Goal: Task Accomplishment & Management: Manage account settings

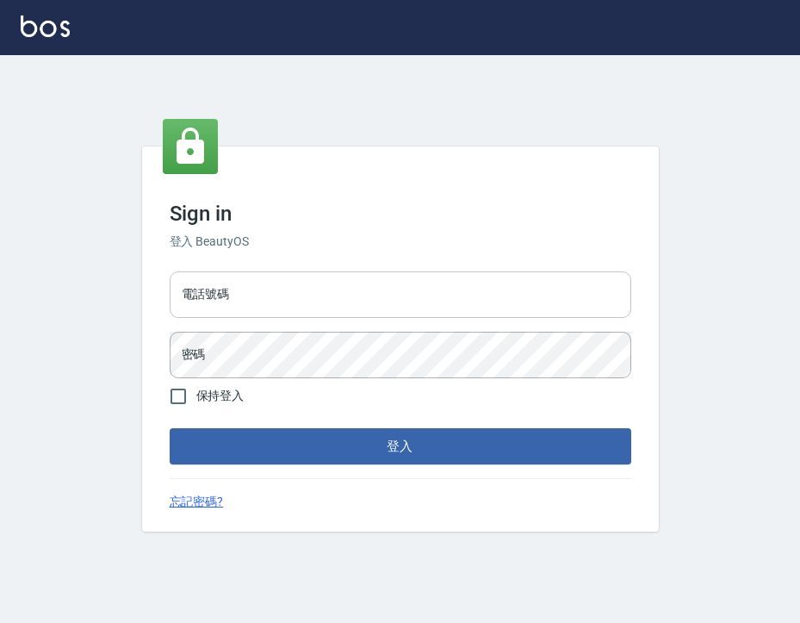
click at [443, 295] on input "電話號碼" at bounding box center [401, 294] width 462 height 47
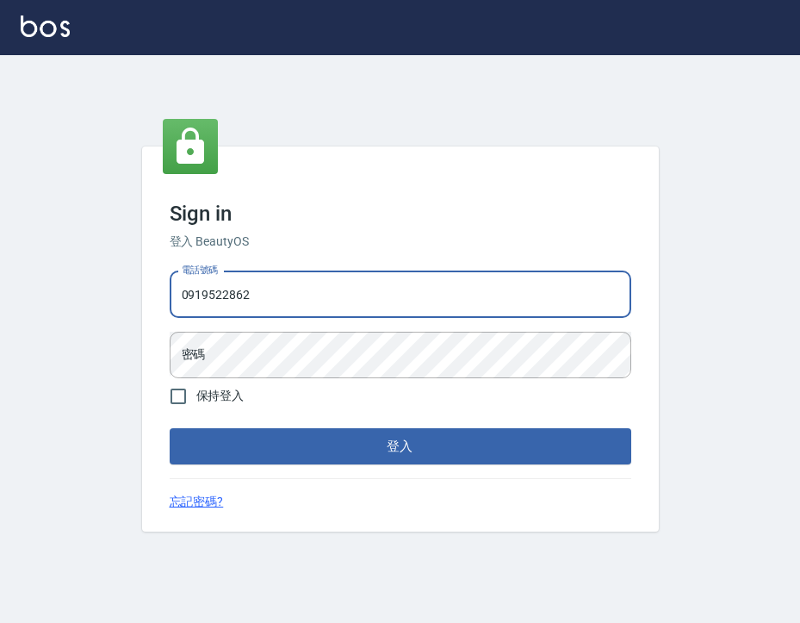
type input "0919522862"
click at [170, 428] on button "登入" at bounding box center [401, 446] width 462 height 36
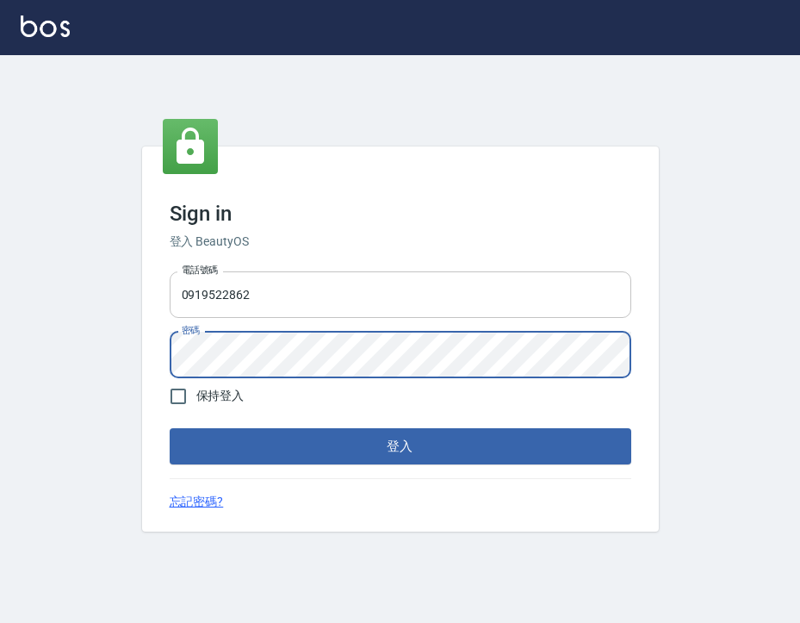
click at [170, 428] on button "登入" at bounding box center [401, 446] width 462 height 36
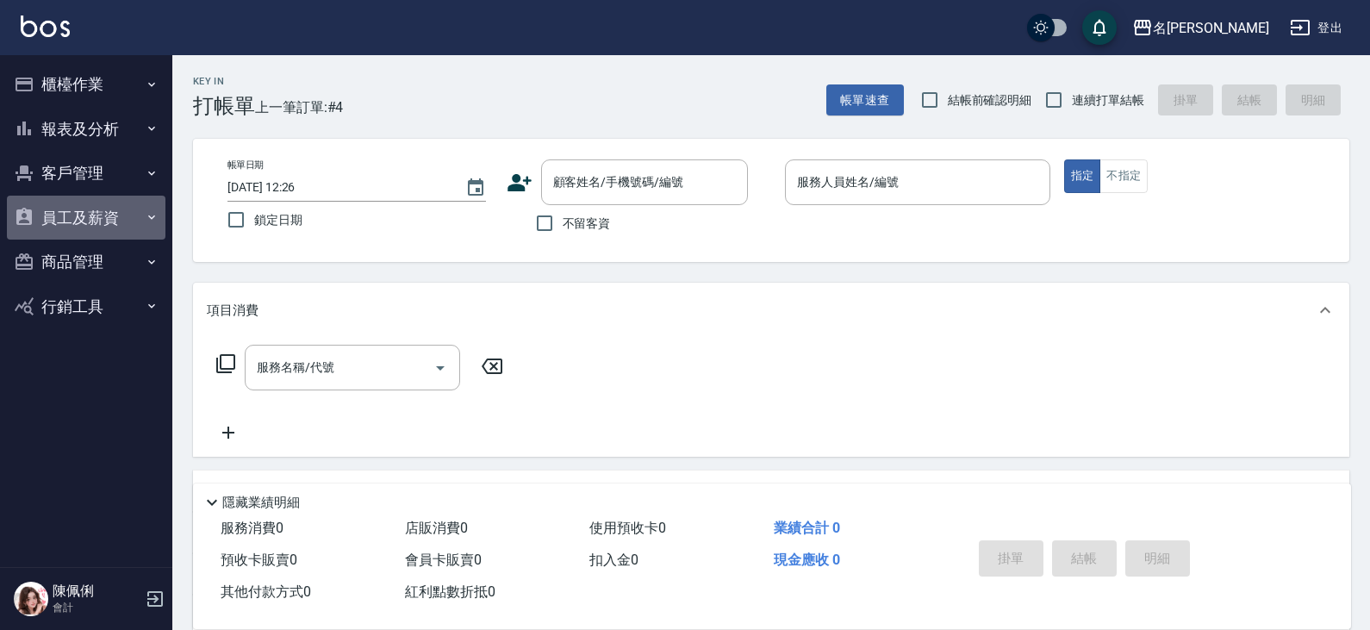
click at [93, 221] on button "員工及薪資" at bounding box center [86, 218] width 159 height 45
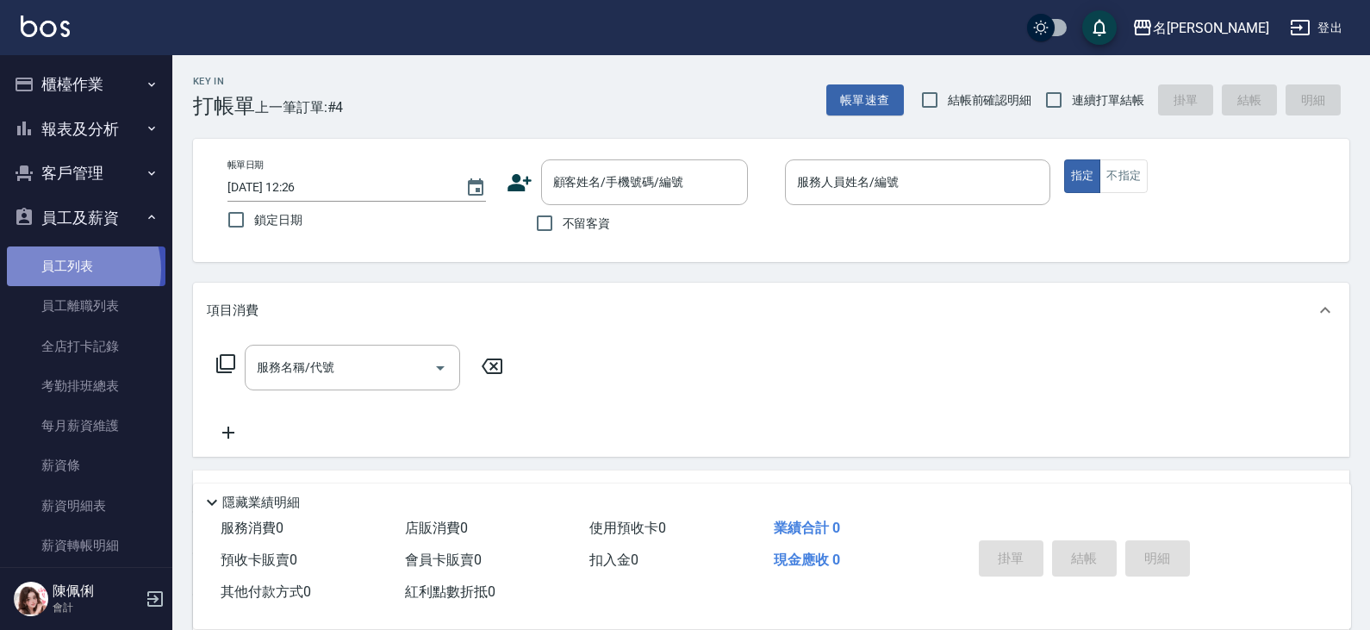
click at [70, 270] on link "員工列表" at bounding box center [86, 266] width 159 height 40
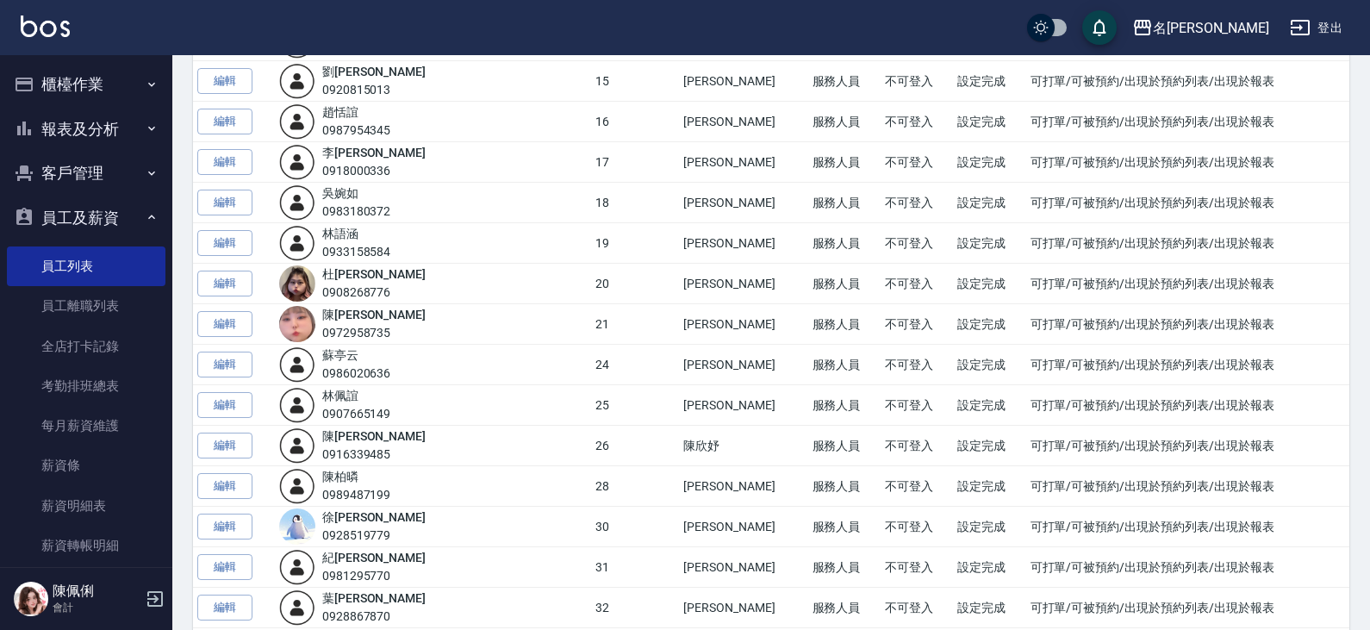
scroll to position [775, 0]
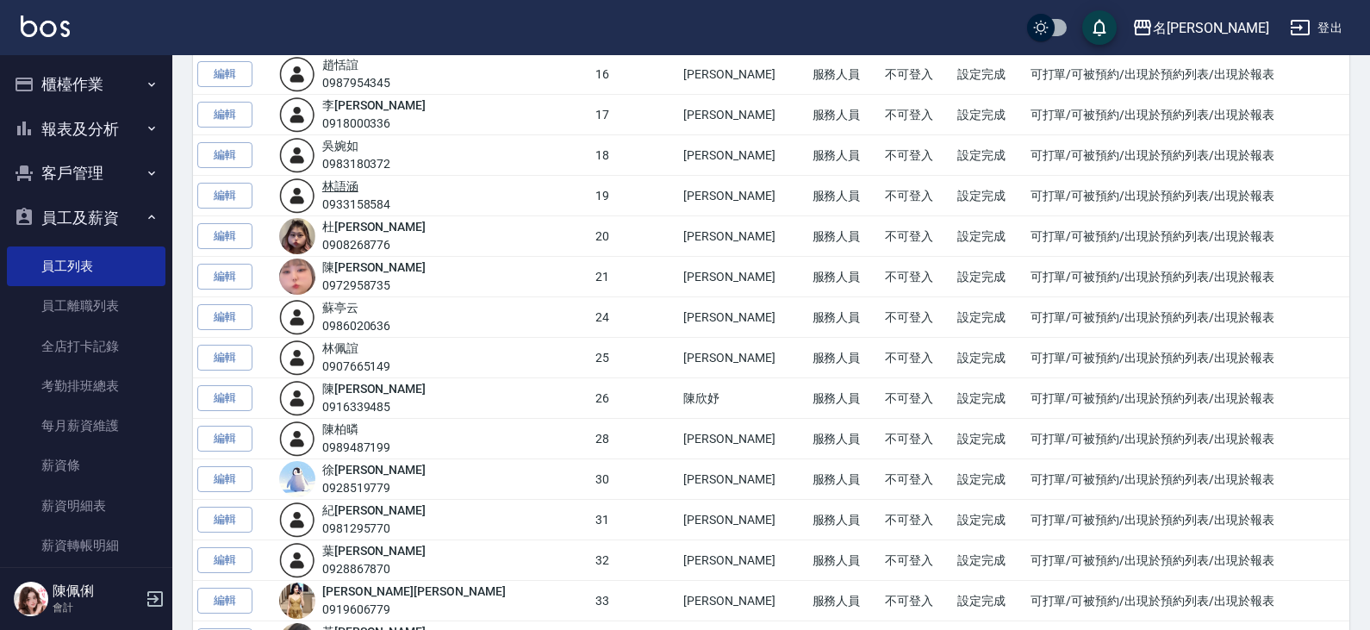
click at [358, 190] on link "林 語涵" at bounding box center [340, 186] width 36 height 14
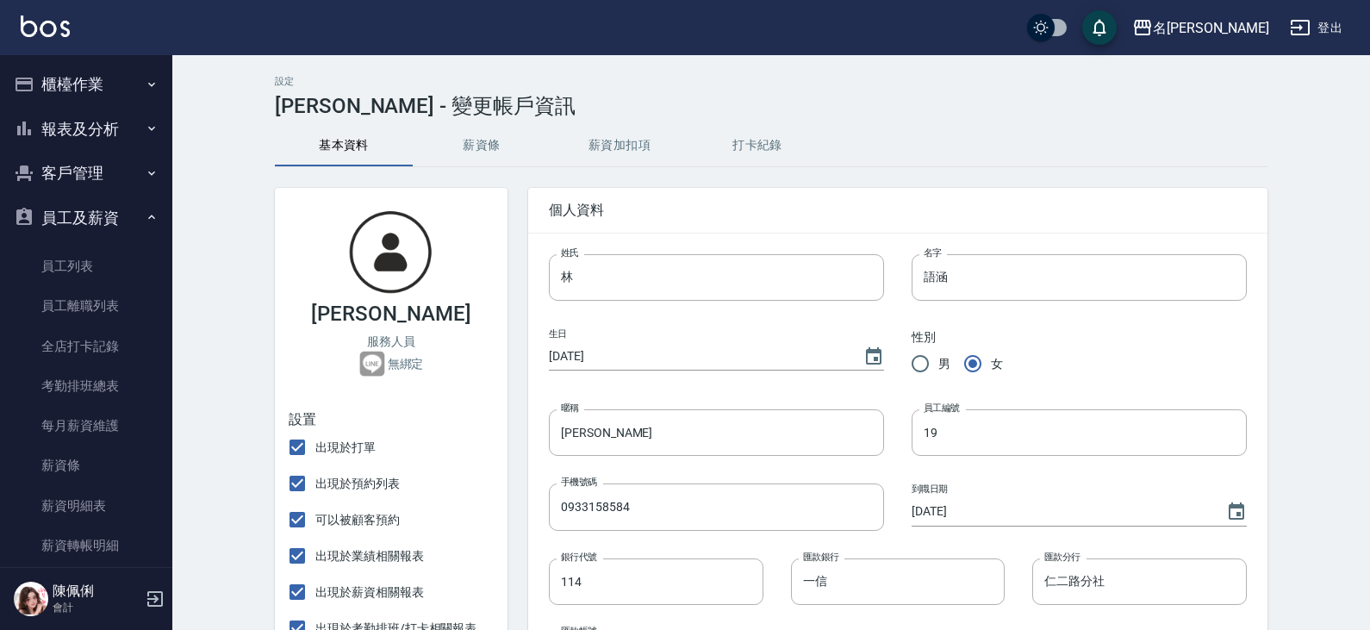
click at [639, 131] on button "薪資加扣項" at bounding box center [619, 145] width 138 height 41
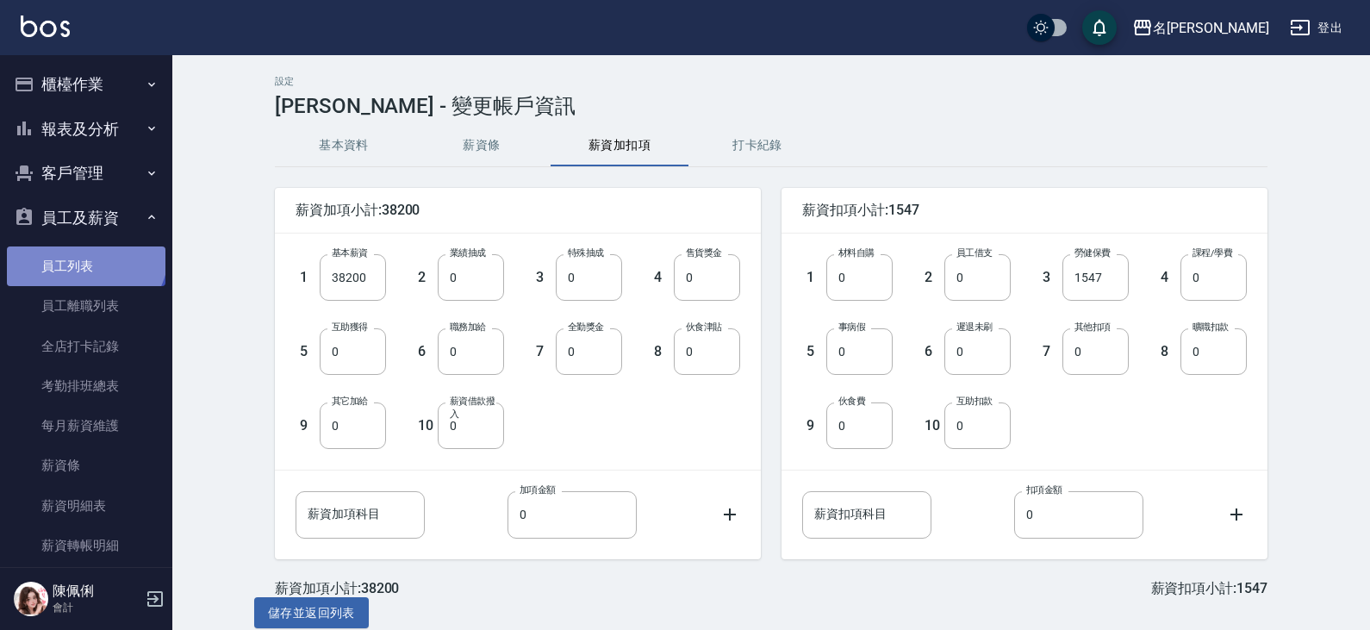
click at [84, 251] on link "員工列表" at bounding box center [86, 266] width 159 height 40
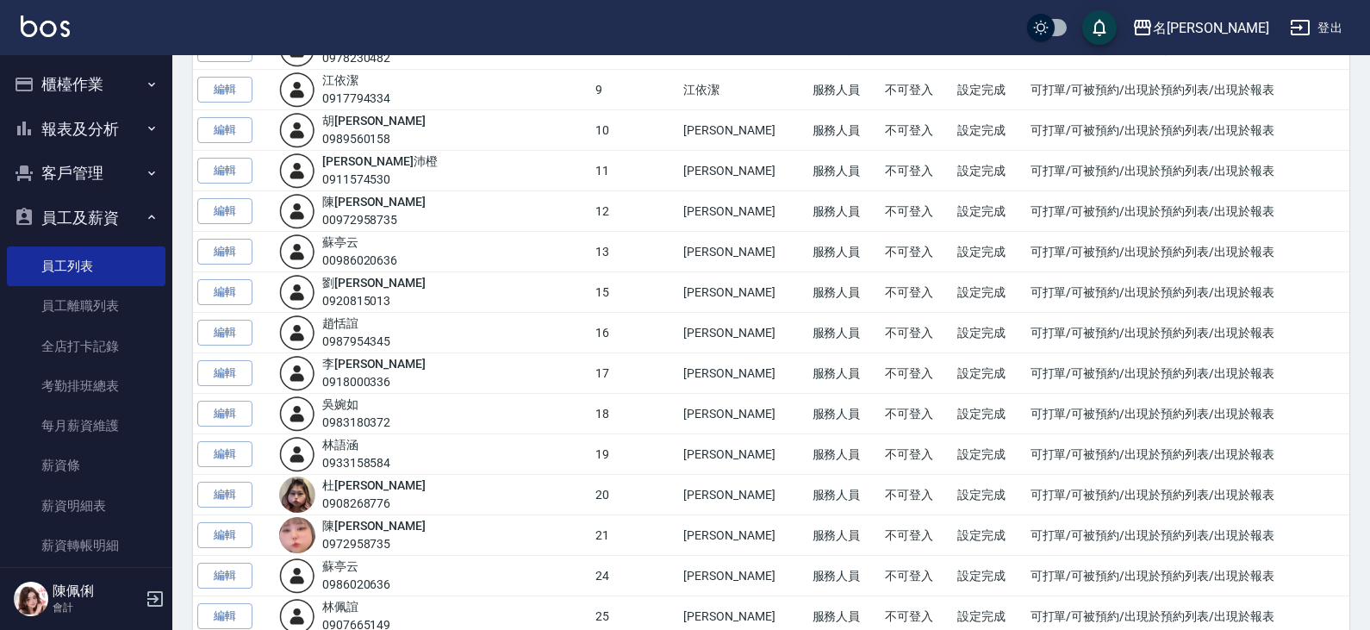
scroll to position [603, 0]
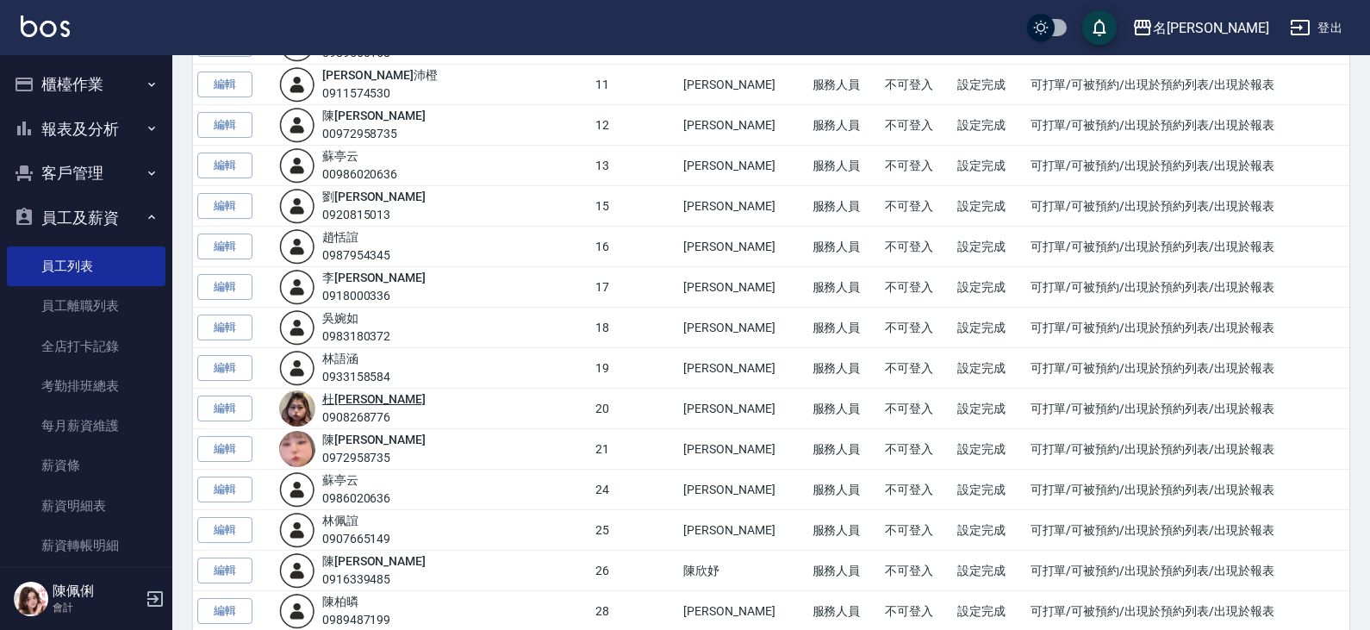
click at [354, 394] on link "杜 芊彤" at bounding box center [373, 399] width 103 height 14
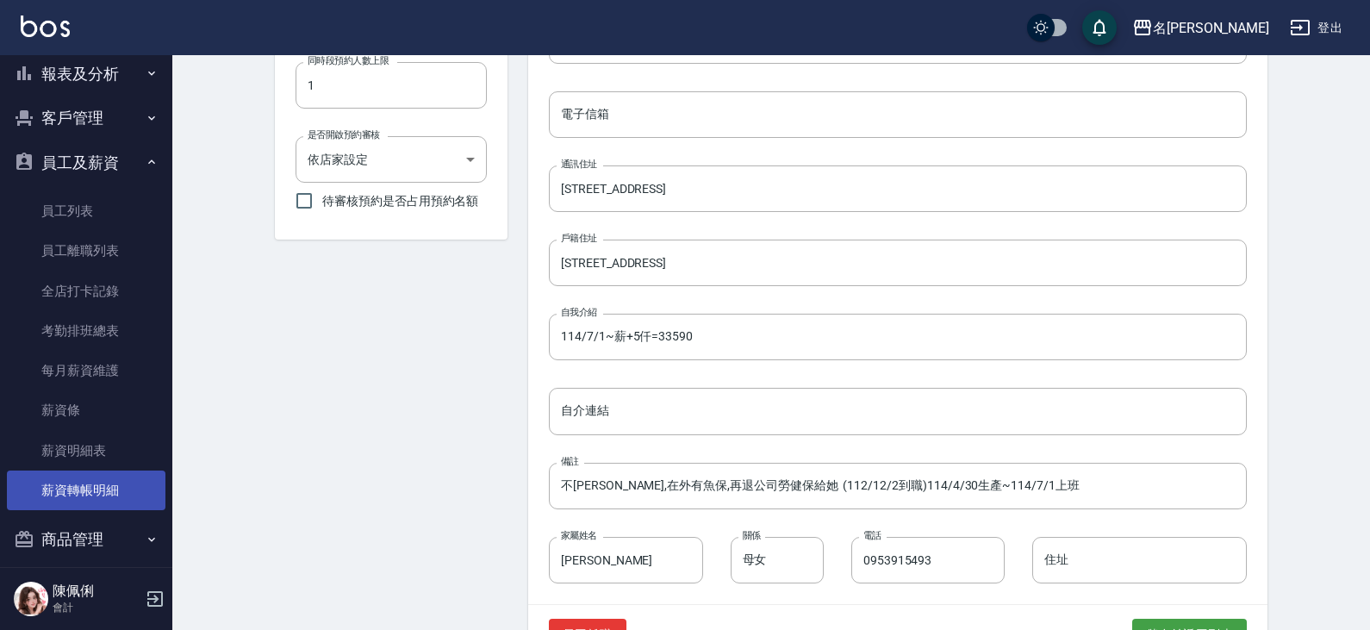
scroll to position [115, 0]
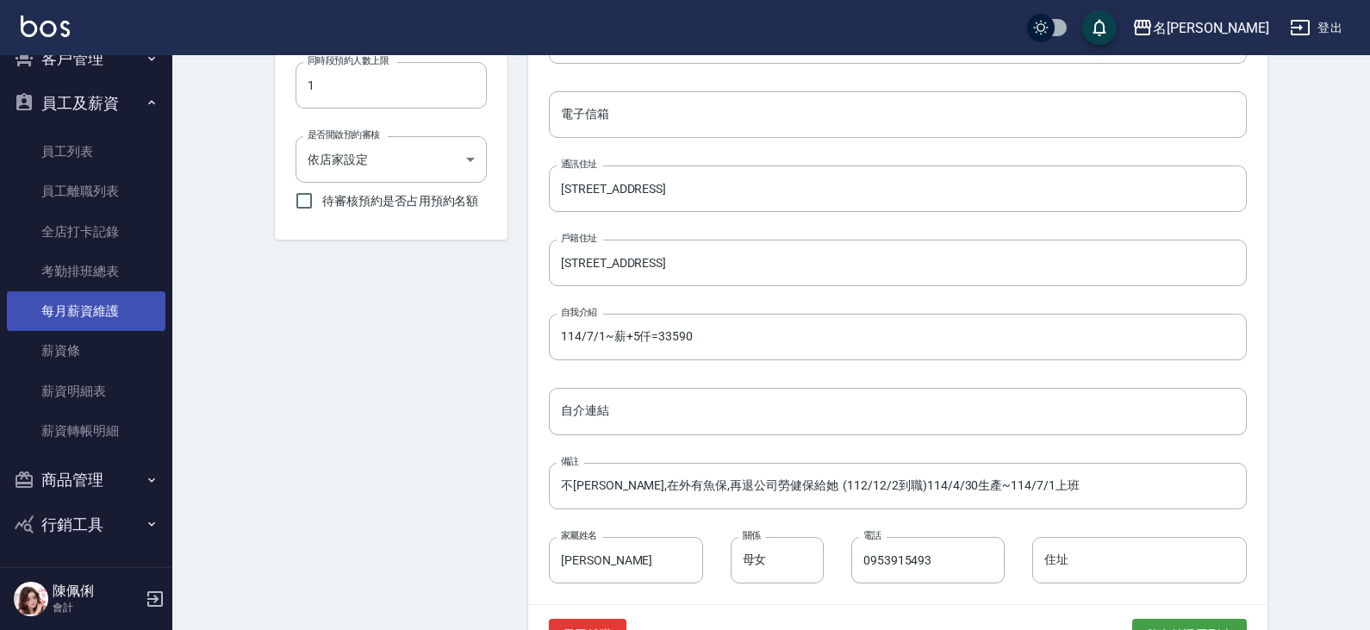
click at [72, 313] on link "每月薪資維護" at bounding box center [86, 311] width 159 height 40
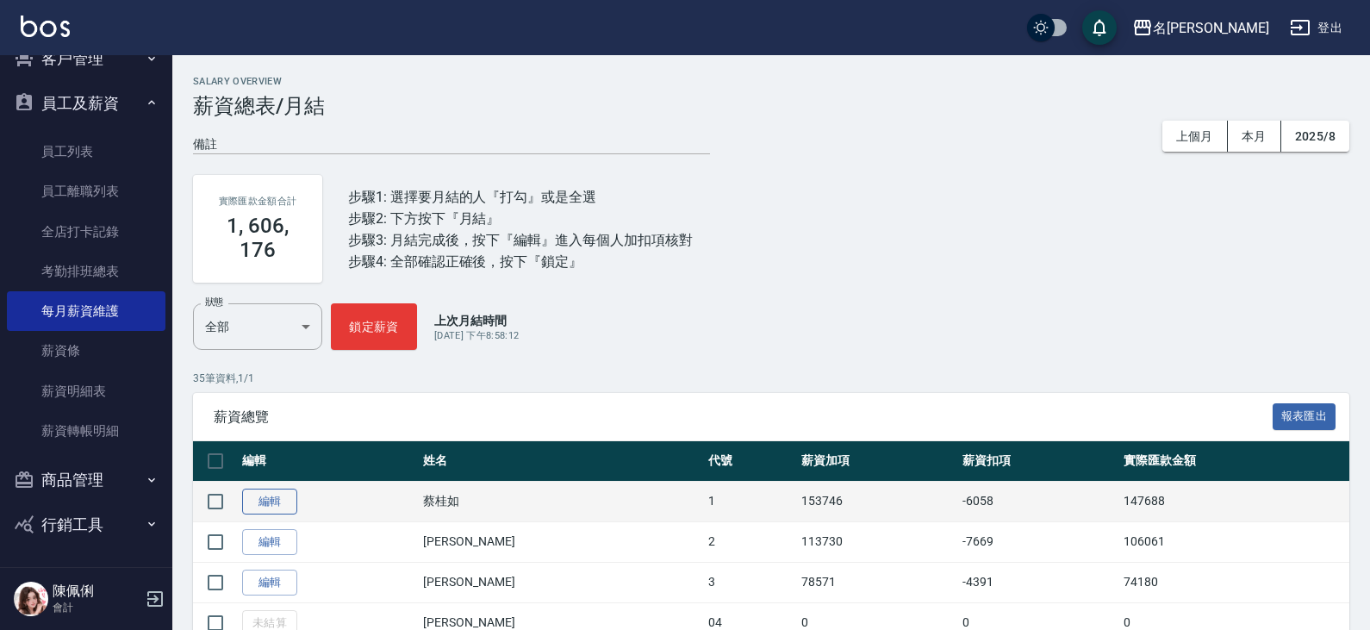
click at [283, 494] on link "編輯" at bounding box center [269, 501] width 55 height 27
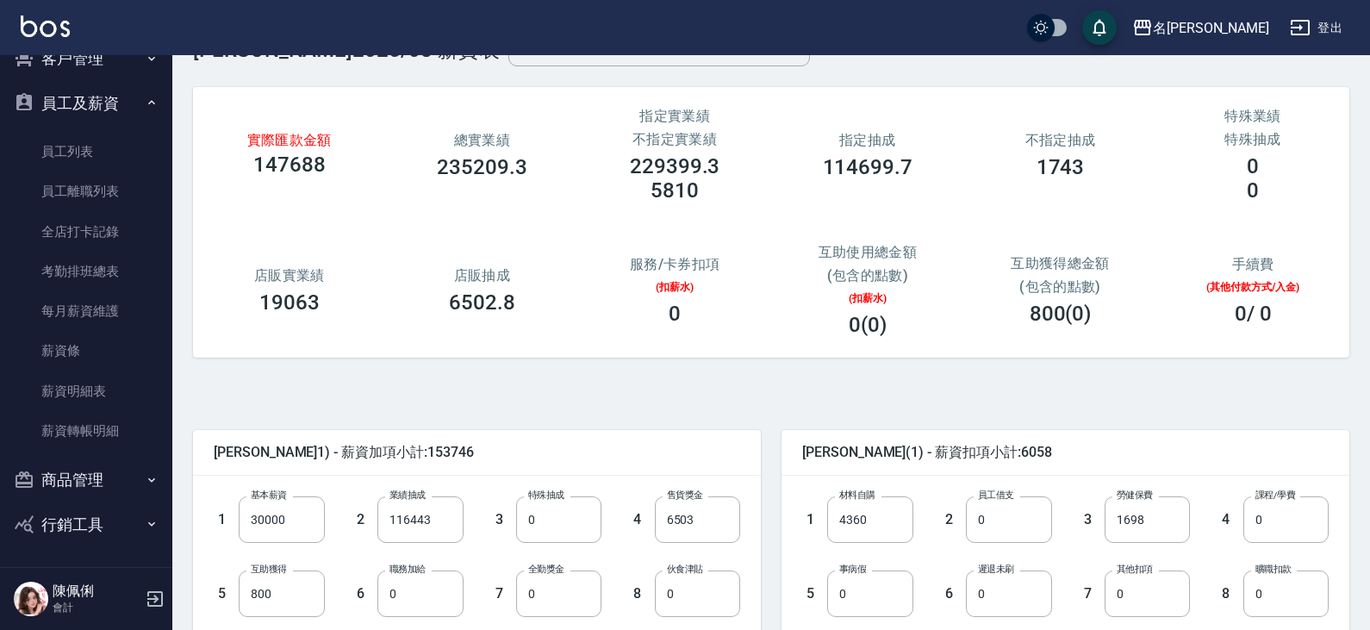
scroll to position [172, 0]
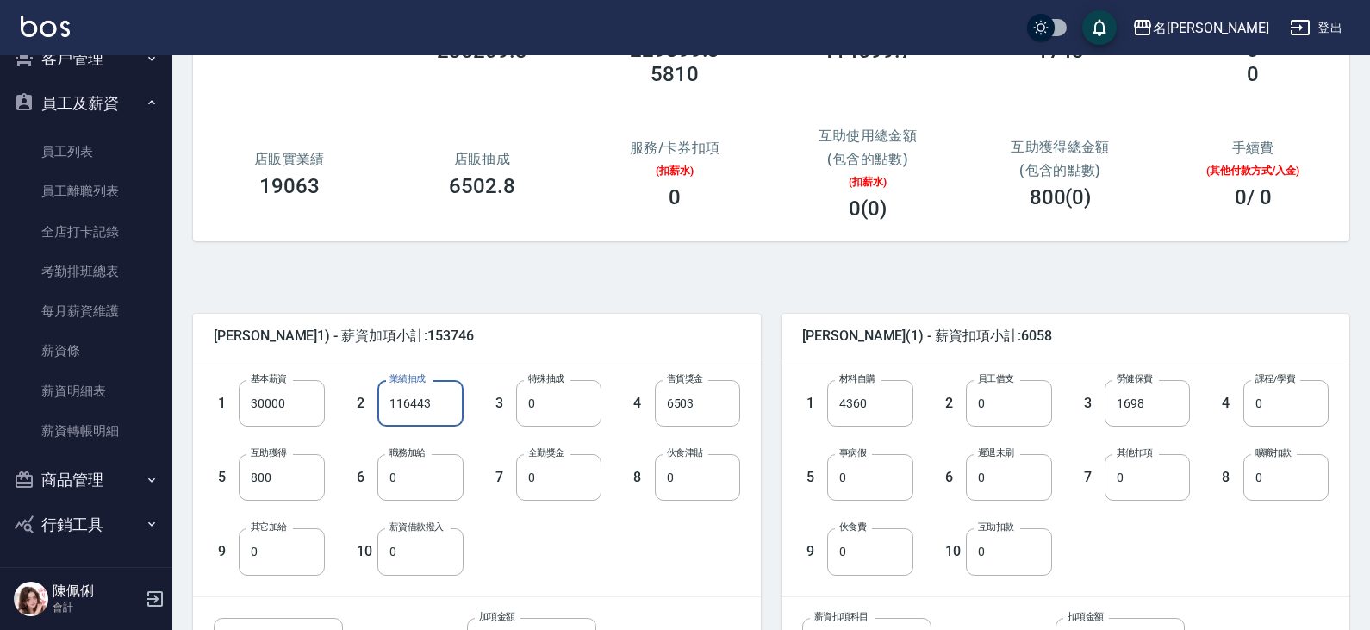
click at [435, 400] on input "116443" at bounding box center [419, 403] width 85 height 47
type input "86442"
click at [292, 476] on input "800" at bounding box center [281, 477] width 85 height 47
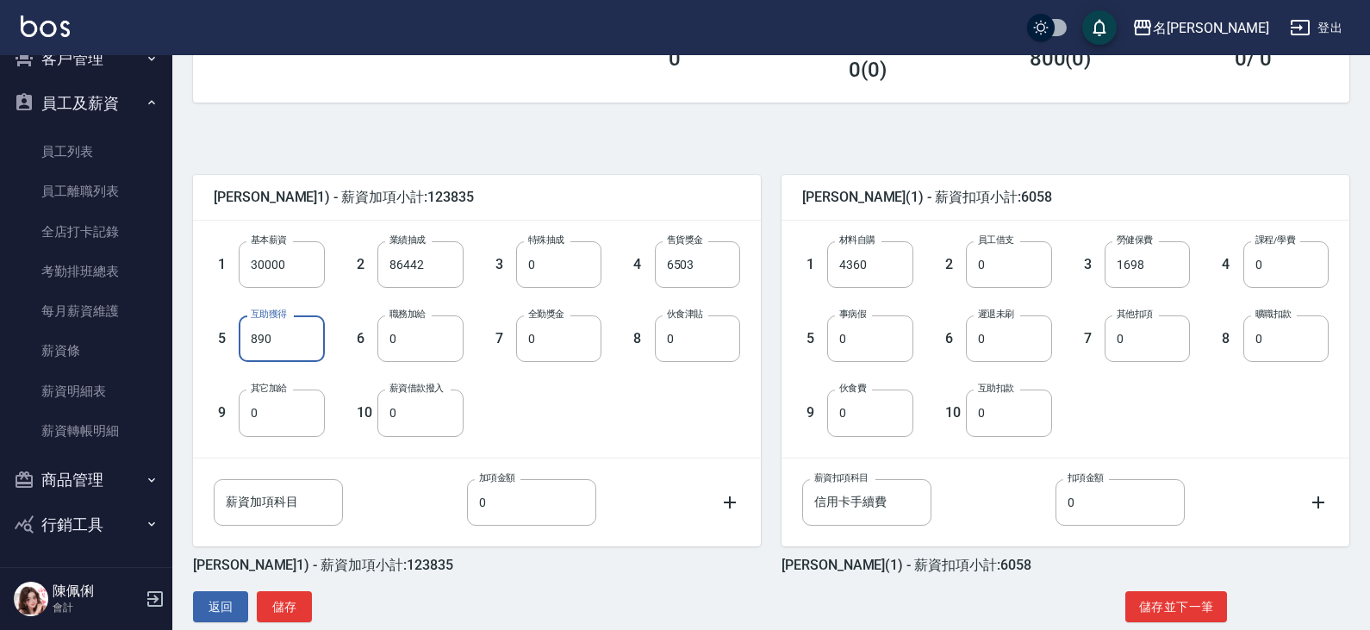
scroll to position [341, 0]
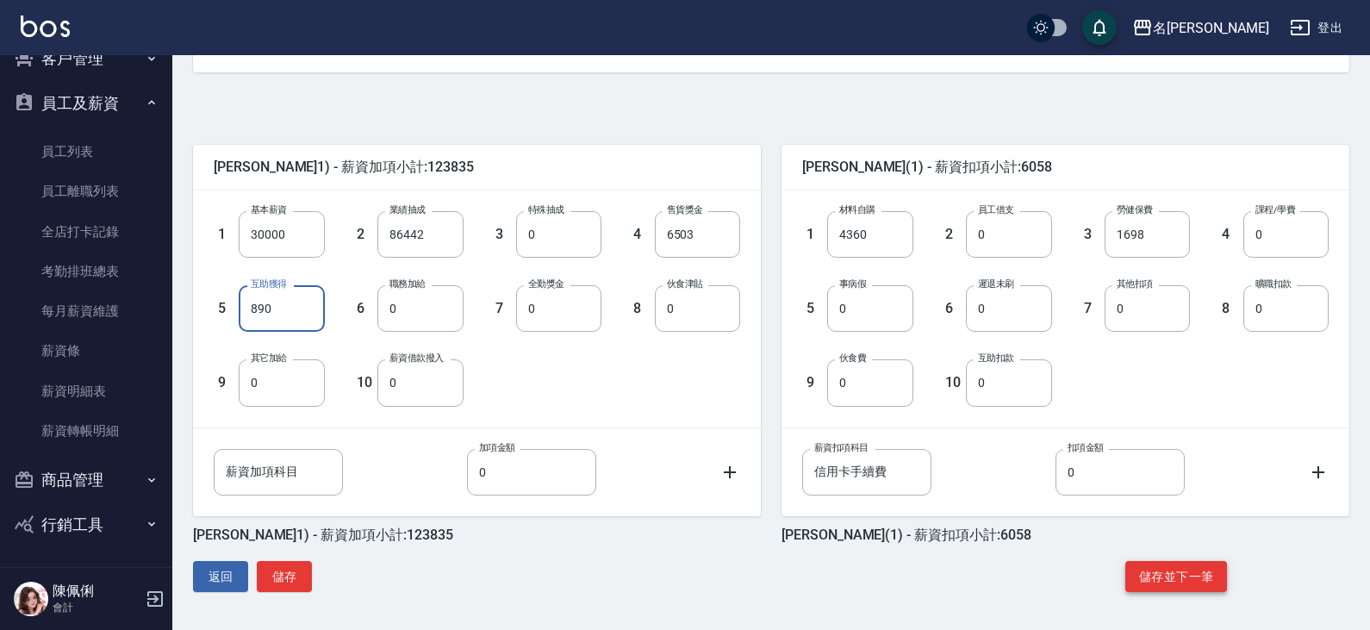
type input "890"
click at [799, 578] on button "儲存並下一筆" at bounding box center [1176, 577] width 102 height 32
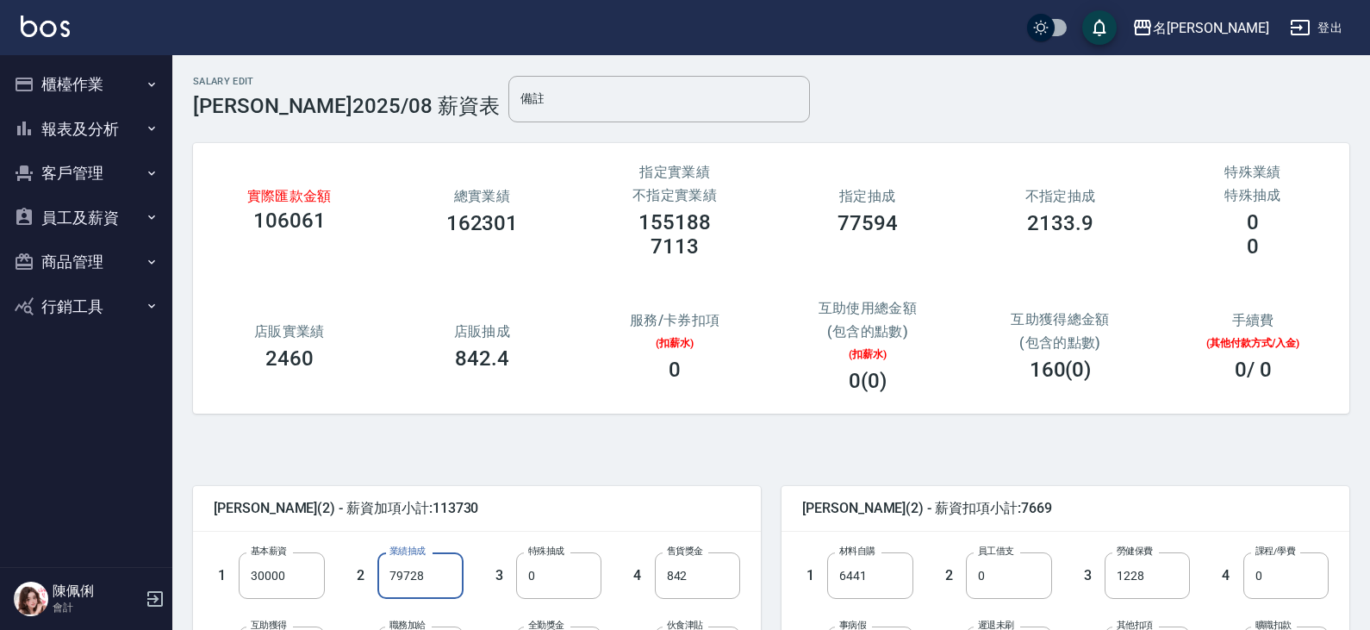
click at [426, 571] on input "79728" at bounding box center [419, 575] width 85 height 47
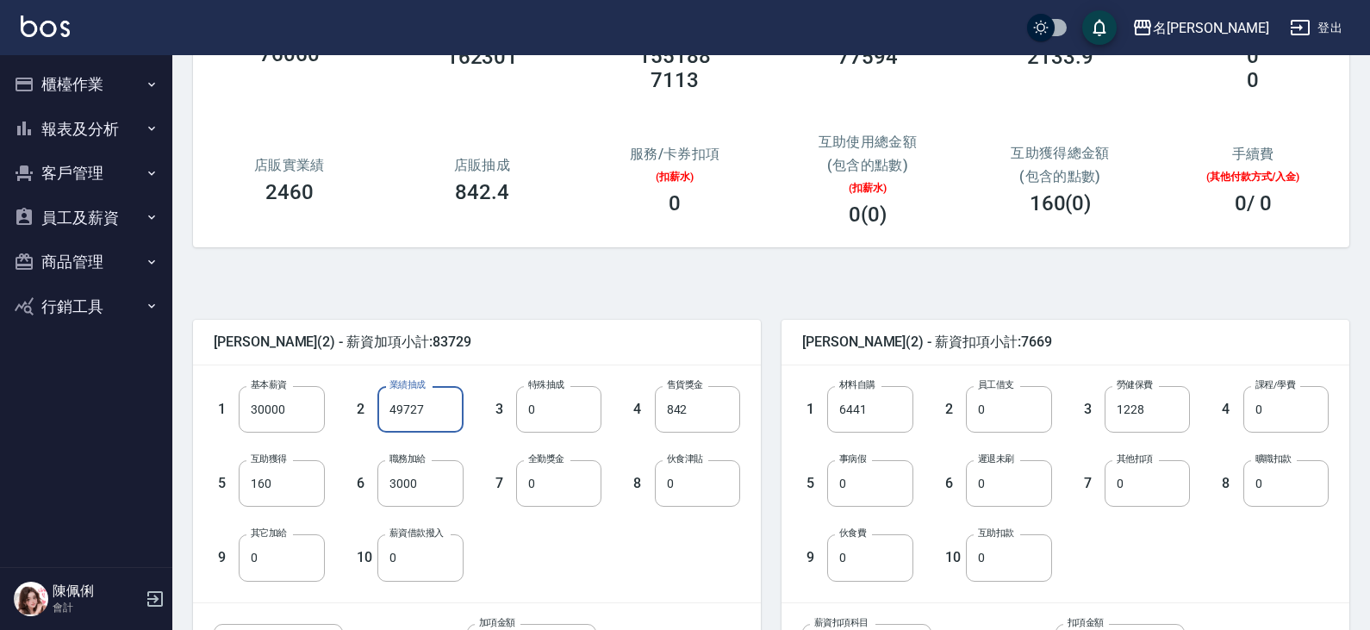
scroll to position [172, 0]
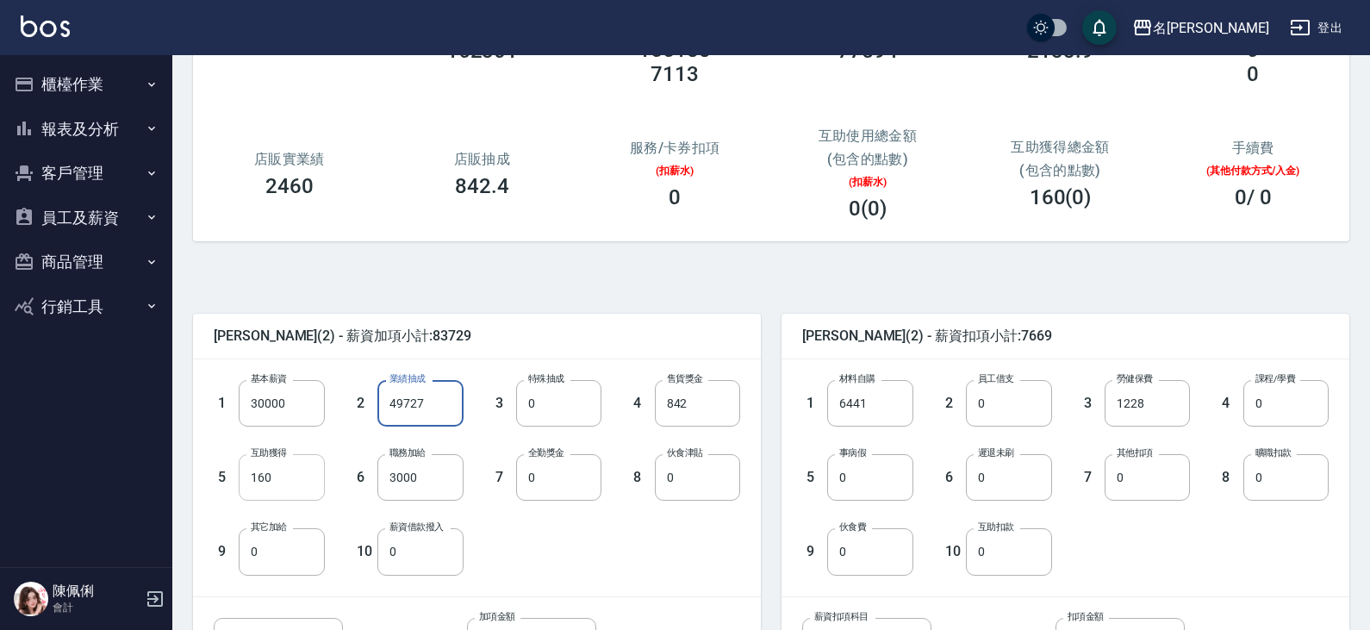
type input "49727"
click at [289, 466] on input "160" at bounding box center [281, 477] width 85 height 47
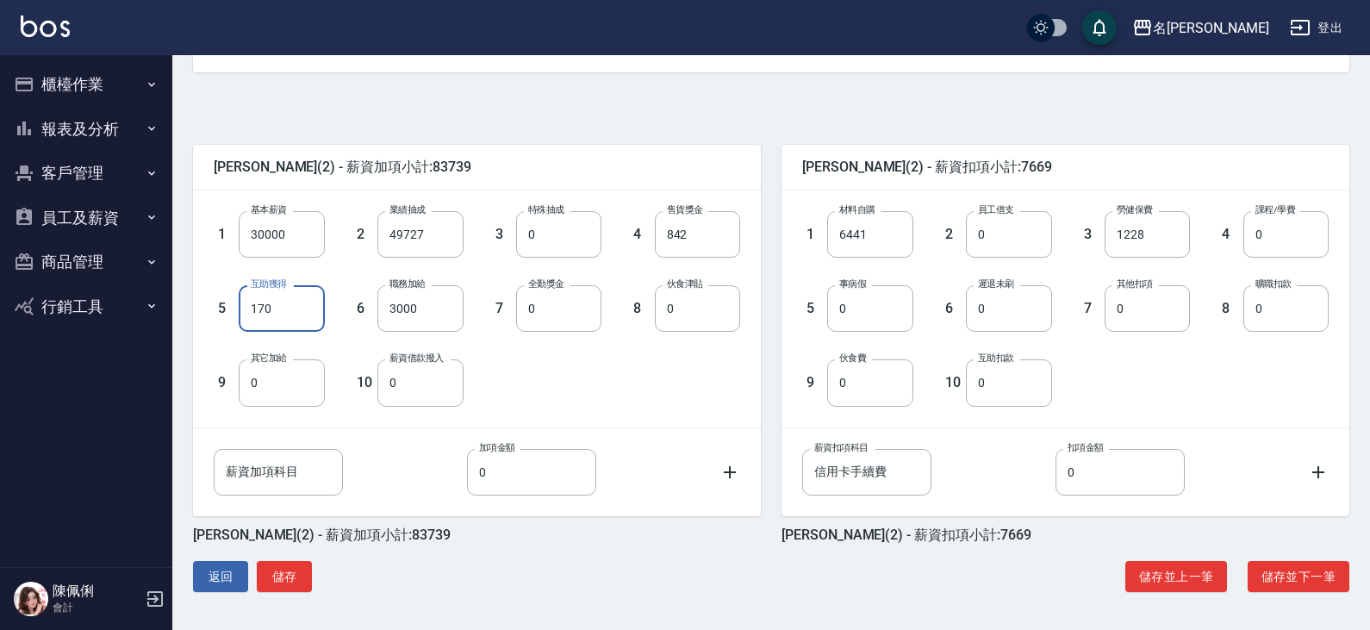
type input "170"
click at [569, 410] on div "1 基本薪資 30000 基本薪資 2 業績抽成 49727 業績抽成 3 特殊抽成 0 特殊抽成 4 售貨獎金 842 售貨獎金 5 互助獲得 170 互助…" at bounding box center [477, 308] width 568 height 236
click at [1283, 578] on button "儲存並下一筆" at bounding box center [1298, 577] width 102 height 32
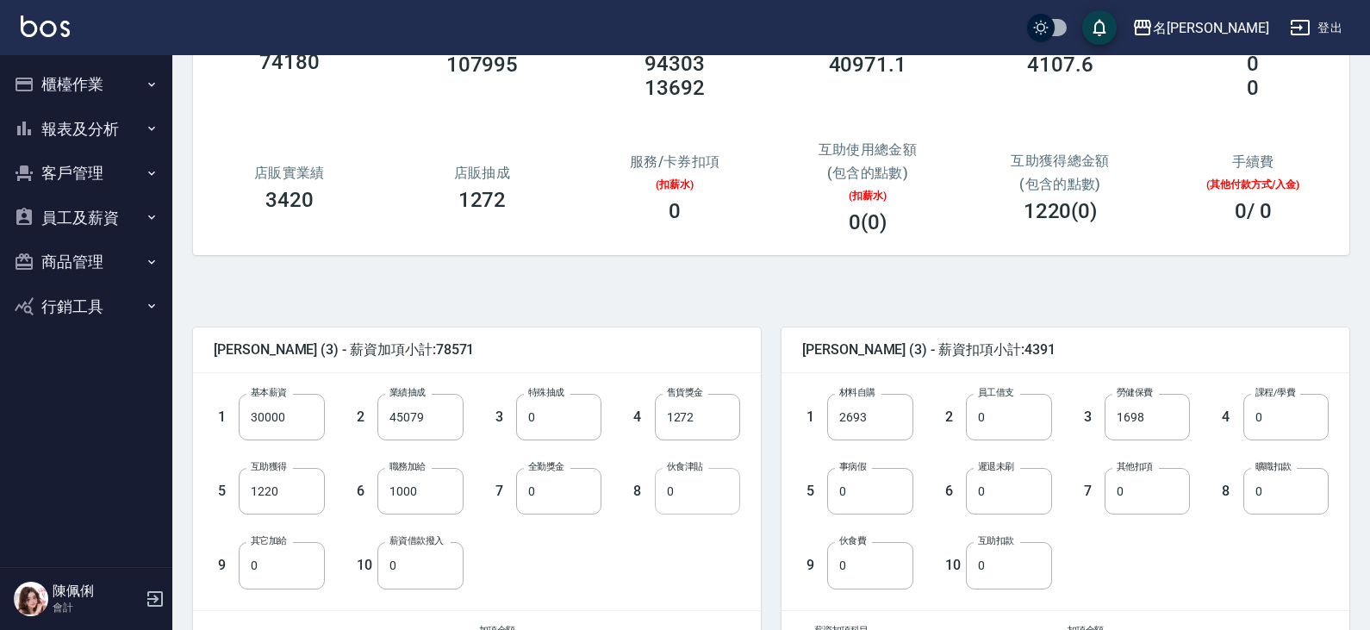
scroll to position [172, 0]
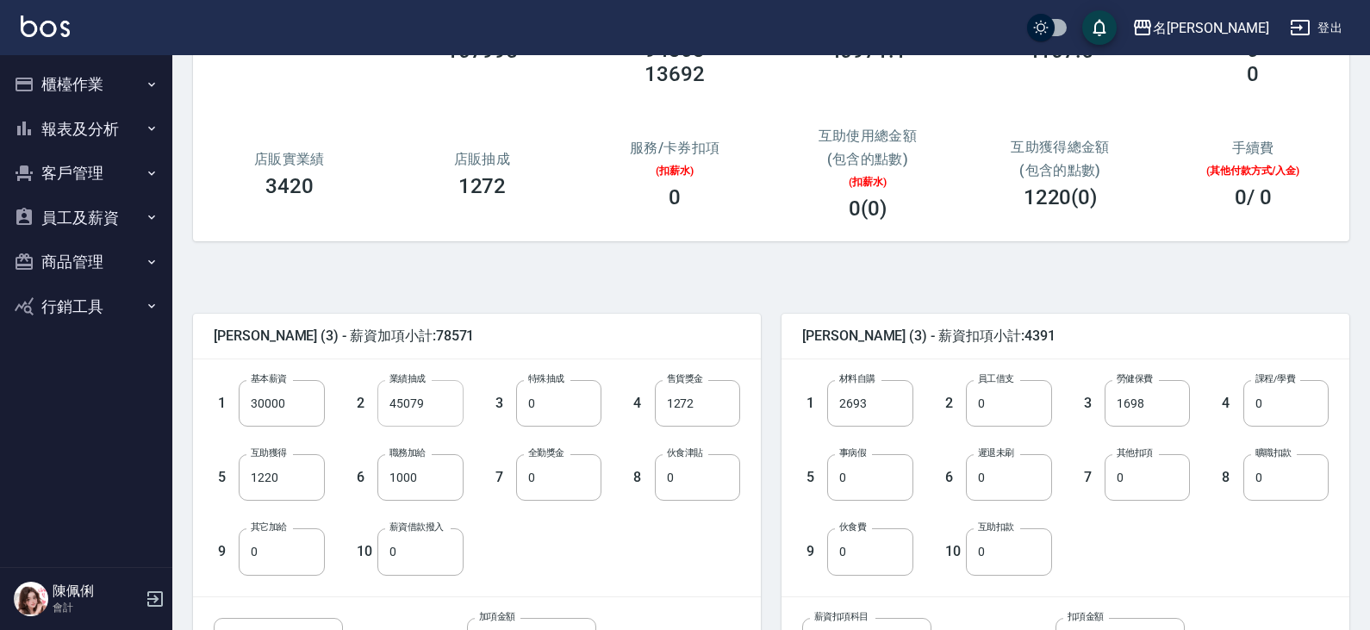
click at [430, 405] on input "45079" at bounding box center [419, 403] width 85 height 47
type input "15078"
click at [298, 478] on input "1220" at bounding box center [281, 477] width 85 height 47
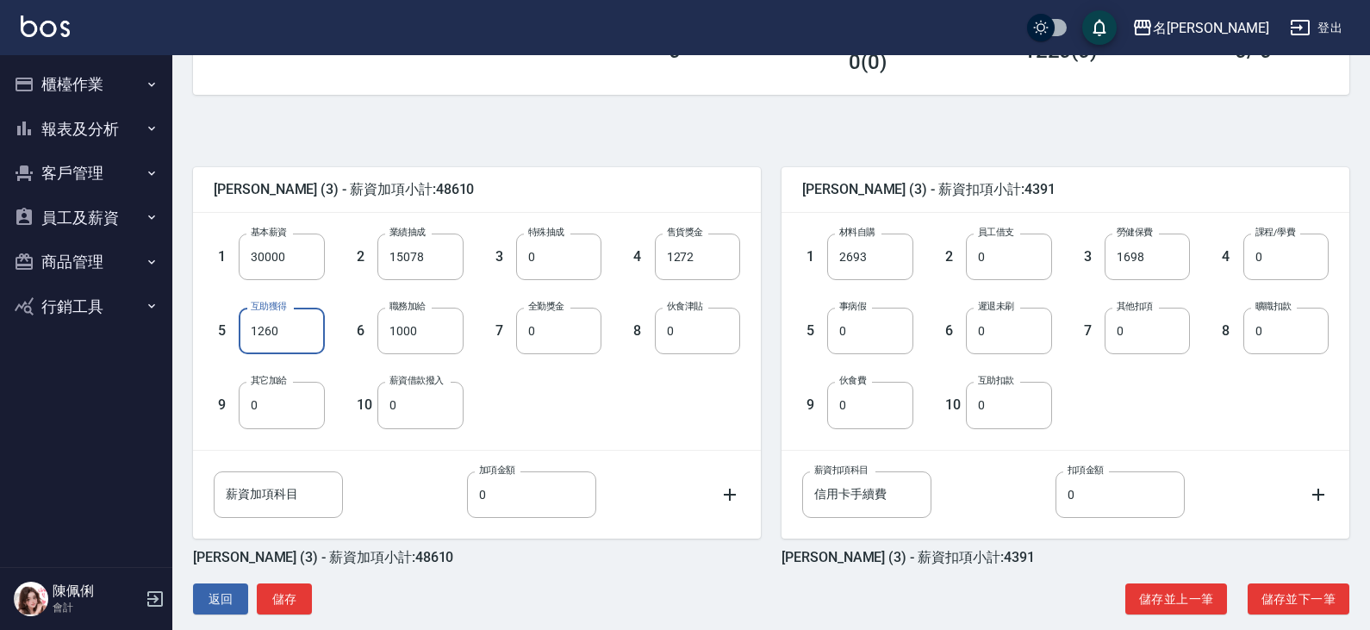
scroll to position [341, 0]
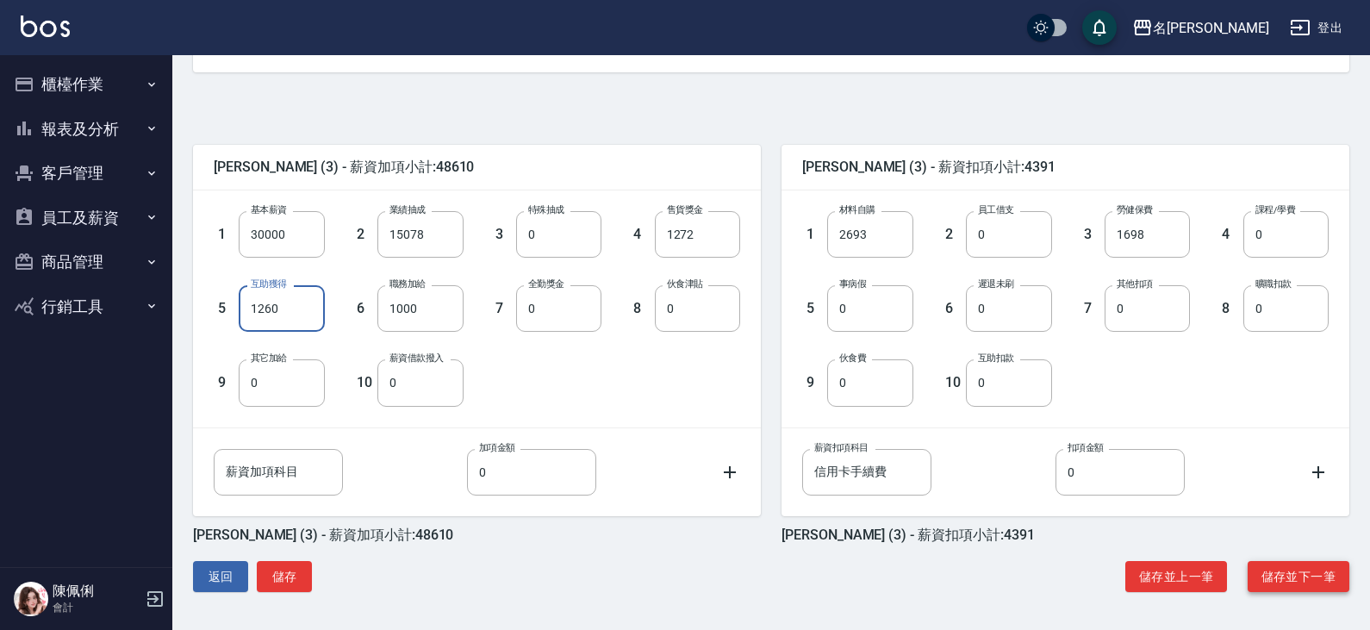
type input "1260"
click at [1280, 575] on button "儲存並下一筆" at bounding box center [1298, 577] width 102 height 32
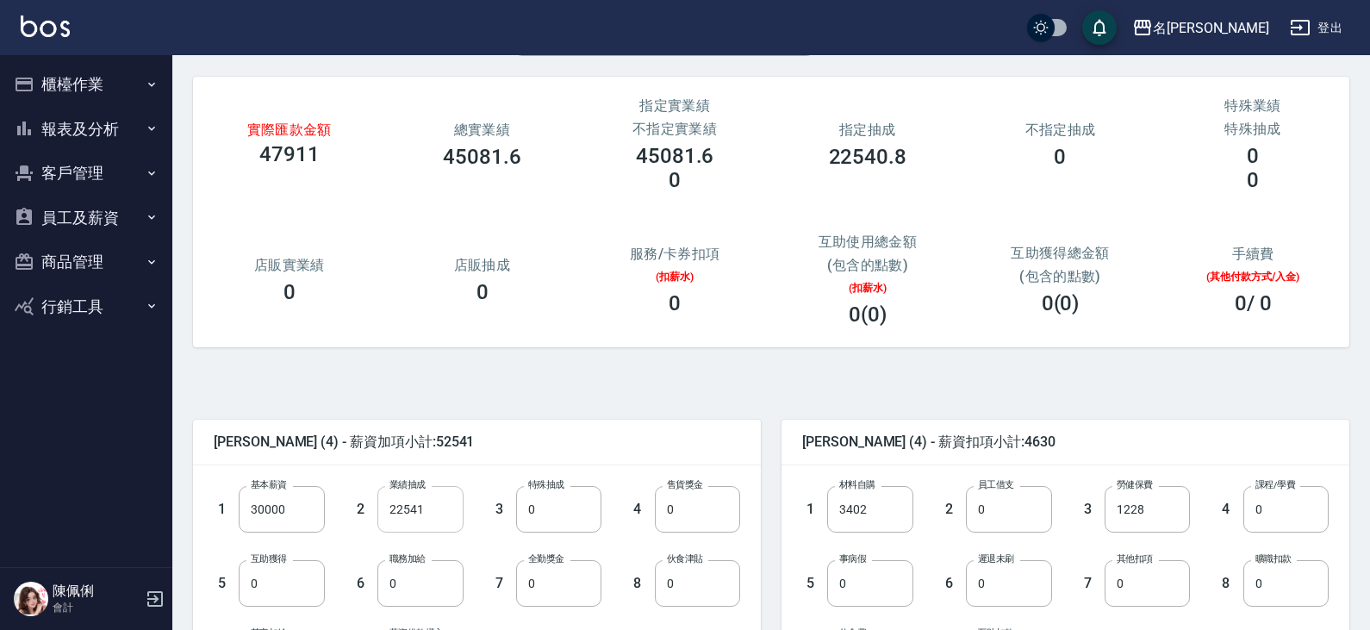
scroll to position [172, 0]
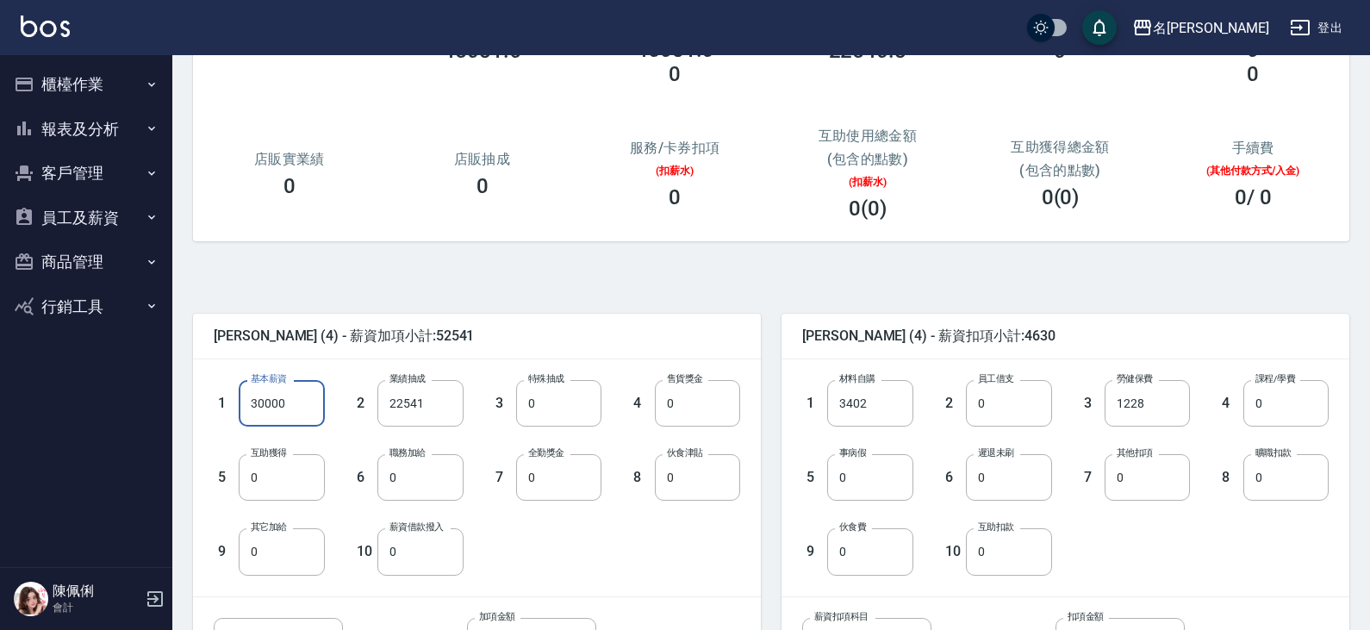
click at [272, 400] on input "30000" at bounding box center [281, 403] width 85 height 47
type input "0"
click at [552, 473] on input "0" at bounding box center [558, 477] width 85 height 47
type input "600"
click at [302, 543] on input "0" at bounding box center [281, 551] width 85 height 47
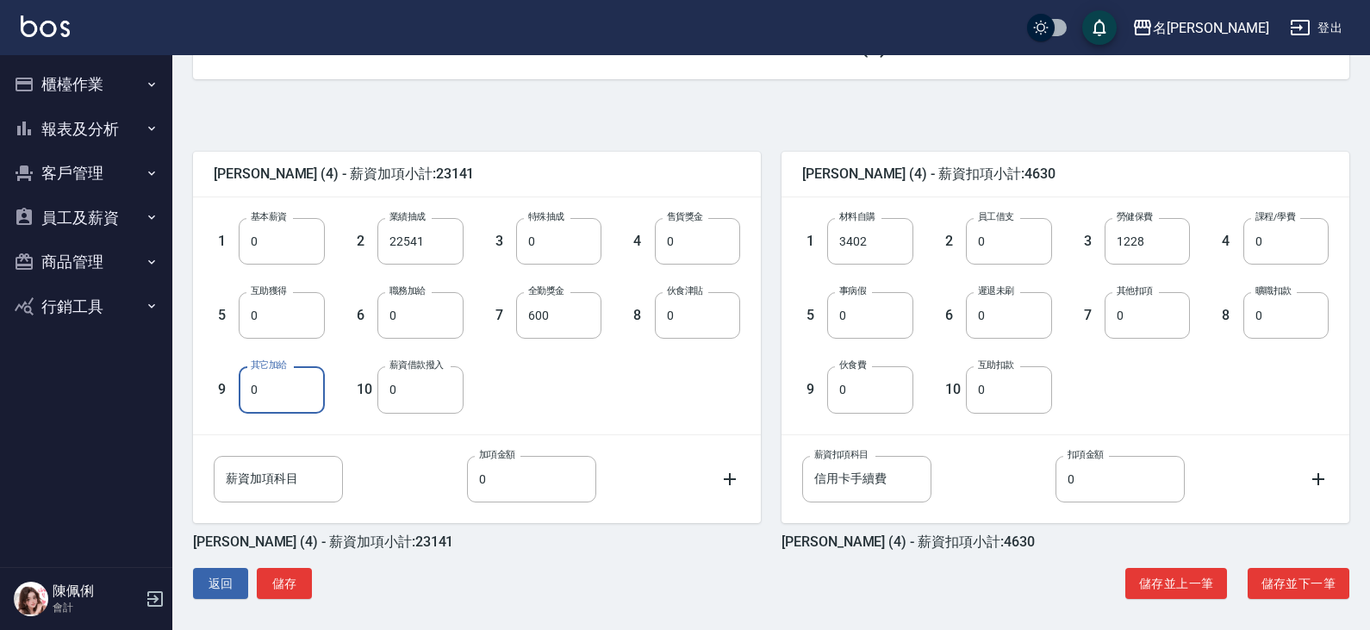
scroll to position [341, 0]
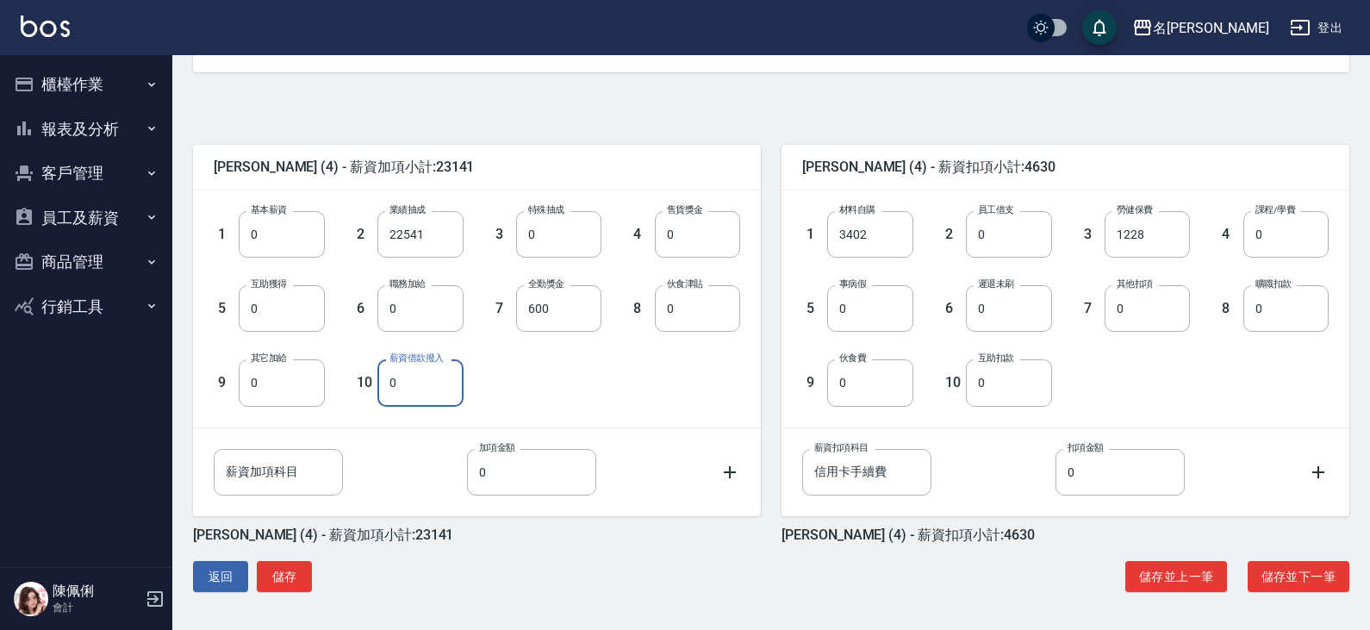
click at [410, 380] on input "0" at bounding box center [419, 382] width 85 height 47
drag, startPoint x: 407, startPoint y: 378, endPoint x: 332, endPoint y: 365, distance: 76.9
click at [332, 365] on div "10 薪資借款撥入 7469 薪資借款撥入" at bounding box center [394, 369] width 139 height 74
type input "7459"
click at [299, 582] on button "儲存" at bounding box center [284, 577] width 55 height 32
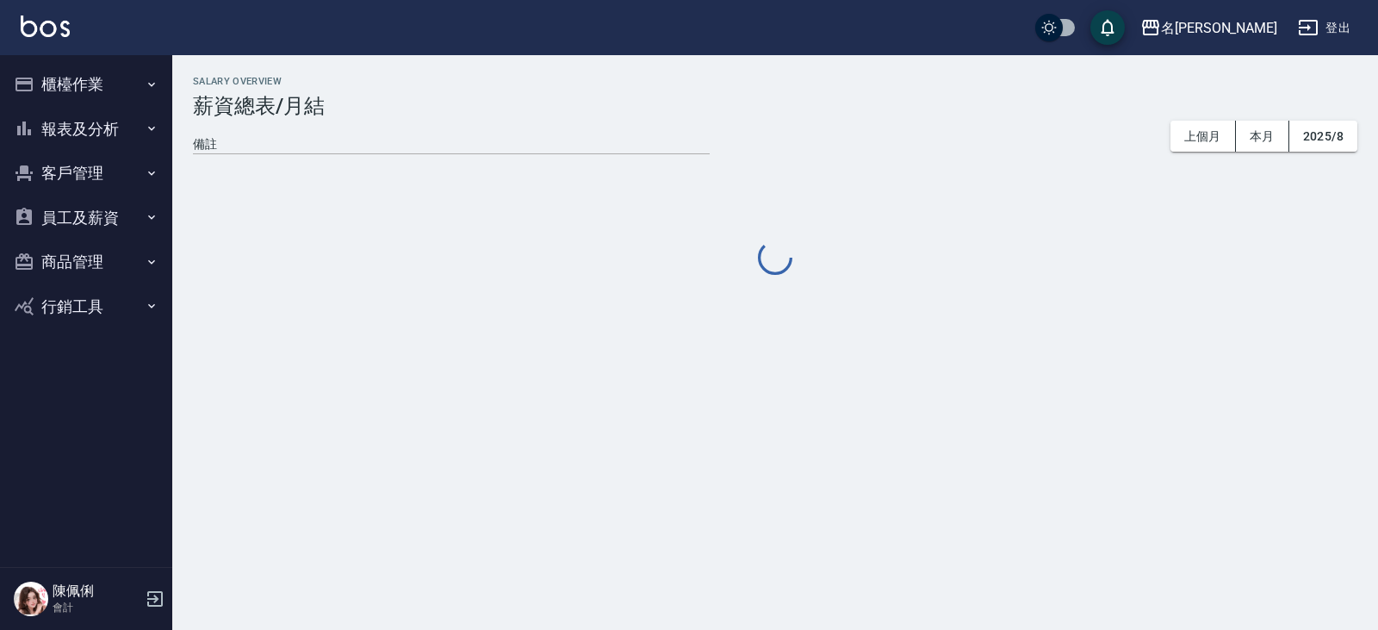
click at [111, 221] on button "員工及薪資" at bounding box center [86, 218] width 159 height 45
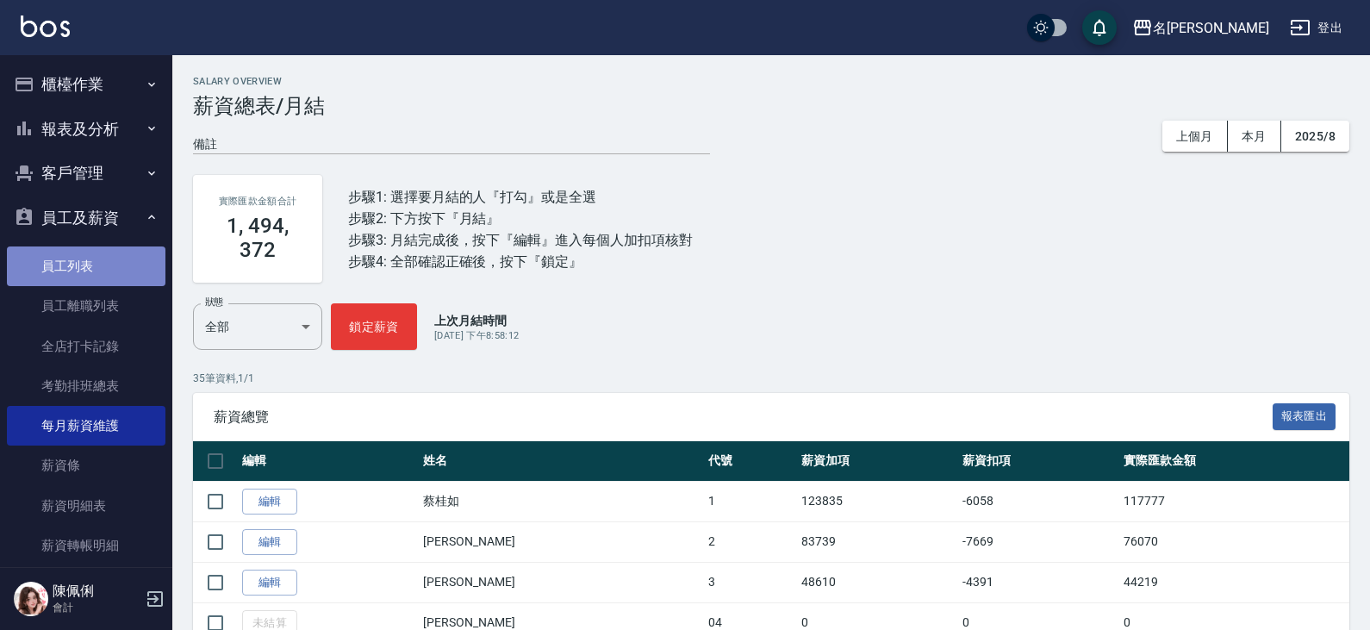
click at [90, 277] on link "員工列表" at bounding box center [86, 266] width 159 height 40
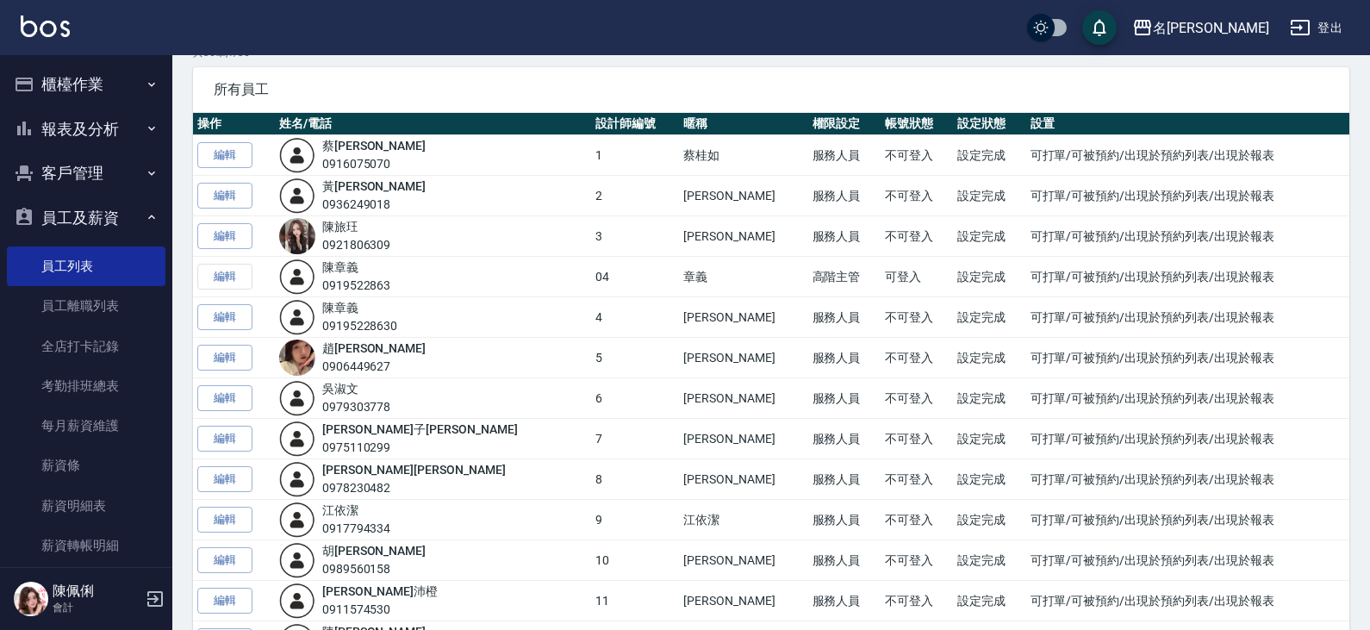
scroll to position [86, 0]
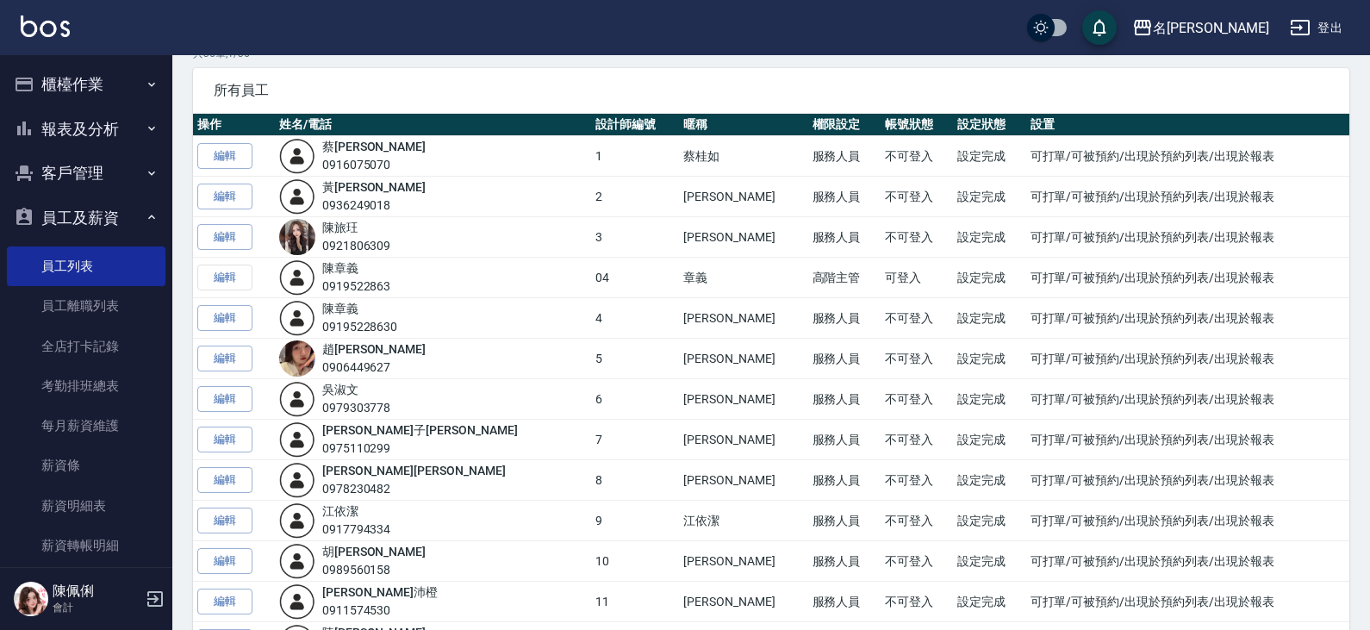
click at [365, 276] on div "[PERSON_NAME] 0919522863" at bounding box center [356, 277] width 69 height 36
click at [358, 267] on link "[PERSON_NAME]" at bounding box center [340, 268] width 36 height 14
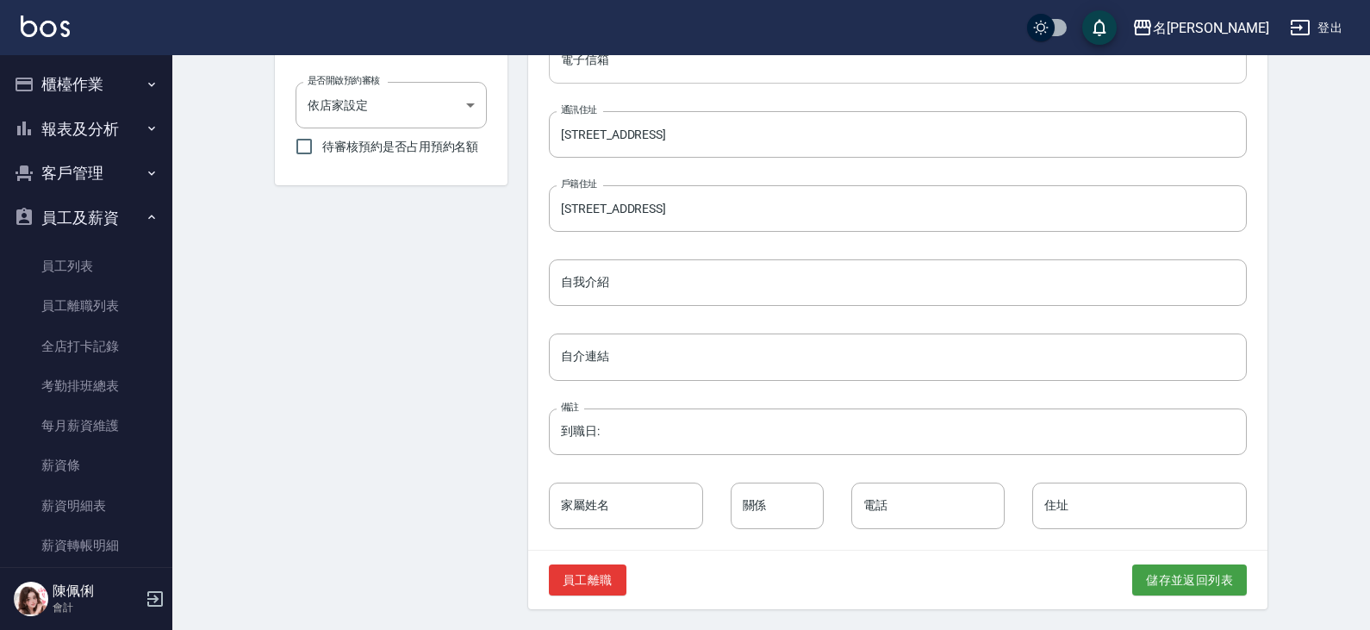
scroll to position [486, 0]
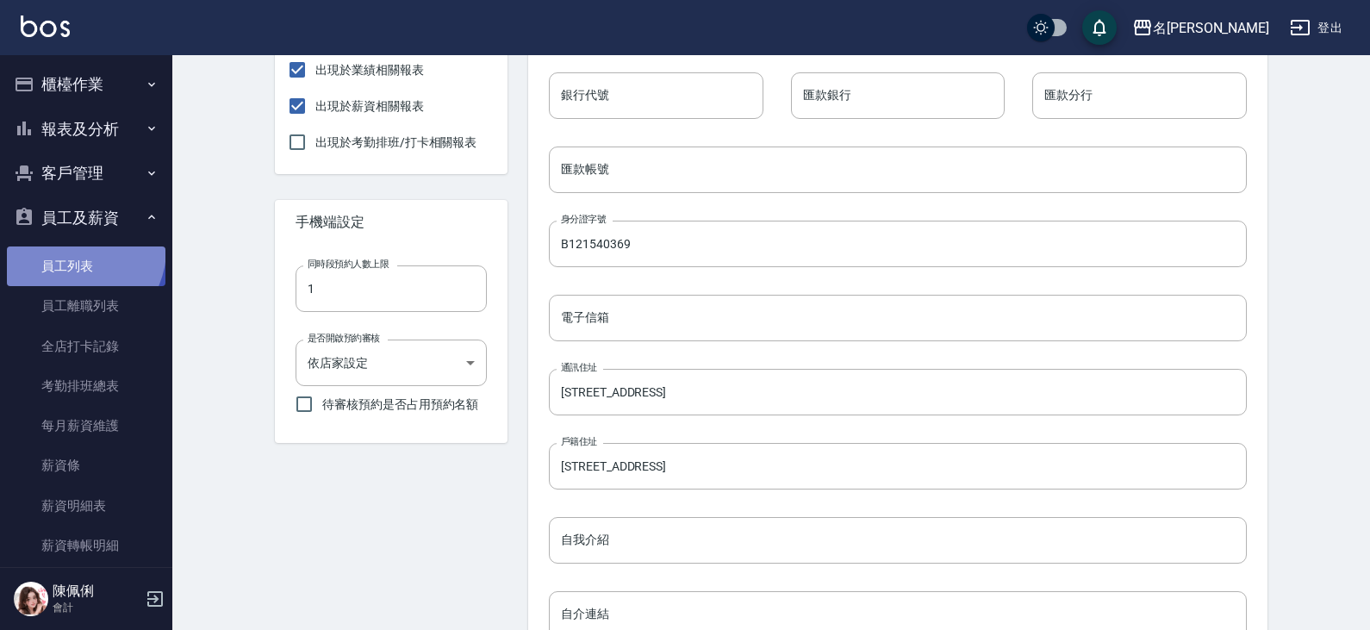
click at [73, 248] on link "員工列表" at bounding box center [86, 266] width 159 height 40
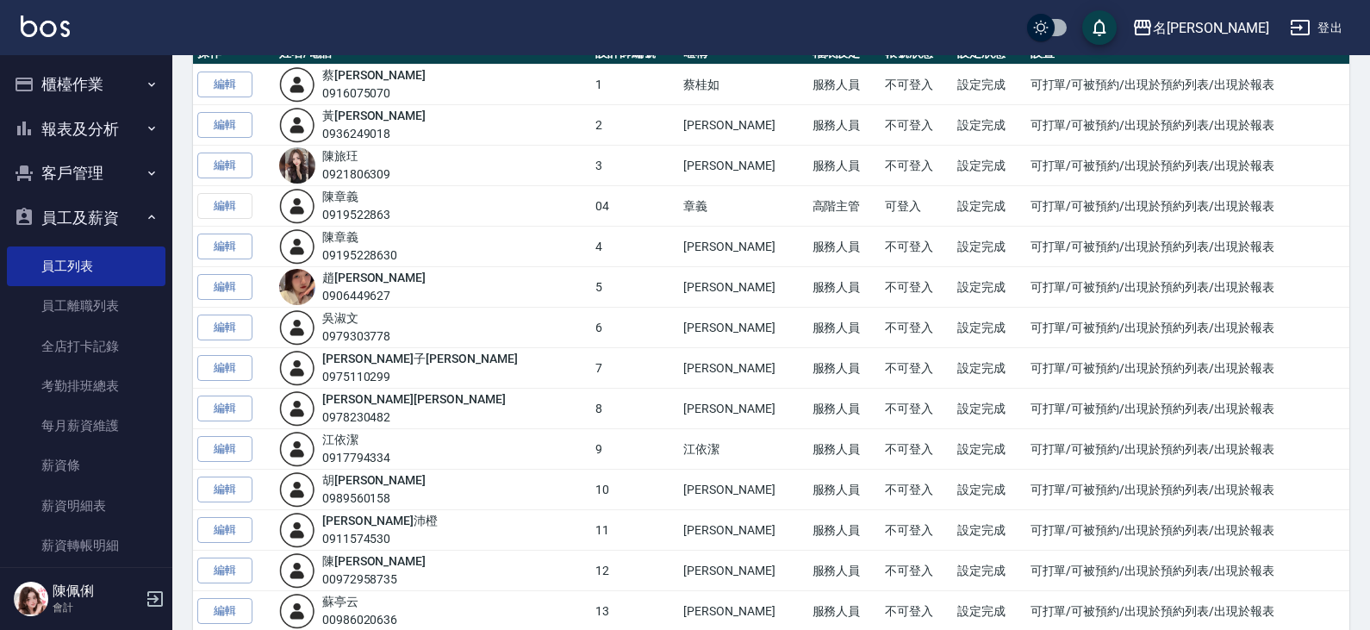
scroll to position [172, 0]
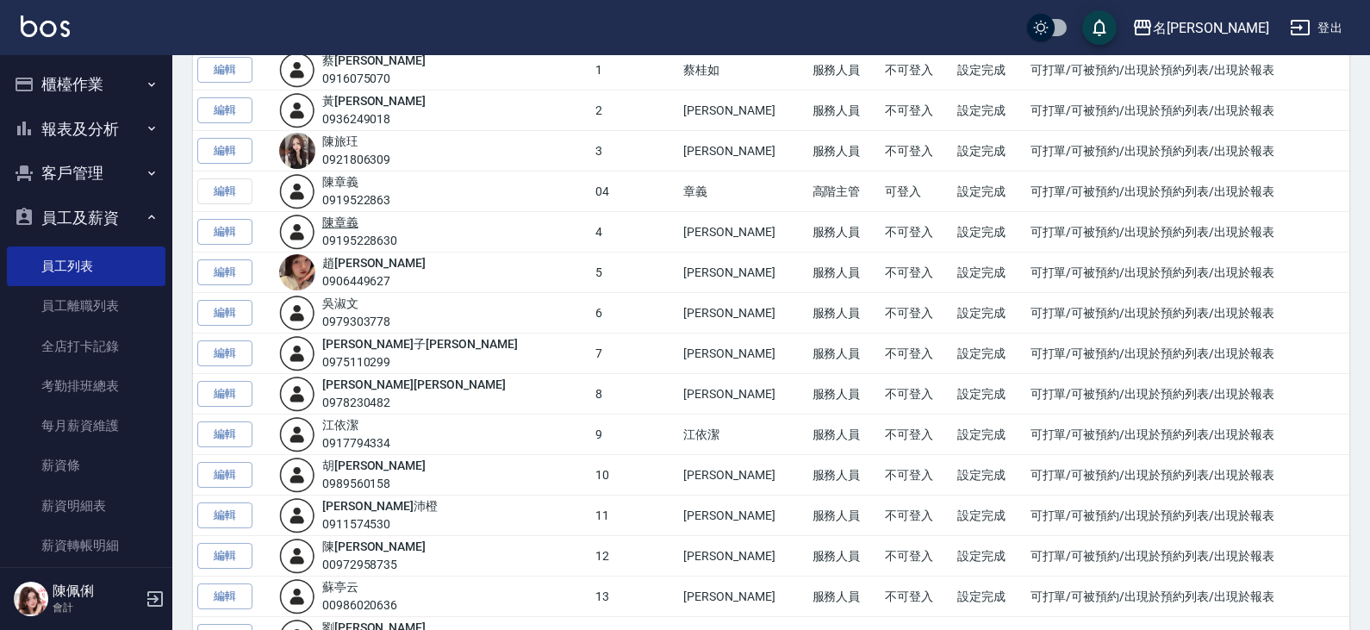
click at [357, 217] on link "[PERSON_NAME]" at bounding box center [340, 222] width 36 height 14
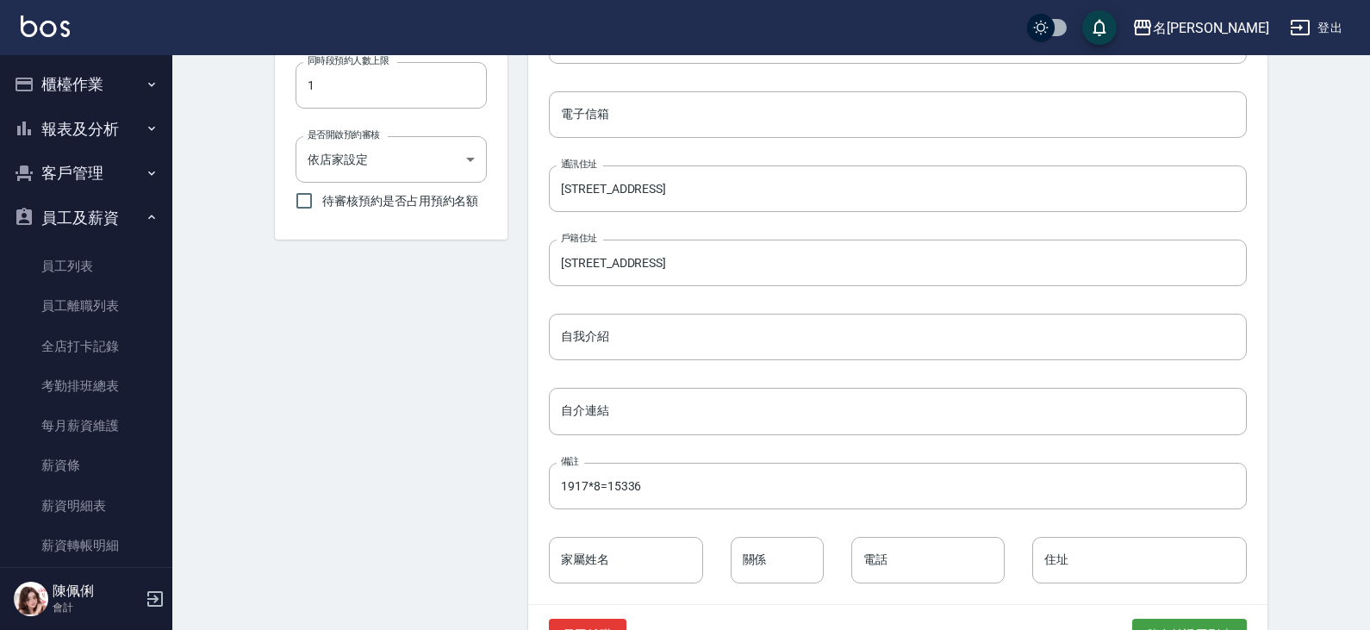
scroll to position [744, 0]
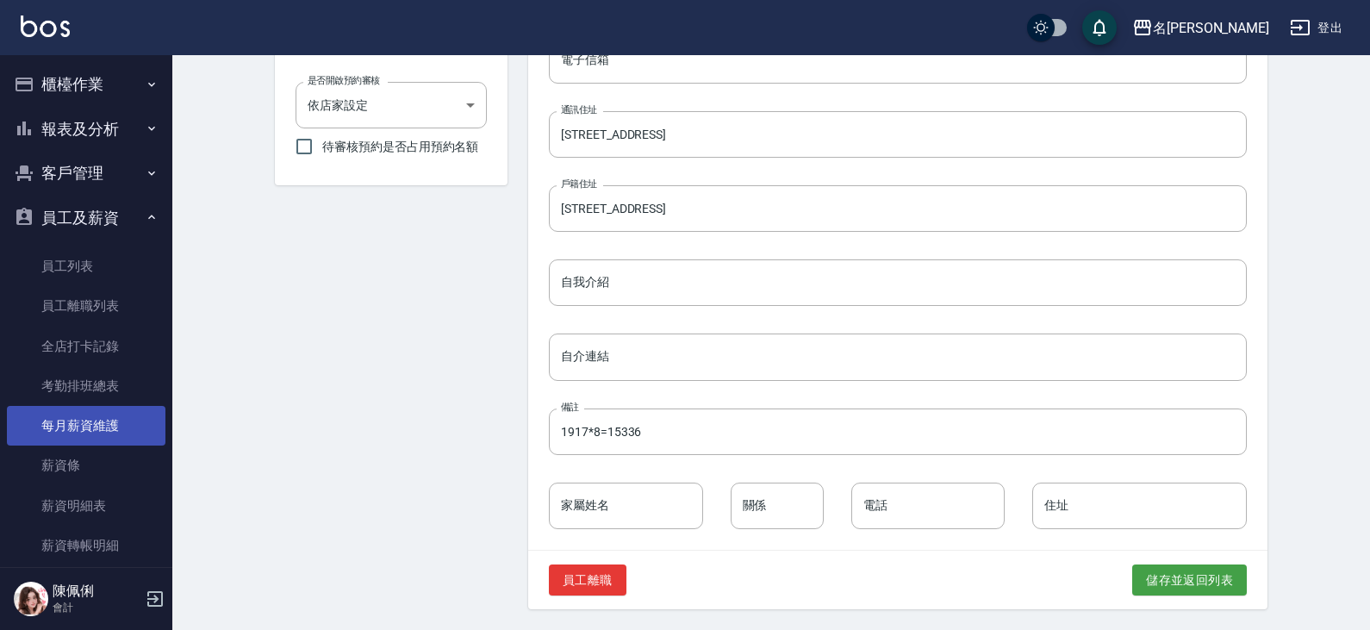
click at [84, 422] on link "每月薪資維護" at bounding box center [86, 426] width 159 height 40
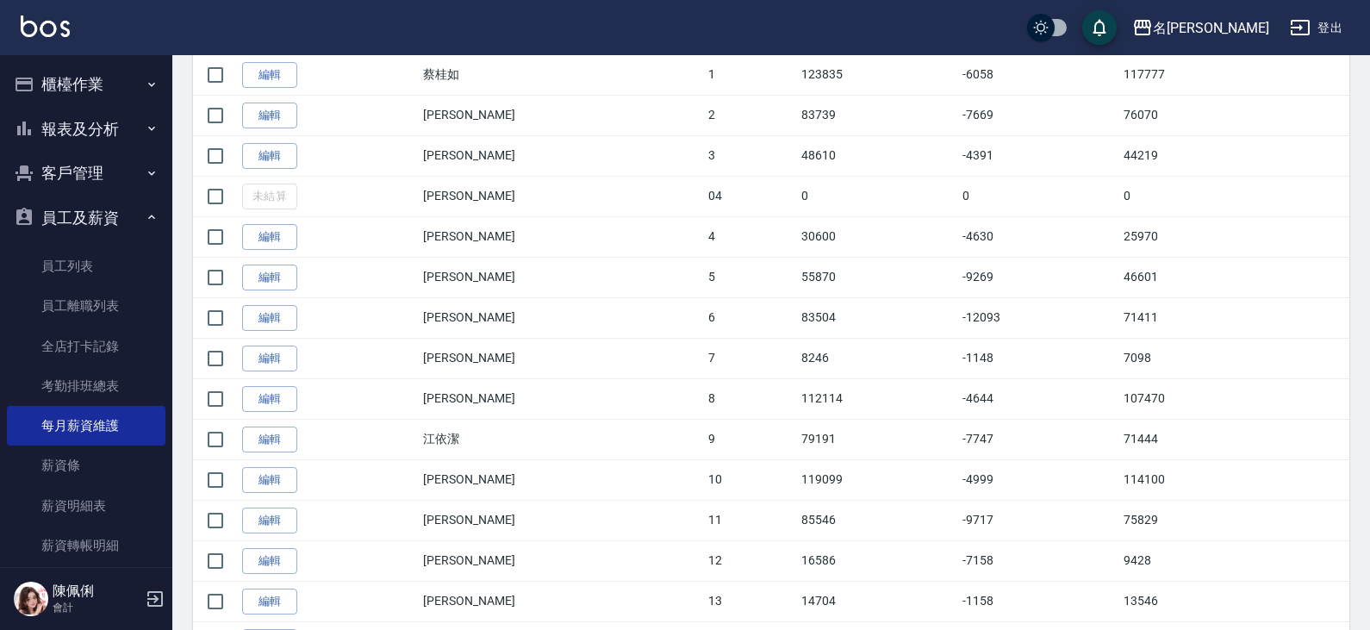
scroll to position [431, 0]
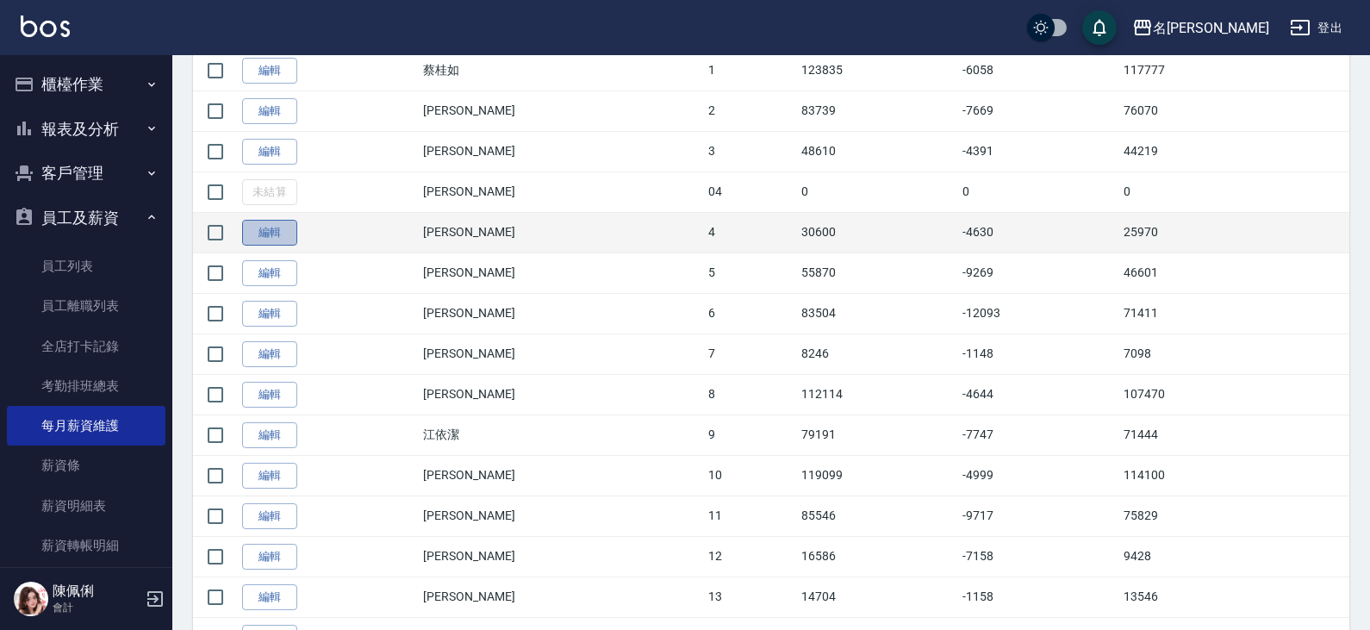
click at [272, 239] on link "編輯" at bounding box center [269, 233] width 55 height 27
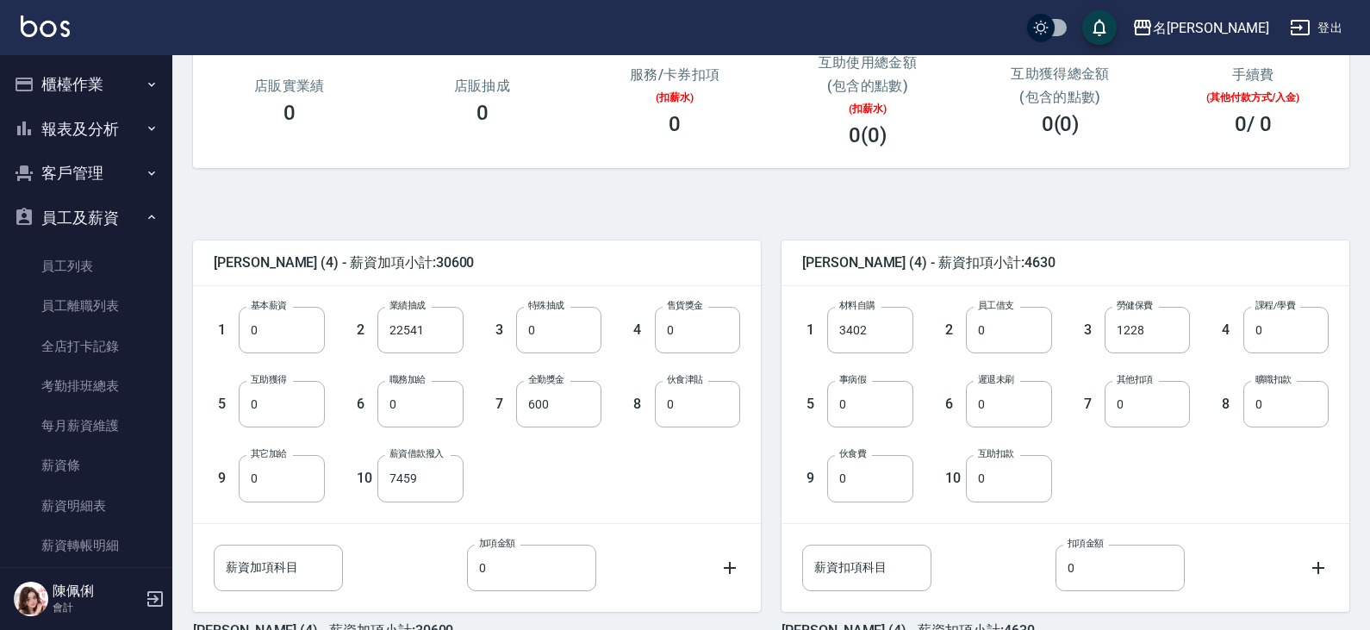
scroll to position [258, 0]
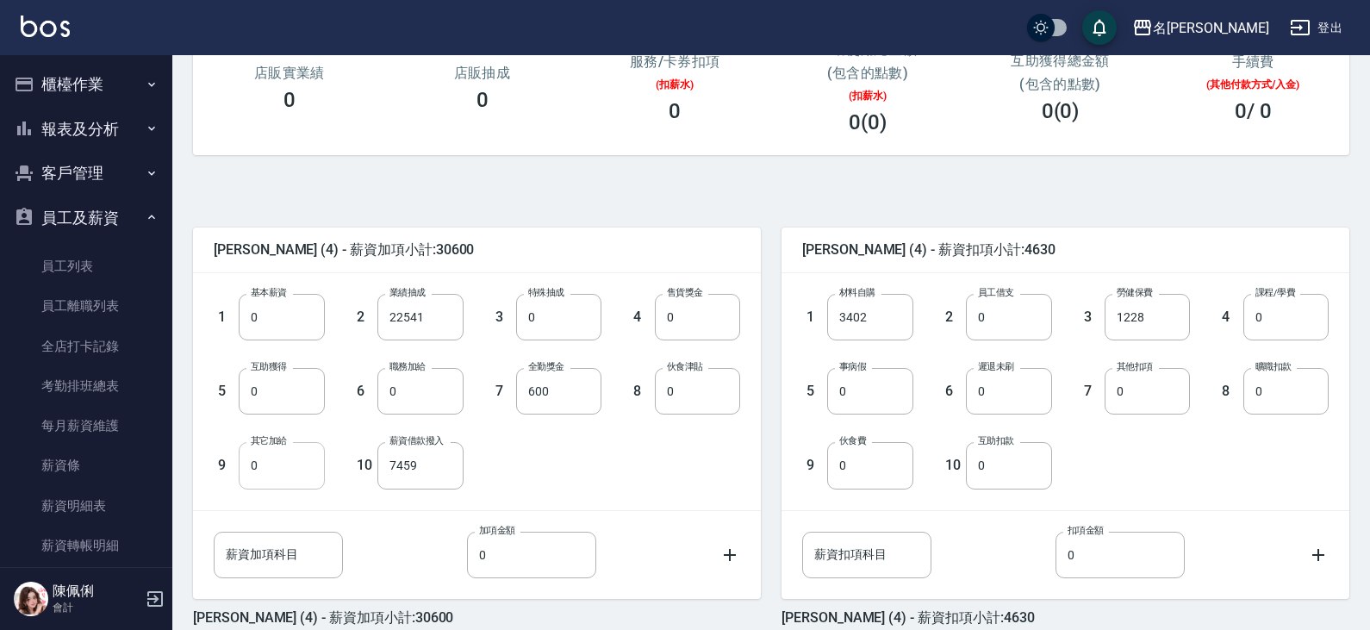
click at [308, 463] on input "0" at bounding box center [281, 465] width 85 height 47
type input "15336"
click at [523, 462] on div "1 基本薪資 0 基本薪資 2 業績抽成 22541 業績抽成 3 特殊抽成 0 特殊抽成 4 售貨獎金 0 售貨獎金 5 互助獲得 0 互助獲得 6 職務加…" at bounding box center [463, 377] width 554 height 222
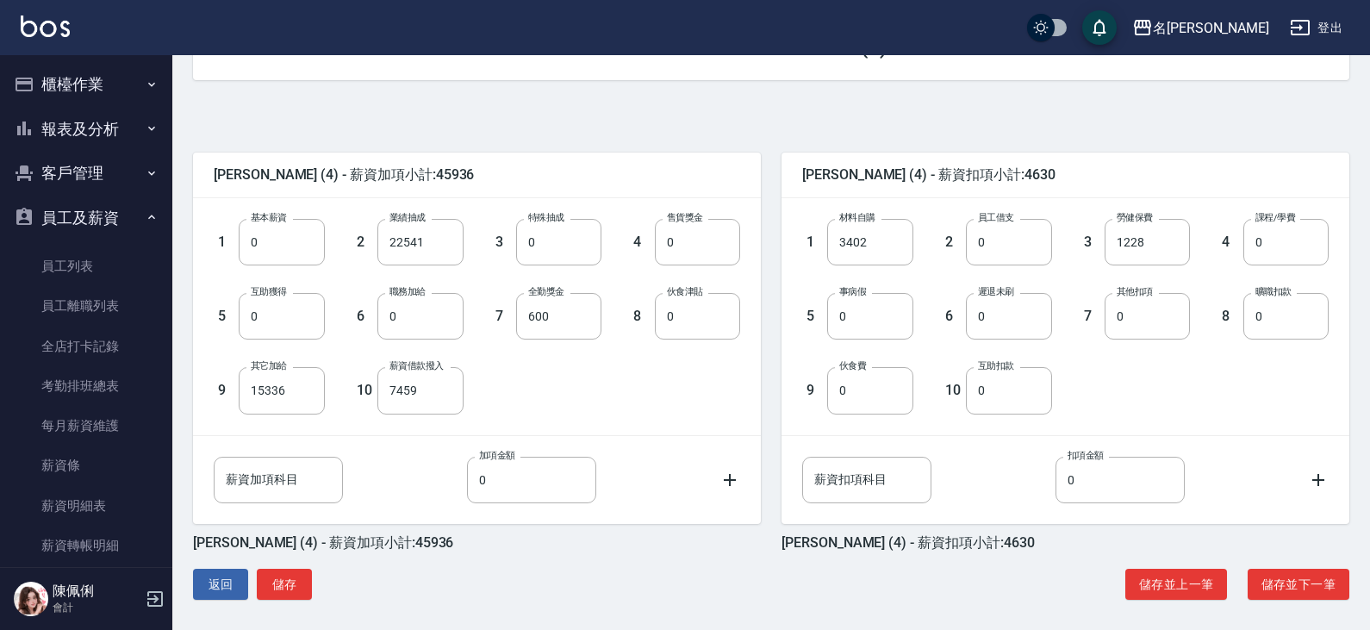
scroll to position [341, 0]
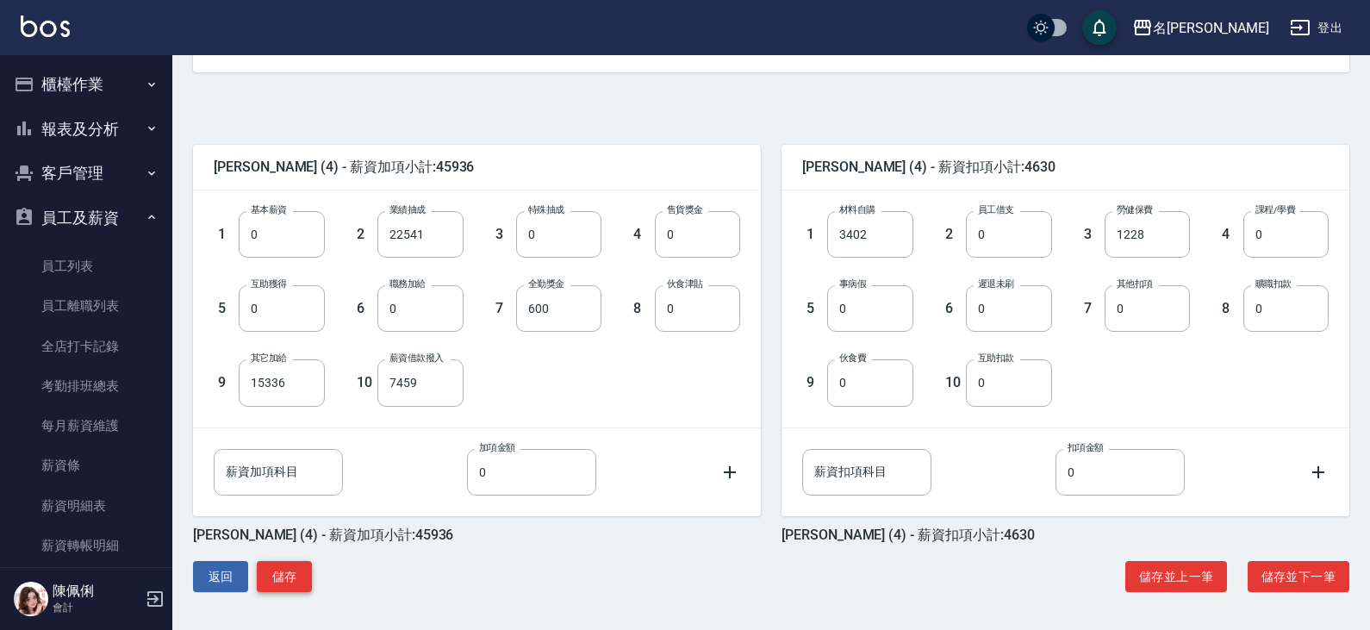
click at [294, 579] on button "儲存" at bounding box center [284, 577] width 55 height 32
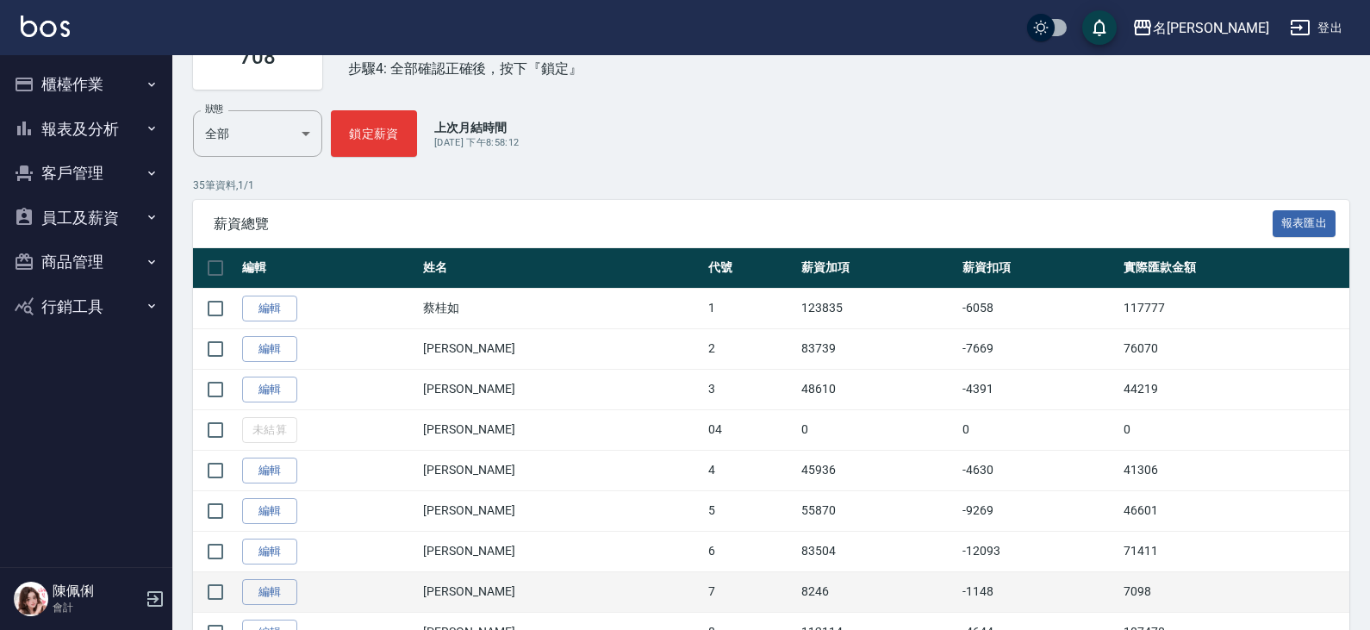
scroll to position [258, 0]
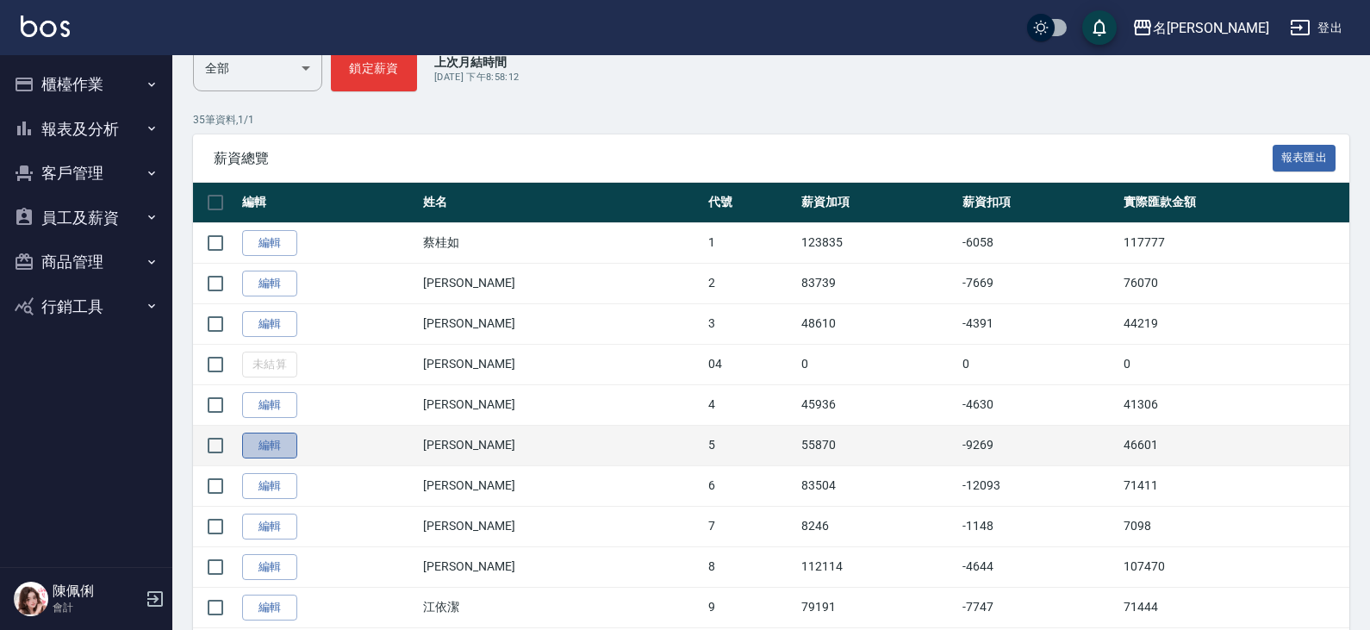
click at [276, 454] on link "編輯" at bounding box center [269, 445] width 55 height 27
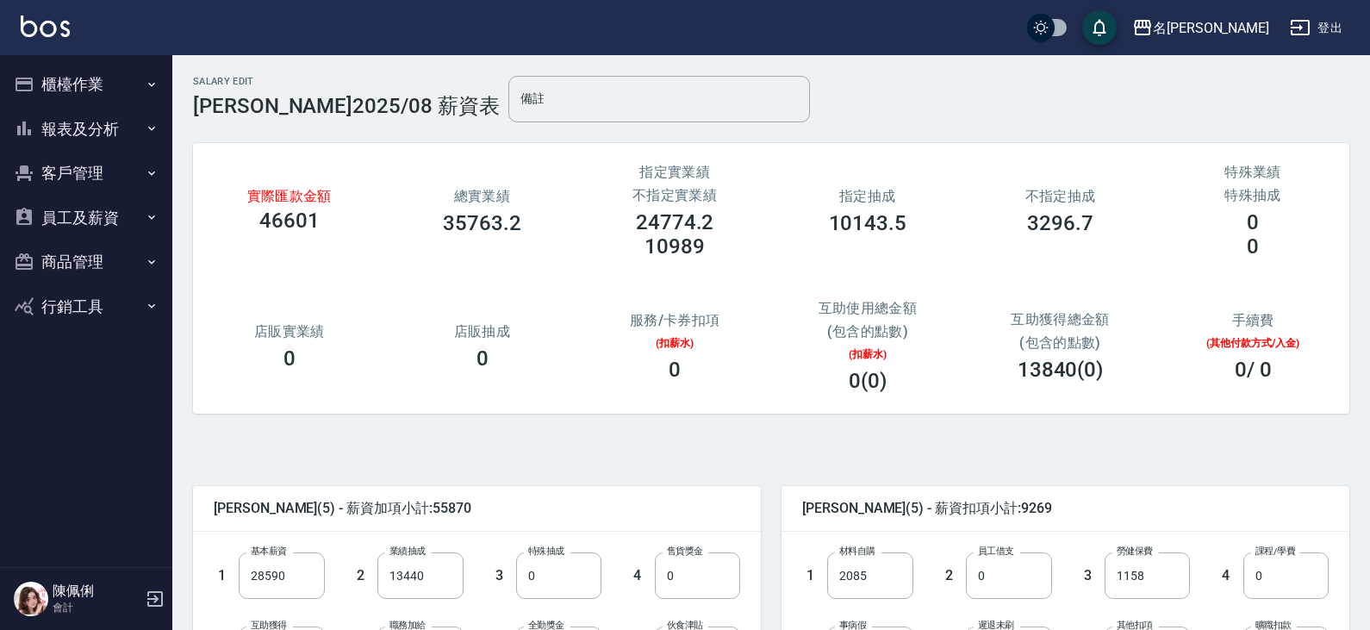
scroll to position [86, 0]
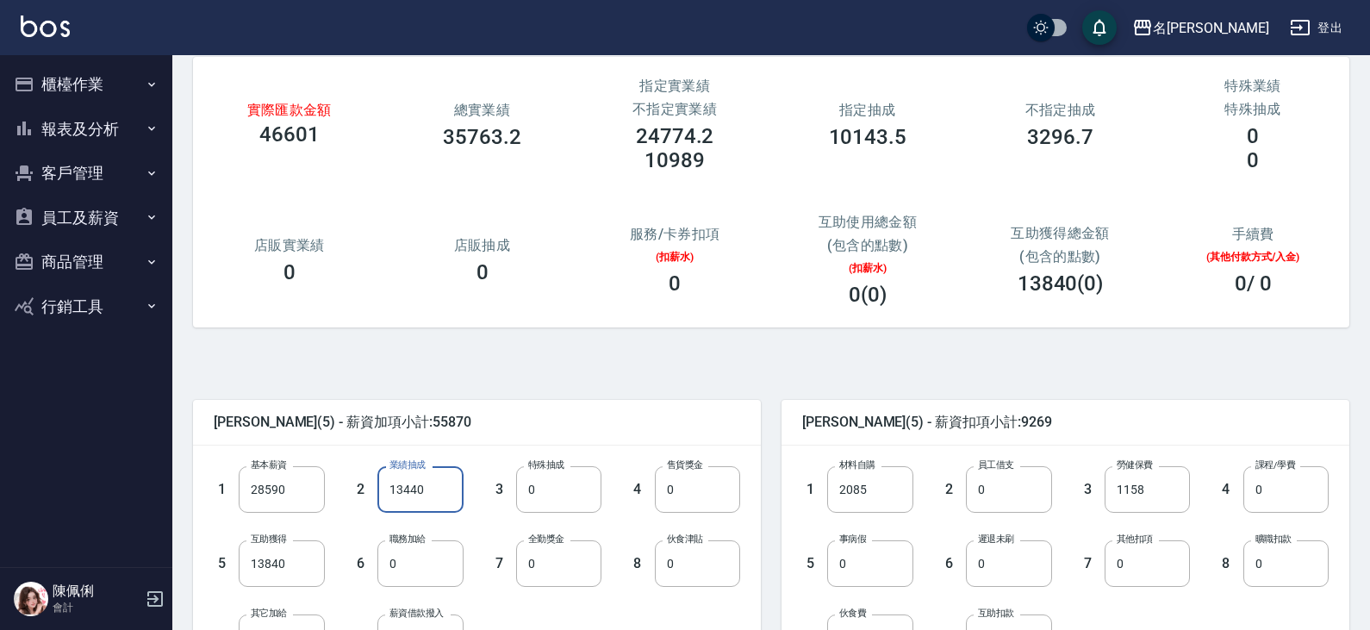
click at [432, 493] on input "13440" at bounding box center [419, 489] width 85 height 47
type input "0"
click at [303, 569] on input "13840" at bounding box center [281, 563] width 85 height 47
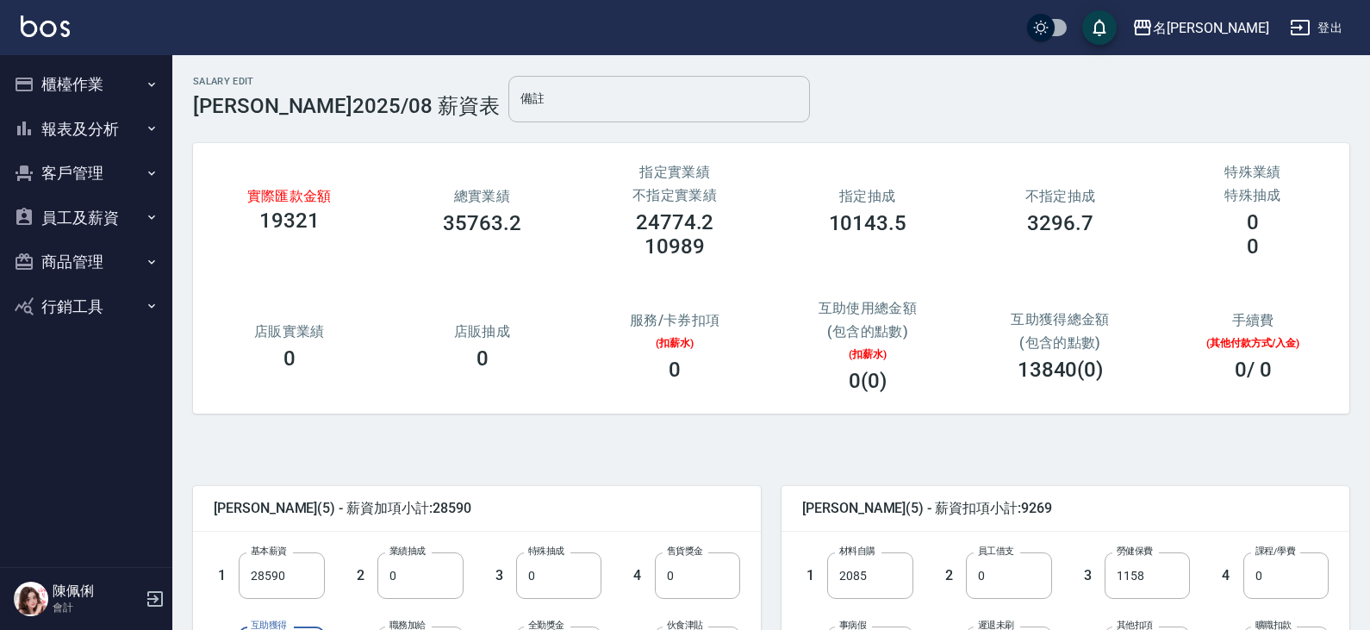
type input "0"
click at [508, 109] on input "備註" at bounding box center [658, 99] width 301 height 47
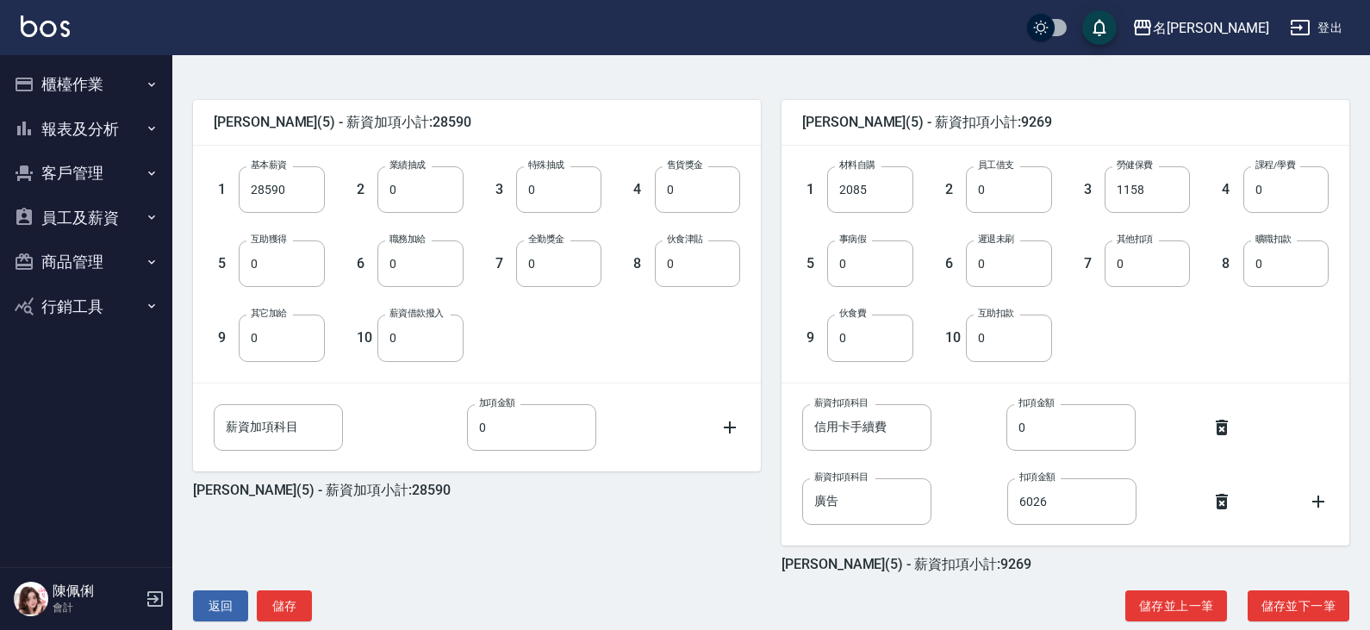
scroll to position [415, 0]
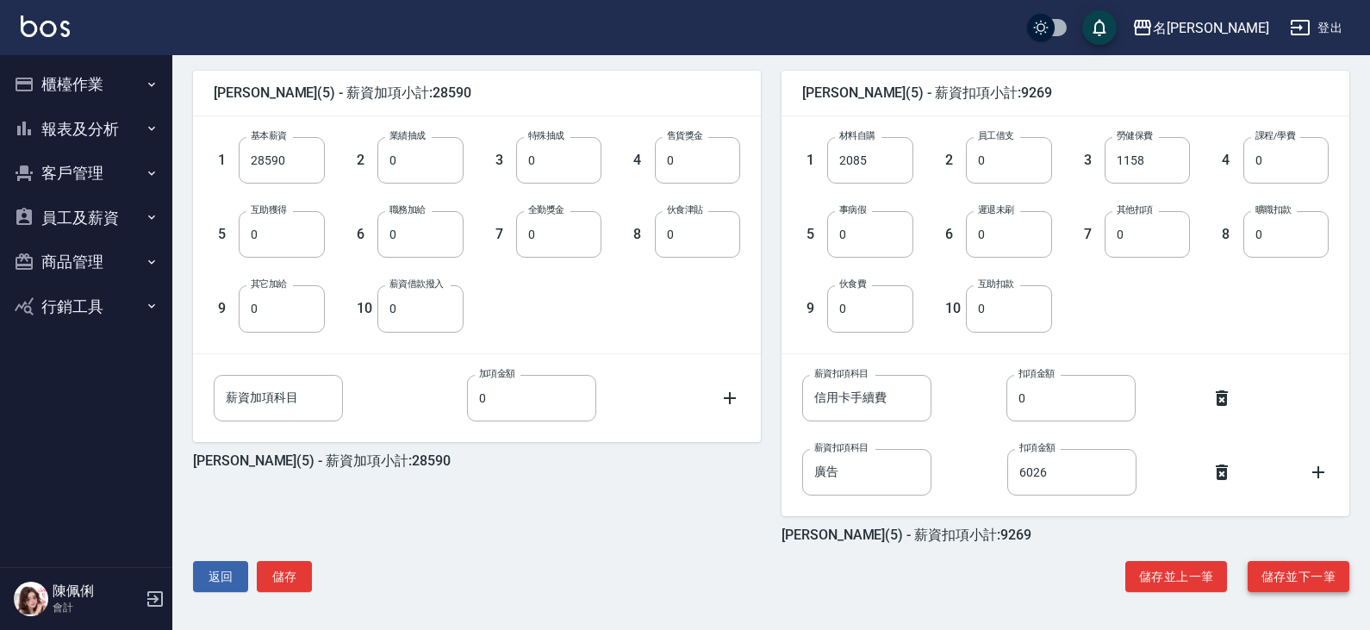
type input "設13439+助14350+販0=27789不足"
click at [1308, 576] on button "儲存並下一筆" at bounding box center [1298, 577] width 102 height 32
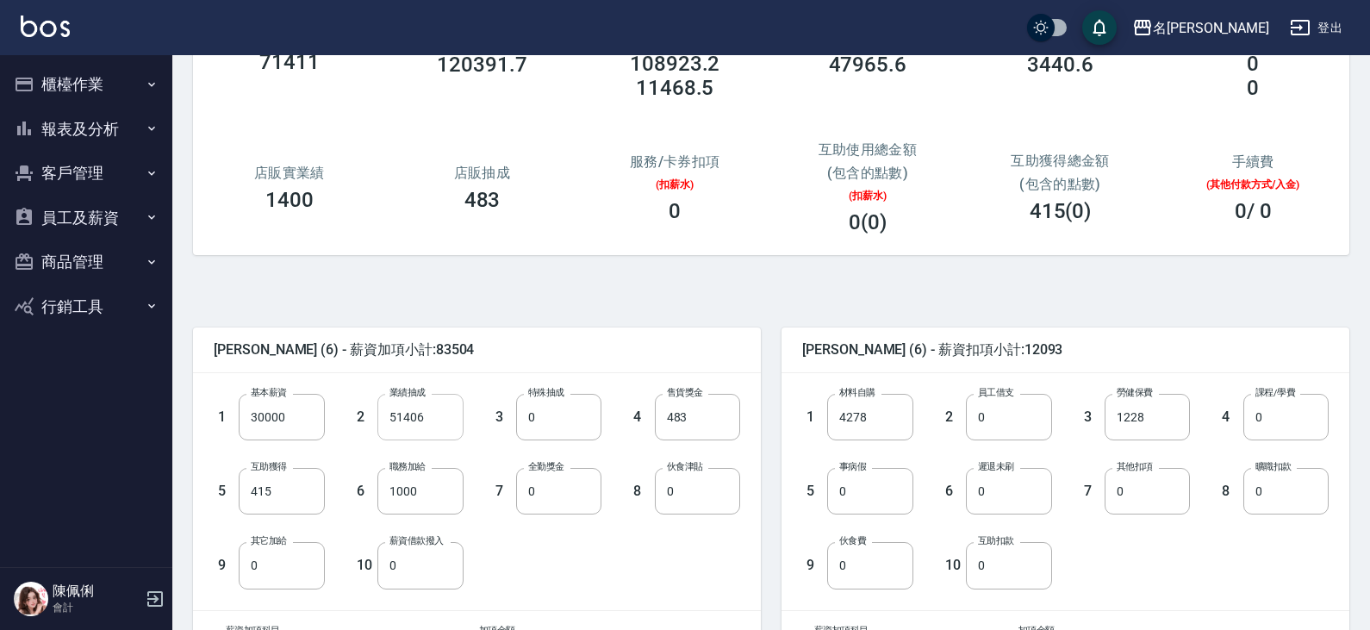
scroll to position [172, 0]
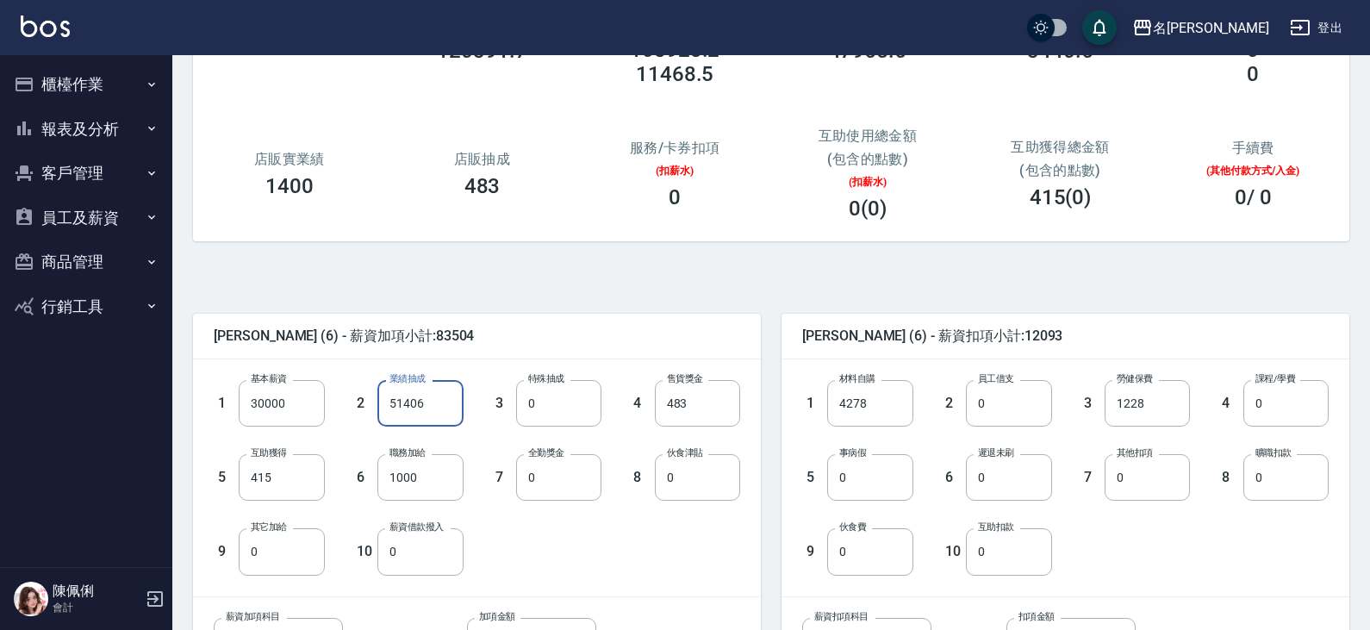
click at [450, 401] on input "51406" at bounding box center [419, 403] width 85 height 47
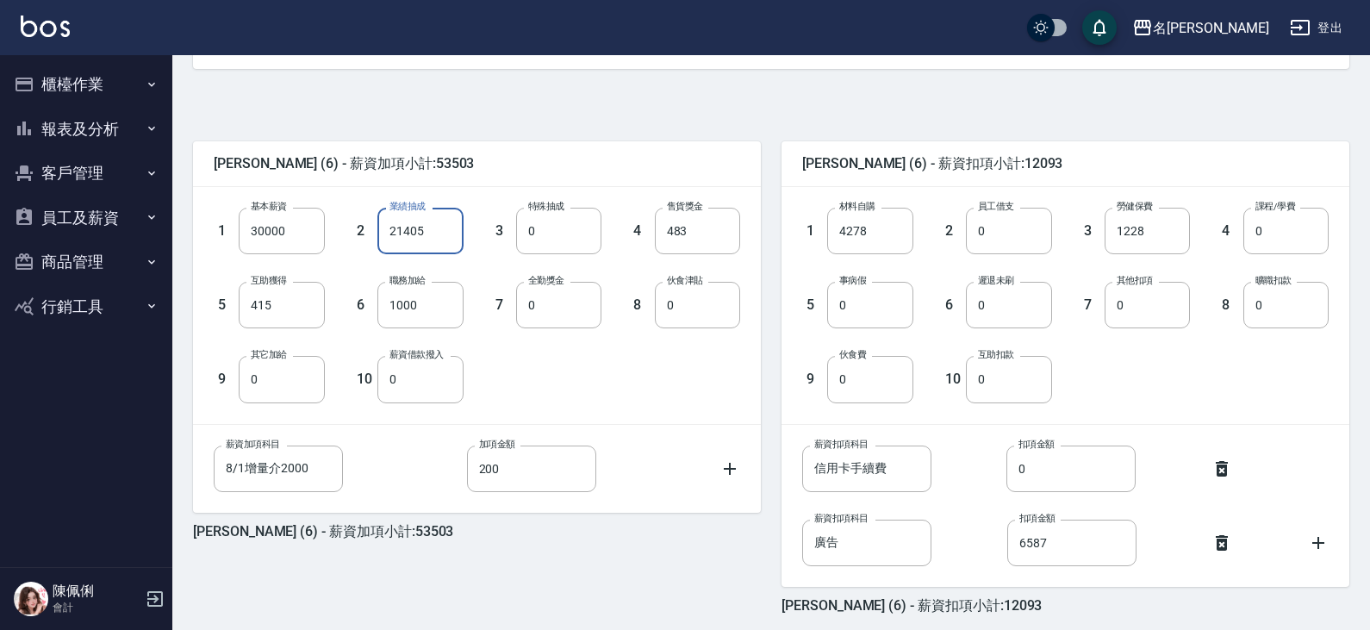
scroll to position [415, 0]
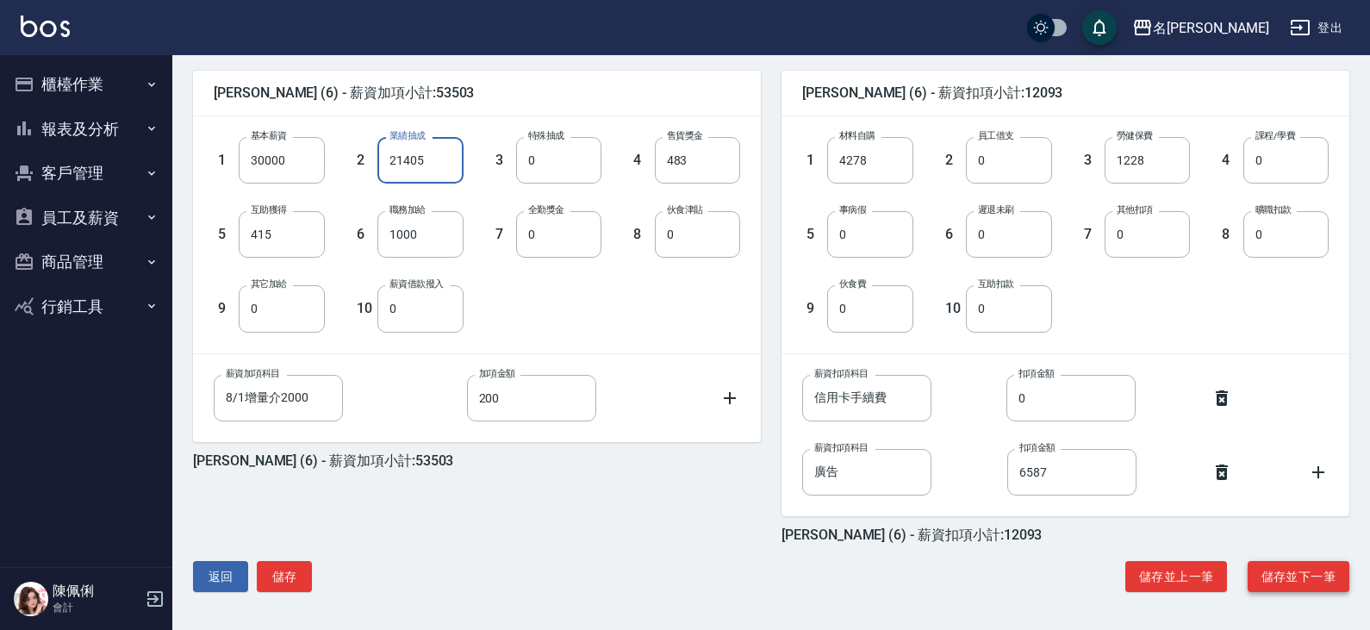
type input "21405"
click at [1305, 580] on button "儲存並下一筆" at bounding box center [1298, 577] width 102 height 32
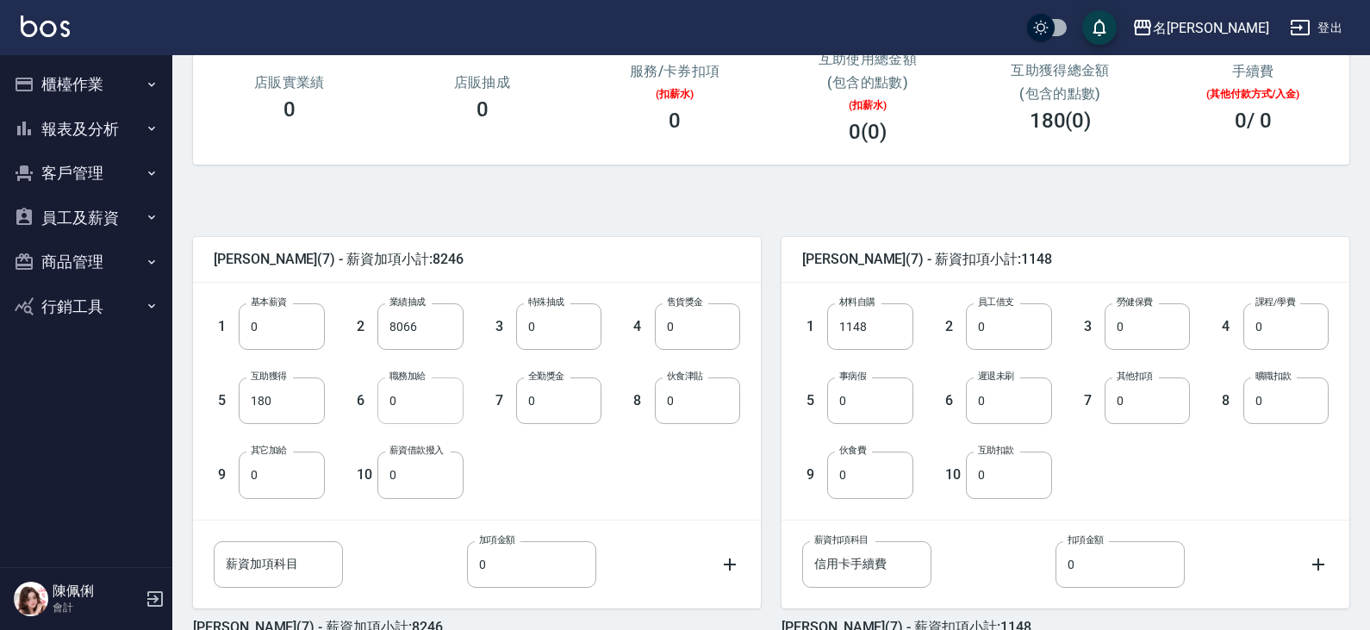
scroll to position [258, 0]
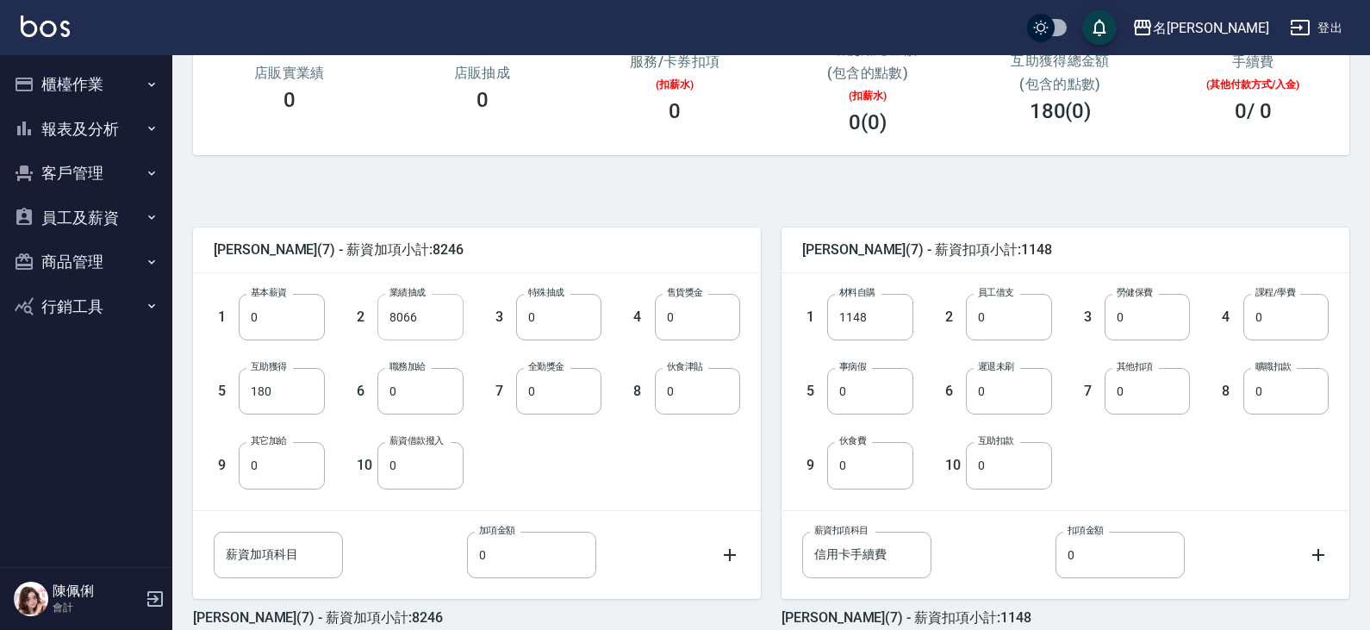
click at [450, 317] on input "8066" at bounding box center [419, 317] width 85 height 47
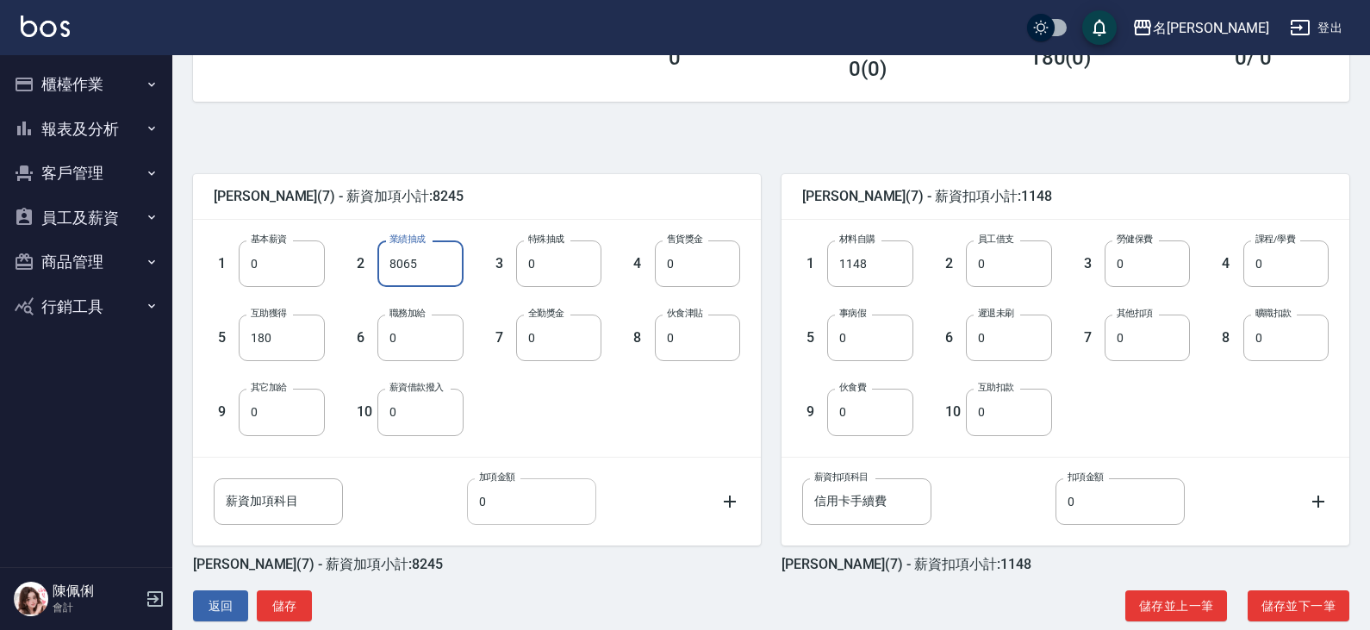
scroll to position [341, 0]
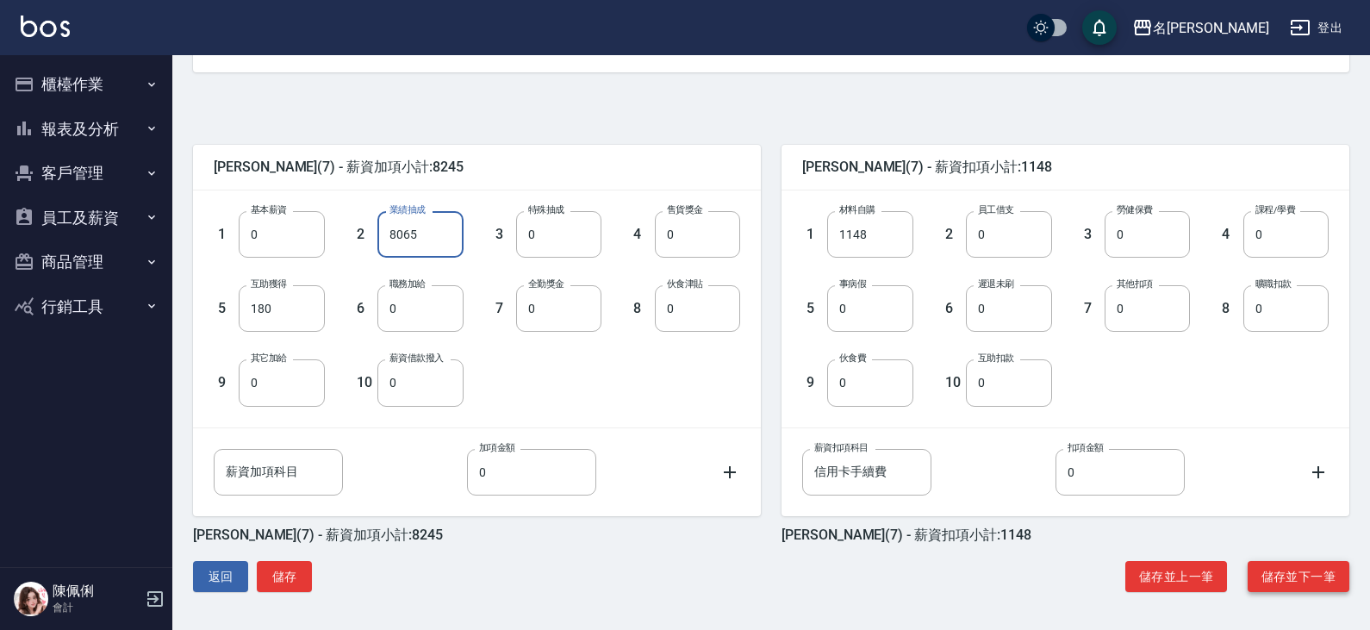
type input "8065"
click at [1276, 572] on button "儲存並下一筆" at bounding box center [1298, 577] width 102 height 32
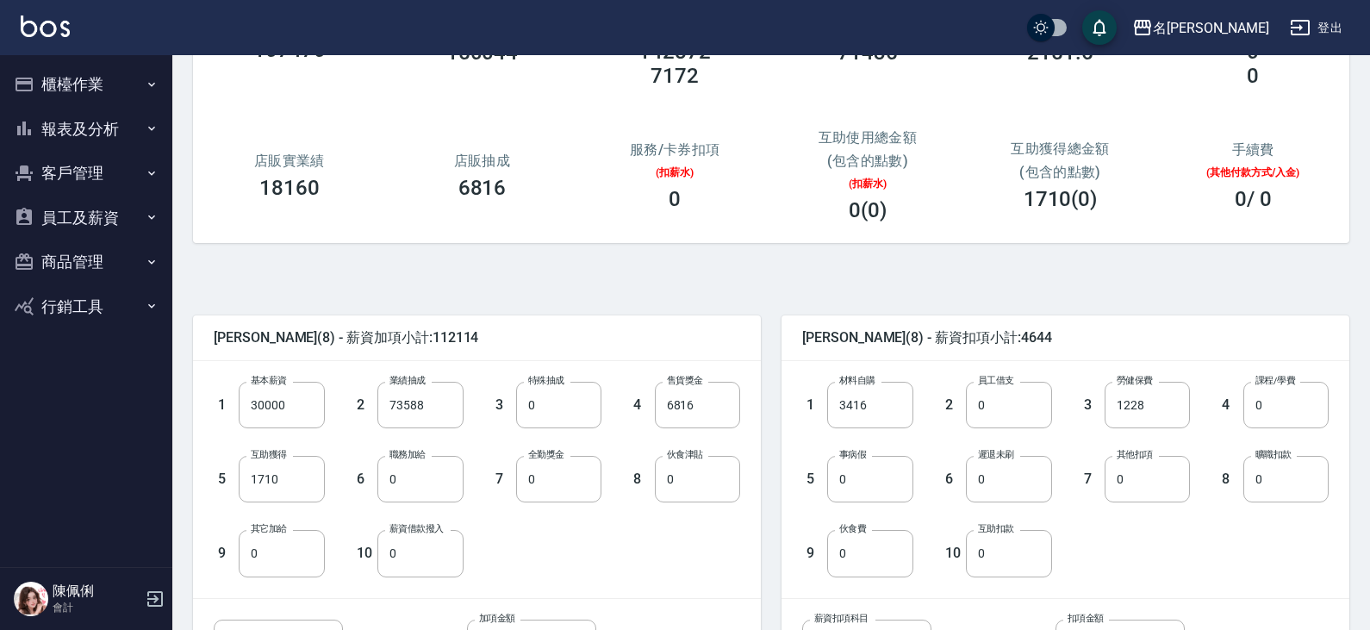
scroll to position [172, 0]
click at [426, 401] on input "73588" at bounding box center [419, 403] width 85 height 47
type input "43587"
click at [297, 469] on input "1710" at bounding box center [281, 477] width 85 height 47
type input "1720"
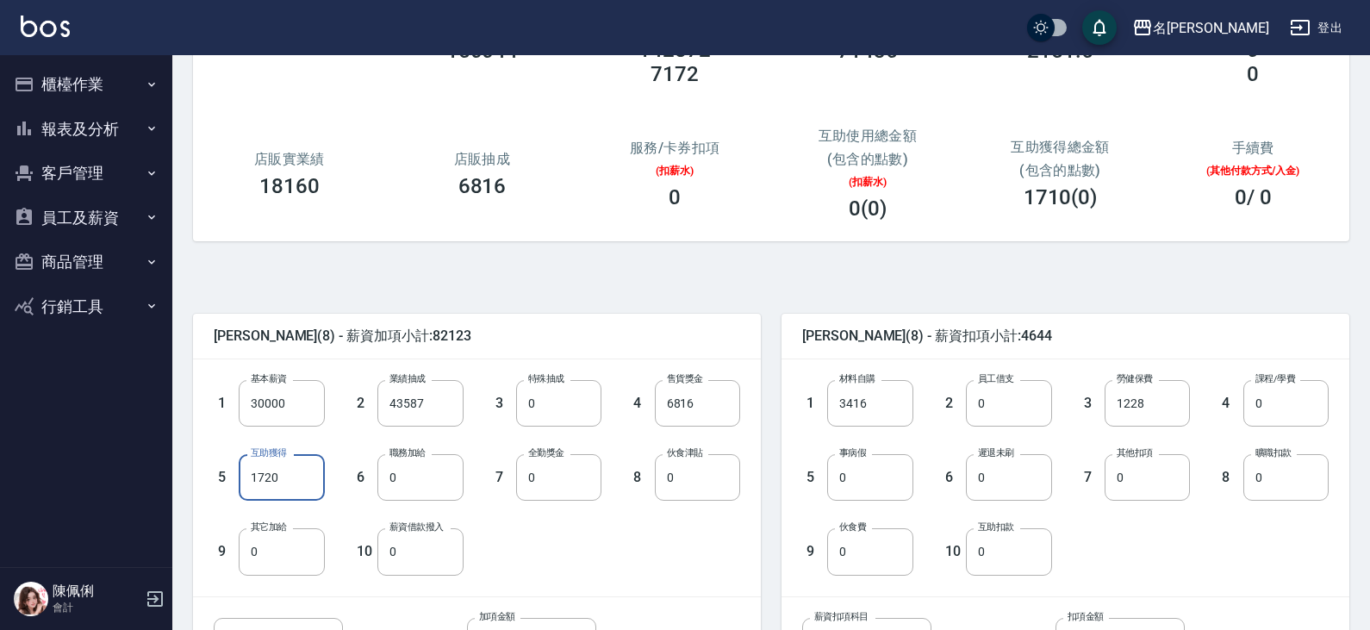
click at [517, 524] on div "1 基本薪資 30000 基本薪資 2 業績抽成 43587 業績抽成 3 特殊抽成 0 特殊抽成 4 售貨獎金 6816 售貨獎金 5 互助獲得 1720 …" at bounding box center [463, 463] width 554 height 222
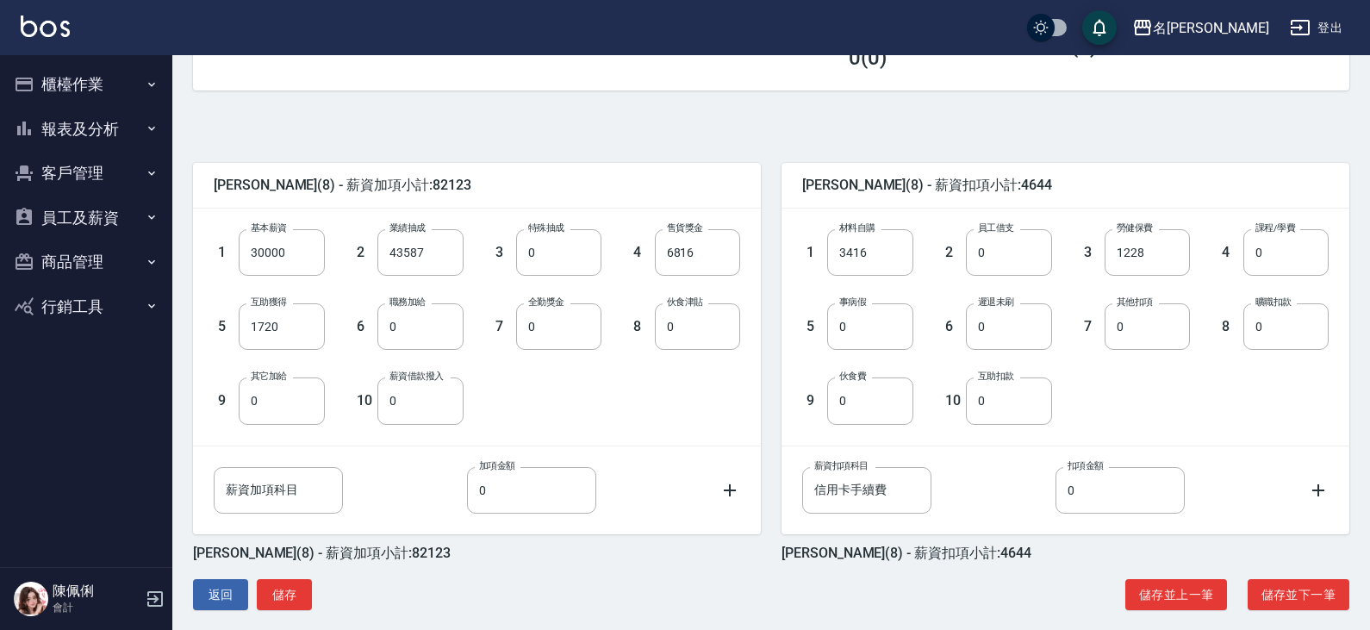
scroll to position [341, 0]
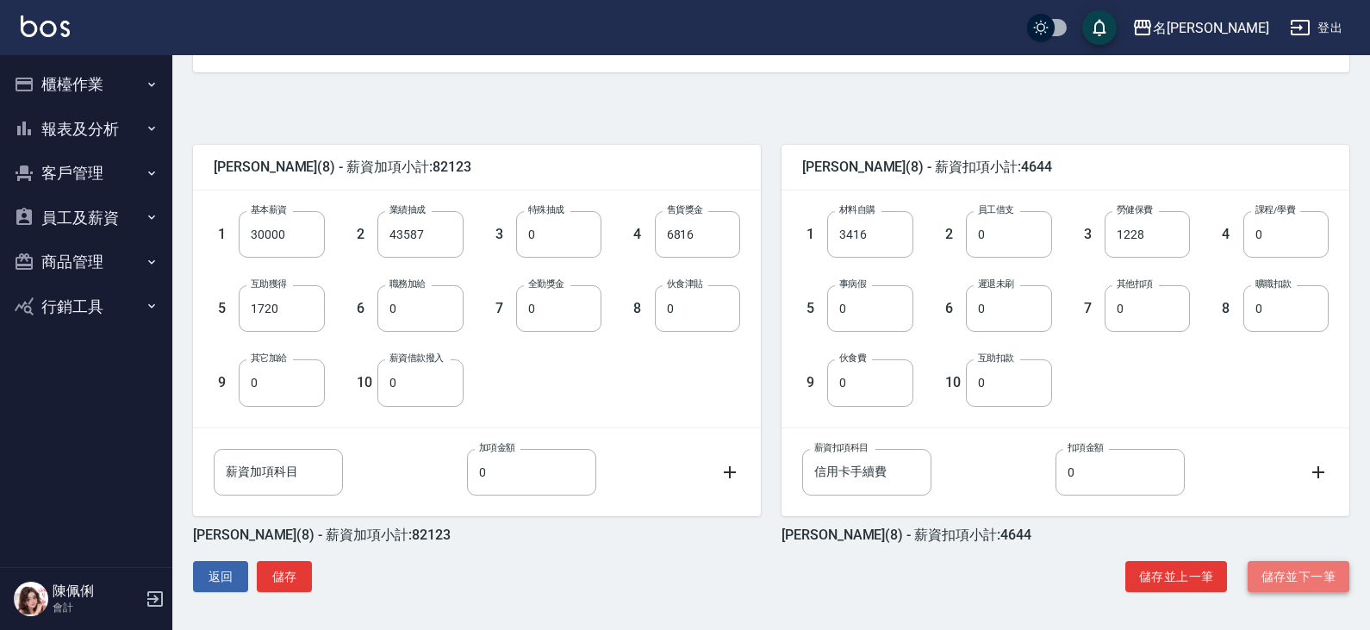
click at [1282, 576] on button "儲存並下一筆" at bounding box center [1298, 577] width 102 height 32
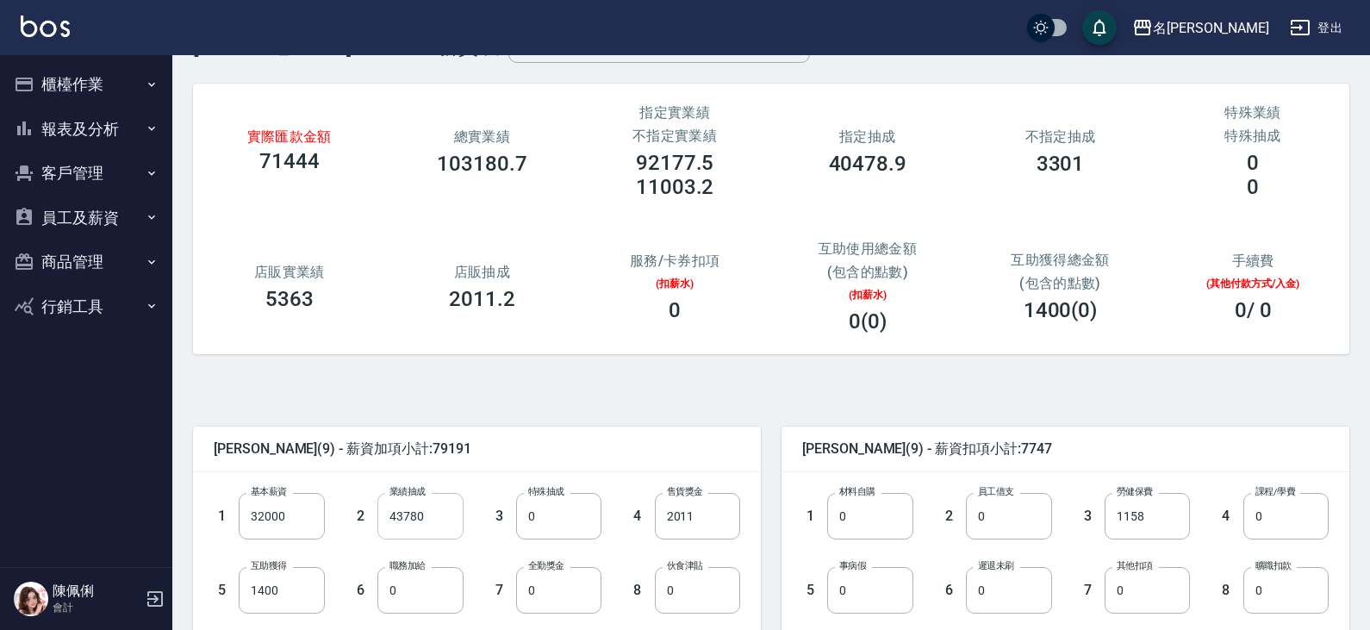
scroll to position [86, 0]
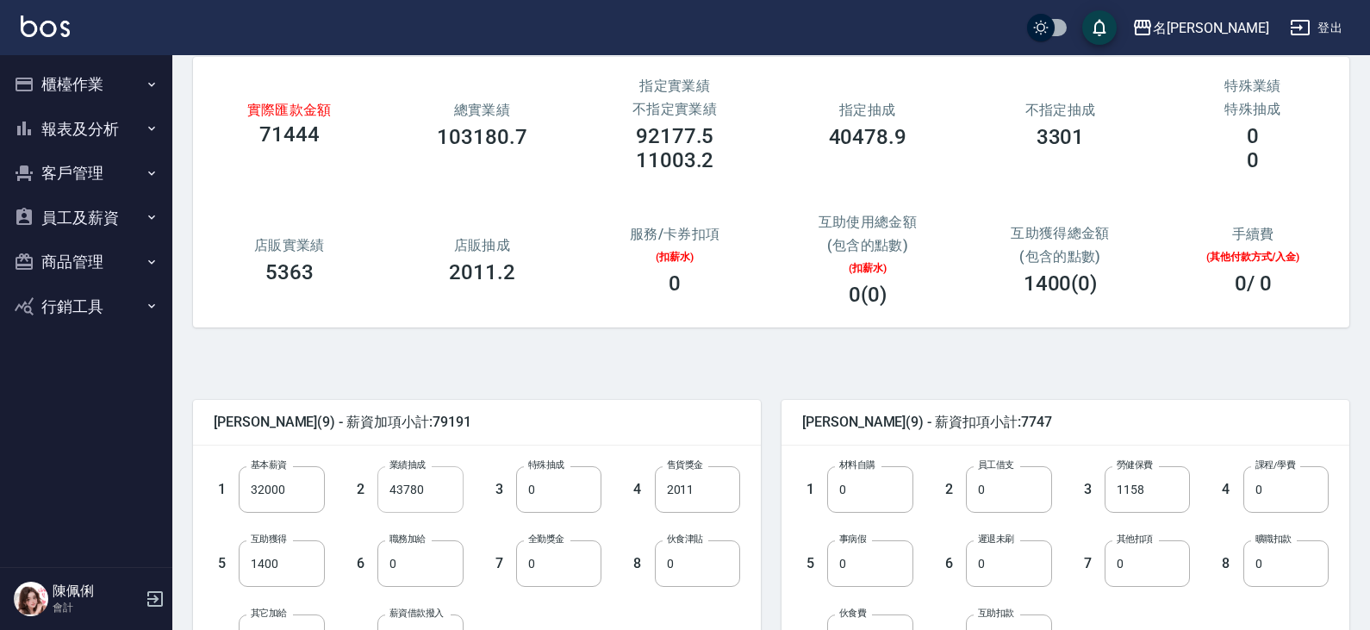
click at [443, 482] on input "43780" at bounding box center [419, 489] width 85 height 47
type input "11779"
click at [294, 567] on input "1400" at bounding box center [281, 563] width 85 height 47
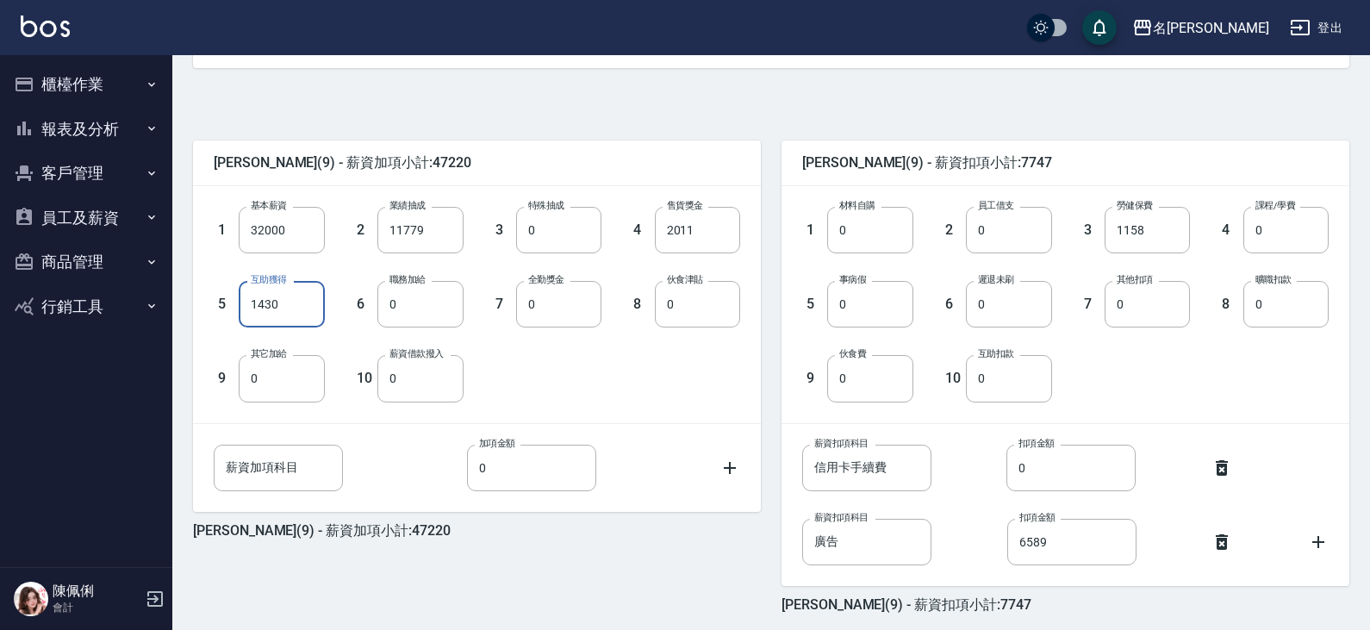
scroll to position [415, 0]
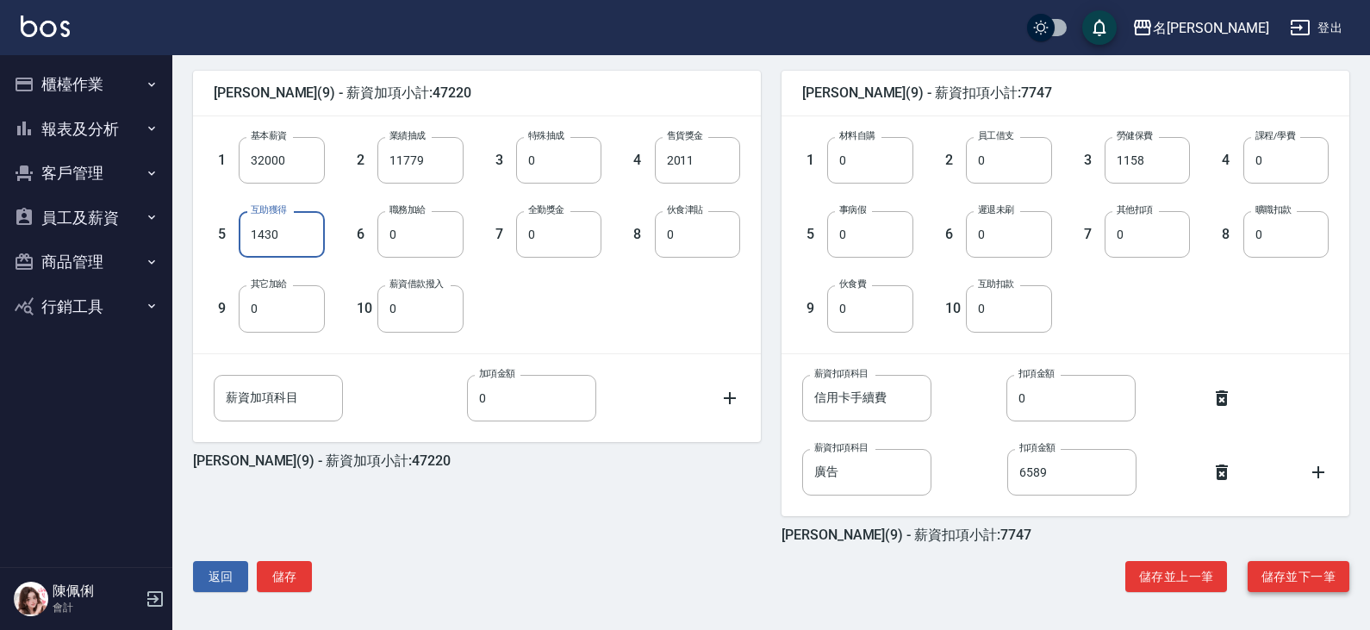
type input "1430"
click at [1296, 570] on button "儲存並下一筆" at bounding box center [1298, 577] width 102 height 32
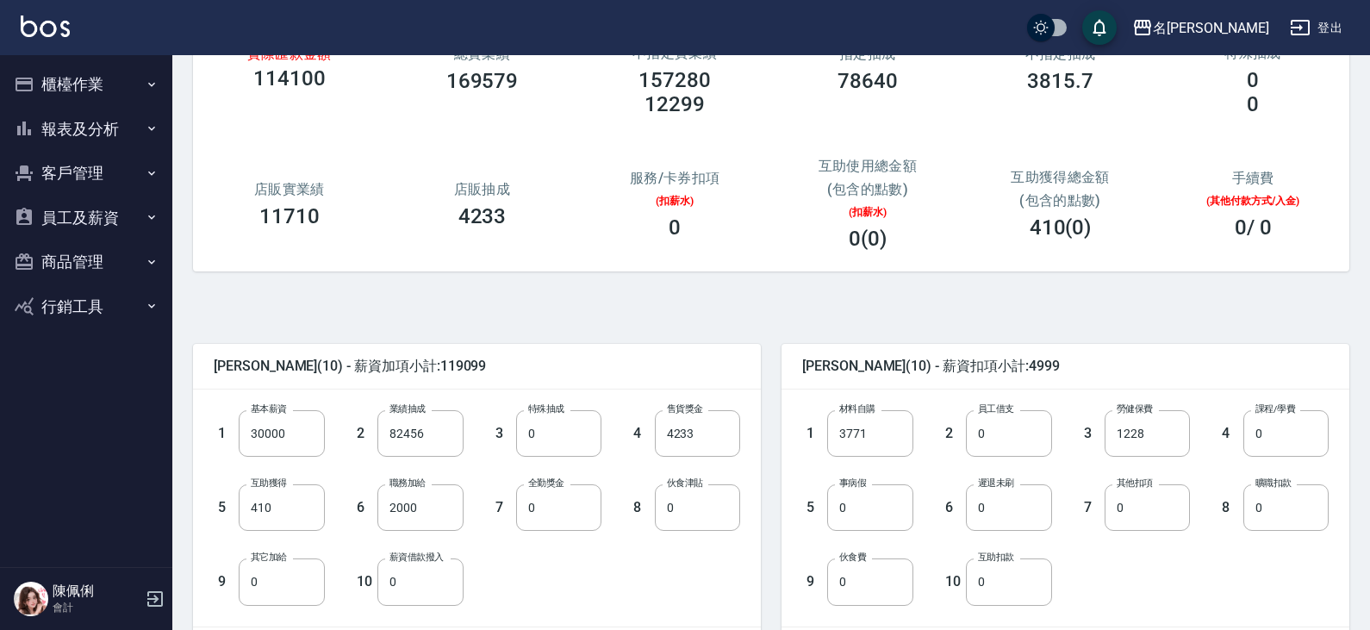
scroll to position [172, 0]
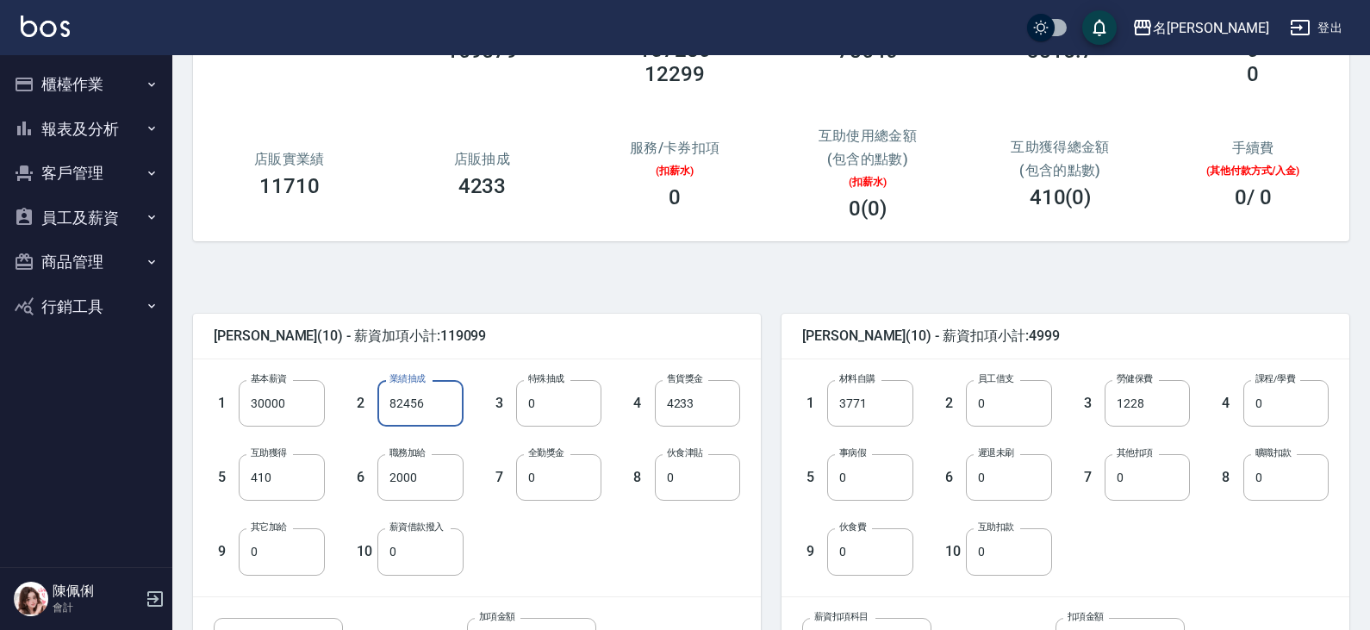
click at [451, 409] on input "82456" at bounding box center [419, 403] width 85 height 47
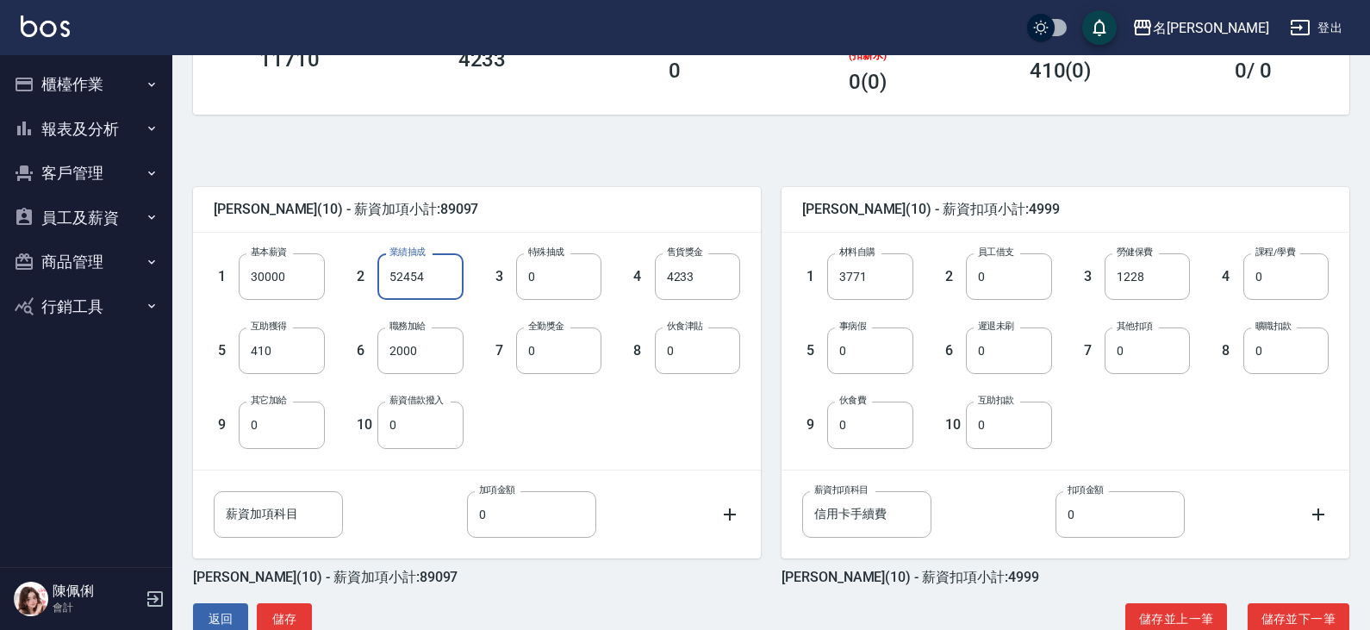
scroll to position [341, 0]
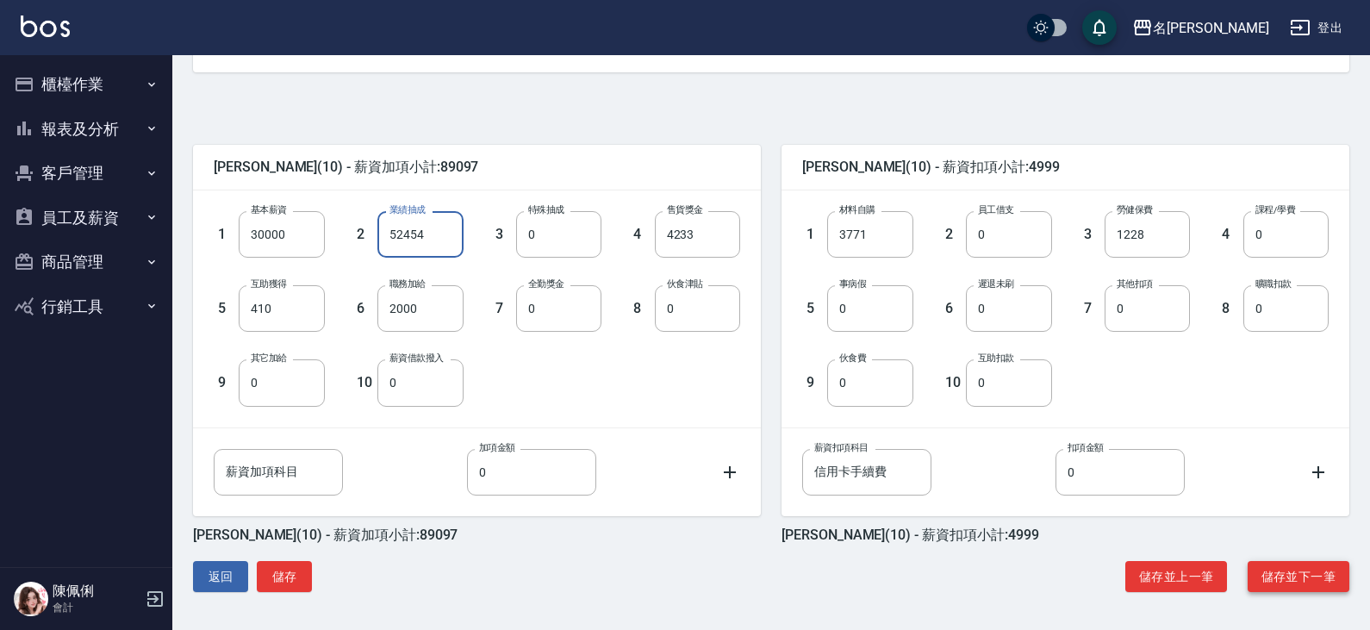
type input "52454"
click at [1295, 563] on button "儲存並下一筆" at bounding box center [1298, 577] width 102 height 32
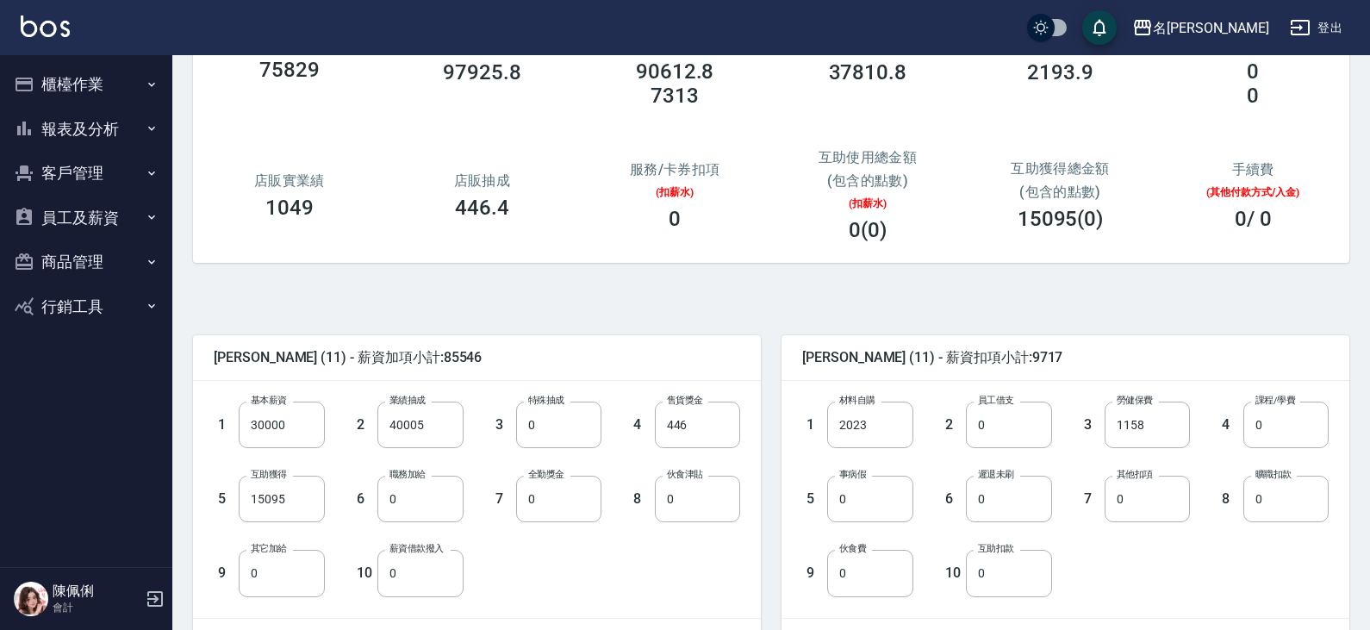
scroll to position [172, 0]
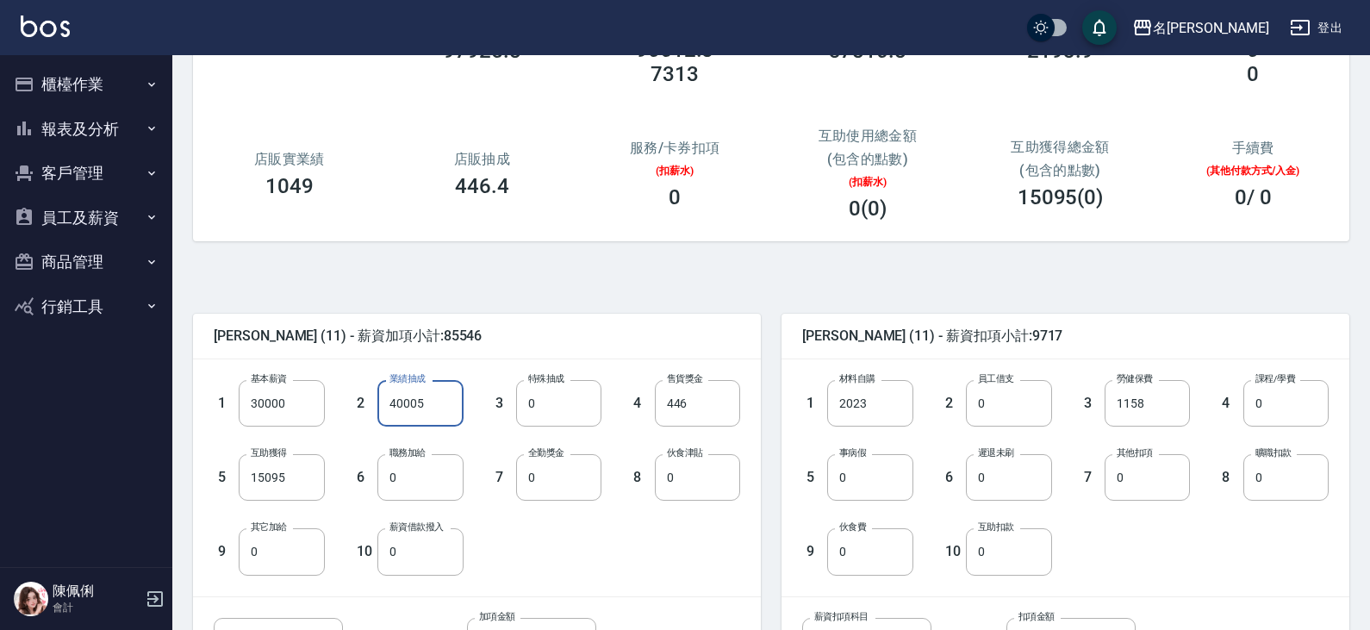
click at [442, 401] on input "40005" at bounding box center [419, 403] width 85 height 47
type input "10003"
click at [290, 485] on input "15095" at bounding box center [281, 477] width 85 height 47
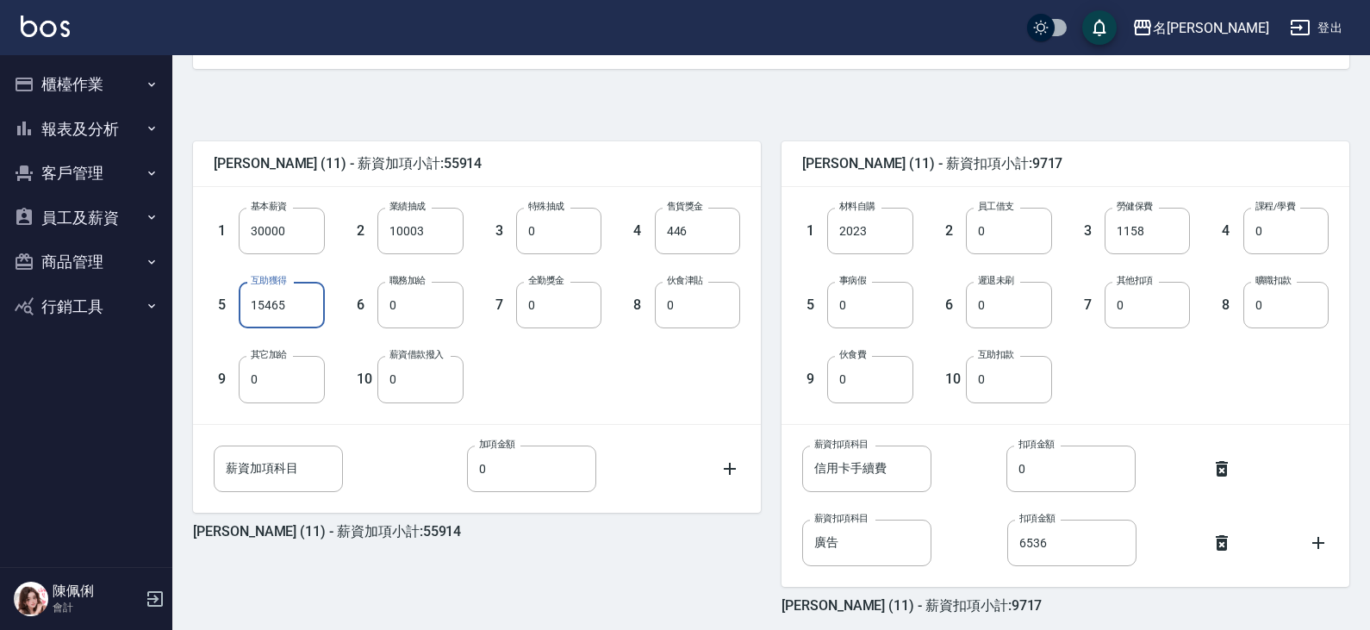
scroll to position [415, 0]
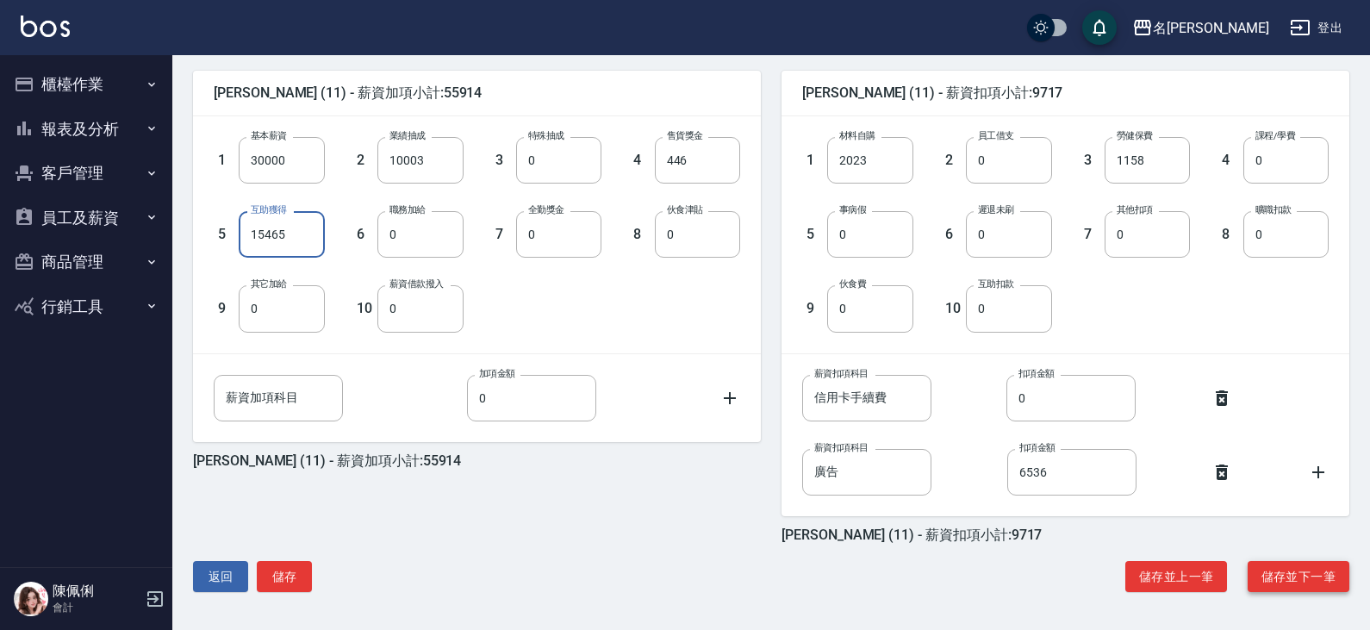
type input "15465"
click at [1311, 569] on button "儲存並下一筆" at bounding box center [1298, 577] width 102 height 32
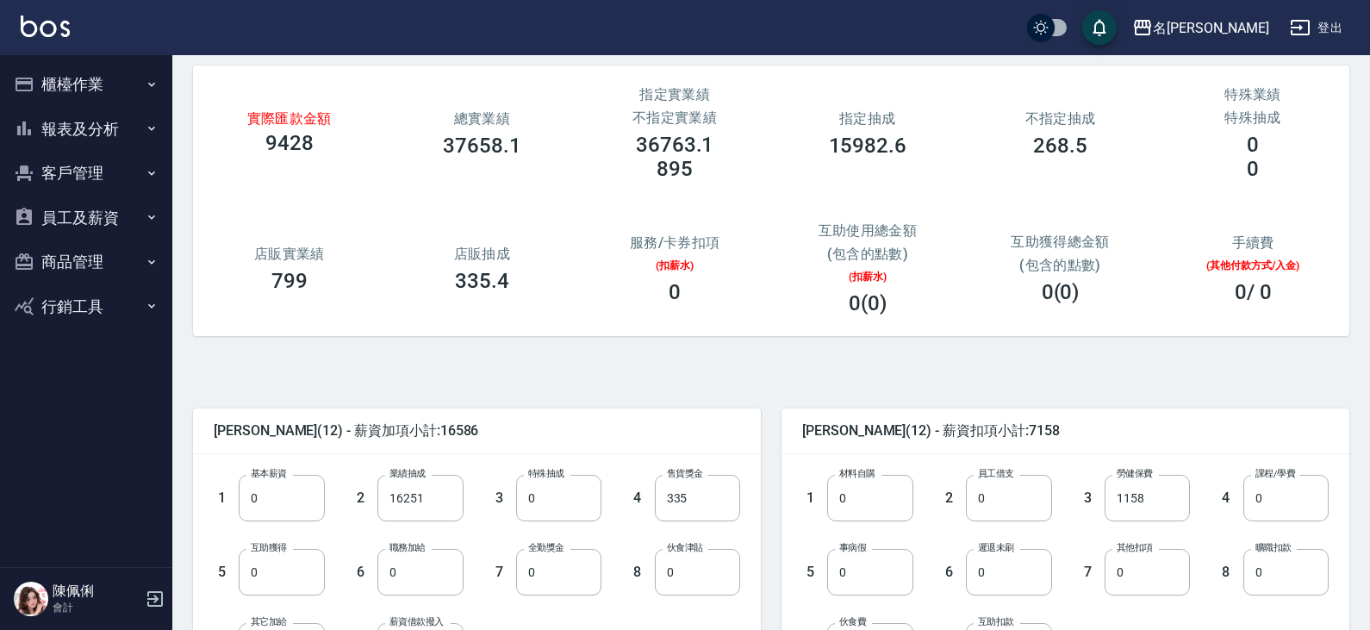
scroll to position [172, 0]
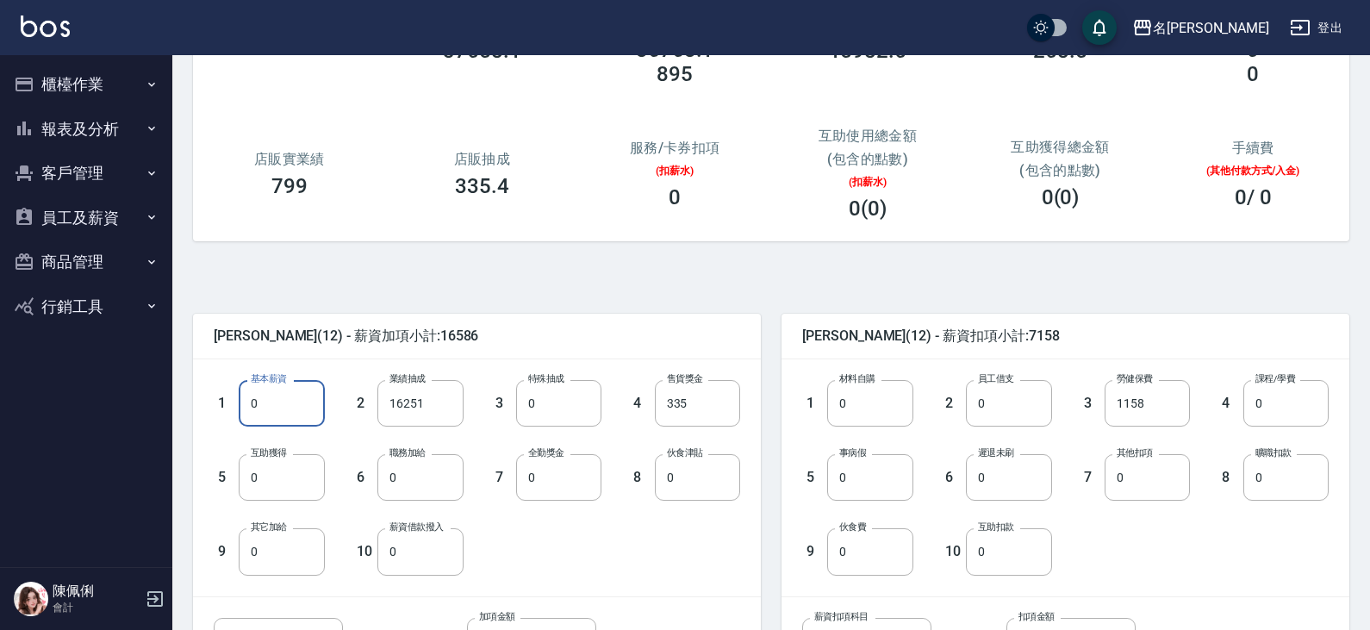
click at [295, 396] on input "0" at bounding box center [281, 403] width 85 height 47
type input "30000"
click at [432, 409] on input "16251" at bounding box center [419, 403] width 85 height 47
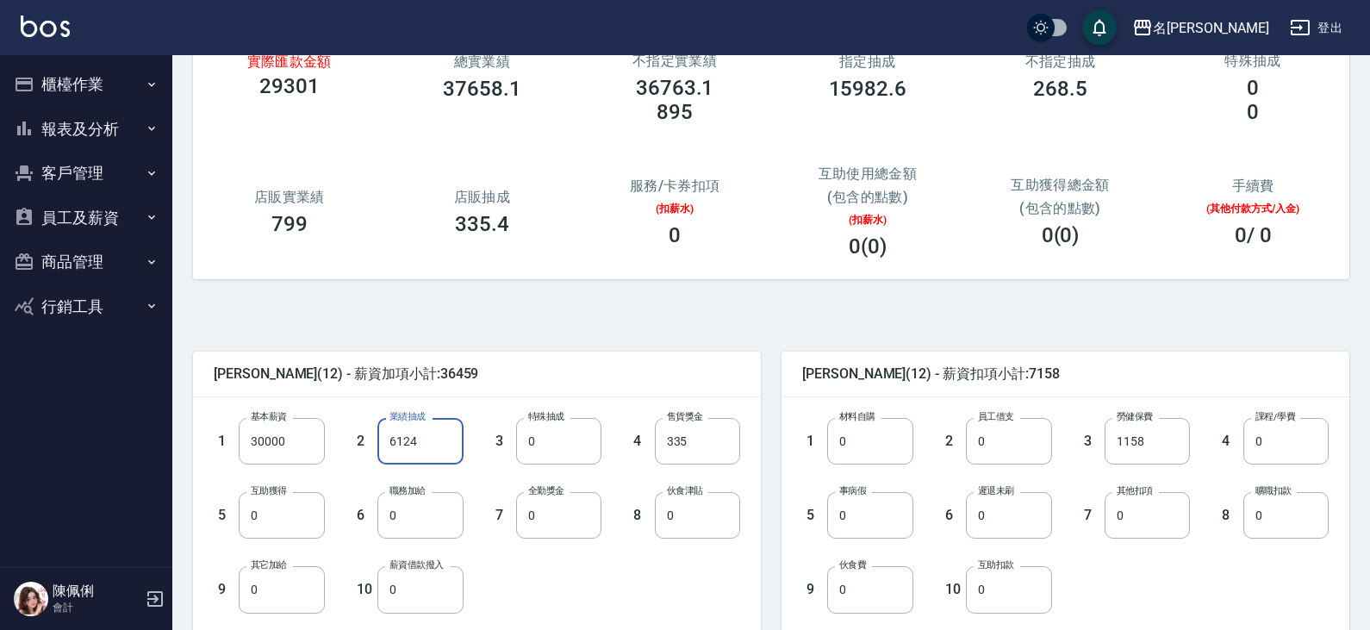
scroll to position [0, 0]
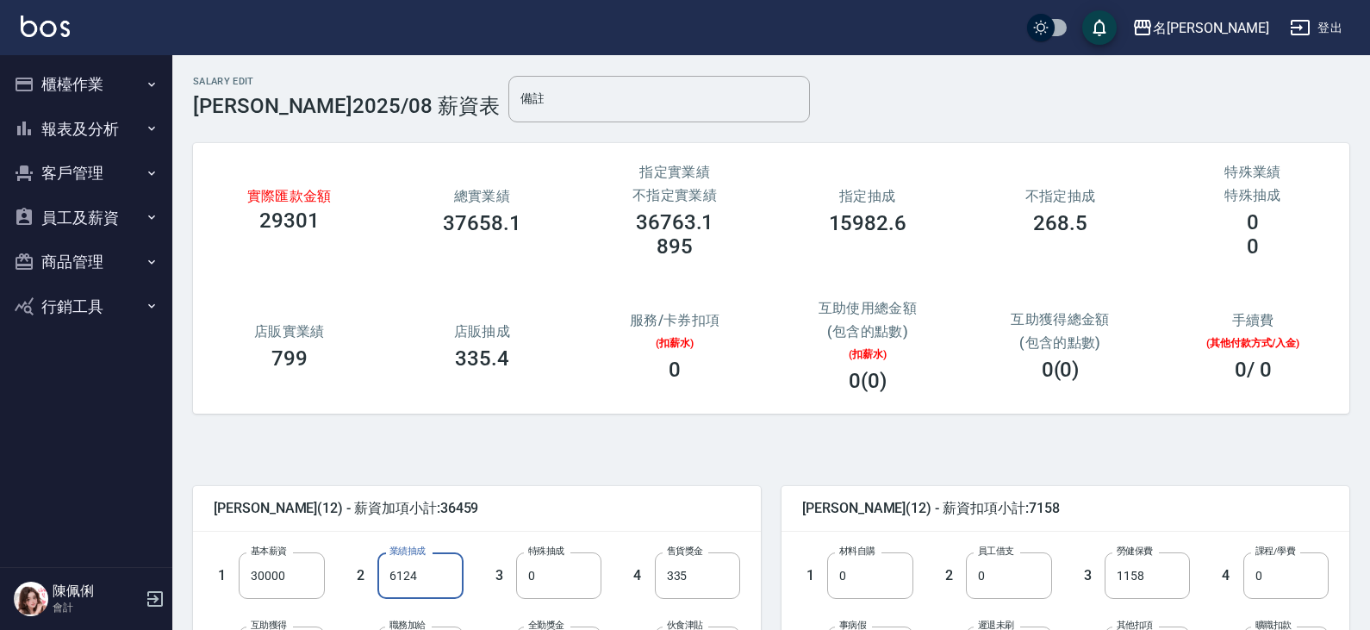
type input "6124"
click at [120, 216] on button "員工及薪資" at bounding box center [86, 218] width 159 height 45
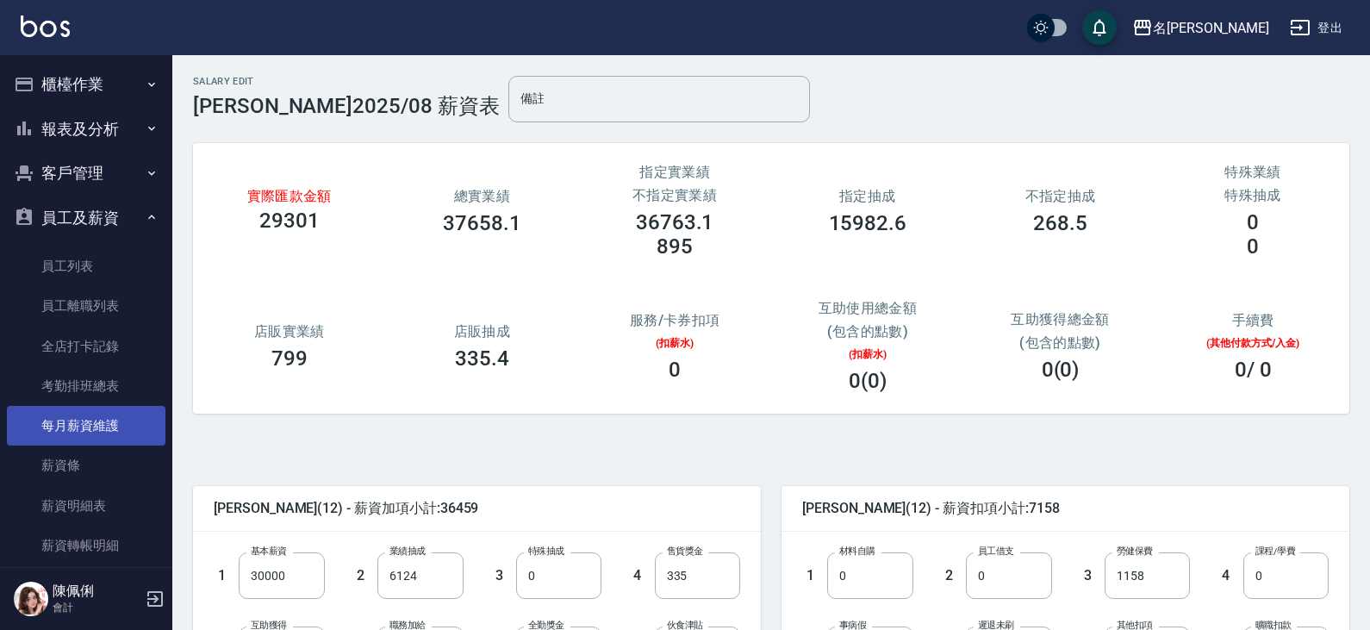
click at [109, 422] on link "每月薪資維護" at bounding box center [86, 426] width 159 height 40
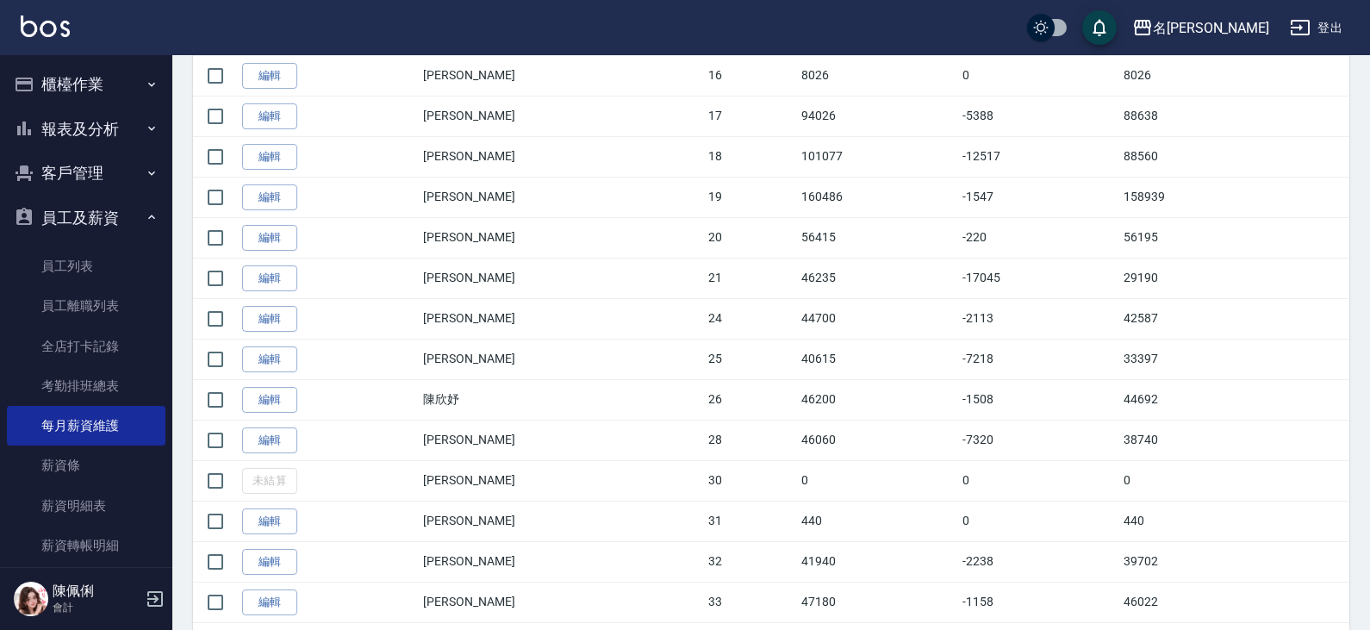
scroll to position [1034, 0]
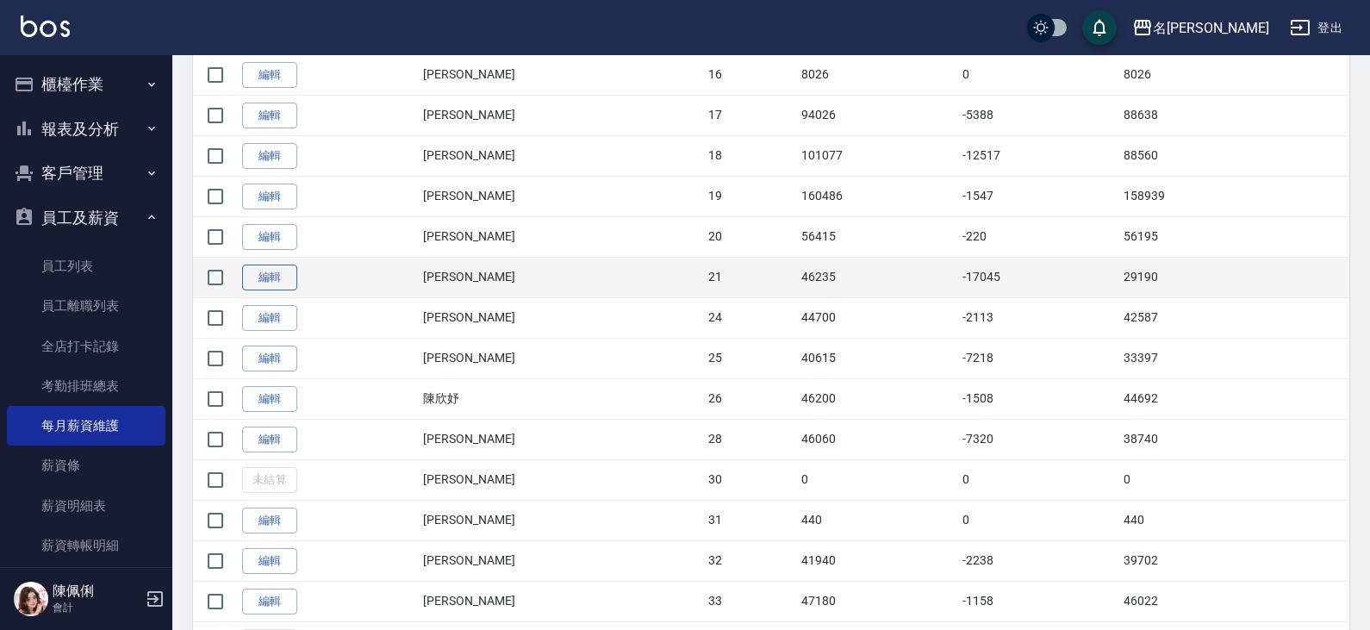
click at [273, 280] on link "編輯" at bounding box center [269, 277] width 55 height 27
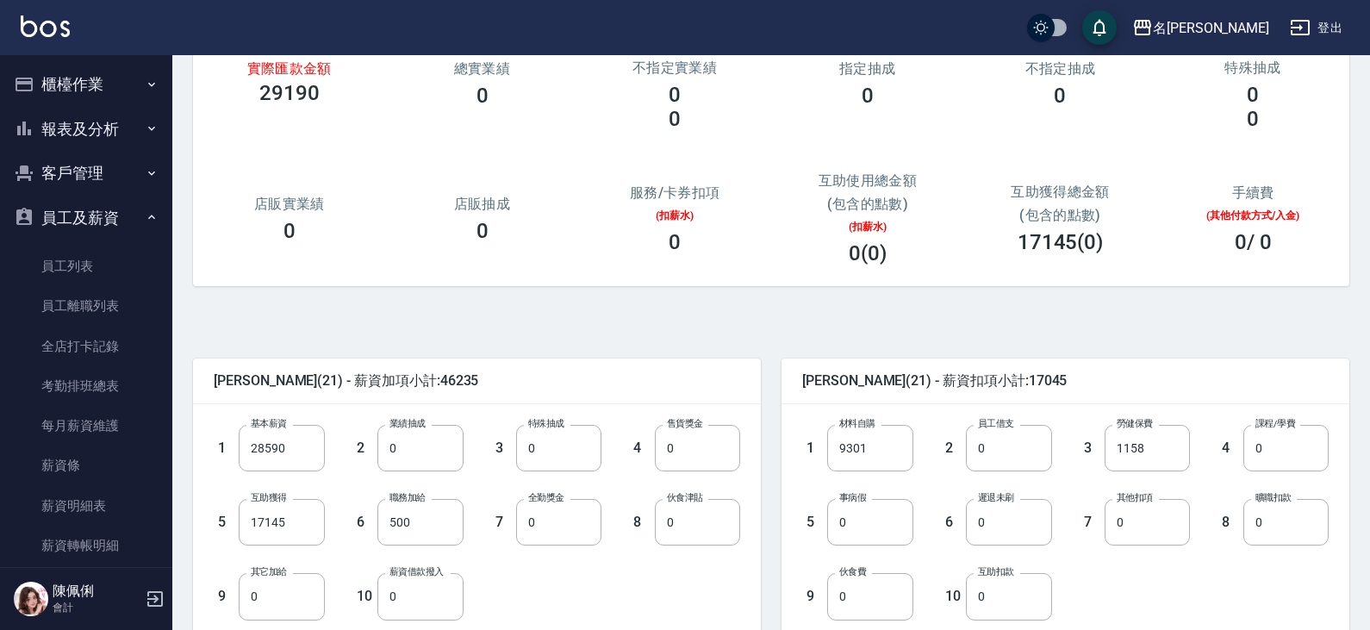
scroll to position [172, 0]
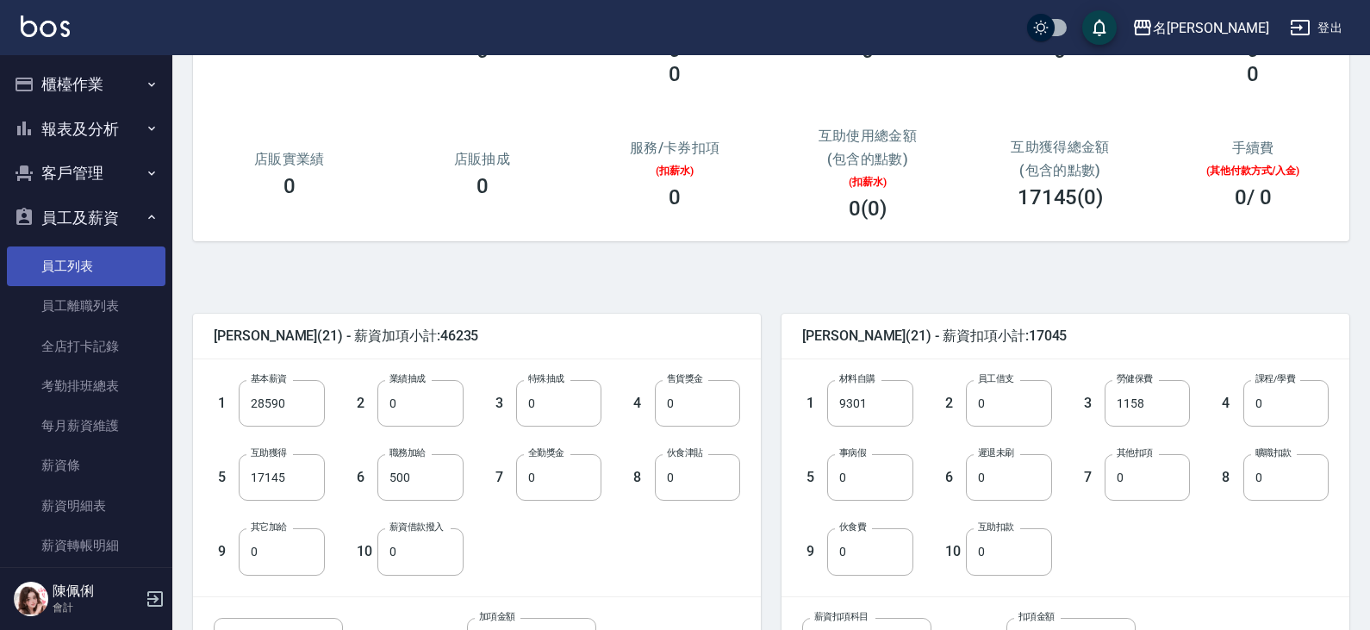
click at [92, 277] on link "員工列表" at bounding box center [86, 266] width 159 height 40
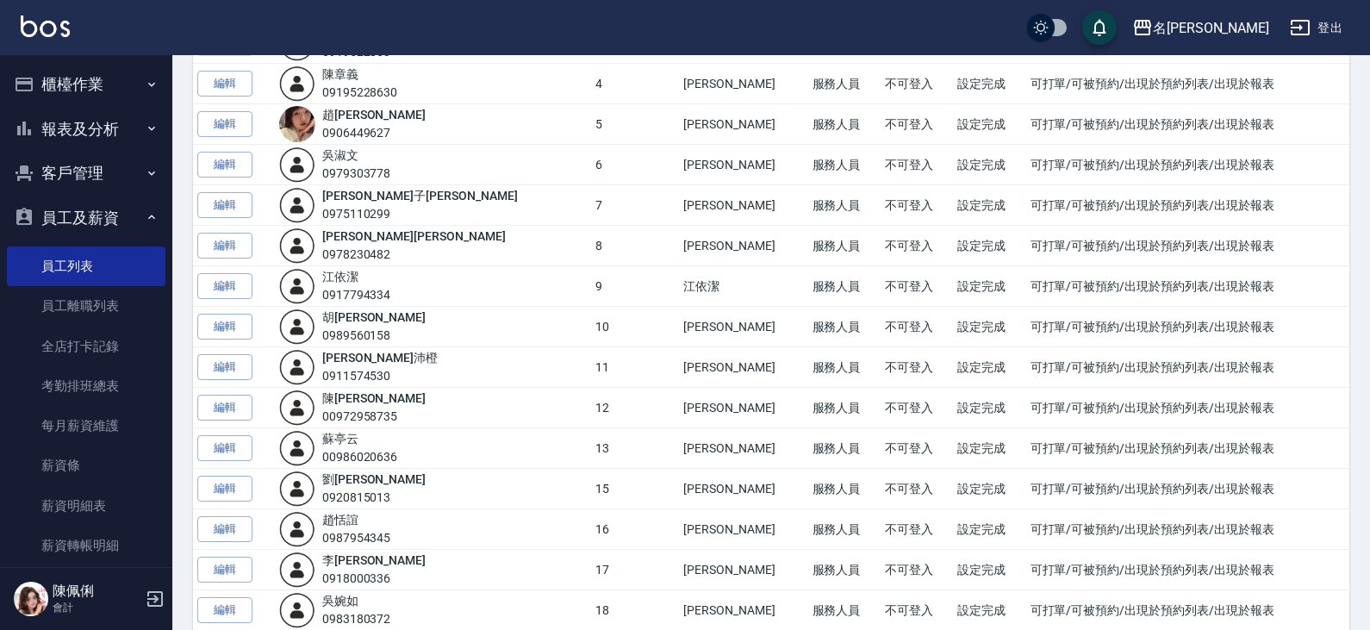
scroll to position [431, 0]
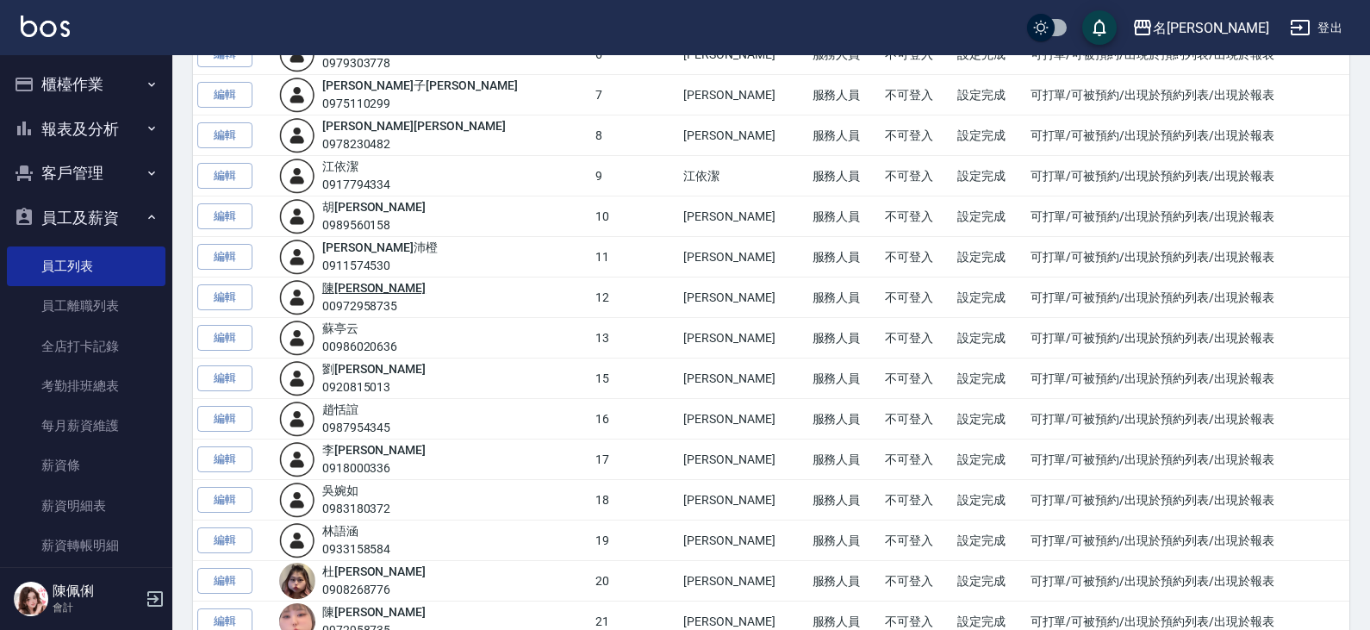
click at [363, 290] on link "陳 珮君" at bounding box center [373, 288] width 103 height 14
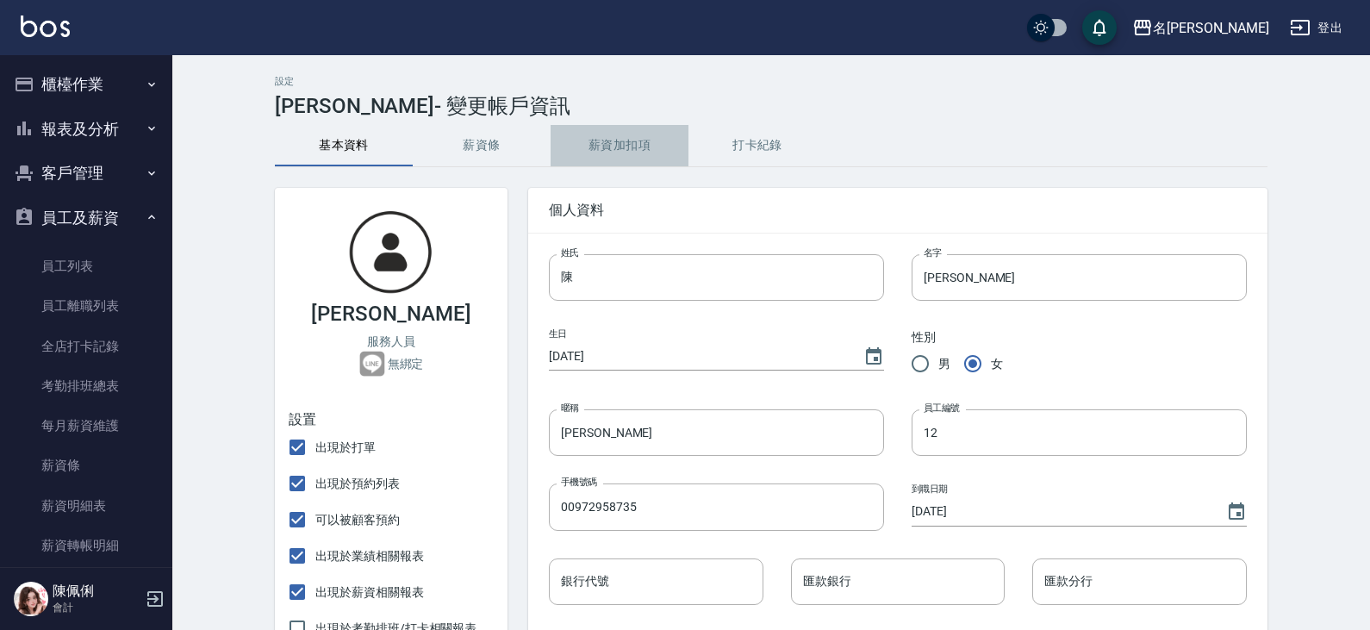
click at [623, 151] on button "薪資加扣項" at bounding box center [619, 145] width 138 height 41
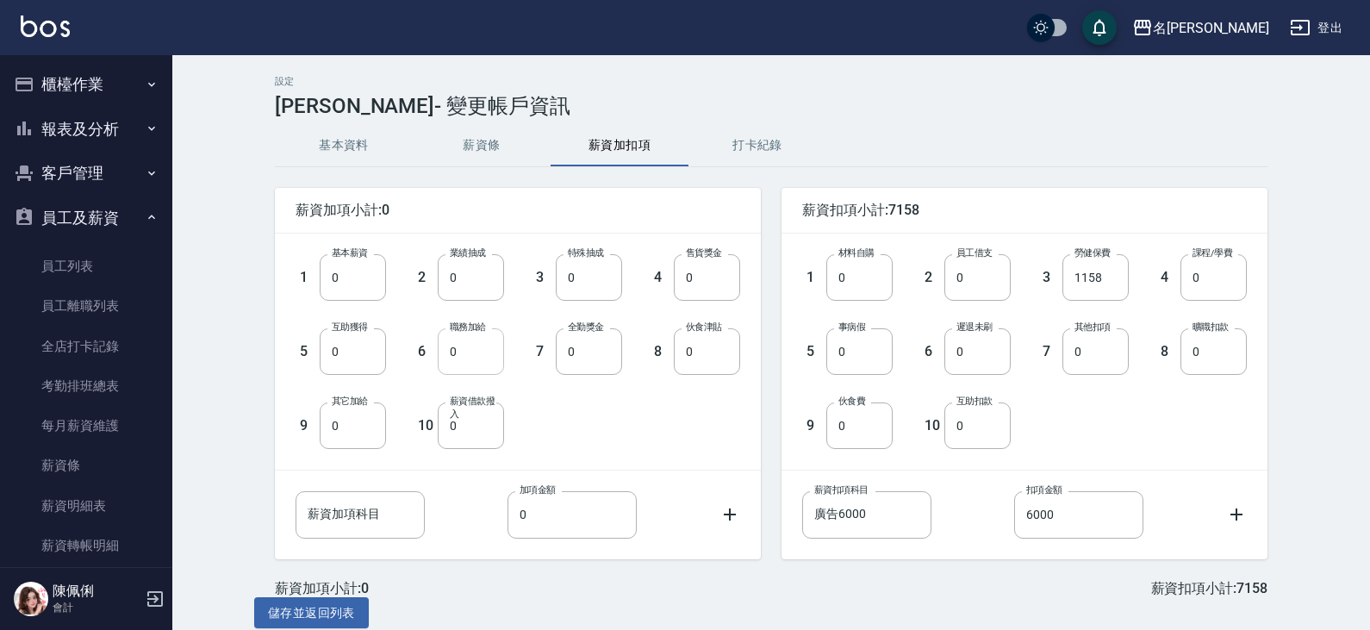
click at [458, 360] on input "0" at bounding box center [471, 351] width 66 height 47
drag, startPoint x: 468, startPoint y: 354, endPoint x: 450, endPoint y: 354, distance: 18.1
click at [450, 354] on input "0" at bounding box center [471, 351] width 66 height 47
type input "500"
click at [333, 608] on button "儲存並返回列表" at bounding box center [311, 613] width 115 height 32
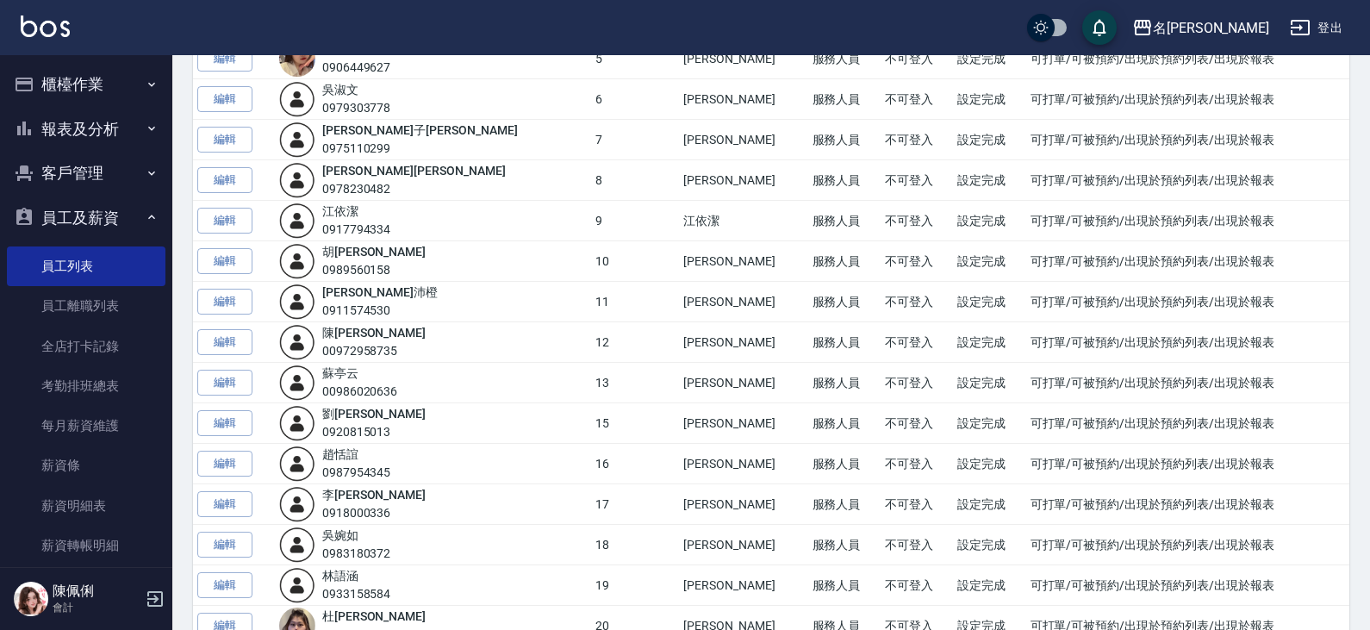
scroll to position [431, 0]
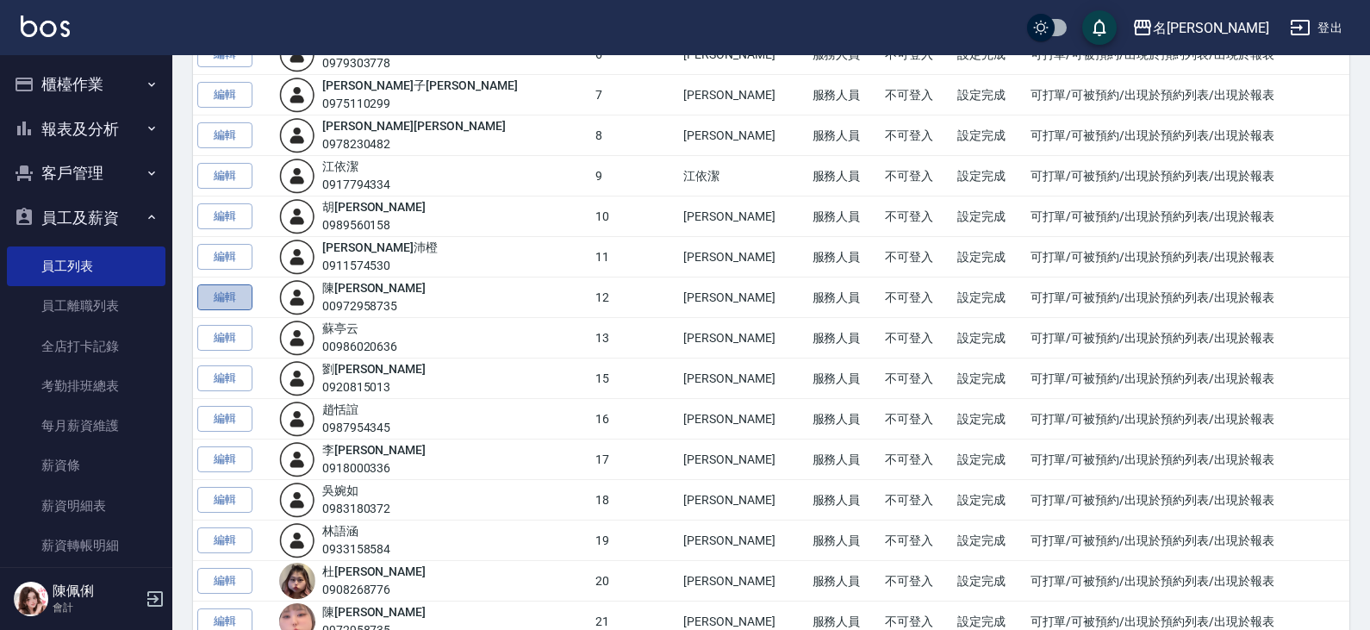
click at [224, 296] on link "編輯" at bounding box center [224, 297] width 55 height 27
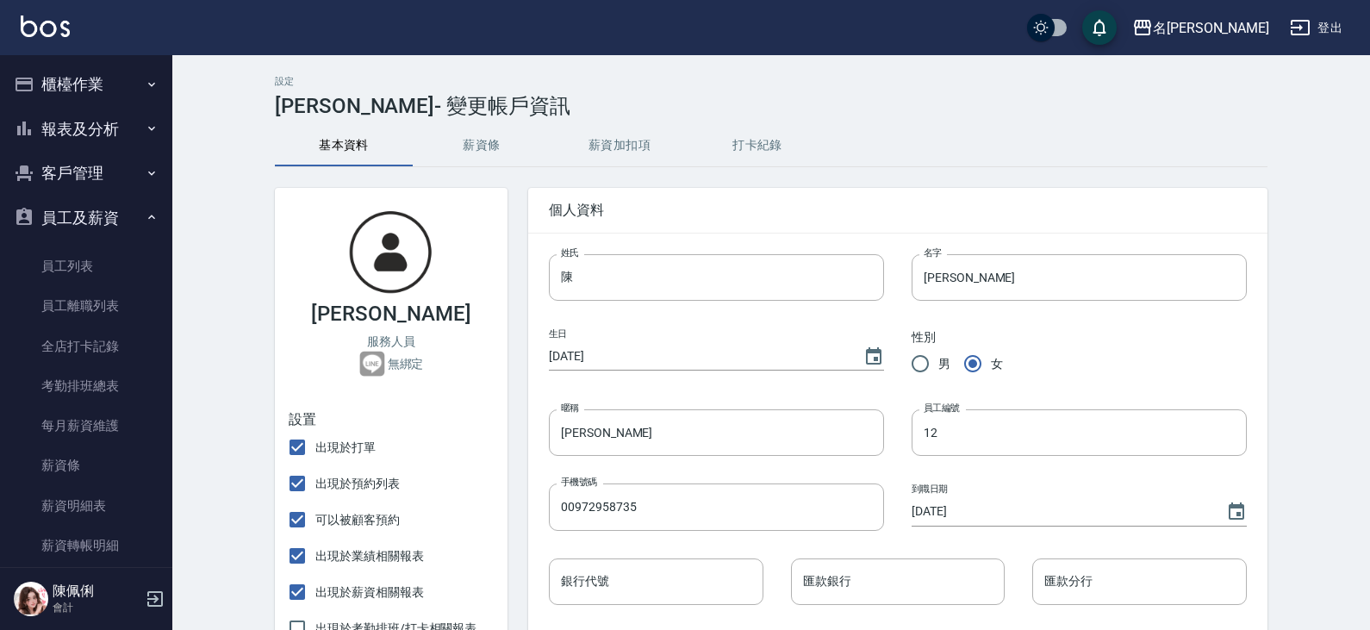
click at [621, 149] on button "薪資加扣項" at bounding box center [619, 145] width 138 height 41
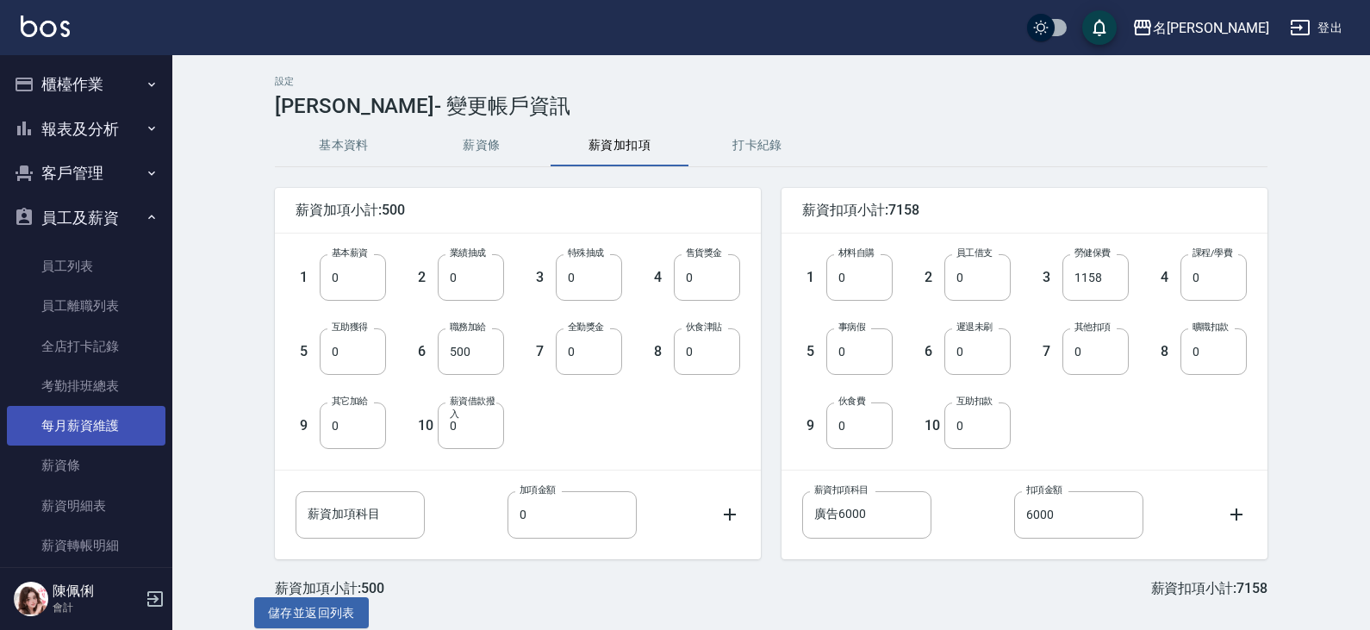
click at [90, 422] on link "每月薪資維護" at bounding box center [86, 426] width 159 height 40
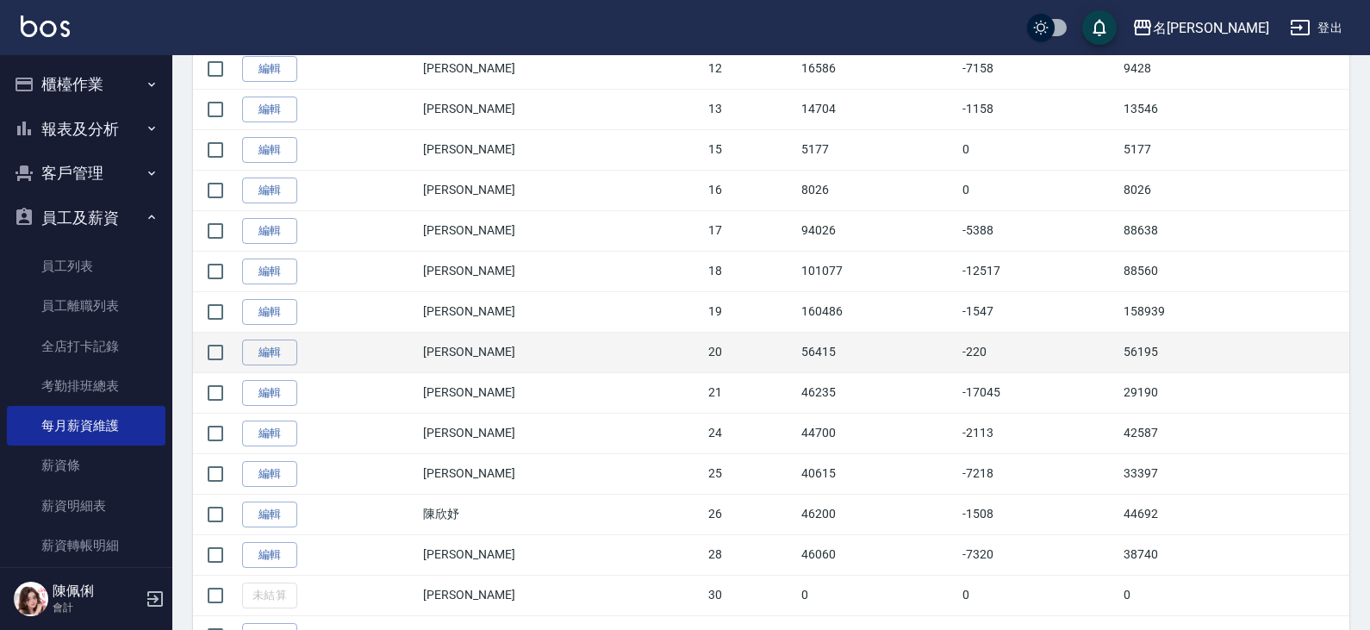
scroll to position [948, 0]
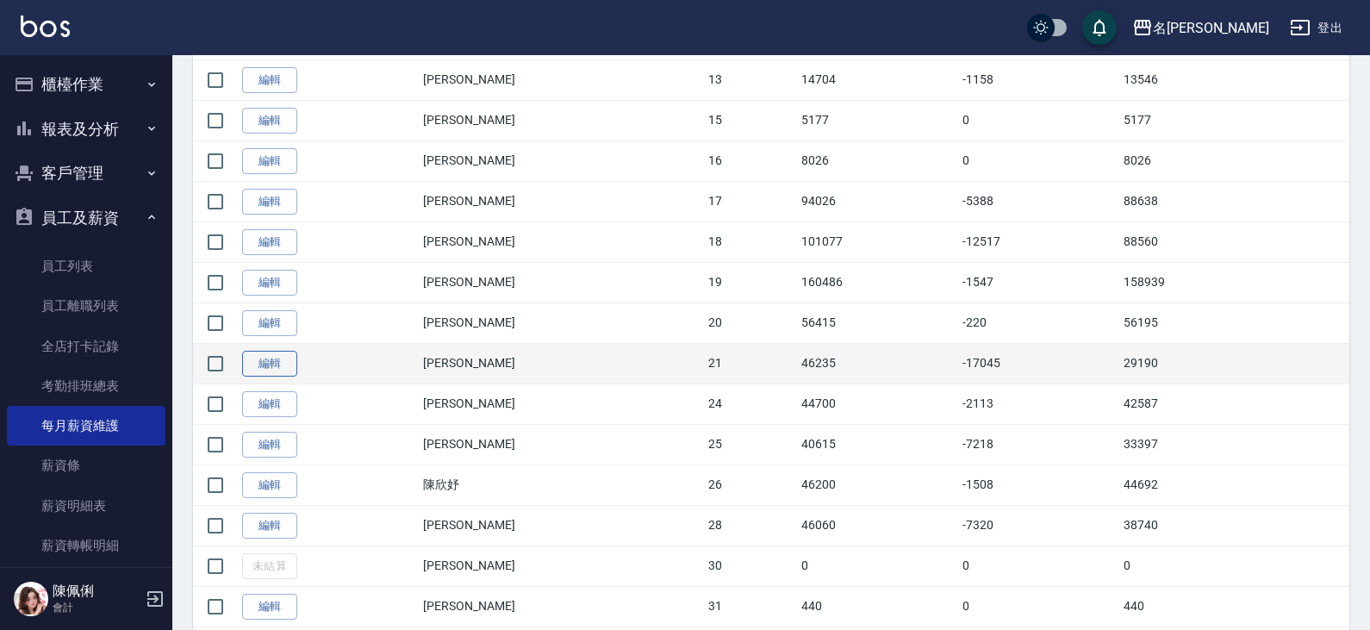
click at [264, 363] on link "編輯" at bounding box center [269, 364] width 55 height 27
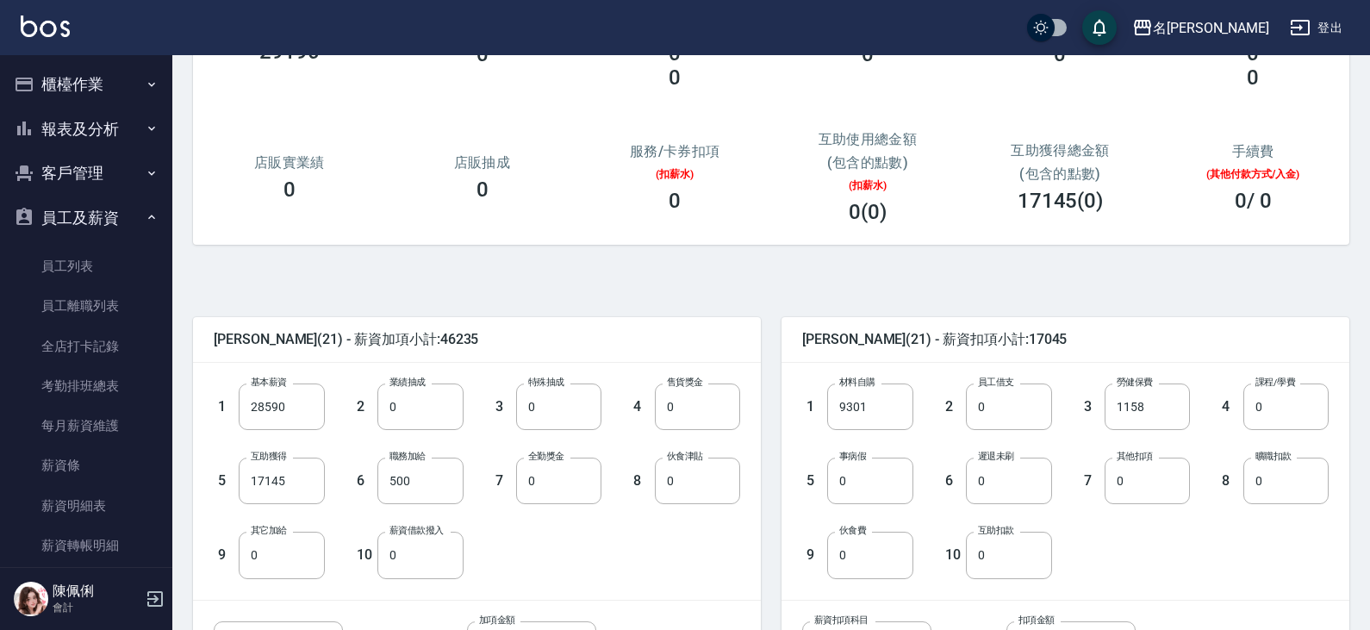
scroll to position [172, 0]
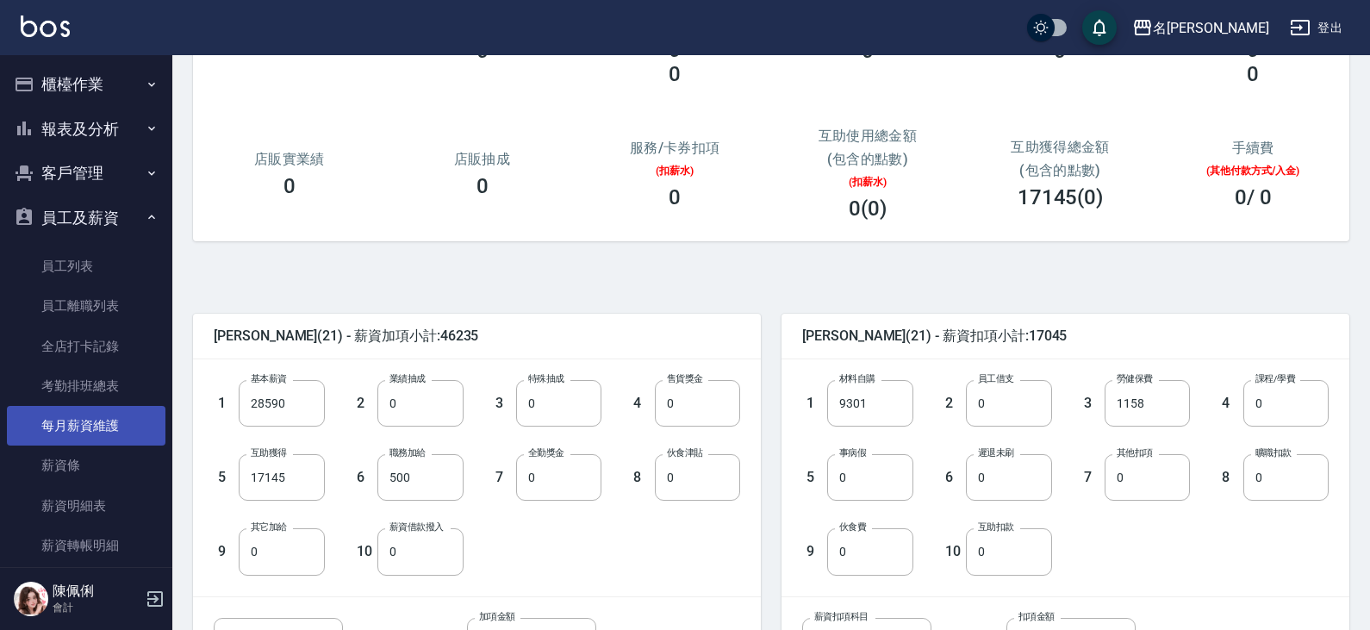
click at [90, 436] on link "每月薪資維護" at bounding box center [86, 426] width 159 height 40
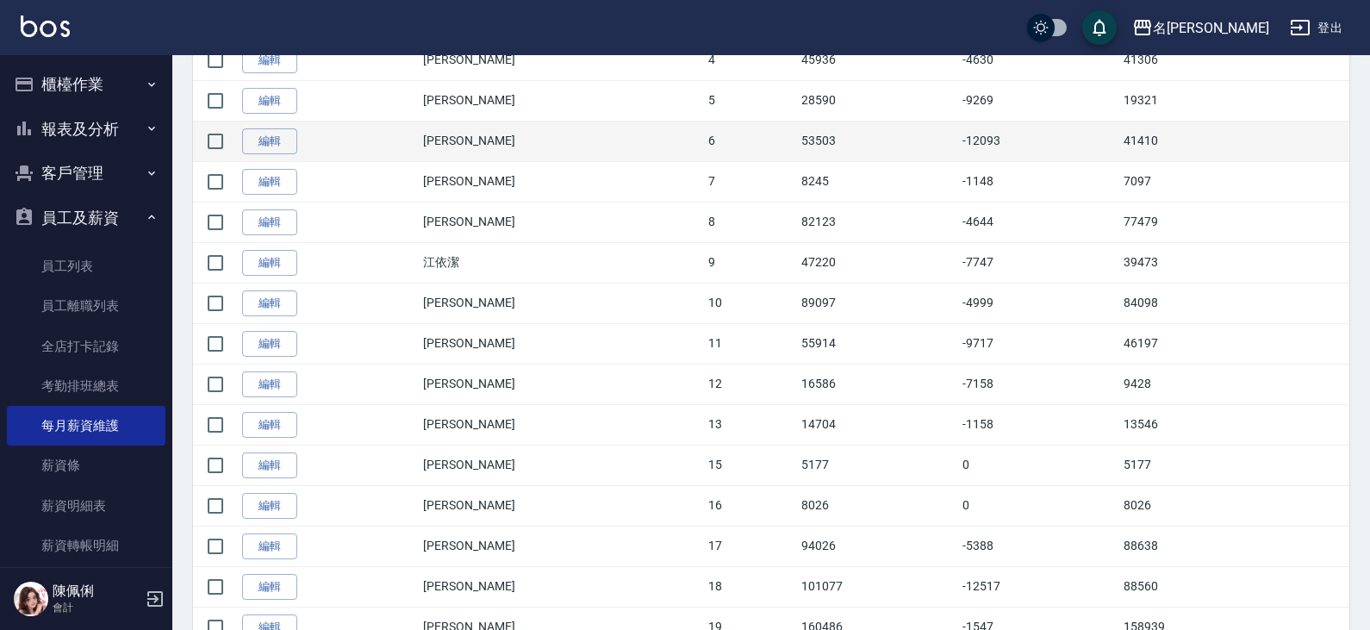
scroll to position [689, 0]
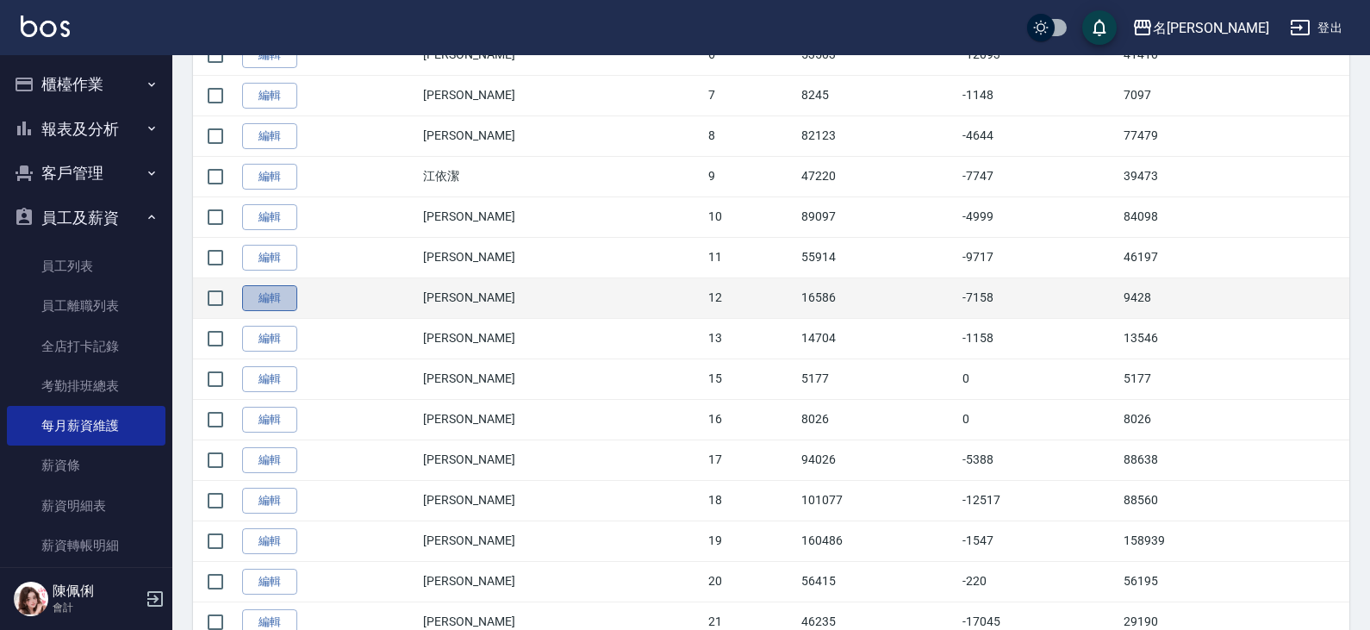
click at [263, 302] on link "編輯" at bounding box center [269, 298] width 55 height 27
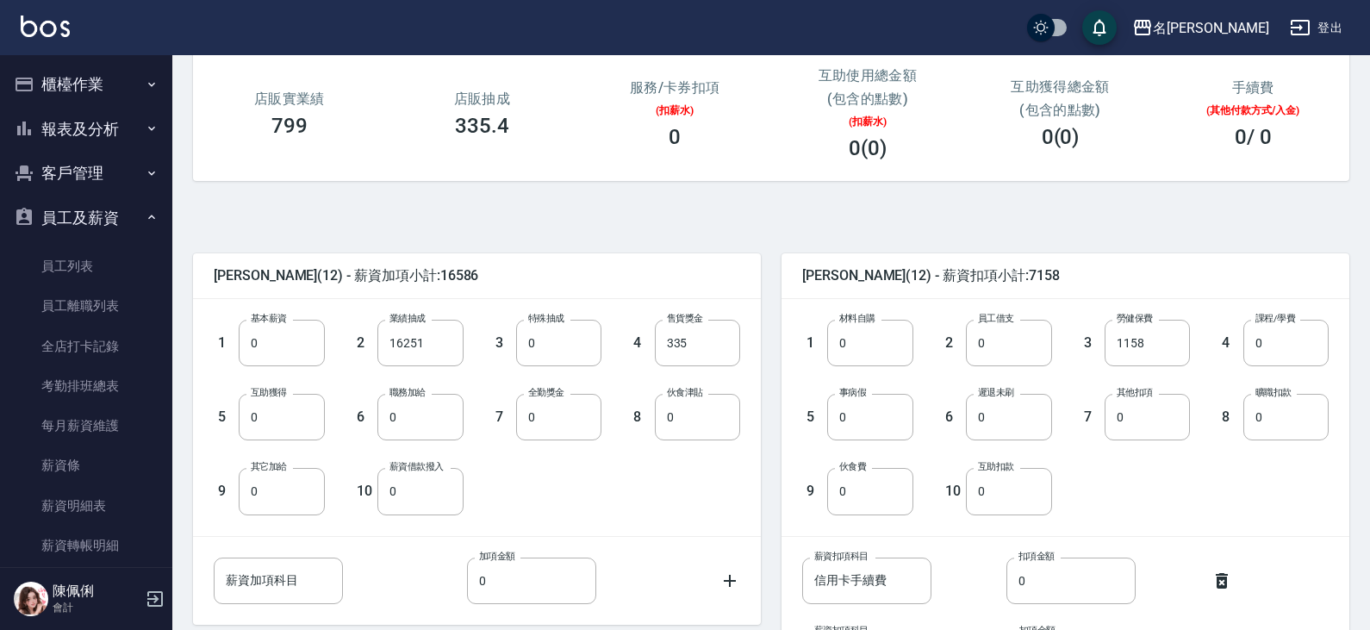
scroll to position [258, 0]
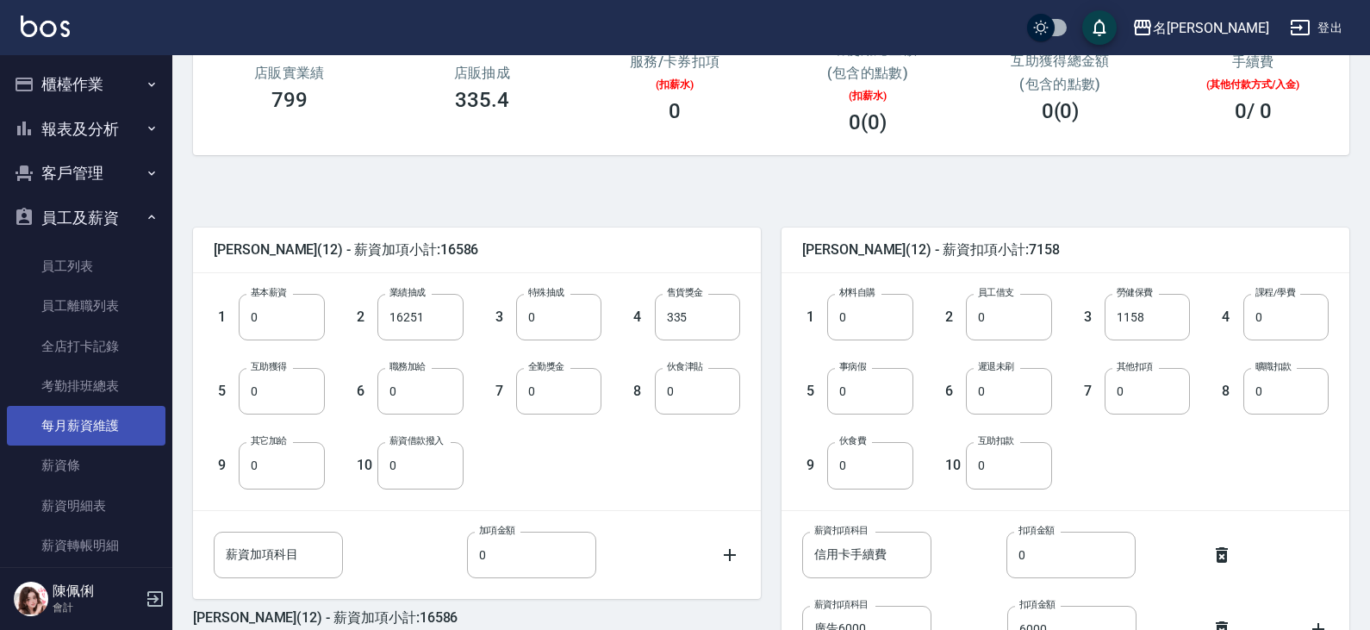
click at [104, 428] on link "每月薪資維護" at bounding box center [86, 426] width 159 height 40
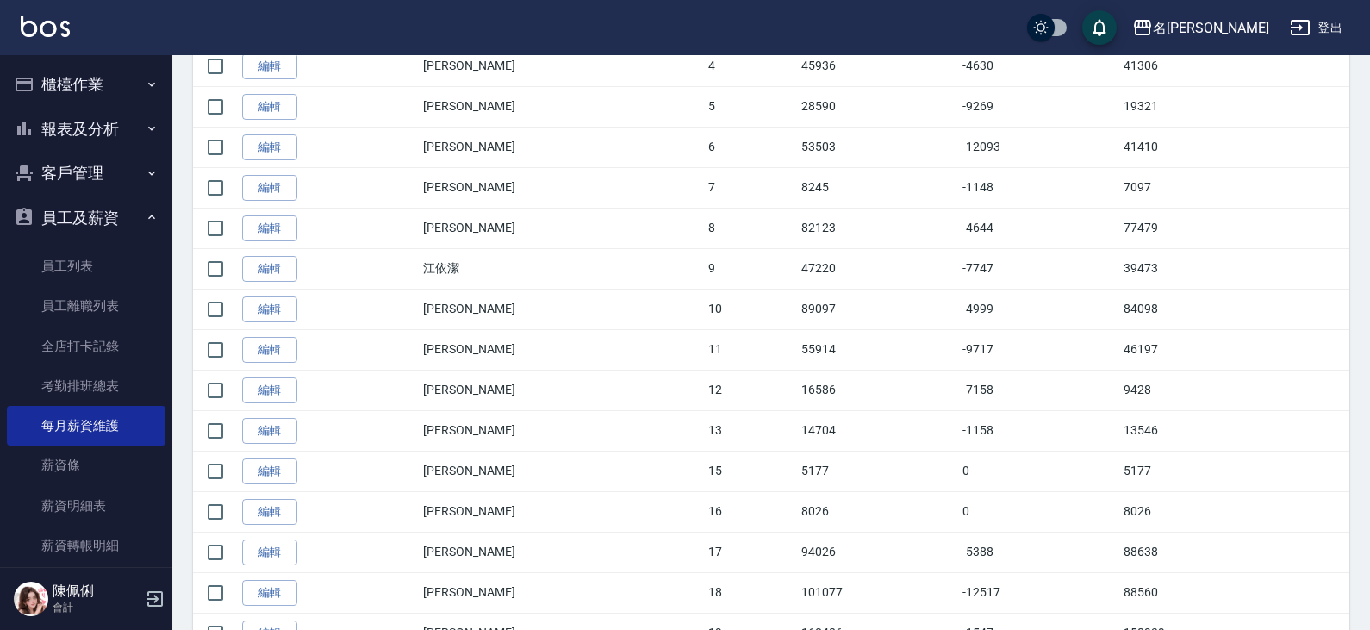
scroll to position [603, 0]
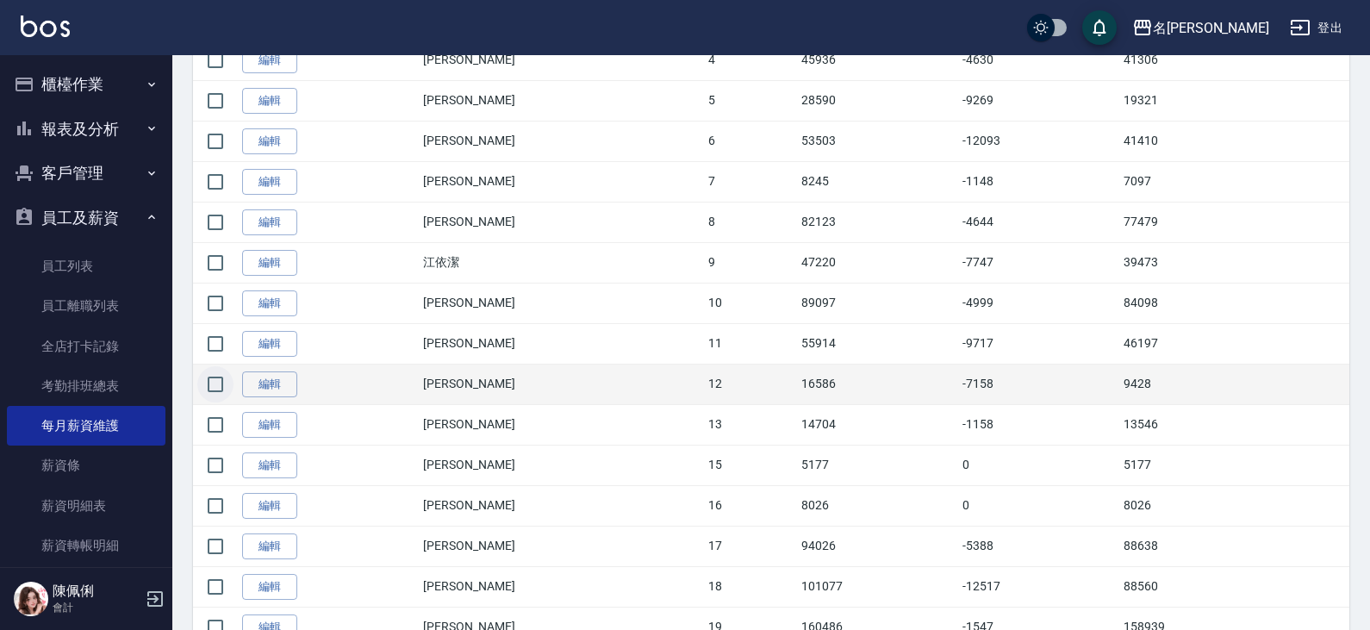
click at [225, 382] on input "checkbox" at bounding box center [215, 384] width 36 height 36
checkbox input "true"
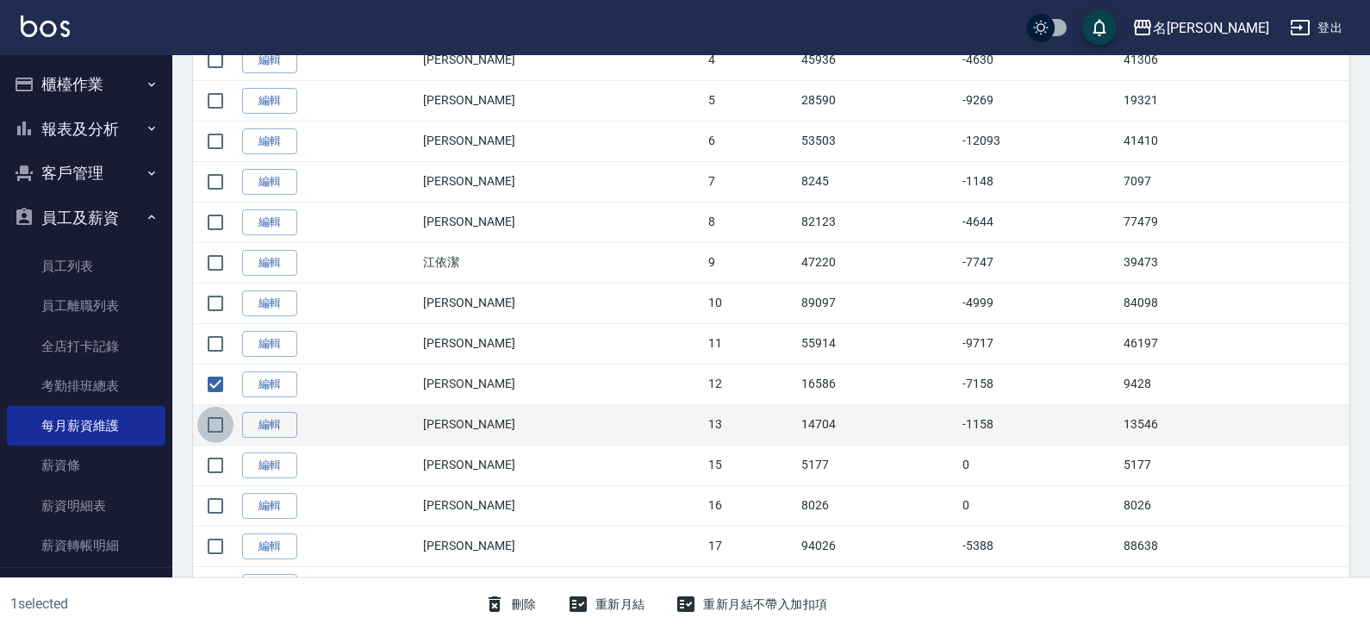
click at [215, 426] on input "checkbox" at bounding box center [215, 425] width 36 height 36
click at [220, 423] on input "checkbox" at bounding box center [215, 425] width 36 height 36
checkbox input "false"
click at [283, 428] on link "編輯" at bounding box center [269, 425] width 55 height 27
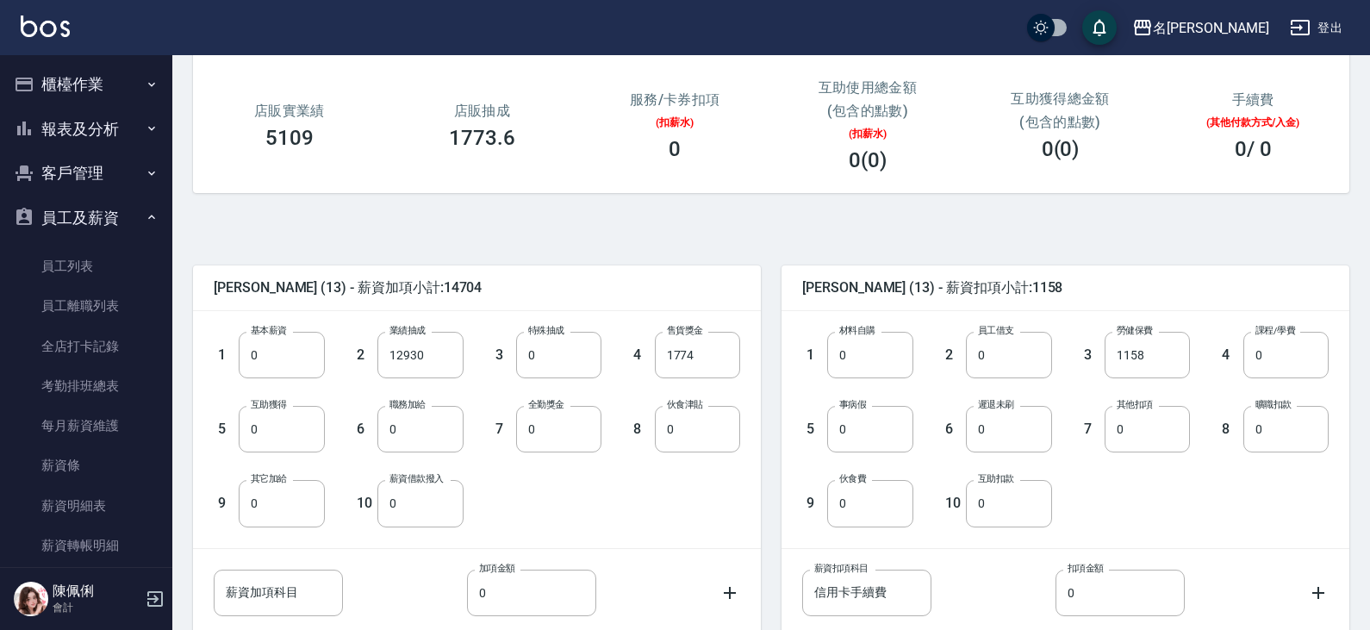
scroll to position [258, 0]
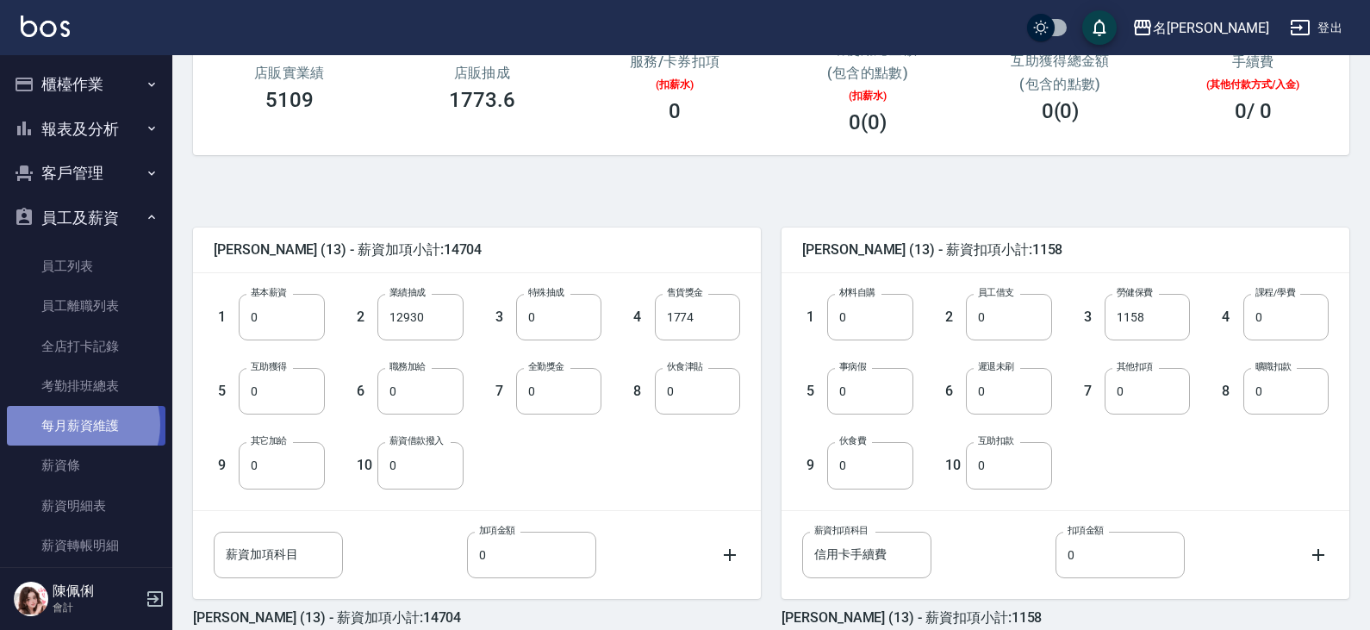
click at [81, 425] on link "每月薪資維護" at bounding box center [86, 426] width 159 height 40
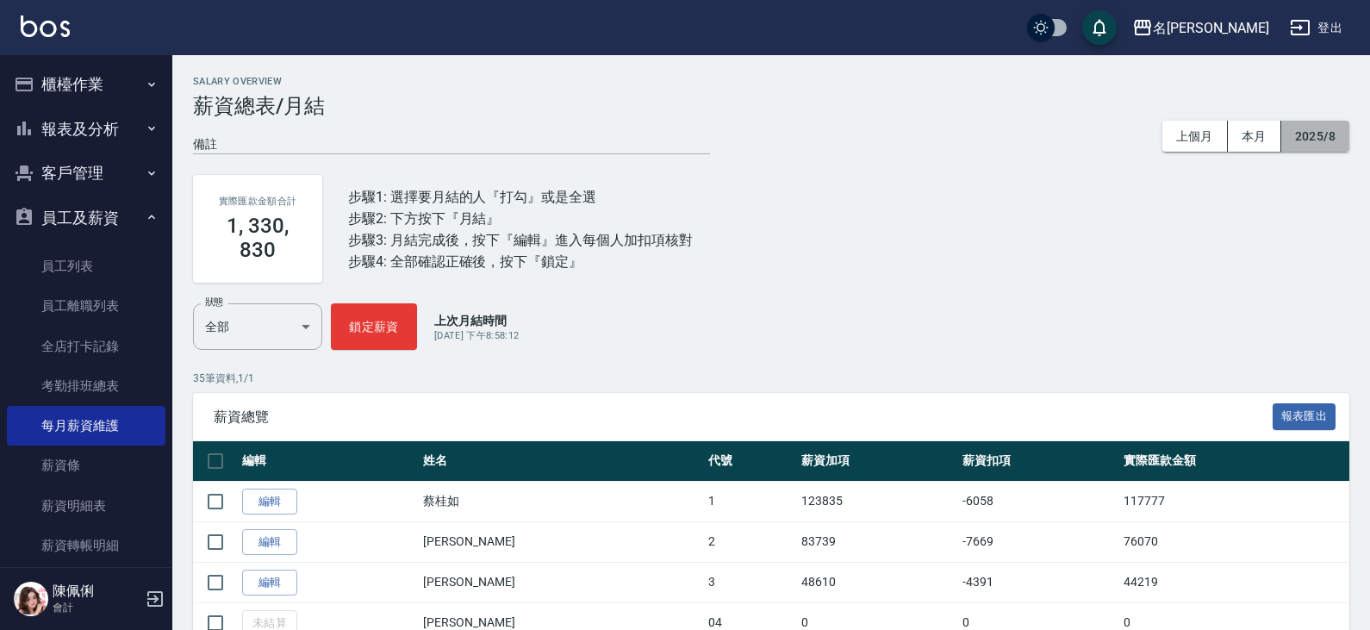
click at [1321, 138] on button "2025/8" at bounding box center [1315, 137] width 68 height 32
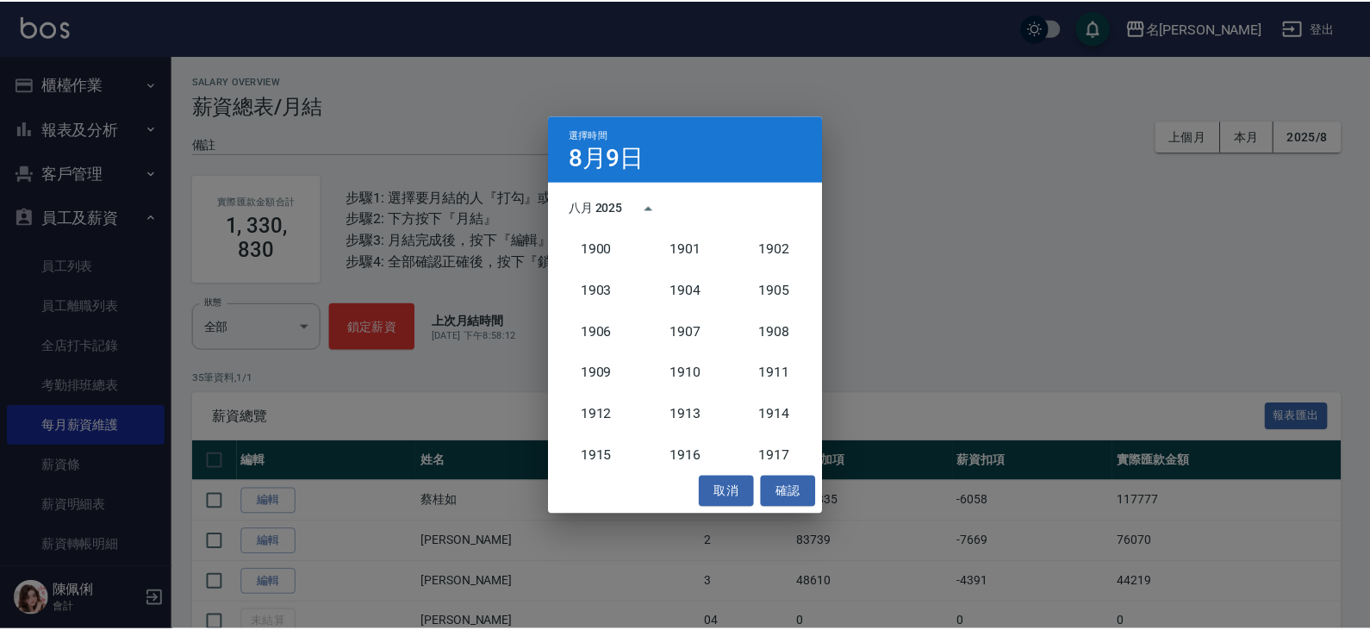
scroll to position [1595, 0]
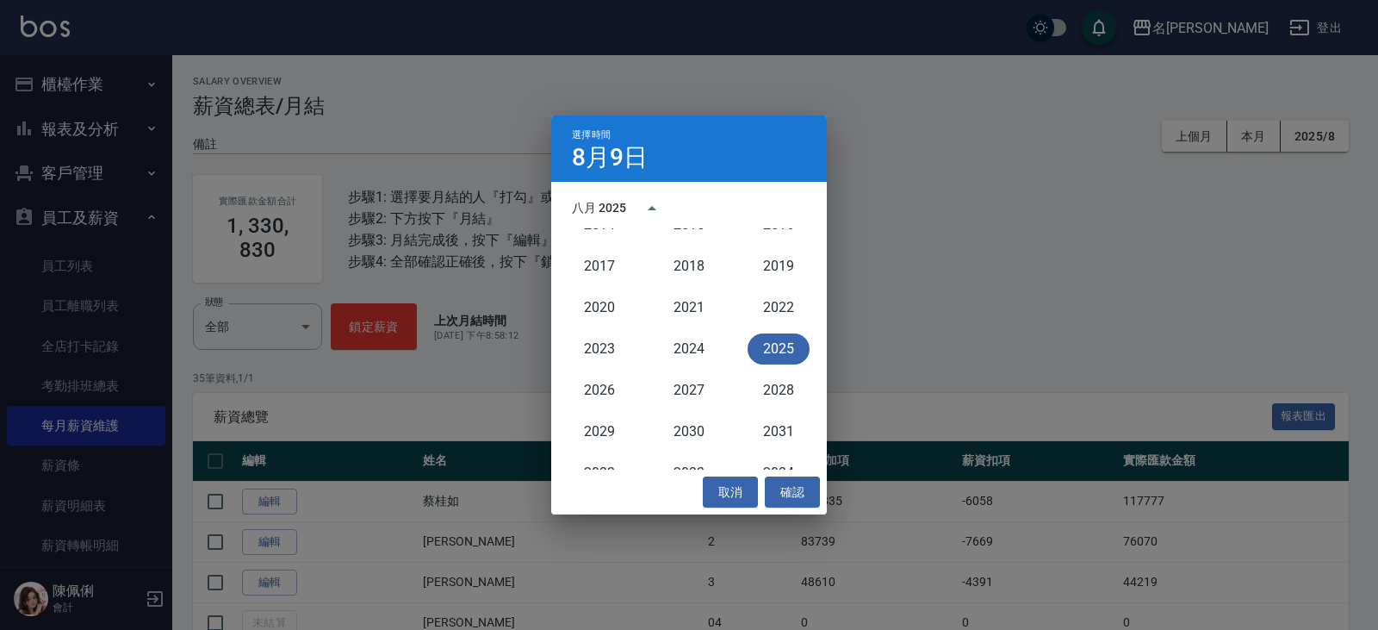
click at [770, 348] on button "2025" at bounding box center [779, 348] width 62 height 31
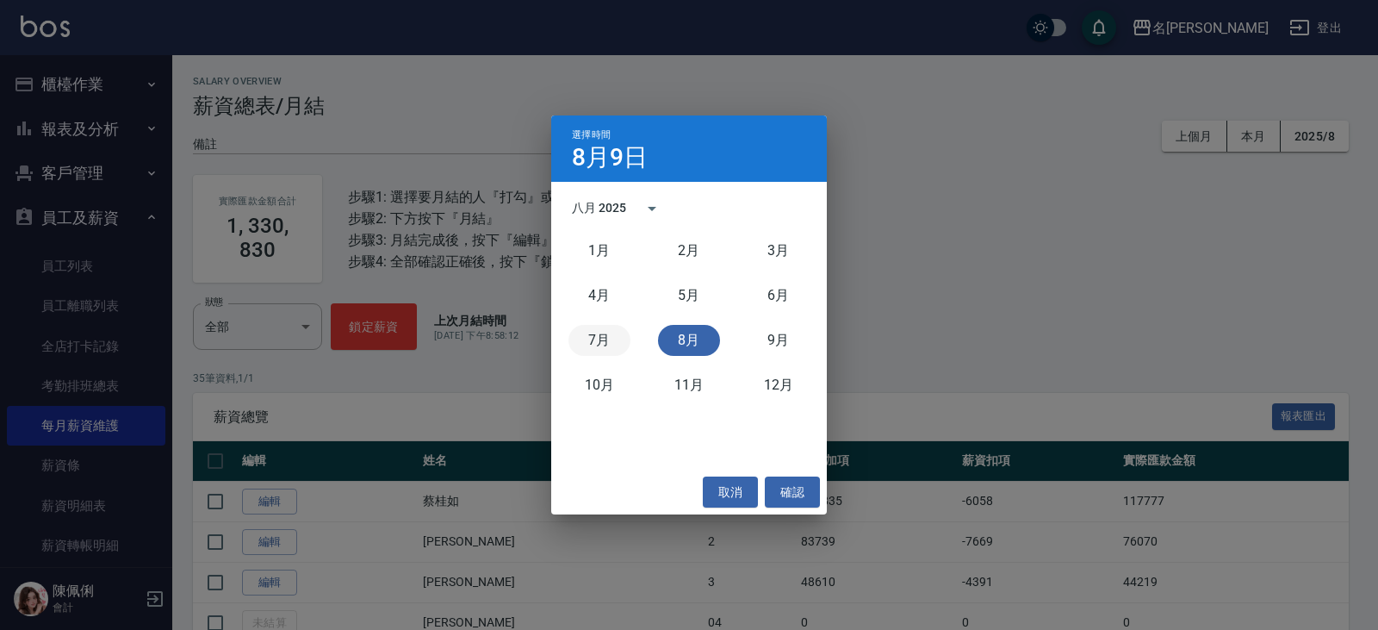
click at [591, 333] on button "7月" at bounding box center [600, 340] width 62 height 31
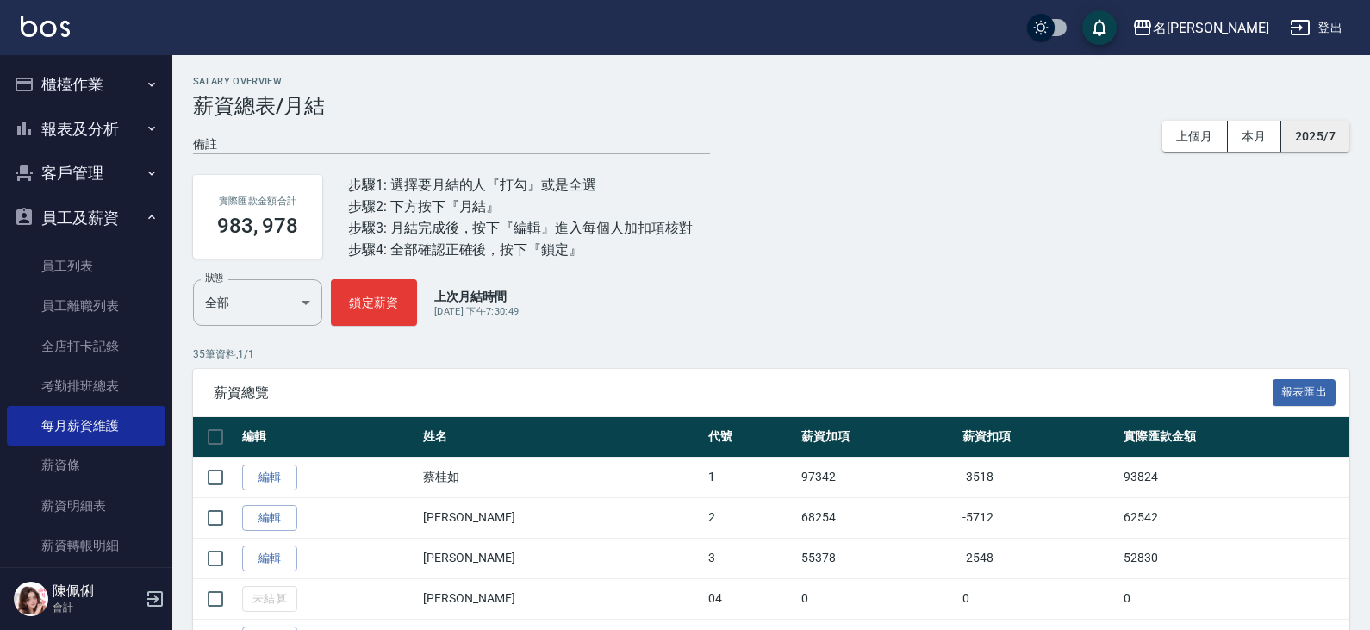
click at [1317, 135] on button "2025/7" at bounding box center [1315, 137] width 68 height 32
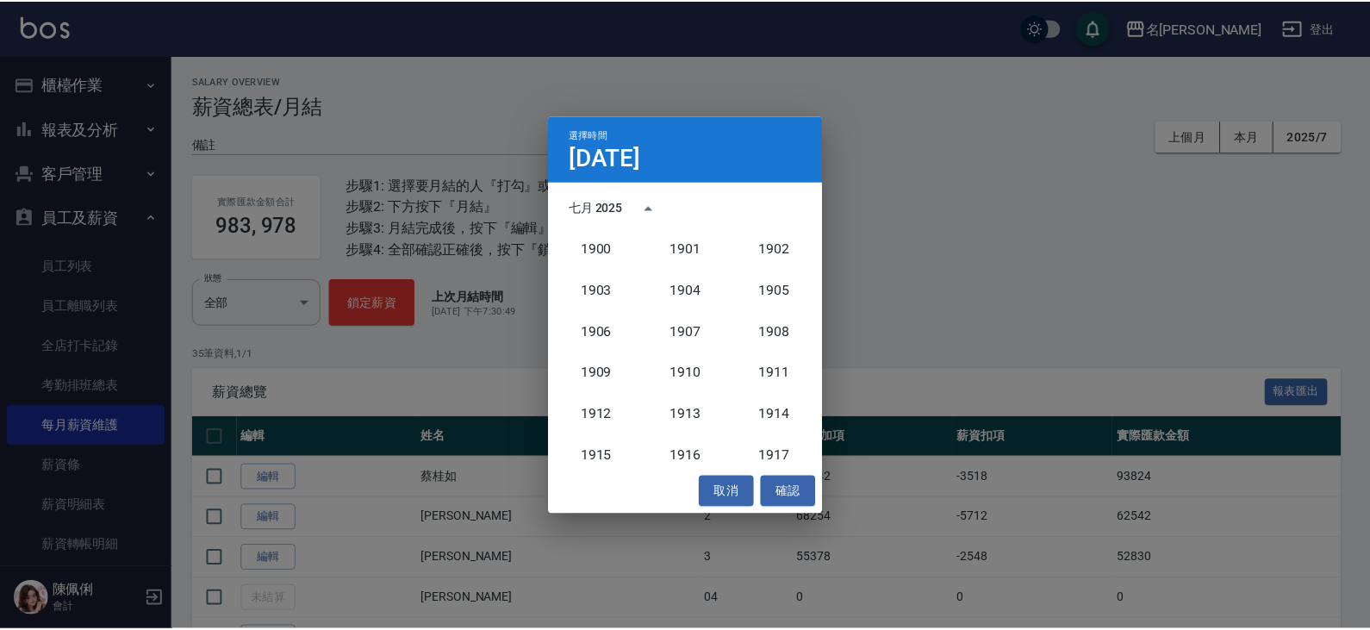
scroll to position [1595, 0]
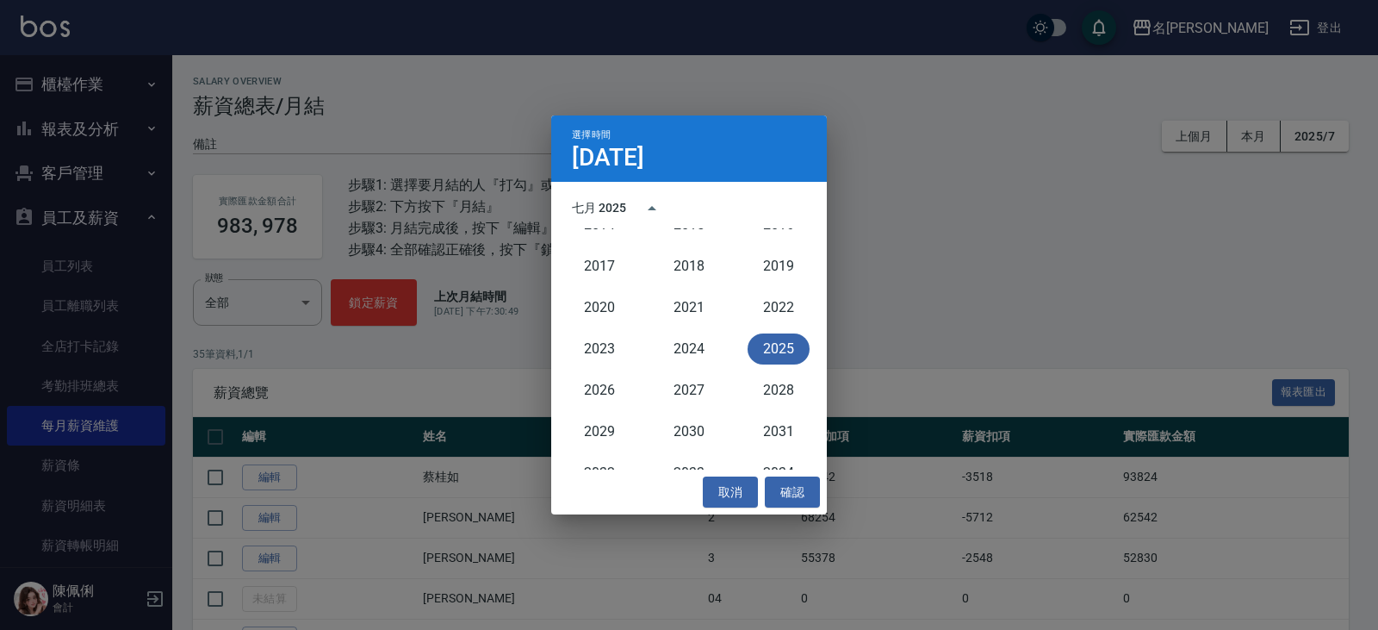
click at [765, 347] on button "2025" at bounding box center [779, 348] width 62 height 31
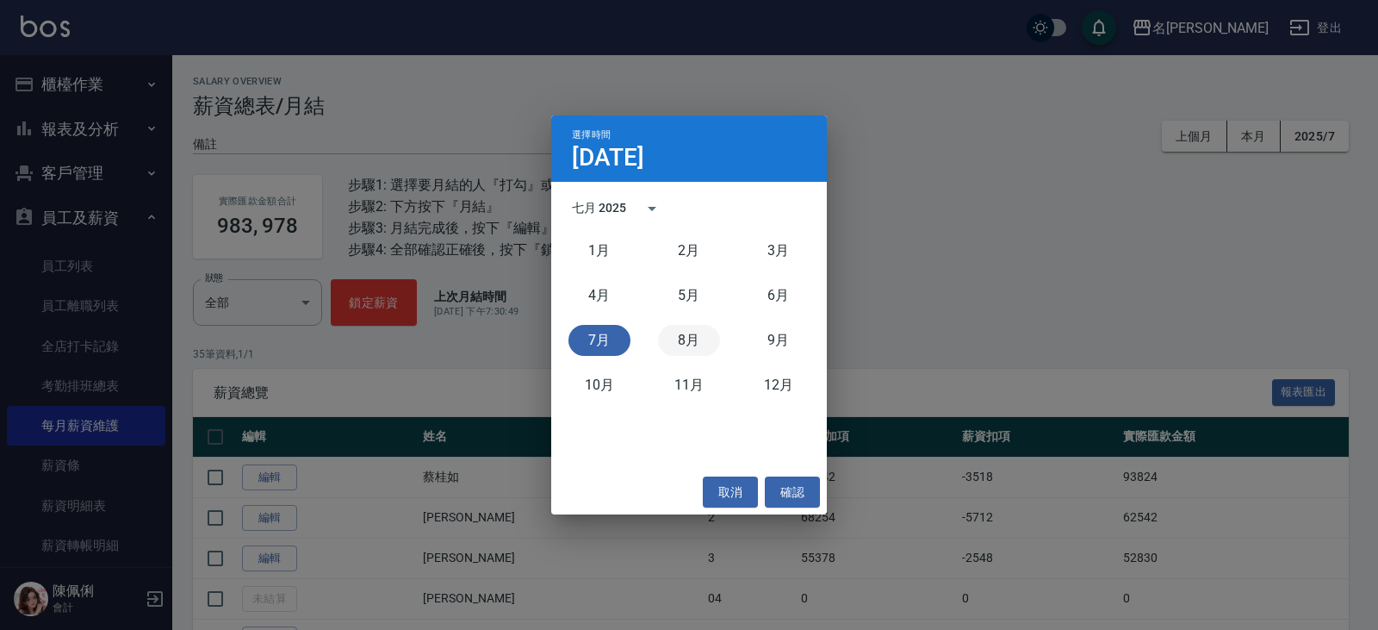
click at [693, 337] on button "8月" at bounding box center [689, 340] width 62 height 31
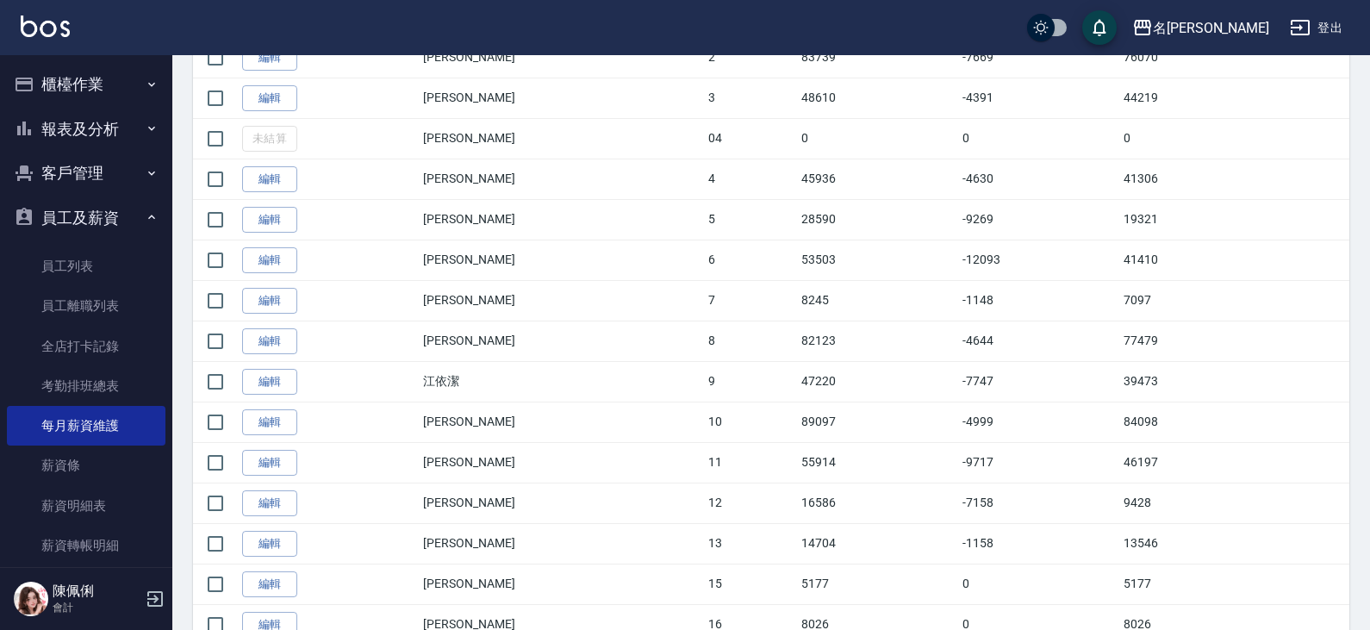
scroll to position [689, 0]
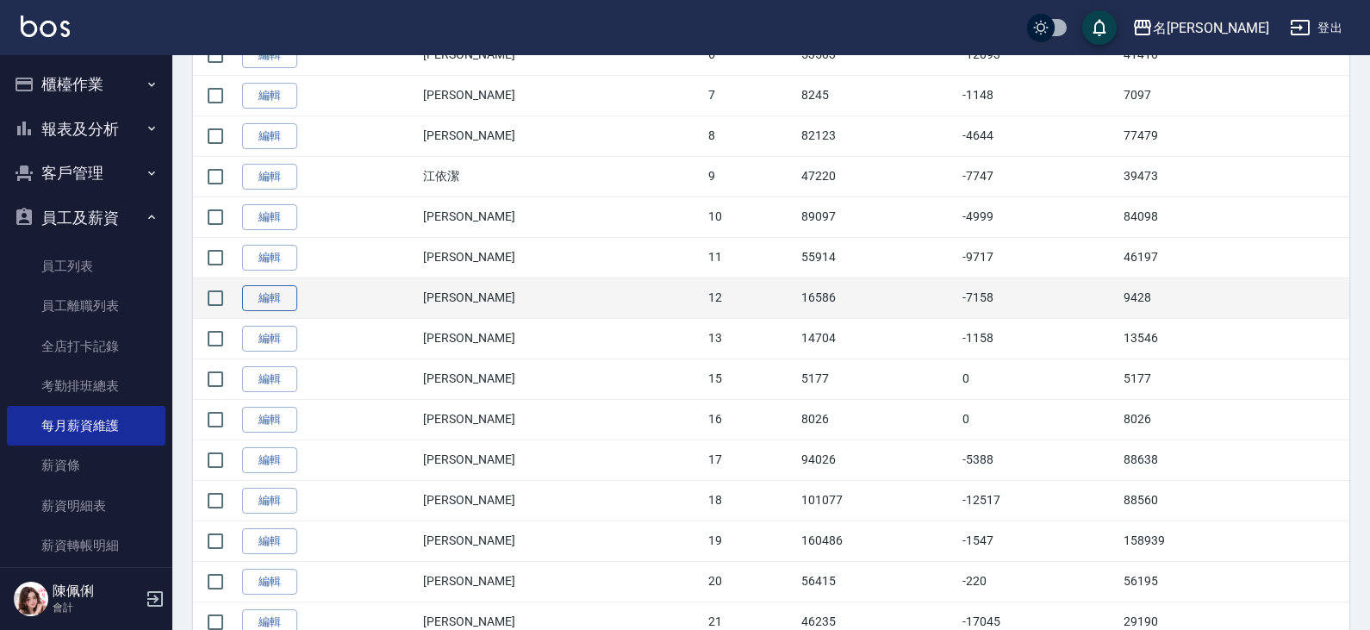
click at [263, 300] on link "編輯" at bounding box center [269, 298] width 55 height 27
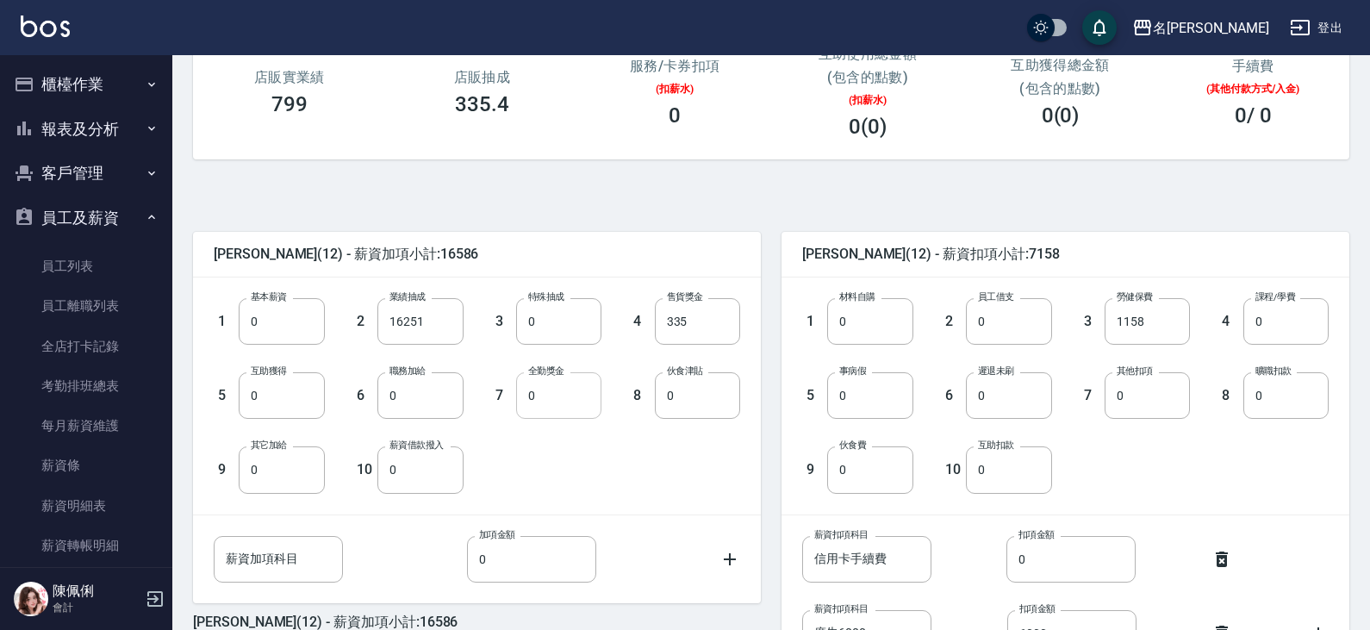
scroll to position [258, 0]
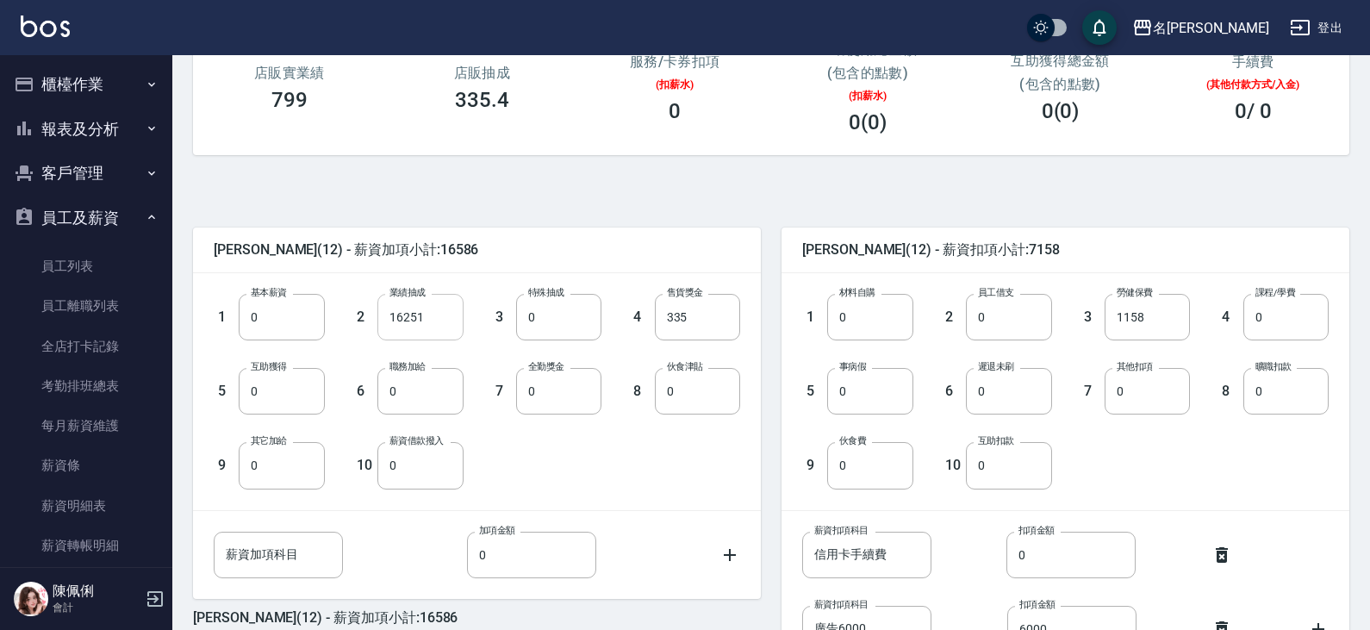
click at [425, 326] on input "16251" at bounding box center [419, 317] width 85 height 47
type input "0"
click at [711, 315] on input "335" at bounding box center [697, 317] width 85 height 47
type input "0"
click at [1147, 321] on input "1158" at bounding box center [1146, 317] width 85 height 47
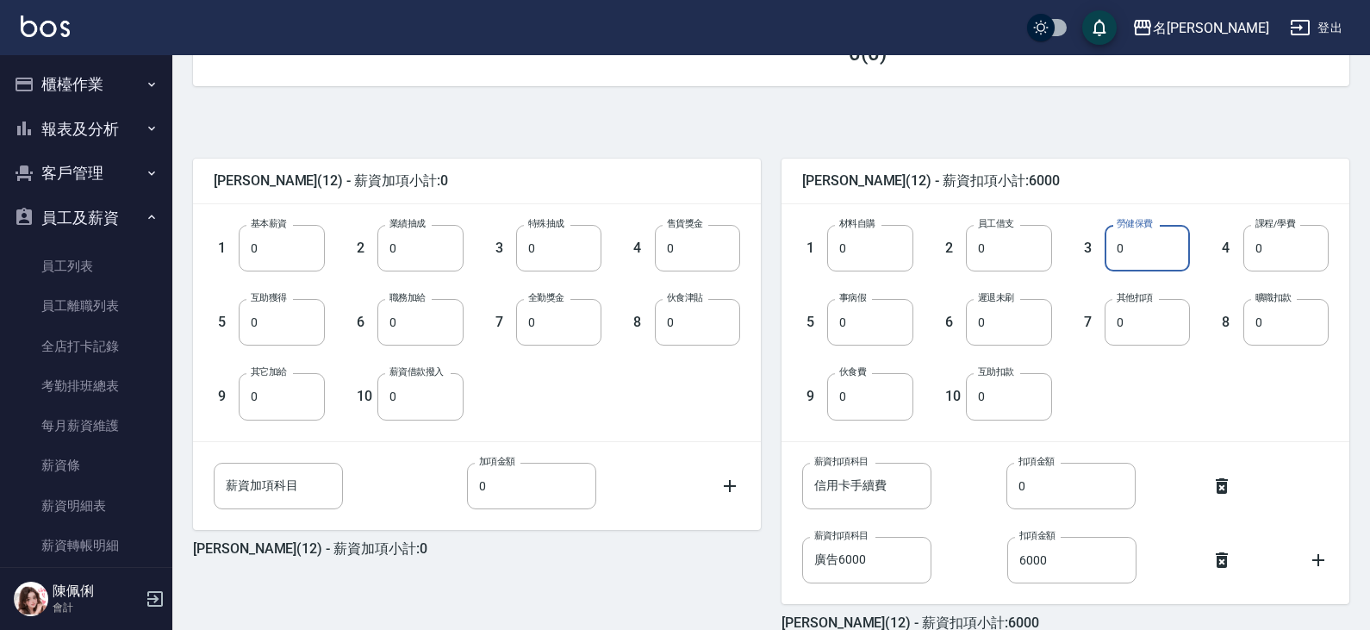
scroll to position [415, 0]
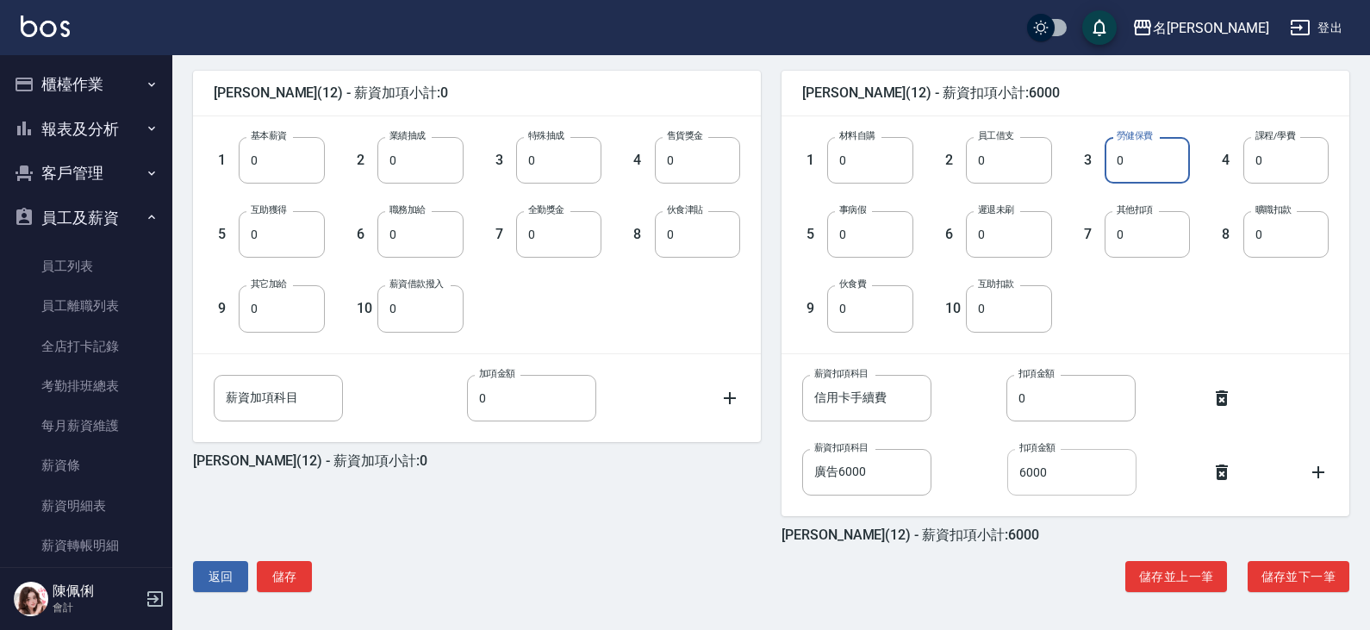
type input "0"
click at [1080, 465] on input "6000" at bounding box center [1071, 472] width 129 height 47
type input "0"
click at [879, 476] on input "廣告6000" at bounding box center [866, 472] width 129 height 47
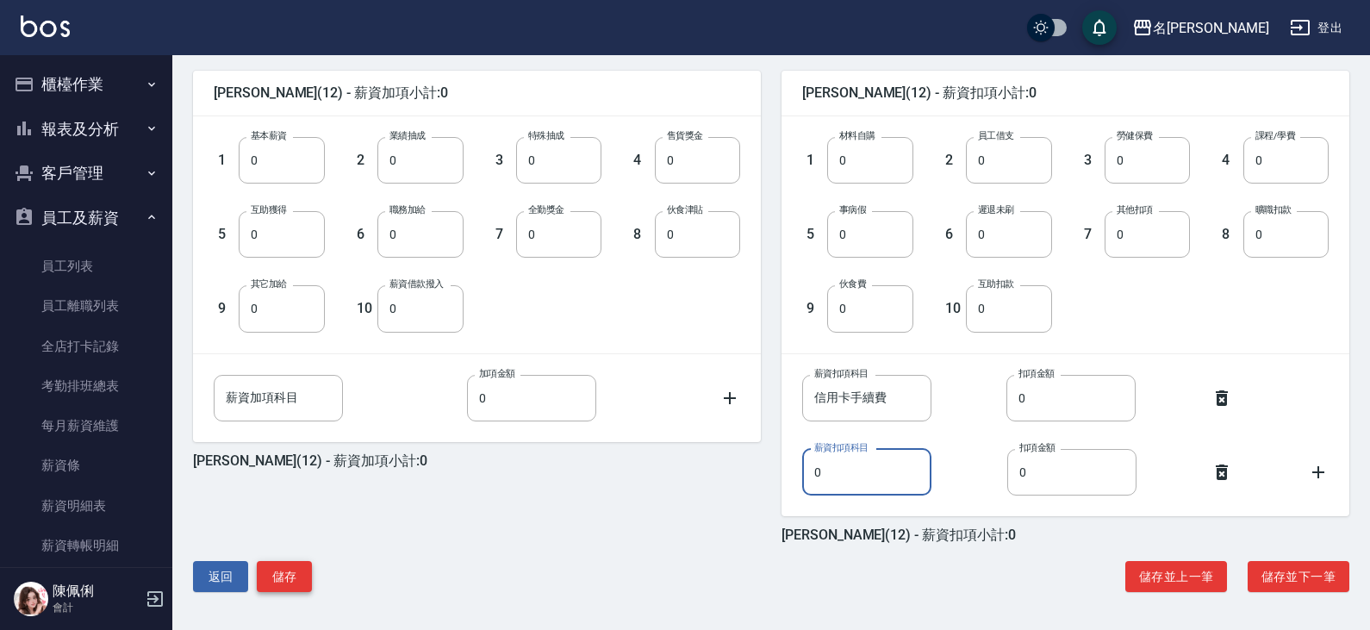
type input "0"
click at [288, 581] on button "儲存" at bounding box center [284, 577] width 55 height 32
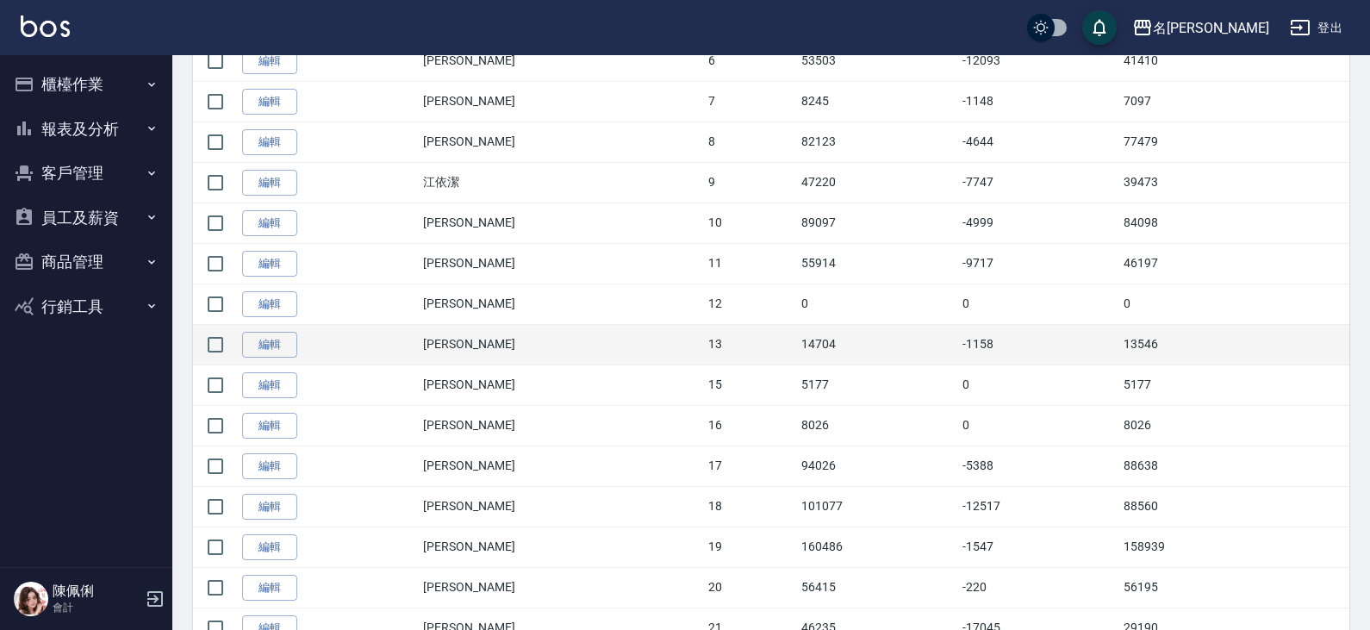
scroll to position [689, 0]
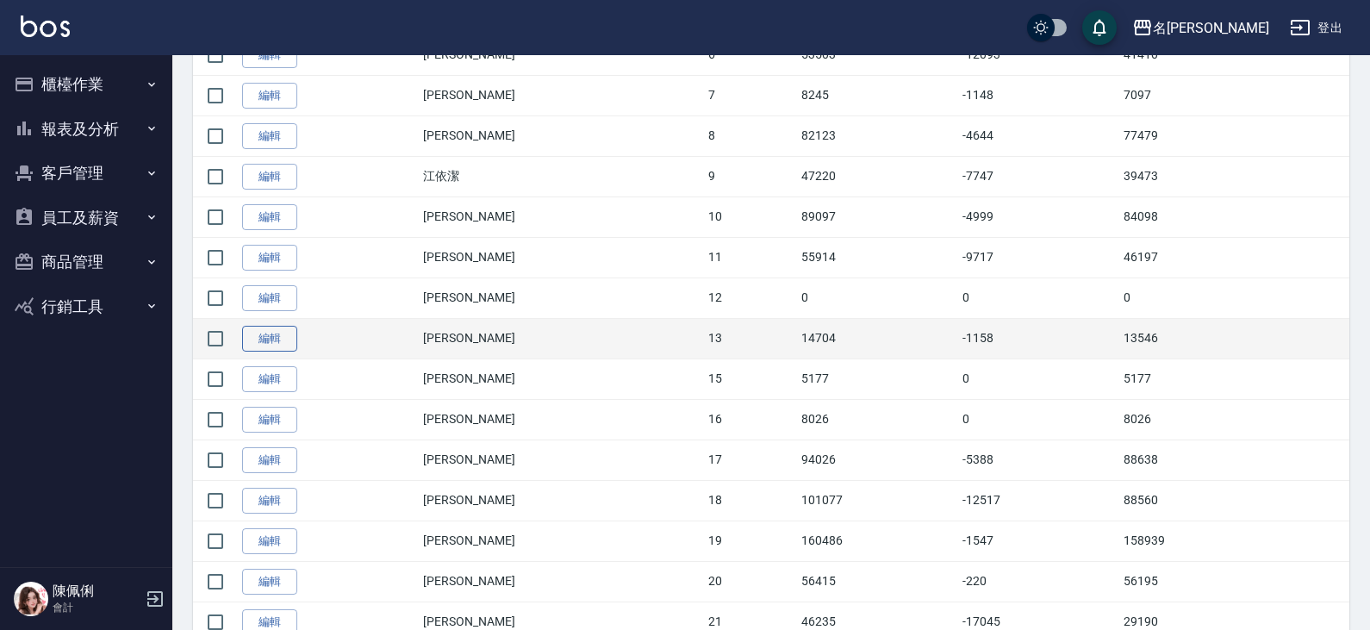
click at [291, 339] on link "編輯" at bounding box center [269, 339] width 55 height 27
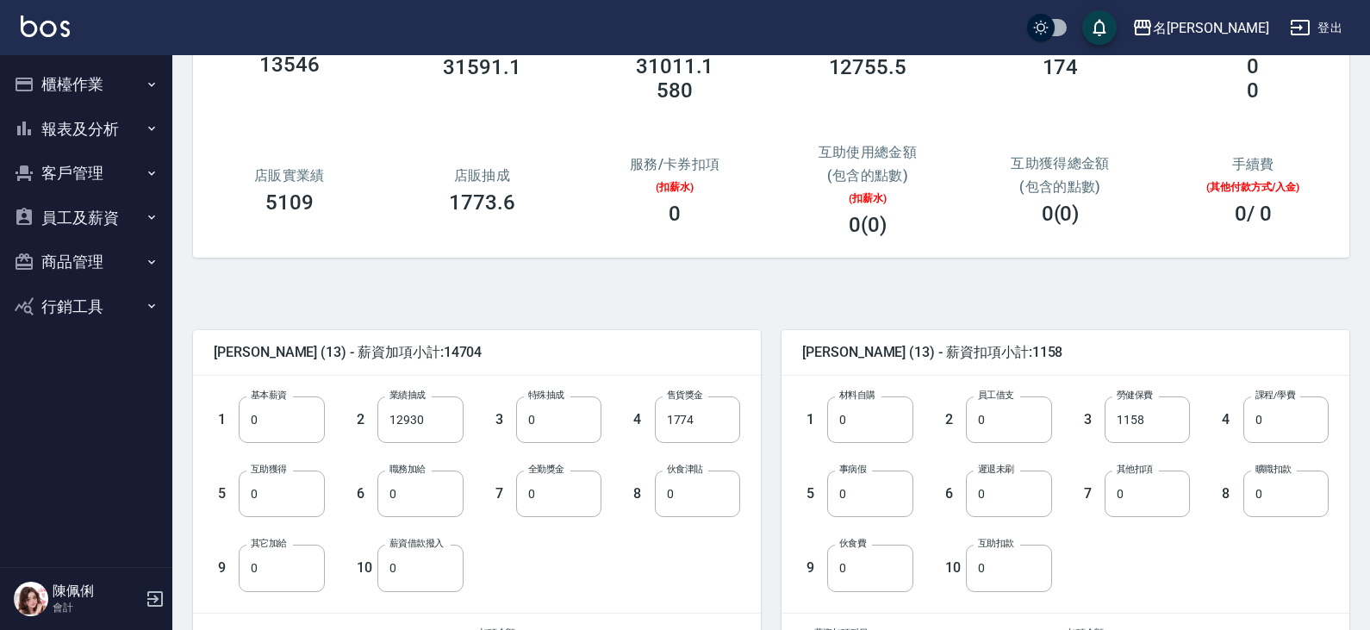
scroll to position [258, 0]
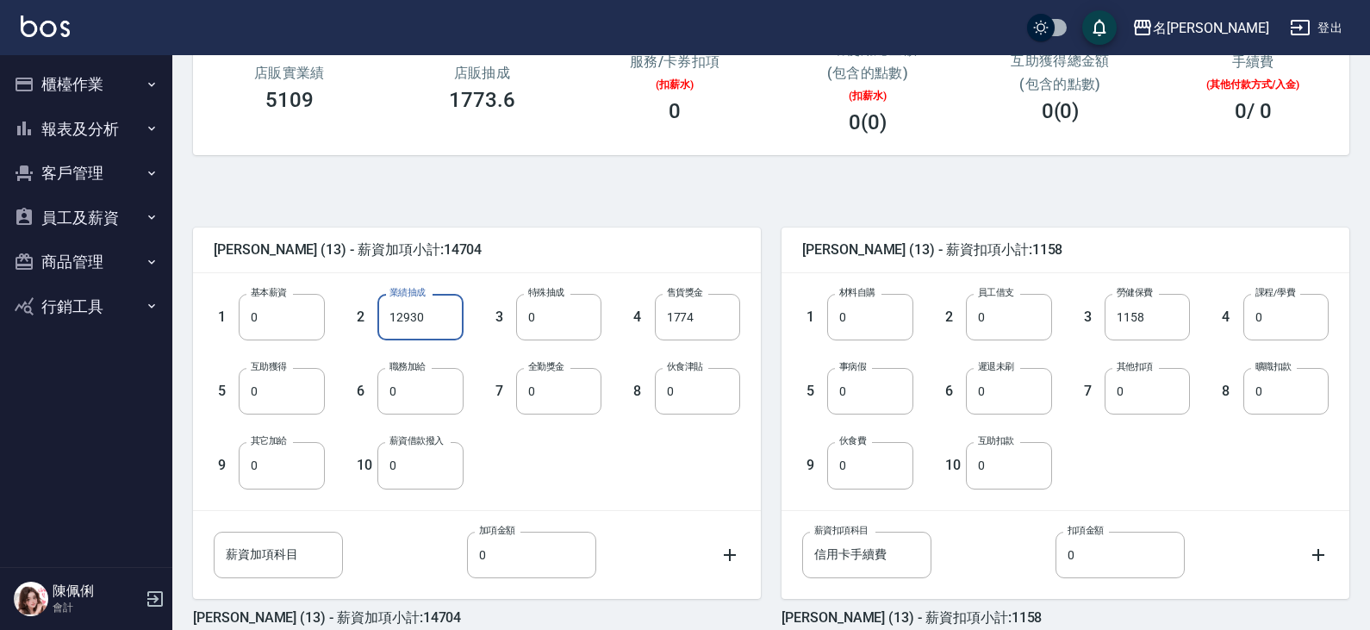
click at [445, 325] on input "12930" at bounding box center [419, 317] width 85 height 47
type input "0"
click at [706, 314] on input "1774" at bounding box center [697, 317] width 85 height 47
type input "0"
click at [1157, 316] on input "1158" at bounding box center [1146, 317] width 85 height 47
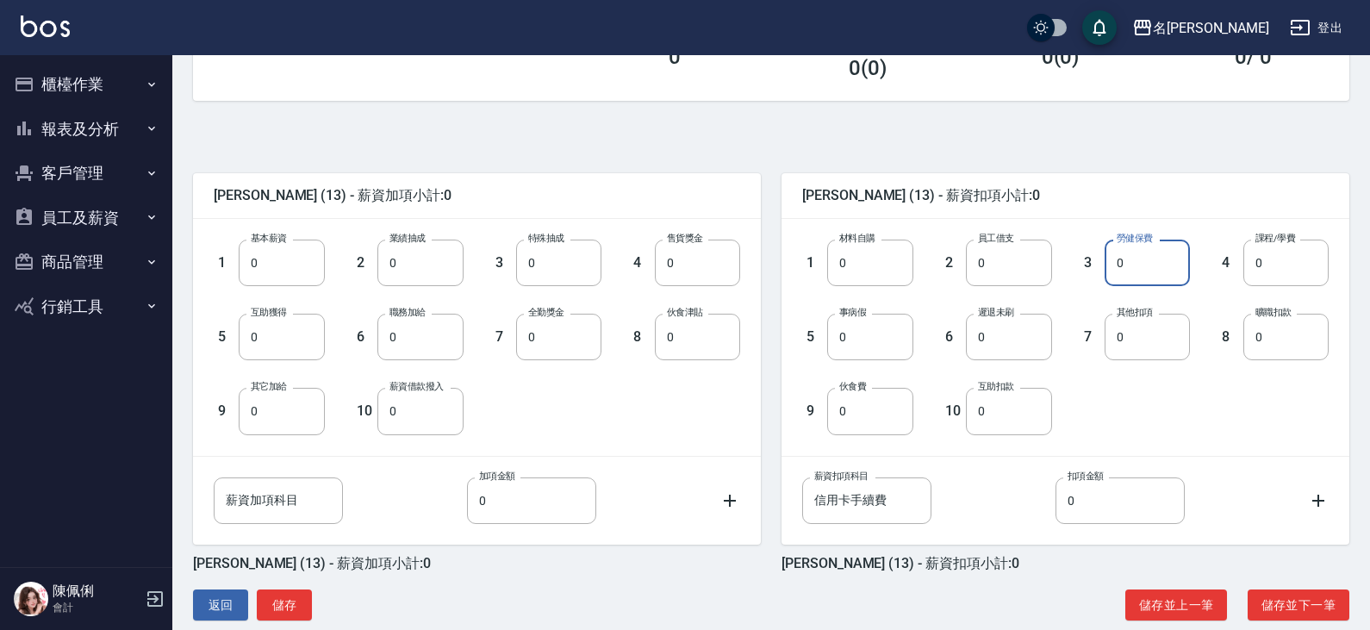
scroll to position [341, 0]
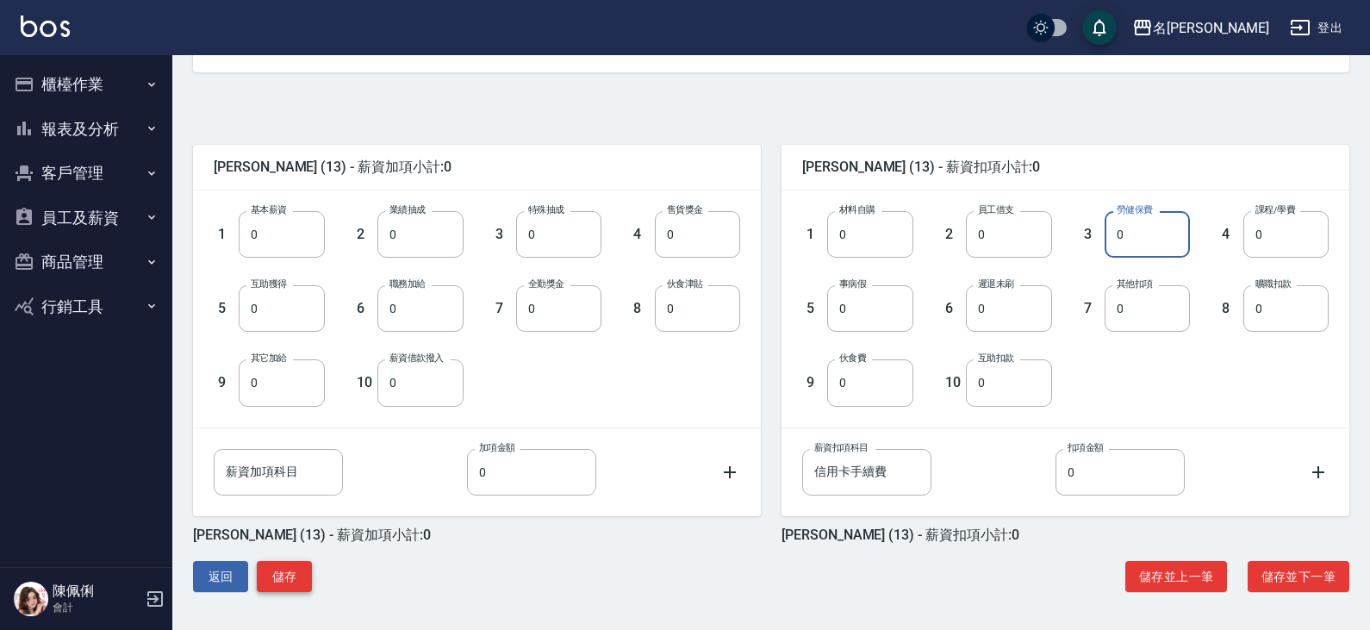
type input "0"
click at [277, 577] on button "儲存" at bounding box center [284, 577] width 55 height 32
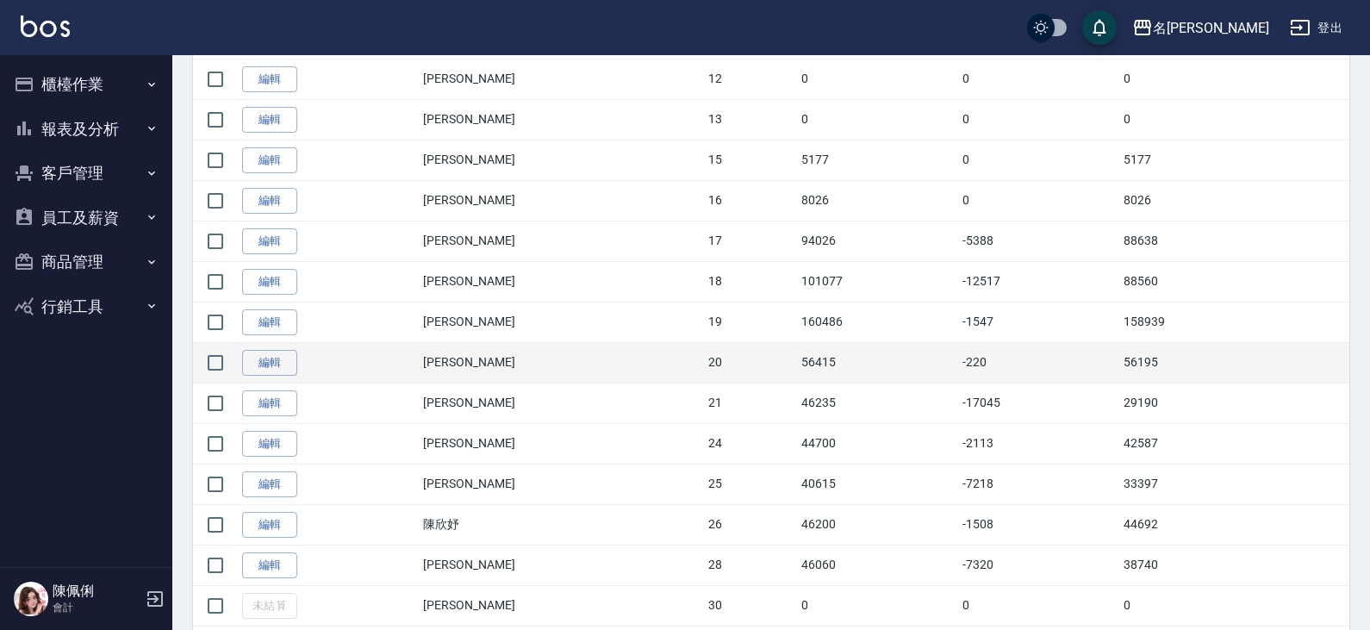
scroll to position [948, 0]
click at [268, 364] on link "編輯" at bounding box center [269, 364] width 55 height 27
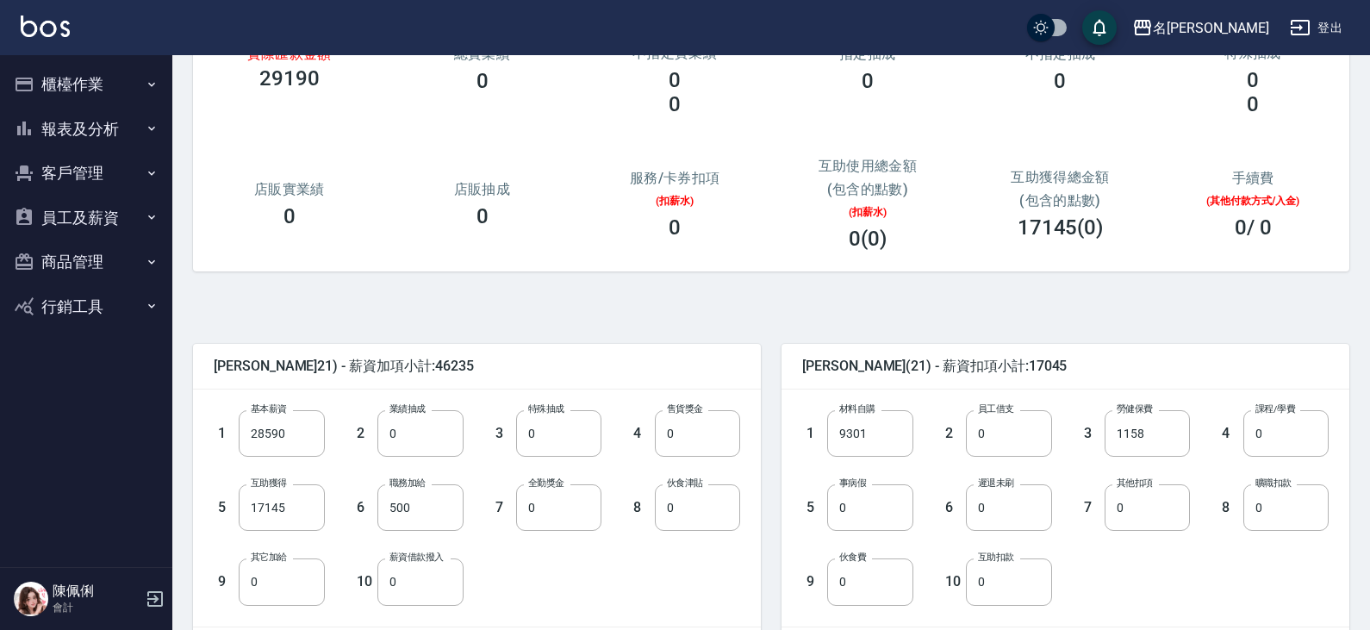
scroll to position [172, 0]
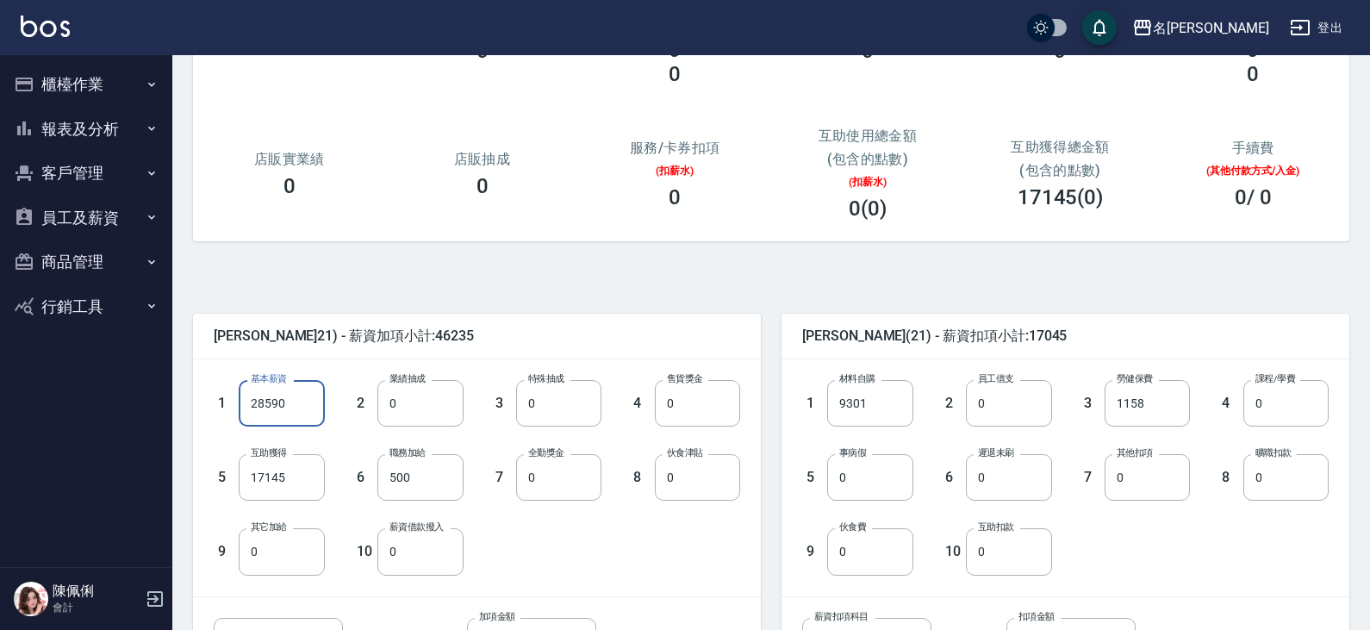
click at [308, 399] on input "28590" at bounding box center [281, 403] width 85 height 47
type input "30000"
click at [420, 411] on input "0" at bounding box center [419, 403] width 85 height 47
type input "6124"
click at [705, 396] on input "0" at bounding box center [697, 403] width 85 height 47
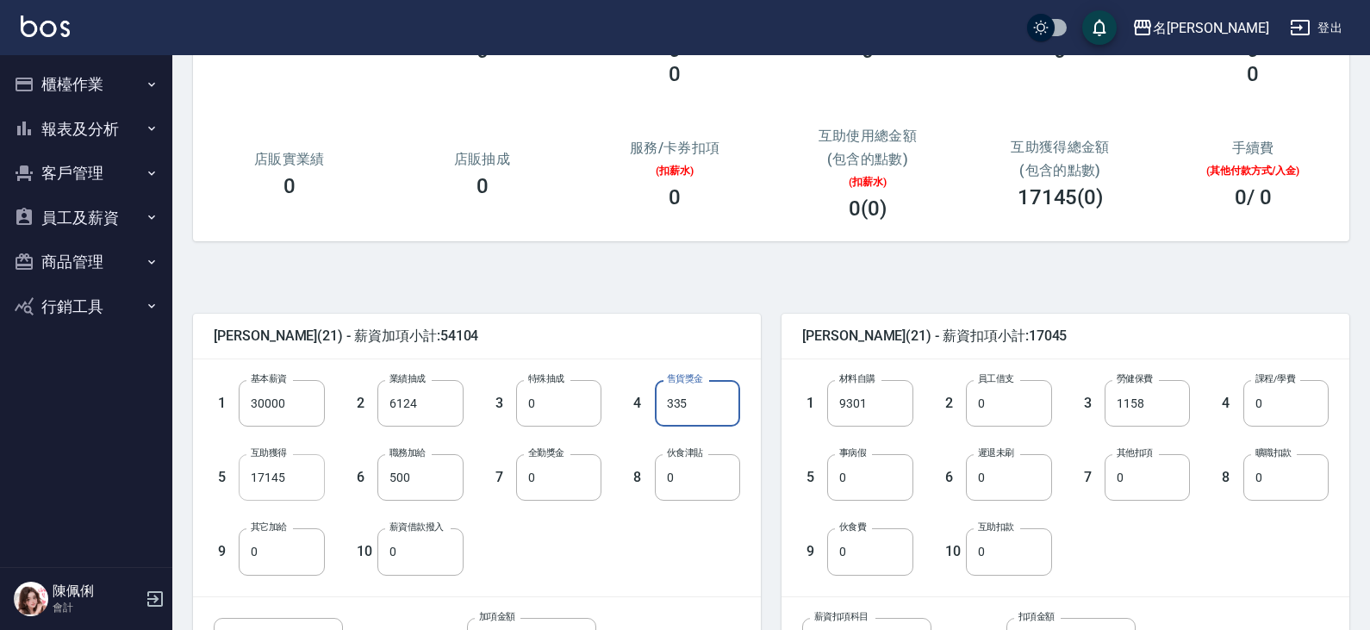
type input "335"
click at [300, 479] on input "17145" at bounding box center [281, 477] width 85 height 47
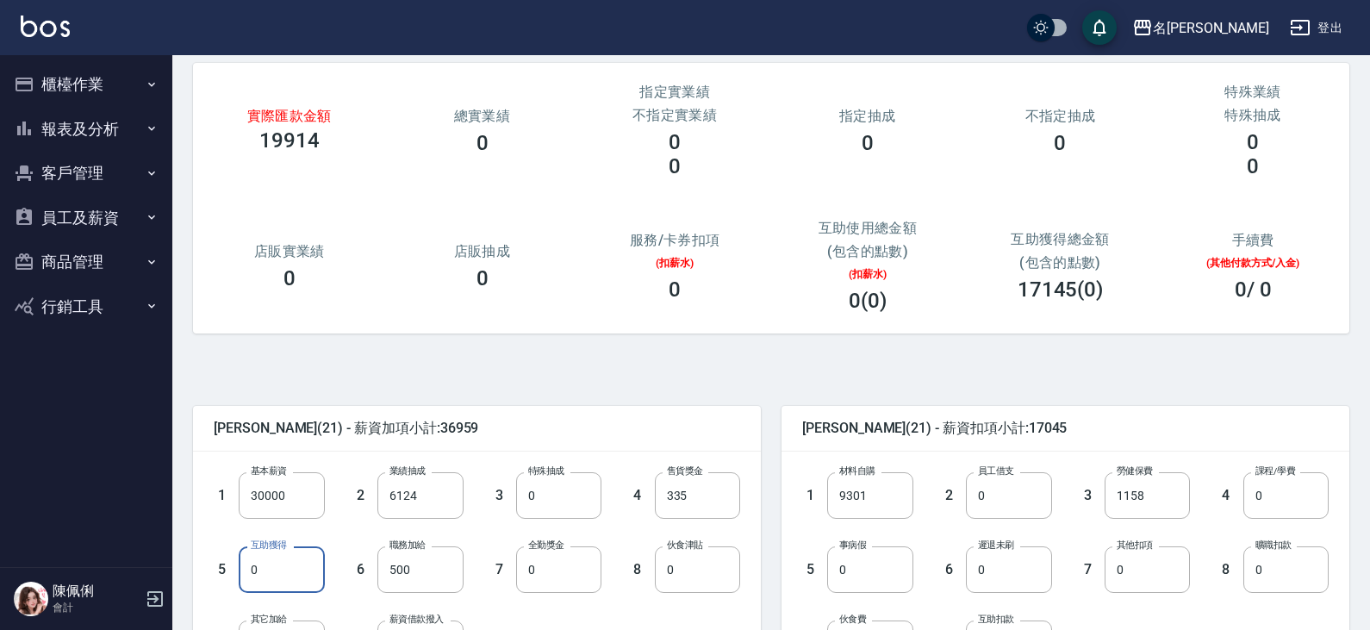
scroll to position [0, 0]
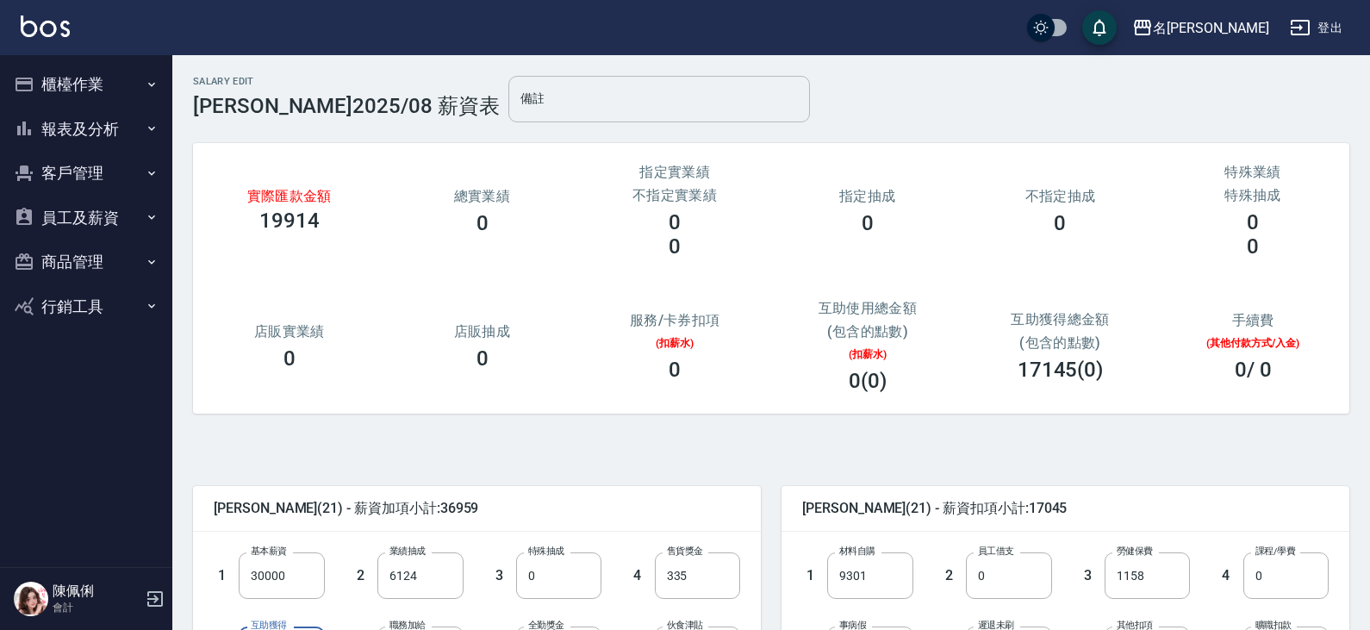
type input "0"
click at [508, 88] on input "備註" at bounding box center [658, 99] width 301 height 47
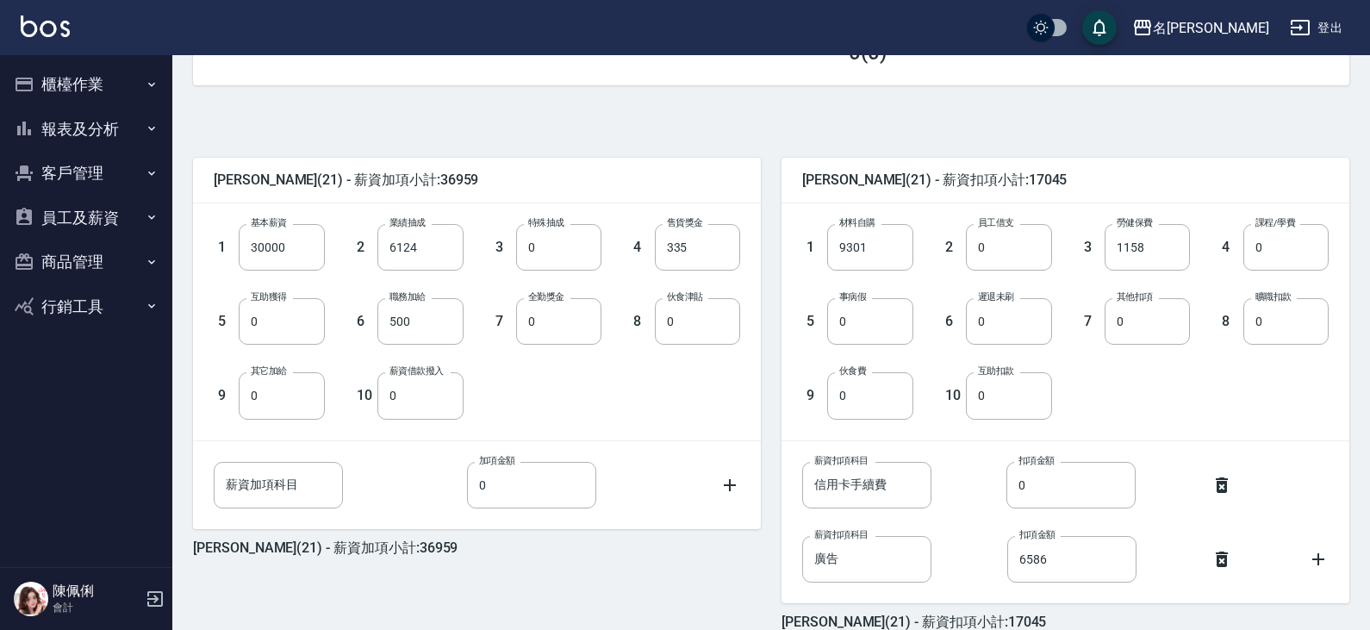
scroll to position [415, 0]
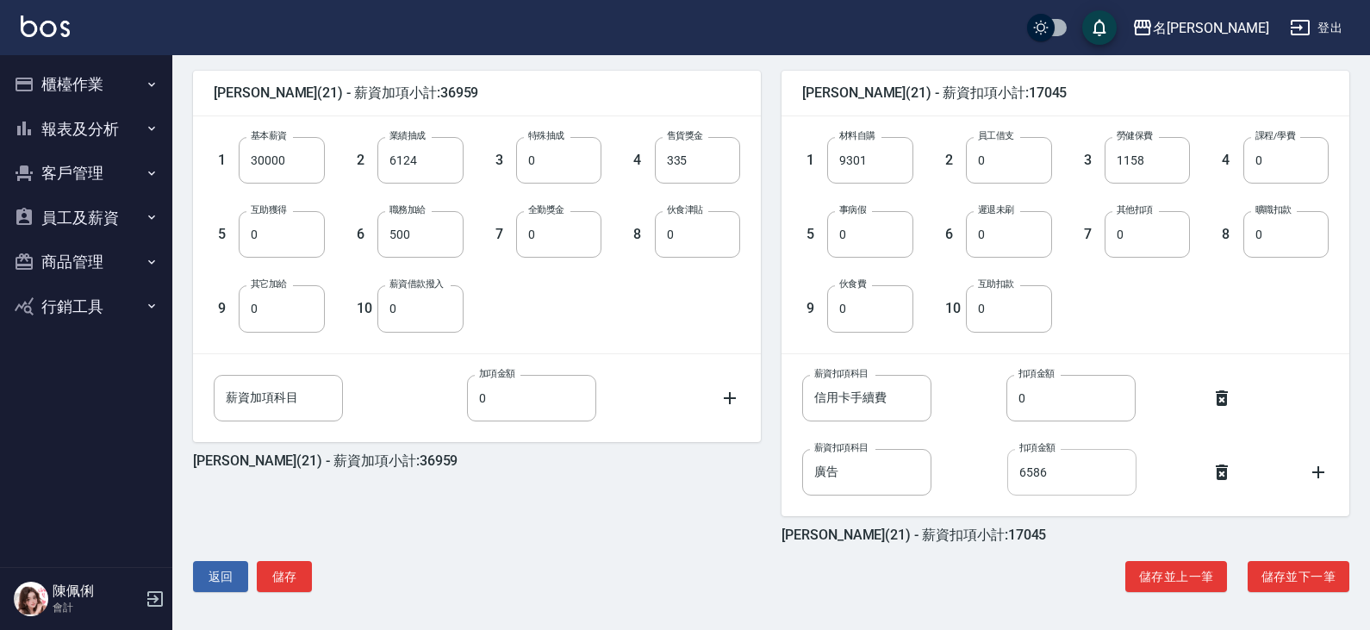
type input "設18649+助17475+販335=36459"
click at [1062, 465] on input "6586" at bounding box center [1071, 472] width 129 height 47
type input "6000"
click at [283, 575] on button "儲存" at bounding box center [284, 577] width 55 height 32
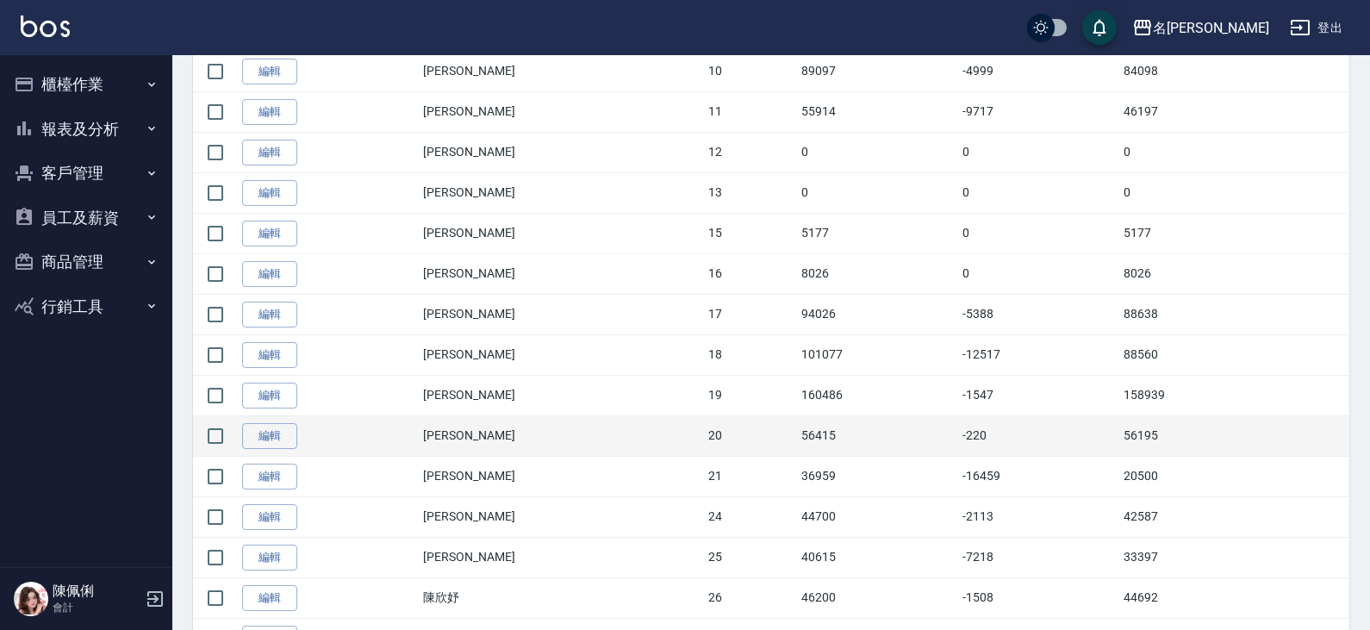
scroll to position [861, 0]
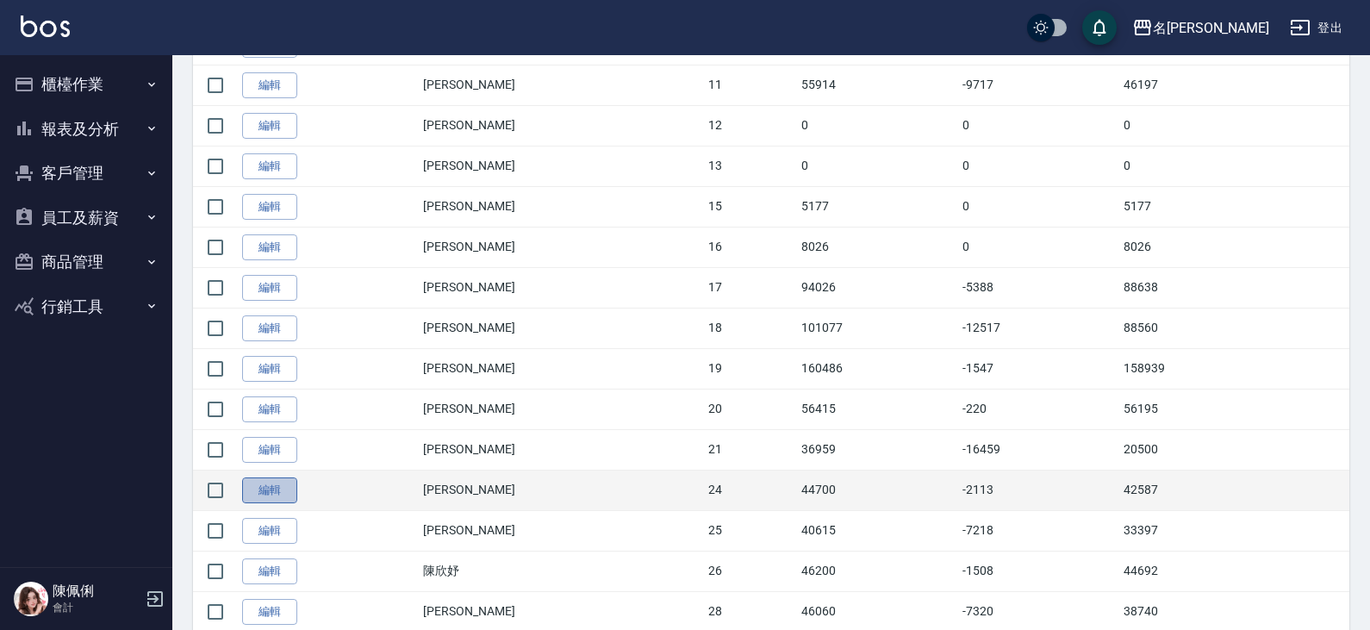
click at [289, 495] on link "編輯" at bounding box center [269, 490] width 55 height 27
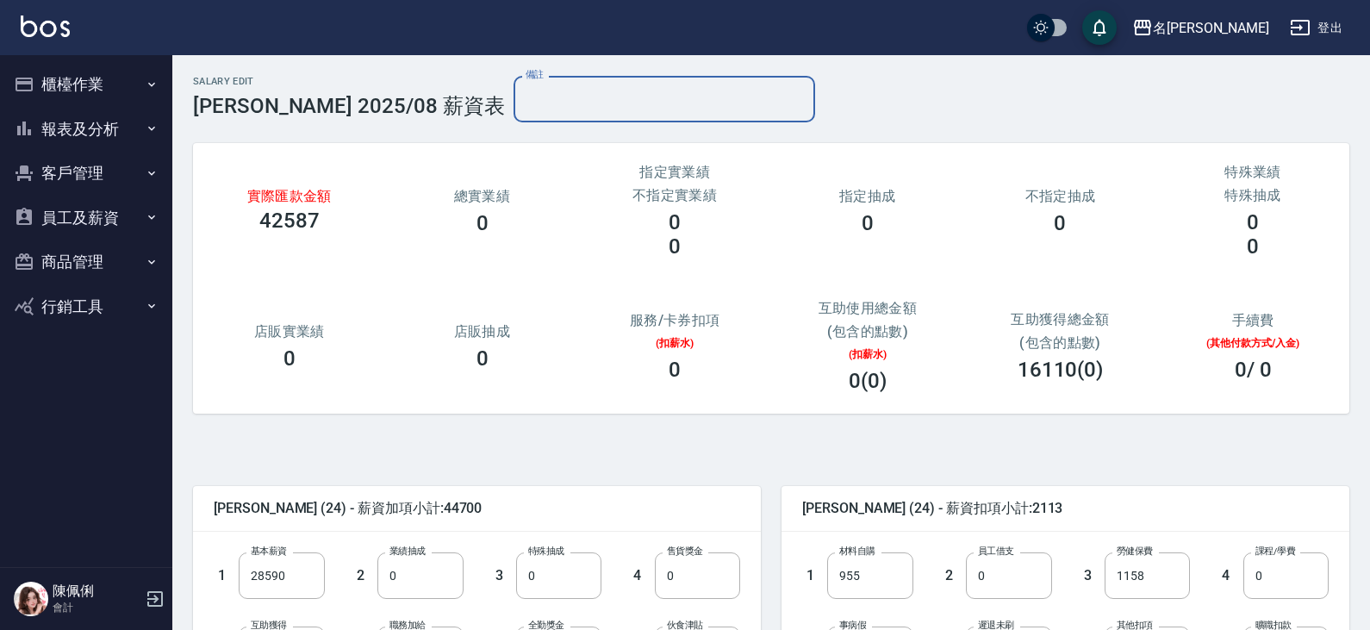
click at [513, 109] on input "備註" at bounding box center [663, 99] width 301 height 47
type input "y"
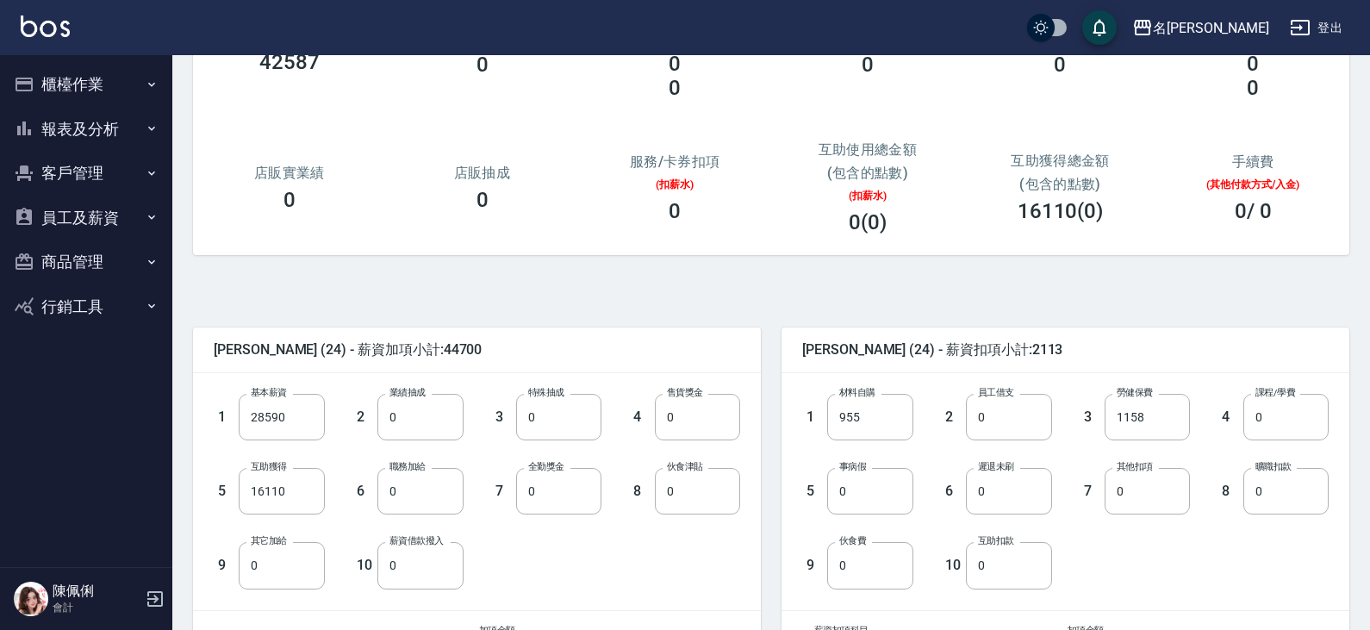
scroll to position [172, 0]
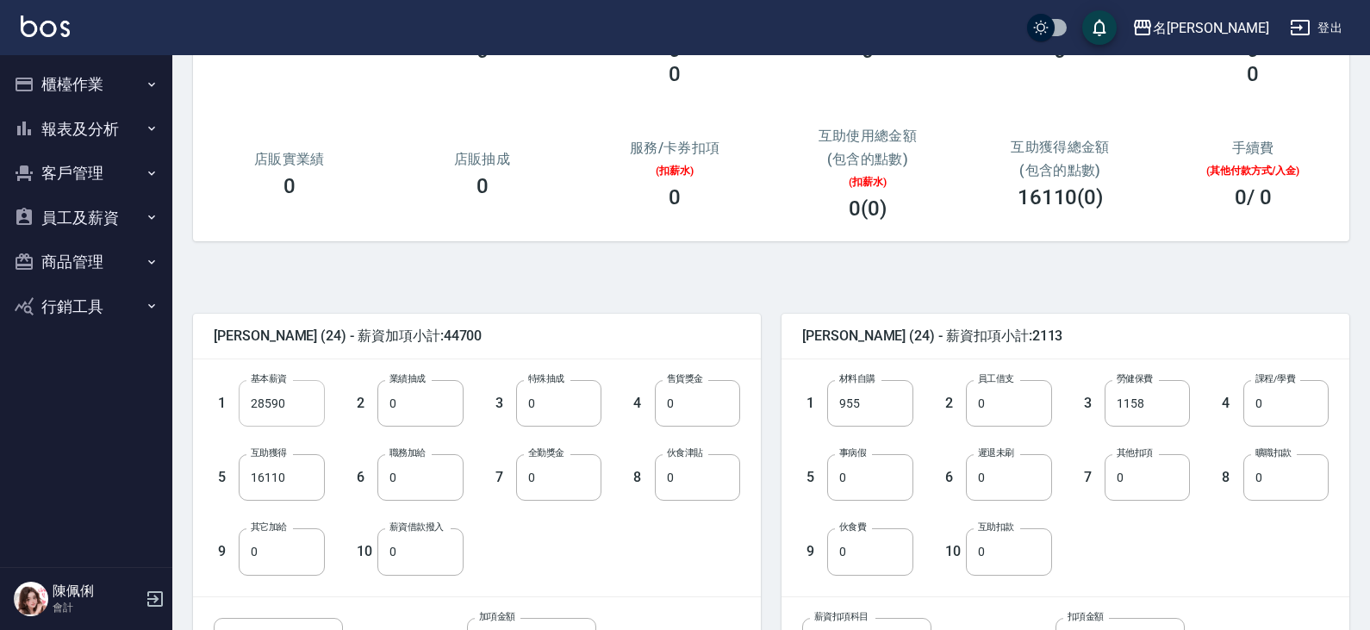
type input "設15679+助16510+販1774=33963"
click at [292, 400] on input "28590" at bounding box center [281, 403] width 85 height 47
type input "30000"
click at [413, 395] on input "0" at bounding box center [419, 403] width 85 height 47
click at [720, 407] on input "0" at bounding box center [697, 403] width 85 height 47
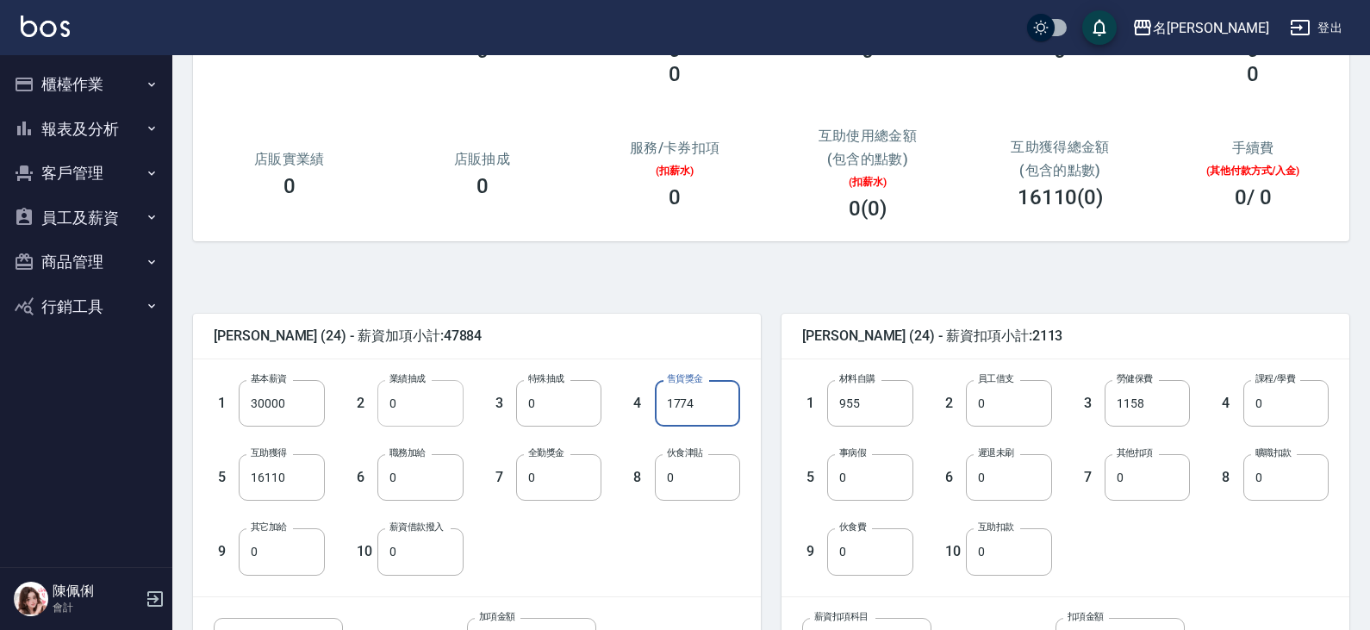
type input "1774"
click at [413, 398] on input "0" at bounding box center [419, 403] width 85 height 47
type input "2189"
click at [302, 482] on input "16110" at bounding box center [281, 477] width 85 height 47
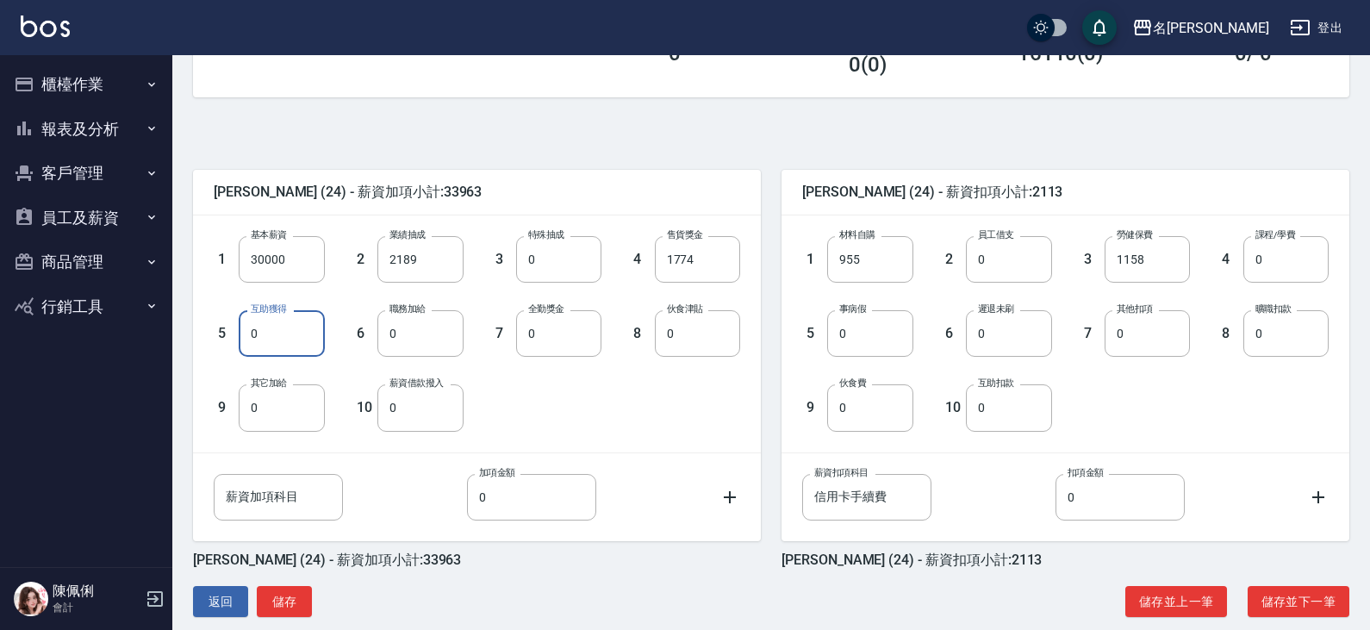
scroll to position [341, 0]
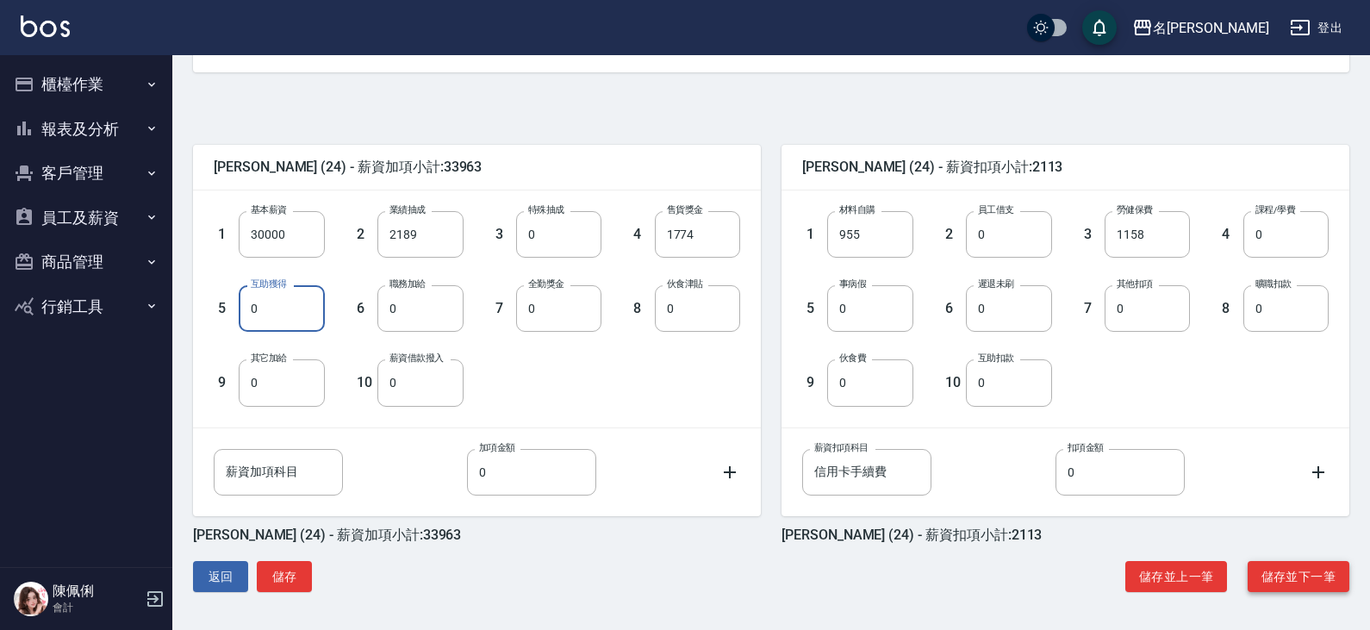
type input "0"
click at [1269, 573] on button "儲存並下一筆" at bounding box center [1298, 577] width 102 height 32
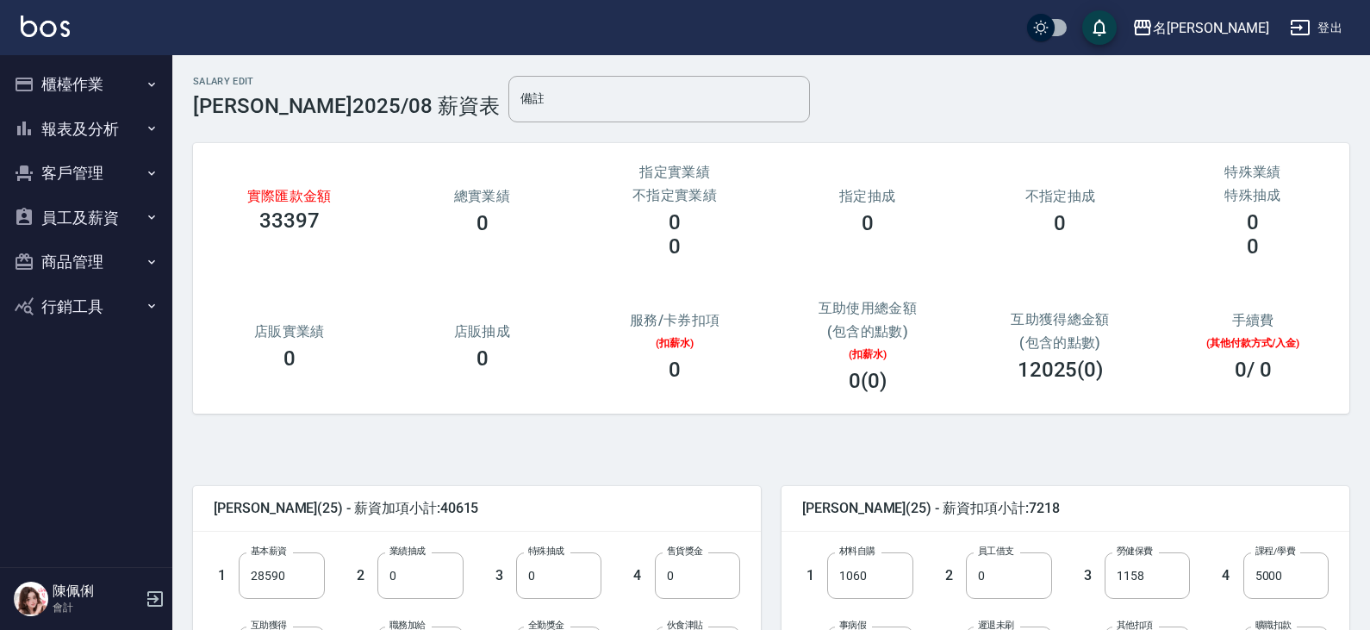
click at [77, 212] on button "員工及薪資" at bounding box center [86, 218] width 159 height 45
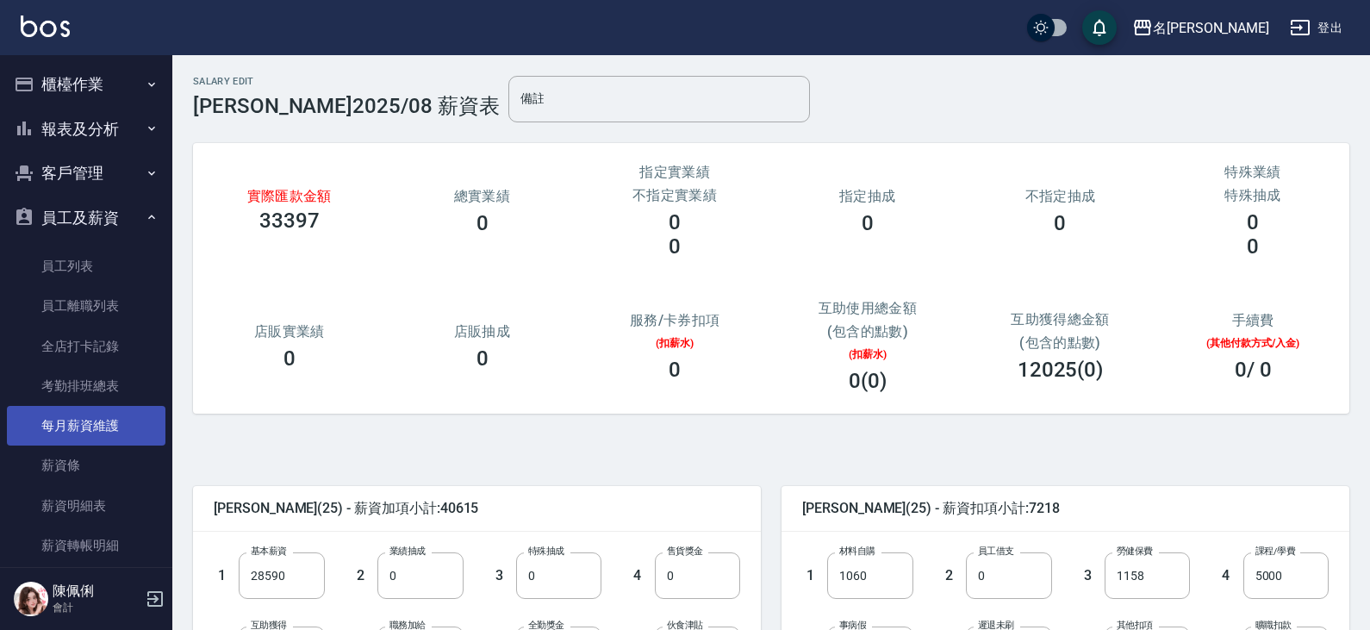
click at [98, 416] on link "每月薪資維護" at bounding box center [86, 426] width 159 height 40
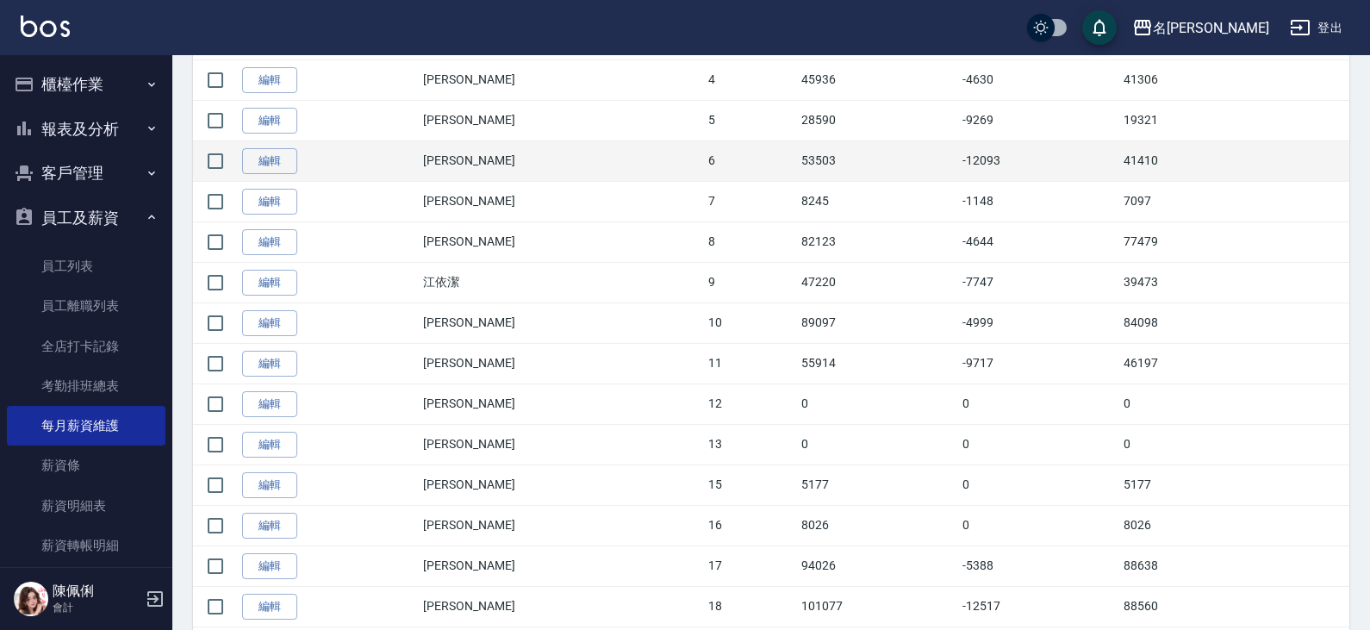
scroll to position [603, 0]
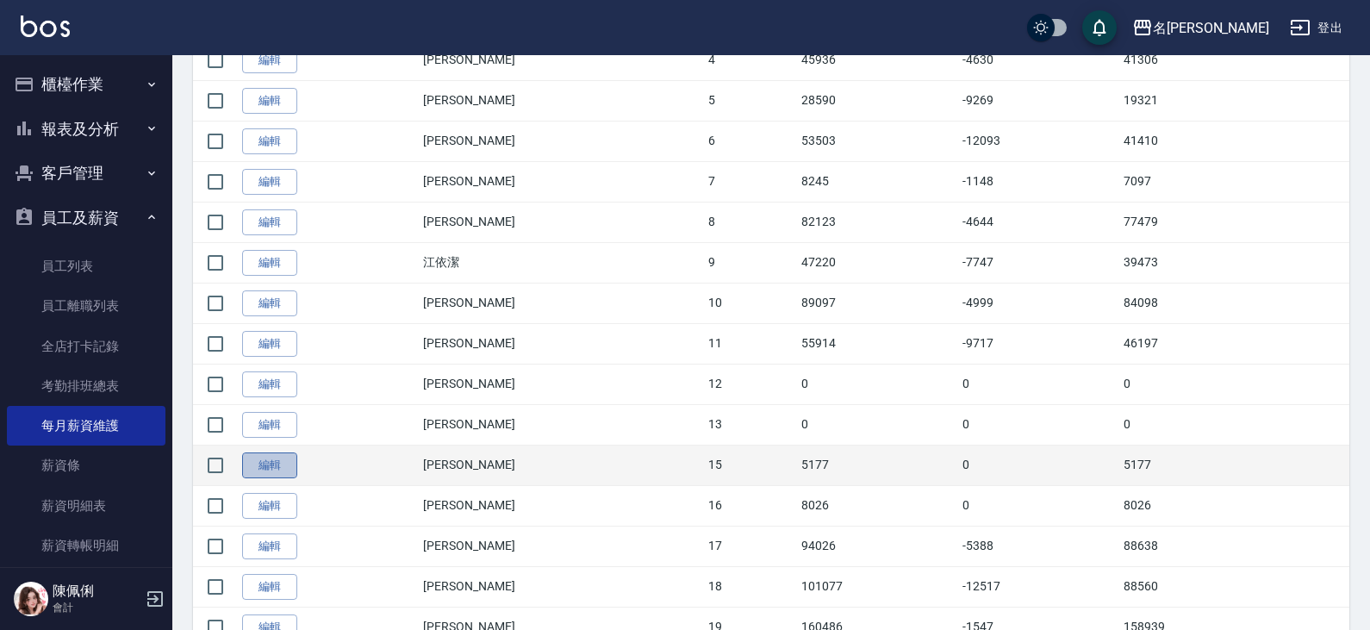
click at [268, 460] on link "編輯" at bounding box center [269, 465] width 55 height 27
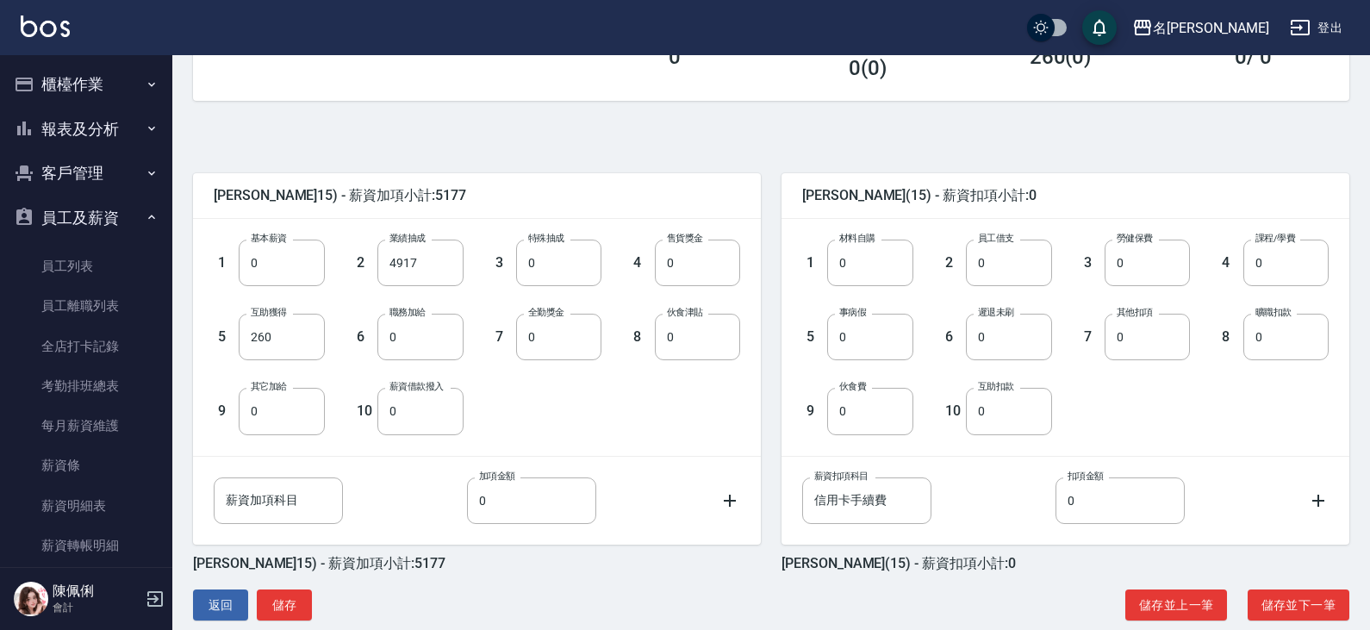
scroll to position [341, 0]
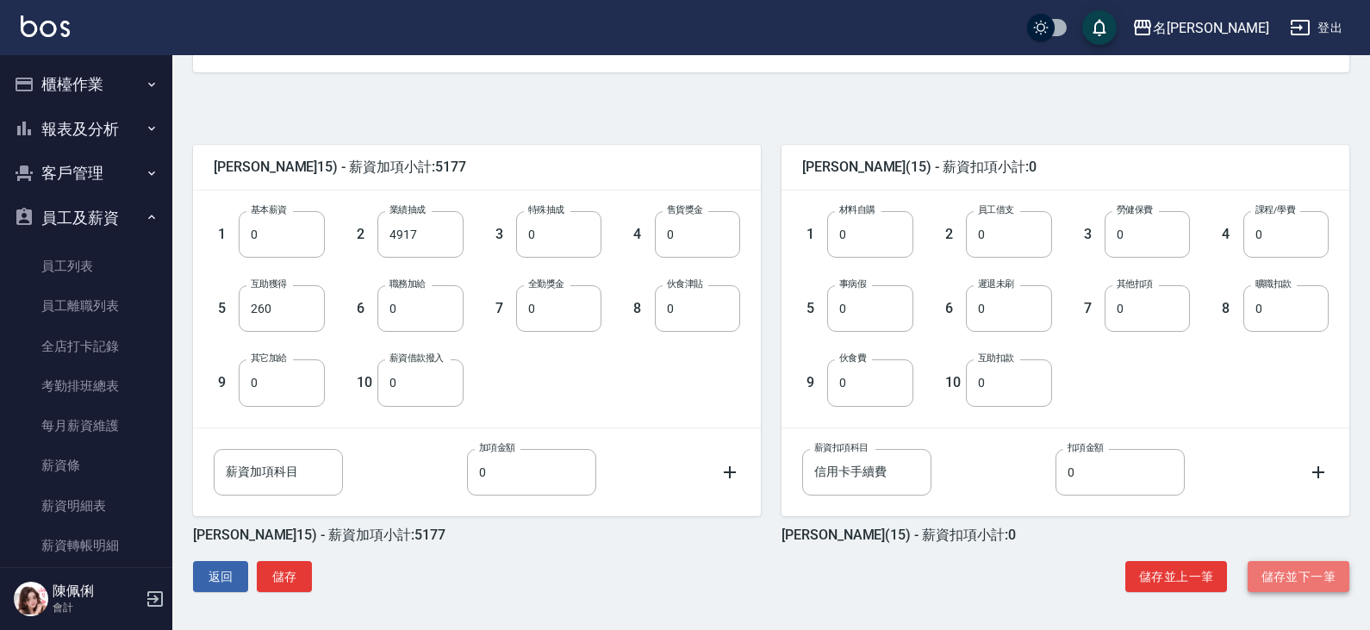
click at [1290, 571] on button "儲存並下一筆" at bounding box center [1298, 577] width 102 height 32
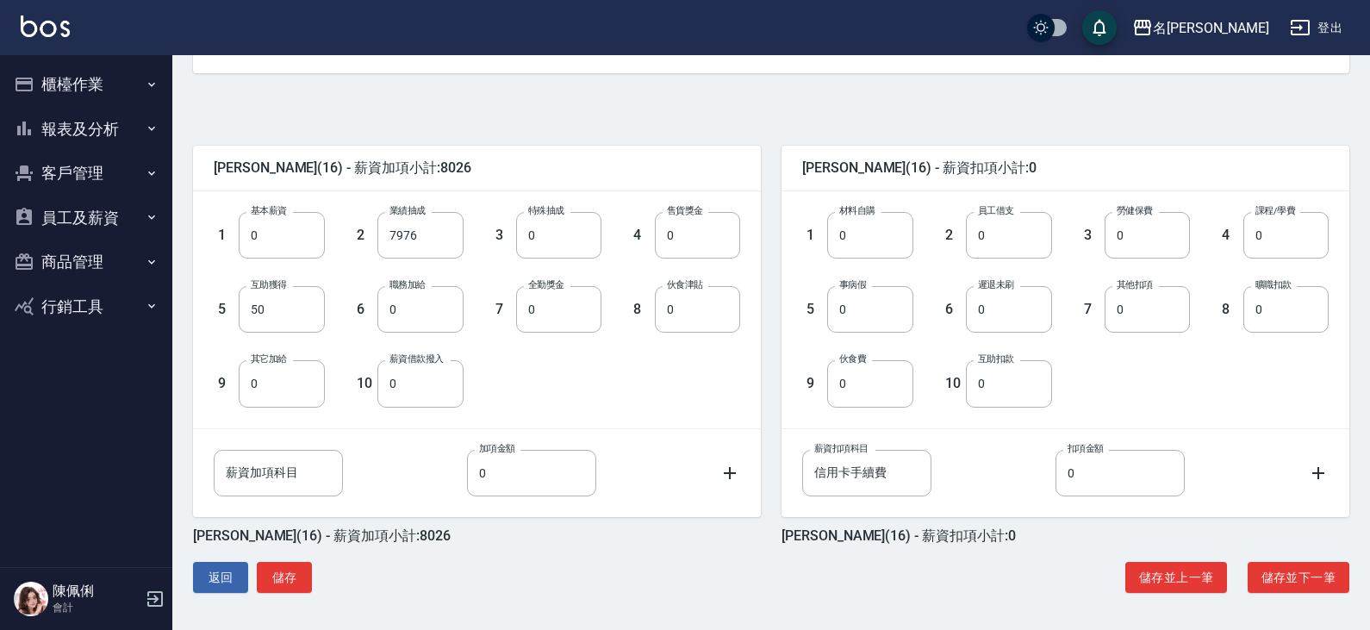
scroll to position [341, 0]
click at [1277, 569] on button "儲存並下一筆" at bounding box center [1298, 577] width 102 height 32
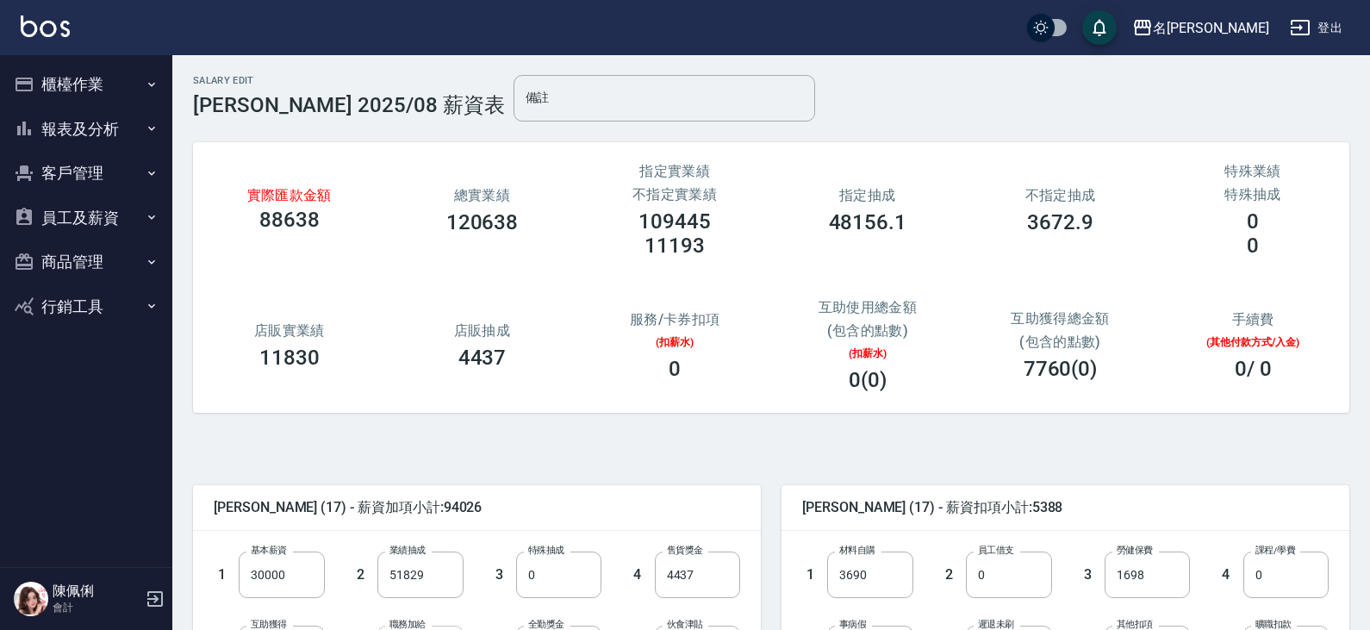
scroll to position [172, 0]
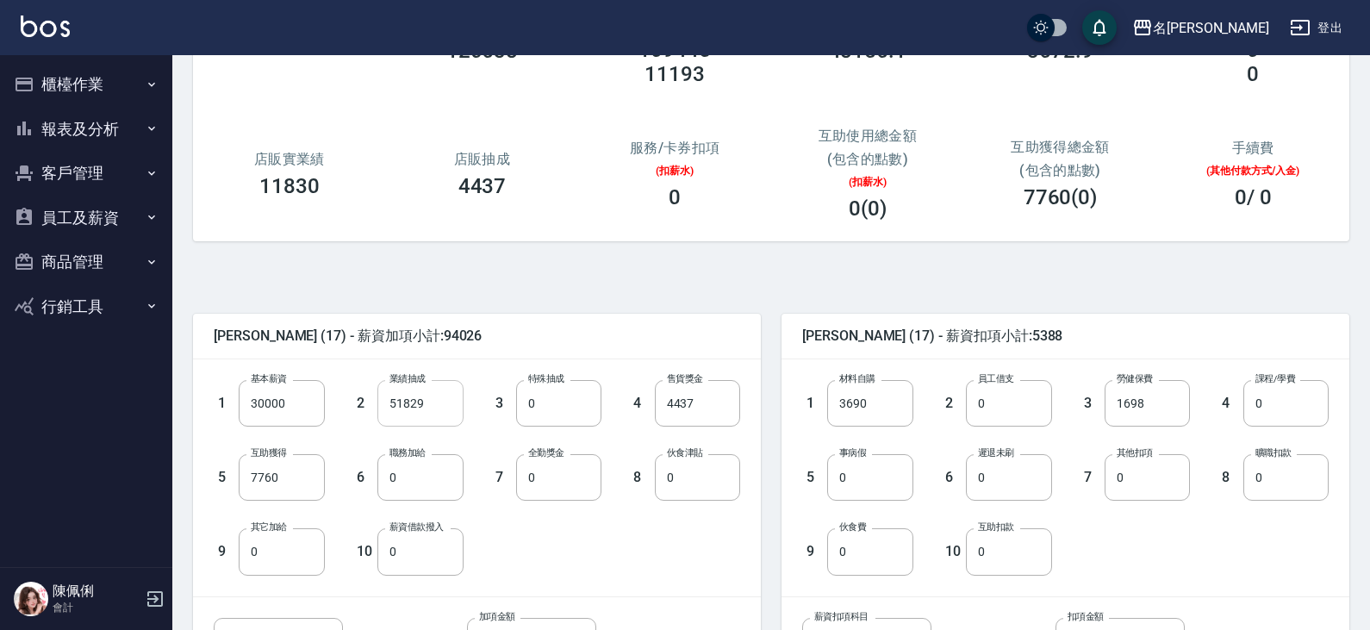
click at [436, 413] on input "51829" at bounding box center [419, 403] width 85 height 47
type input "21827"
click at [278, 476] on input "7760" at bounding box center [281, 477] width 85 height 47
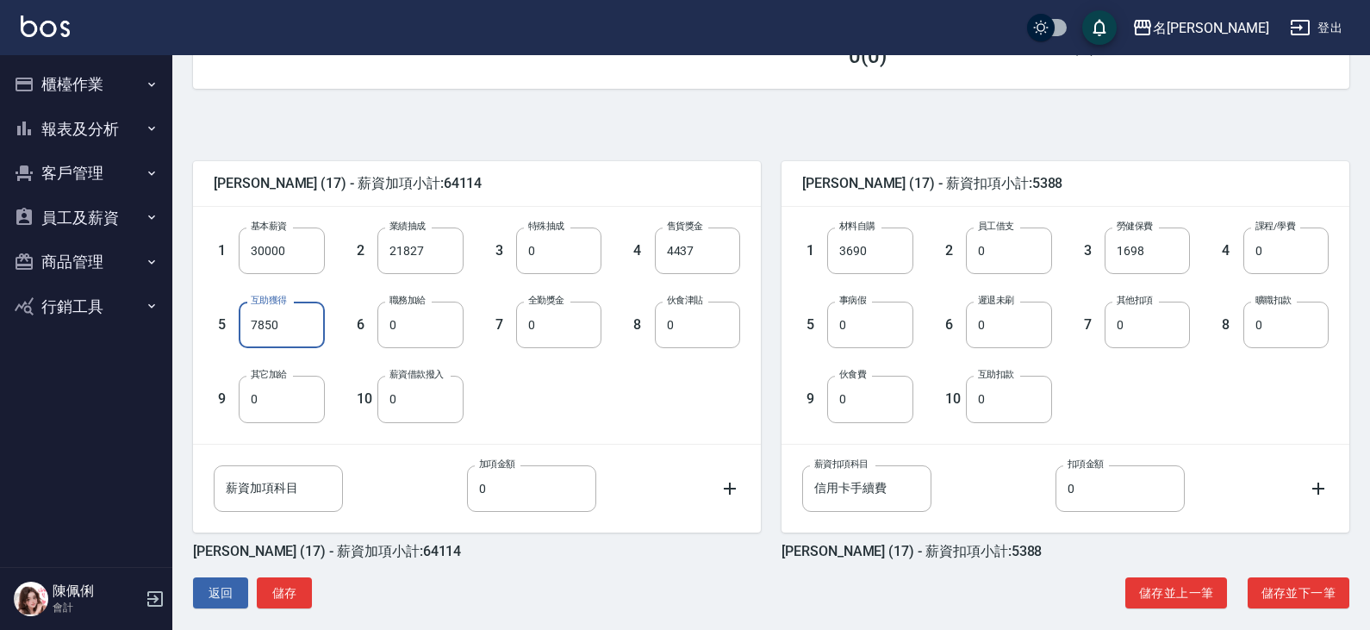
scroll to position [341, 0]
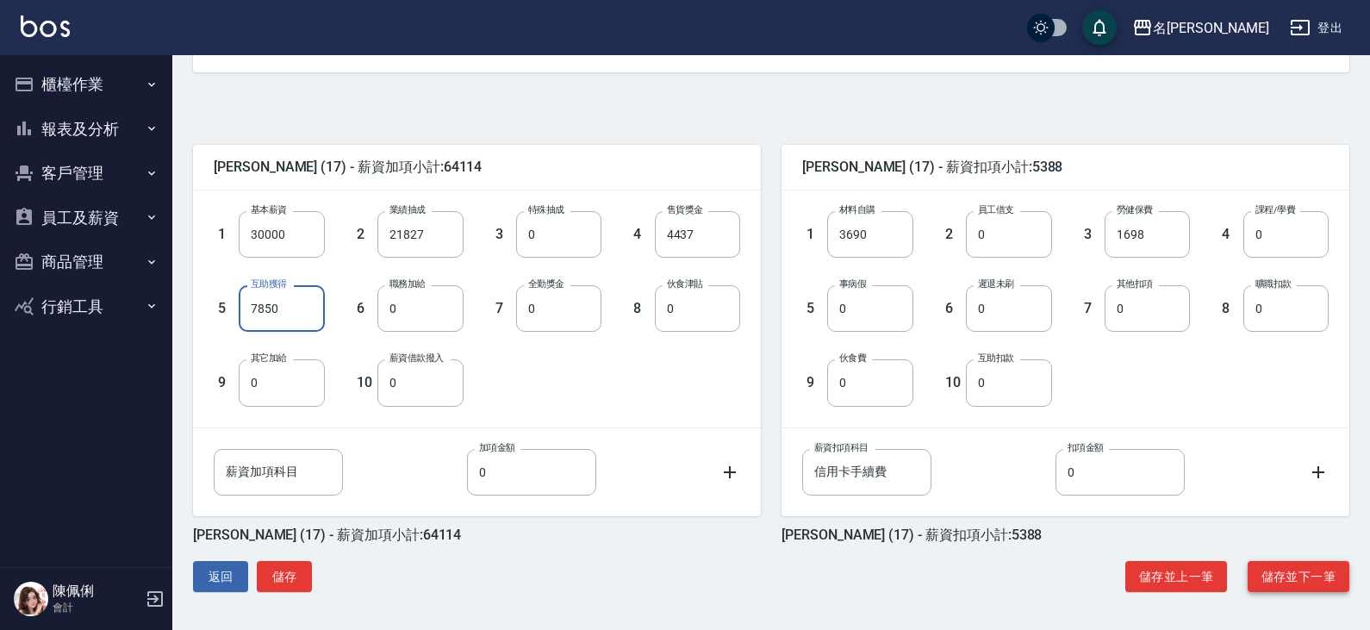
type input "7850"
click at [1297, 567] on button "儲存並下一筆" at bounding box center [1298, 577] width 102 height 32
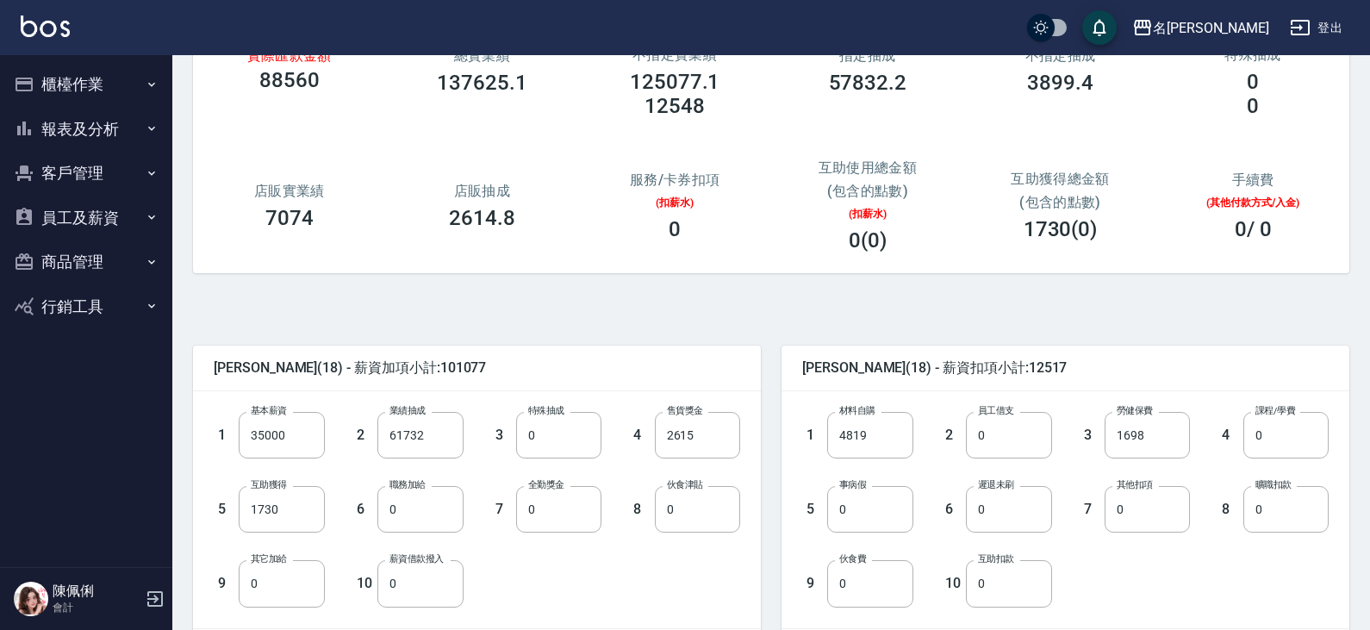
scroll to position [258, 0]
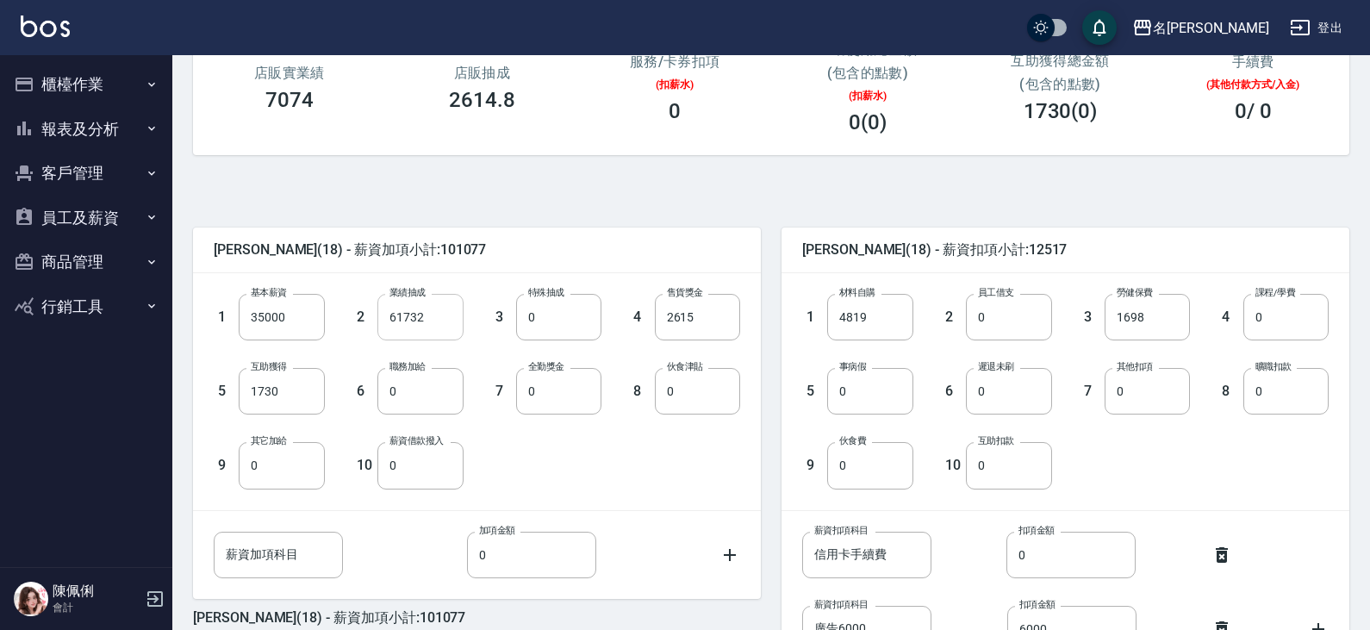
click at [432, 316] on input "61732" at bounding box center [419, 317] width 85 height 47
type input "26731"
click at [301, 383] on input "1730" at bounding box center [281, 391] width 85 height 47
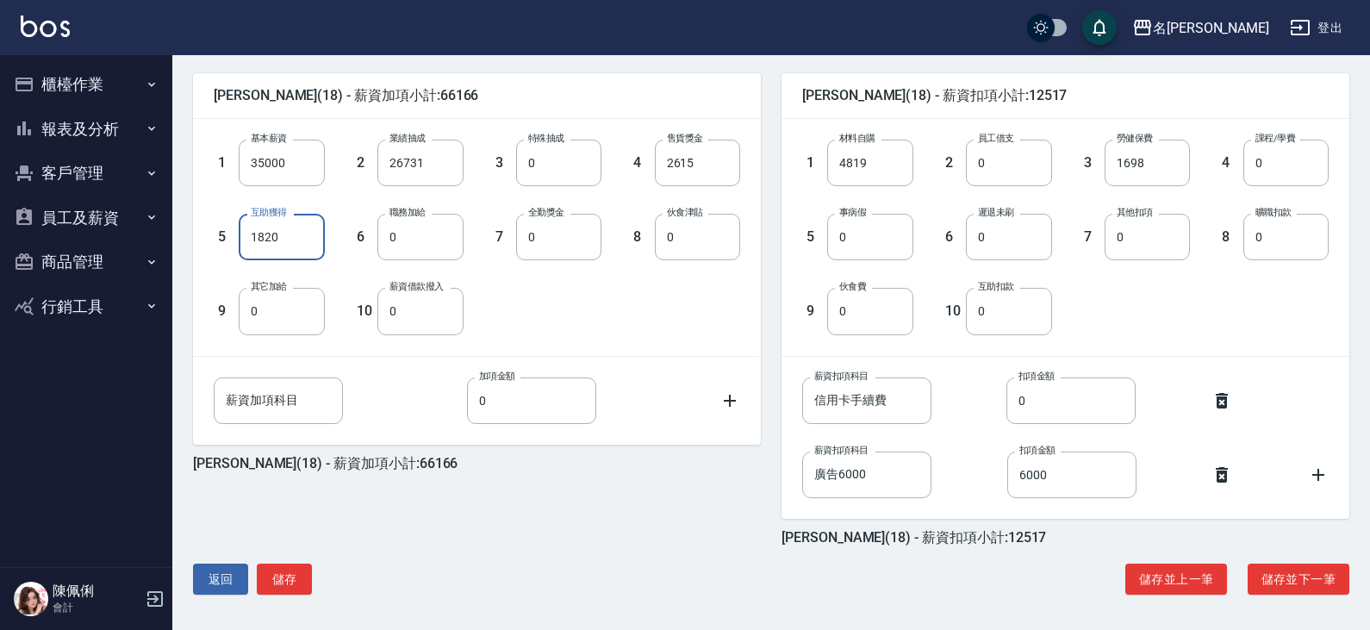
scroll to position [415, 0]
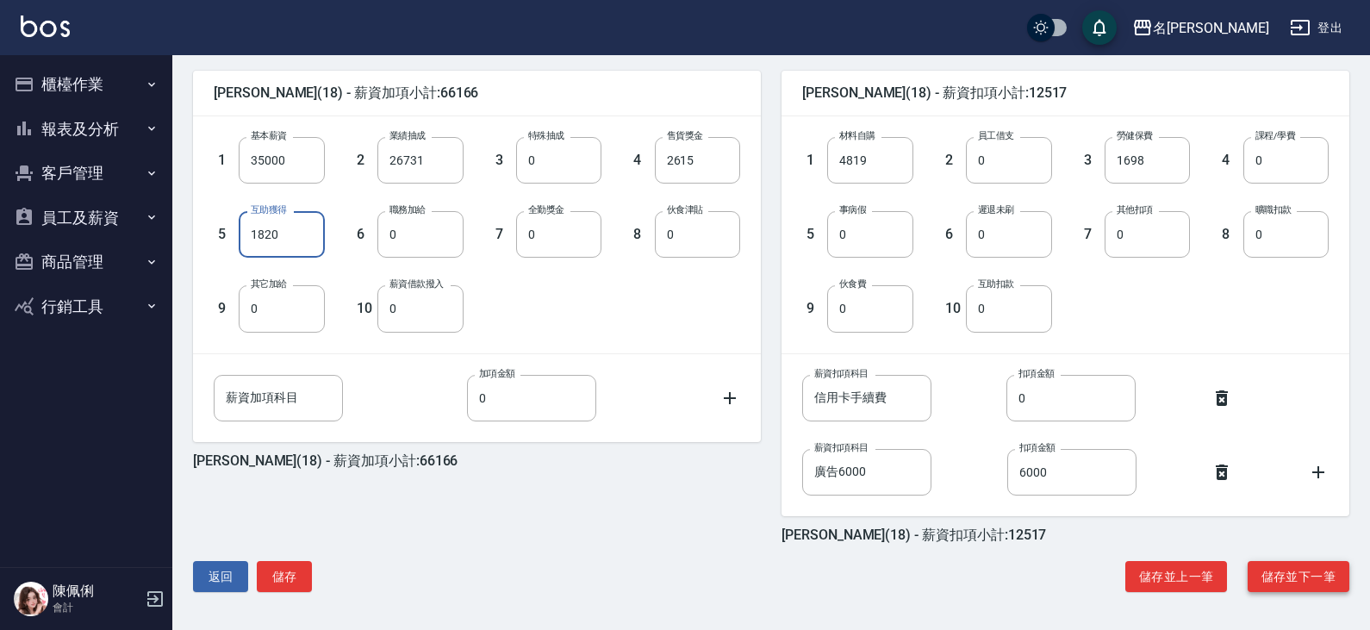
type input "1820"
click at [1284, 580] on button "儲存並下一筆" at bounding box center [1298, 577] width 102 height 32
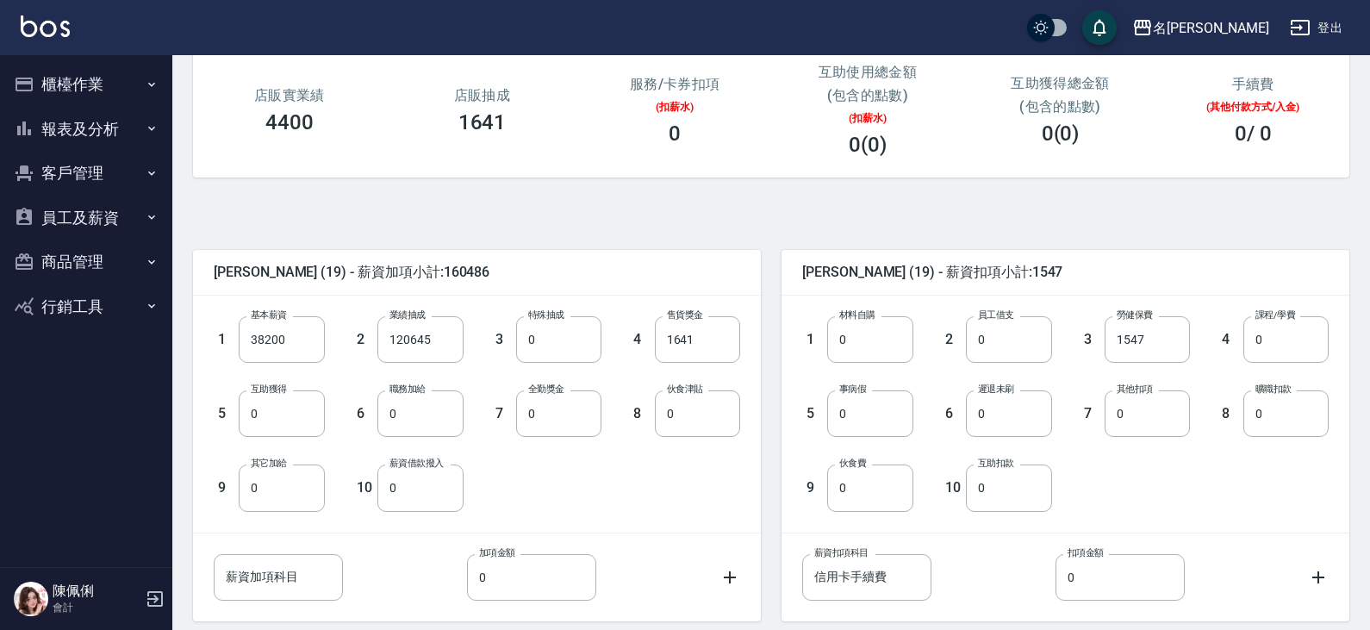
scroll to position [258, 0]
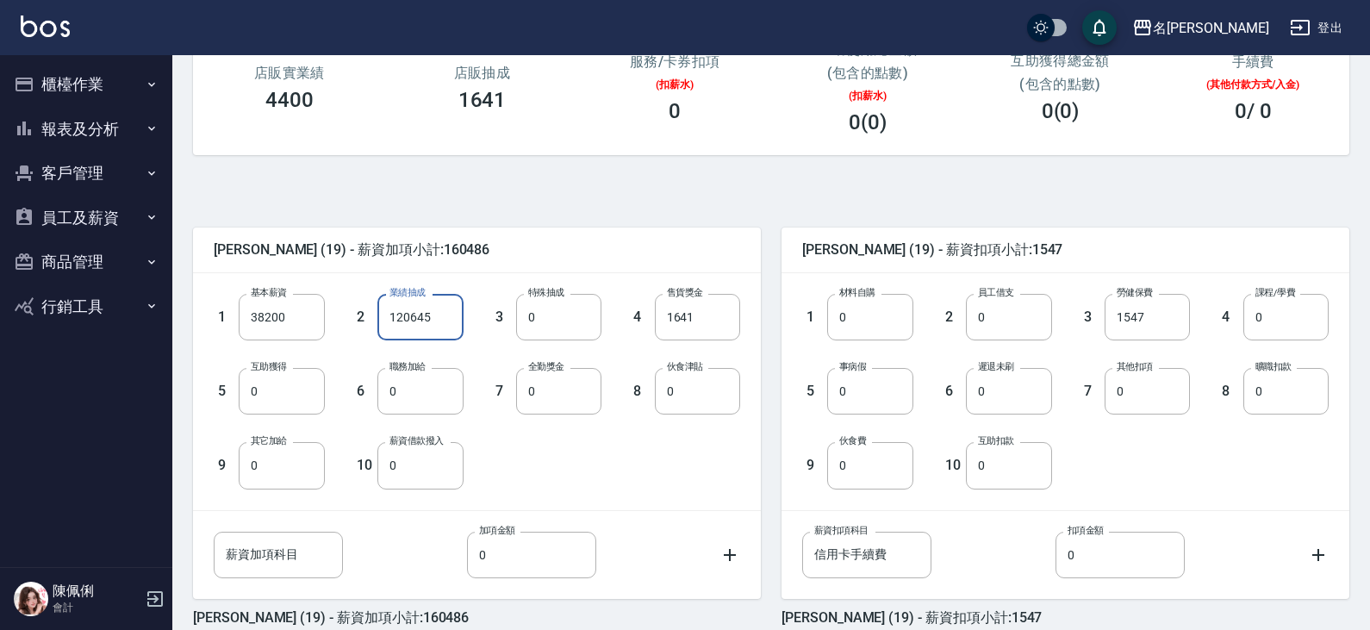
click at [444, 308] on input "120645" at bounding box center [419, 317] width 85 height 47
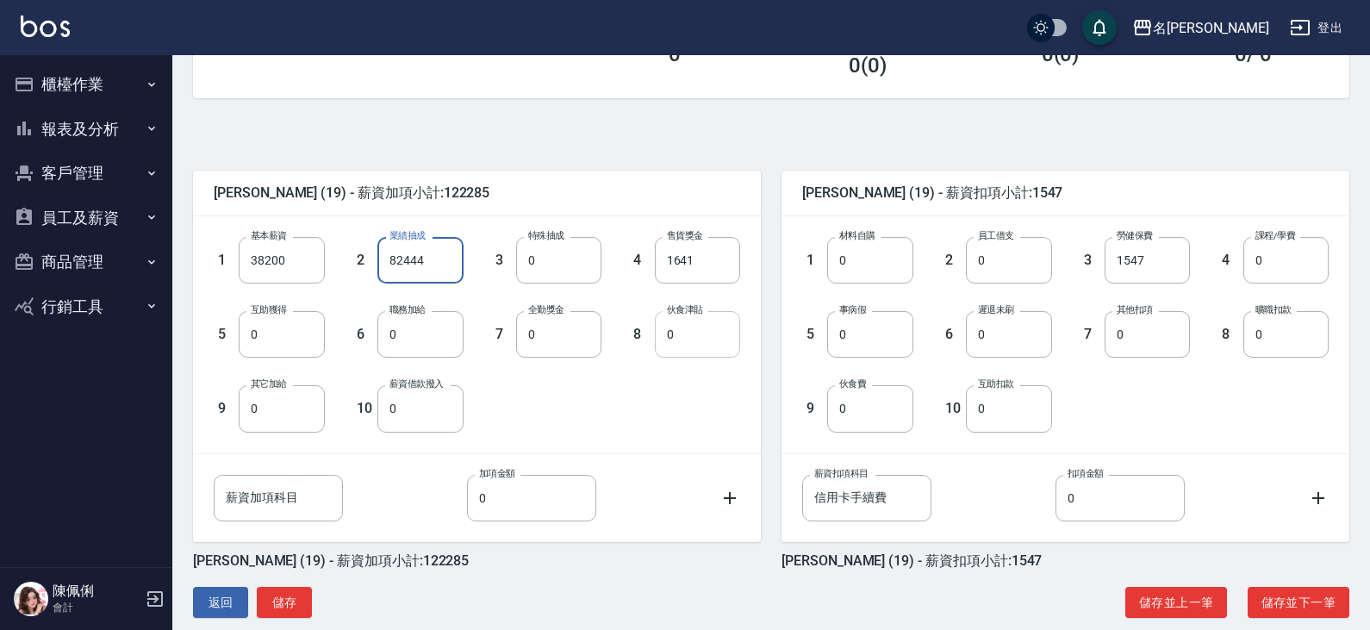
scroll to position [341, 0]
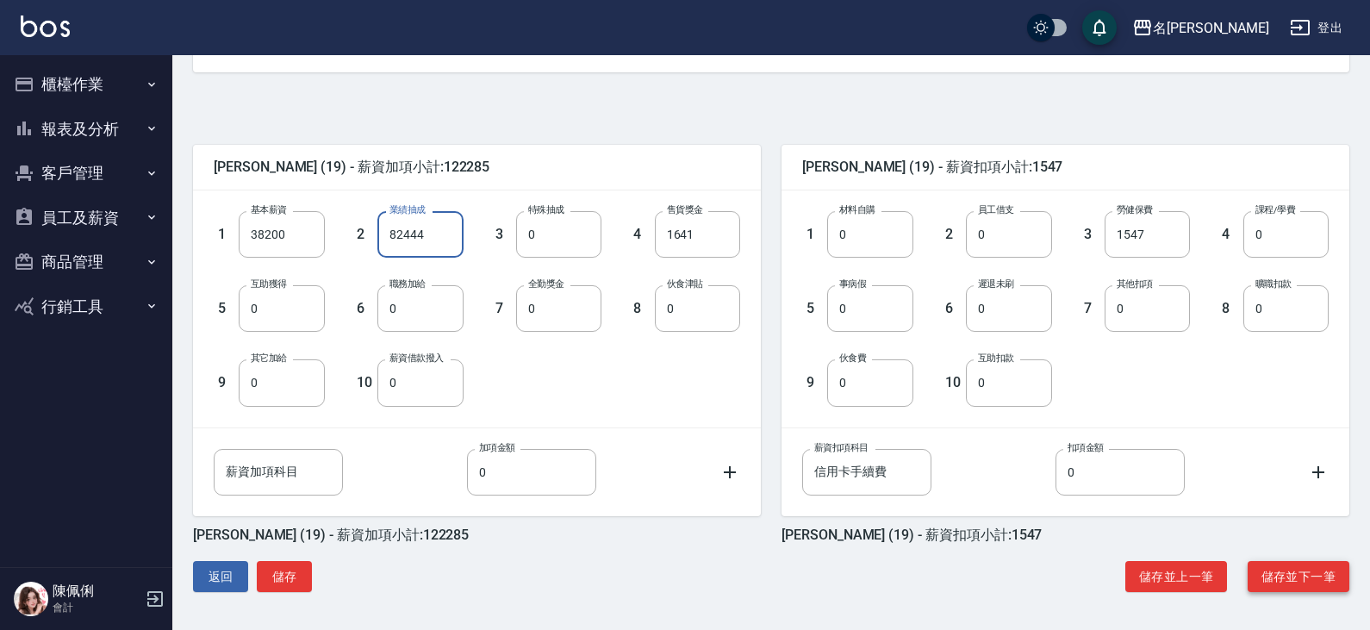
type input "82444"
click at [1291, 576] on button "儲存並下一筆" at bounding box center [1298, 577] width 102 height 32
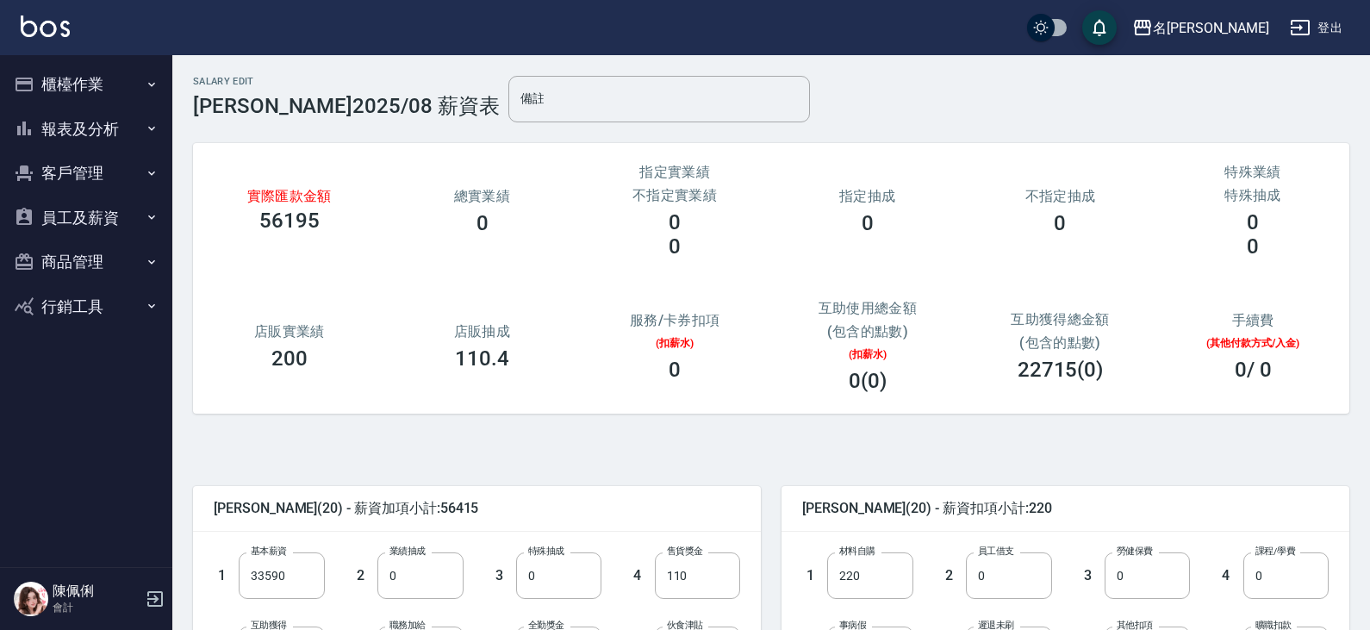
scroll to position [86, 0]
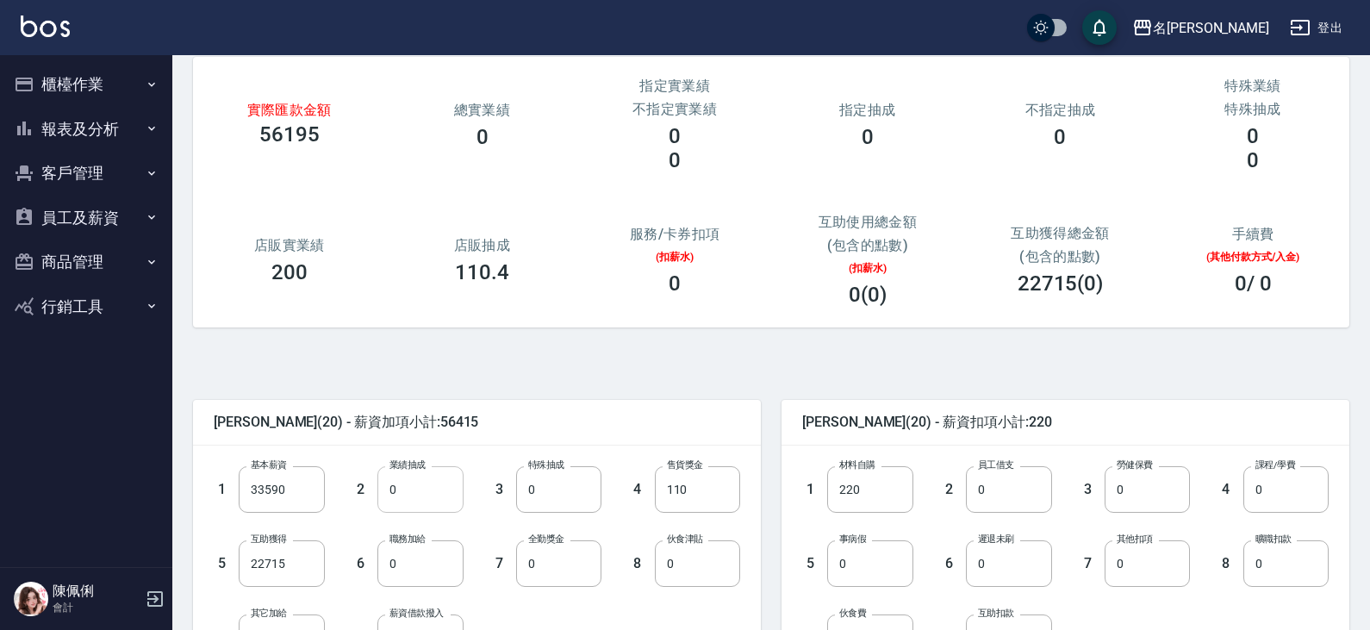
click at [406, 489] on input "0" at bounding box center [419, 489] width 85 height 47
type input "7824"
click at [289, 563] on input "22715" at bounding box center [281, 563] width 85 height 47
type input "0"
drag, startPoint x: 712, startPoint y: 478, endPoint x: 697, endPoint y: 480, distance: 14.7
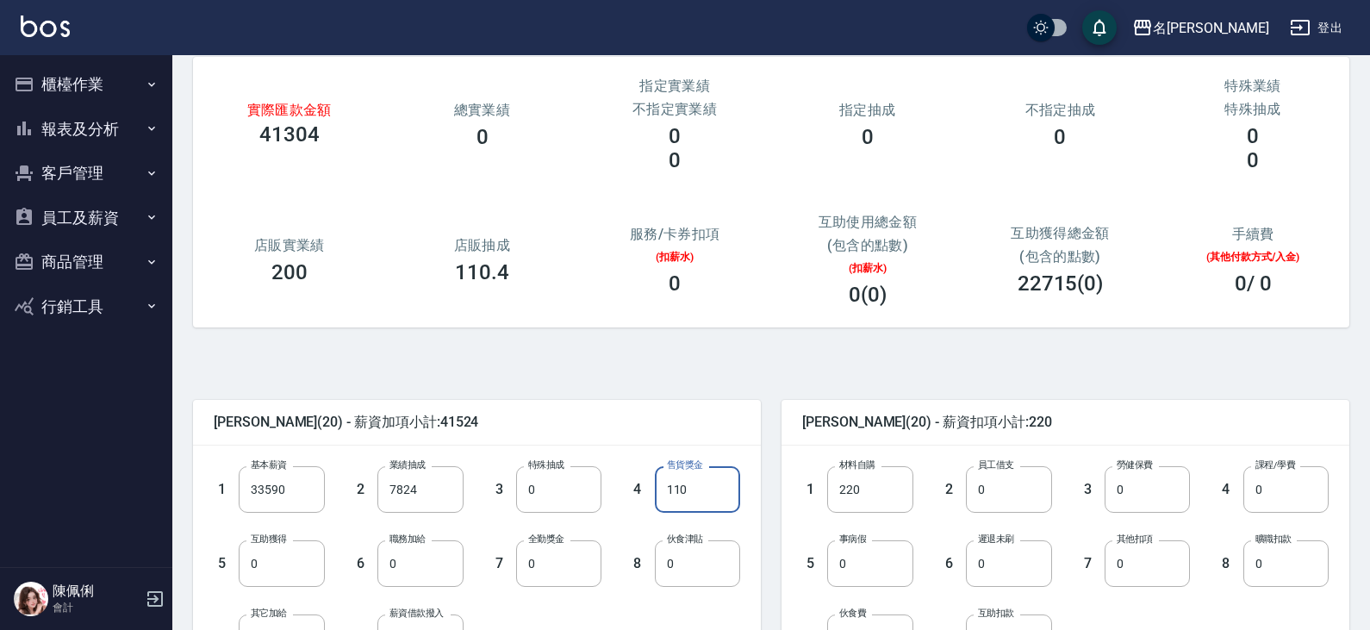
click at [712, 478] on input "110" at bounding box center [697, 489] width 85 height 47
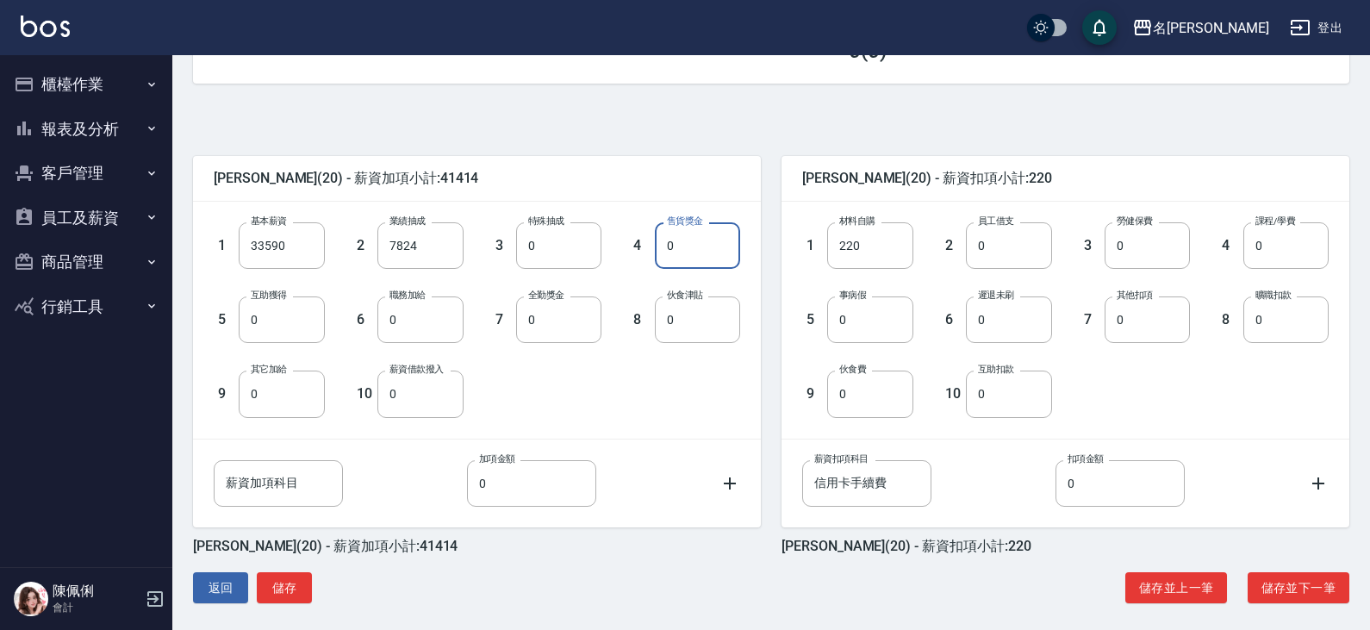
scroll to position [341, 0]
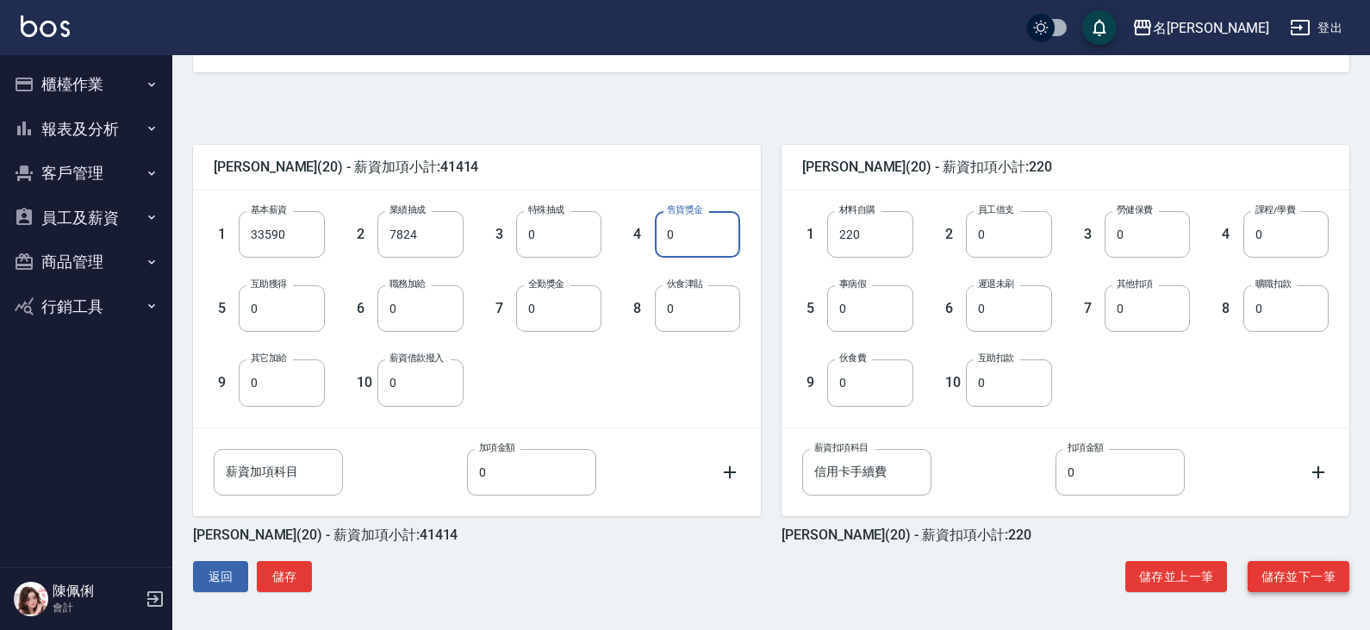
type input "0"
click at [1296, 577] on button "儲存並下一筆" at bounding box center [1298, 577] width 102 height 32
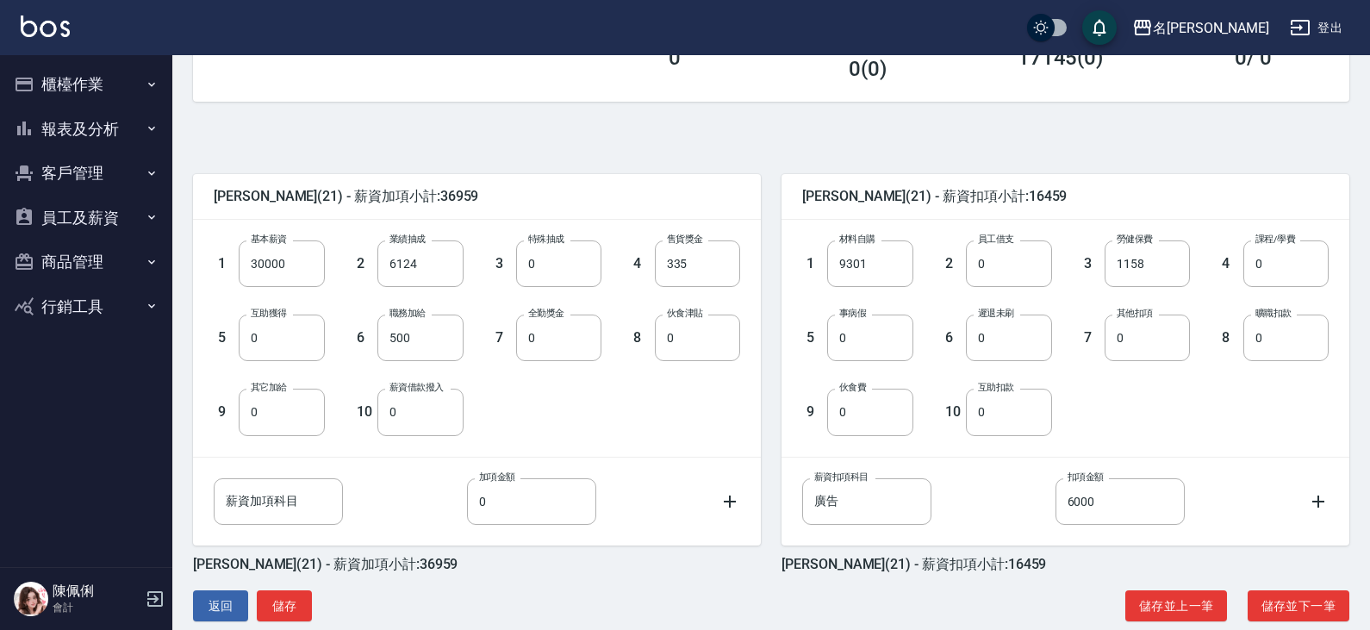
scroll to position [341, 0]
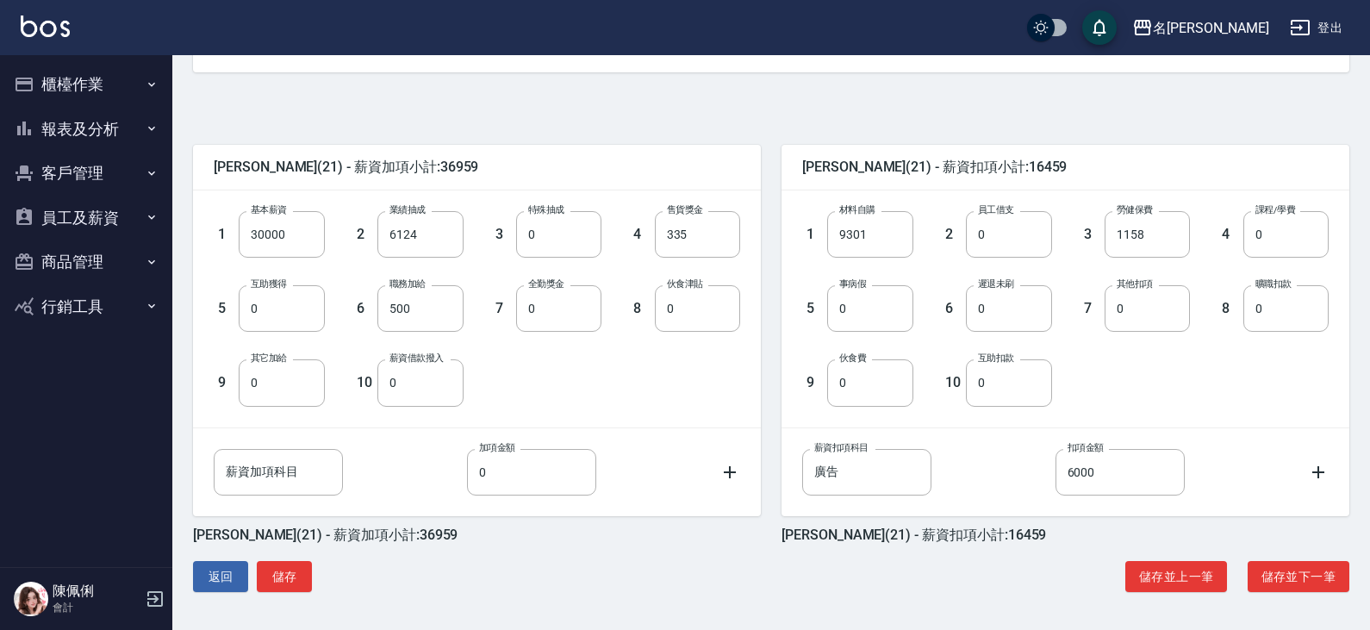
click at [101, 221] on button "員工及薪資" at bounding box center [86, 218] width 159 height 45
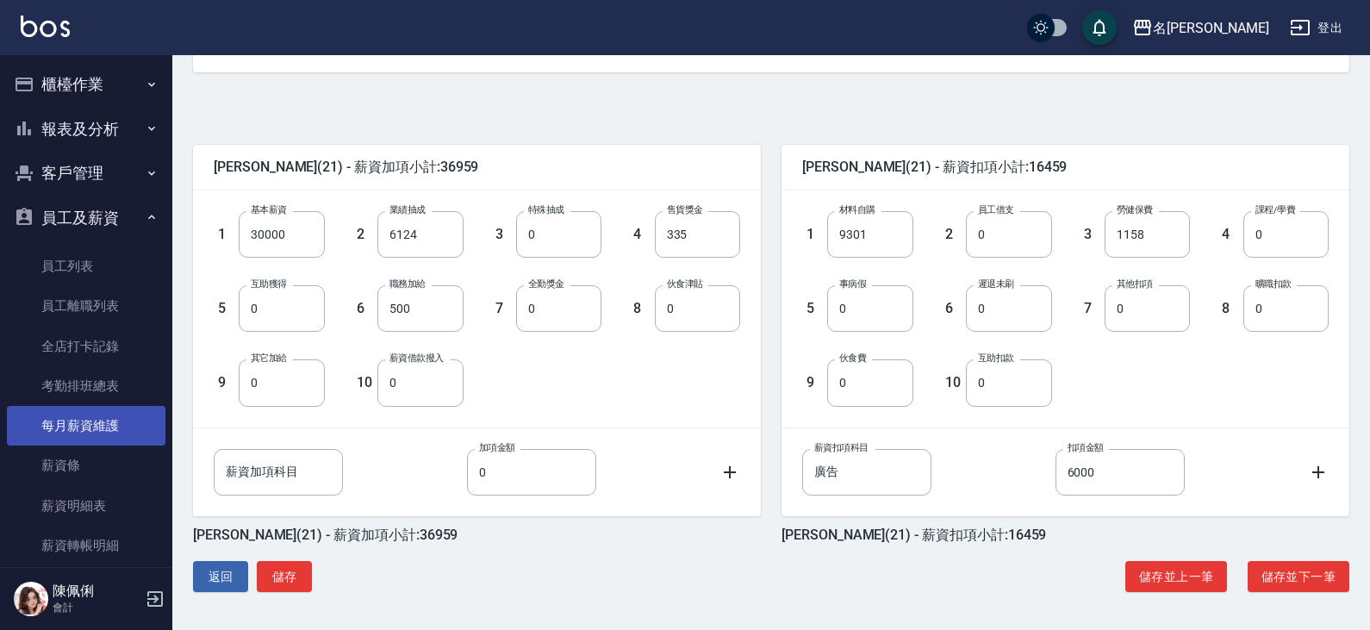
click at [103, 427] on link "每月薪資維護" at bounding box center [86, 426] width 159 height 40
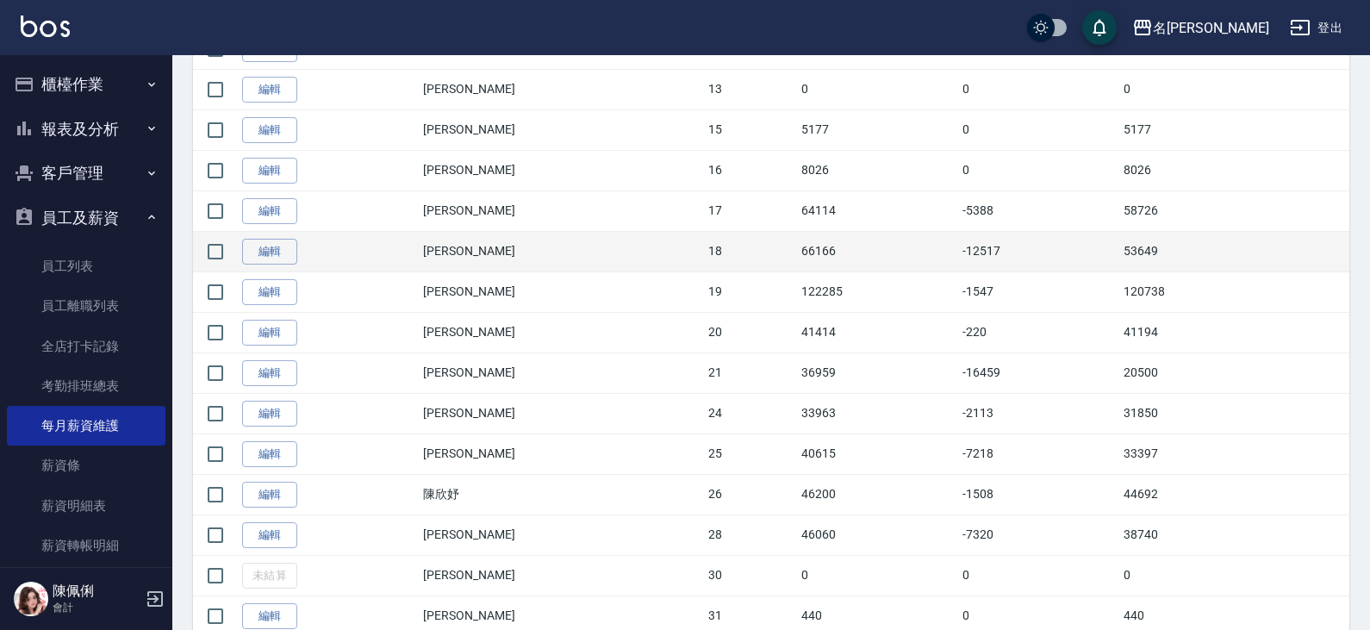
scroll to position [948, 0]
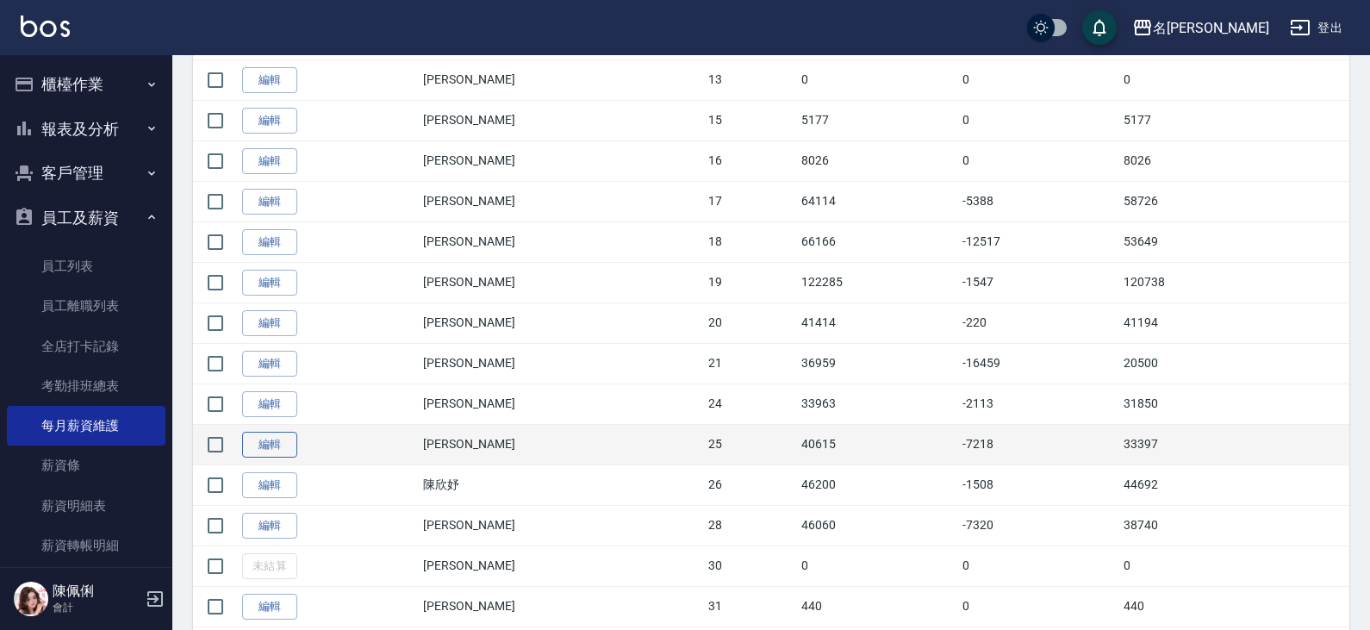
click at [272, 449] on link "編輯" at bounding box center [269, 445] width 55 height 27
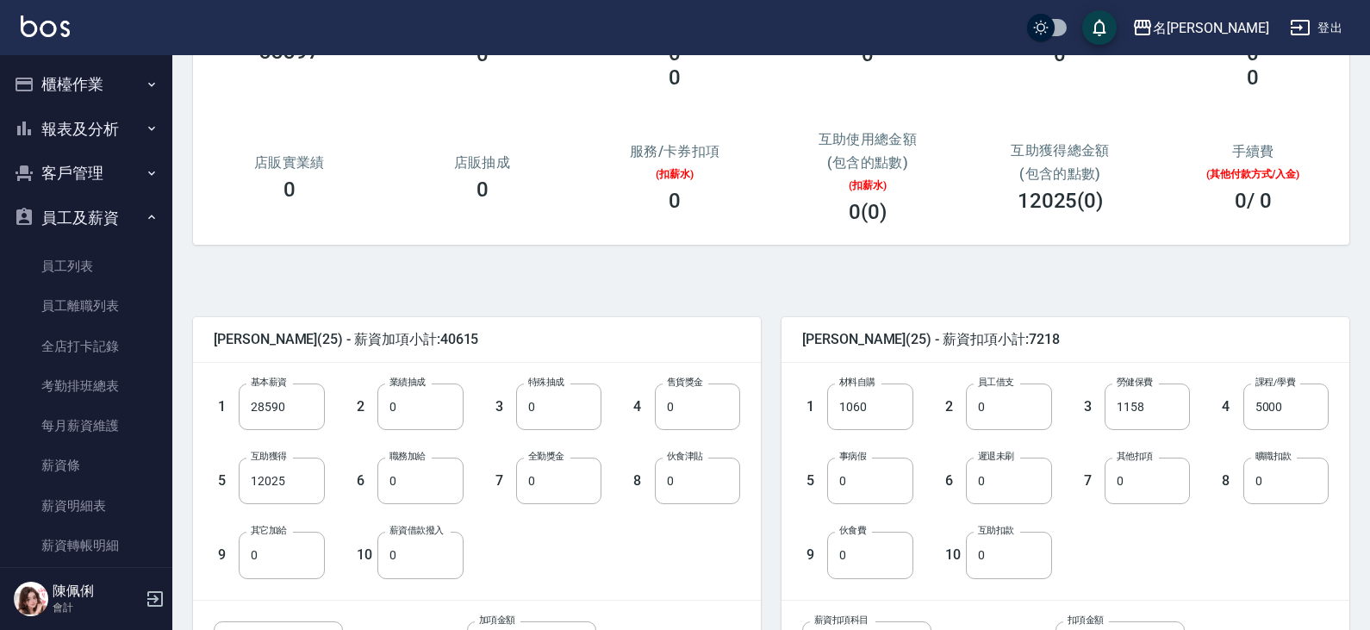
scroll to position [172, 0]
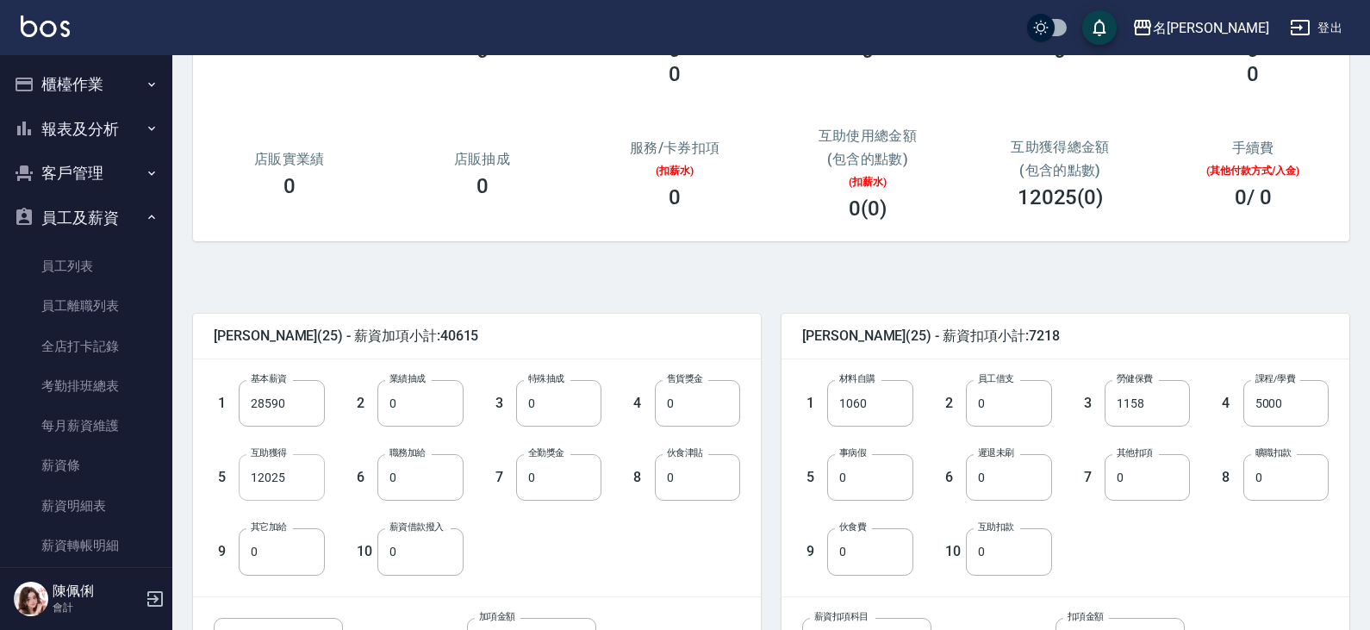
click at [293, 482] on input "12025" at bounding box center [281, 477] width 85 height 47
type input "0"
click at [861, 478] on input "0" at bounding box center [869, 477] width 85 height 47
click at [988, 486] on input "0" at bounding box center [1008, 477] width 85 height 47
type input "2180"
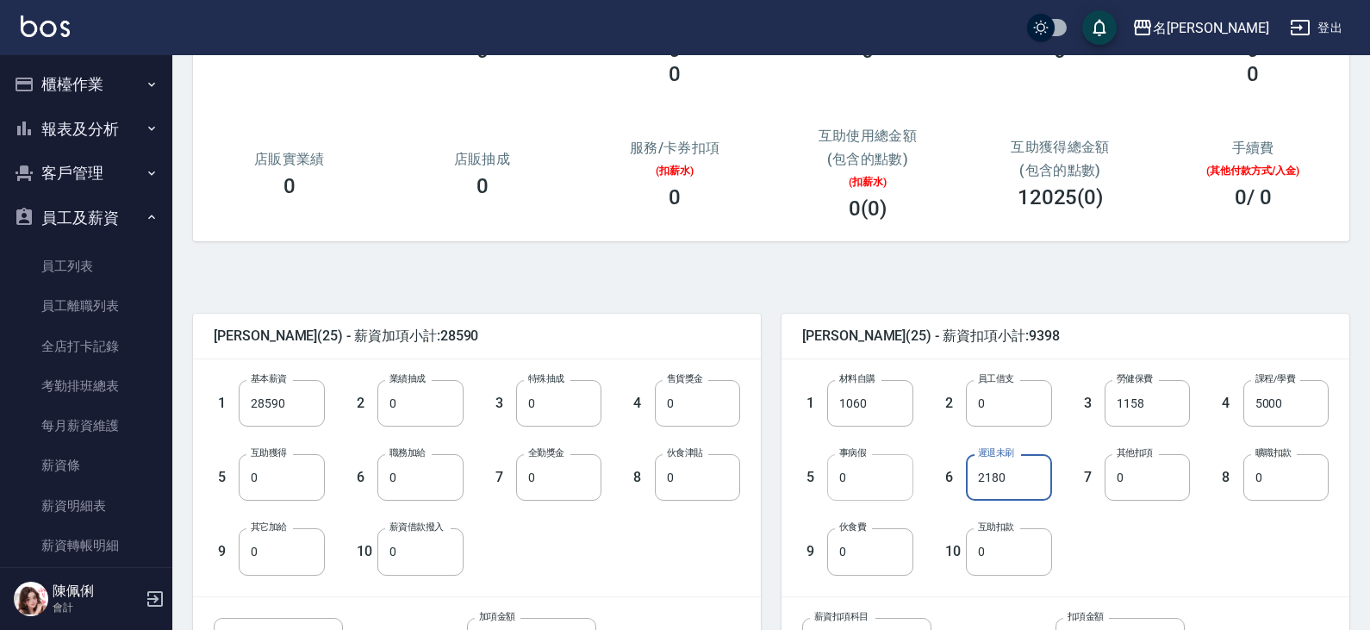
click at [865, 482] on input "0" at bounding box center [869, 477] width 85 height 47
type input "1111"
click at [1156, 483] on input "0" at bounding box center [1146, 477] width 85 height 47
drag, startPoint x: 1147, startPoint y: 477, endPoint x: 1051, endPoint y: 478, distance: 96.5
click at [1056, 488] on div "7 其他扣項 2859 其他扣項" at bounding box center [1121, 463] width 139 height 74
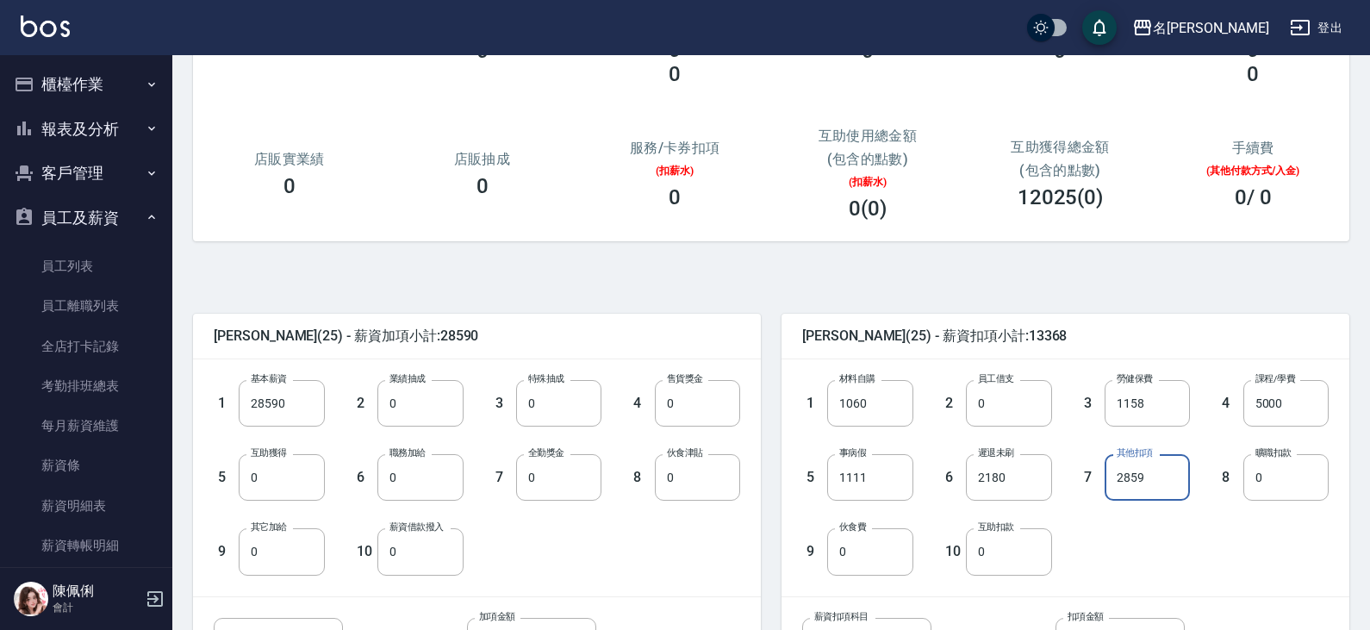
type input "0"
click at [1284, 483] on input "0" at bounding box center [1285, 477] width 85 height 47
click at [1138, 548] on div "1 材料自購 1060 材料自購 2 員工借支 0 員工借支 3 勞健保費 1158 勞健保費 4 課程/學費 5000 課程/學費 5 事病假 1111 事…" at bounding box center [1051, 463] width 554 height 222
type input "0"
click at [1168, 486] on input "0" at bounding box center [1146, 477] width 85 height 47
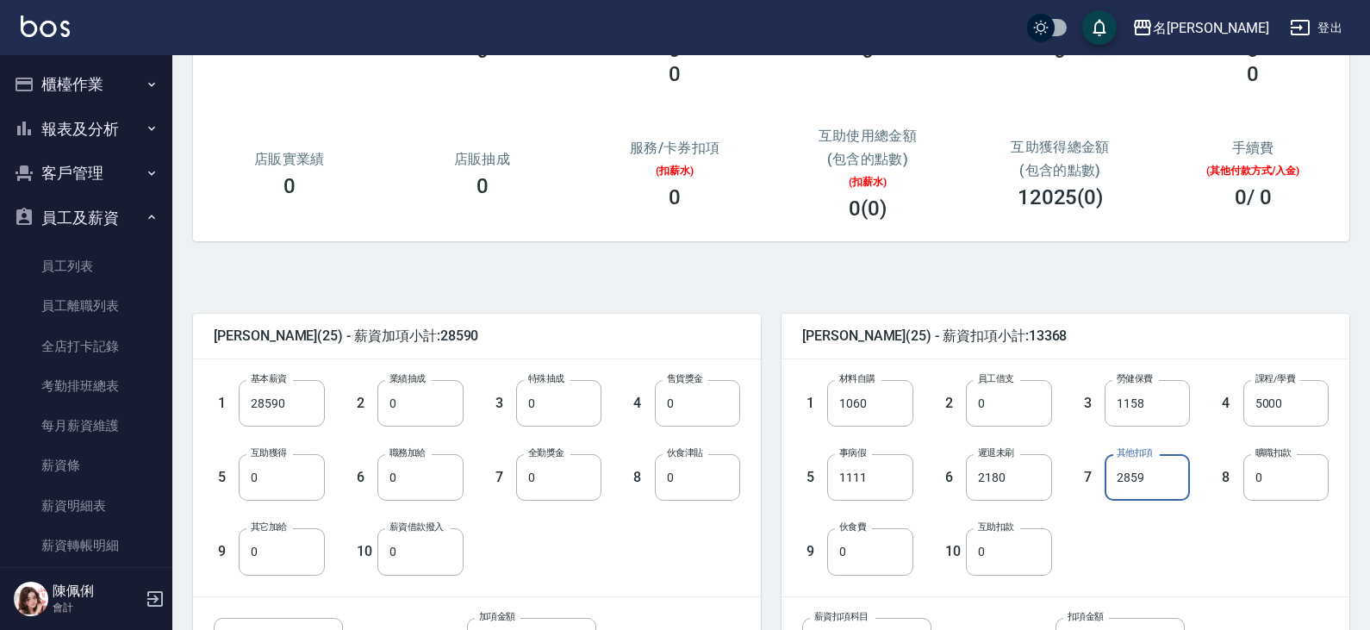
type input "2859"
click at [1102, 533] on div "1 材料自購 1060 材料自購 2 員工借支 0 員工借支 3 勞健保費 1158 勞健保費 4 課程/學費 5000 課程/學費 5 事病假 1111 事…" at bounding box center [1051, 463] width 554 height 222
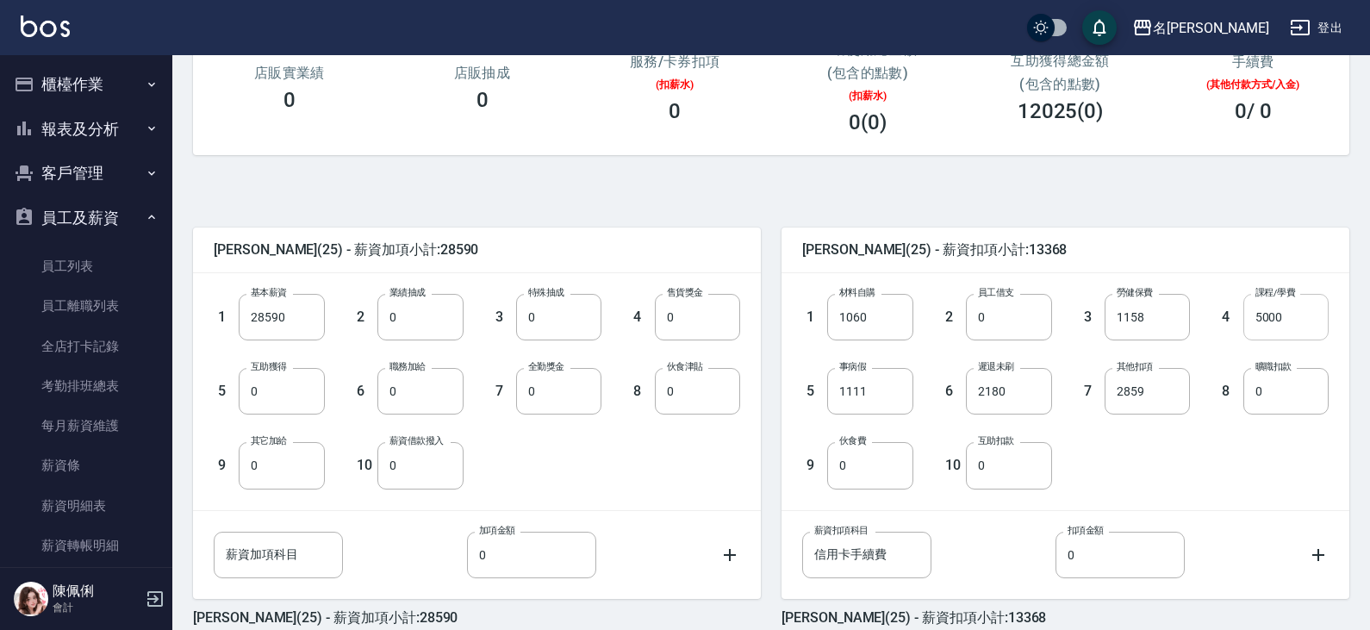
click at [1290, 316] on input "5000" at bounding box center [1285, 317] width 85 height 47
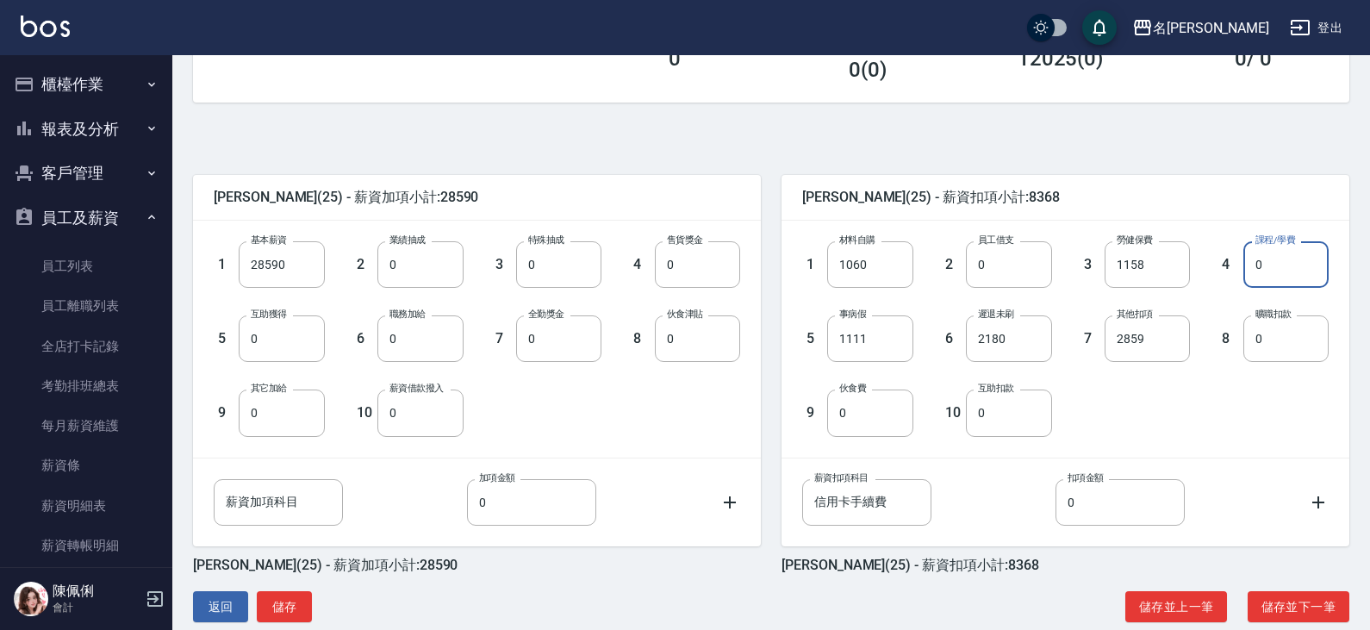
scroll to position [341, 0]
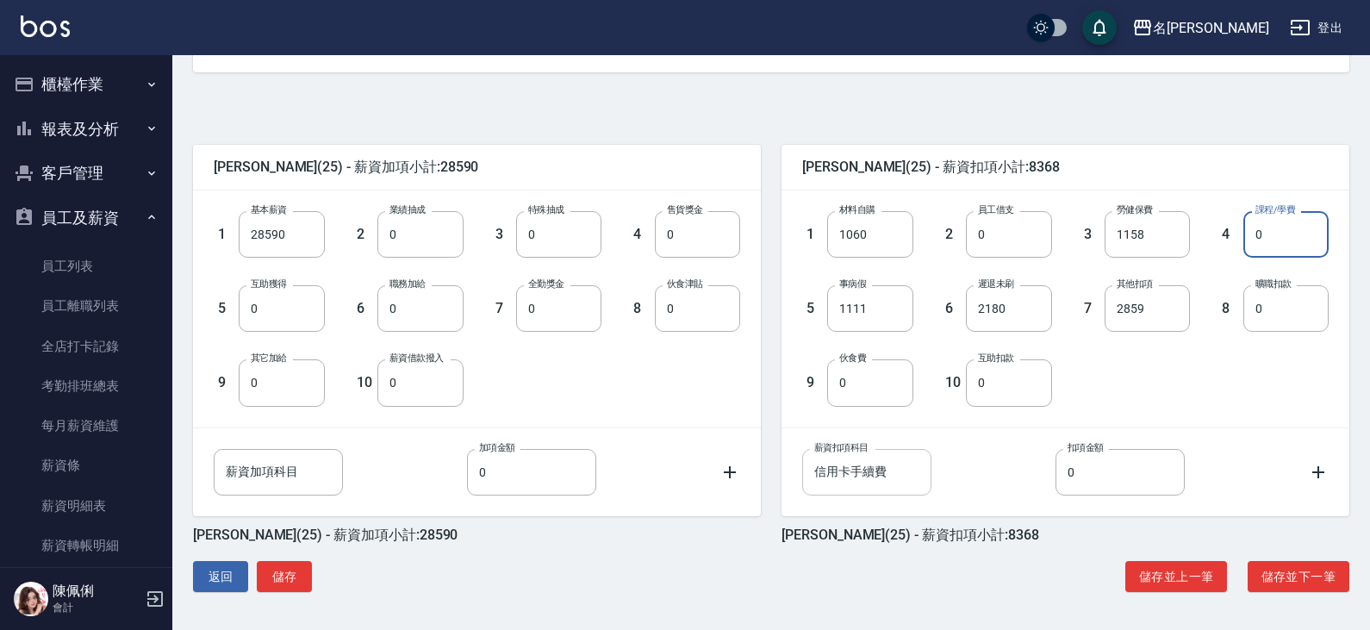
type input "0"
click at [883, 475] on input "信用卡手續費" at bounding box center [866, 472] width 129 height 47
type input "小勳材料工具"
click at [1097, 476] on input "0" at bounding box center [1119, 472] width 129 height 47
type input "1000"
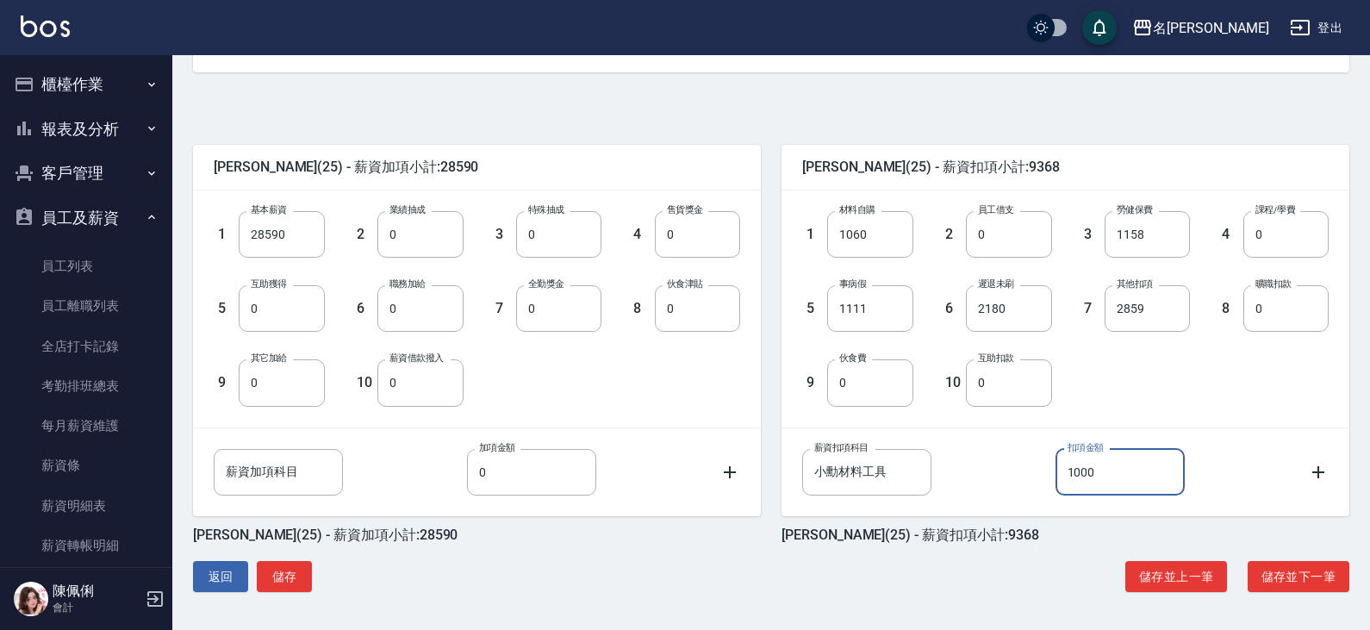
click at [1127, 375] on div "1 材料自購 1060 材料自購 2 員工借支 0 員工借支 3 勞健保費 1158 勞健保費 4 課程/學費 0 課程/學費 5 事病假 1111 事病假 …" at bounding box center [1051, 294] width 554 height 222
click at [1285, 582] on button "儲存並下一筆" at bounding box center [1298, 577] width 102 height 32
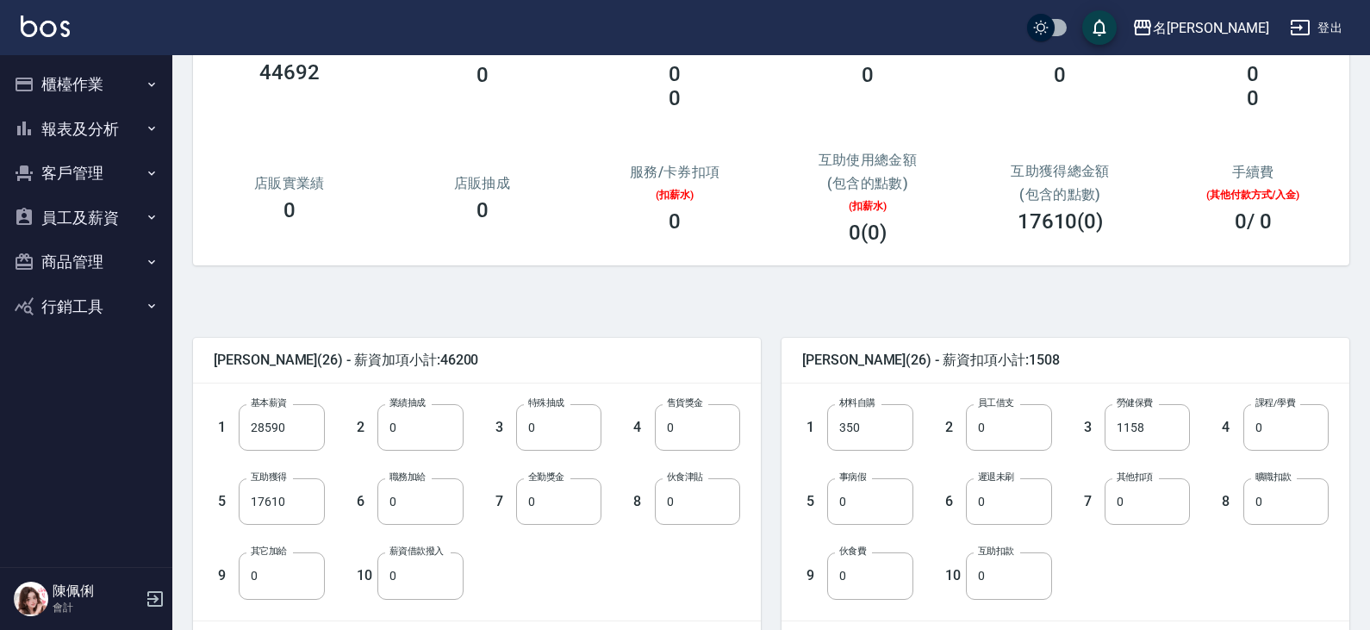
scroll to position [172, 0]
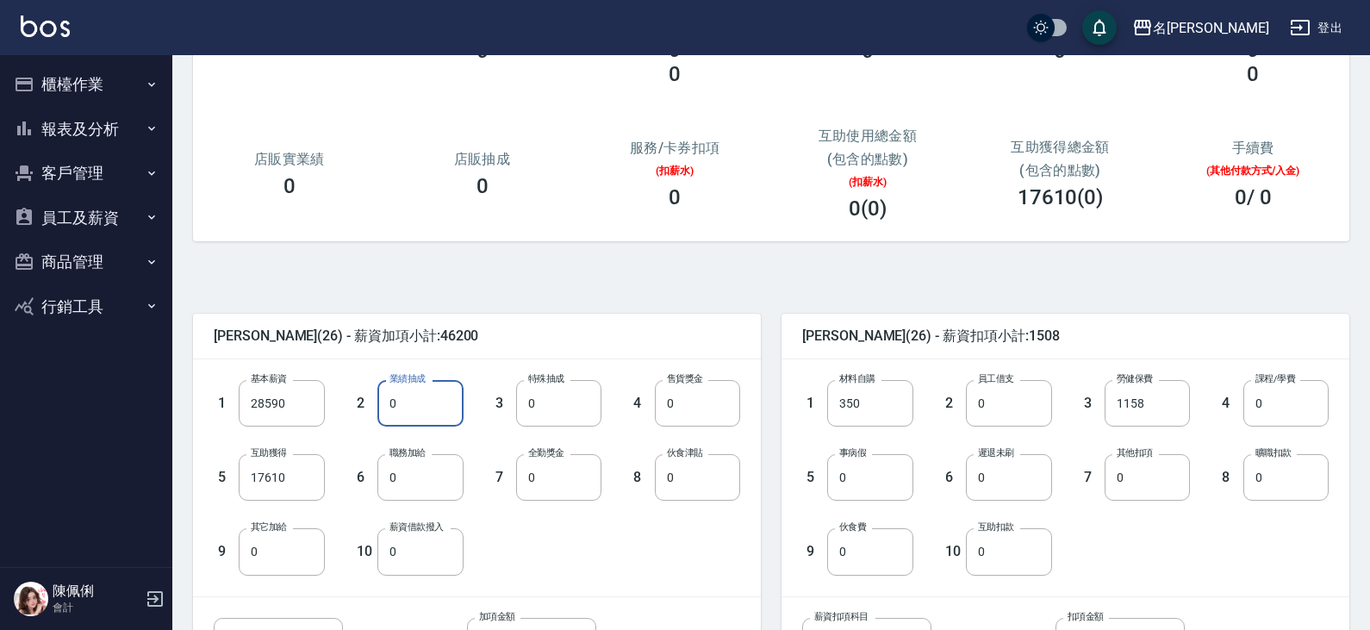
click at [416, 411] on input "0" at bounding box center [419, 403] width 85 height 47
type input "2610"
click at [275, 475] on input "17610" at bounding box center [281, 477] width 85 height 47
type input "0"
click at [548, 476] on input "0" at bounding box center [558, 477] width 85 height 47
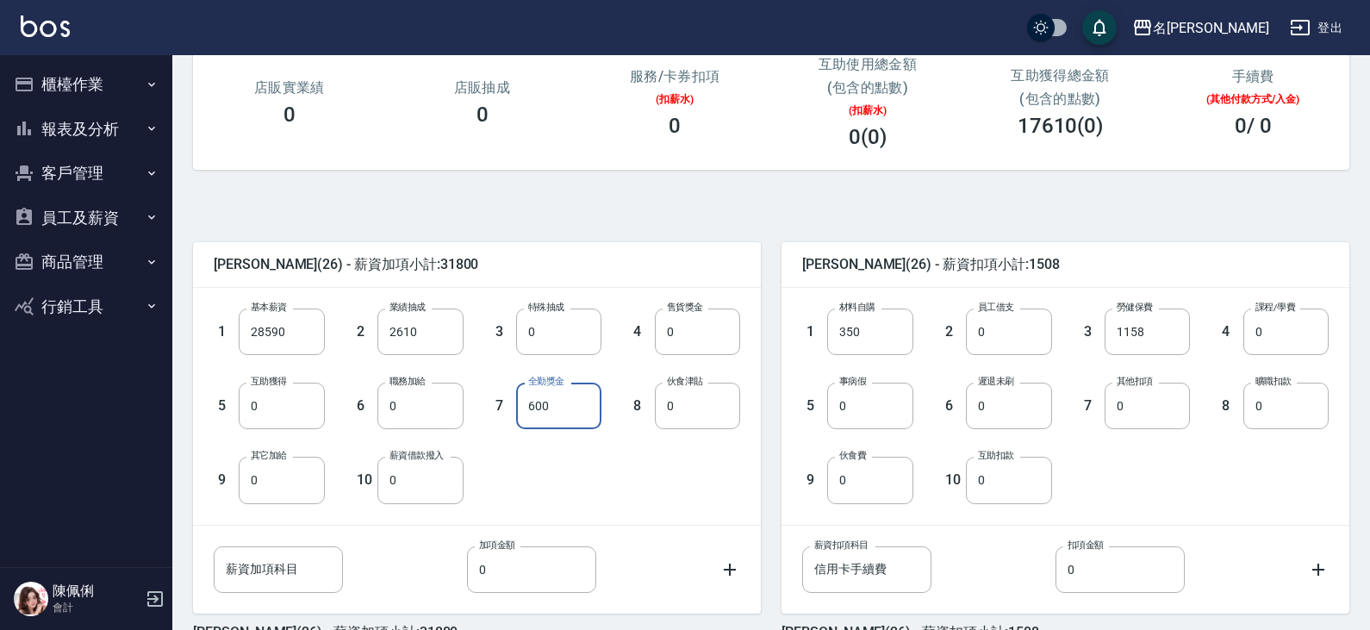
scroll to position [341, 0]
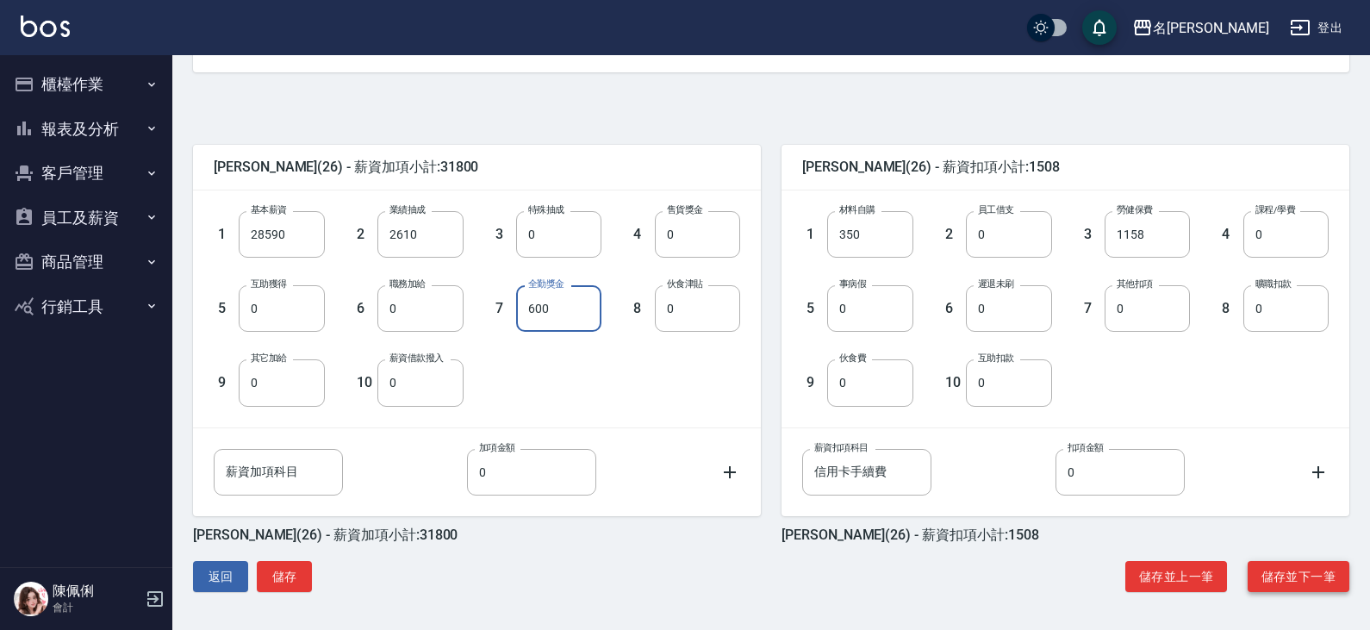
type input "600"
click at [1273, 571] on button "儲存並下一筆" at bounding box center [1298, 577] width 102 height 32
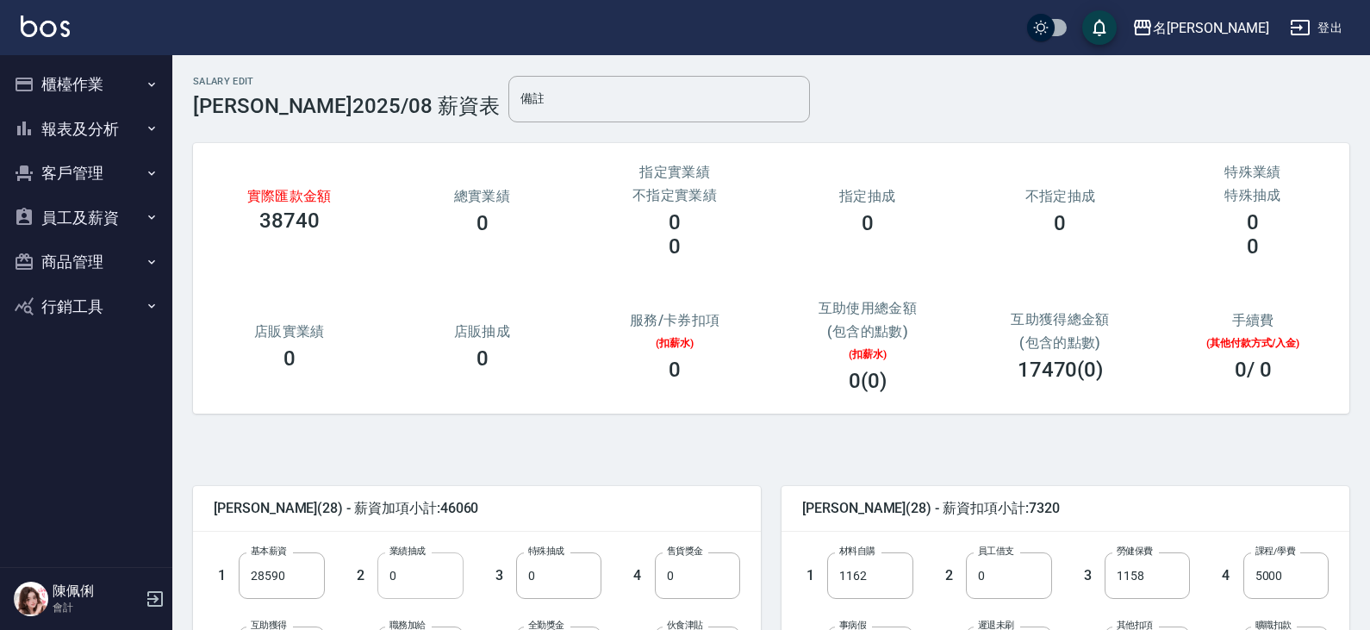
click at [409, 571] on input "0" at bounding box center [419, 575] width 85 height 47
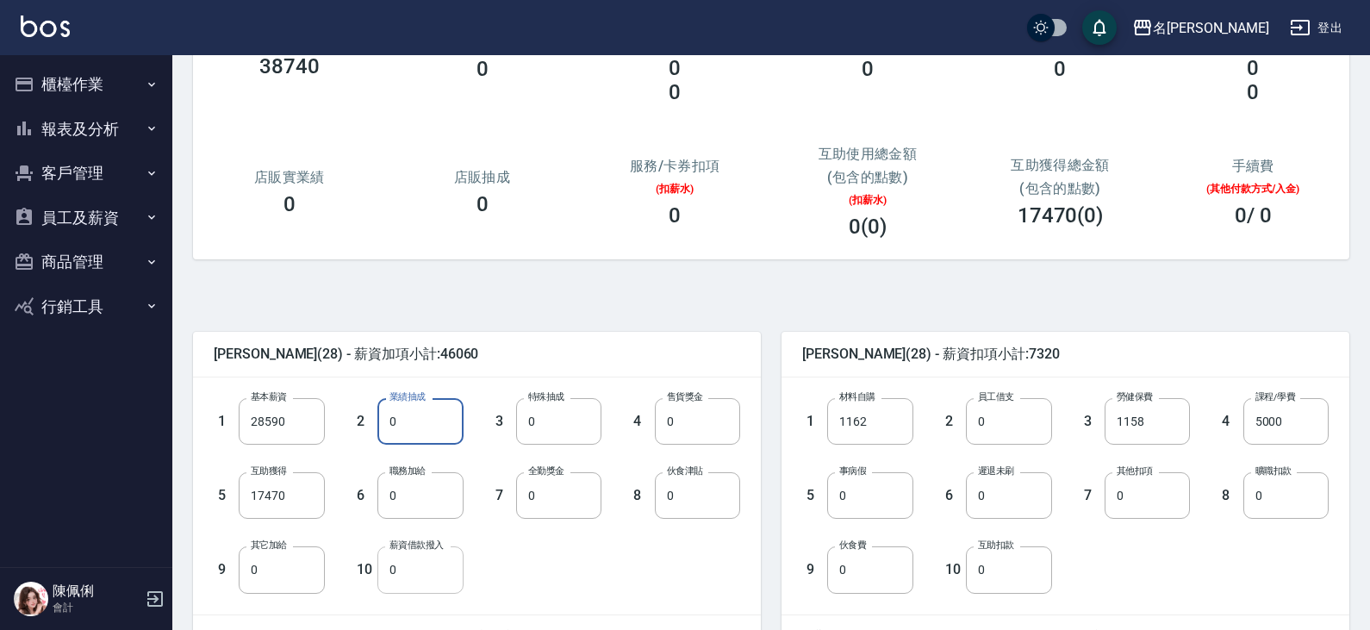
scroll to position [172, 0]
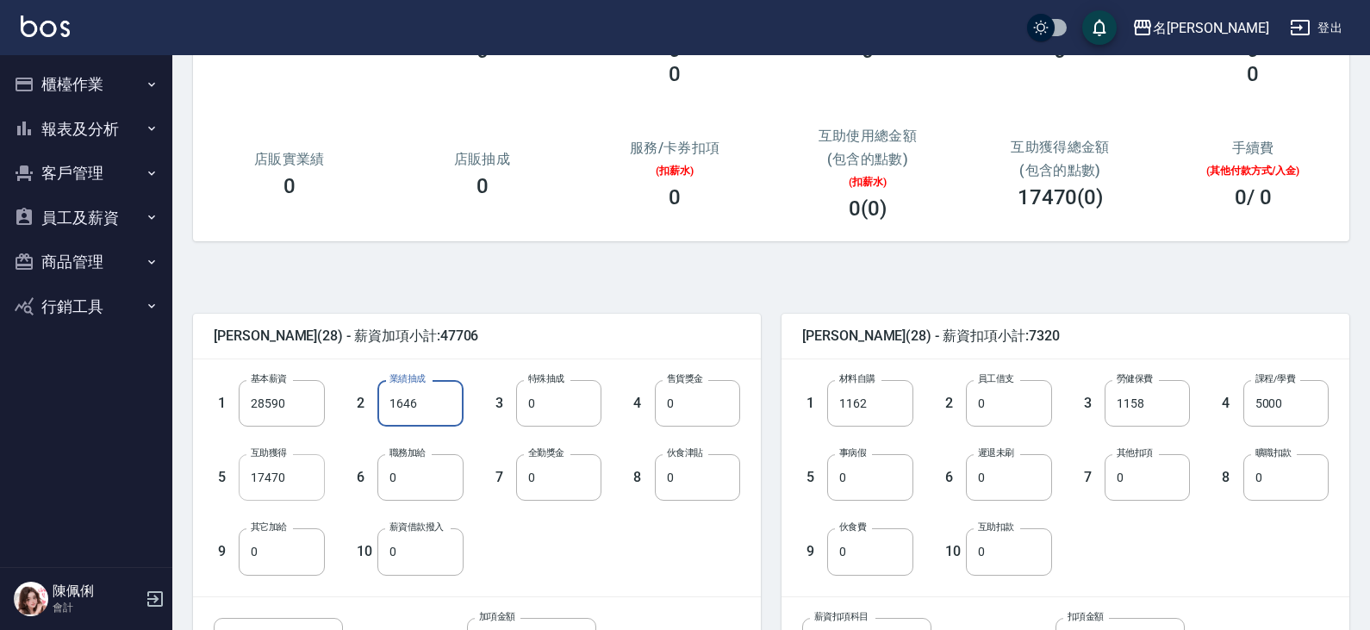
type input "1646"
click at [293, 469] on input "17470" at bounding box center [281, 477] width 85 height 47
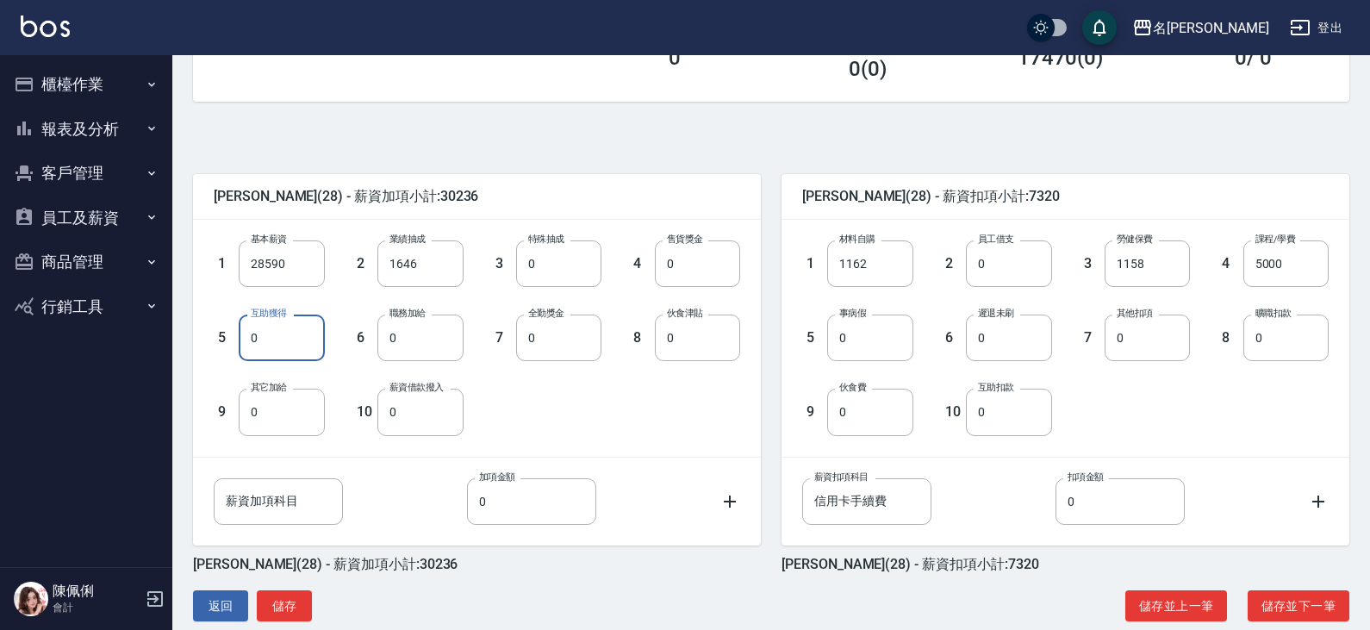
scroll to position [341, 0]
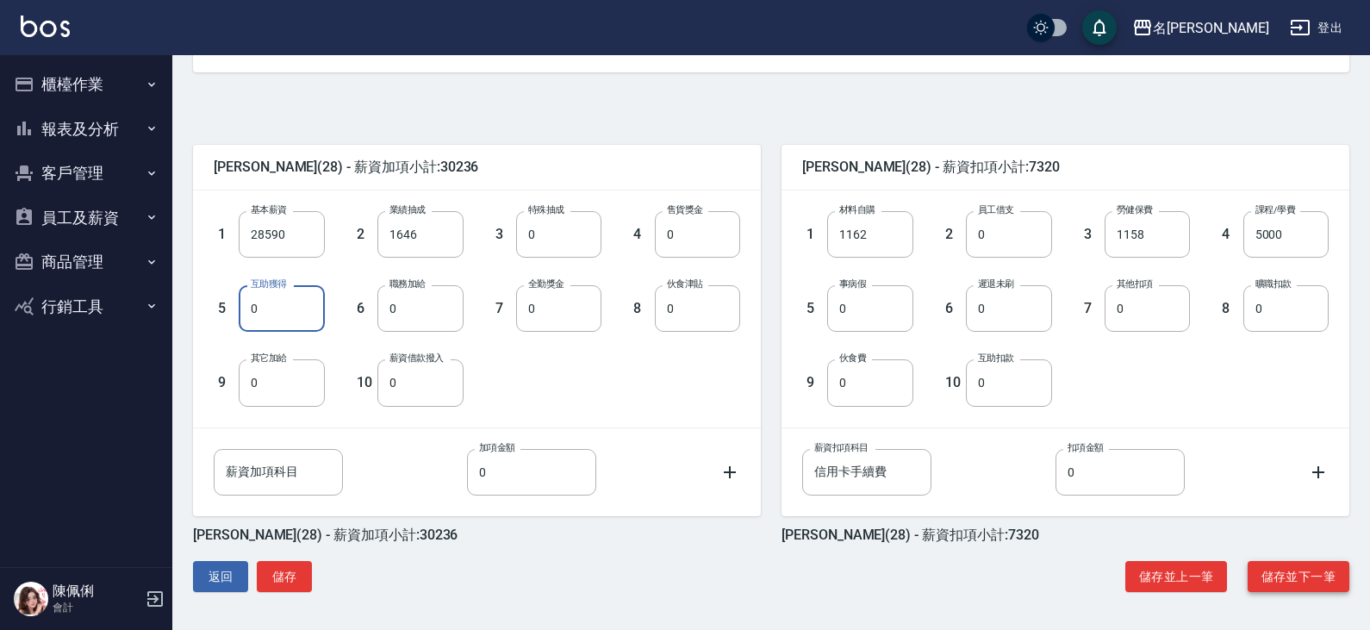
type input "0"
click at [1280, 574] on button "儲存並下一筆" at bounding box center [1298, 577] width 102 height 32
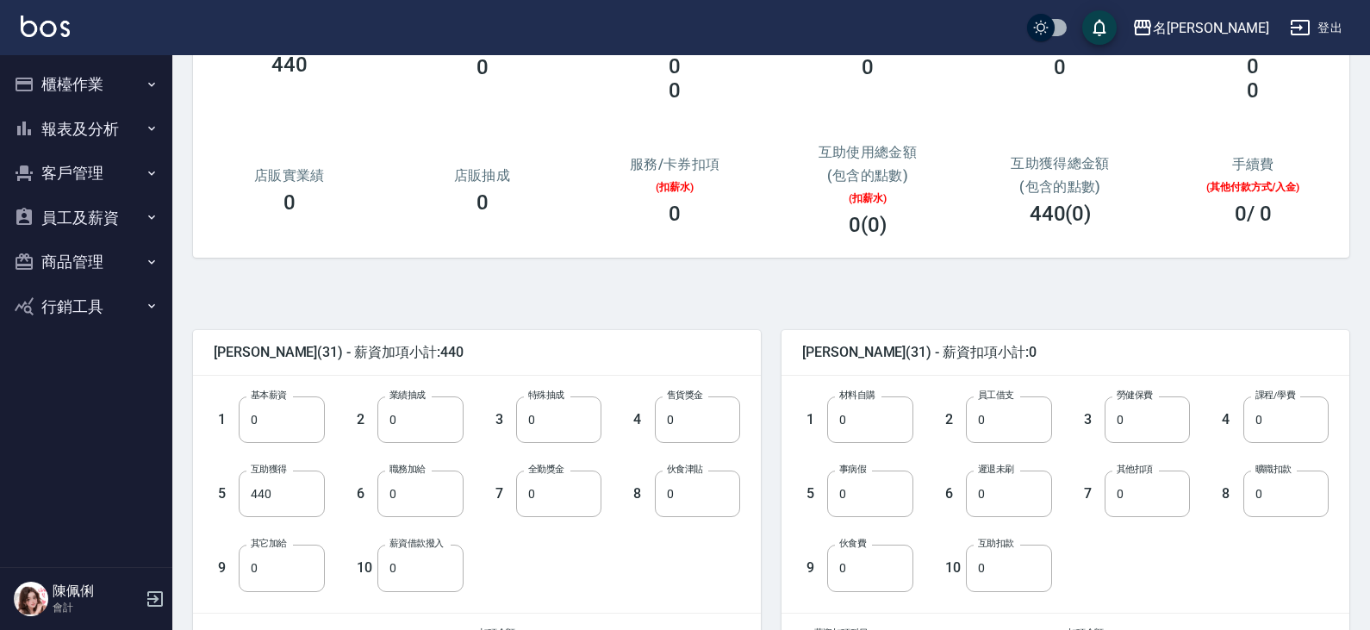
scroll to position [172, 0]
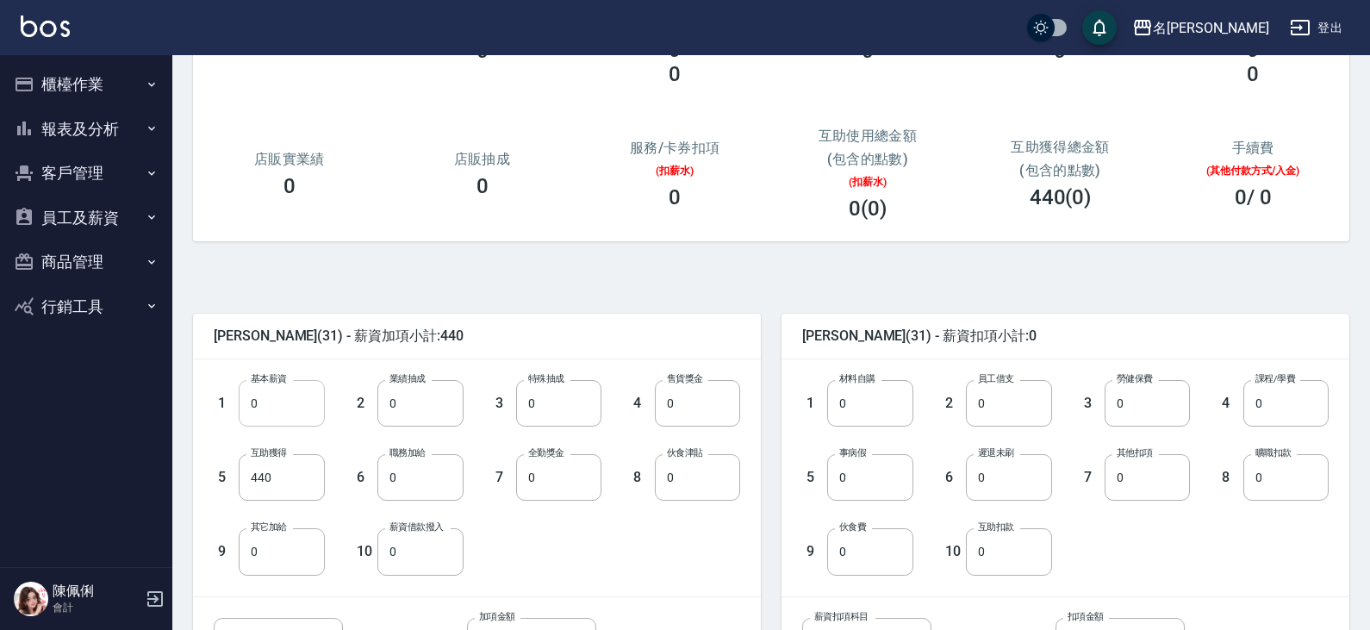
click at [273, 400] on input "0" at bounding box center [281, 403] width 85 height 47
type input "1906"
click at [302, 472] on input "440" at bounding box center [281, 477] width 85 height 47
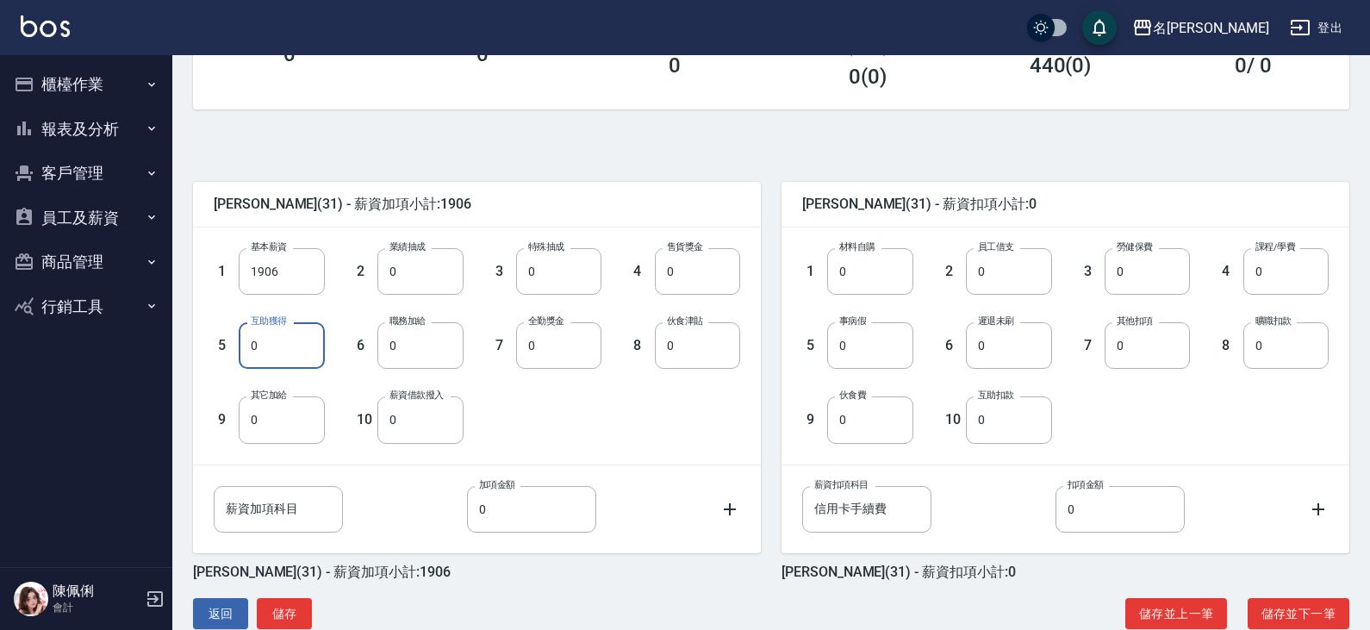
scroll to position [341, 0]
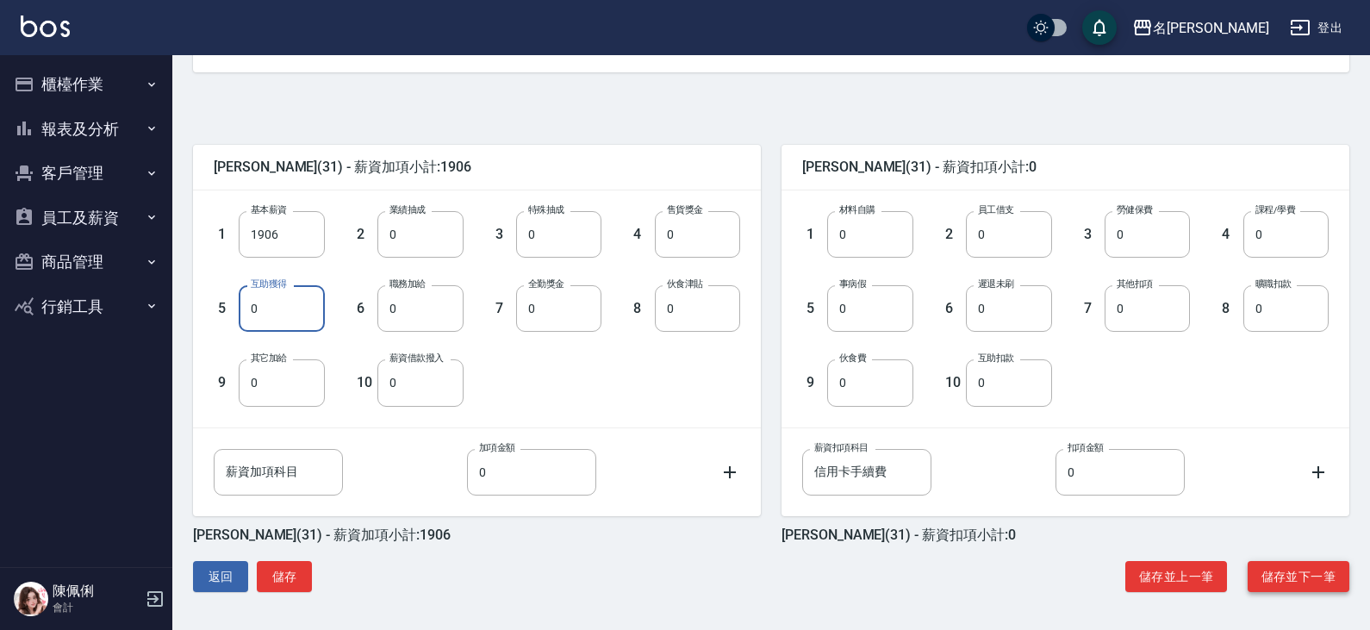
type input "0"
click at [1294, 572] on button "儲存並下一筆" at bounding box center [1298, 577] width 102 height 32
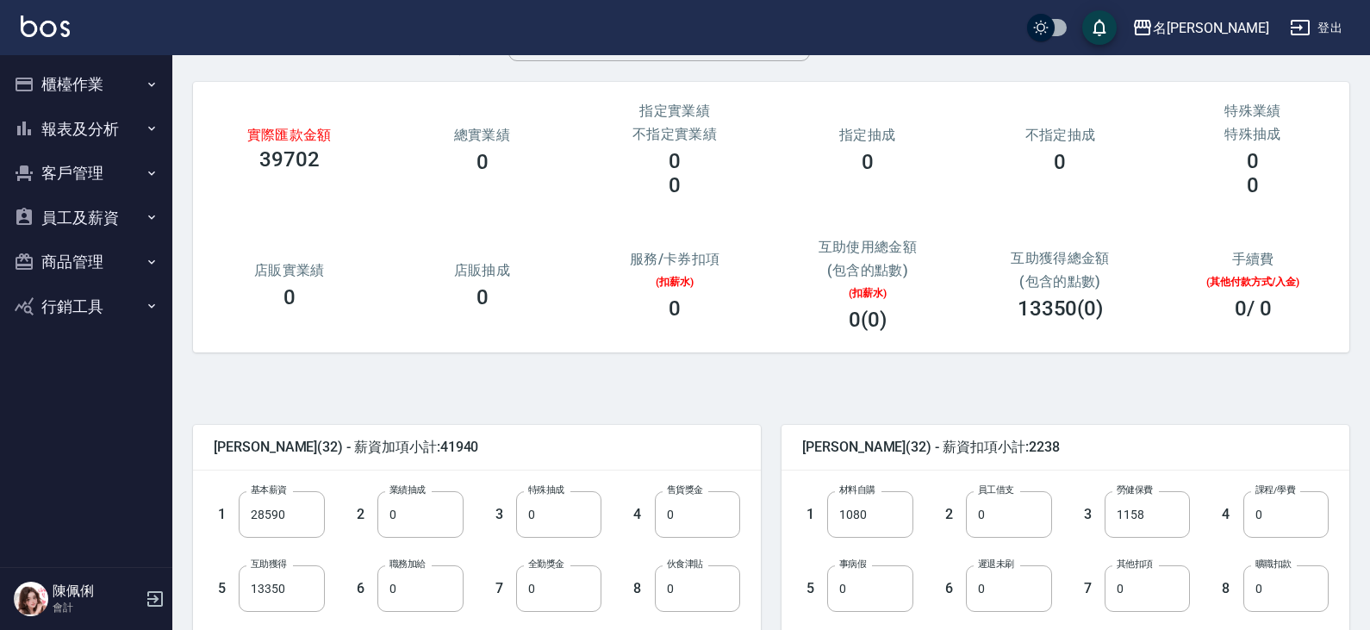
scroll to position [172, 0]
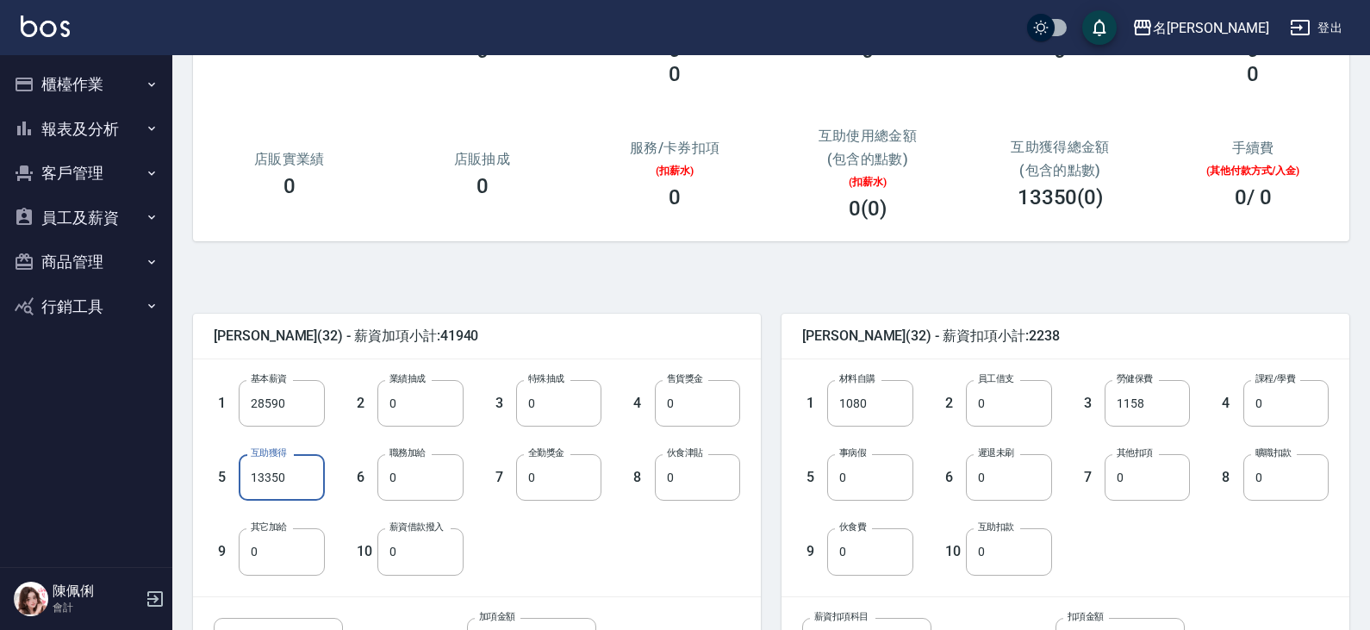
click at [289, 482] on input "13350" at bounding box center [281, 477] width 85 height 47
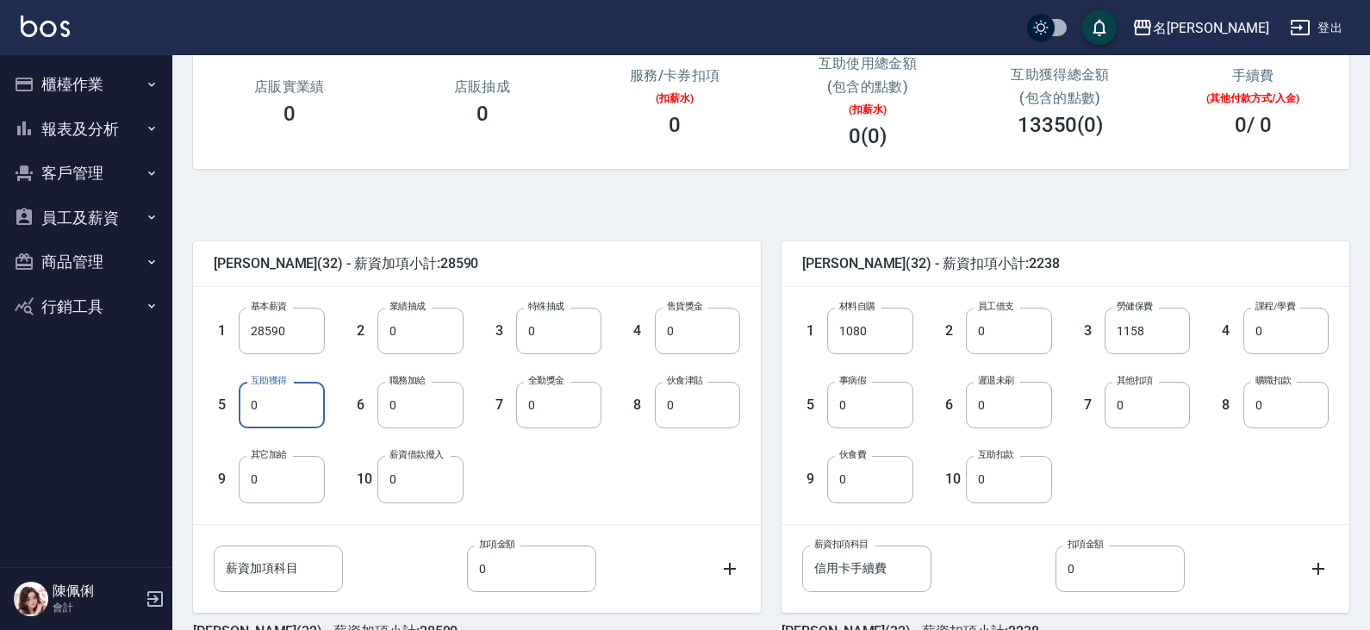
scroll to position [341, 0]
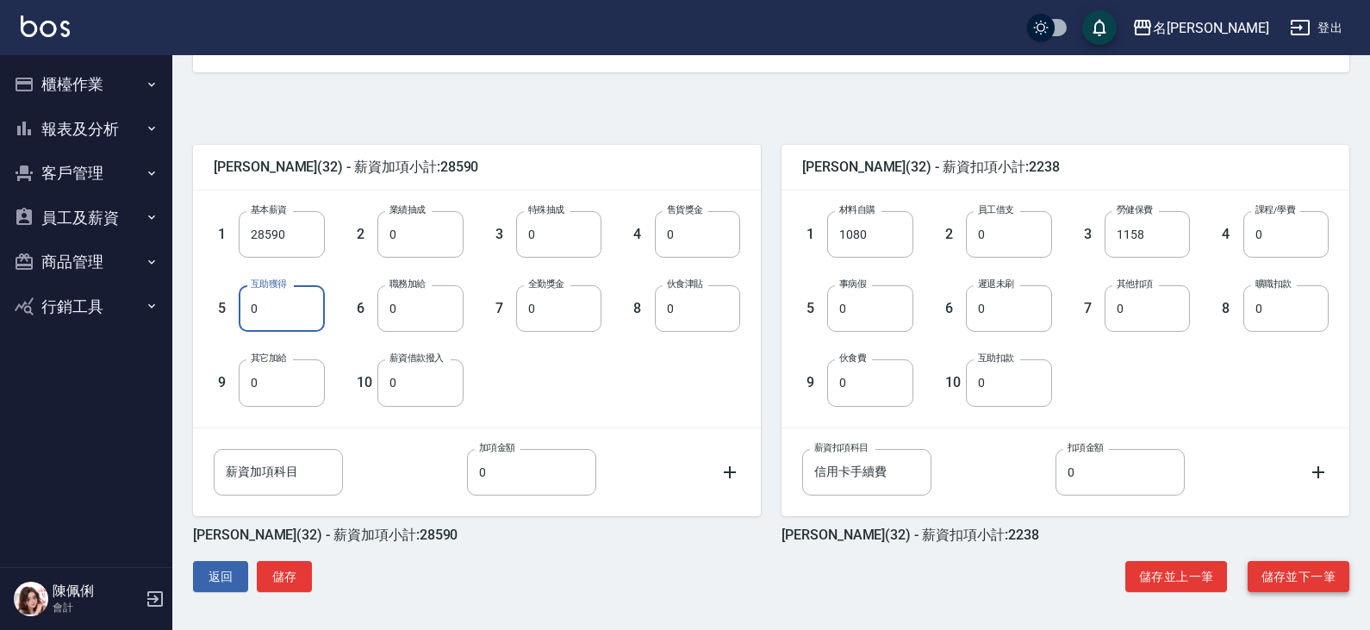
type input "0"
click at [1296, 579] on button "儲存並下一筆" at bounding box center [1298, 577] width 102 height 32
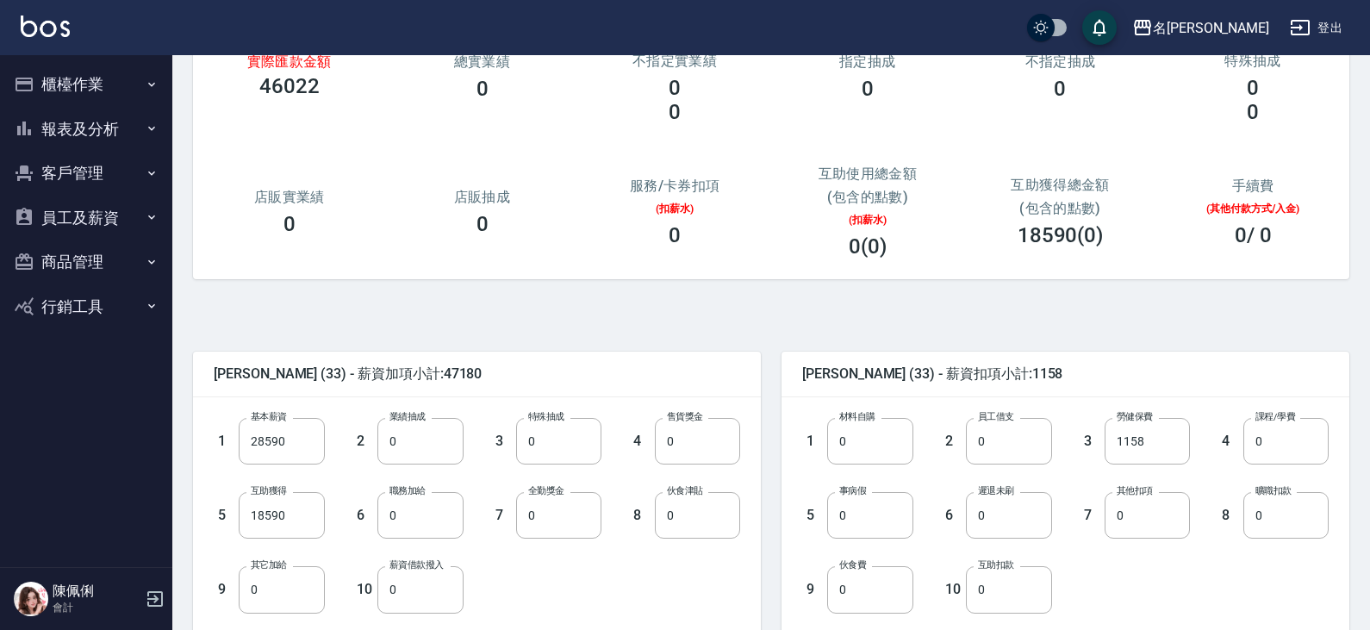
scroll to position [172, 0]
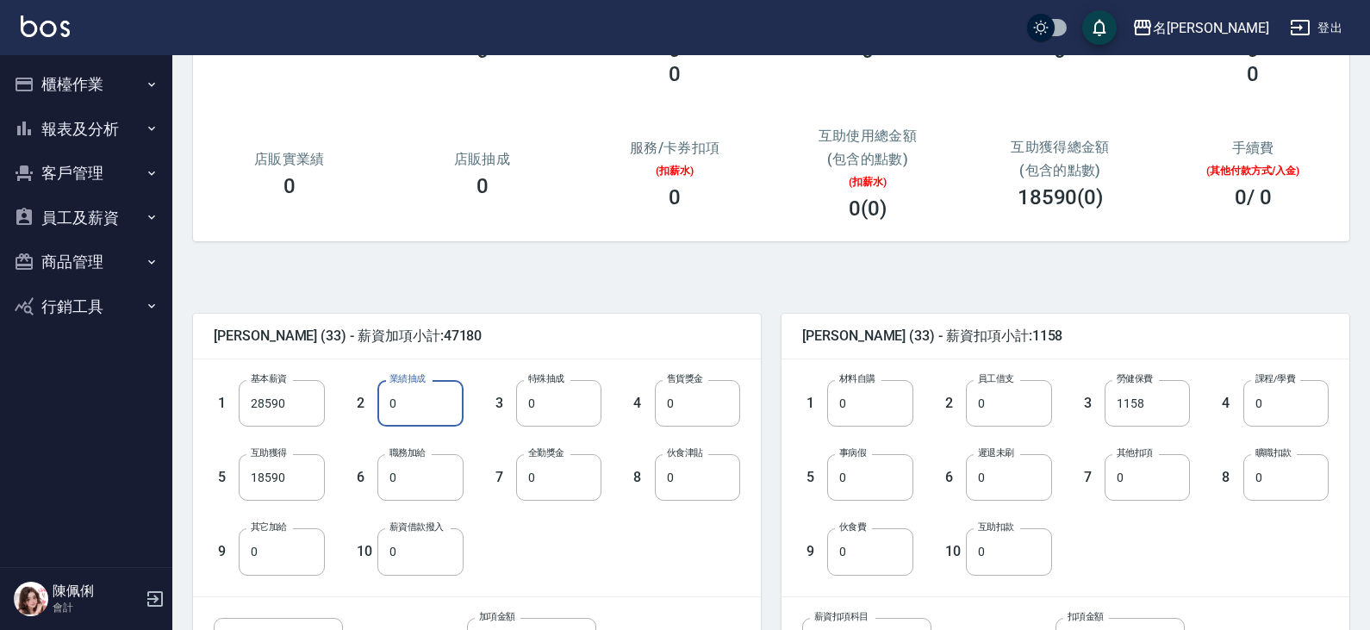
click at [423, 406] on input "0" at bounding box center [419, 403] width 85 height 47
type input "3588"
click at [282, 483] on input "18590" at bounding box center [281, 477] width 85 height 47
type input "0"
click at [575, 473] on input "0" at bounding box center [558, 477] width 85 height 47
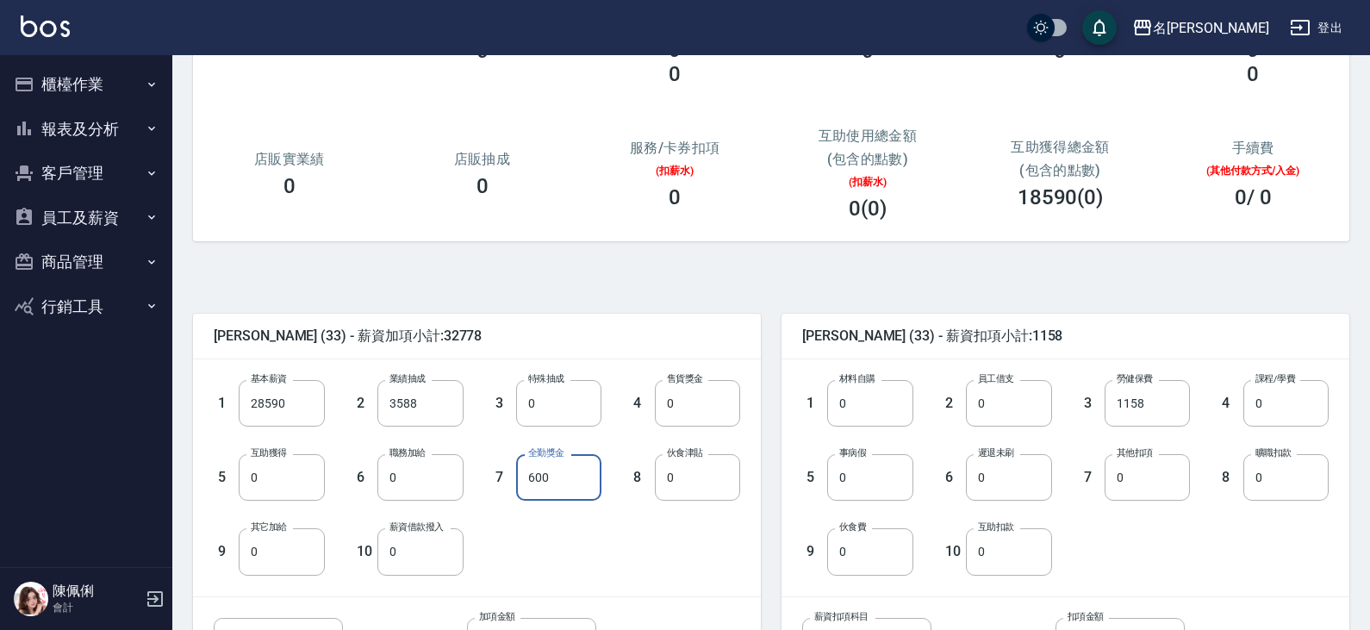
type input "600"
click at [647, 547] on div "1 基本薪資 28590 基本薪資 2 業績抽成 3588 業績抽成 3 特殊抽成 0 特殊抽成 4 售貨獎金 0 售貨獎金 5 互助獲得 0 互助獲得 6 …" at bounding box center [463, 463] width 554 height 222
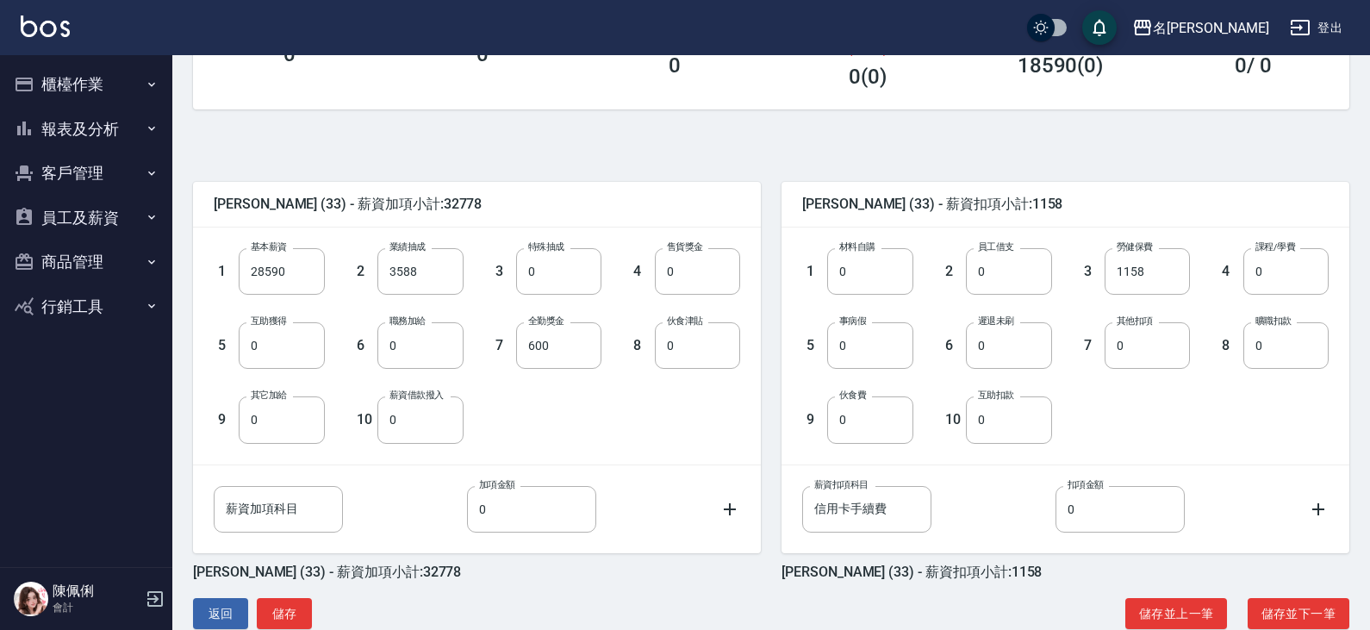
scroll to position [341, 0]
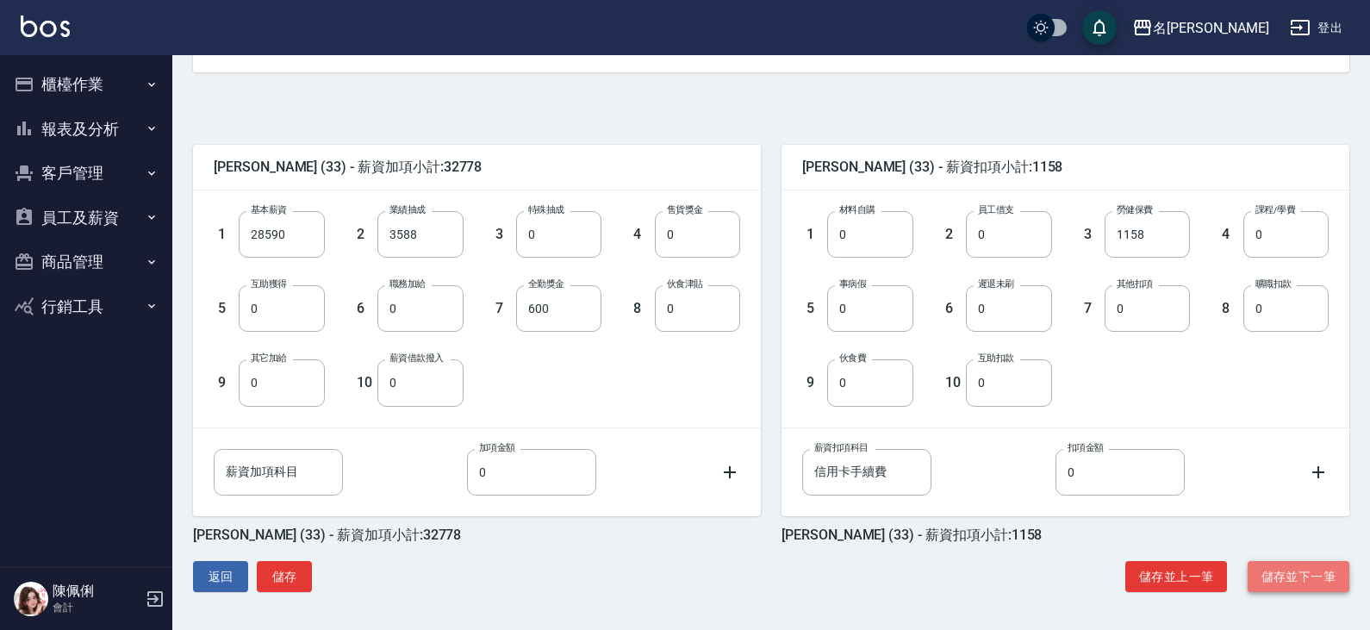
click at [1288, 568] on button "儲存並下一筆" at bounding box center [1298, 577] width 102 height 32
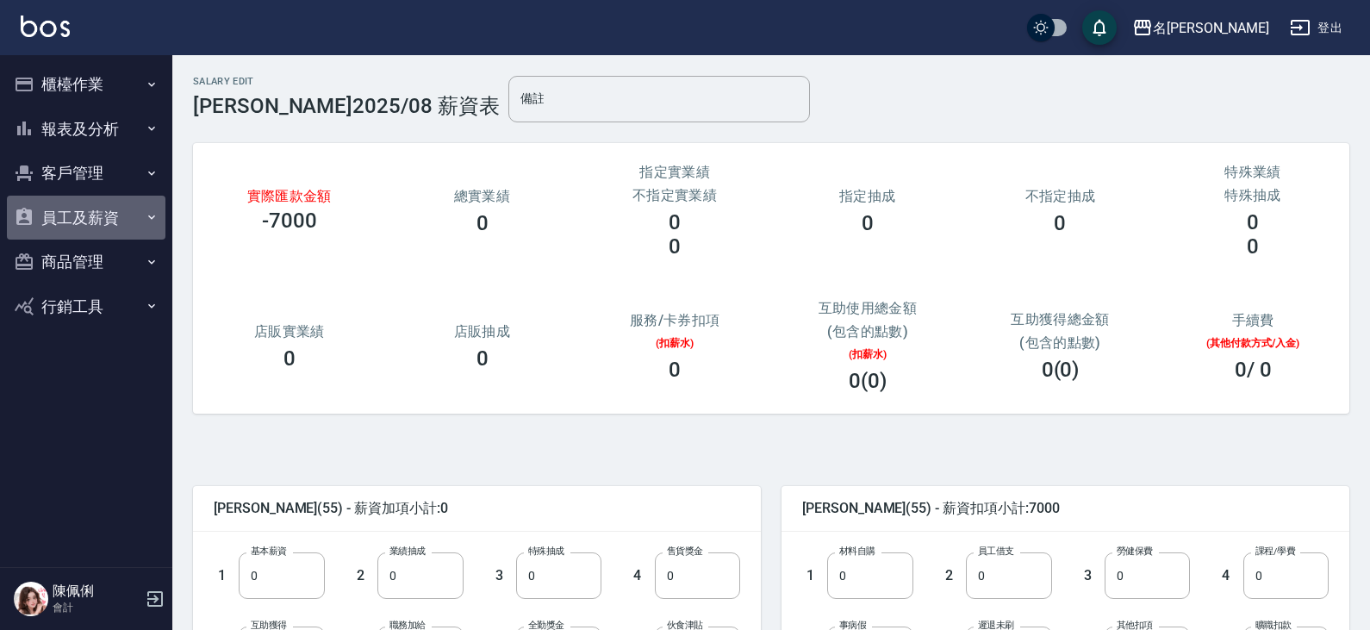
click at [90, 214] on button "員工及薪資" at bounding box center [86, 218] width 159 height 45
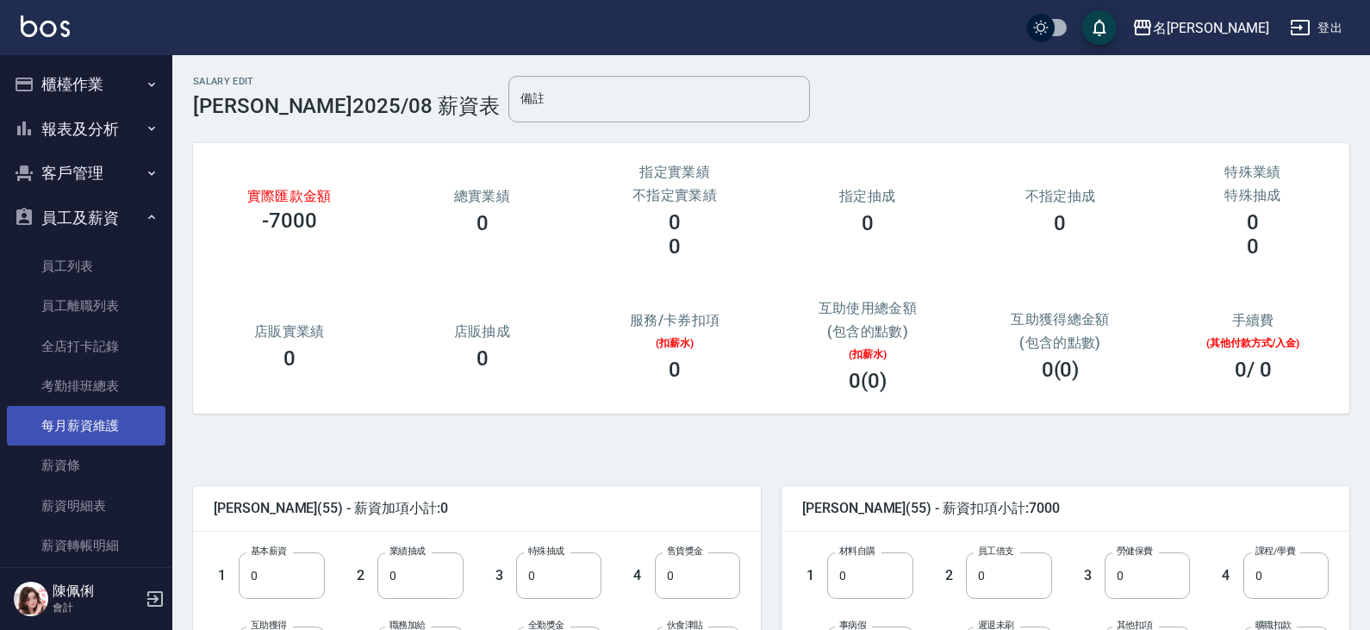
click at [103, 428] on link "每月薪資維護" at bounding box center [86, 426] width 159 height 40
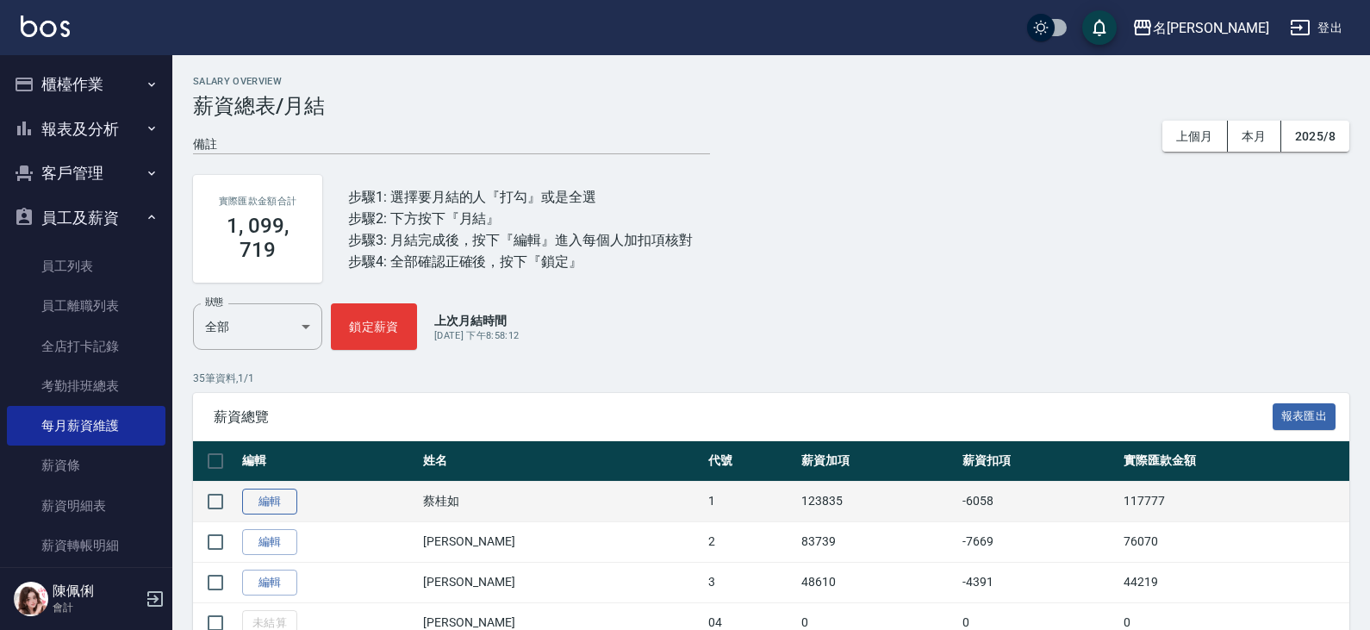
click at [270, 501] on link "編輯" at bounding box center [269, 501] width 55 height 27
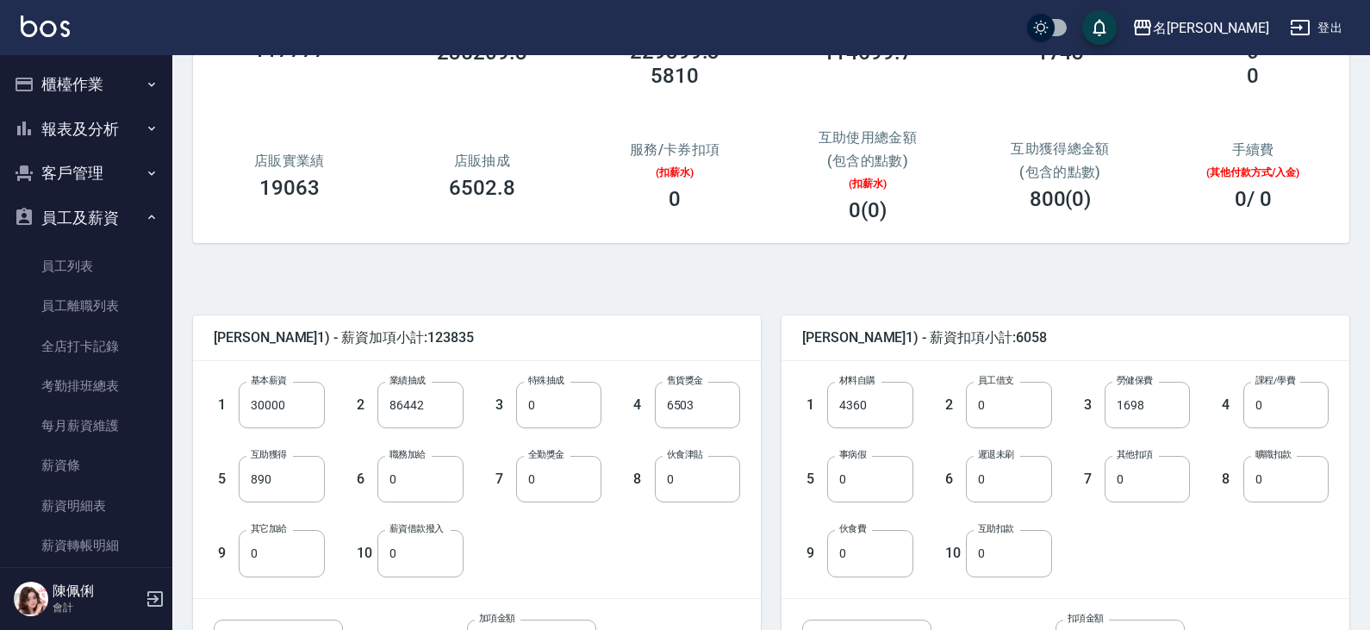
scroll to position [172, 0]
click at [544, 476] on input "0" at bounding box center [558, 477] width 85 height 47
type input "600"
type input "5"
click at [693, 535] on div "1 基本薪資 30000 基本薪資 2 業績抽成 86442 業績抽成 3 特殊抽成 0 特殊抽成 4 售貨獎金 6503 售貨獎金 5 互助獲得 890 互…" at bounding box center [463, 463] width 554 height 222
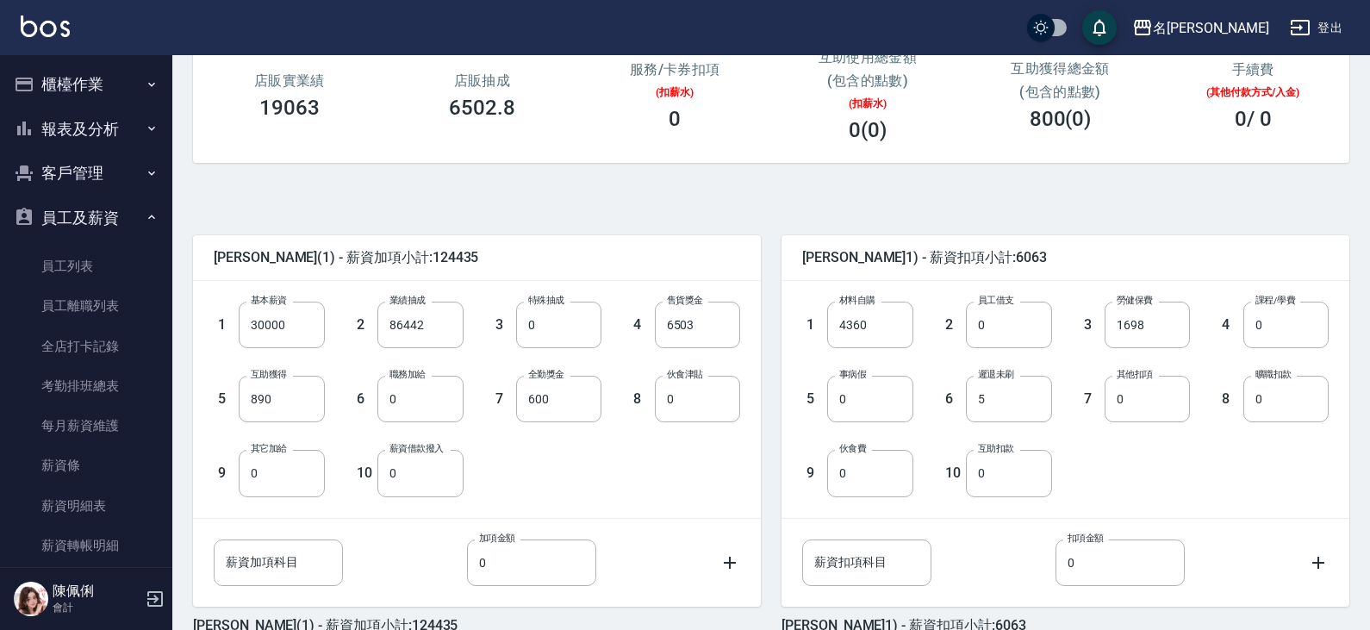
scroll to position [341, 0]
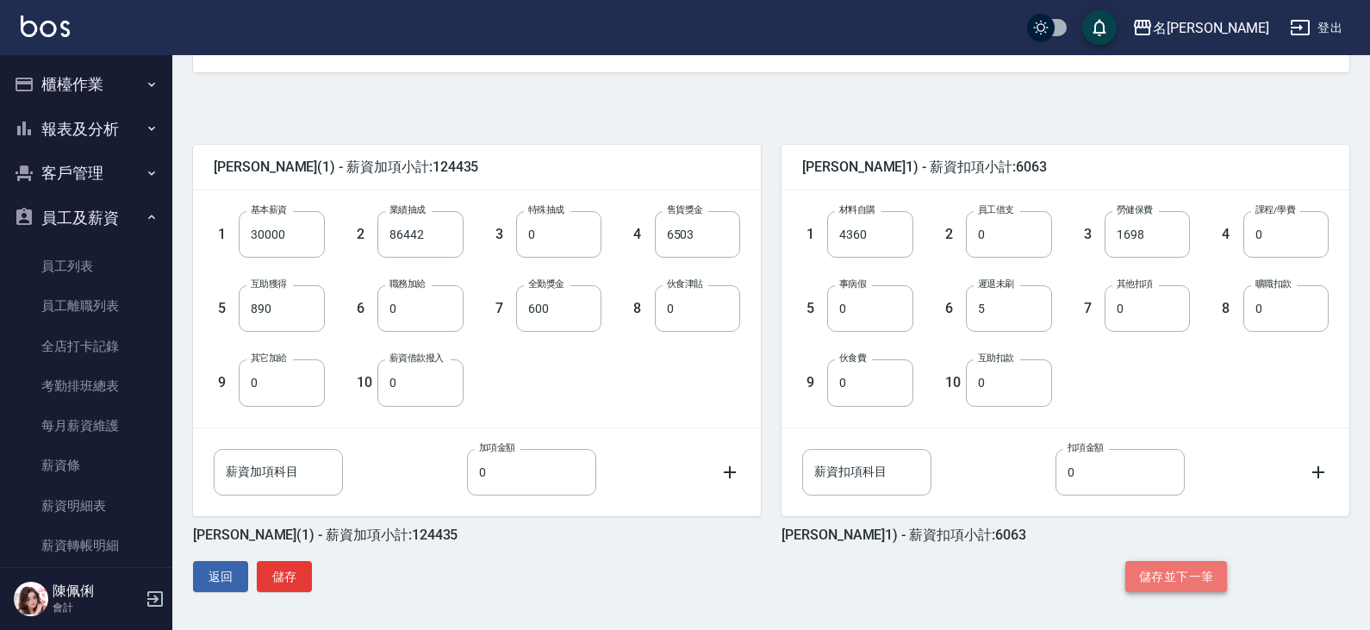
click at [1148, 566] on button "儲存並下一筆" at bounding box center [1176, 577] width 102 height 32
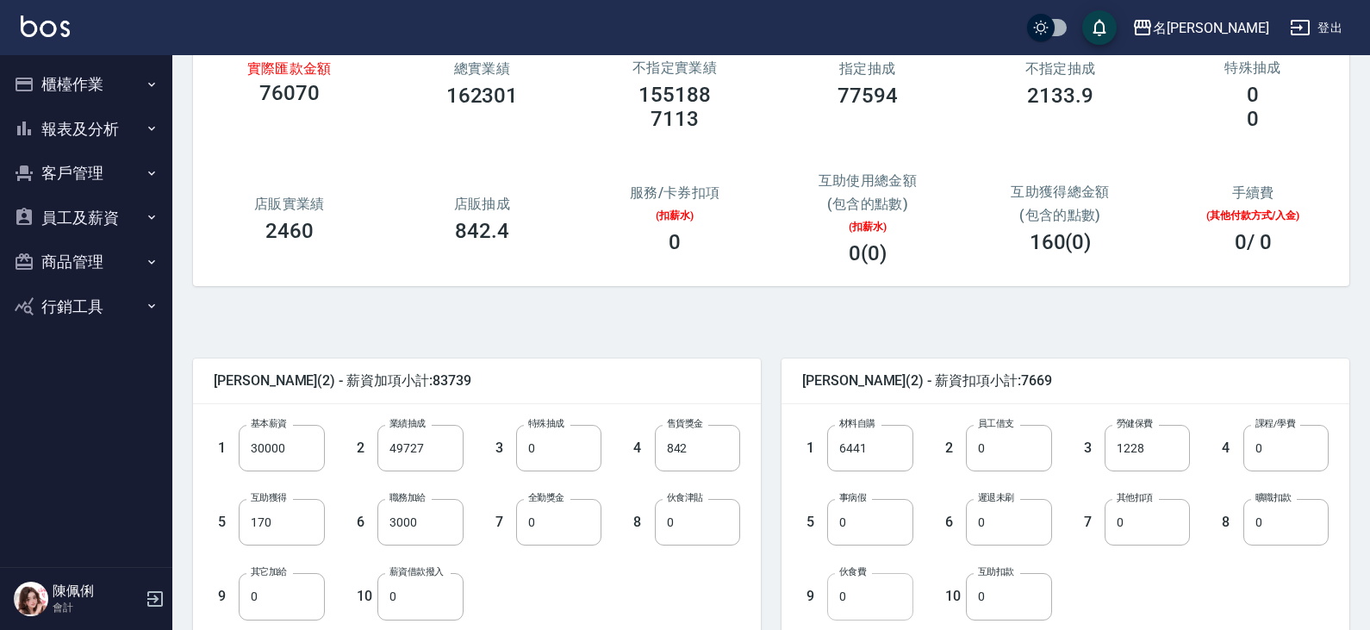
scroll to position [172, 0]
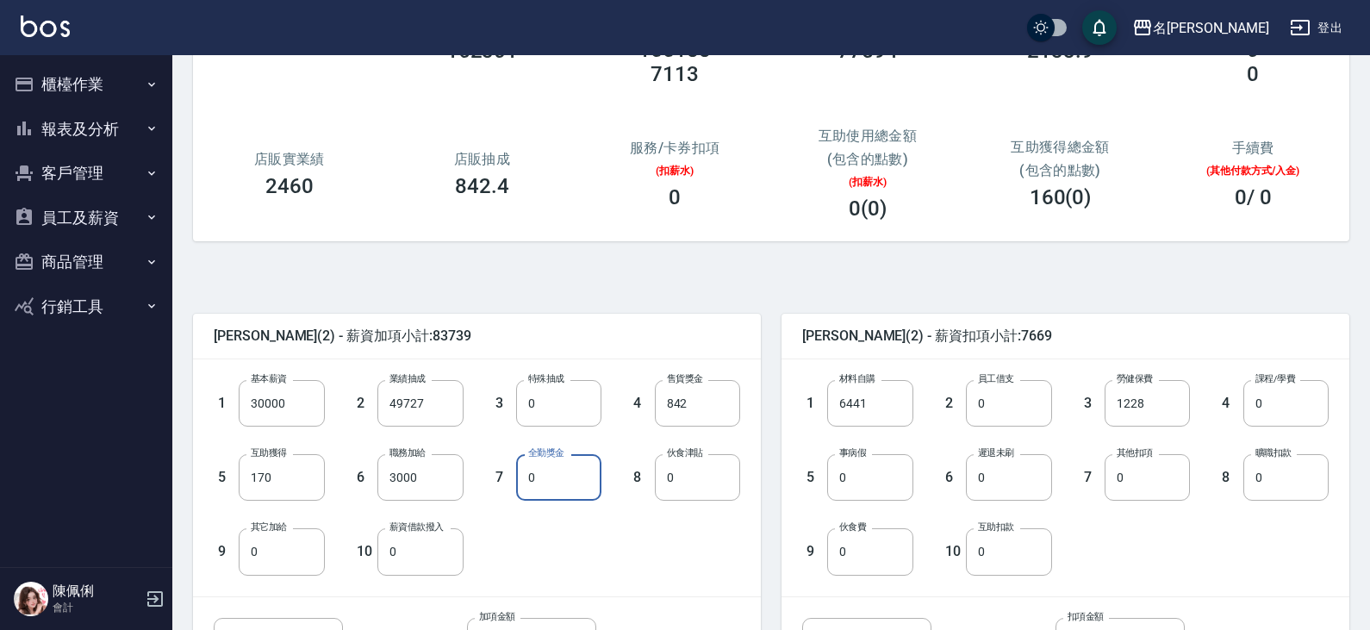
click at [576, 471] on input "0" at bounding box center [558, 477] width 85 height 47
type input "600"
click at [1008, 485] on input "0" at bounding box center [1008, 477] width 85 height 47
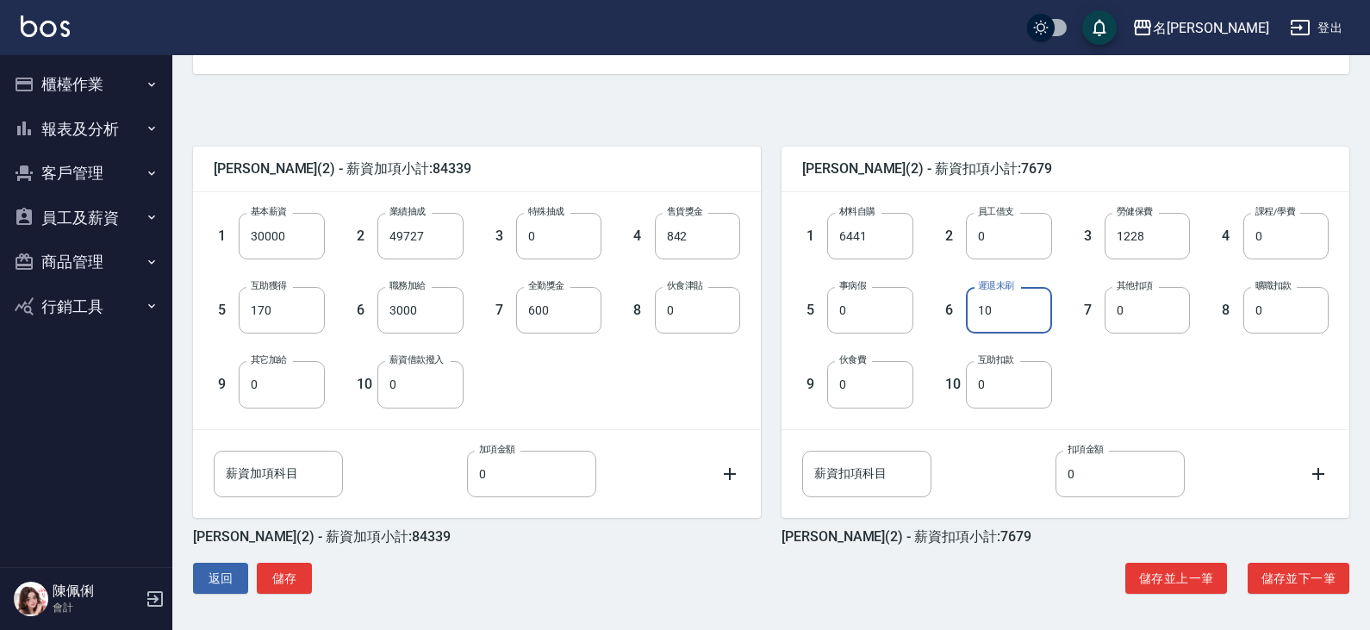
scroll to position [341, 0]
type input "10"
click at [1314, 579] on button "儲存並下一筆" at bounding box center [1298, 577] width 102 height 32
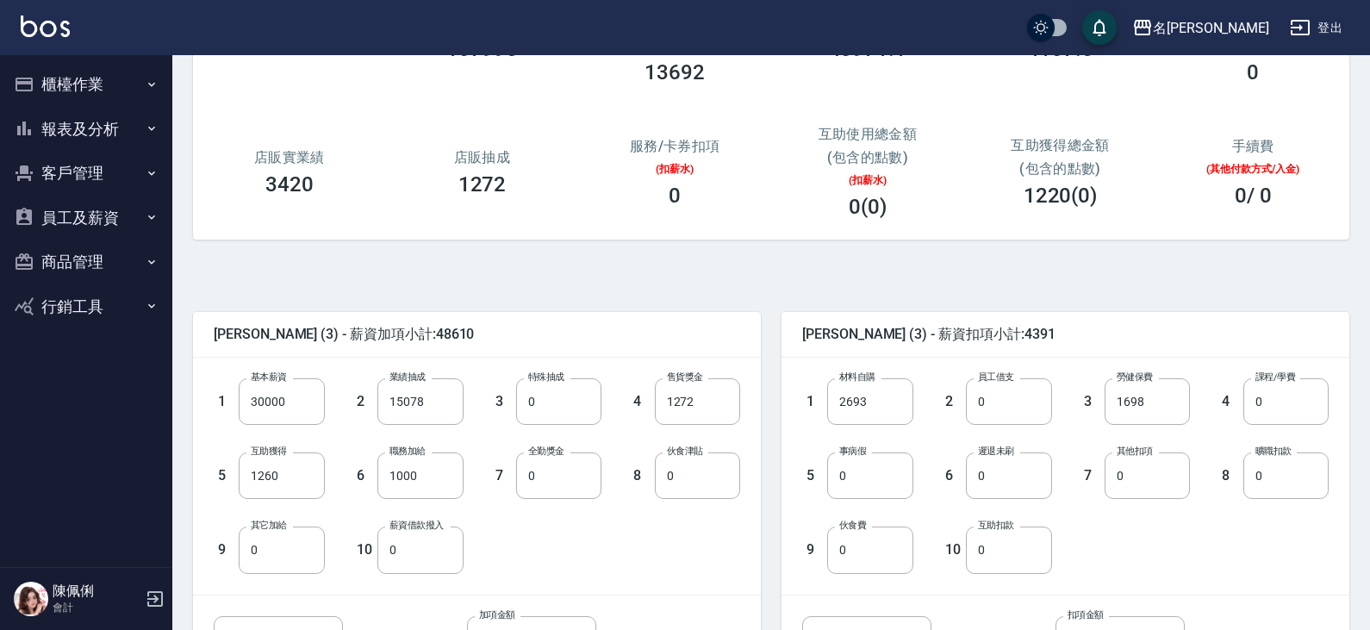
scroll to position [258, 0]
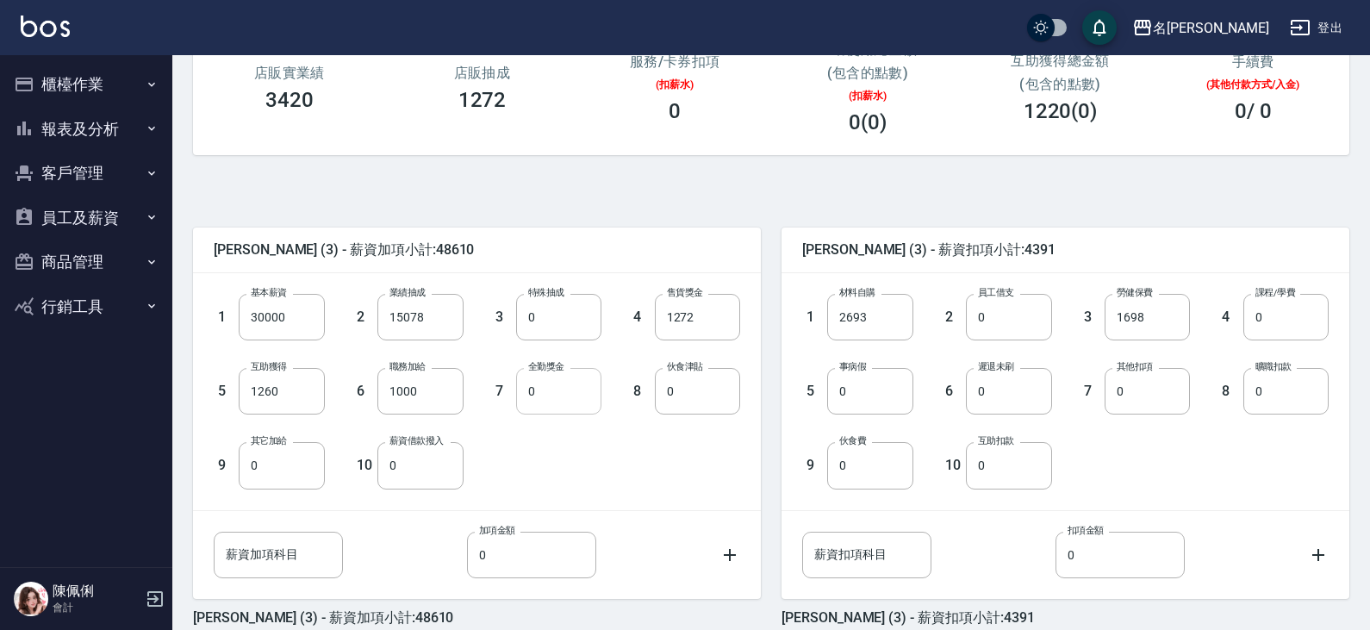
click at [526, 382] on input "0" at bounding box center [558, 391] width 85 height 47
type input "600"
click at [618, 461] on div "1 基本薪資 30000 基本薪資 2 業績抽成 15078 業績抽成 3 特殊抽成 0 特殊抽成 4 售貨獎金 1272 售貨獎金 5 互助獲得 1260 …" at bounding box center [463, 377] width 554 height 222
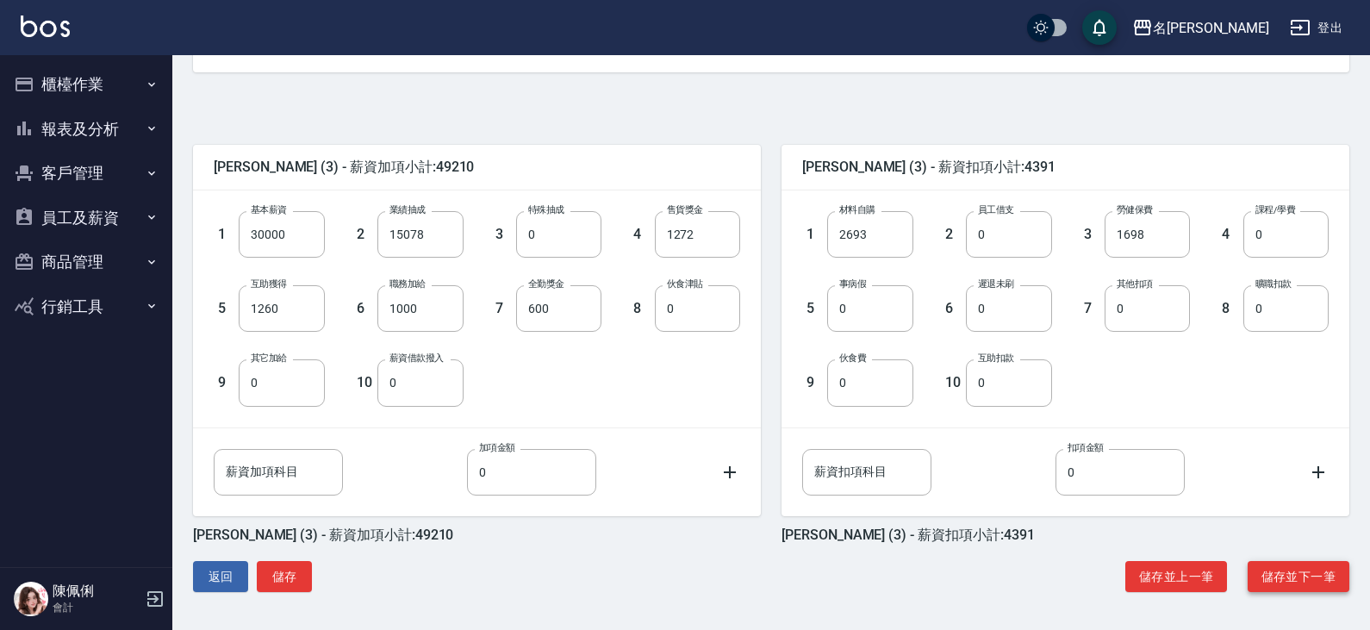
click at [1297, 575] on button "儲存並下一筆" at bounding box center [1298, 577] width 102 height 32
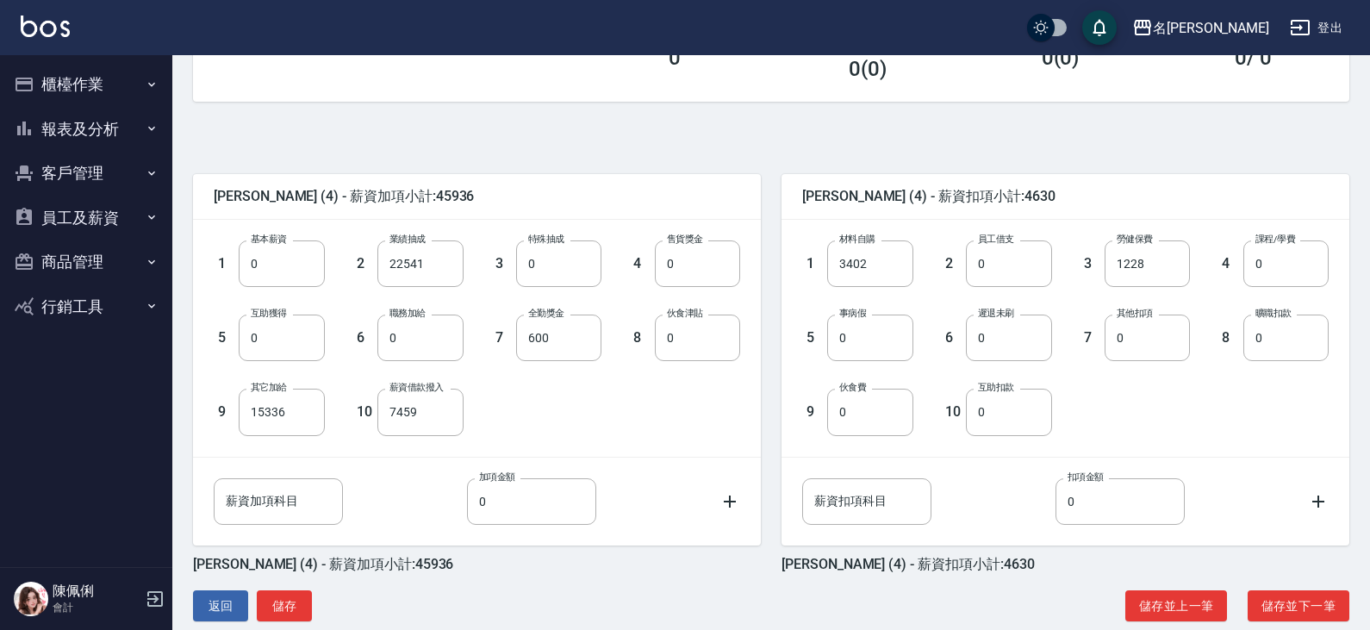
scroll to position [341, 0]
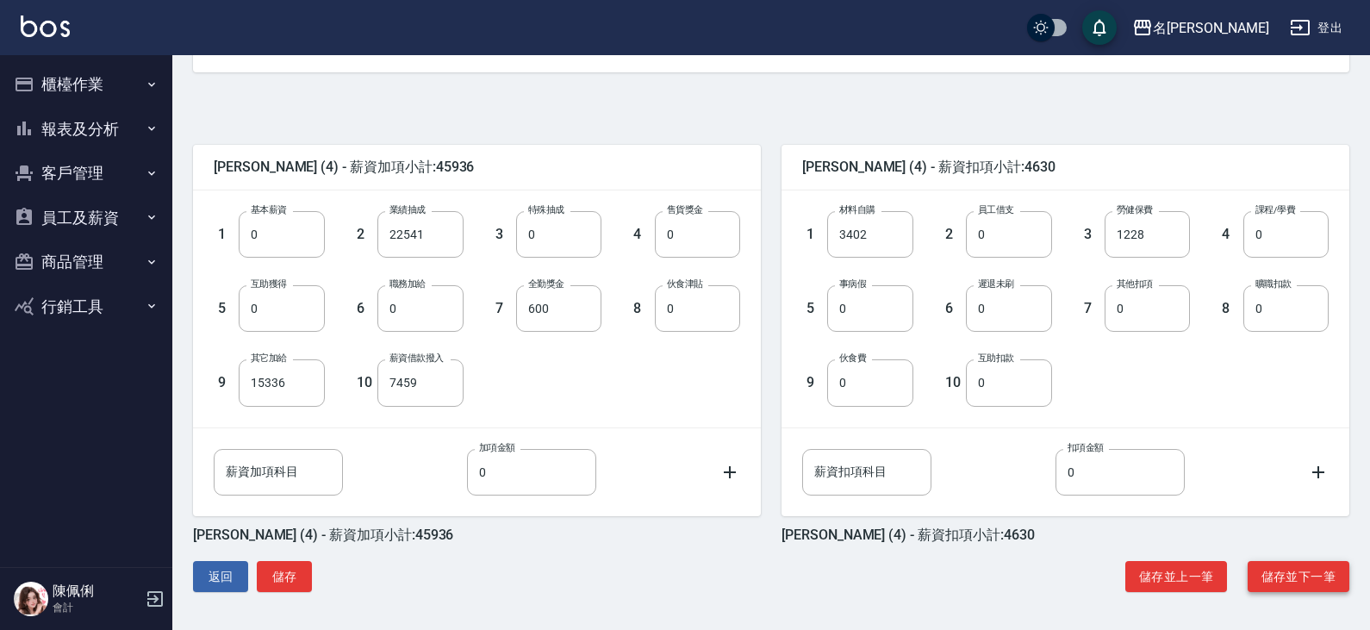
click at [1290, 573] on button "儲存並下一筆" at bounding box center [1298, 577] width 102 height 32
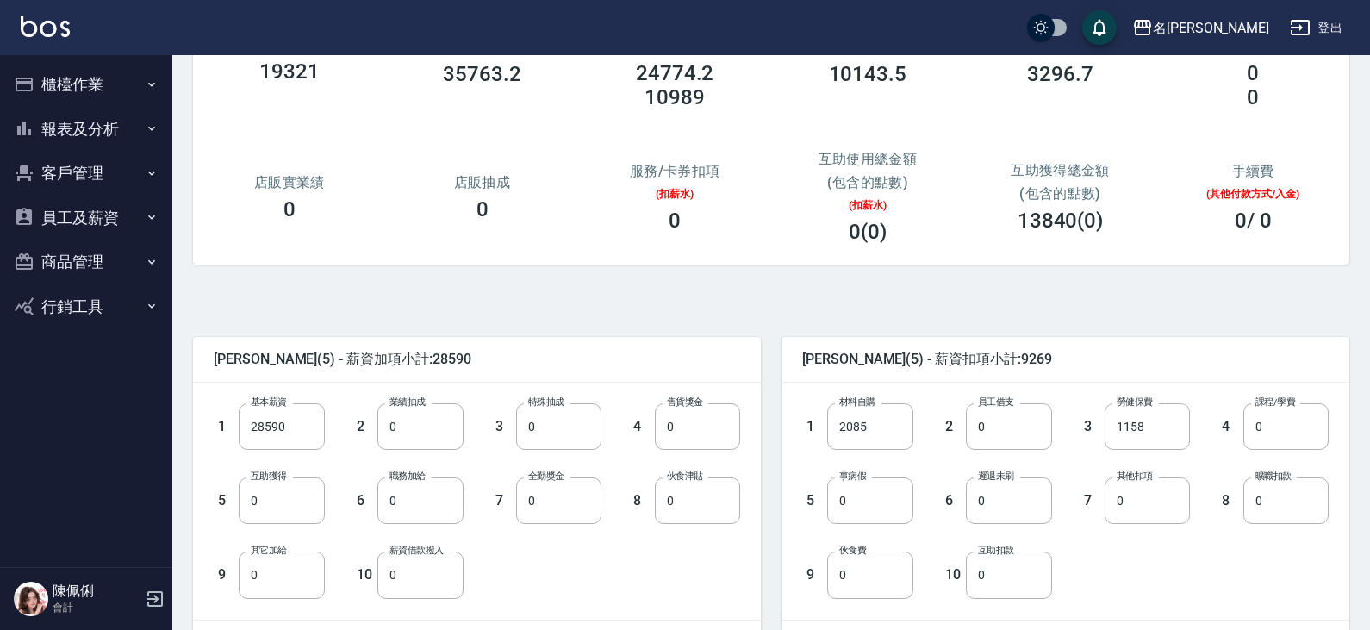
scroll to position [172, 0]
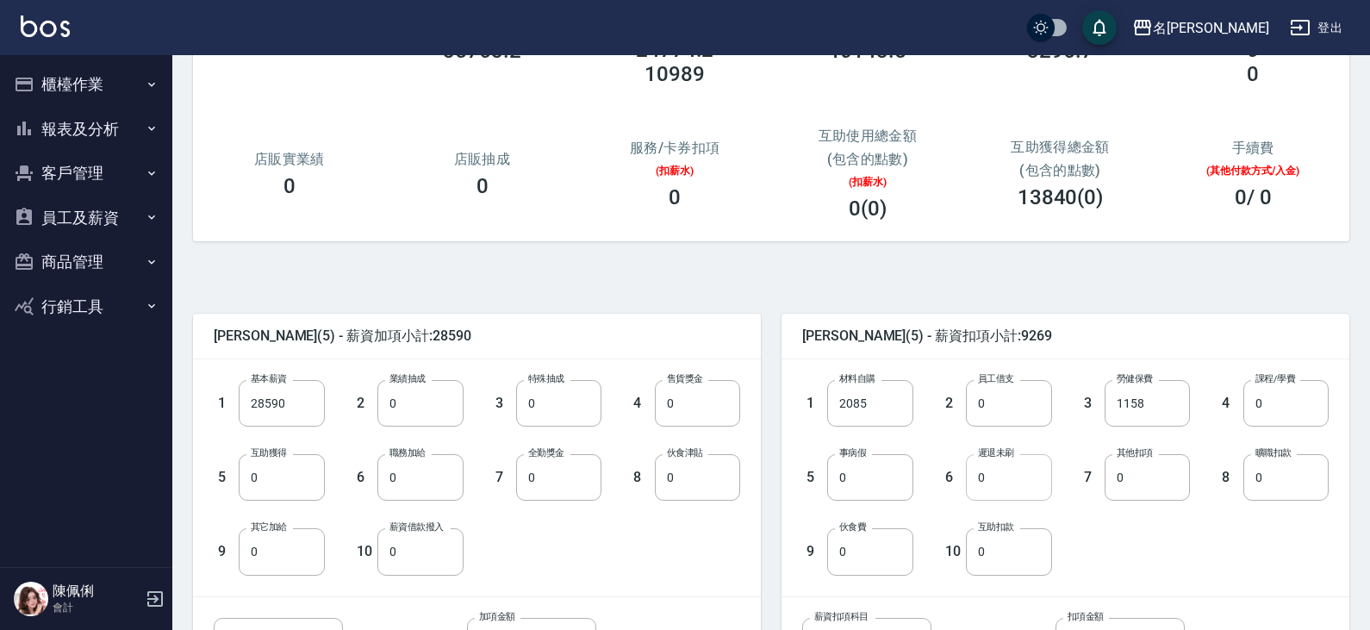
click at [1015, 486] on input "0" at bounding box center [1008, 477] width 85 height 47
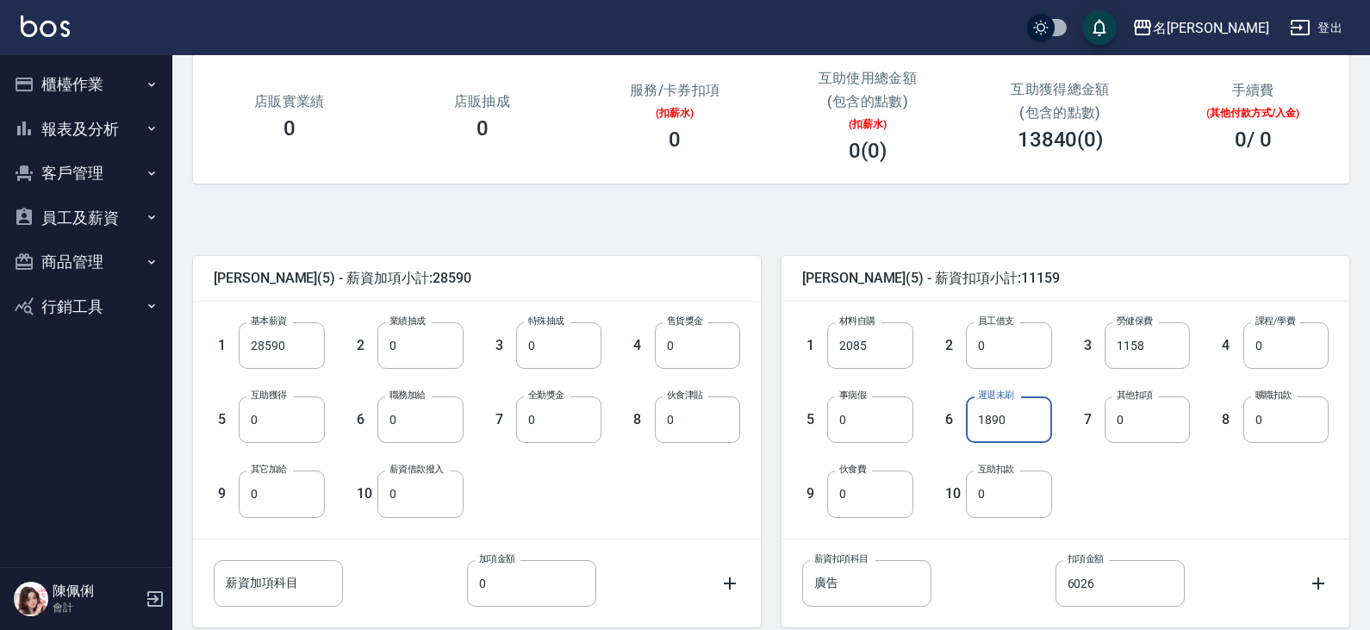
scroll to position [341, 0]
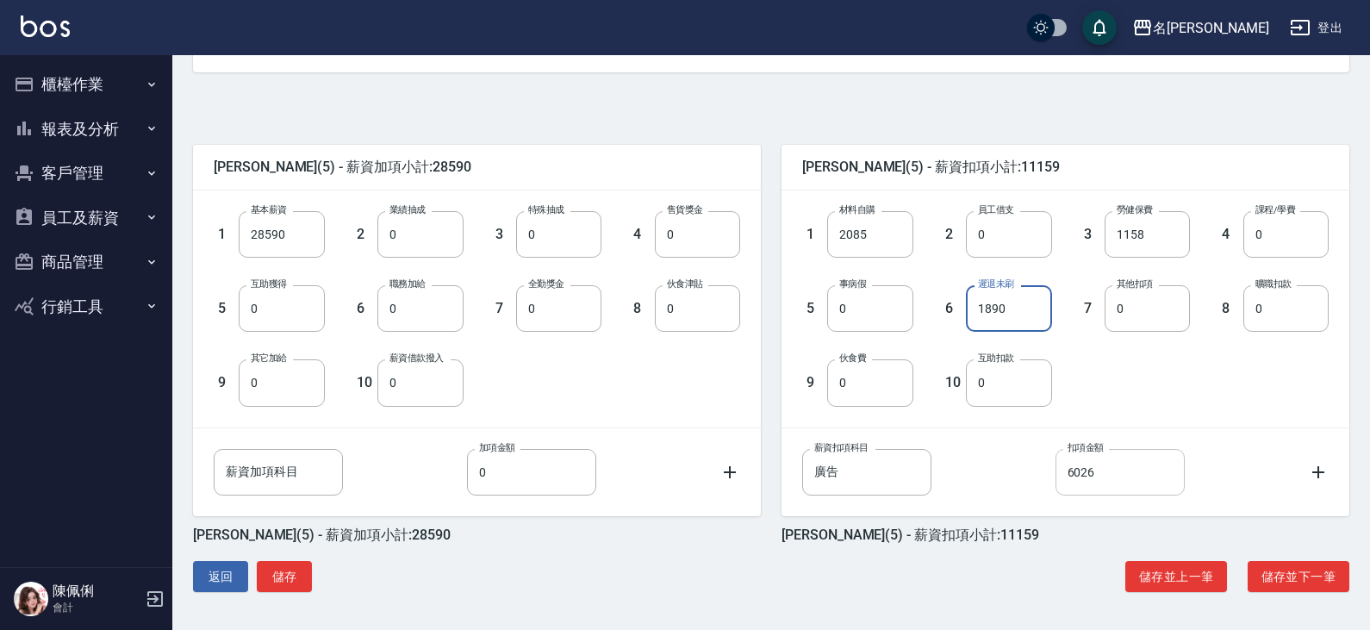
type input "1890"
click at [1101, 469] on input "6026" at bounding box center [1119, 472] width 129 height 47
type input "6000"
click at [815, 476] on input "廣告" at bounding box center [866, 472] width 129 height 47
click at [803, 473] on input "廣告" at bounding box center [866, 472] width 129 height 47
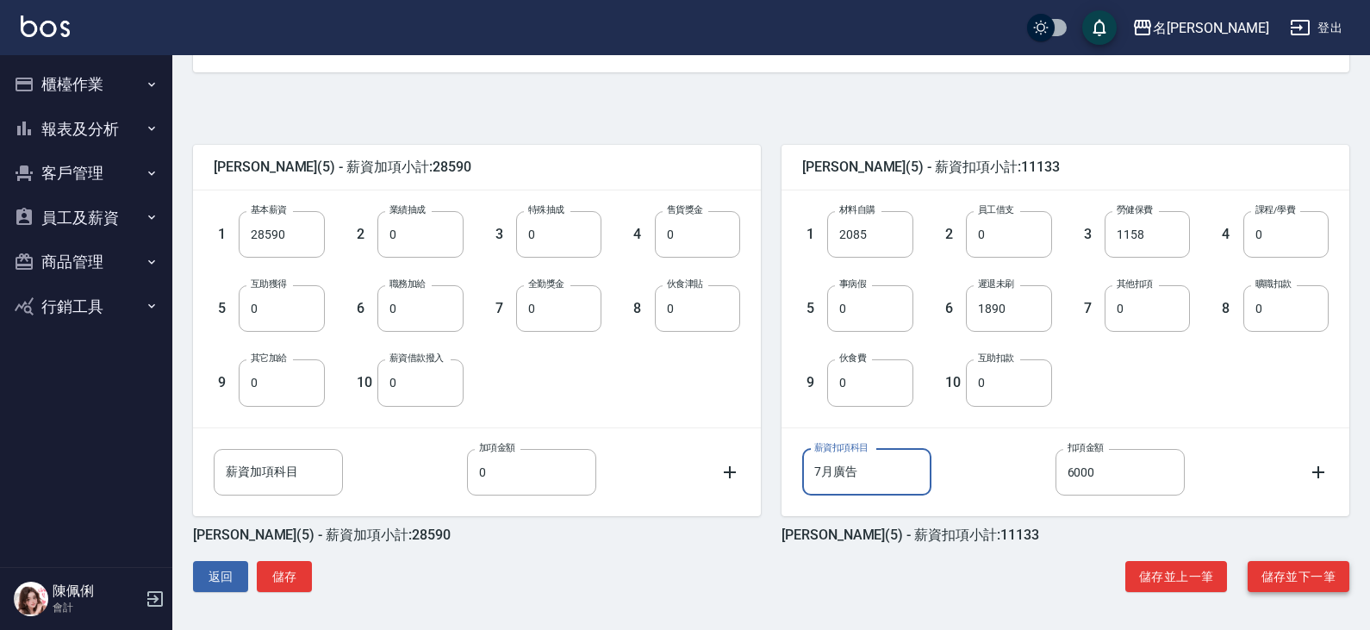
type input "7月廣告"
click at [1289, 577] on button "儲存並下一筆" at bounding box center [1298, 577] width 102 height 32
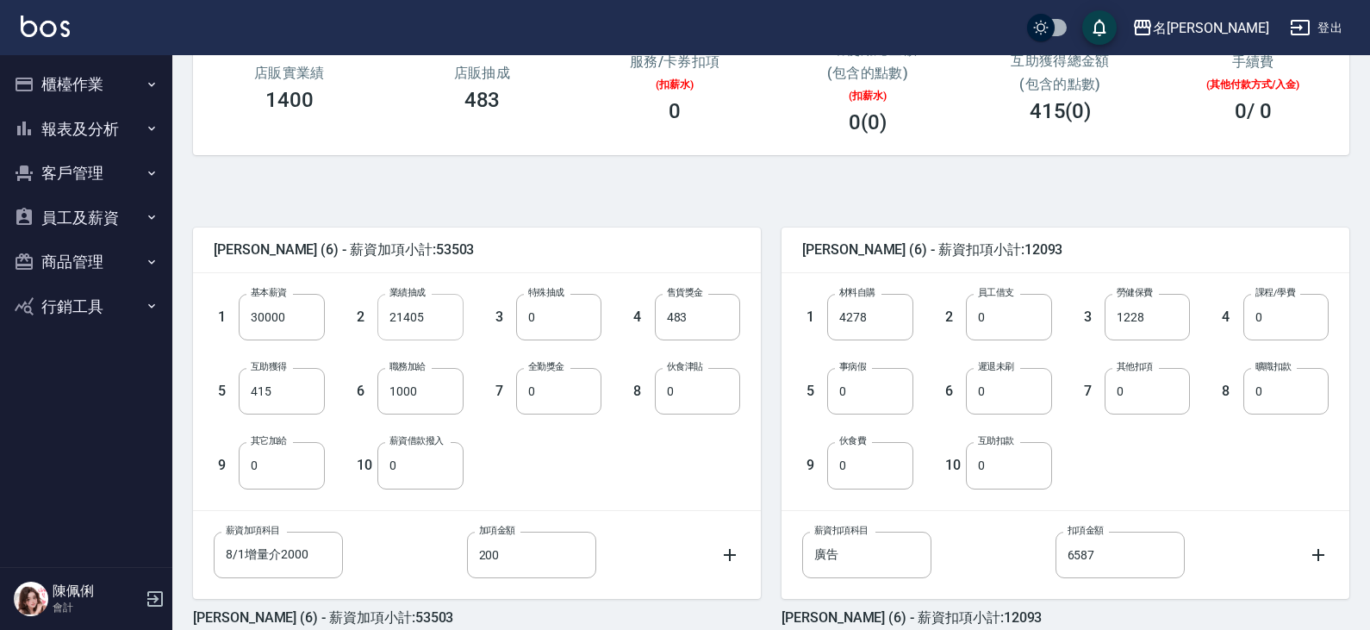
scroll to position [341, 0]
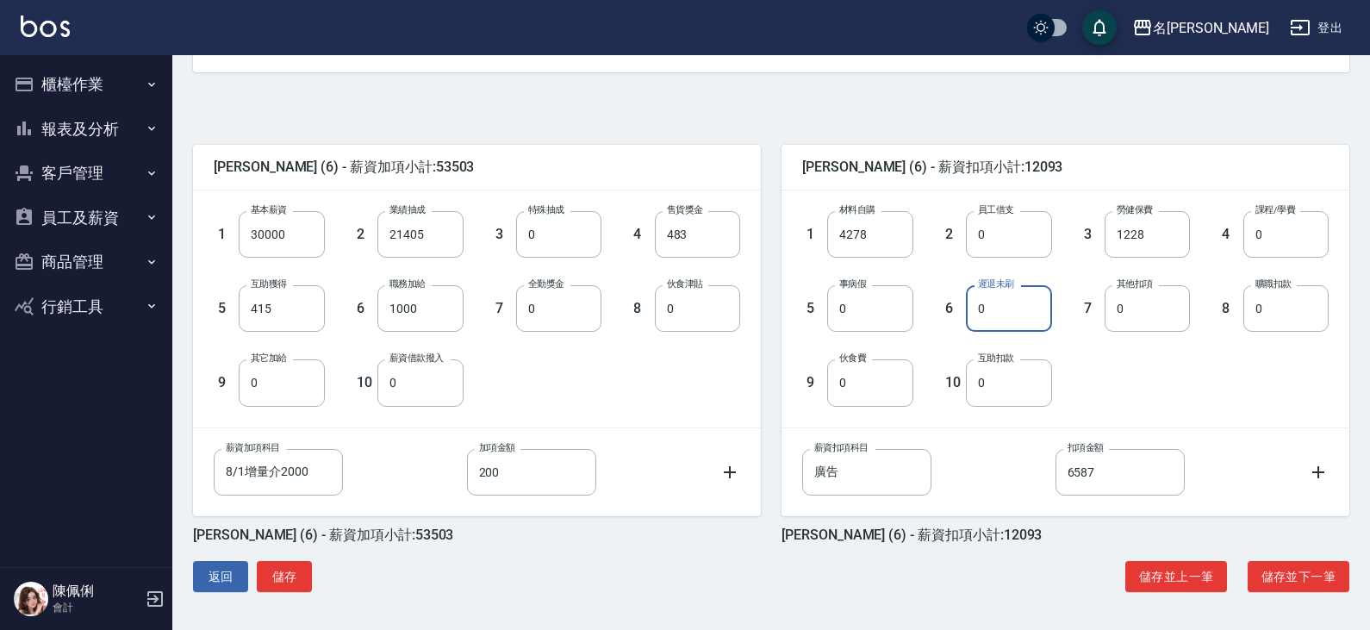
click at [999, 315] on input "0" at bounding box center [1008, 308] width 85 height 47
type input "105"
click at [741, 357] on div "1 基本薪資 30000 基本薪資 2 業績抽成 21405 業績抽成 3 特殊抽成 0 特殊抽成 4 售貨獎金 483 售貨獎金 5 互助獲得 415 互助…" at bounding box center [477, 308] width 568 height 236
click at [810, 472] on input "廣告" at bounding box center [866, 472] width 129 height 47
click at [815, 473] on input "廣告" at bounding box center [866, 472] width 129 height 47
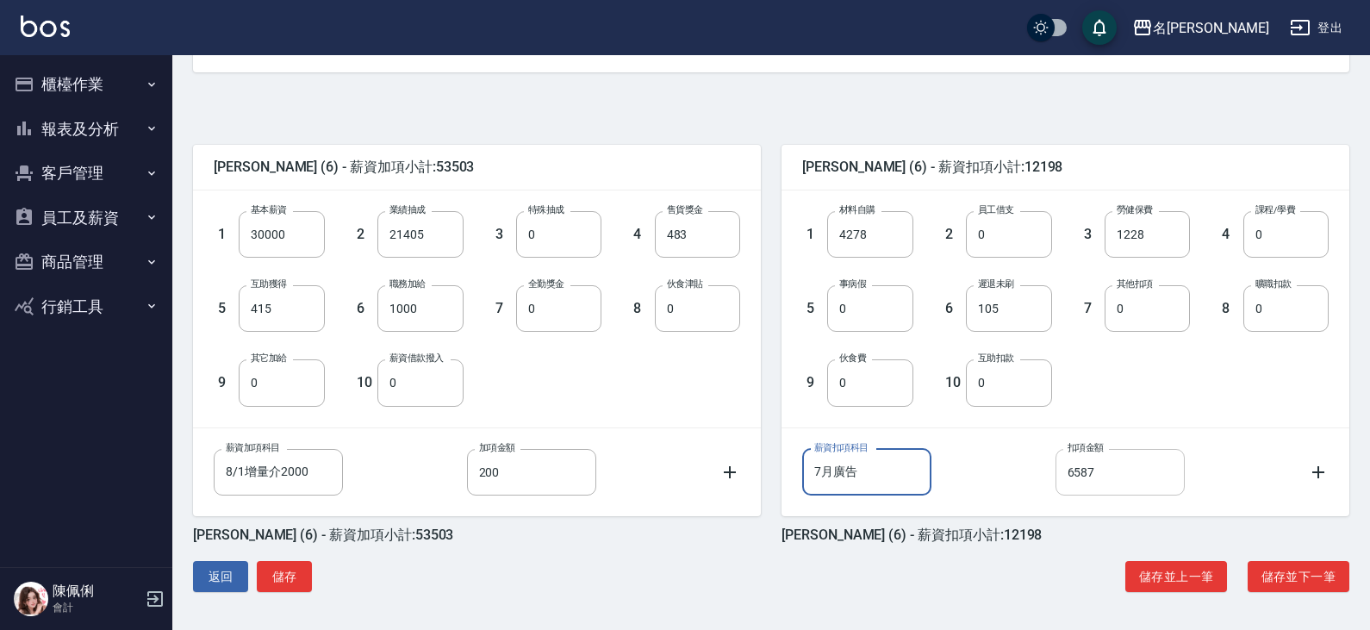
type input "7月廣告"
click at [1106, 482] on input "6587" at bounding box center [1119, 472] width 129 height 47
type input "6000"
click at [1307, 570] on button "儲存並下一筆" at bounding box center [1298, 577] width 102 height 32
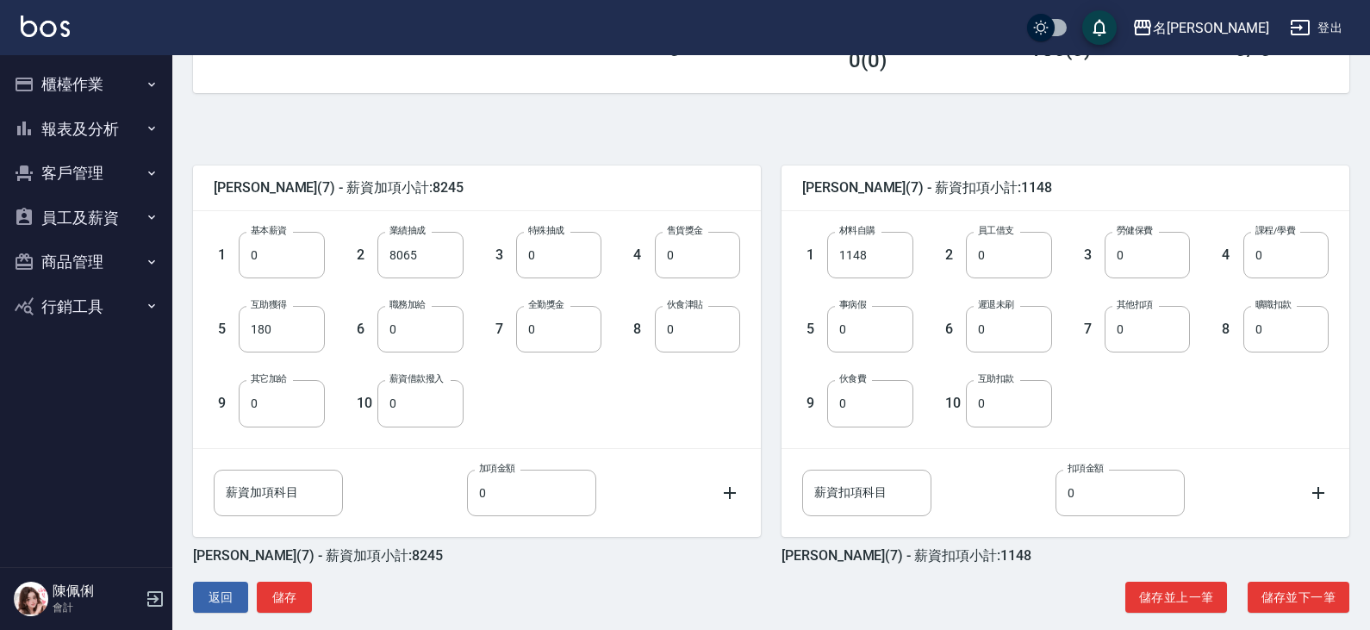
scroll to position [341, 0]
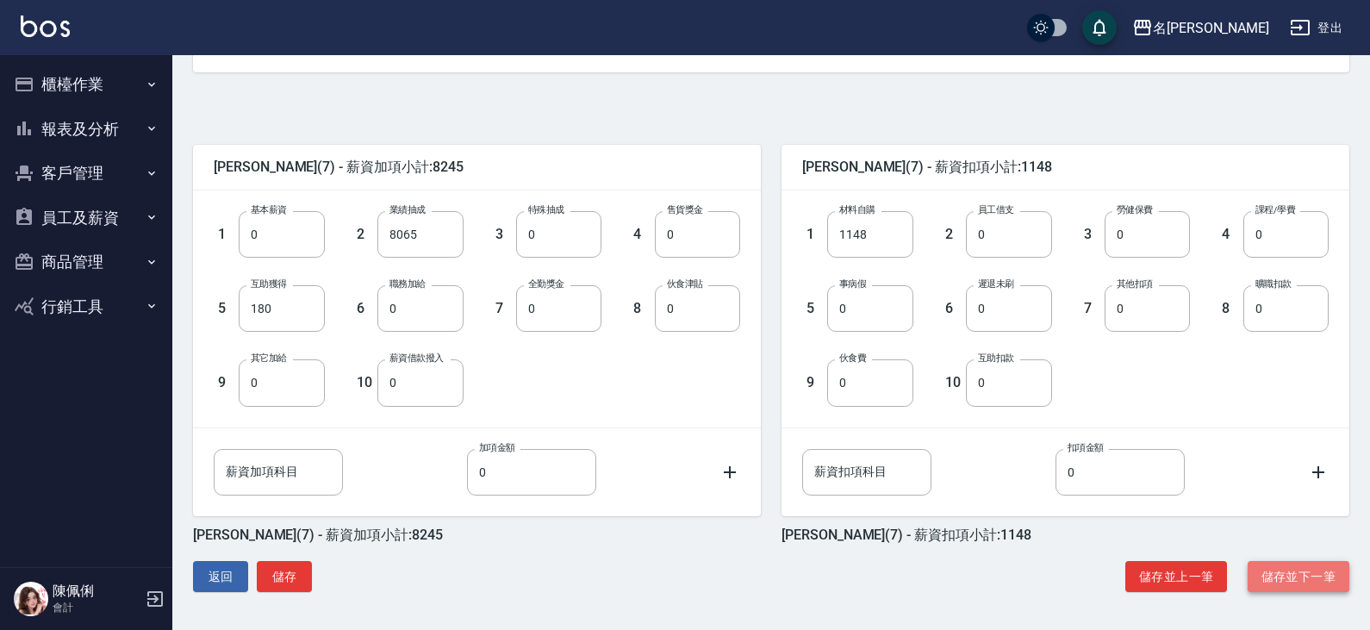
click at [1290, 575] on button "儲存並下一筆" at bounding box center [1298, 577] width 102 height 32
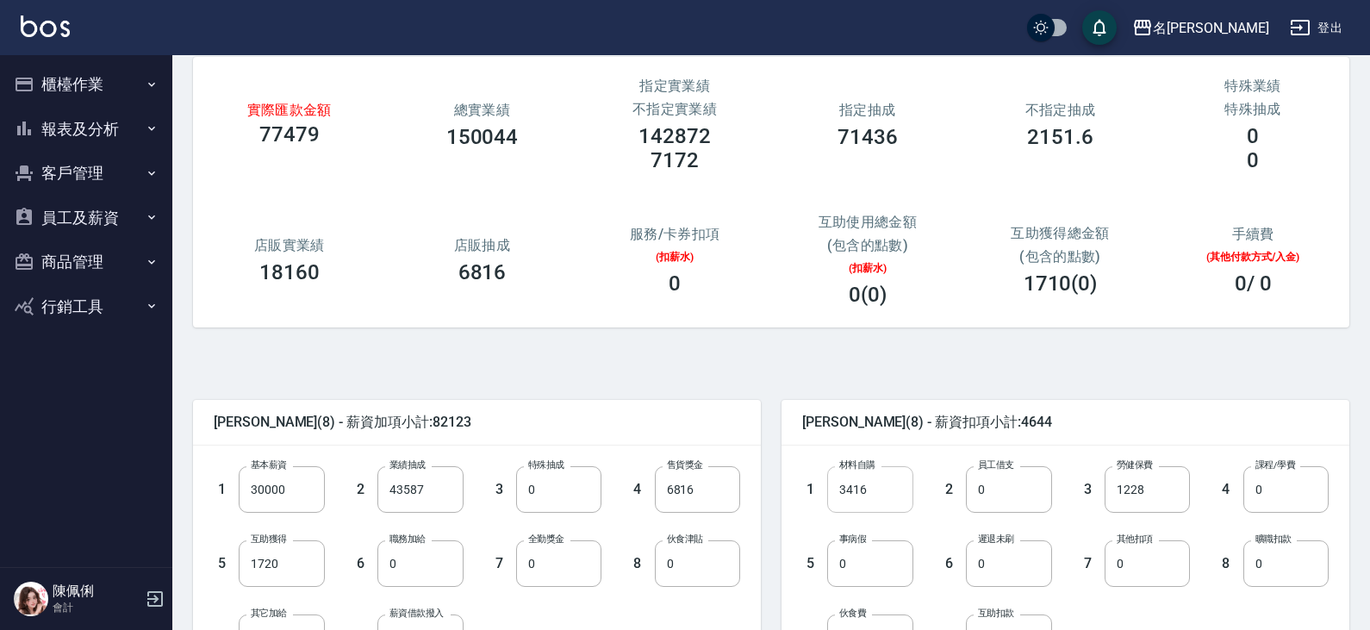
scroll to position [172, 0]
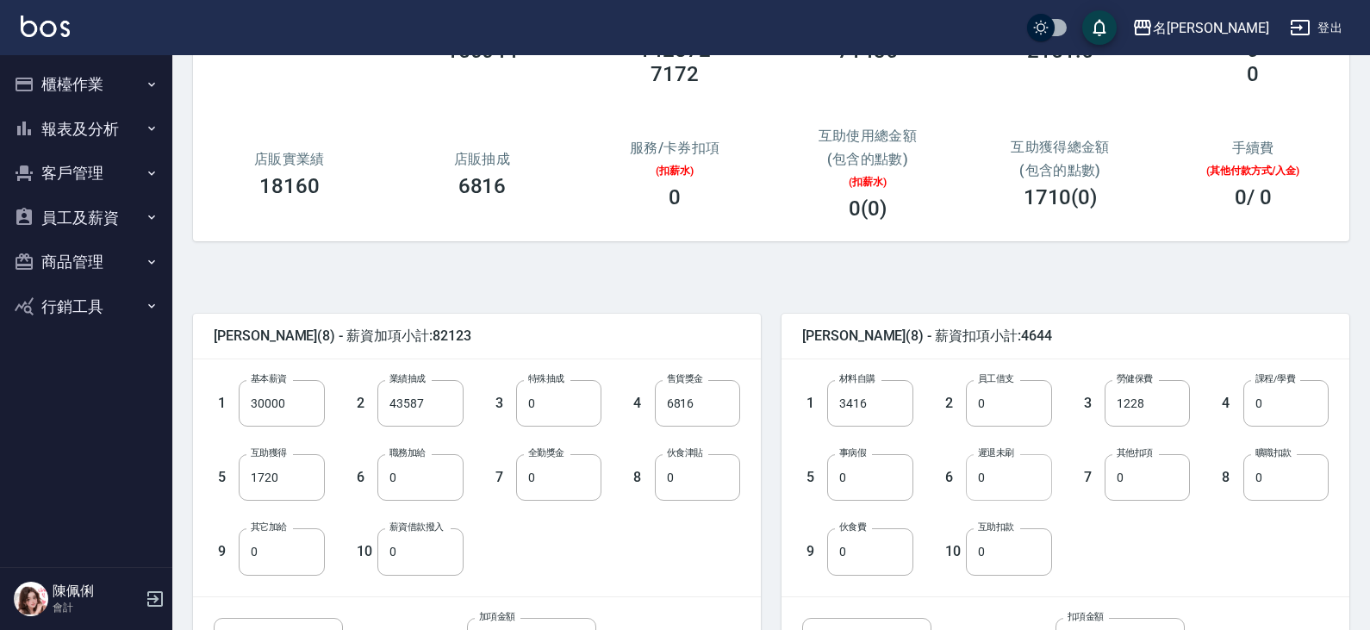
click at [1026, 472] on input "0" at bounding box center [1008, 477] width 85 height 47
type input "100"
click at [631, 557] on div "1 基本薪資 30000 基本薪資 2 業績抽成 43587 業績抽成 3 特殊抽成 0 特殊抽成 4 售貨獎金 6816 售貨獎金 5 互助獲得 1720 …" at bounding box center [463, 463] width 554 height 222
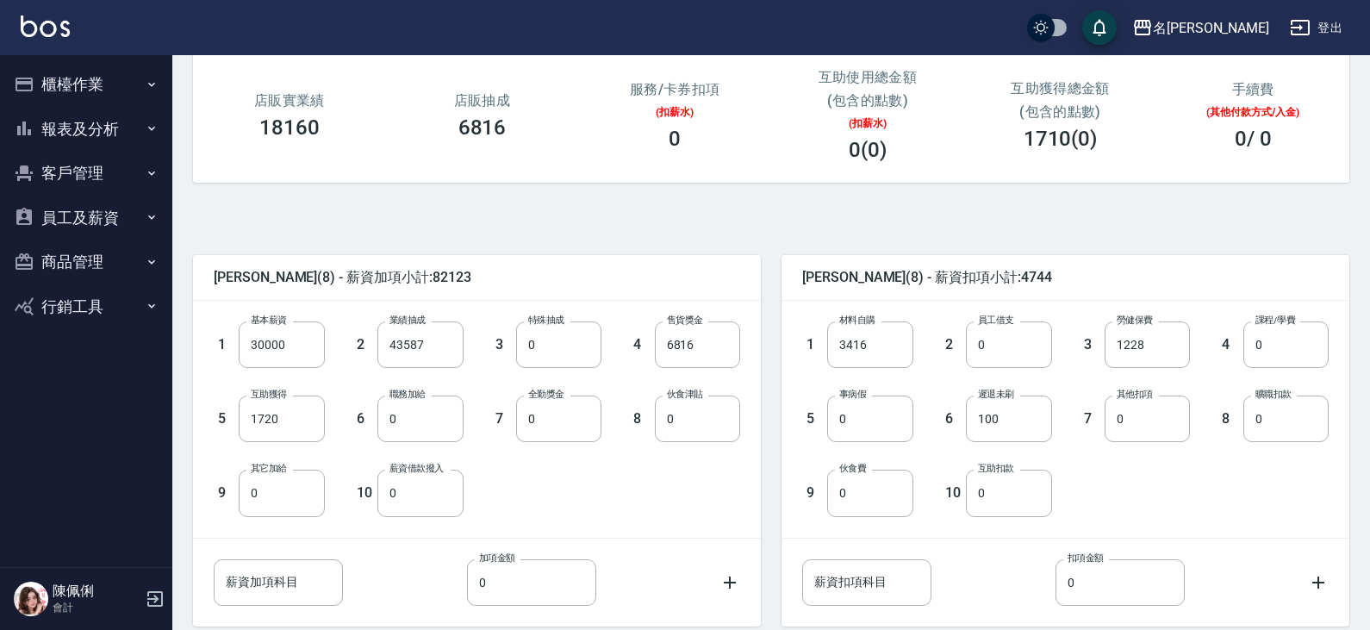
scroll to position [341, 0]
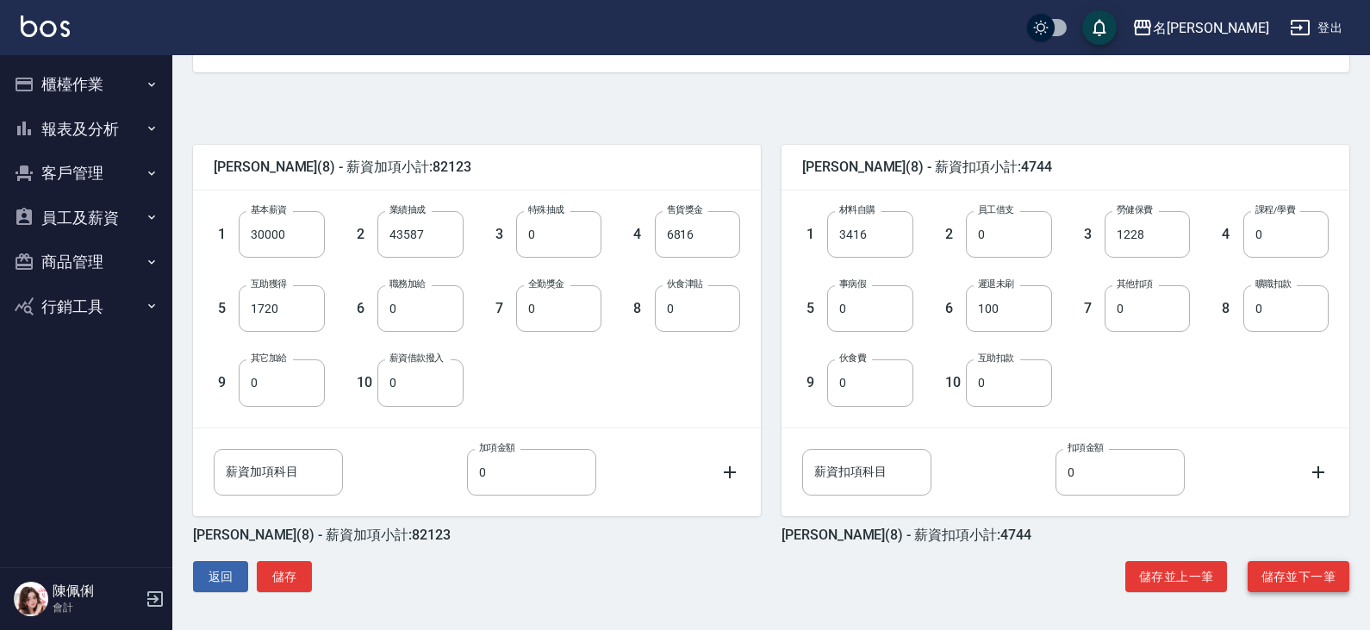
click at [1280, 574] on button "儲存並下一筆" at bounding box center [1298, 577] width 102 height 32
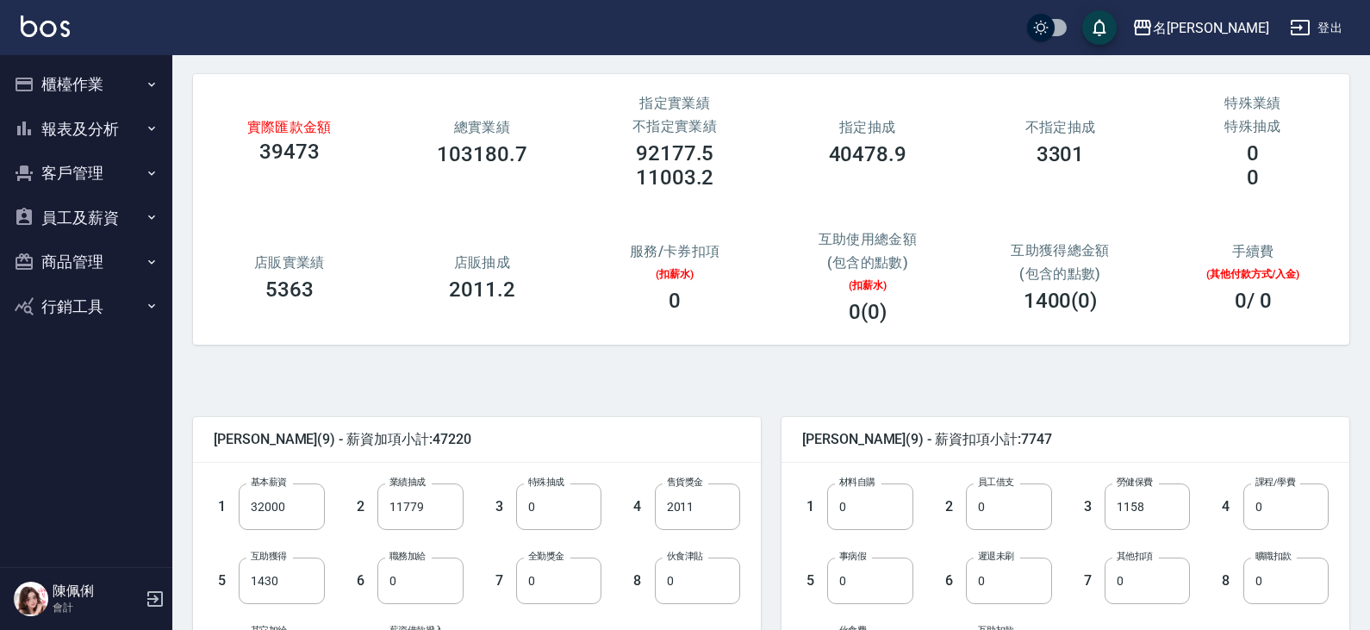
scroll to position [172, 0]
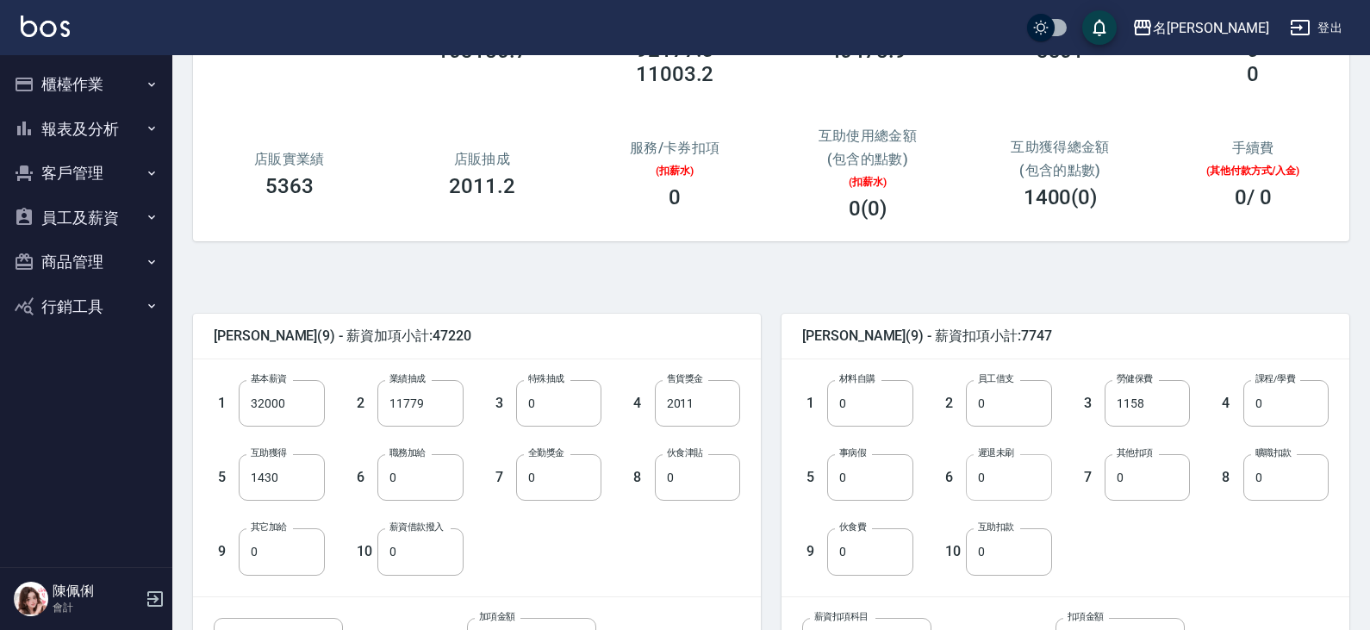
click at [1038, 484] on input "0" at bounding box center [1008, 477] width 85 height 47
type input "240"
click at [1188, 537] on div "1 材料自購 0 材料自購 2 員工借支 0 員工借支 3 勞健保費 1158 勞健保費 4 課程/學費 0 課程/學費 5 事病假 0 事病假 6 遲退未刷…" at bounding box center [1051, 463] width 554 height 222
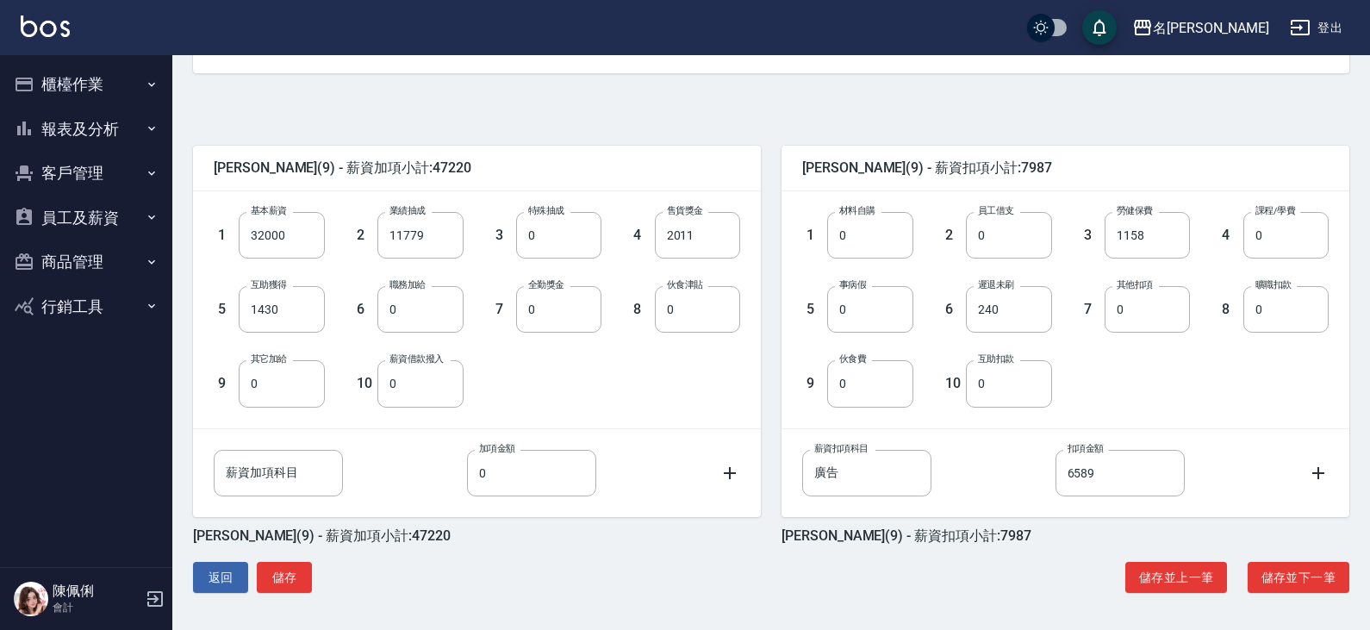
scroll to position [341, 0]
drag, startPoint x: 809, startPoint y: 480, endPoint x: 830, endPoint y: 476, distance: 21.8
click at [809, 480] on input "廣告" at bounding box center [866, 472] width 129 height 47
click at [811, 476] on input "廣告" at bounding box center [866, 472] width 129 height 47
type input "7月廣告"
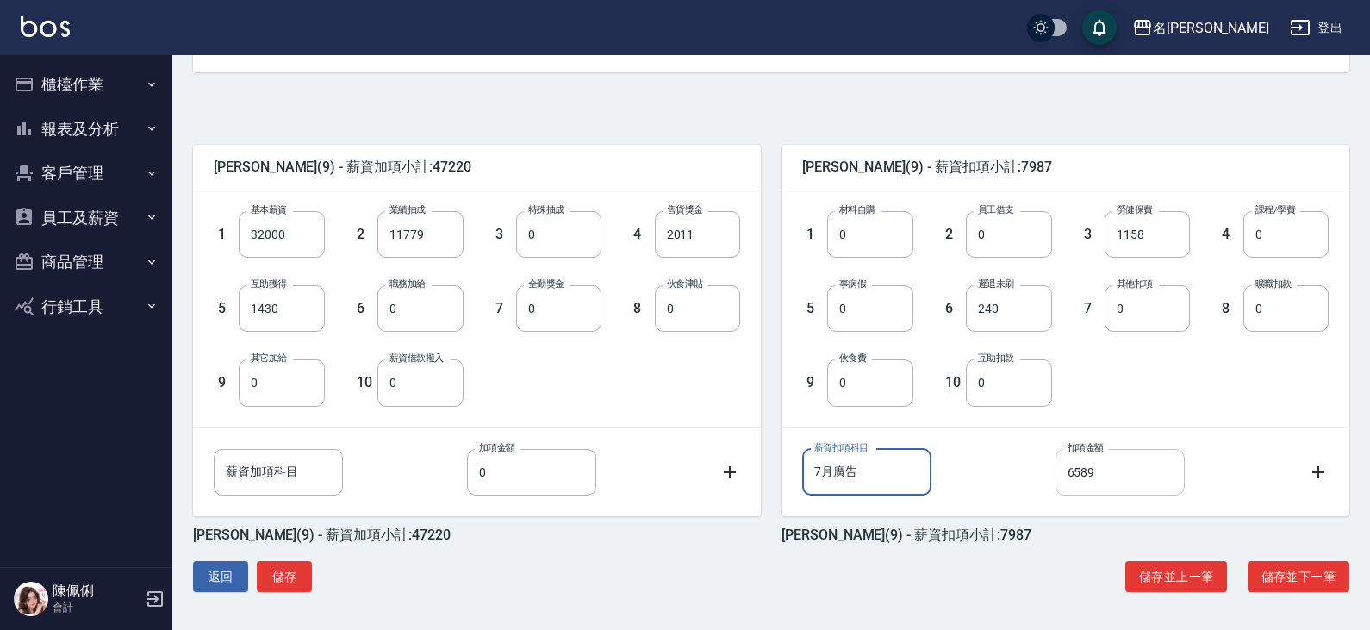
click at [1116, 476] on input "6589" at bounding box center [1119, 472] width 129 height 47
type input "6000"
click at [1313, 568] on button "儲存並下一筆" at bounding box center [1298, 577] width 102 height 32
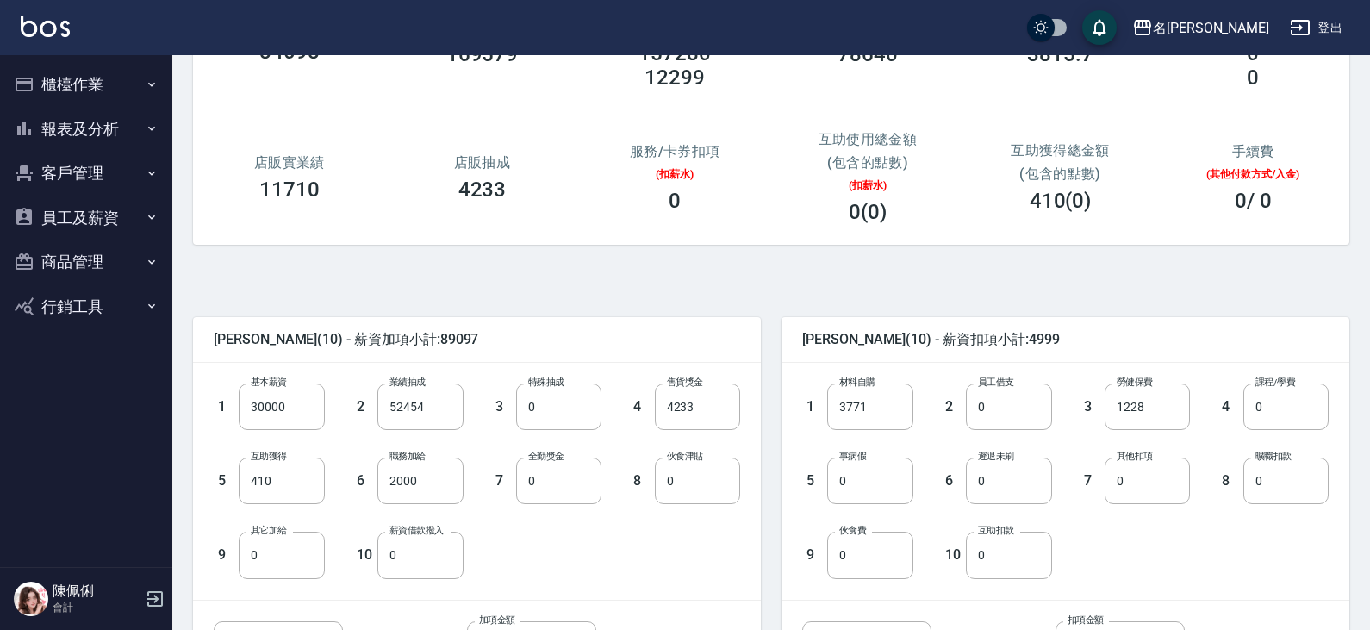
scroll to position [172, 0]
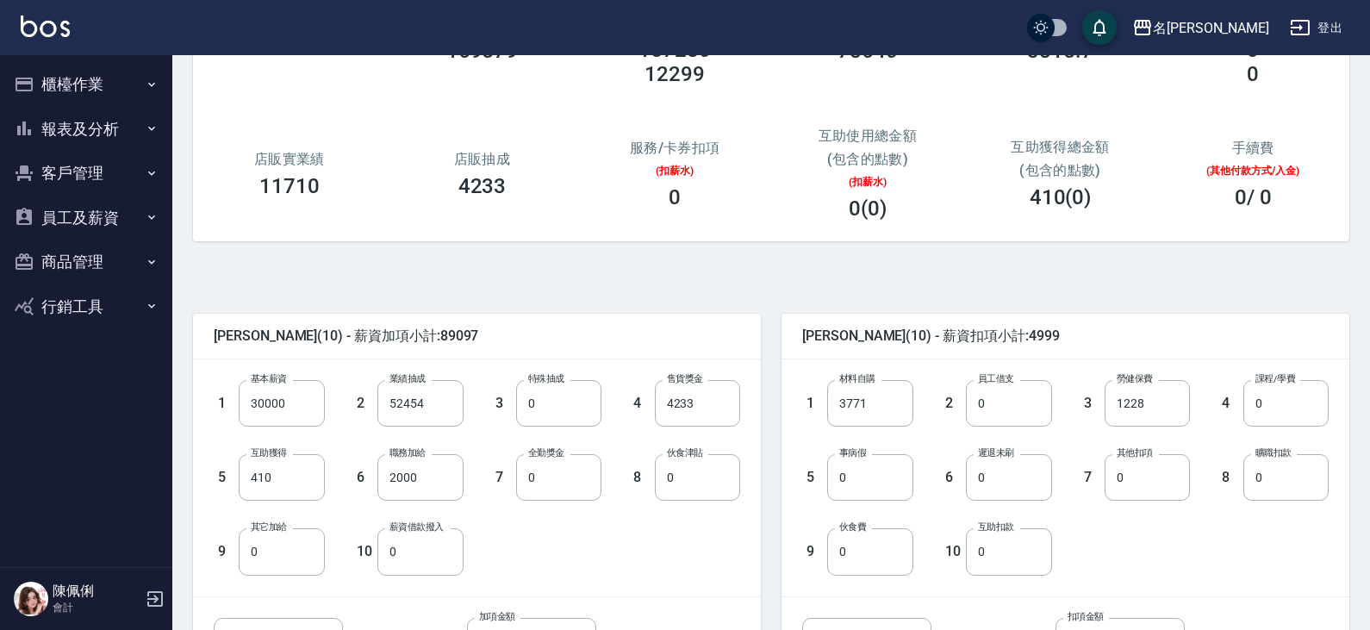
click at [103, 220] on button "員工及薪資" at bounding box center [86, 218] width 159 height 45
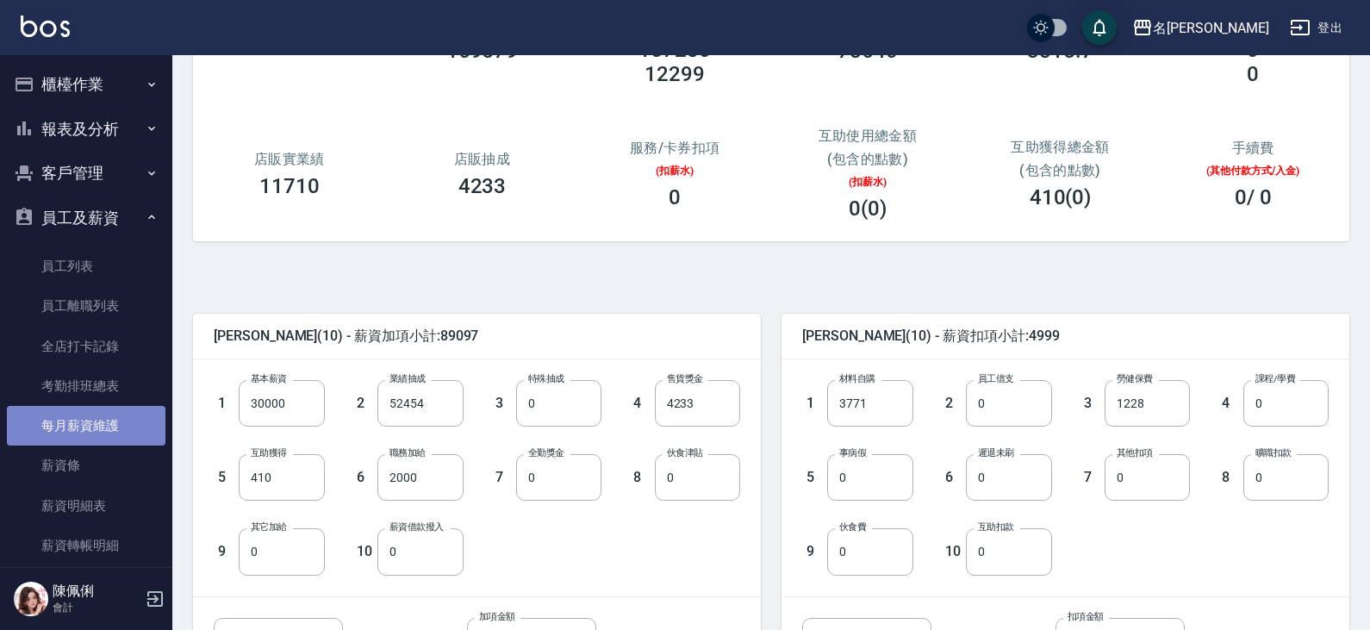
click at [108, 432] on link "每月薪資維護" at bounding box center [86, 426] width 159 height 40
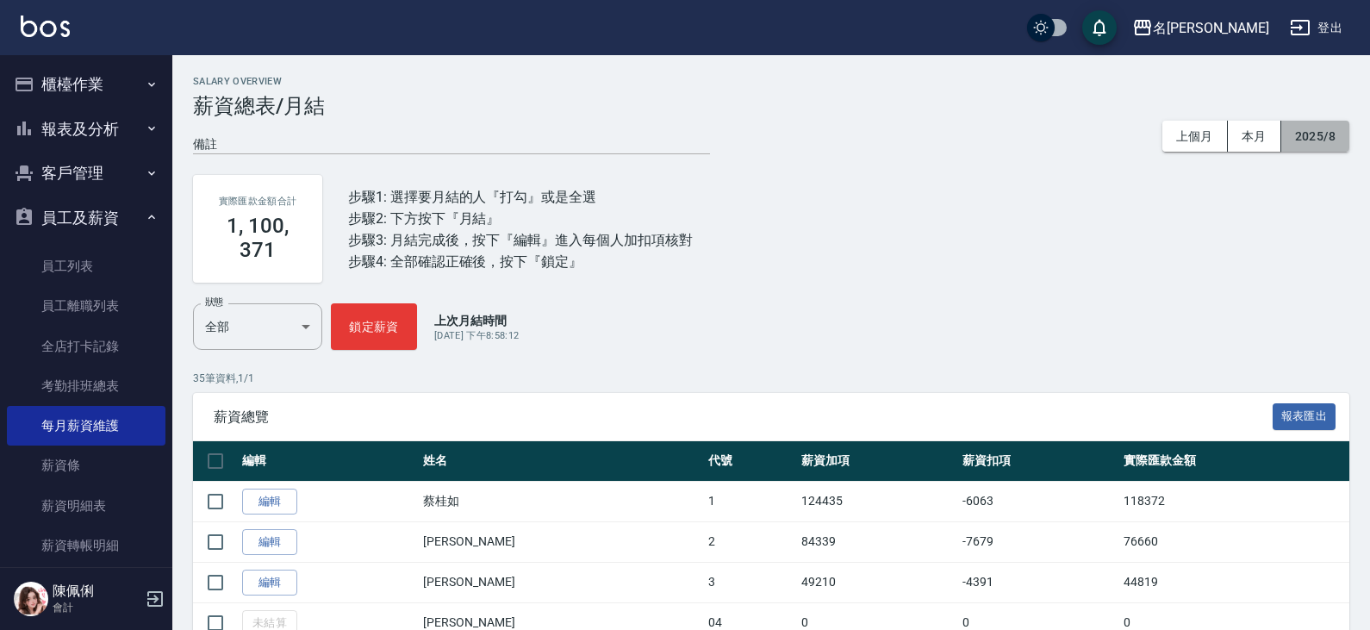
click at [1323, 131] on button "2025/8" at bounding box center [1315, 137] width 68 height 32
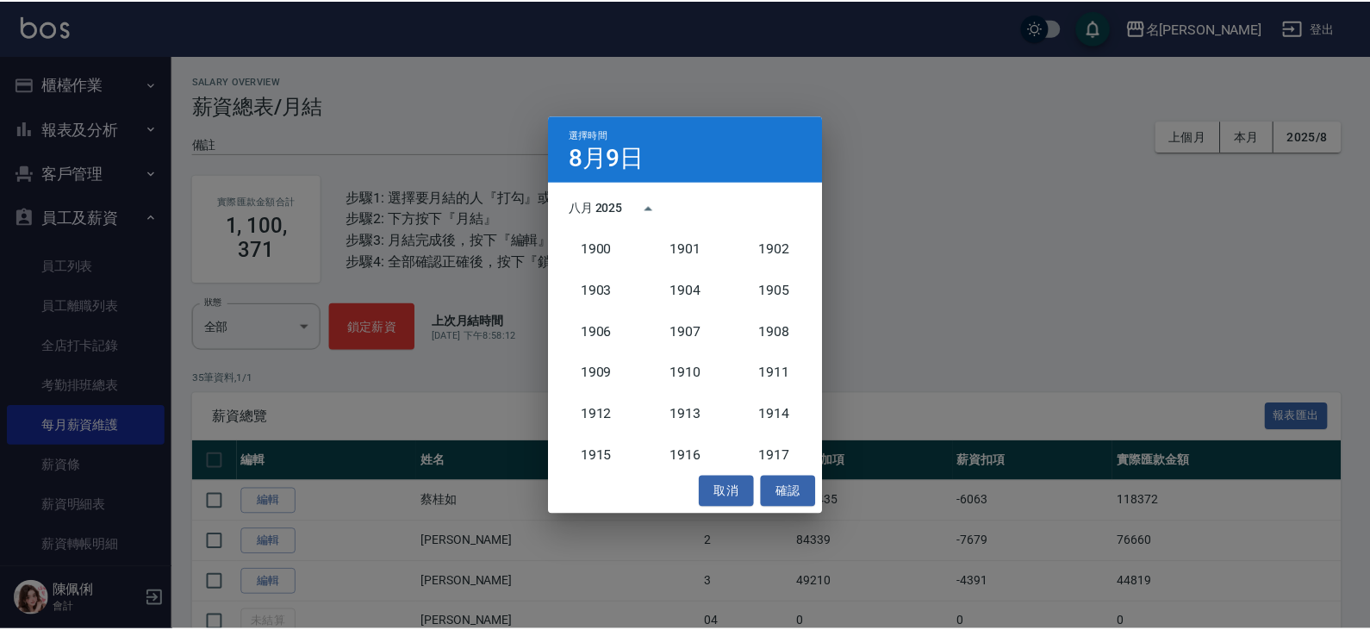
scroll to position [1595, 0]
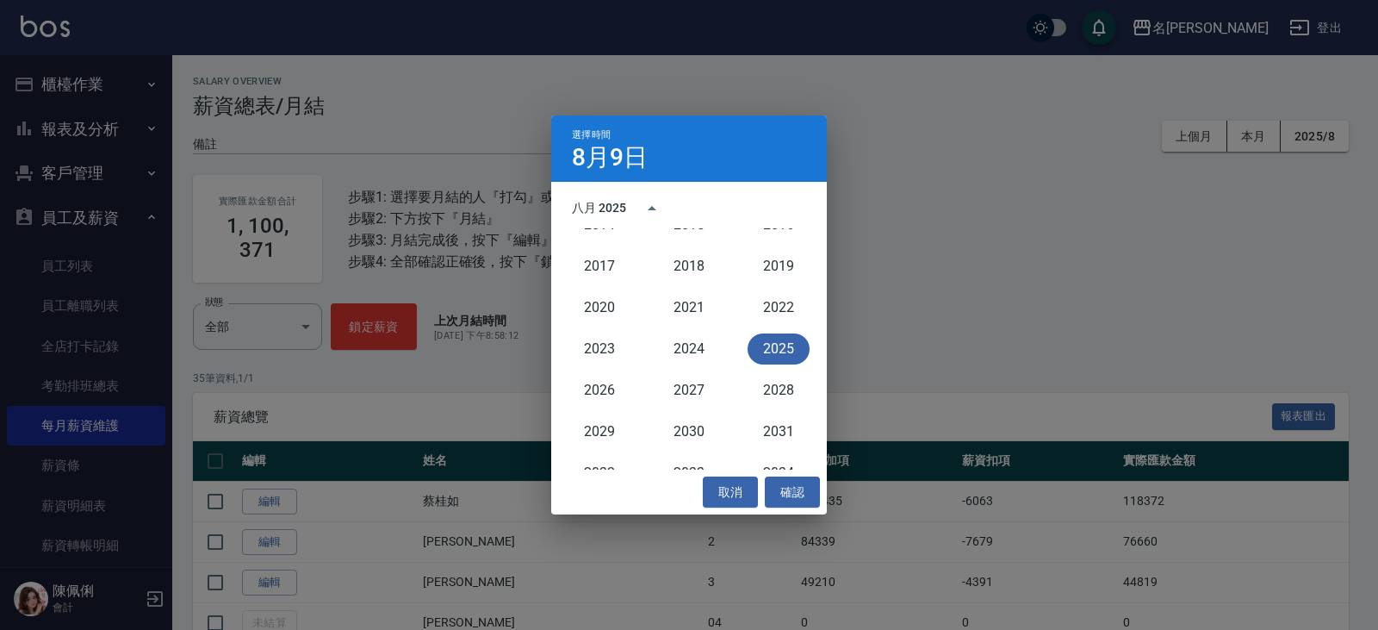
click at [89, 394] on div "選擇時間 [DATE] 八月 2025 1900 1901 1902 1903 1904 1905 1906 1907 1908 1909 1910 1911…" at bounding box center [689, 315] width 1378 height 630
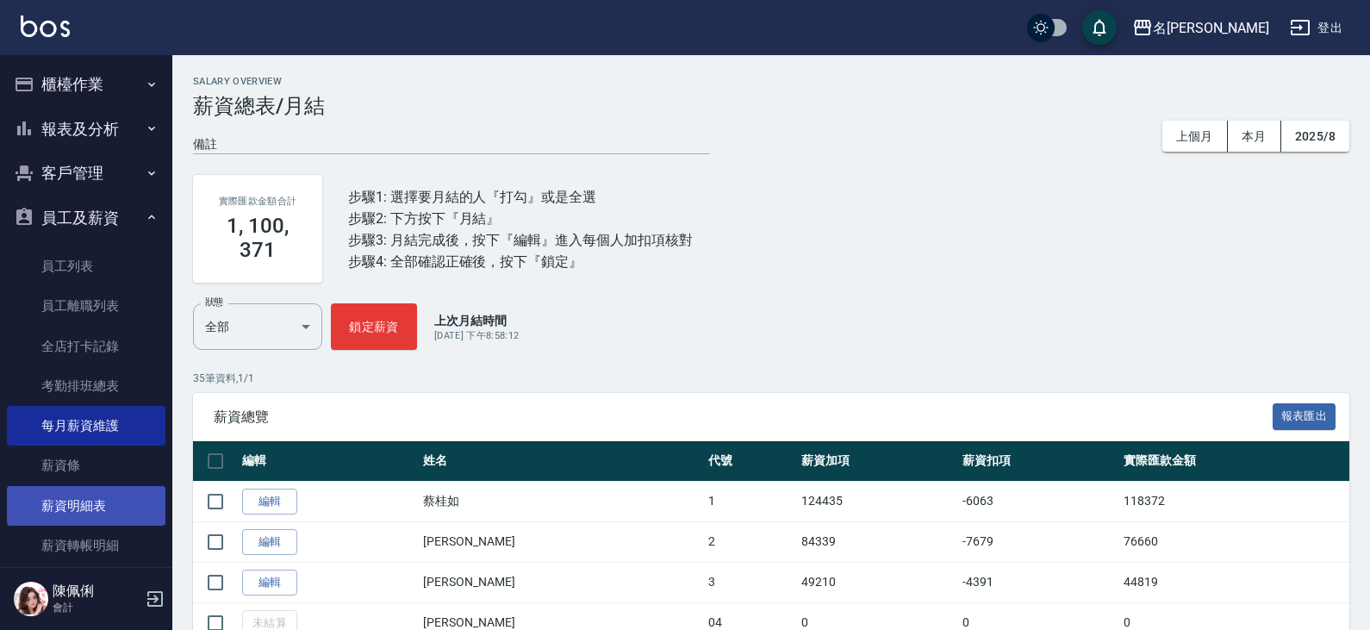
click at [84, 510] on link "薪資明細表" at bounding box center [86, 506] width 159 height 40
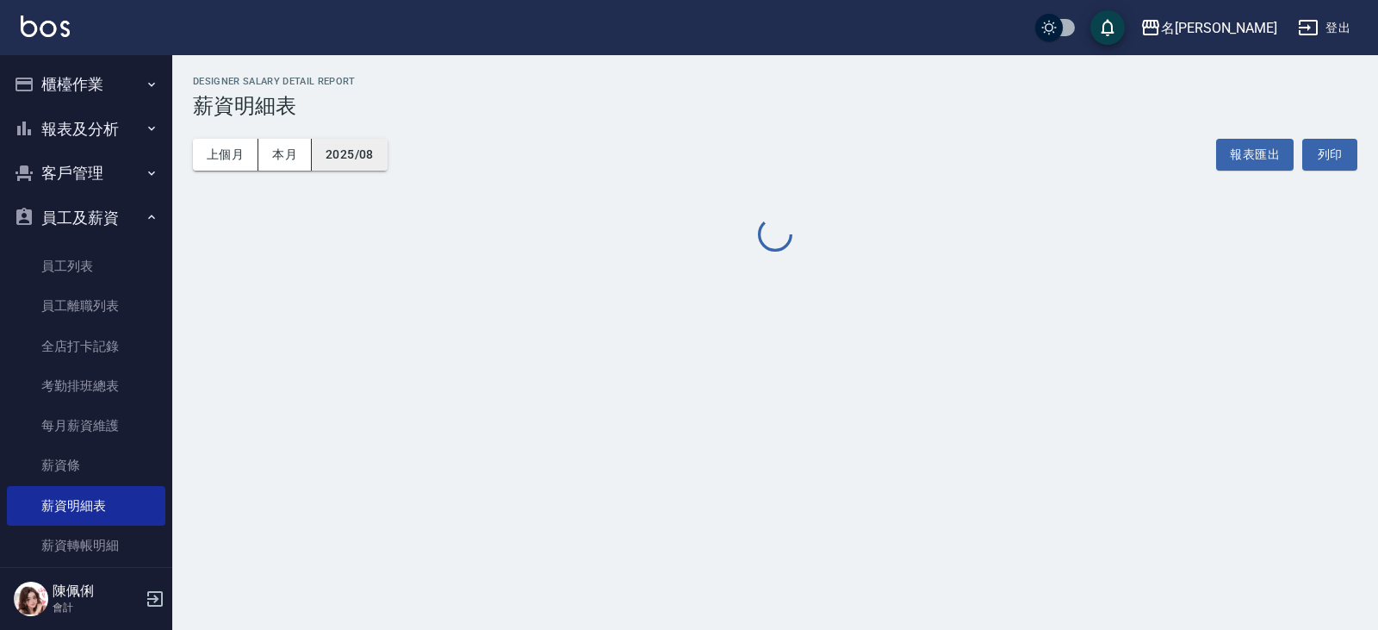
click at [360, 163] on button "2025/08" at bounding box center [350, 155] width 76 height 32
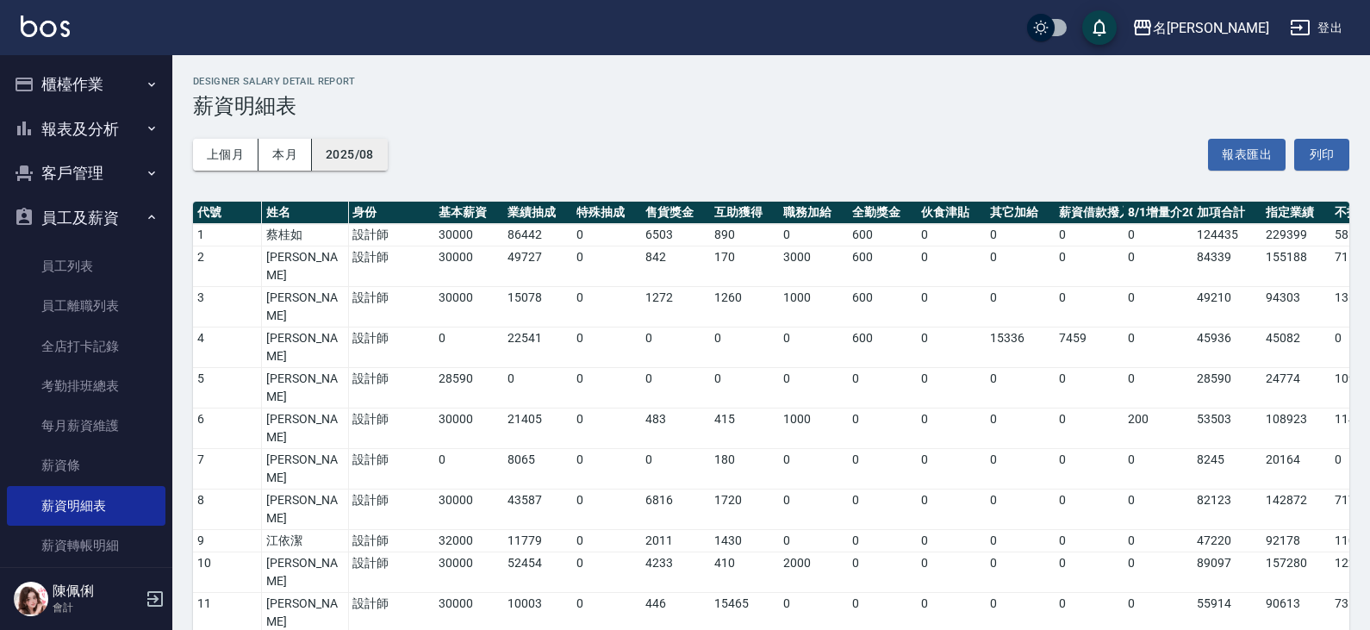
click at [356, 153] on button "2025/08" at bounding box center [350, 155] width 76 height 32
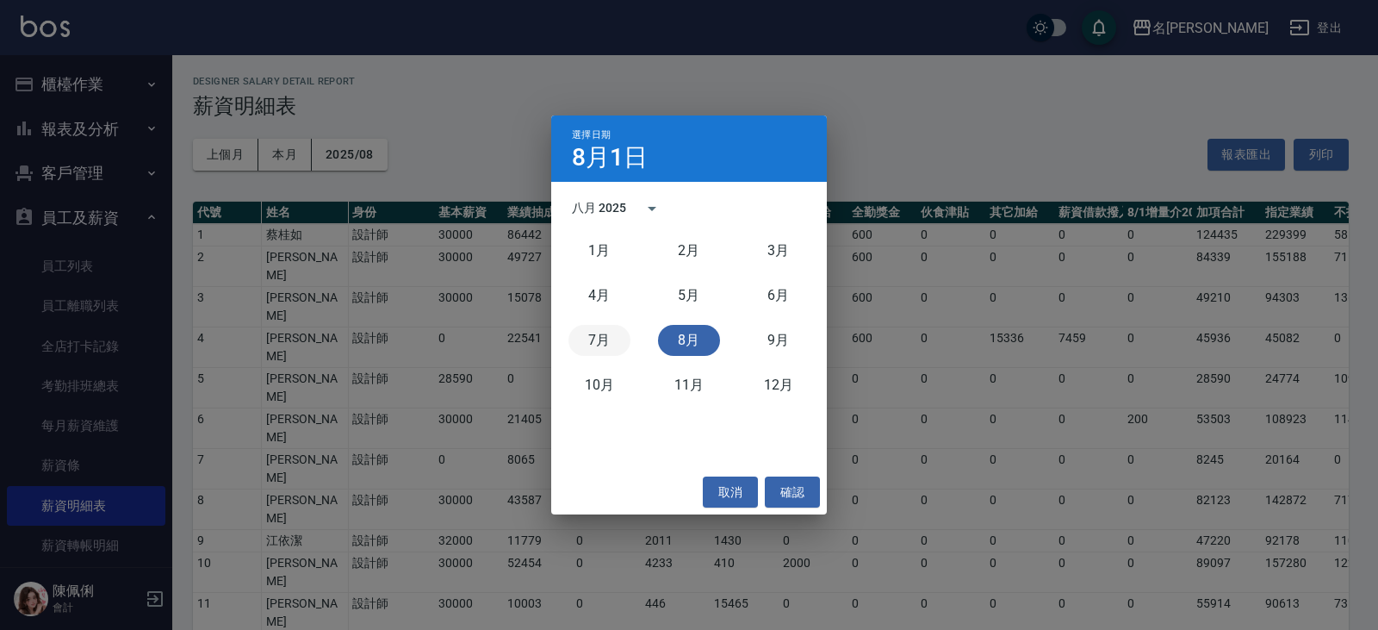
click at [587, 350] on button "7月" at bounding box center [600, 340] width 62 height 31
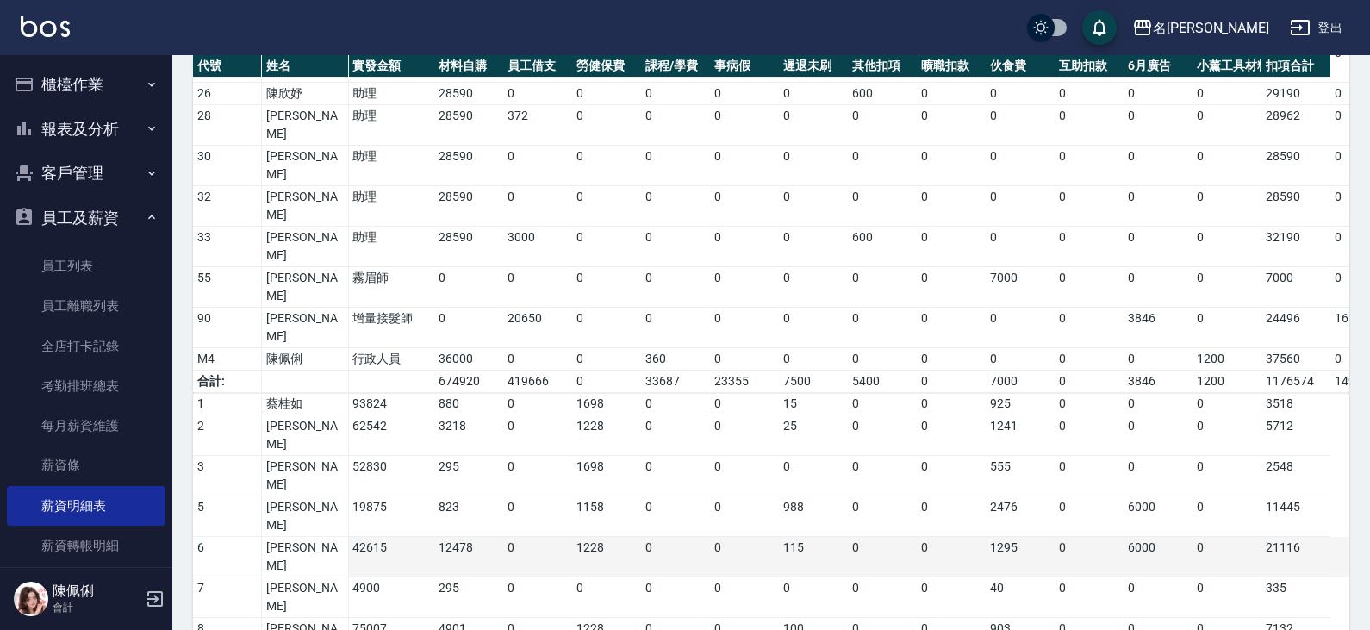
scroll to position [860, 0]
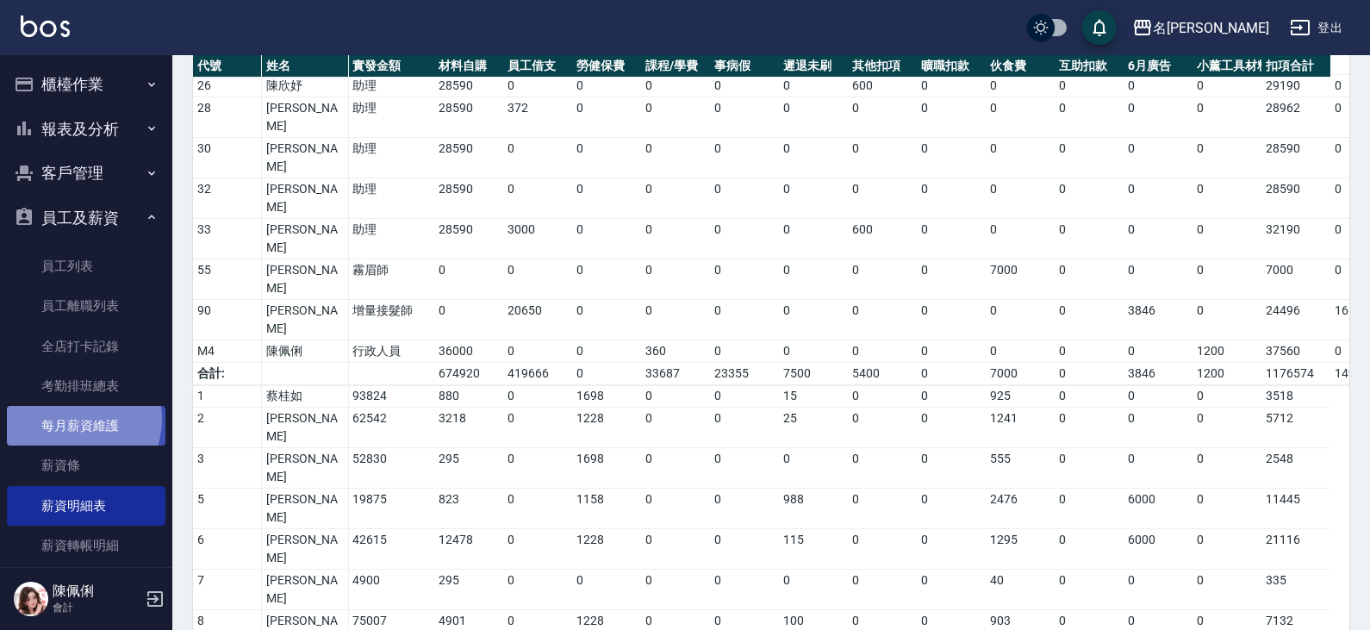
click at [70, 419] on link "每月薪資維護" at bounding box center [86, 426] width 159 height 40
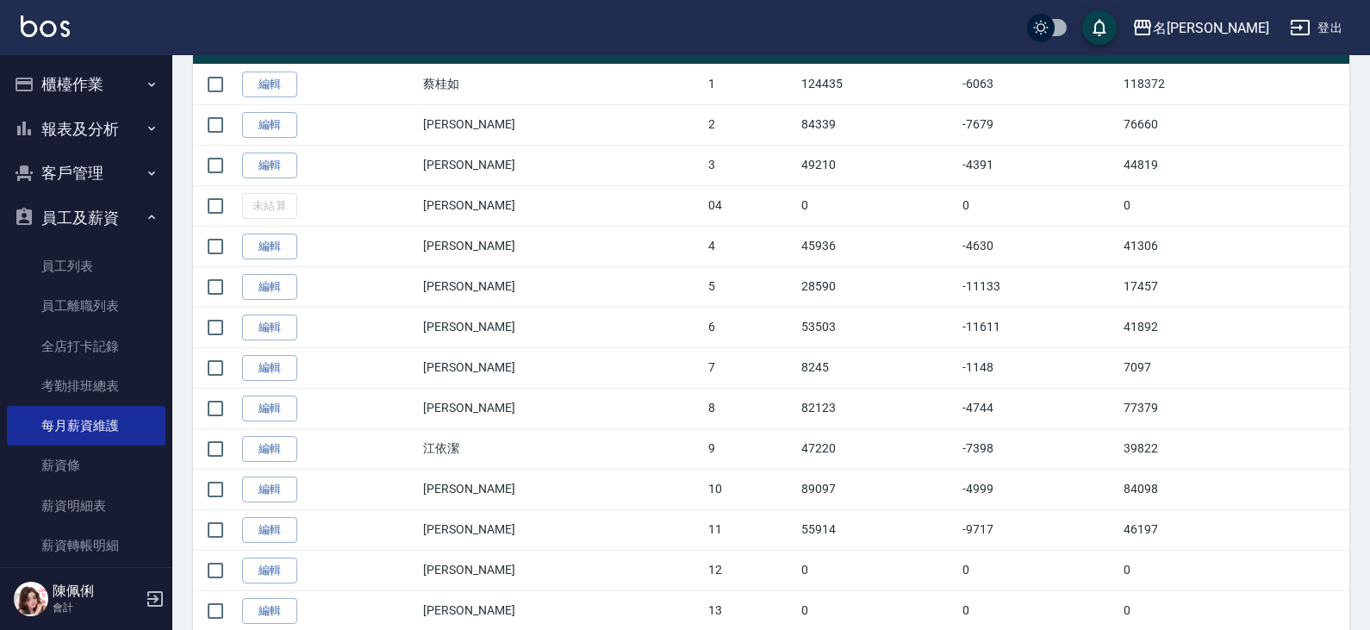
scroll to position [517, 0]
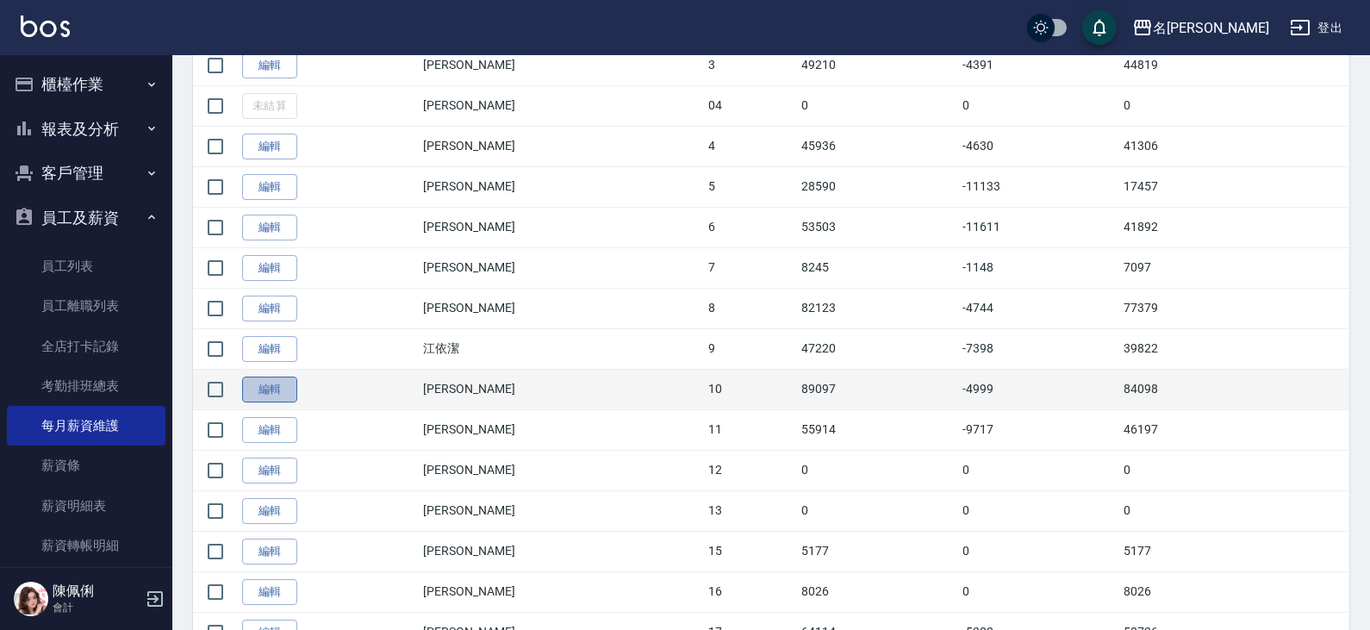
click at [254, 395] on link "編輯" at bounding box center [269, 389] width 55 height 27
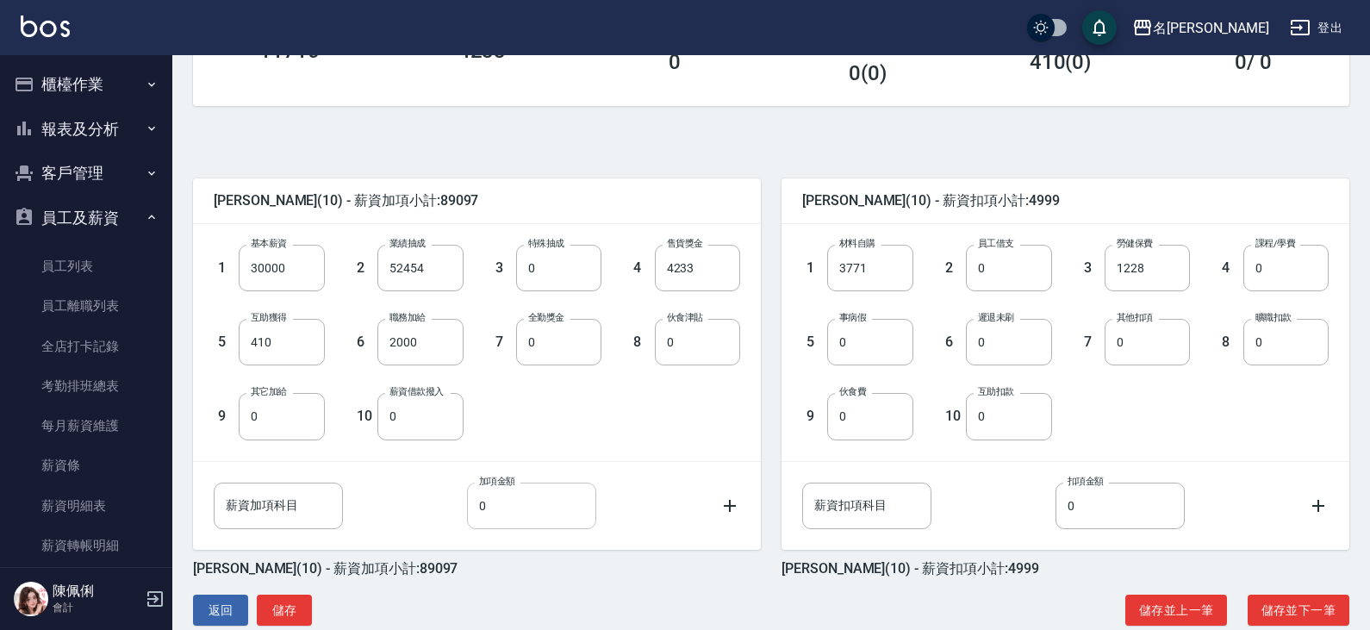
scroll to position [341, 0]
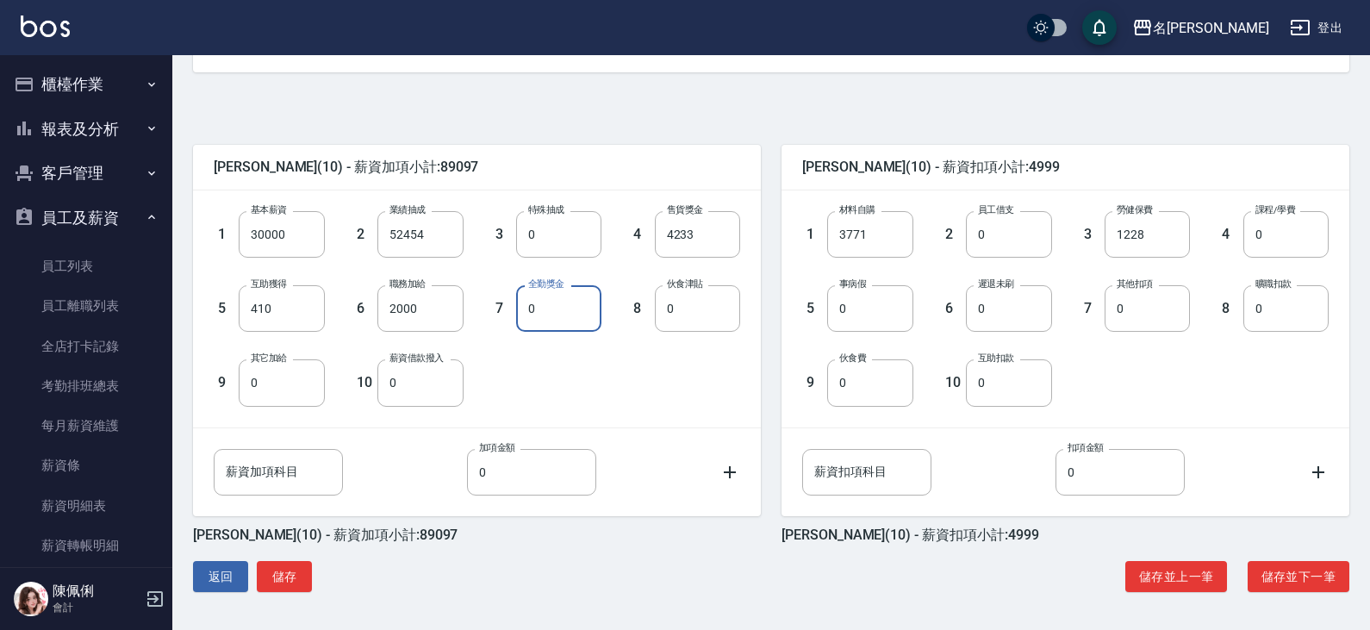
click at [556, 314] on input "0" at bounding box center [558, 308] width 85 height 47
type input "600"
click at [1302, 575] on button "儲存並下一筆" at bounding box center [1298, 577] width 102 height 32
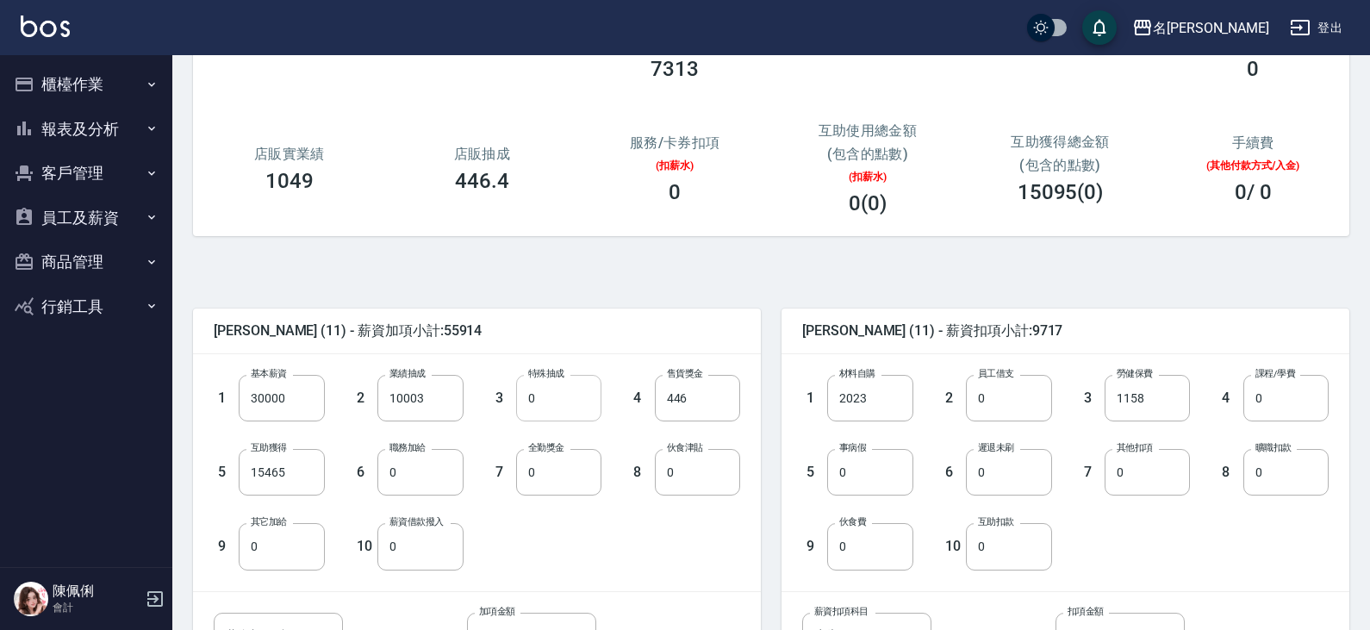
scroll to position [258, 0]
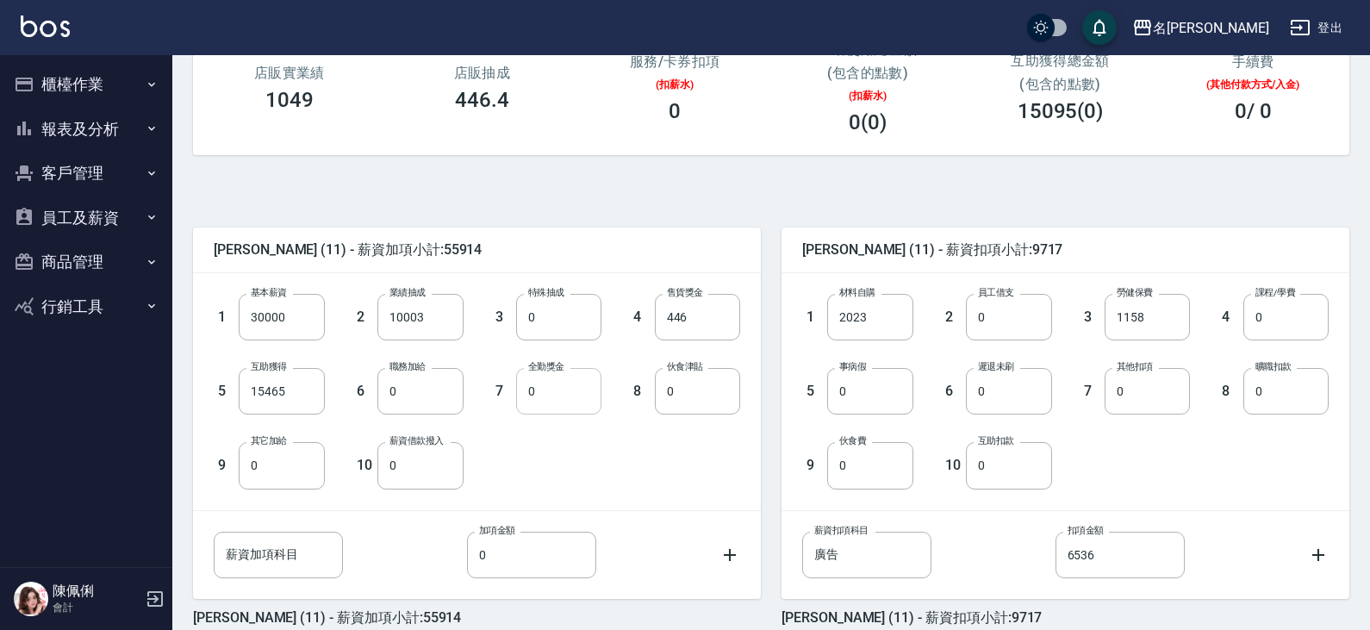
click at [544, 382] on input "0" at bounding box center [558, 391] width 85 height 47
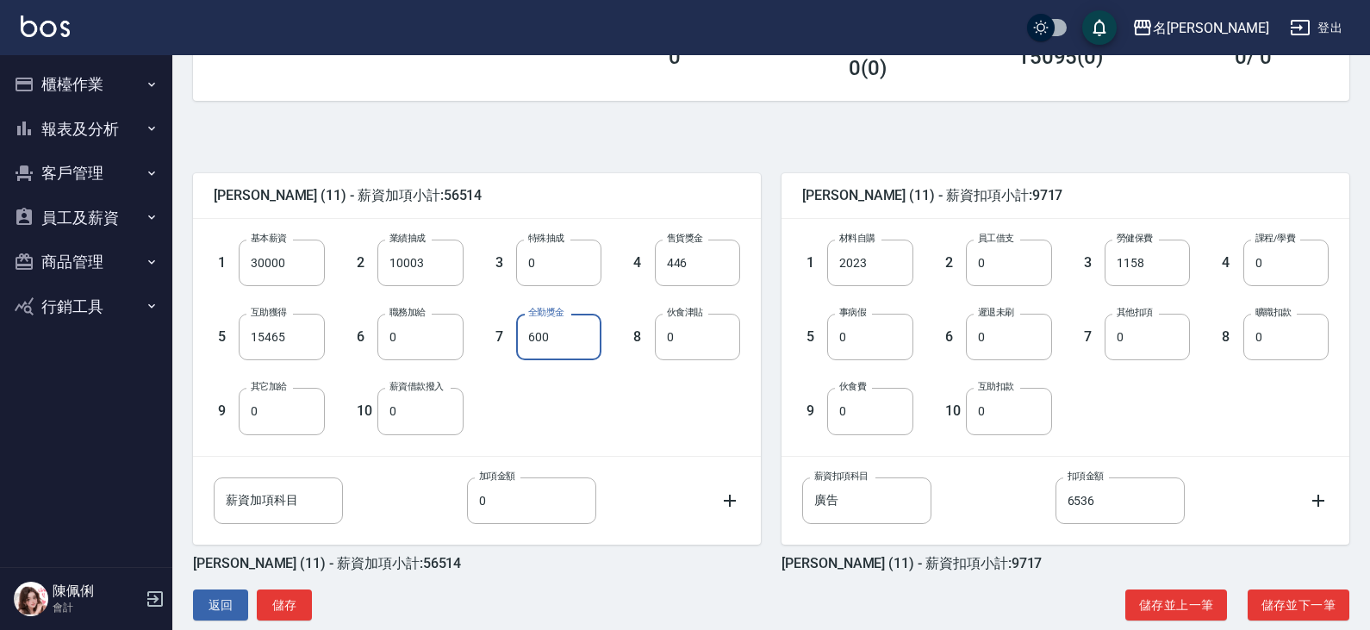
scroll to position [341, 0]
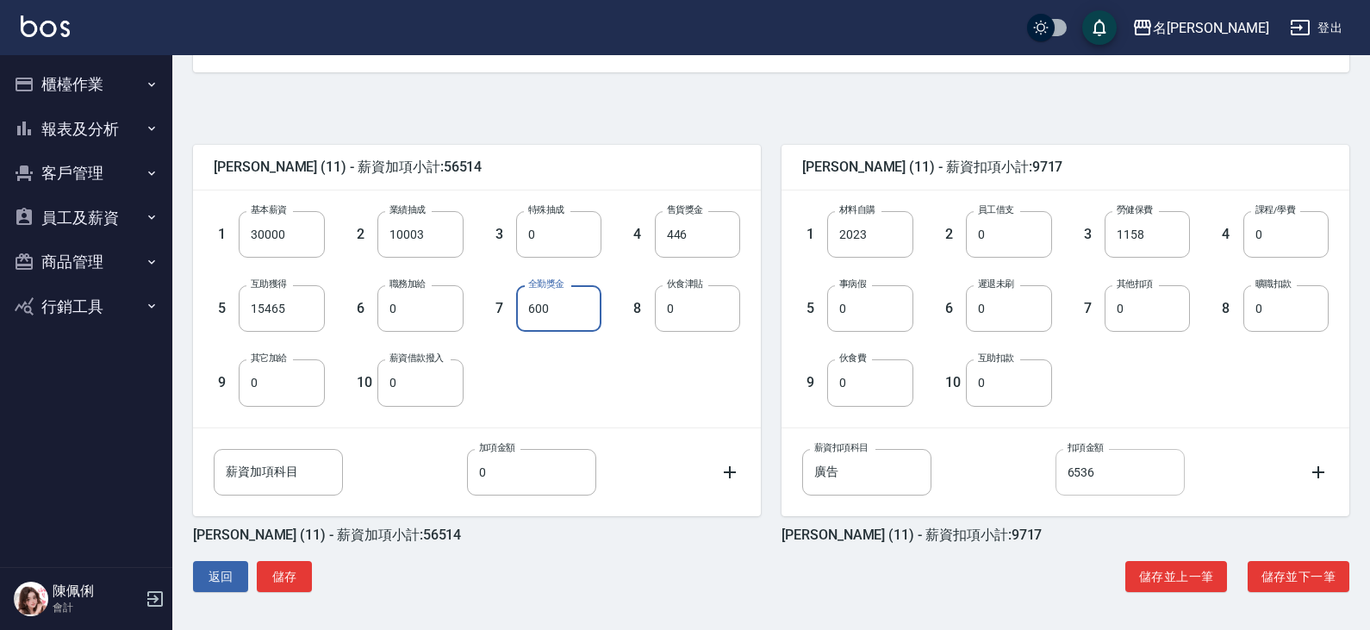
type input "600"
click at [1121, 469] on input "6536" at bounding box center [1119, 472] width 129 height 47
type input "6000"
click at [1291, 577] on button "儲存並下一筆" at bounding box center [1298, 577] width 102 height 32
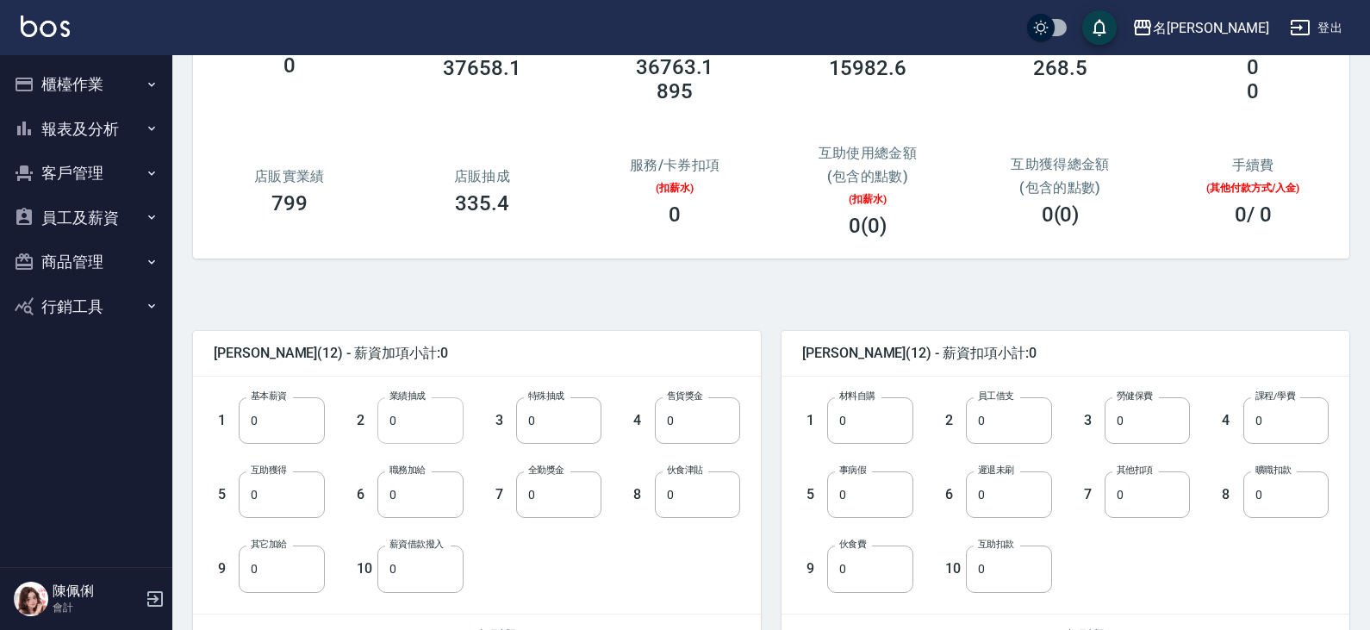
scroll to position [172, 0]
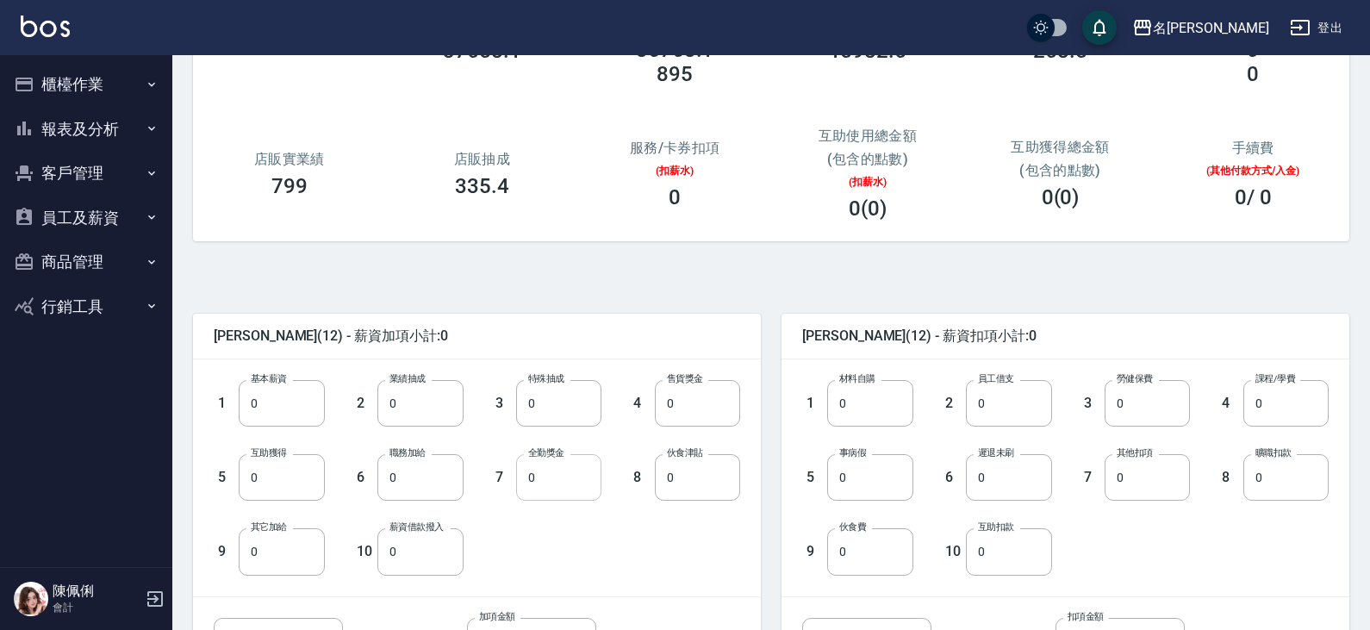
click at [550, 498] on input "0" at bounding box center [558, 477] width 85 height 47
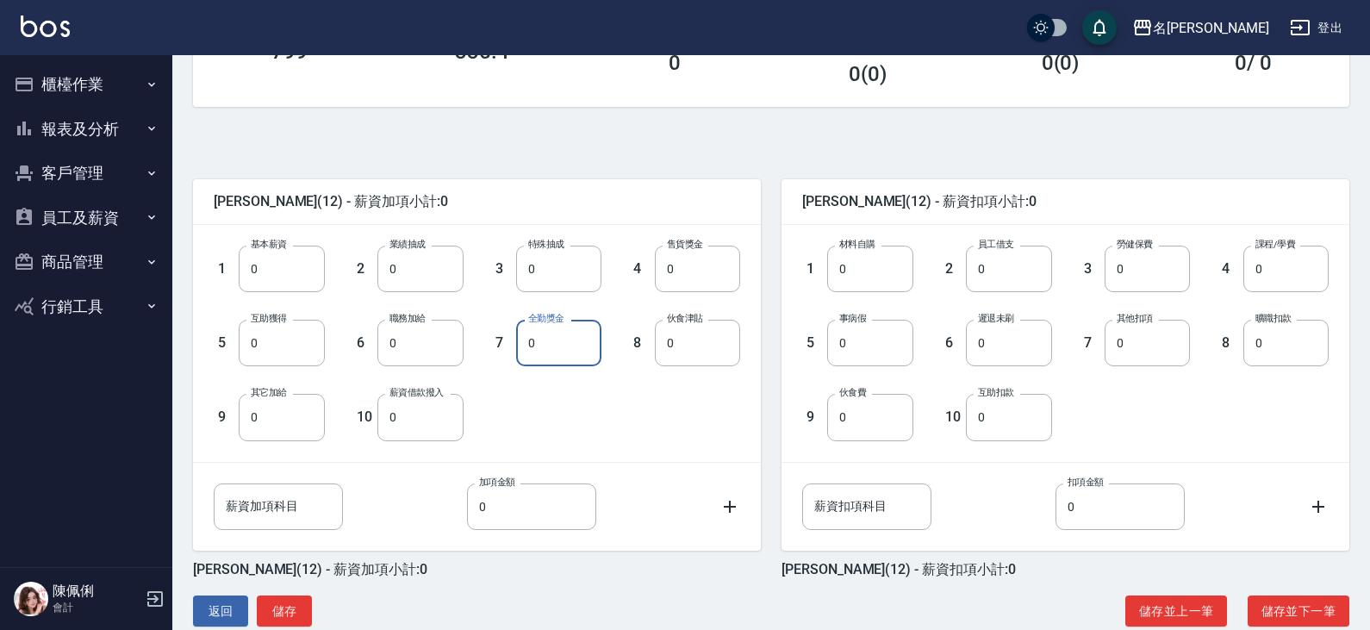
scroll to position [341, 0]
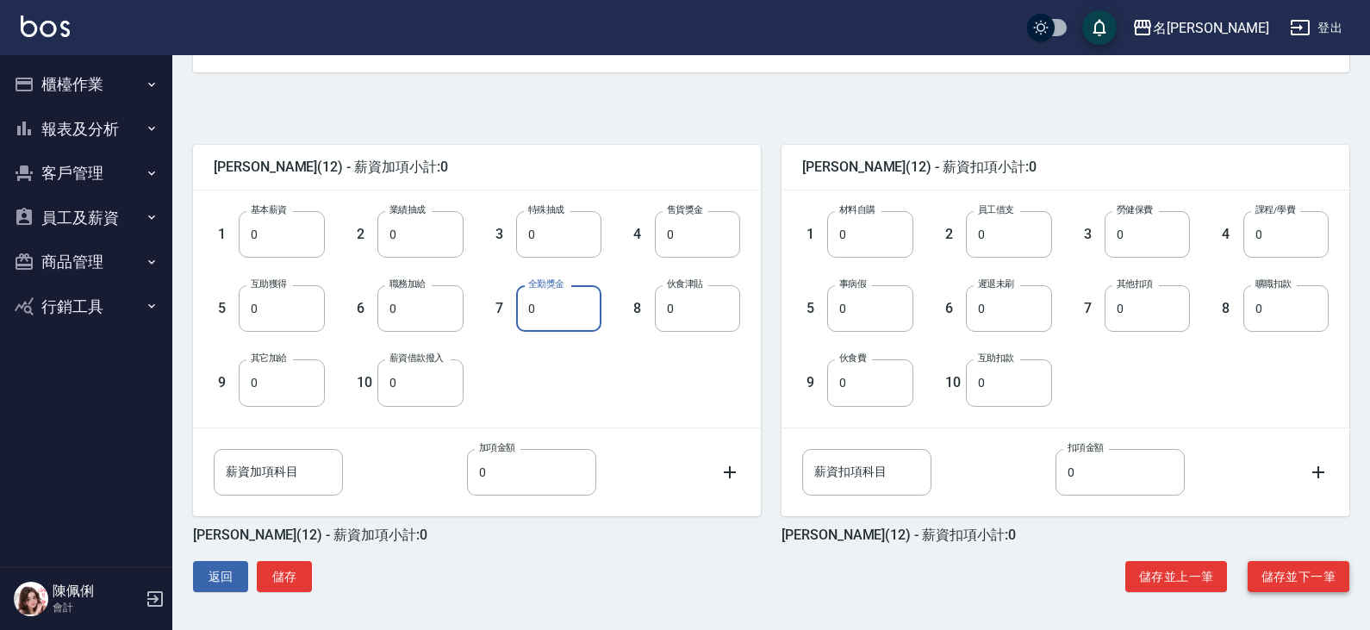
click at [1281, 576] on button "儲存並下一筆" at bounding box center [1298, 577] width 102 height 32
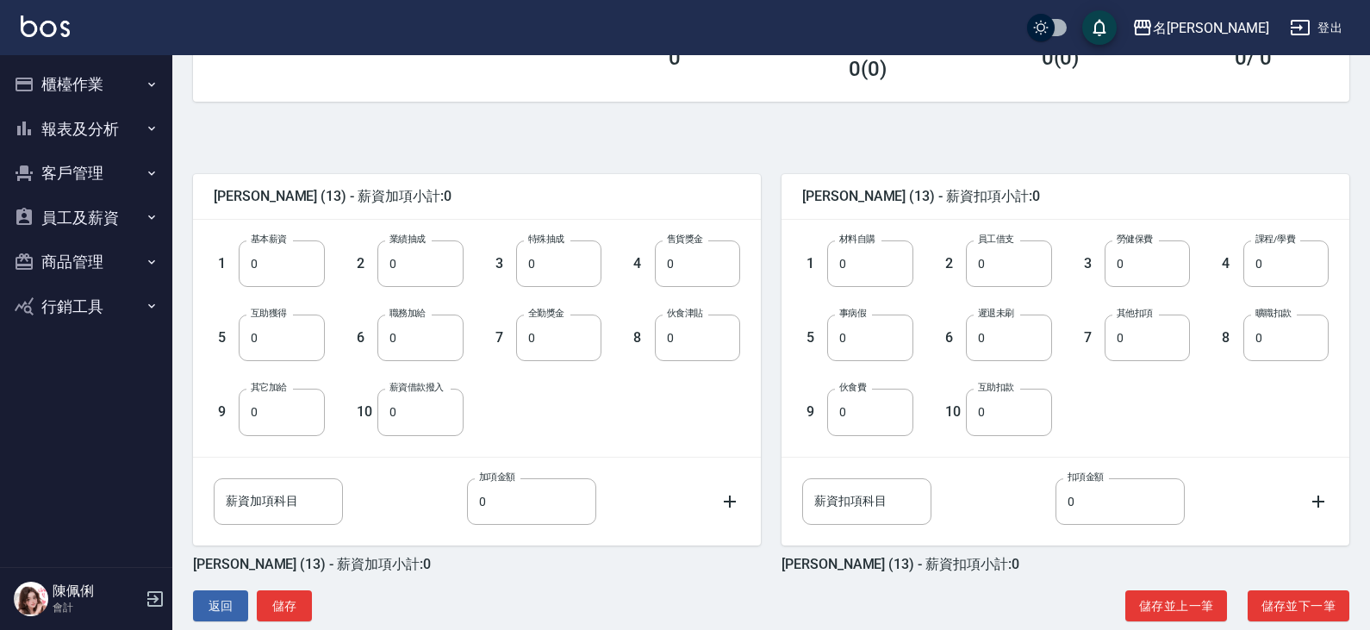
scroll to position [341, 0]
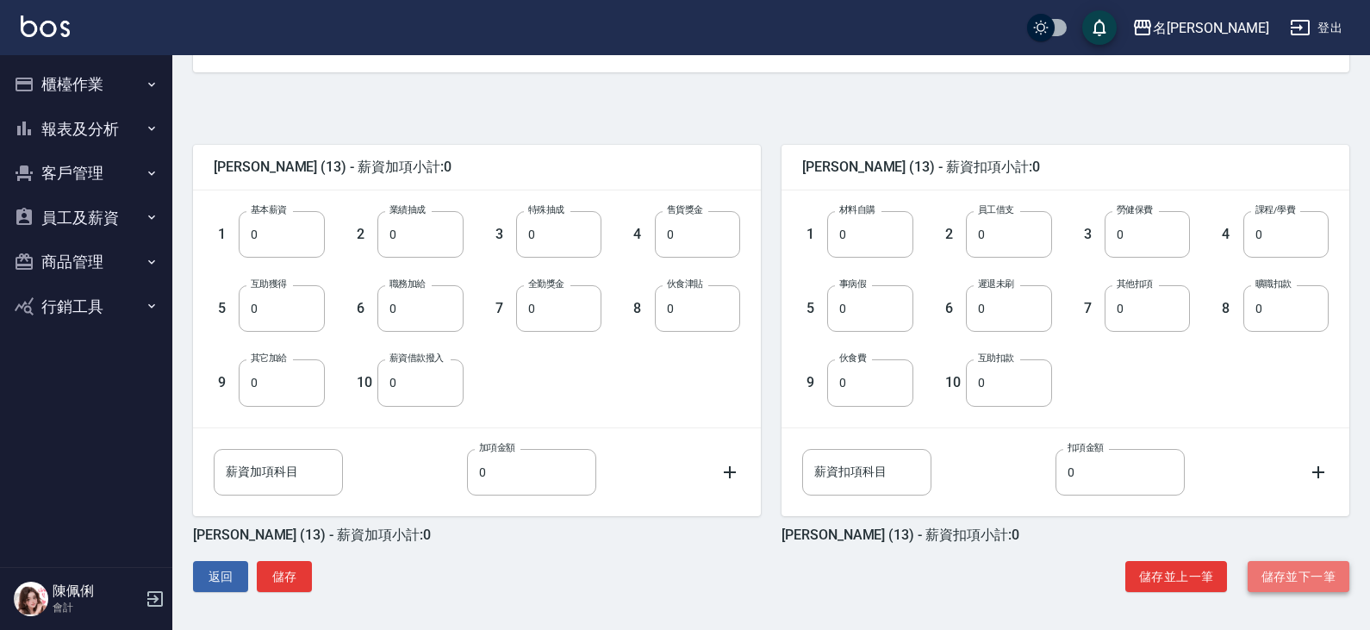
click at [1295, 579] on button "儲存並下一筆" at bounding box center [1298, 577] width 102 height 32
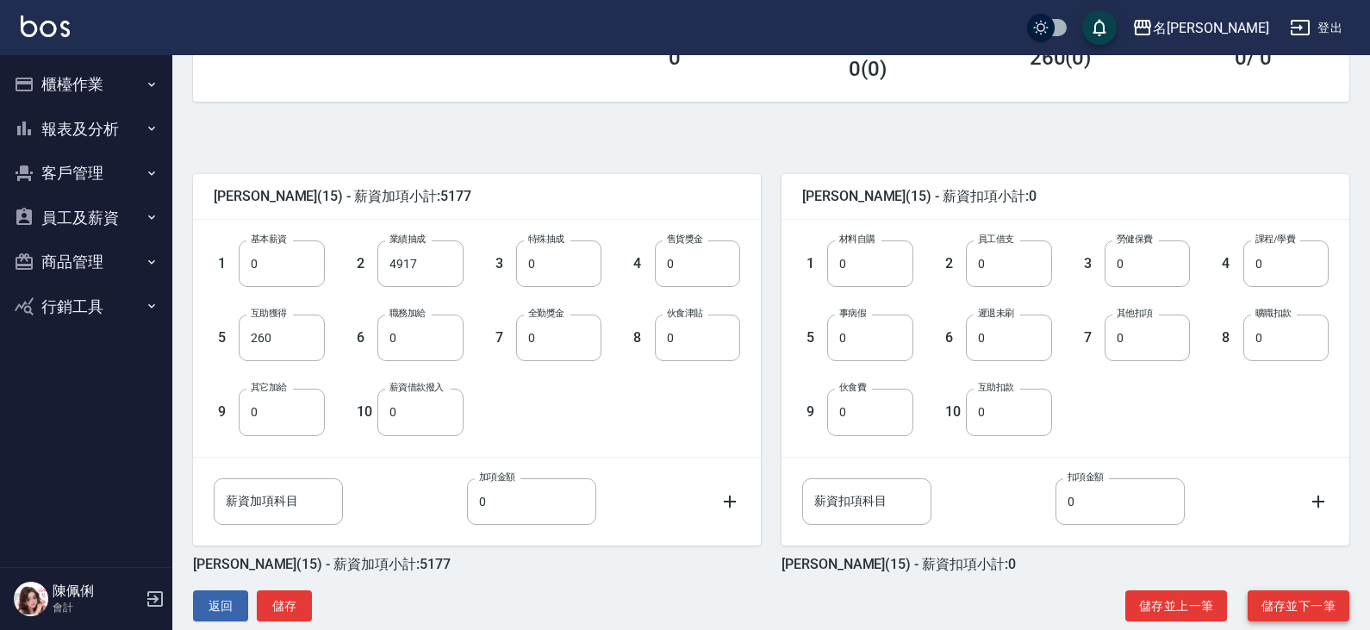
scroll to position [341, 0]
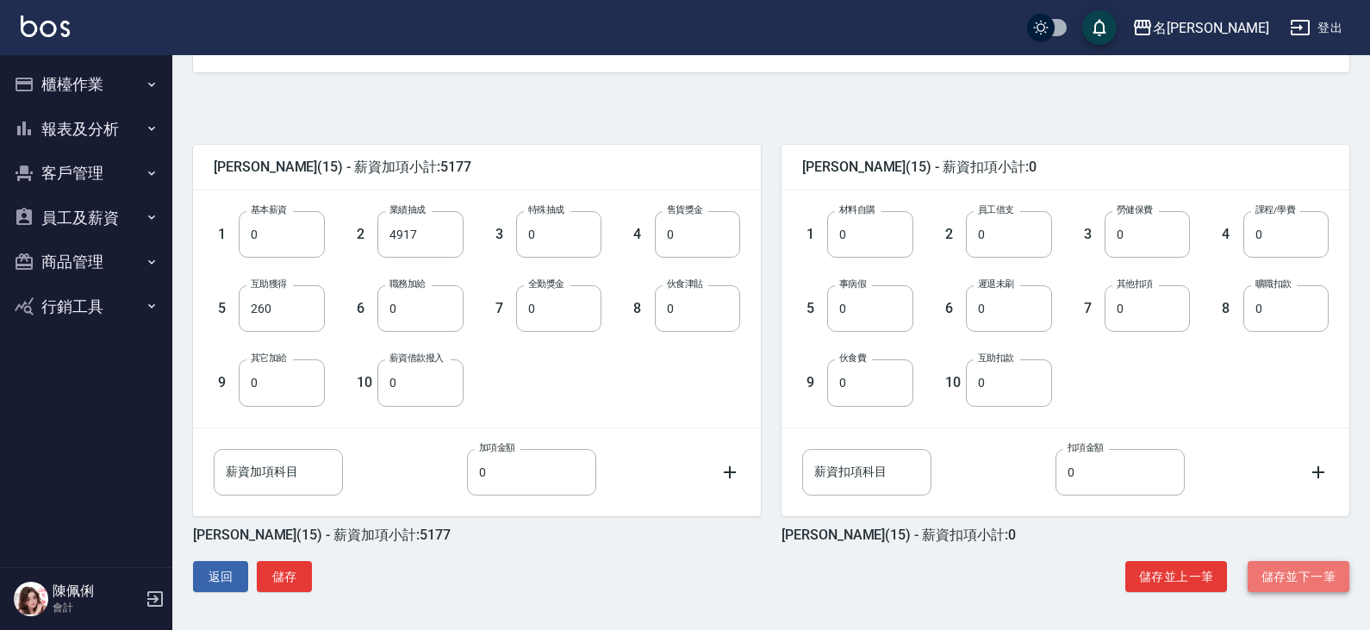
click at [1299, 575] on button "儲存並下一筆" at bounding box center [1298, 577] width 102 height 32
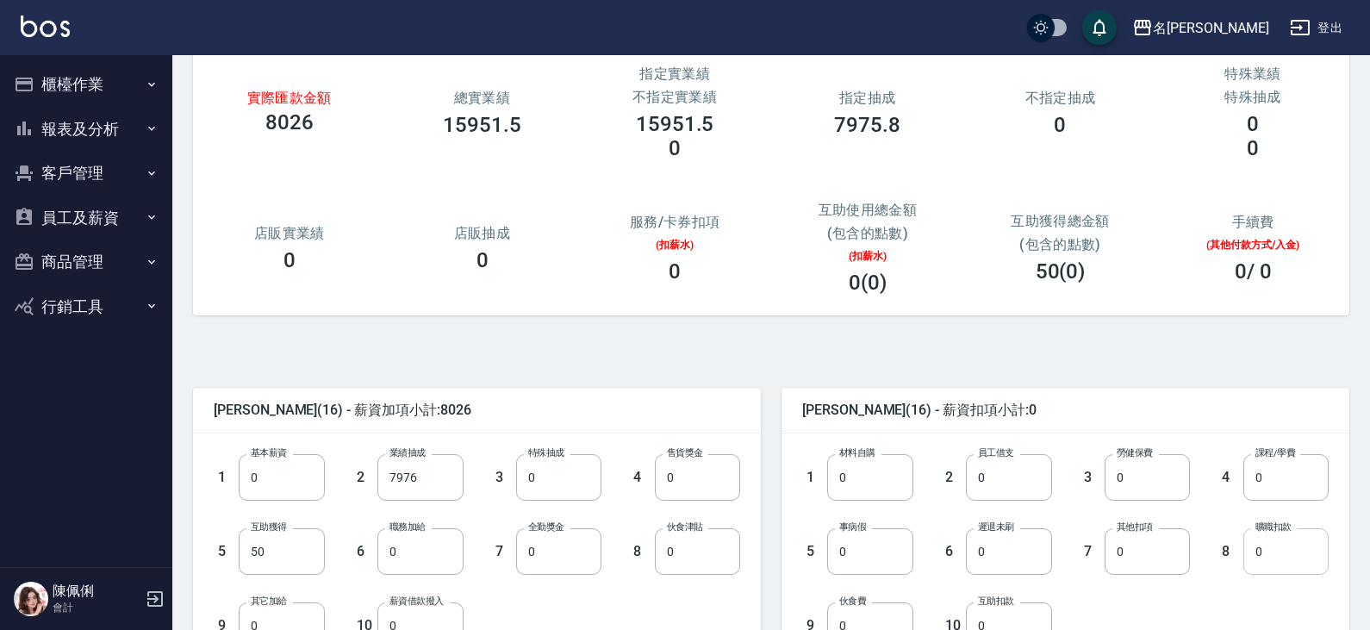
scroll to position [341, 0]
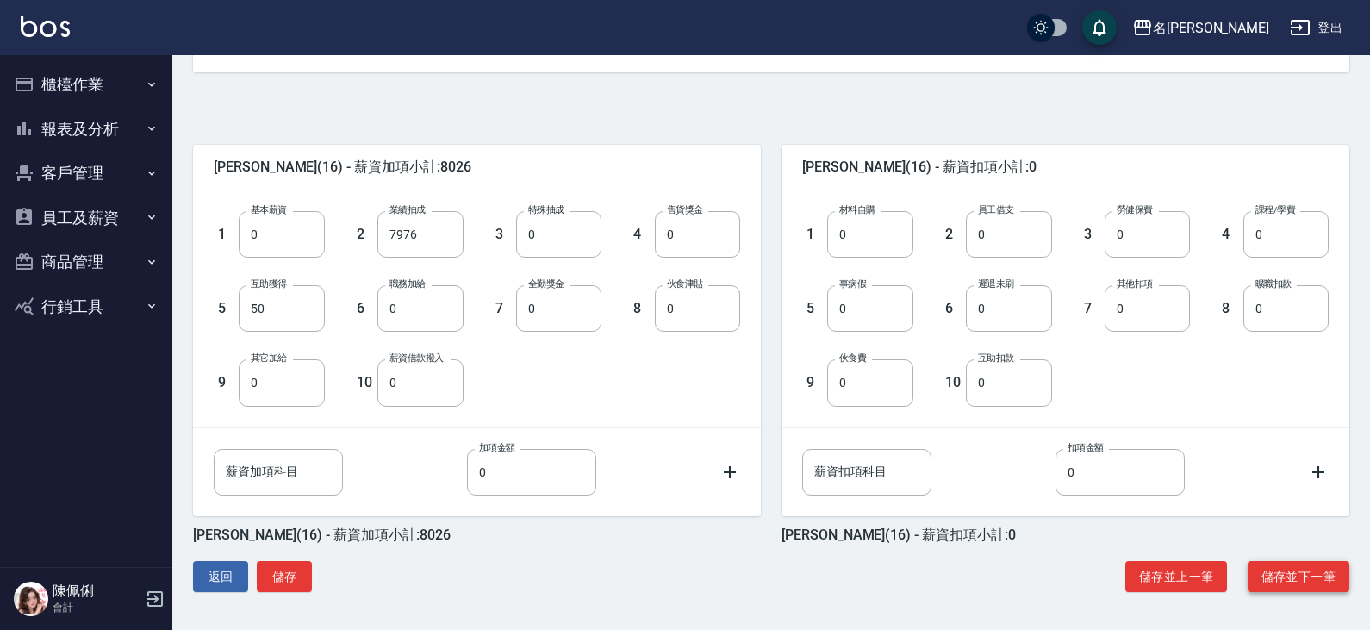
click at [1287, 573] on button "儲存並下一筆" at bounding box center [1298, 577] width 102 height 32
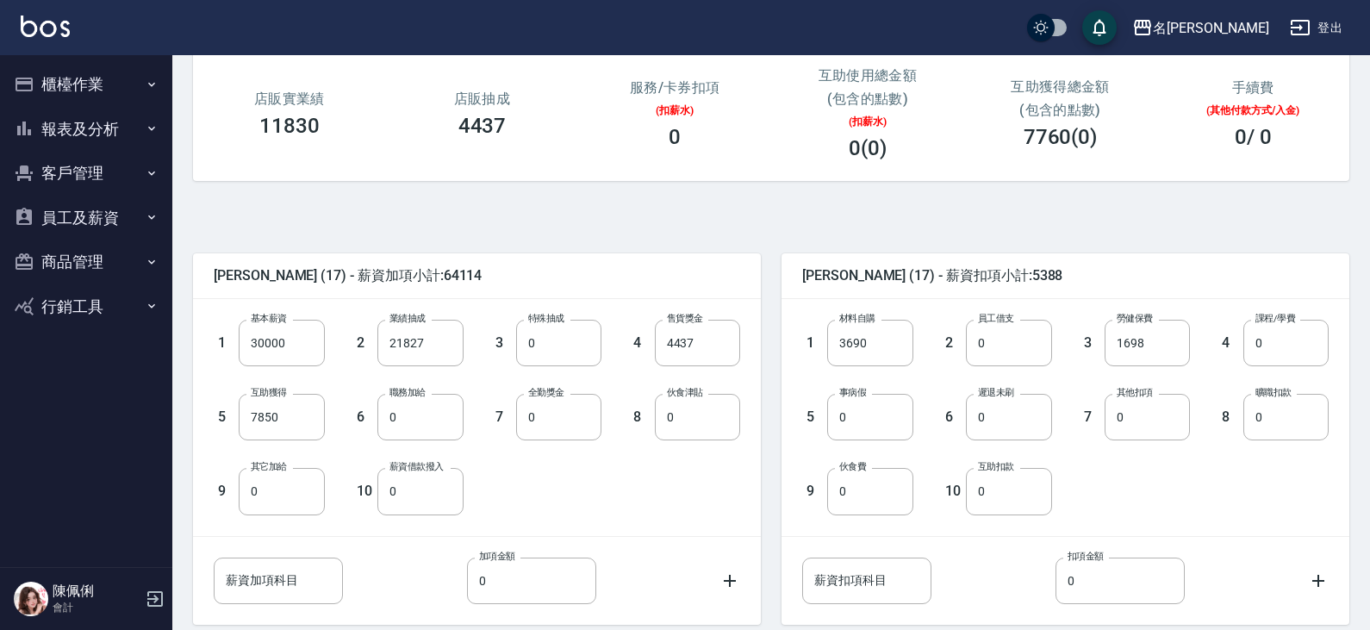
scroll to position [258, 0]
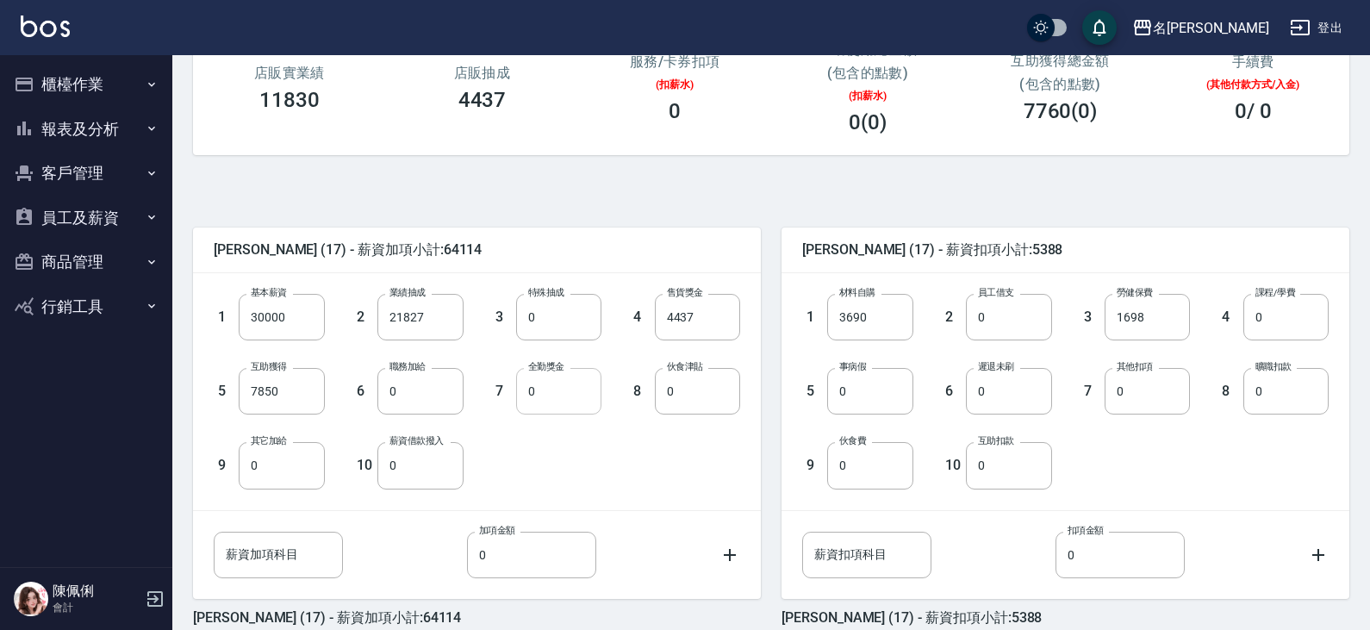
click at [549, 399] on input "0" at bounding box center [558, 391] width 85 height 47
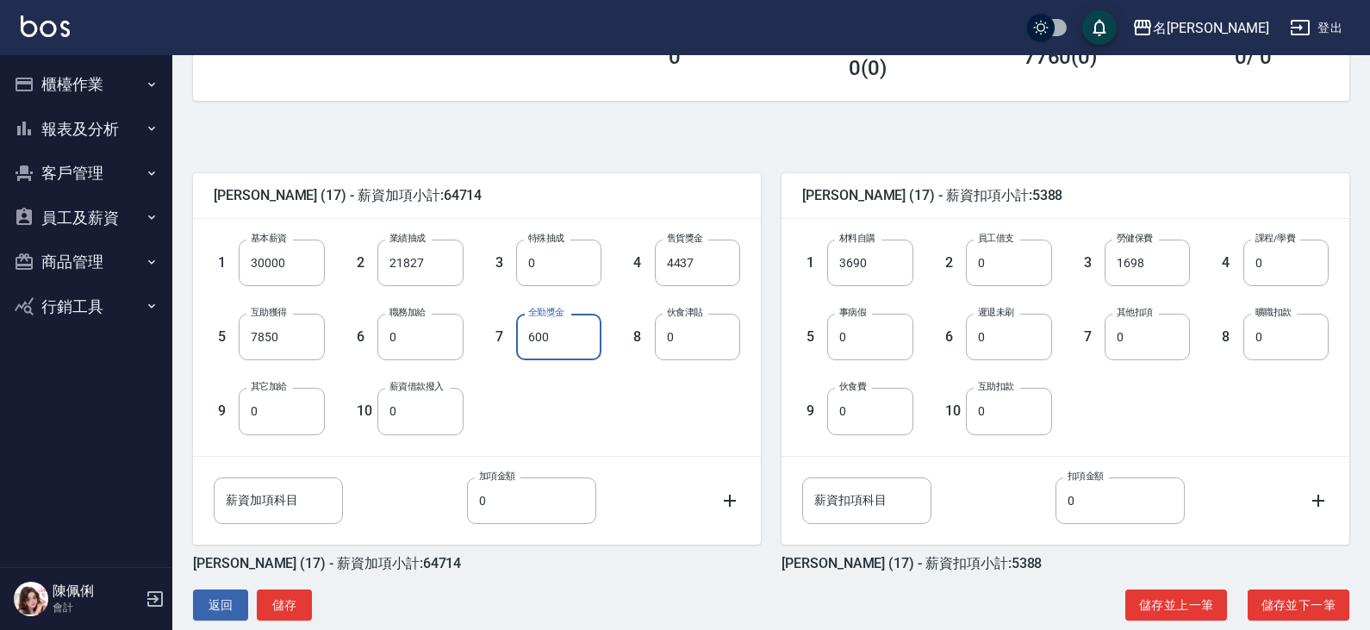
scroll to position [341, 0]
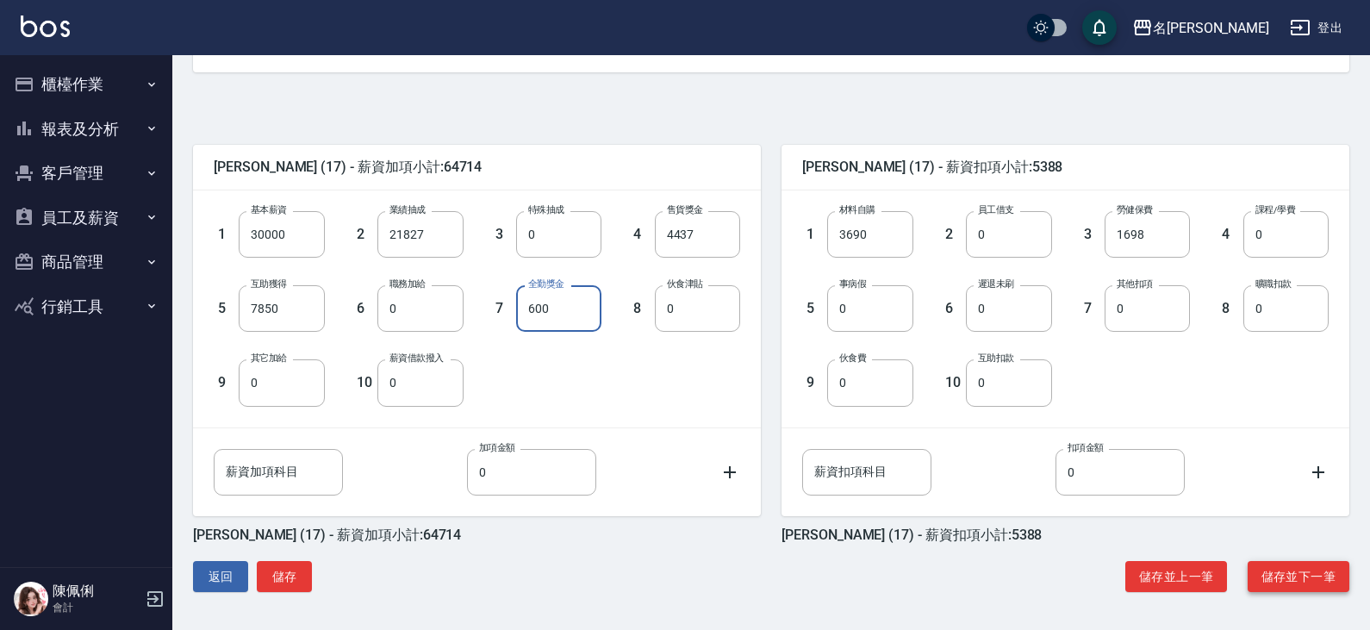
type input "600"
click at [1312, 580] on button "儲存並下一筆" at bounding box center [1298, 577] width 102 height 32
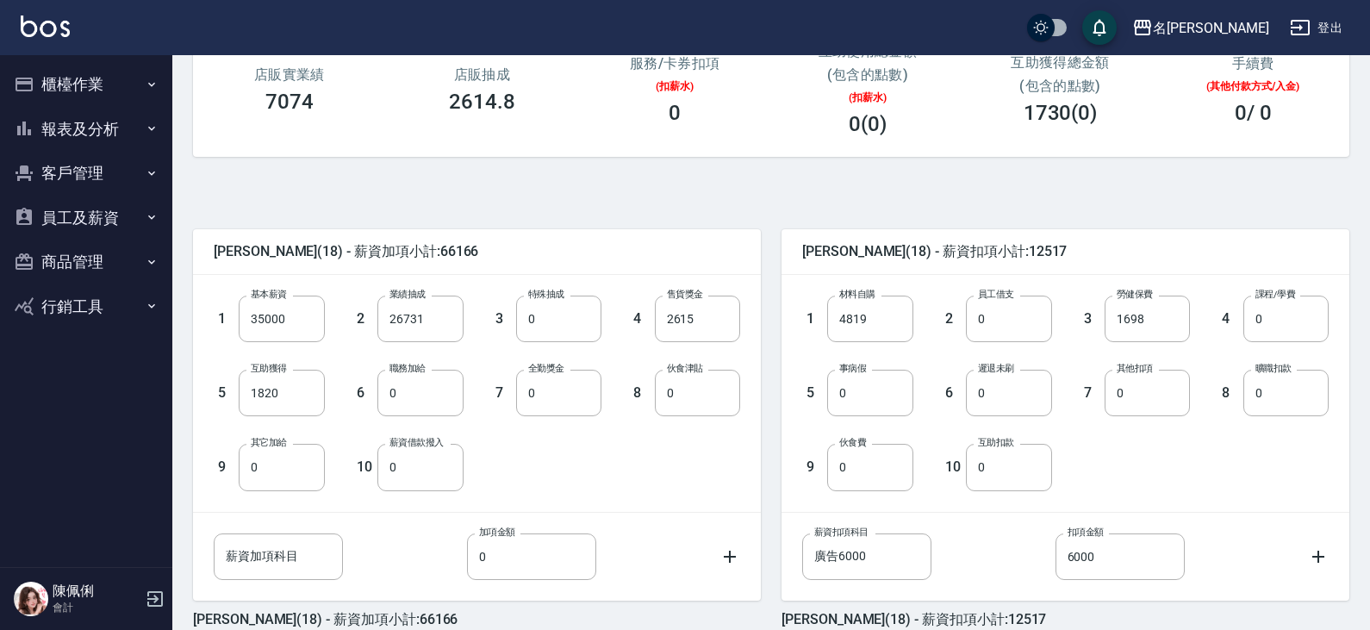
scroll to position [258, 0]
click at [554, 396] on input "0" at bounding box center [558, 391] width 85 height 47
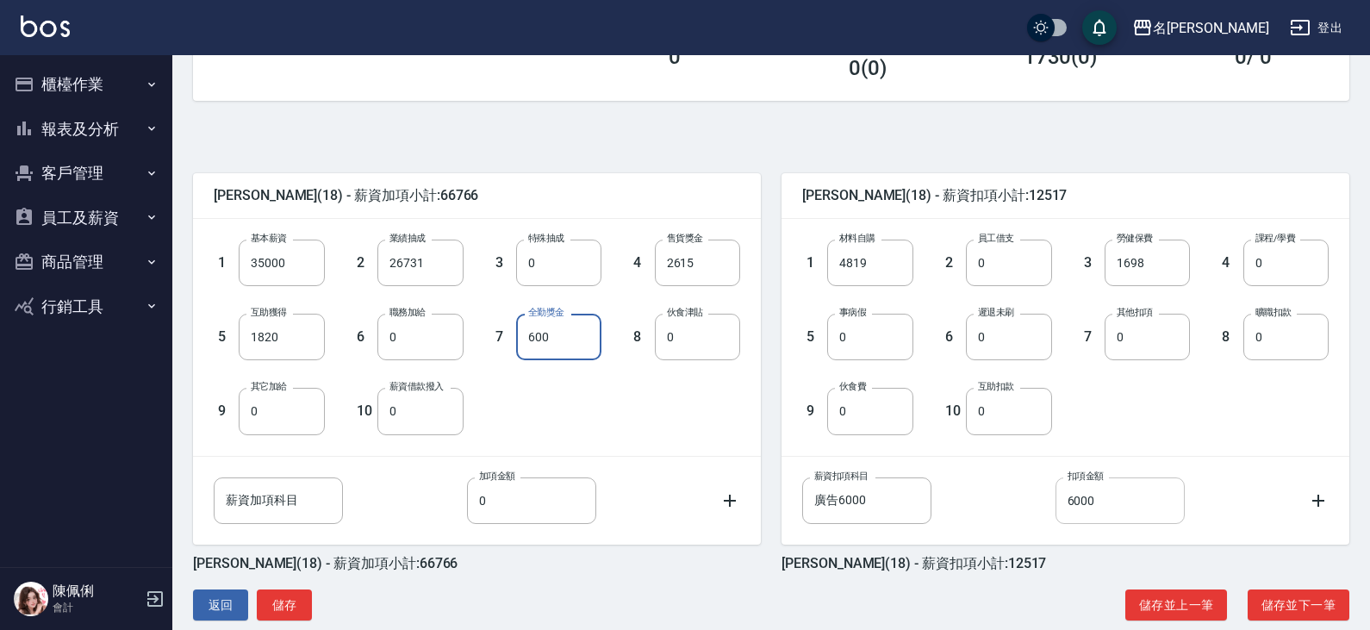
scroll to position [341, 0]
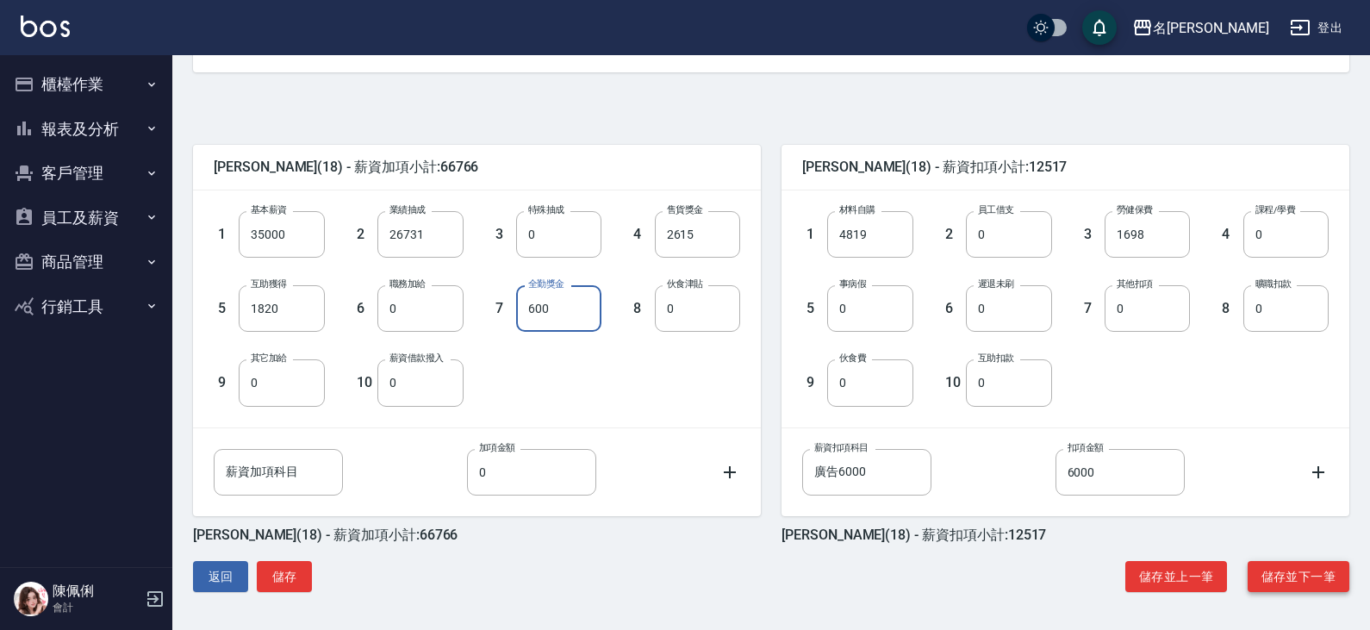
type input "600"
click at [1288, 587] on button "儲存並下一筆" at bounding box center [1298, 577] width 102 height 32
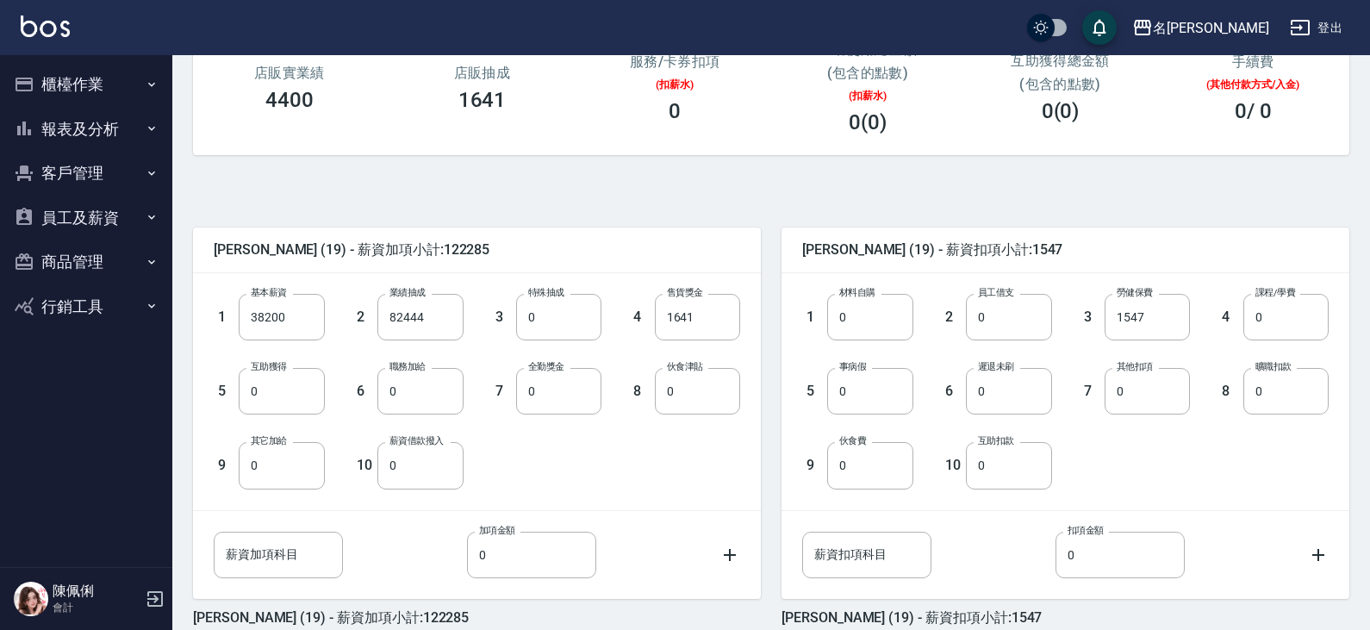
scroll to position [341, 0]
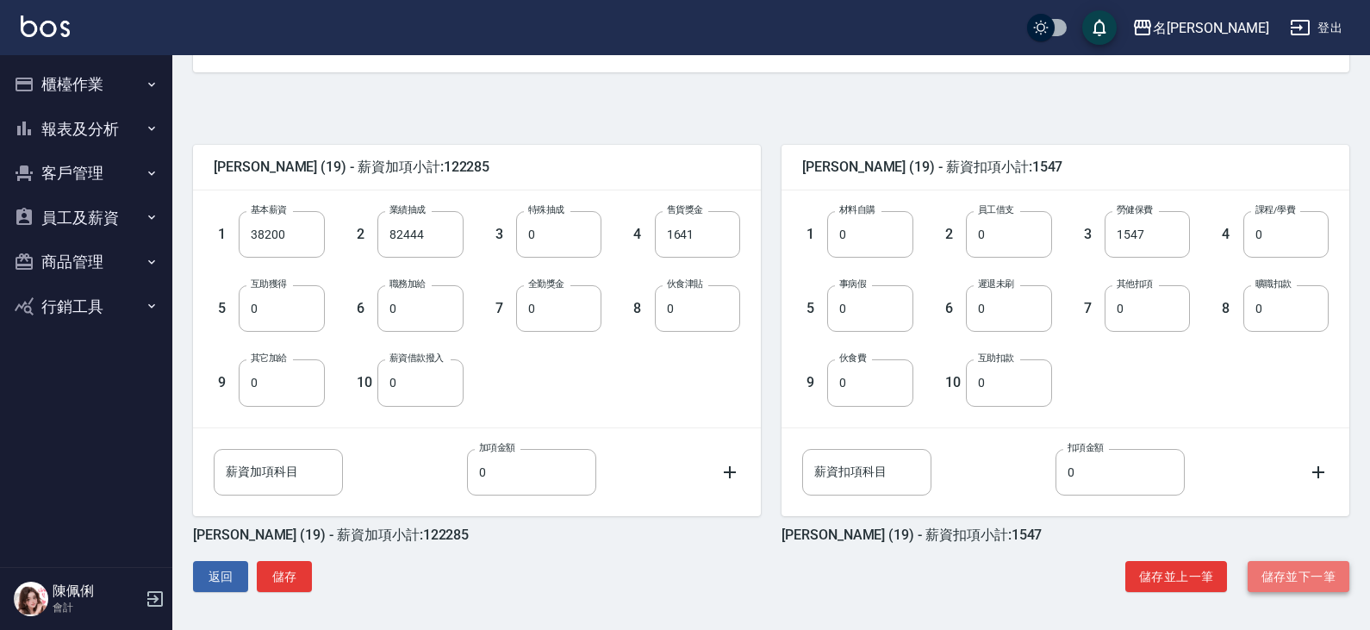
click at [1300, 572] on button "儲存並下一筆" at bounding box center [1298, 577] width 102 height 32
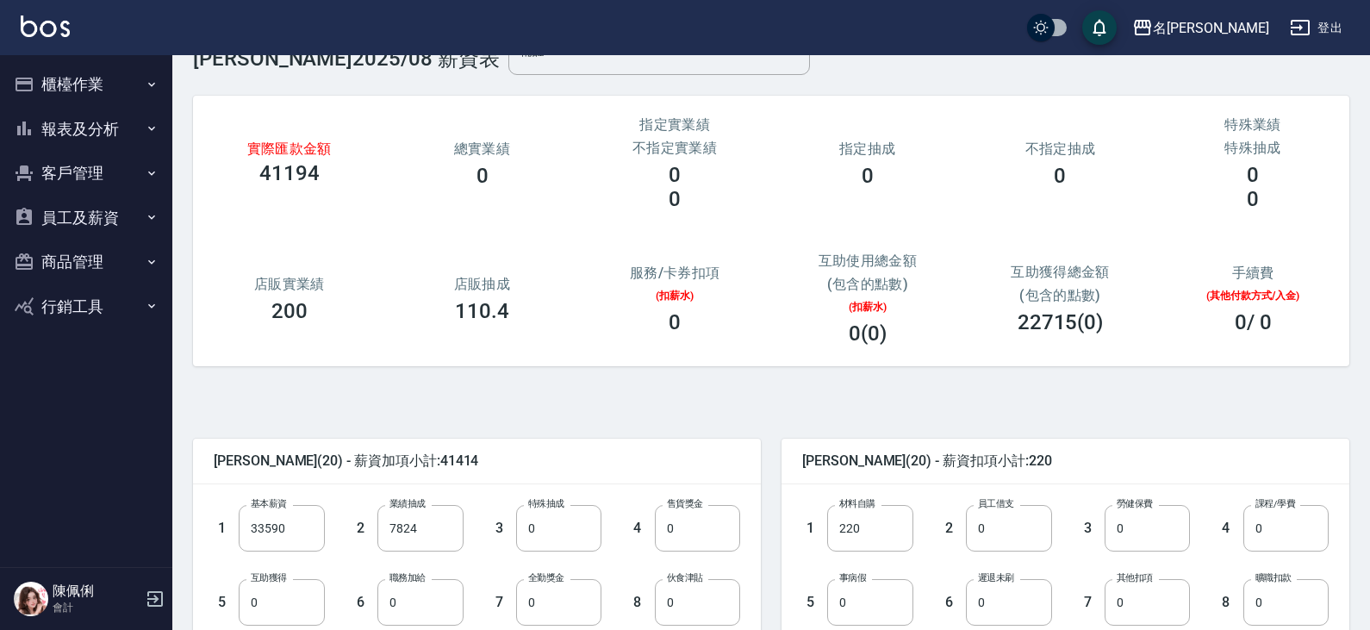
scroll to position [258, 0]
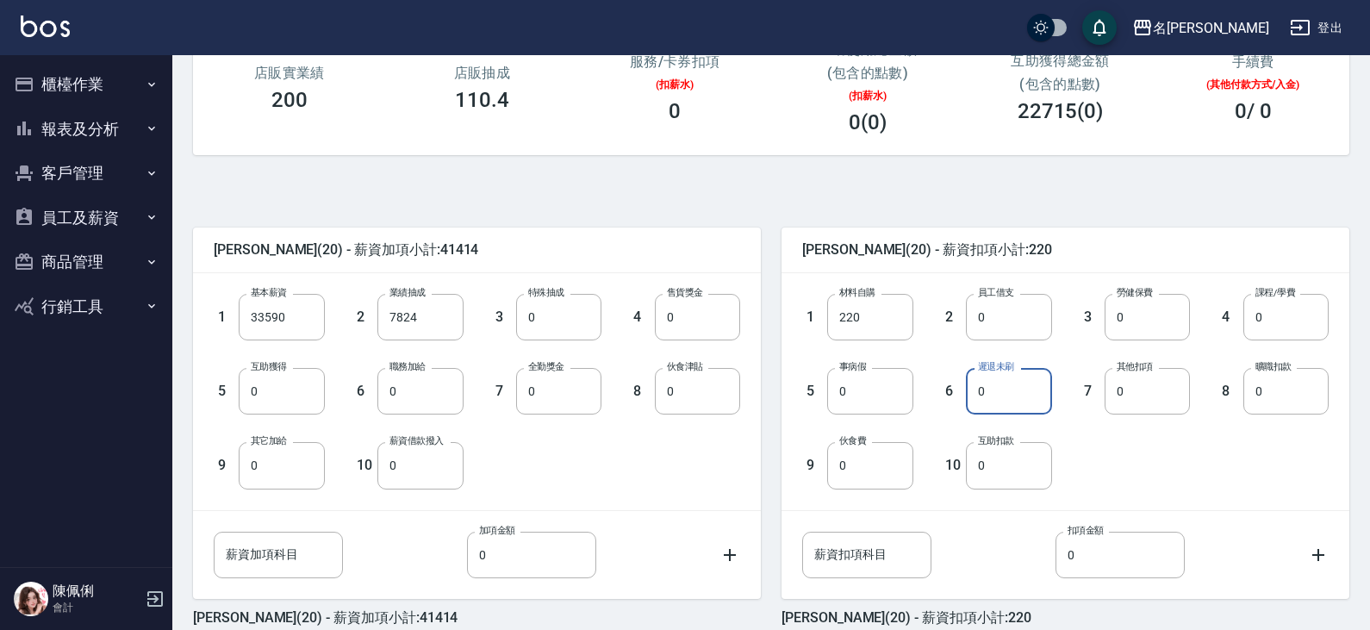
click at [1014, 397] on input "0" at bounding box center [1008, 391] width 85 height 47
type input "40"
click at [769, 442] on div "杜芊彤 (20) - 薪資扣項小計:260 1 材料自購 220 材料自購 2 員工借支 0 員工借支 3 勞健保費 0 勞健保費 4 課程/學費 0 課程/…" at bounding box center [1055, 417] width 588 height 420
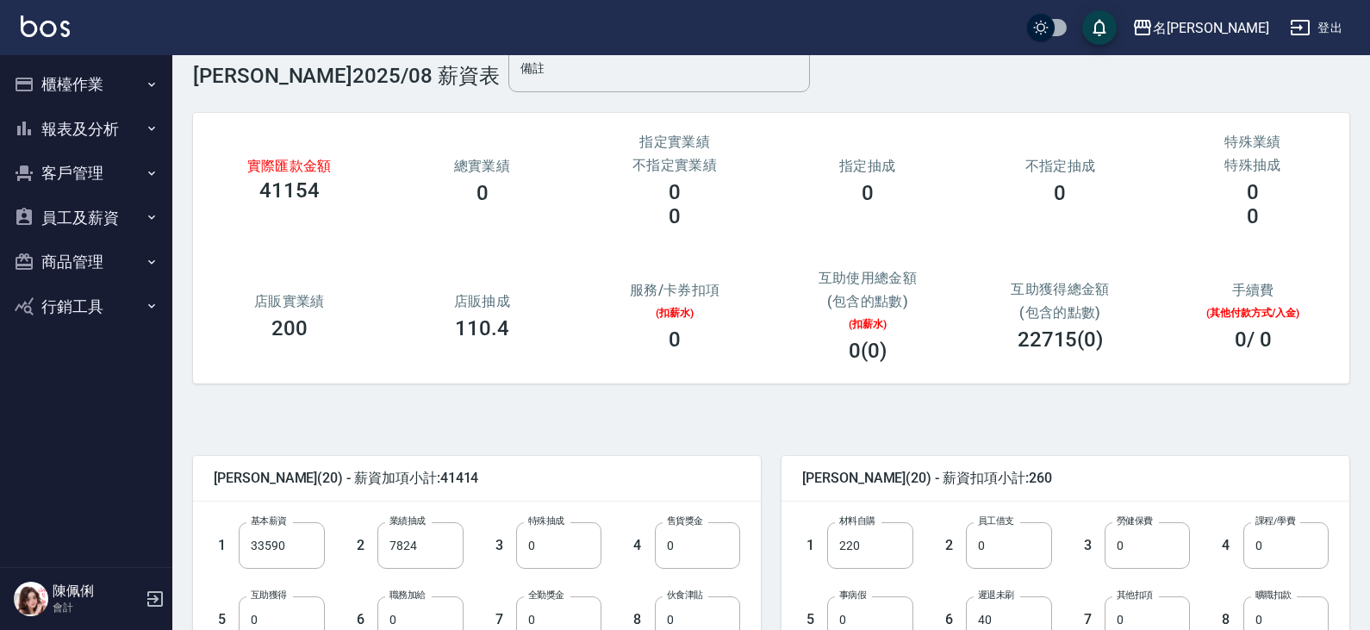
scroll to position [0, 0]
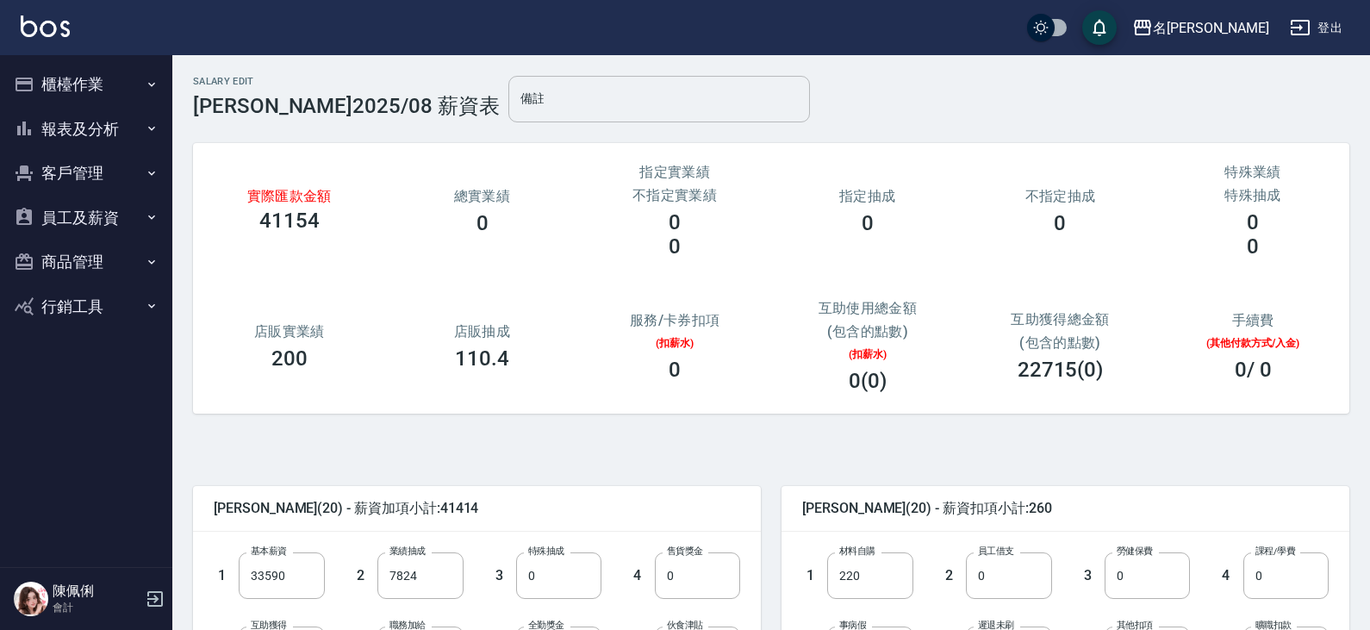
click at [508, 97] on input "備註" at bounding box center [658, 99] width 301 height 47
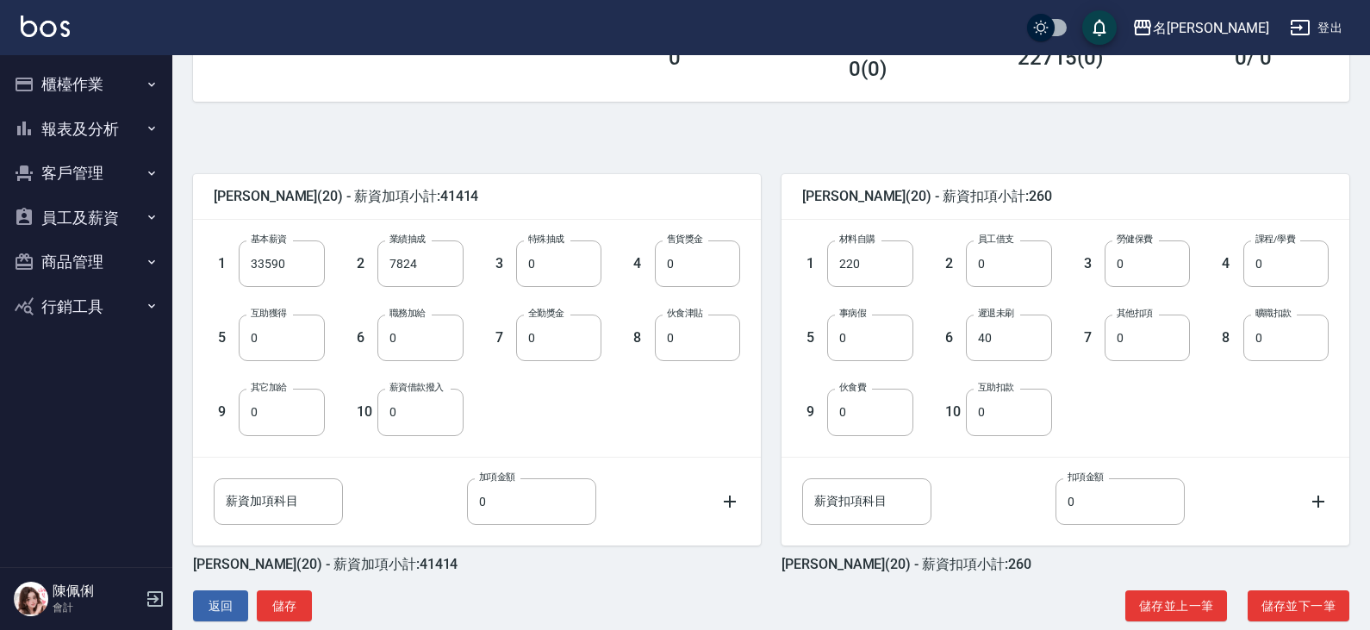
scroll to position [341, 0]
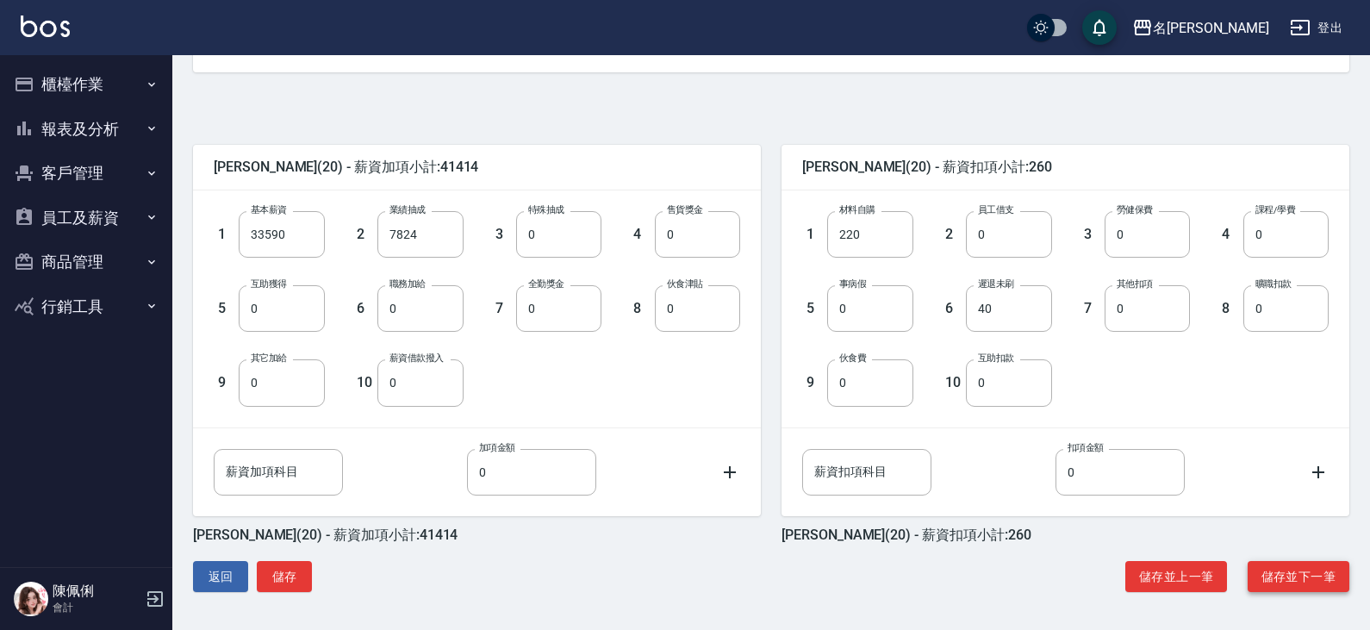
type input "提早下班暫不扣,但無全勤"
click at [1280, 576] on button "儲存並下一筆" at bounding box center [1298, 577] width 102 height 32
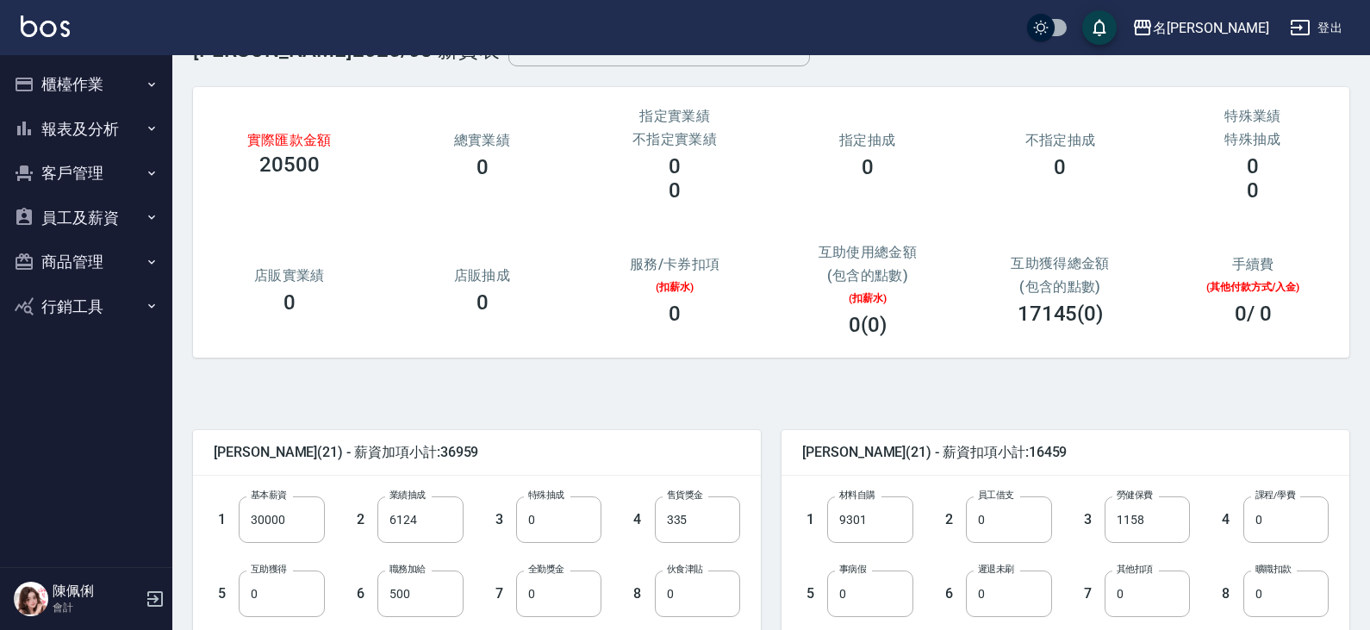
scroll to position [86, 0]
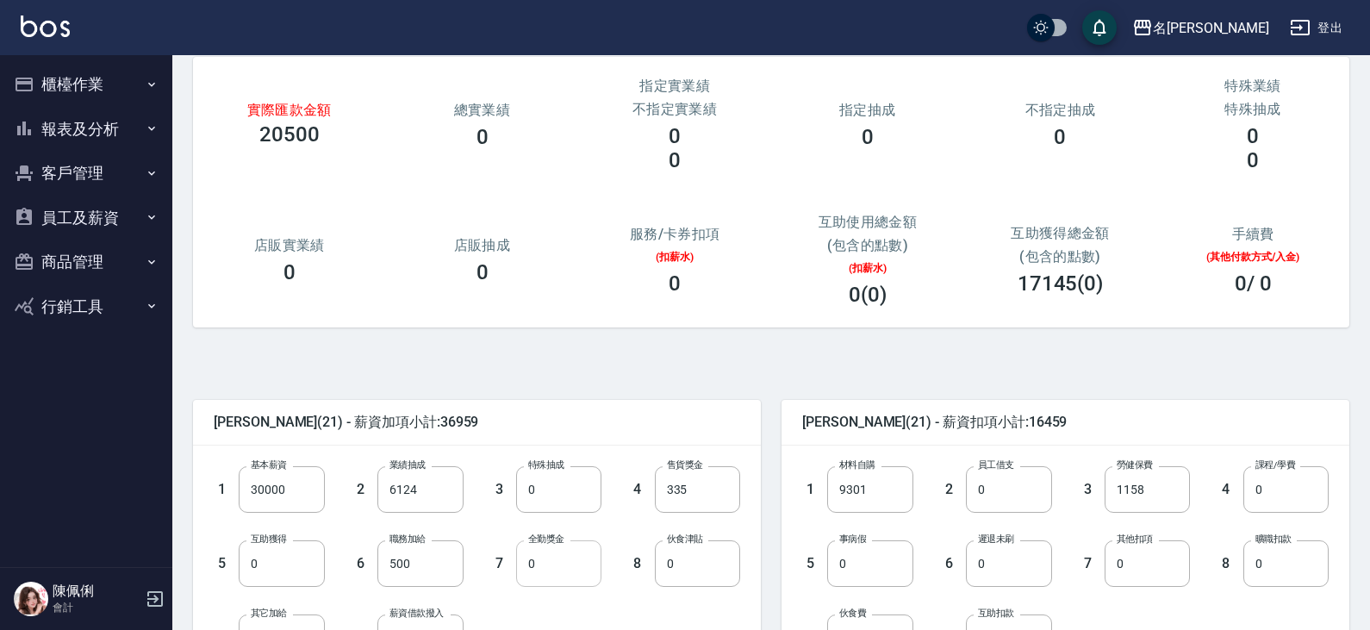
click at [569, 559] on input "0" at bounding box center [558, 563] width 85 height 47
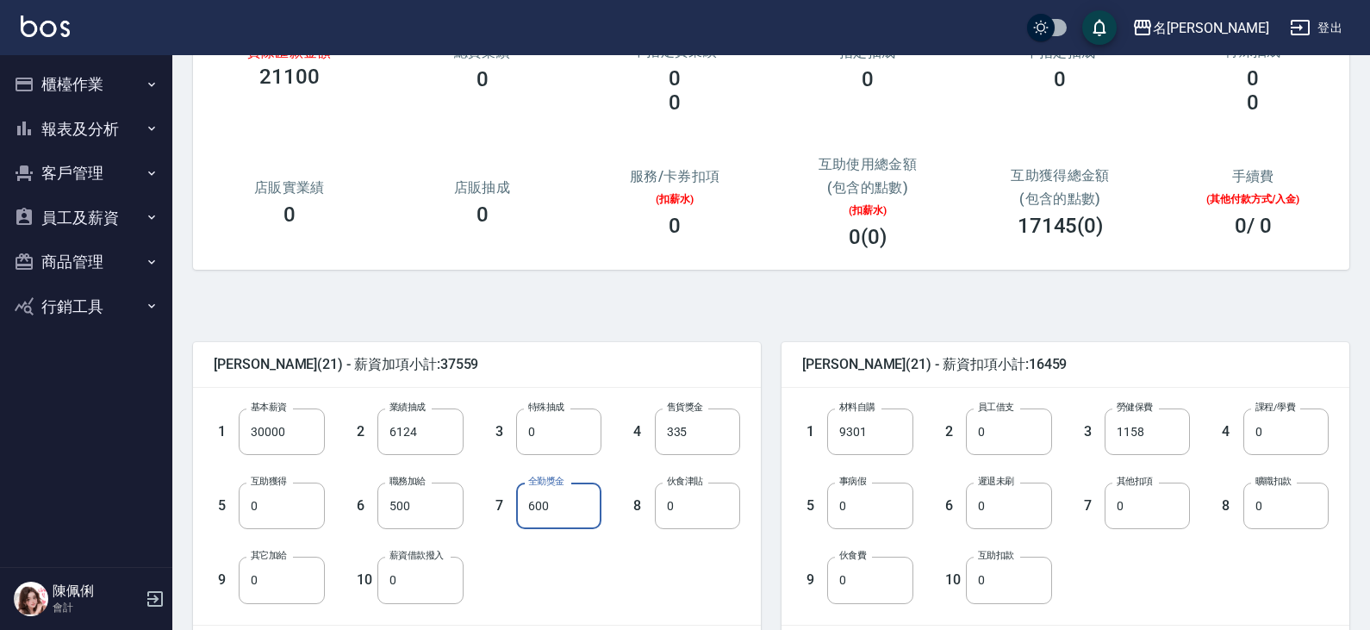
scroll to position [172, 0]
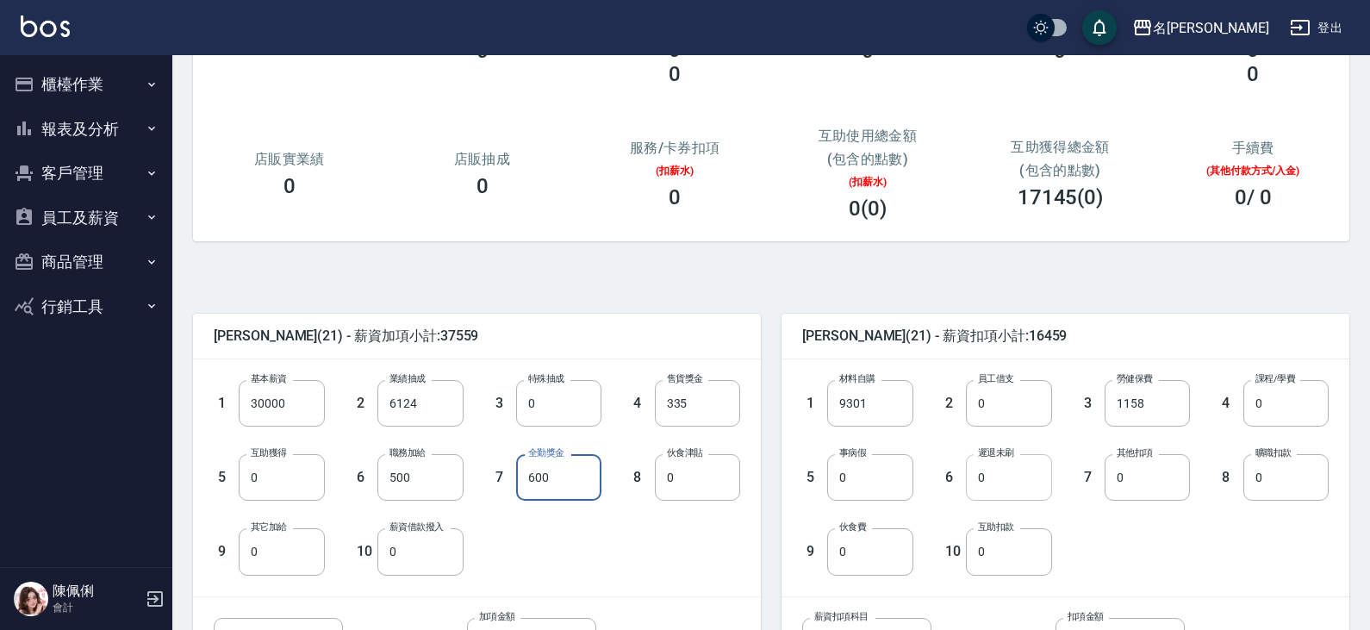
type input "600"
click at [1004, 472] on input "0" at bounding box center [1008, 477] width 85 height 47
type input "20"
click at [1149, 549] on div "1 材料自購 9301 材料自購 2 員工借支 0 員工借支 3 勞健保費 1158 勞健保費 4 課程/學費 0 課程/學費 5 事病假 0 事病假 6 遲…" at bounding box center [1051, 463] width 554 height 222
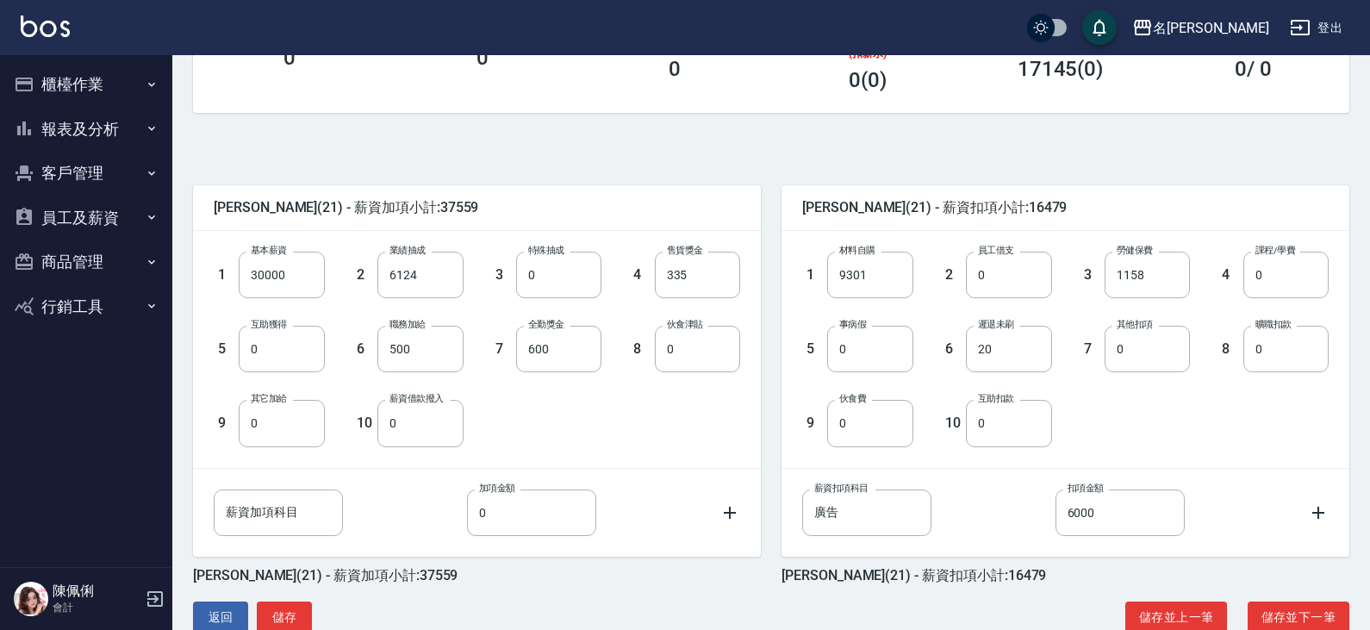
scroll to position [341, 0]
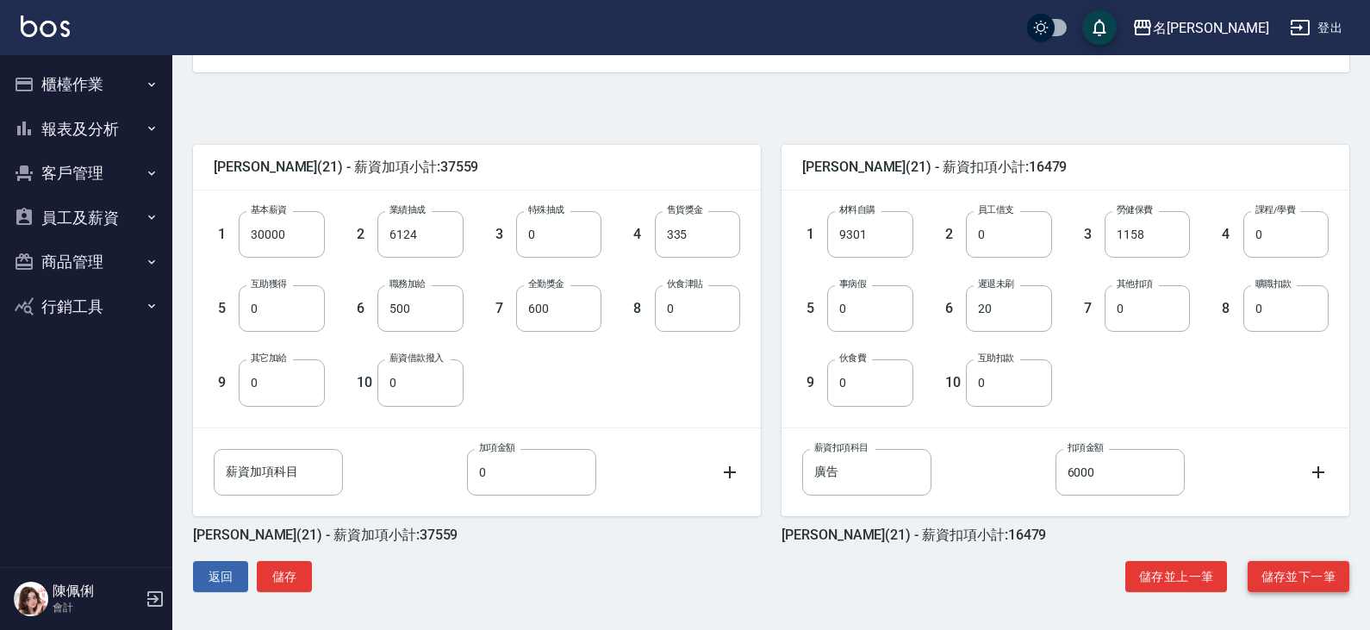
click at [1278, 569] on button "儲存並下一筆" at bounding box center [1298, 577] width 102 height 32
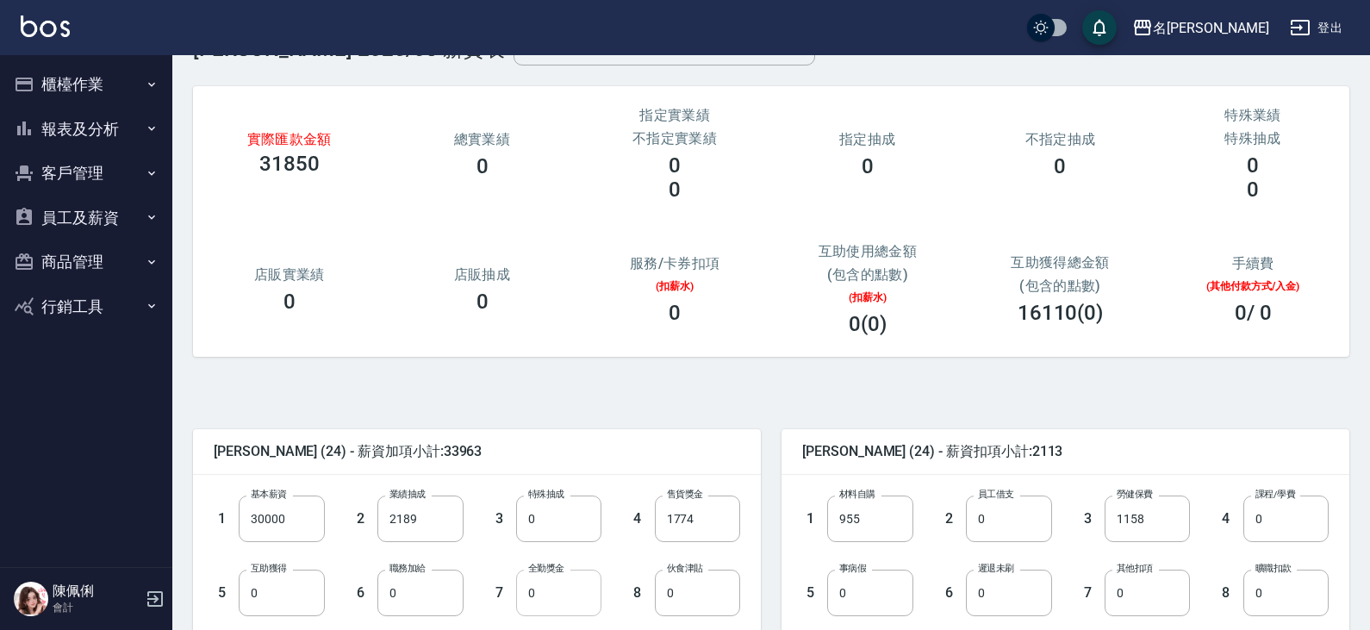
scroll to position [172, 0]
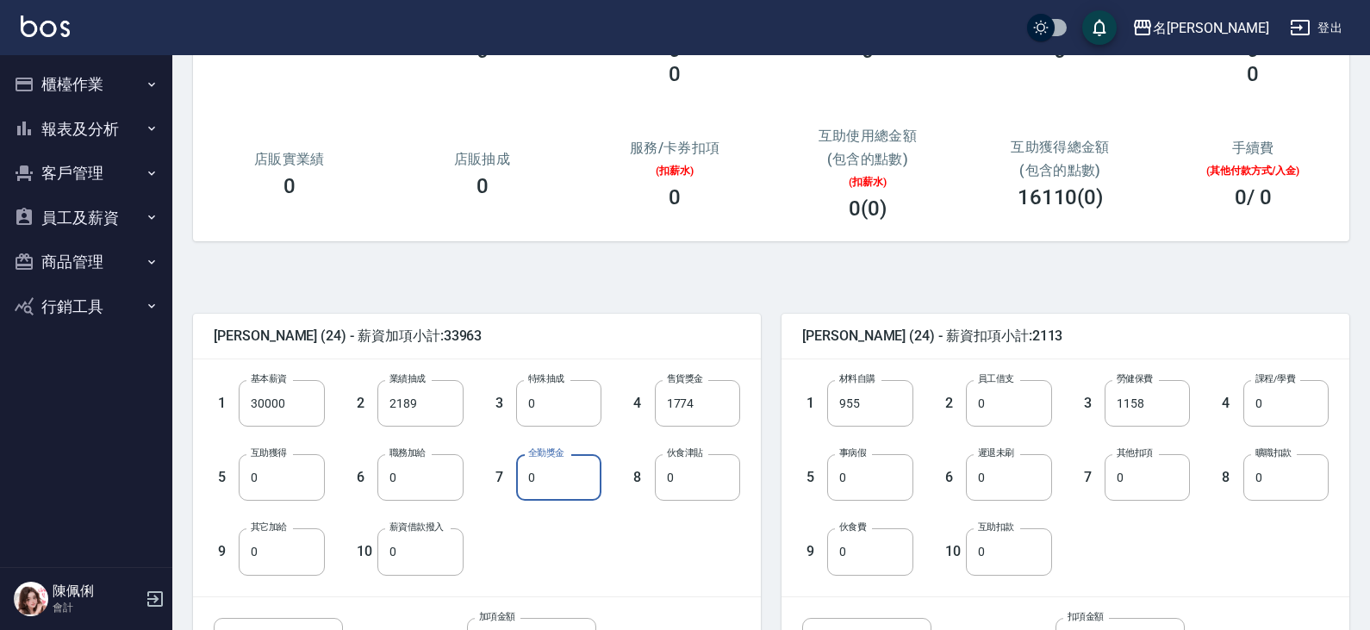
click at [560, 478] on input "0" at bounding box center [558, 477] width 85 height 47
type input "600"
click at [990, 484] on input "0" at bounding box center [1008, 477] width 85 height 47
type input "10"
click at [1146, 531] on div "1 材料自購 955 材料自購 2 員工借支 0 員工借支 3 勞健保費 1158 勞健保費 4 課程/學費 0 課程/學費 5 事病假 0 事病假 6 遲退…" at bounding box center [1051, 463] width 554 height 222
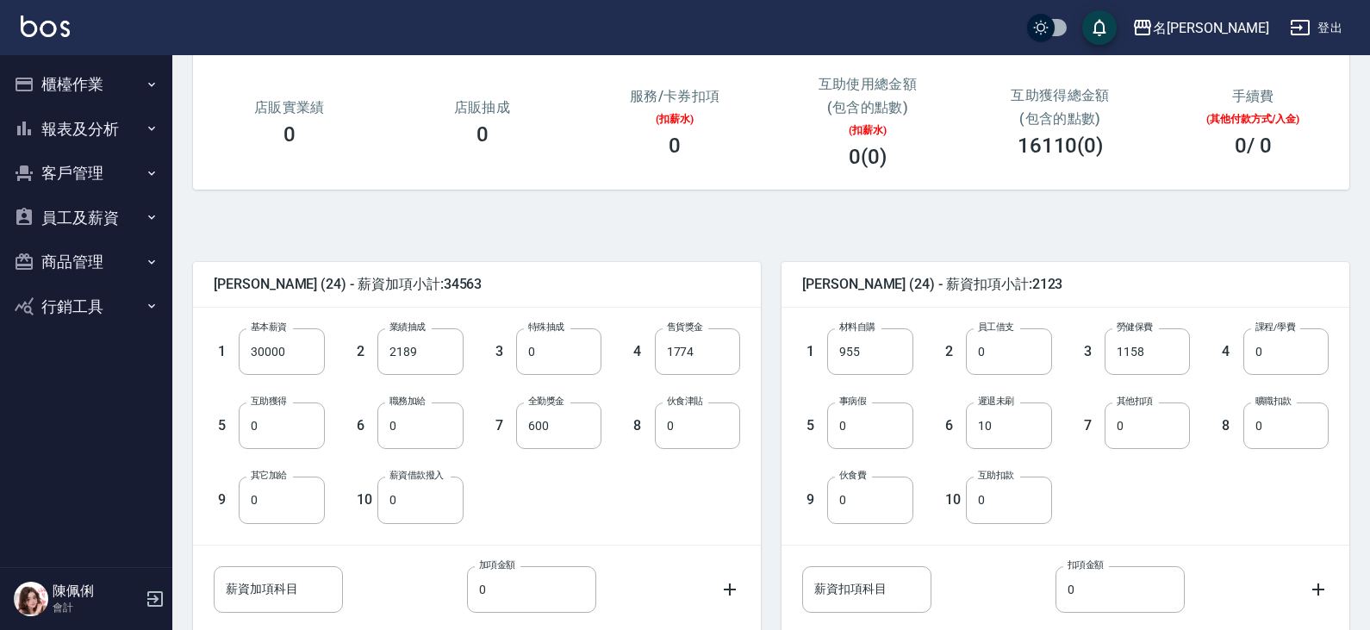
scroll to position [341, 0]
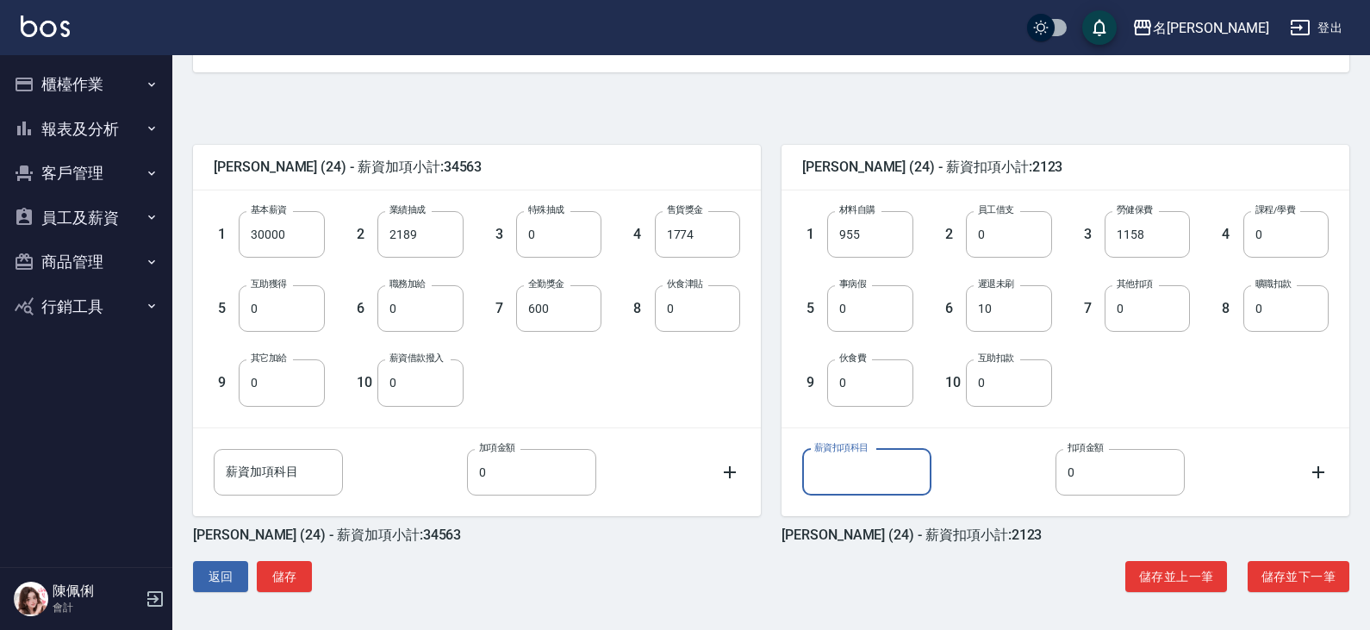
click at [872, 477] on input "薪資扣項科目" at bounding box center [866, 472] width 129 height 47
click at [886, 462] on input "廣告6000" at bounding box center [866, 472] width 129 height 47
click at [867, 467] on input "廣告6000" at bounding box center [866, 472] width 129 height 47
type input "廣告"
click at [1097, 479] on input "0" at bounding box center [1119, 472] width 129 height 47
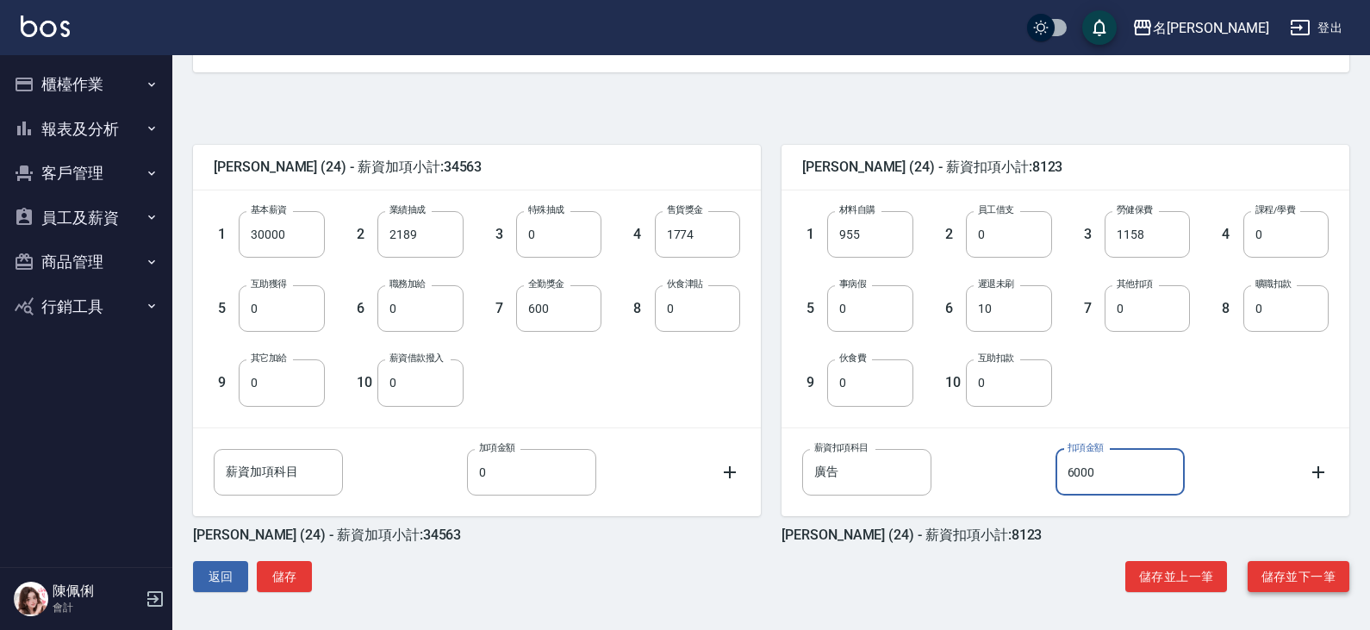
type input "6000"
click at [1285, 576] on button "儲存並下一筆" at bounding box center [1298, 577] width 102 height 32
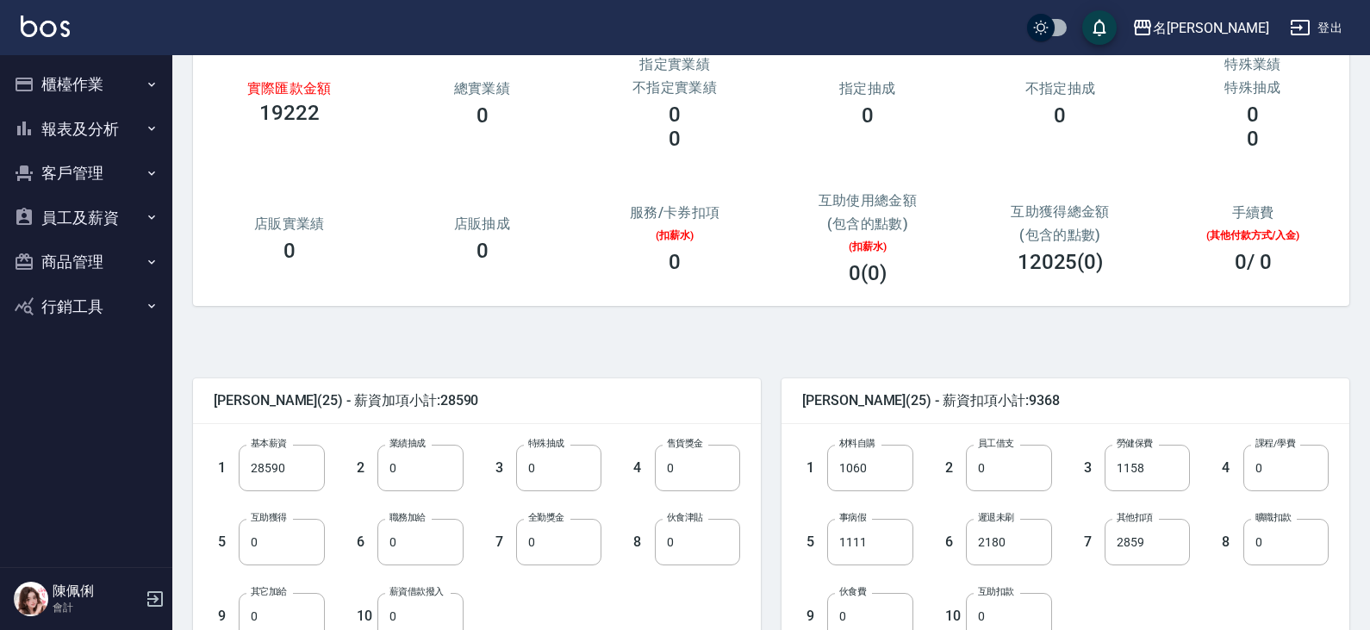
scroll to position [341, 0]
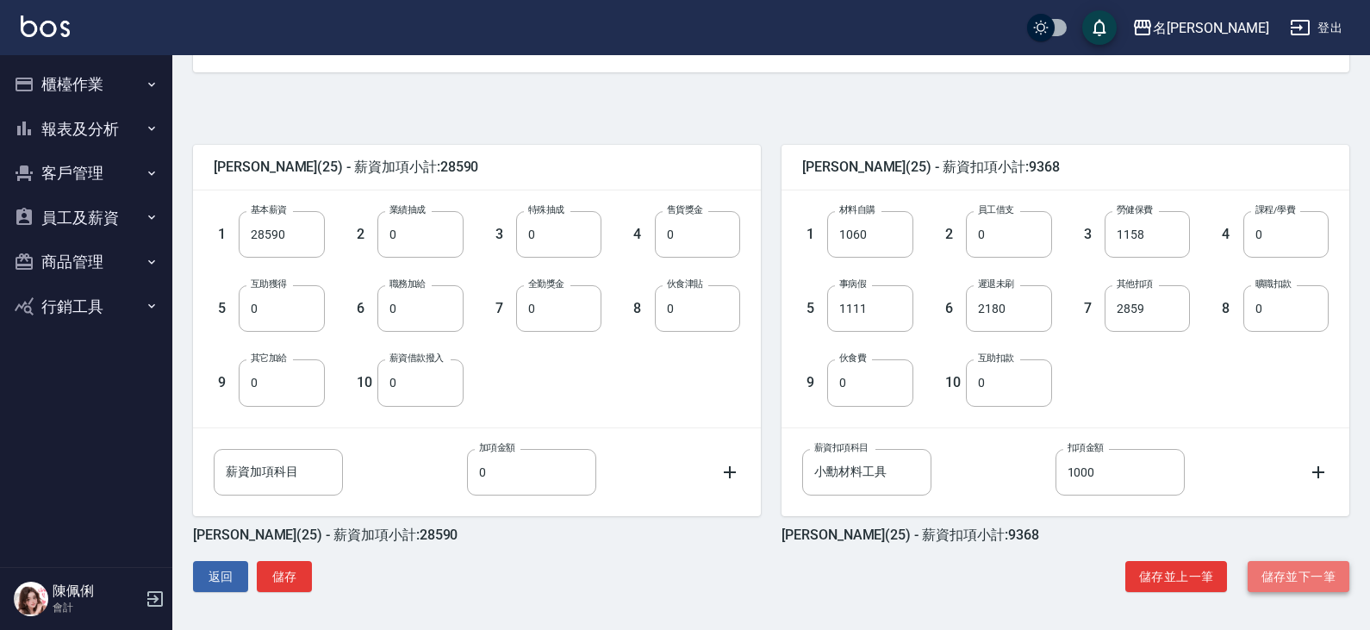
click at [1296, 569] on button "儲存並下一筆" at bounding box center [1298, 577] width 102 height 32
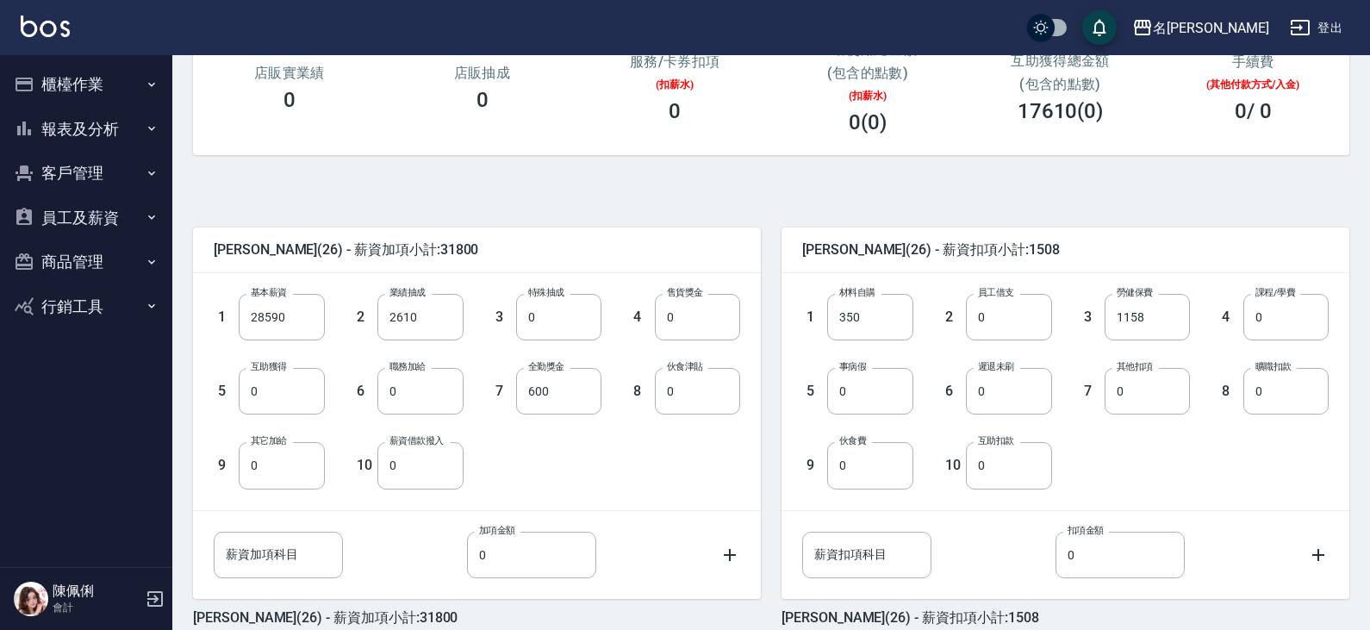
scroll to position [341, 0]
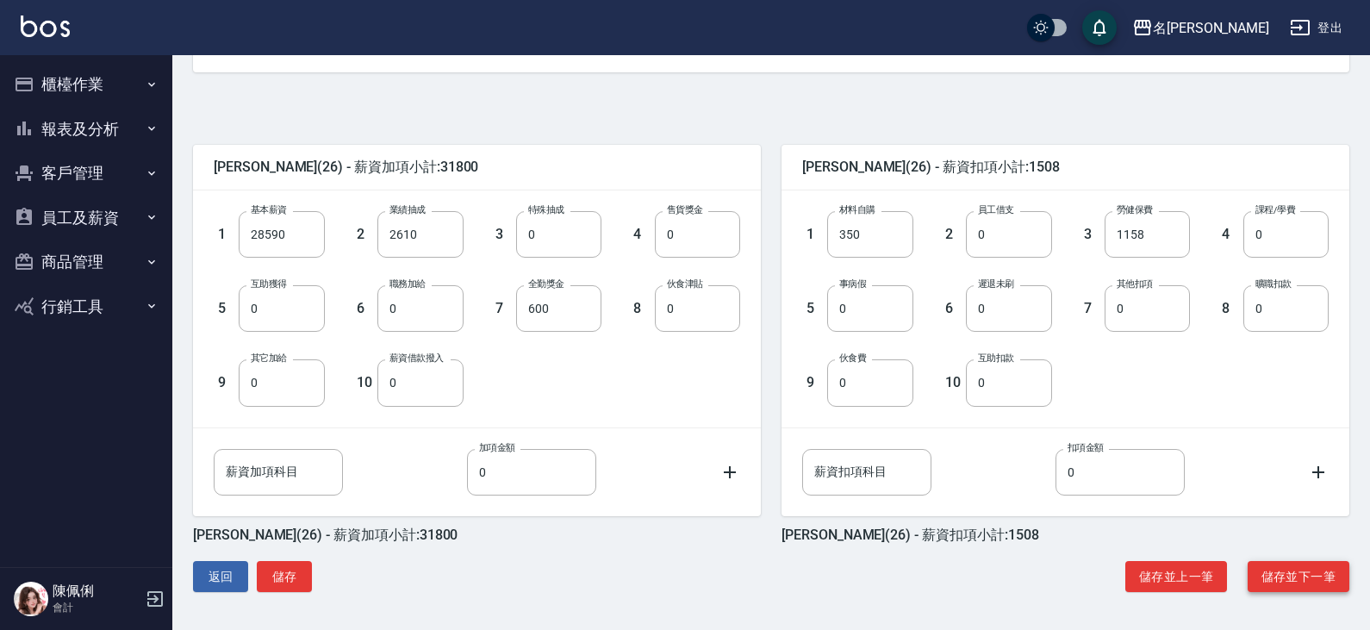
click at [1285, 576] on button "儲存並下一筆" at bounding box center [1298, 577] width 102 height 32
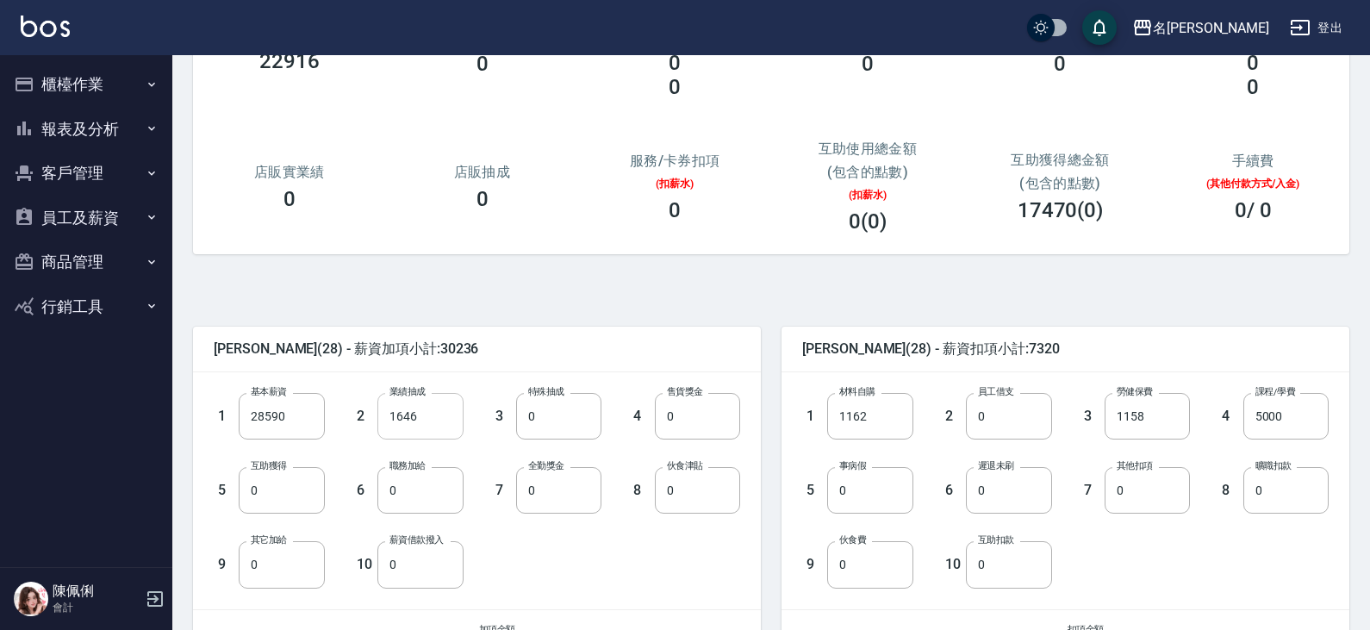
scroll to position [172, 0]
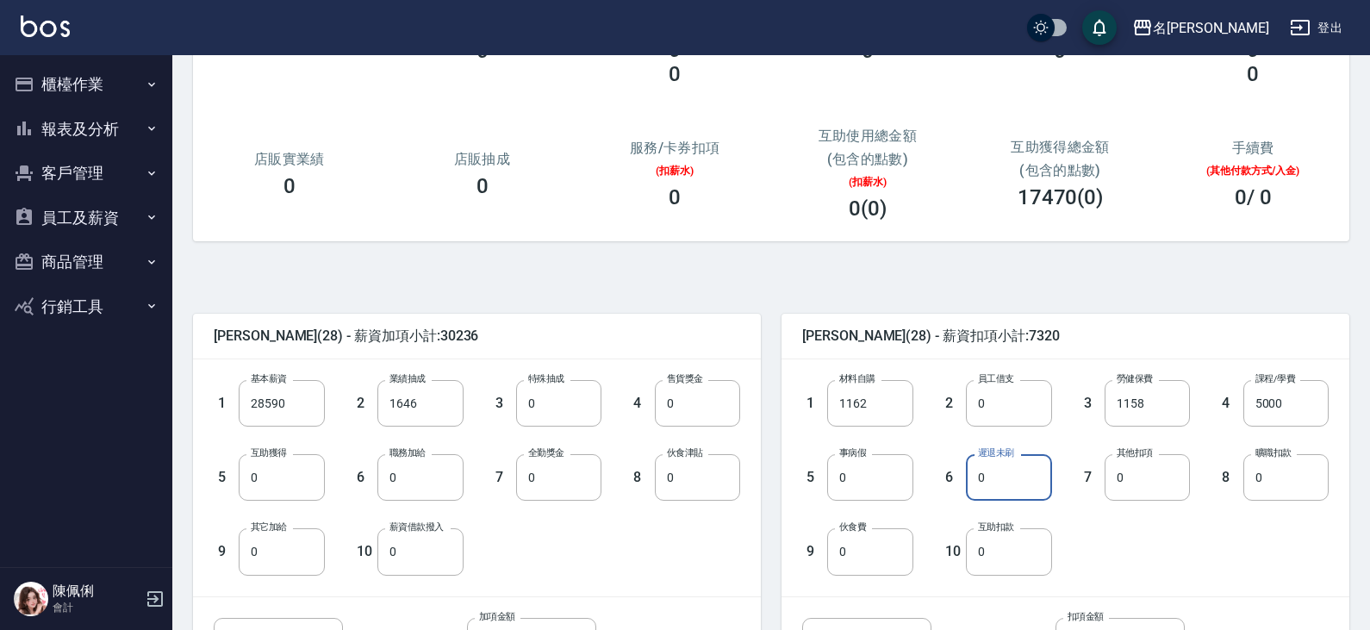
click at [992, 481] on input "0" at bounding box center [1008, 477] width 85 height 47
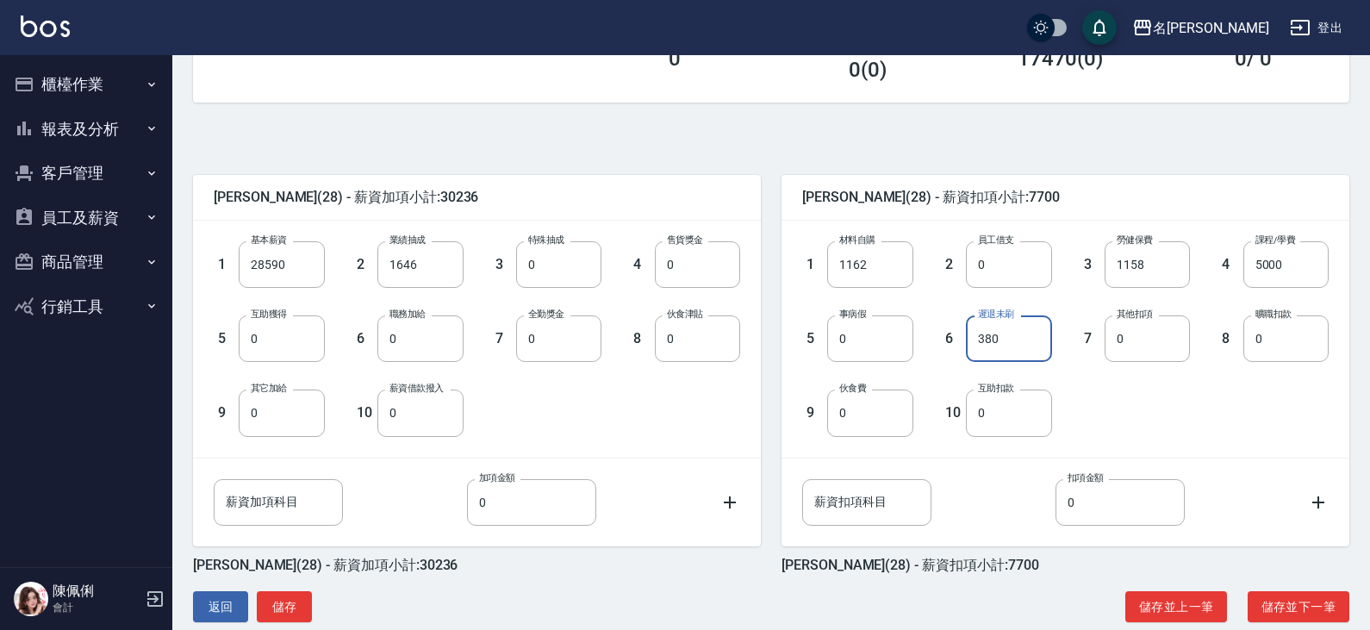
scroll to position [341, 0]
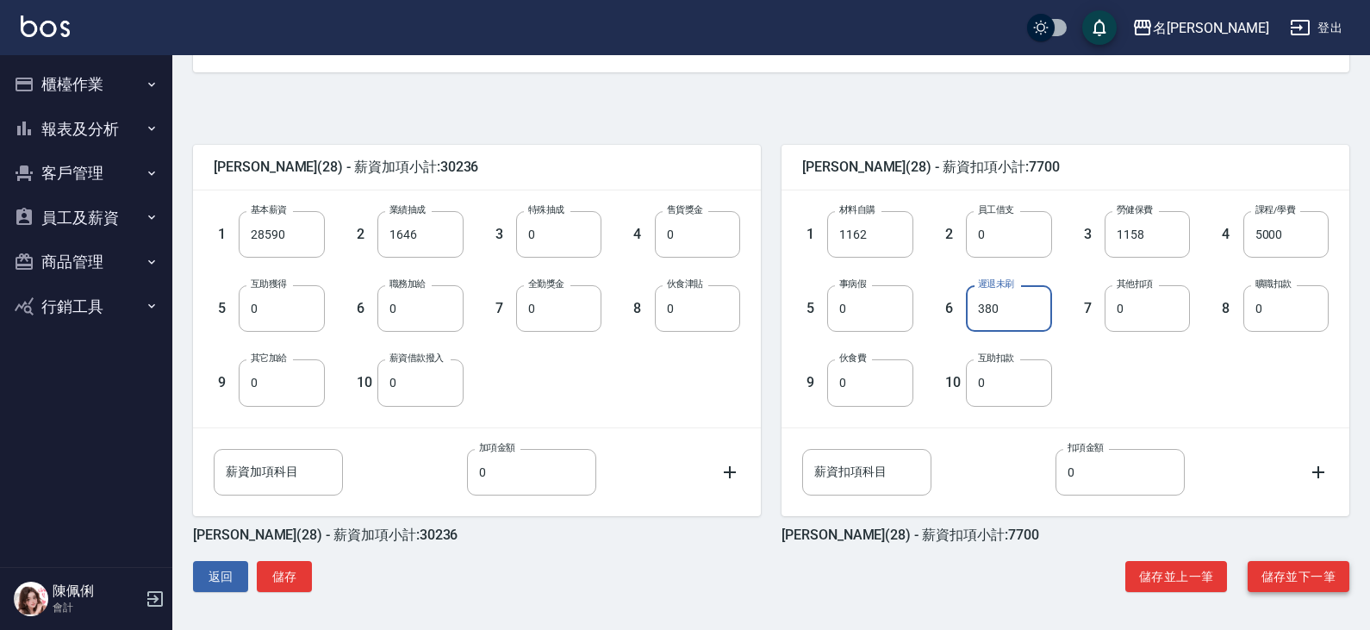
type input "380"
click at [1275, 576] on button "儲存並下一筆" at bounding box center [1298, 577] width 102 height 32
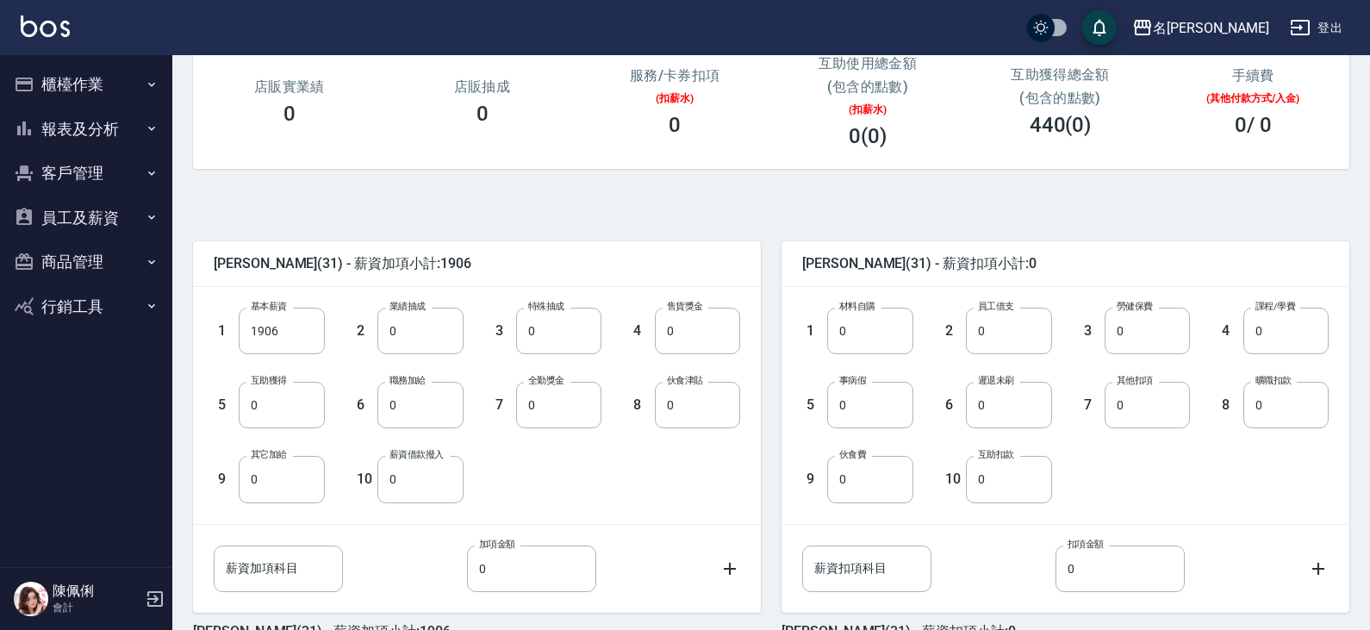
scroll to position [341, 0]
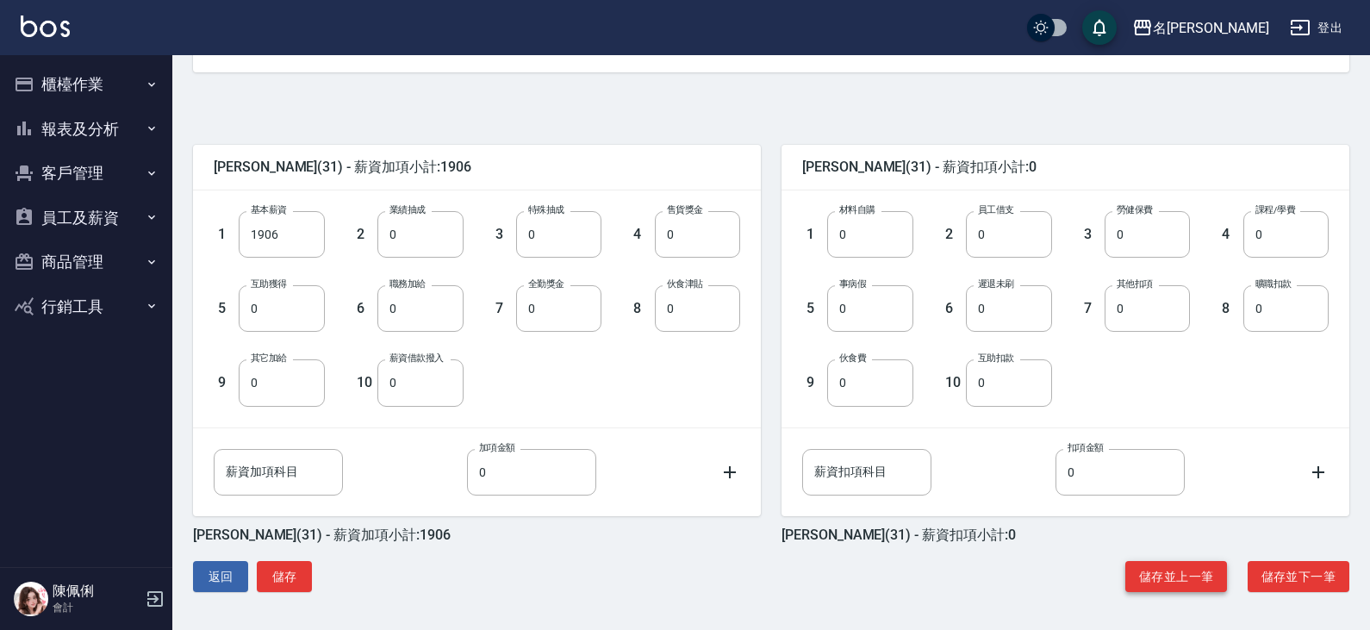
click at [1146, 578] on button "儲存並上一筆" at bounding box center [1176, 577] width 102 height 32
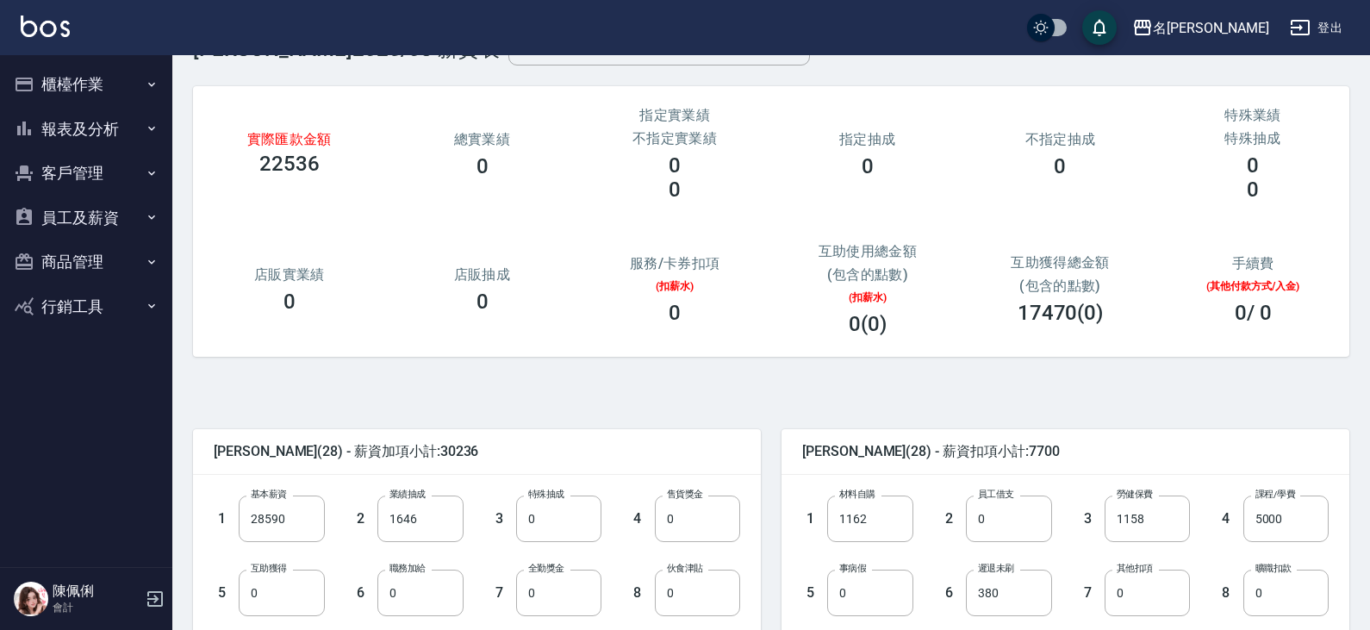
scroll to position [172, 0]
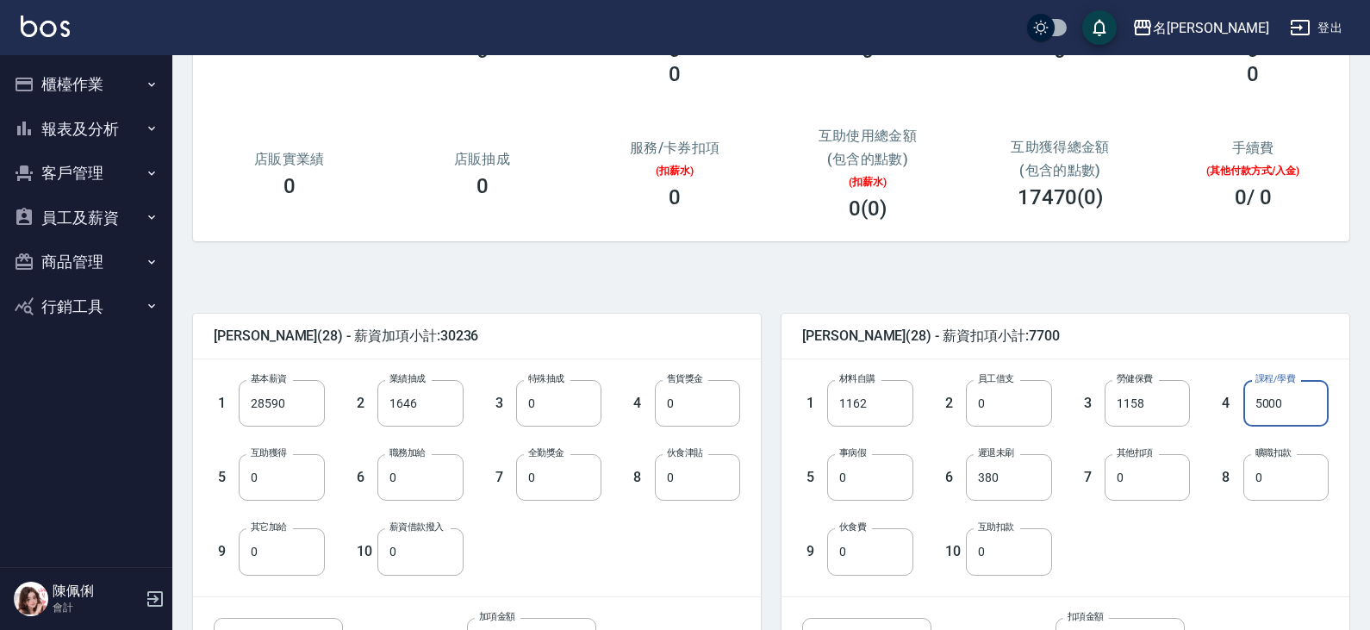
click at [1297, 407] on input "5000" at bounding box center [1285, 403] width 85 height 47
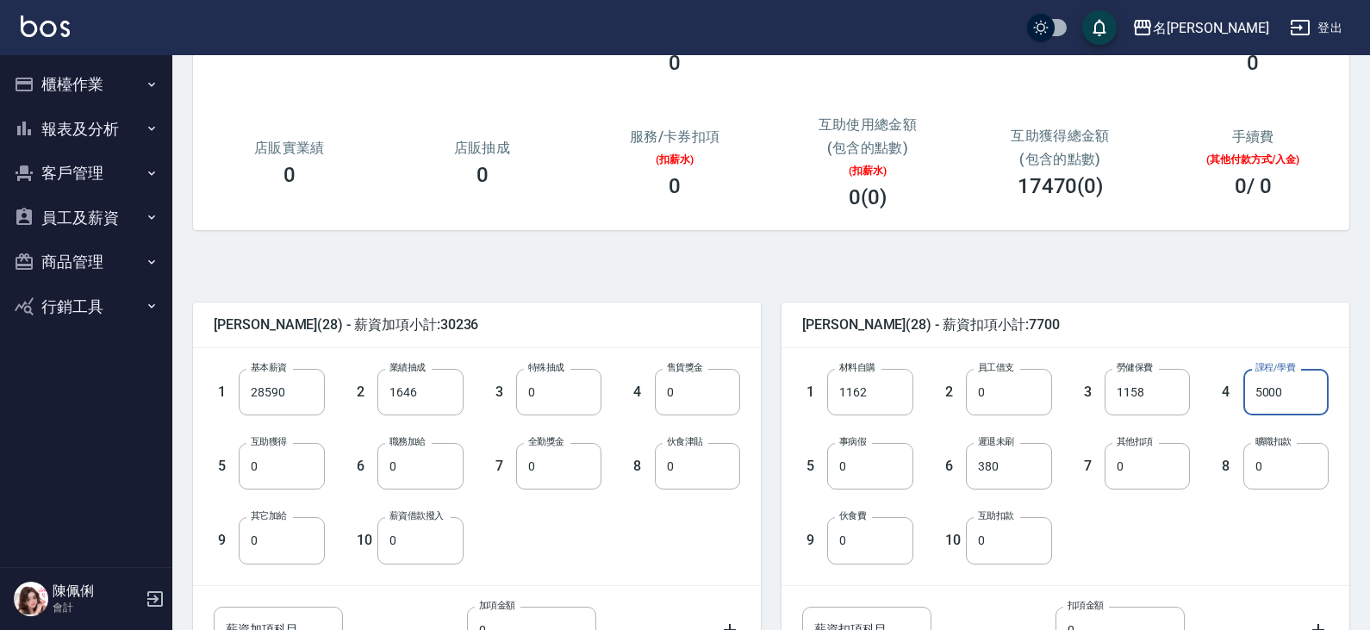
scroll to position [258, 0]
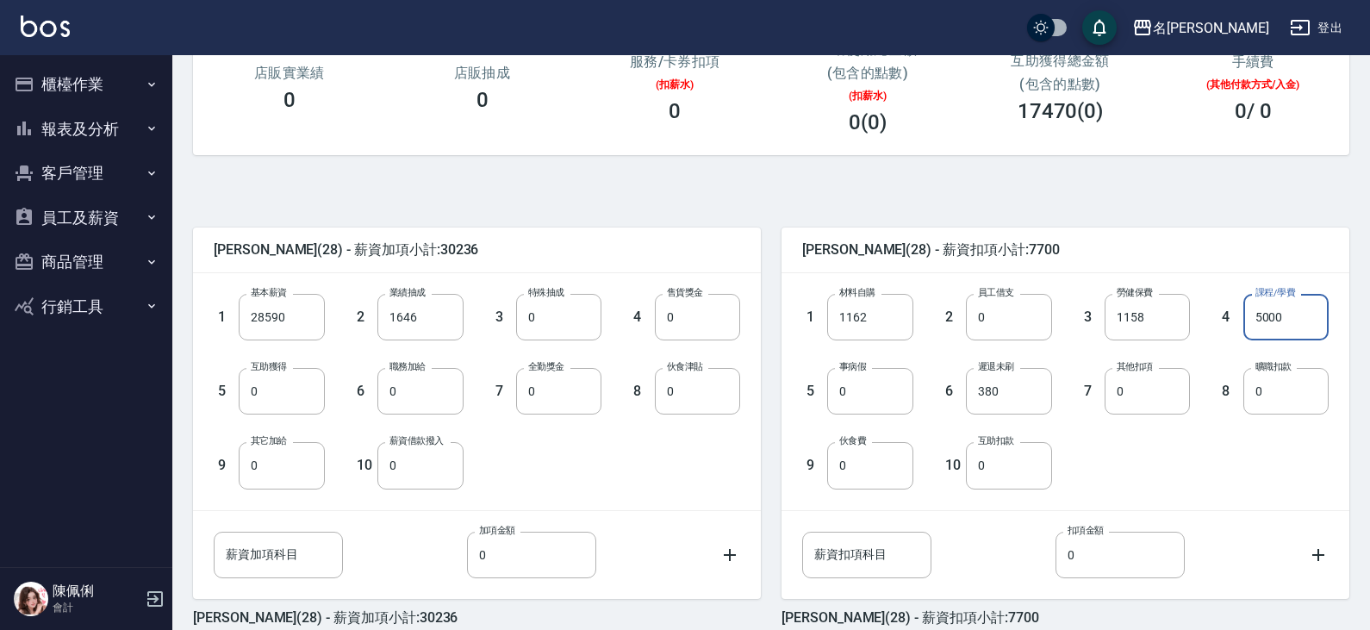
click at [1141, 459] on div "1 材料自購 1162 材料自購 2 員工借支 0 員工借支 3 勞健保費 1158 勞健保費 4 課程/學費 5000 課程/學費 5 事病假 0 事病假 …" at bounding box center [1051, 377] width 554 height 222
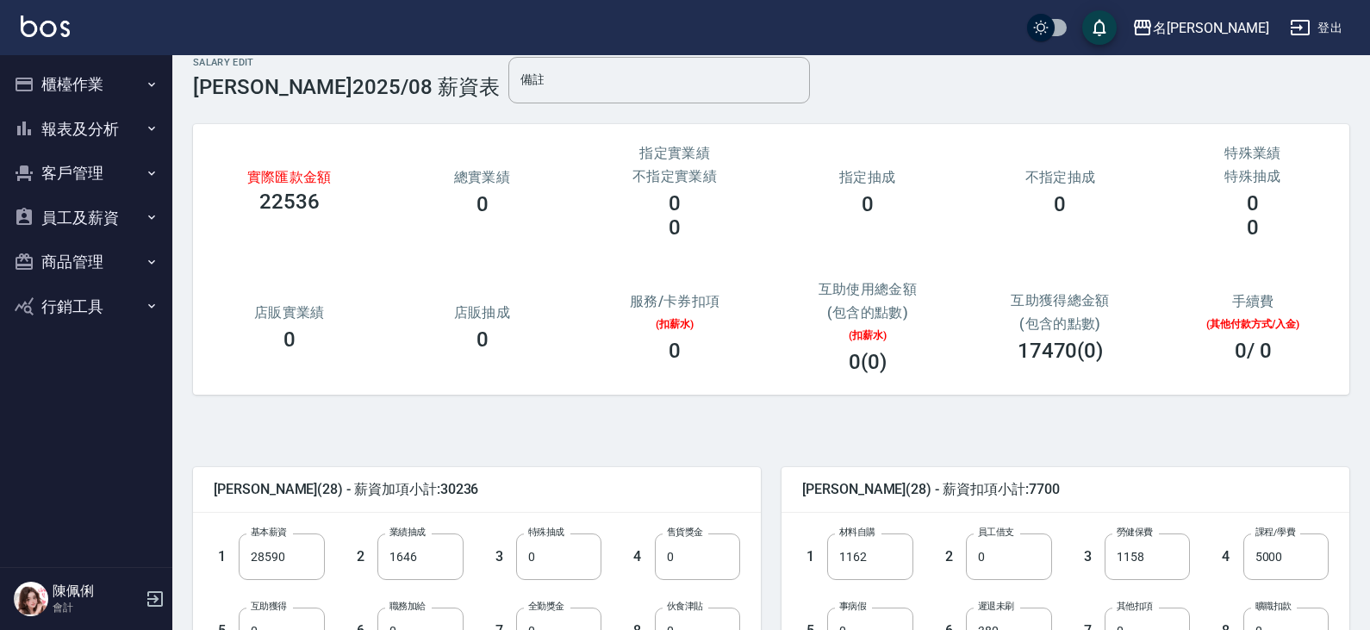
scroll to position [0, 0]
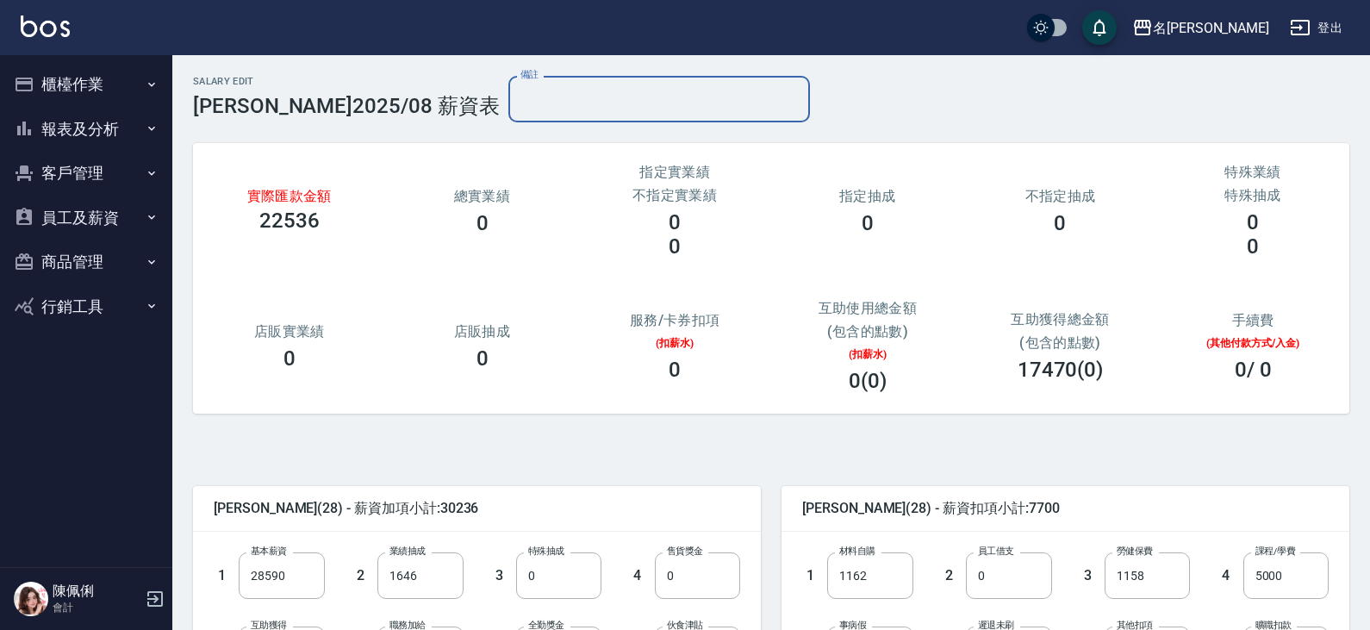
click at [572, 90] on input "備註" at bounding box center [658, 99] width 301 height 47
type input "學費(9.10.11月)"
click at [1308, 576] on input "5000" at bounding box center [1285, 575] width 85 height 47
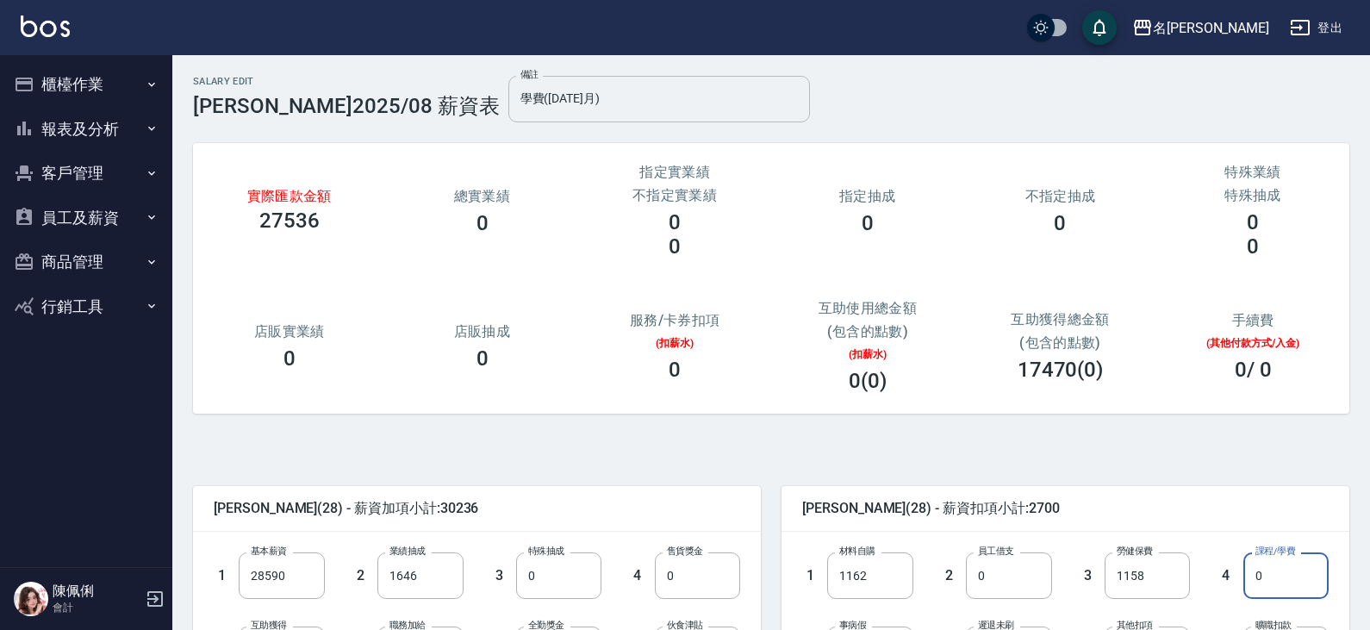
type input "0"
click at [508, 103] on input "學費(9.10.11月)" at bounding box center [658, 99] width 301 height 47
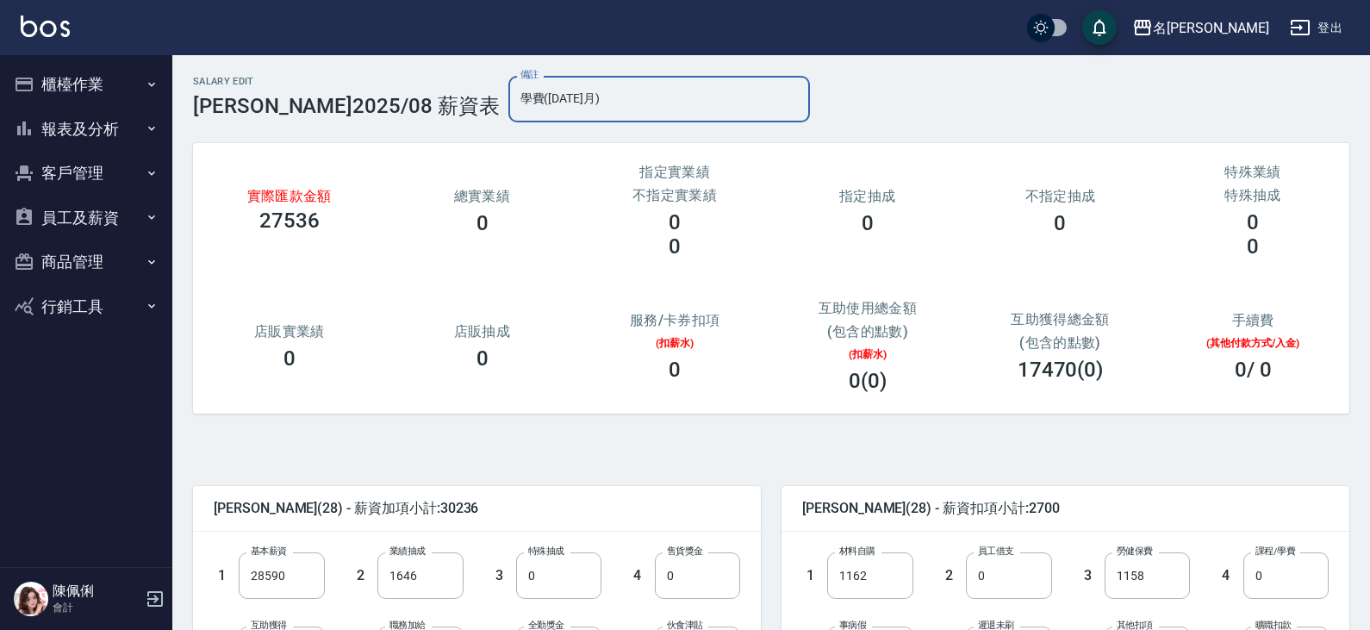
click at [519, 102] on input "學費(9.10.11月)" at bounding box center [658, 99] width 301 height 47
click at [508, 99] on input "學費(9.10.11月)開始扣" at bounding box center [658, 99] width 301 height 47
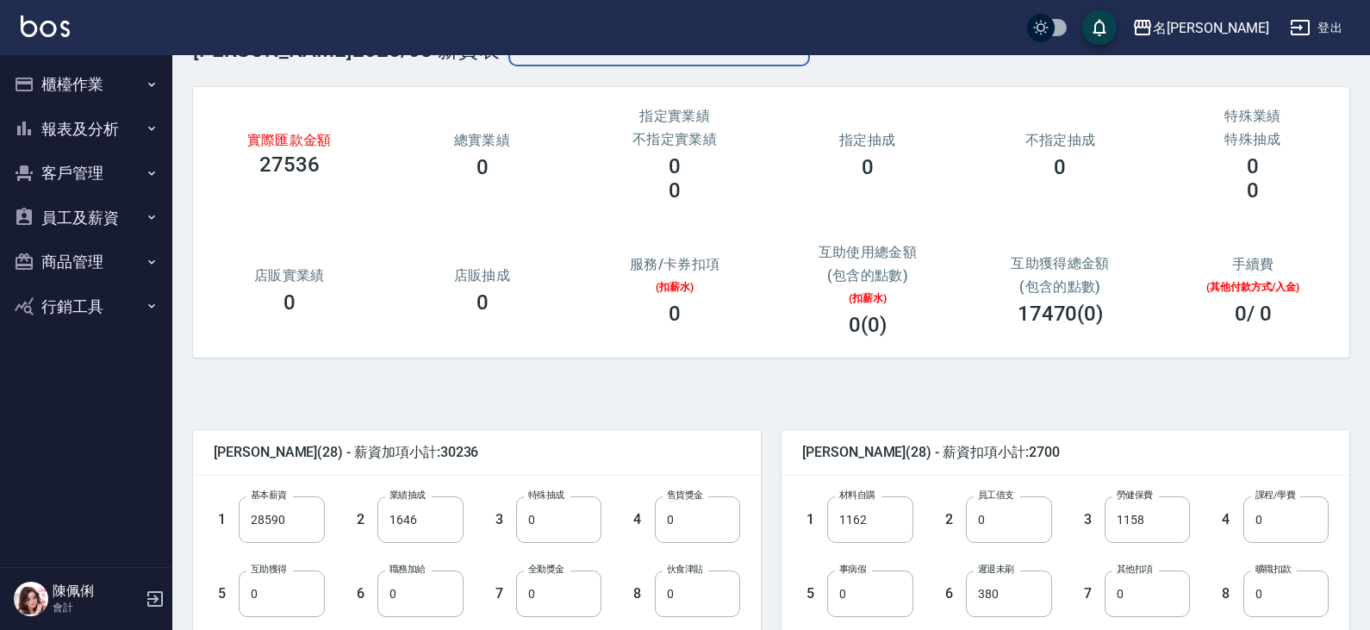
scroll to position [172, 0]
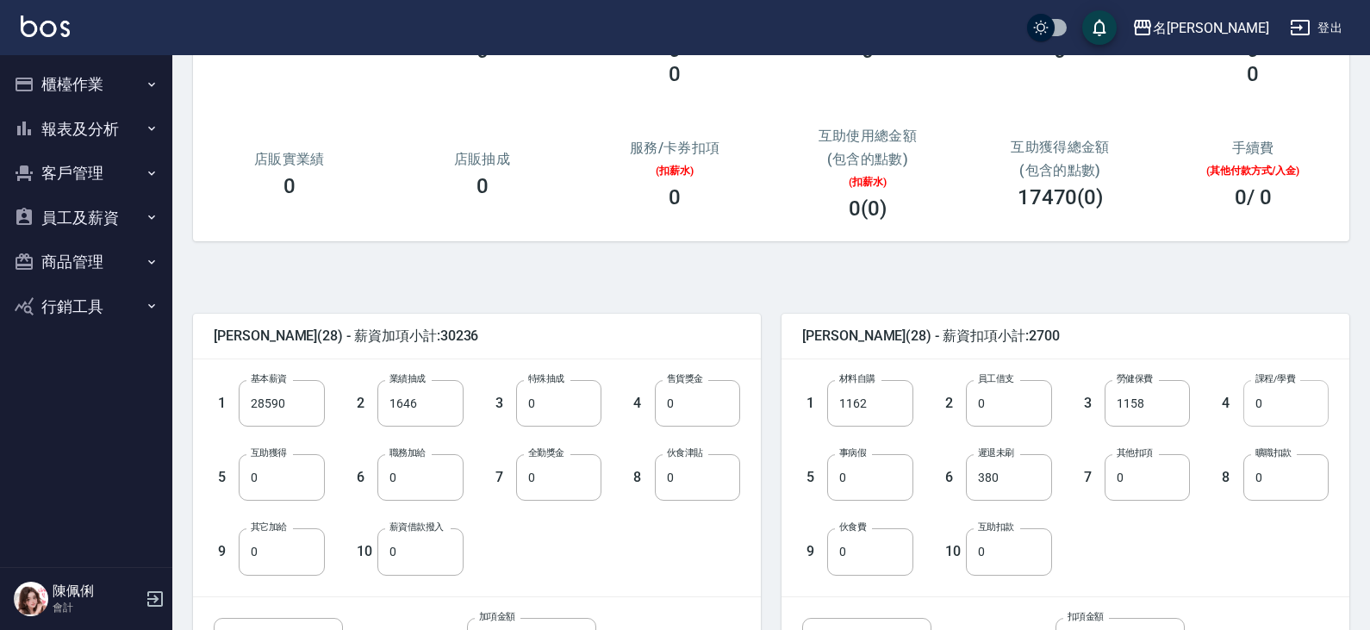
type input "學費(8.9.10月)"
click at [1268, 408] on input "0" at bounding box center [1285, 403] width 85 height 47
type input "5000"
click at [1227, 269] on div "陳柏暽 (28) - 薪資加項小計:30236 1 基本薪資 28590 基本薪資 2 業績抽成 1646 業績抽成 3 特殊抽成 0 特殊抽成 4 售貨獎金…" at bounding box center [764, 520] width 1170 height 516
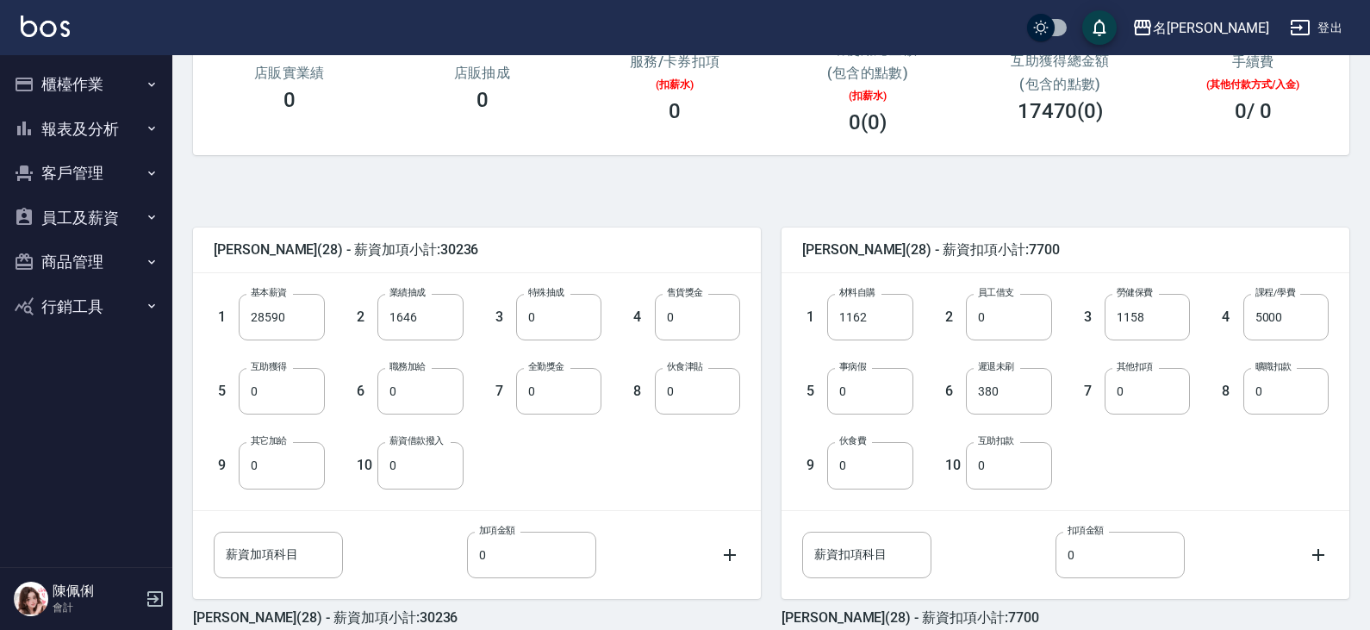
scroll to position [341, 0]
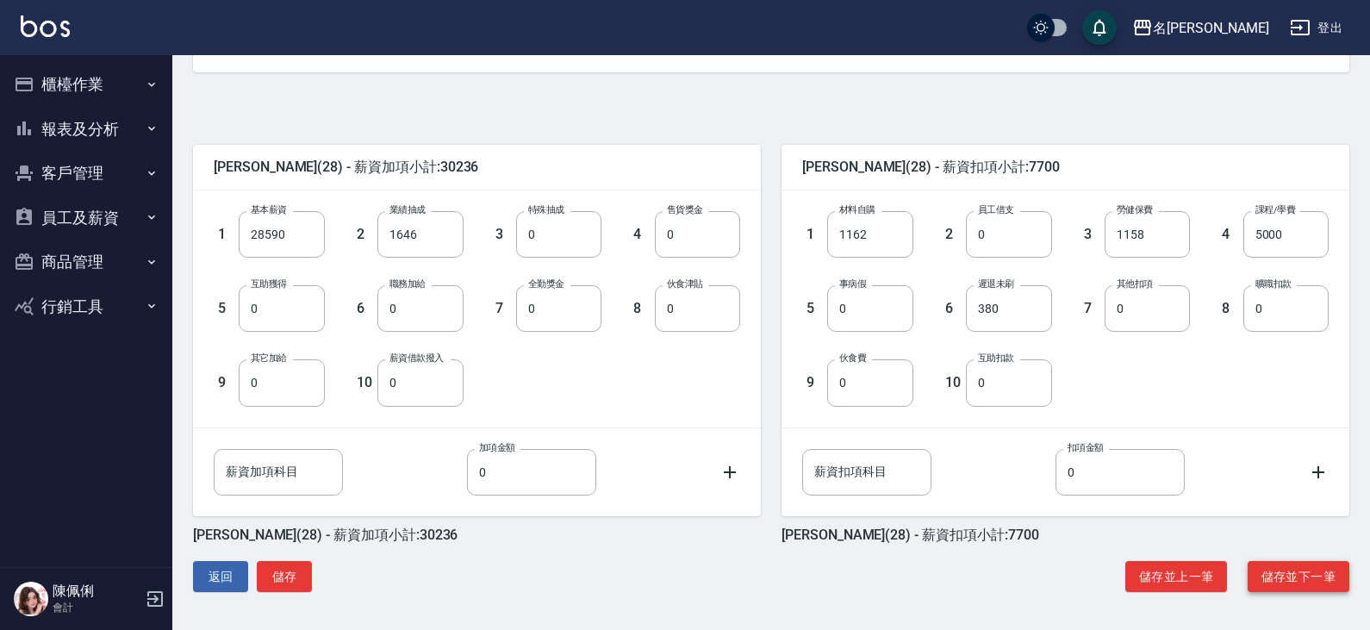
click at [1288, 572] on button "儲存並下一筆" at bounding box center [1298, 577] width 102 height 32
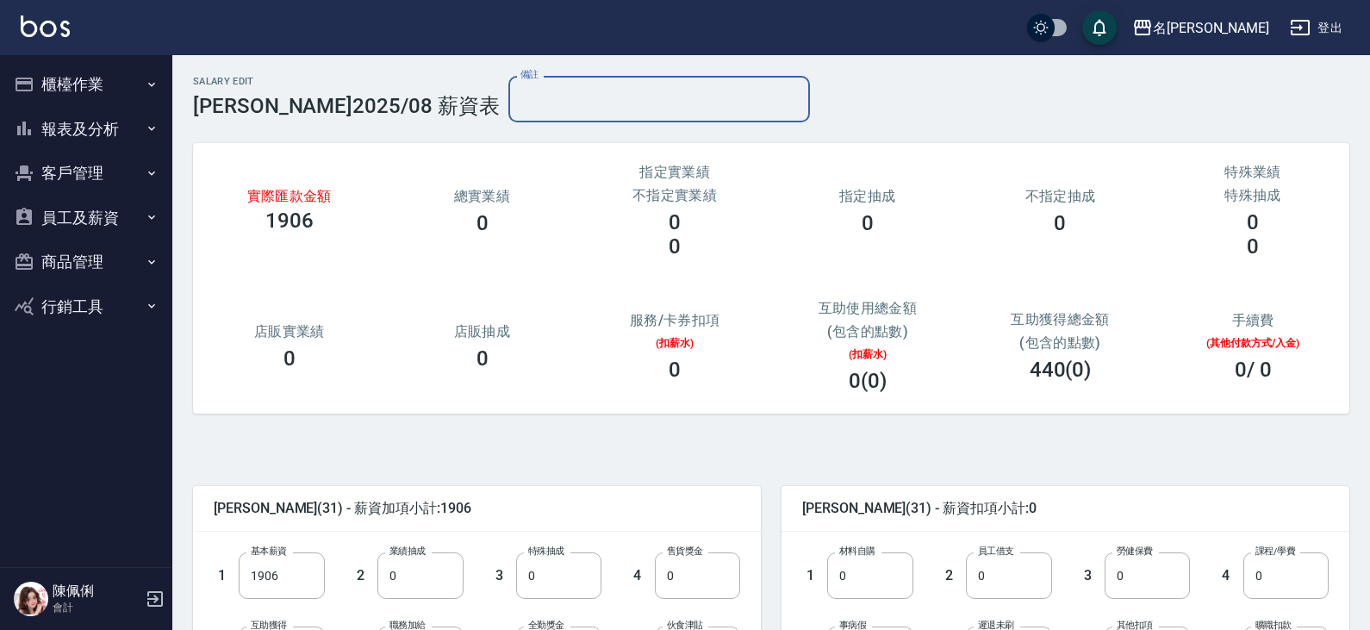
click at [508, 98] on input "備註" at bounding box center [658, 99] width 301 height 47
type input "8/11-12上班2天,之後連絡不到且曠職8/14-8/18"
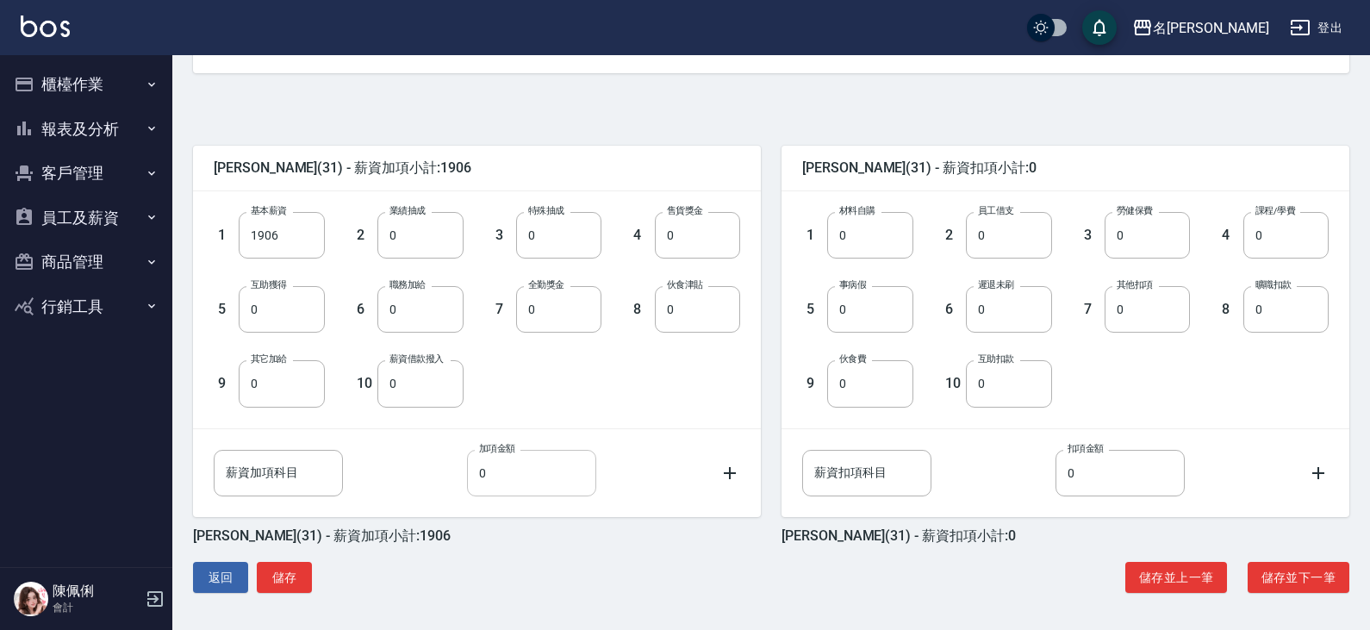
scroll to position [341, 0]
click at [308, 569] on button "儲存" at bounding box center [284, 577] width 55 height 32
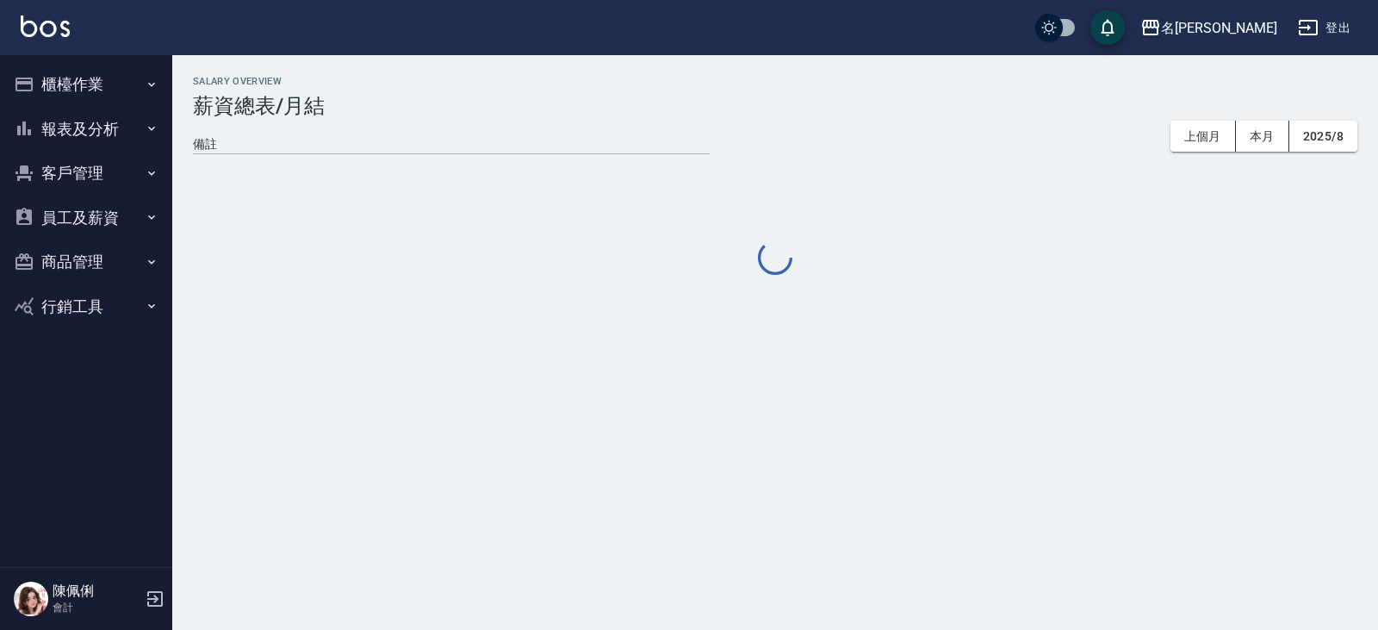
click at [78, 219] on button "員工及薪資" at bounding box center [86, 218] width 159 height 45
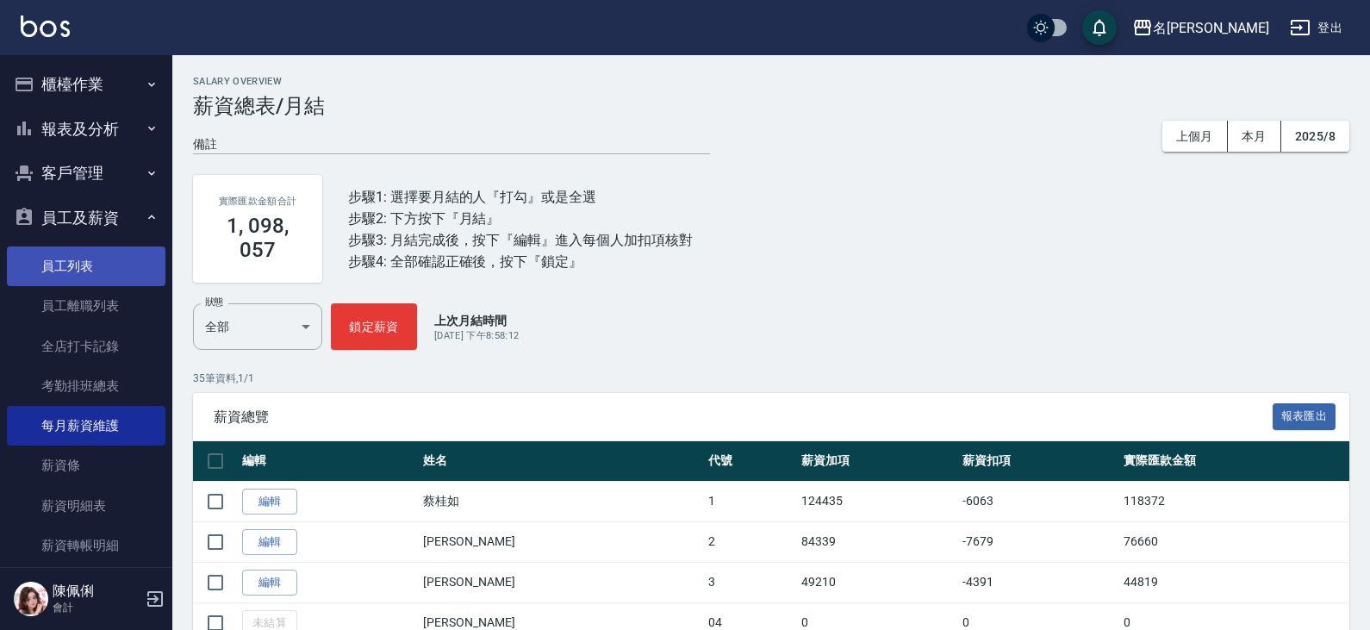
click at [100, 271] on link "員工列表" at bounding box center [86, 266] width 159 height 40
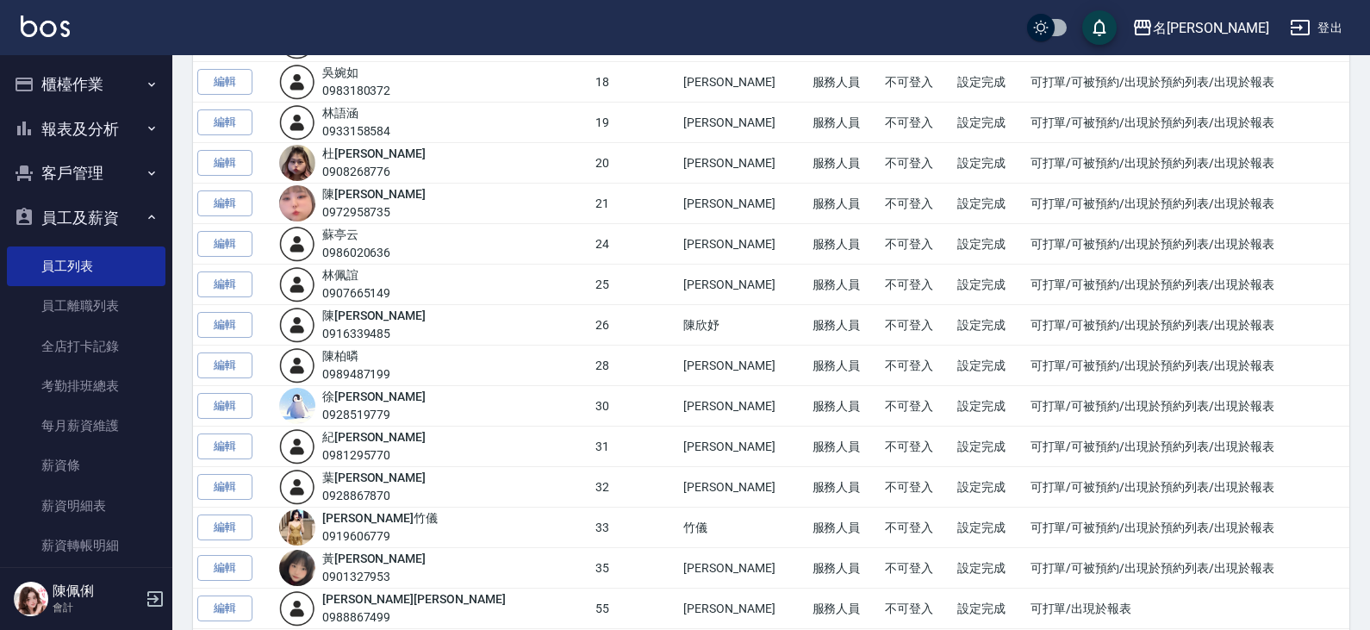
scroll to position [861, 0]
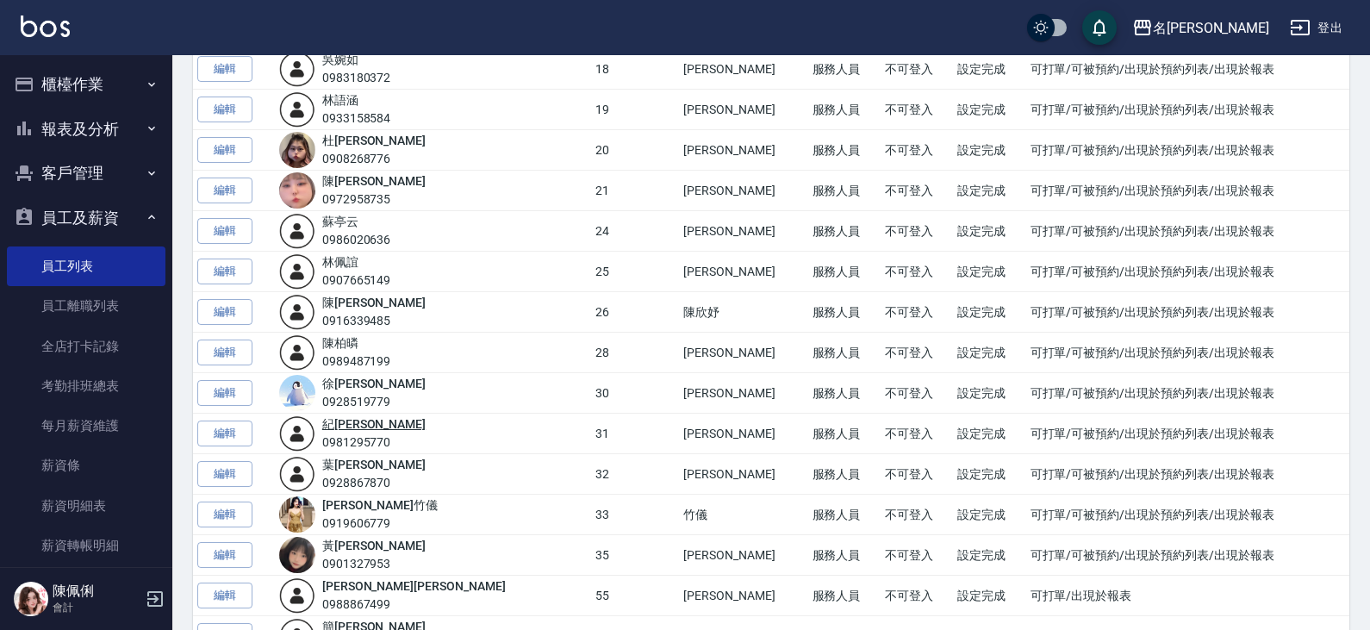
click at [360, 426] on link "紀 雅婷" at bounding box center [373, 424] width 103 height 14
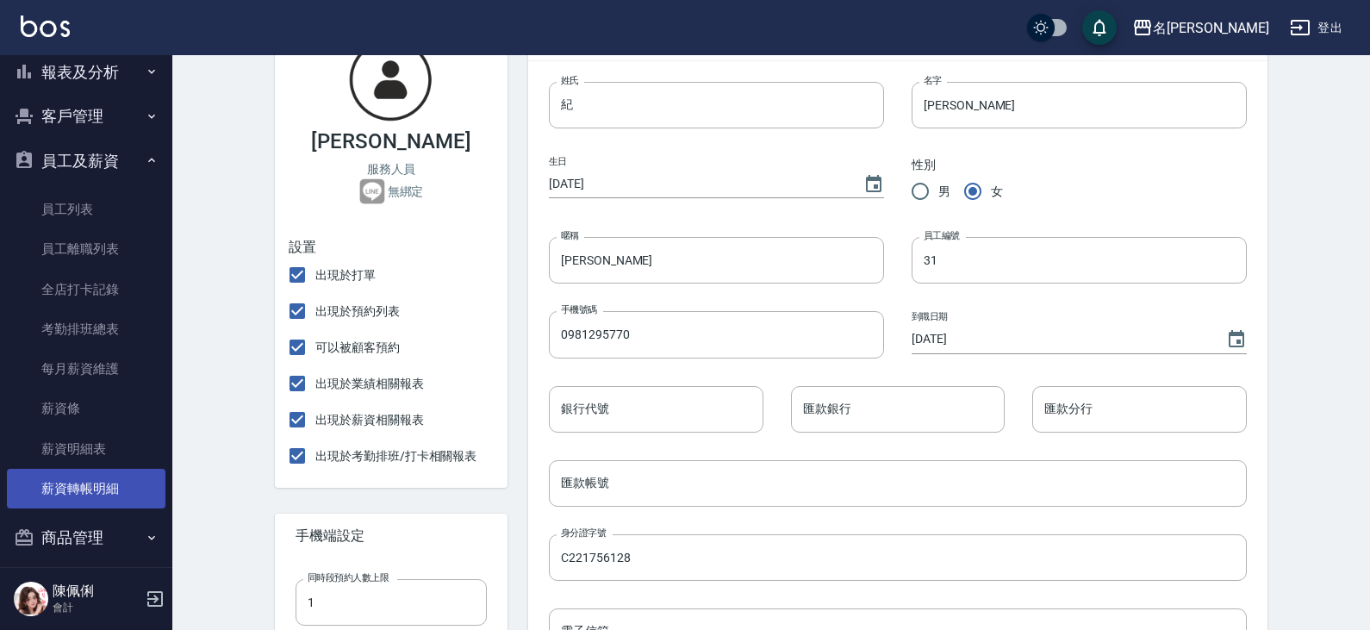
scroll to position [115, 0]
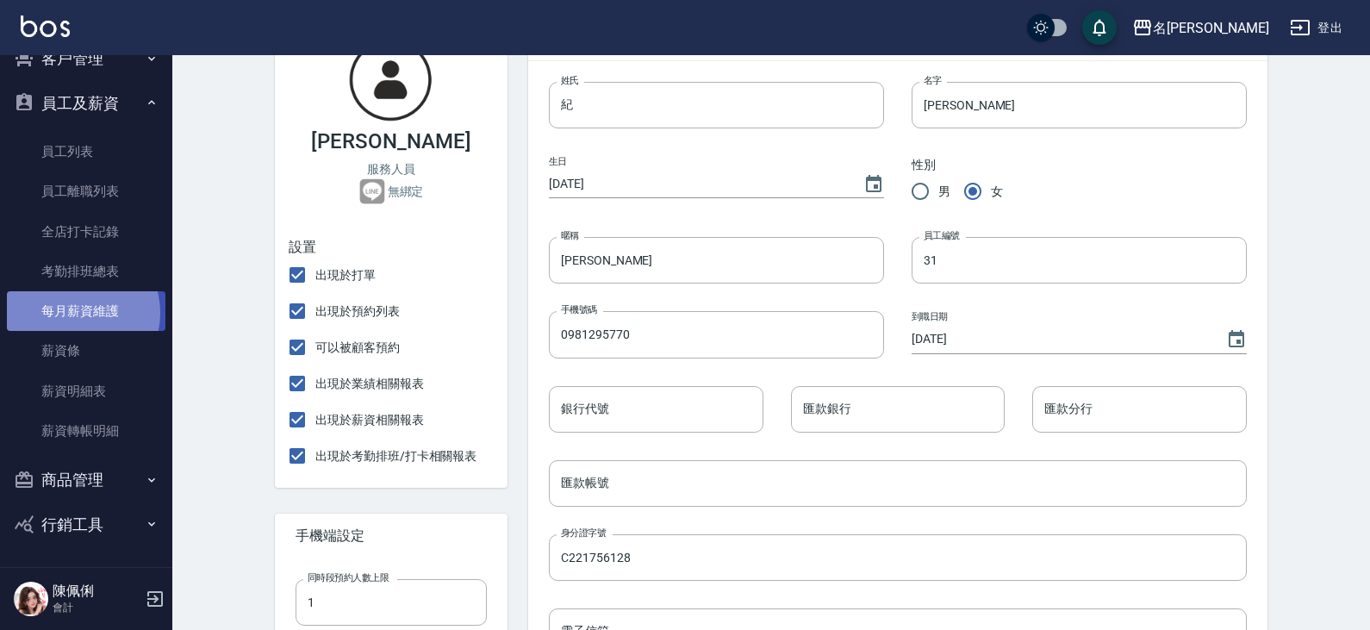
click at [73, 313] on link "每月薪資維護" at bounding box center [86, 311] width 159 height 40
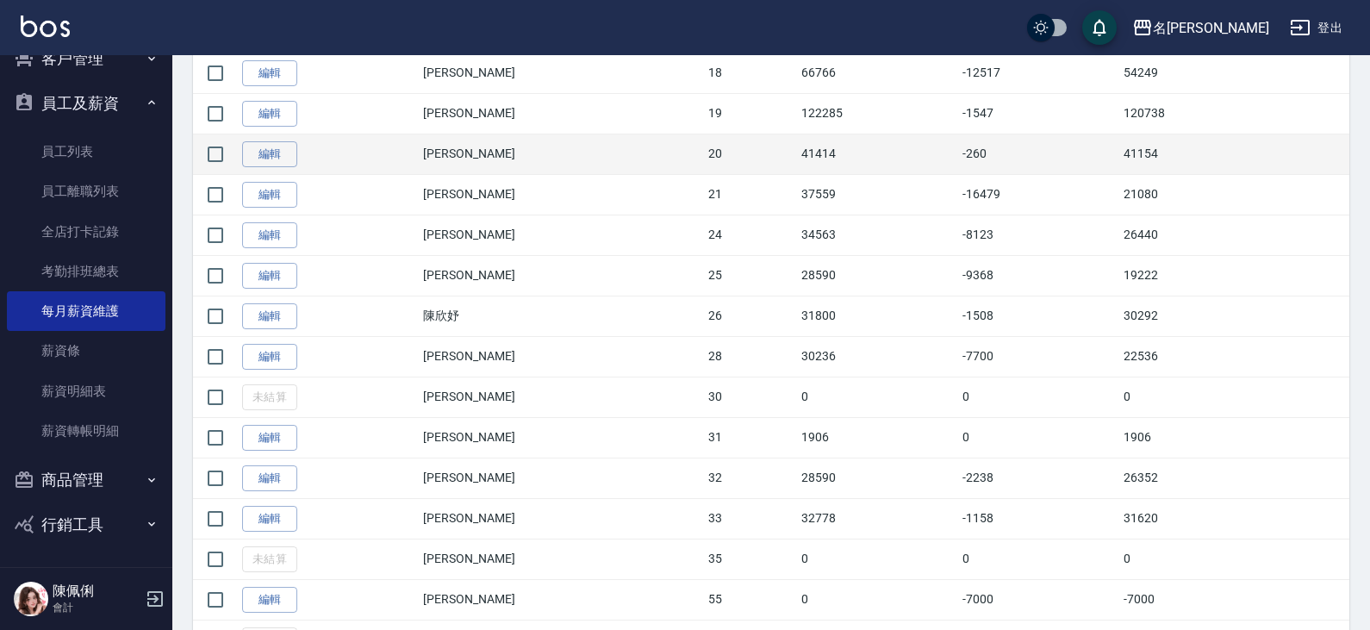
scroll to position [1120, 0]
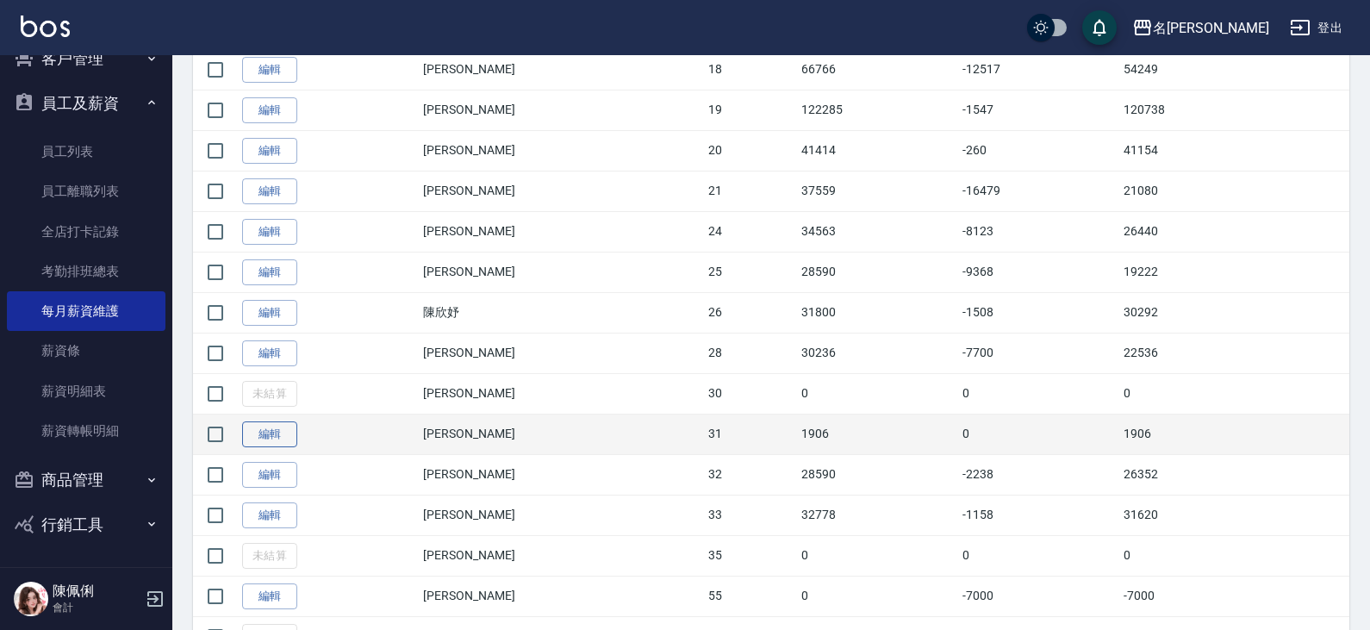
click at [274, 435] on link "編輯" at bounding box center [269, 434] width 55 height 27
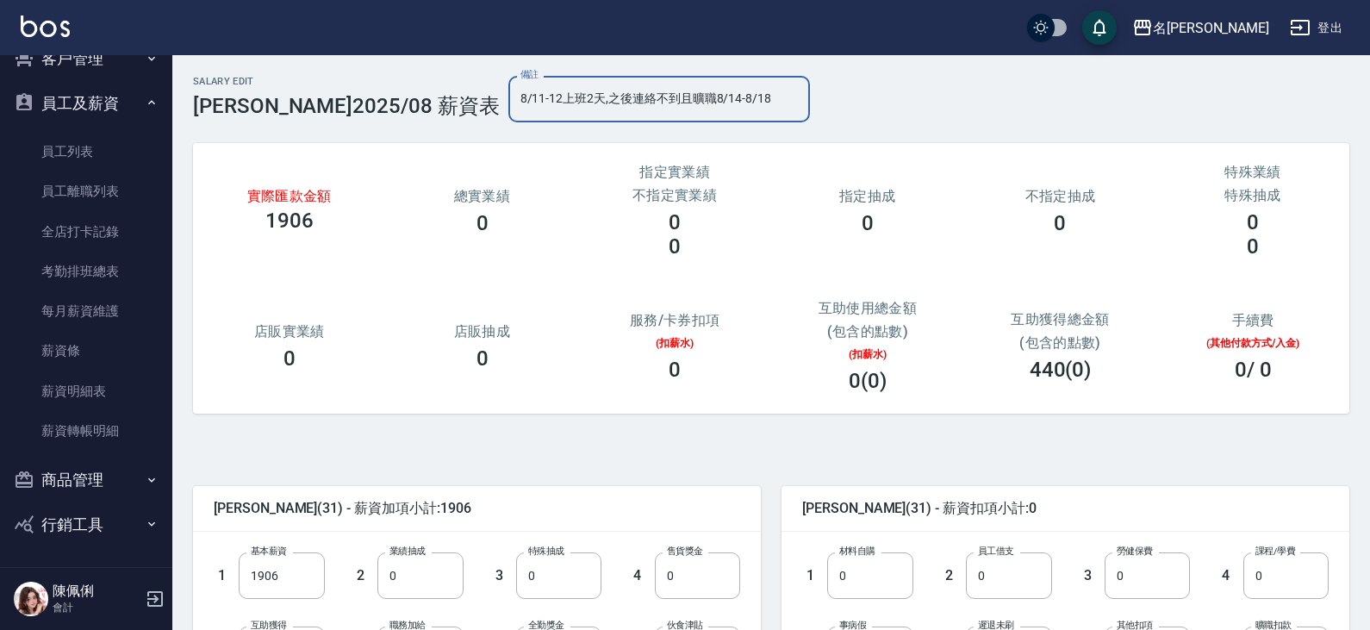
click at [508, 98] on input "8/11-12上班2天,之後連絡不到且曠職8/14-8/18" at bounding box center [658, 99] width 301 height 47
click at [508, 99] on input "8/11-12上班2天,之後連絡不到且曠職8/14-8/18" at bounding box center [658, 99] width 301 height 47
type input "8/11-13上班3天,之後連絡不到且曠職8/14-8/18"
click at [291, 566] on input "1906" at bounding box center [281, 575] width 85 height 47
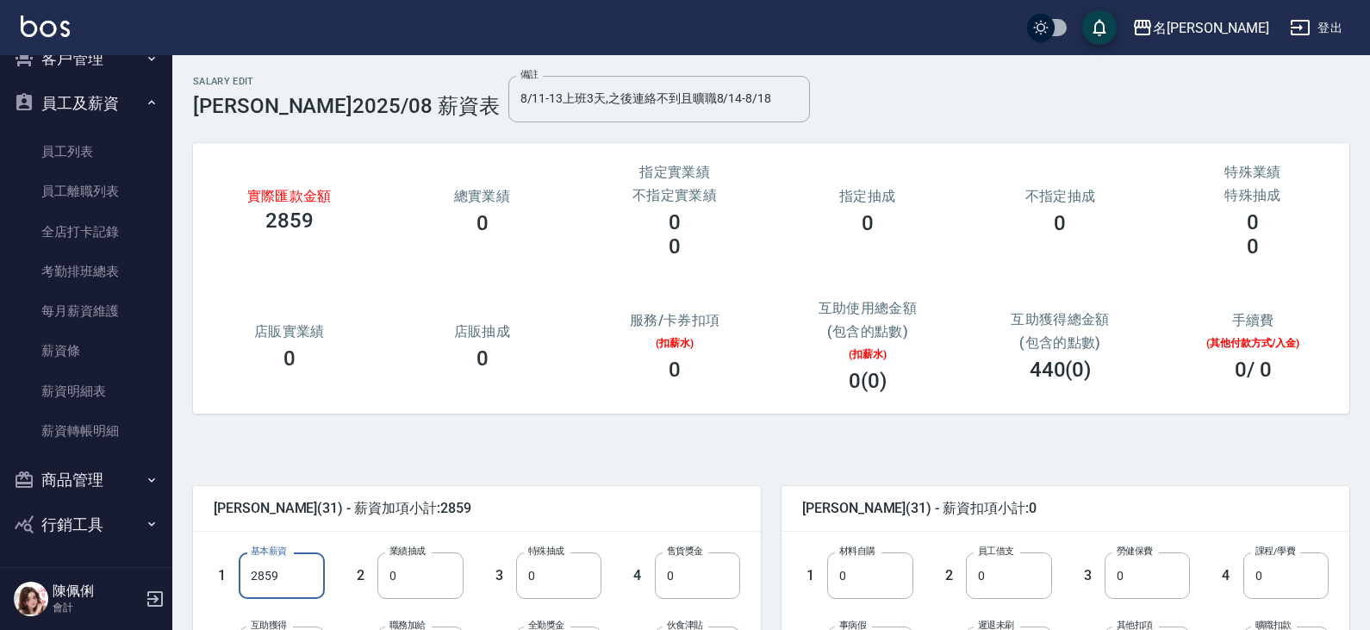
type input "2859"
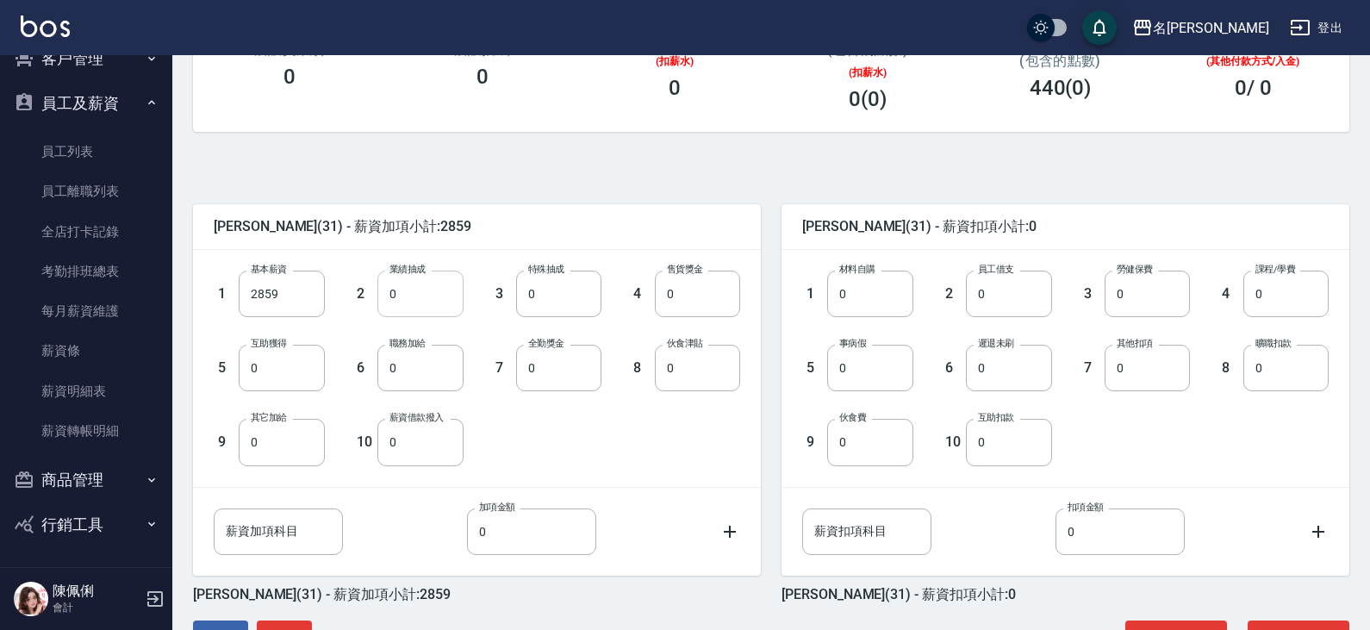
scroll to position [341, 0]
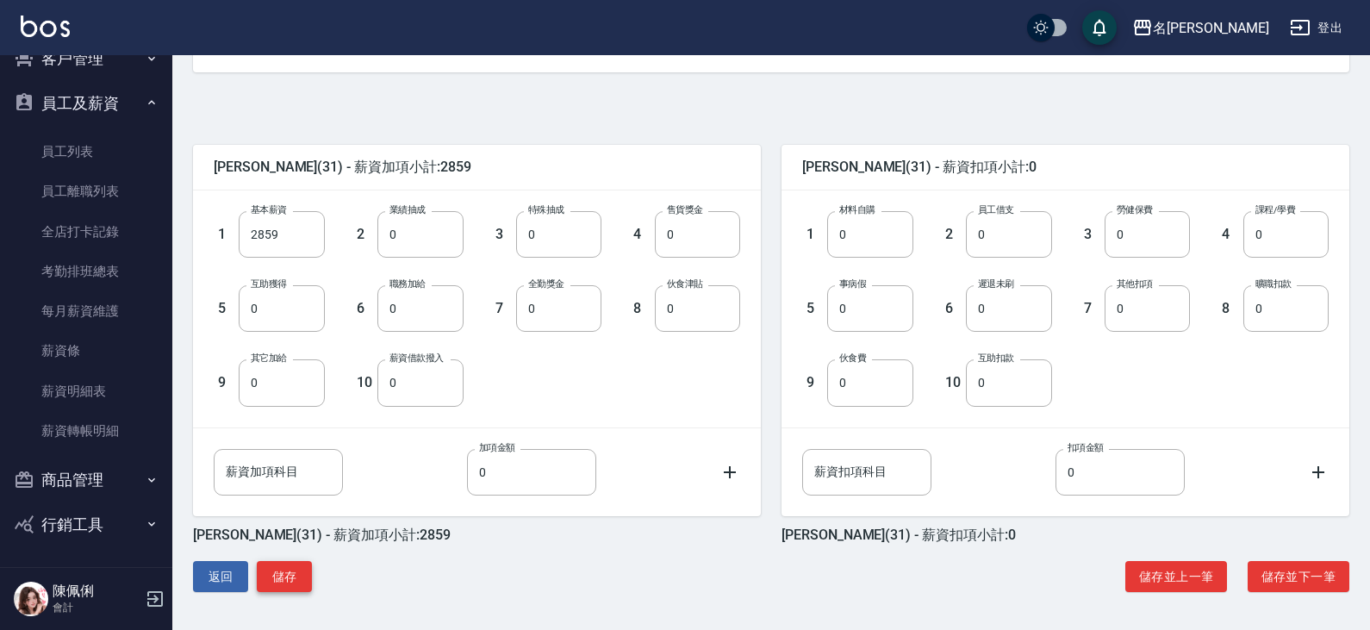
click at [300, 568] on button "儲存" at bounding box center [284, 577] width 55 height 32
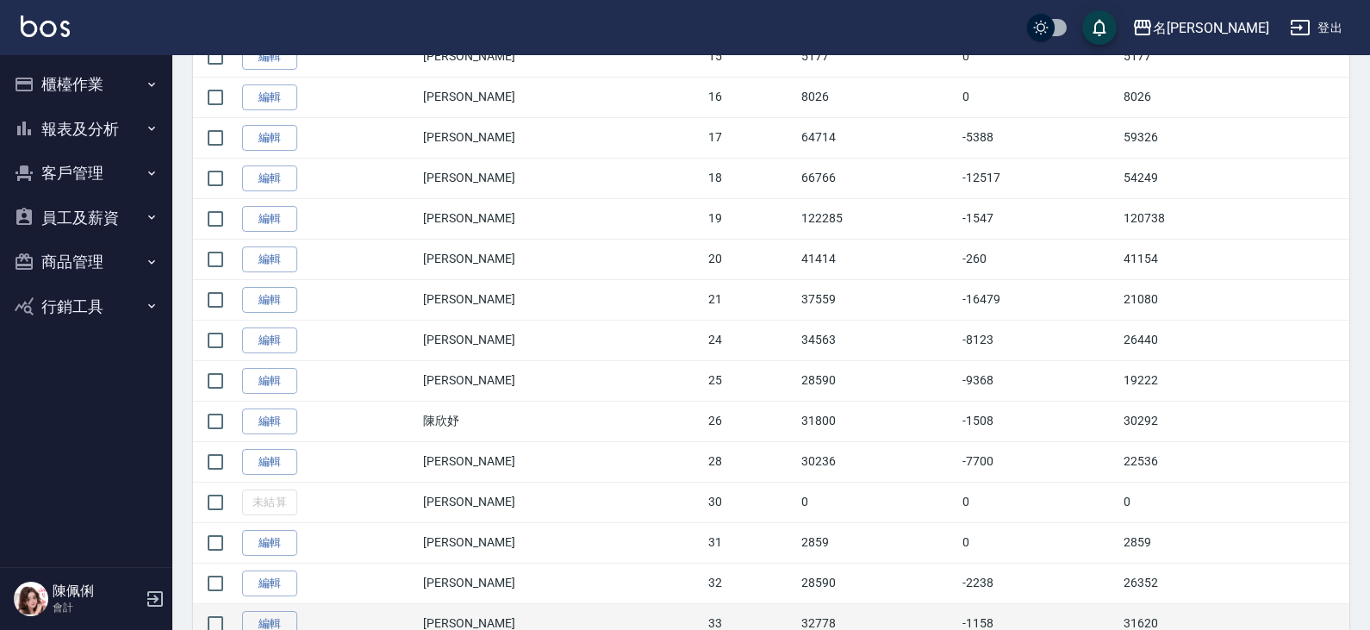
scroll to position [1120, 0]
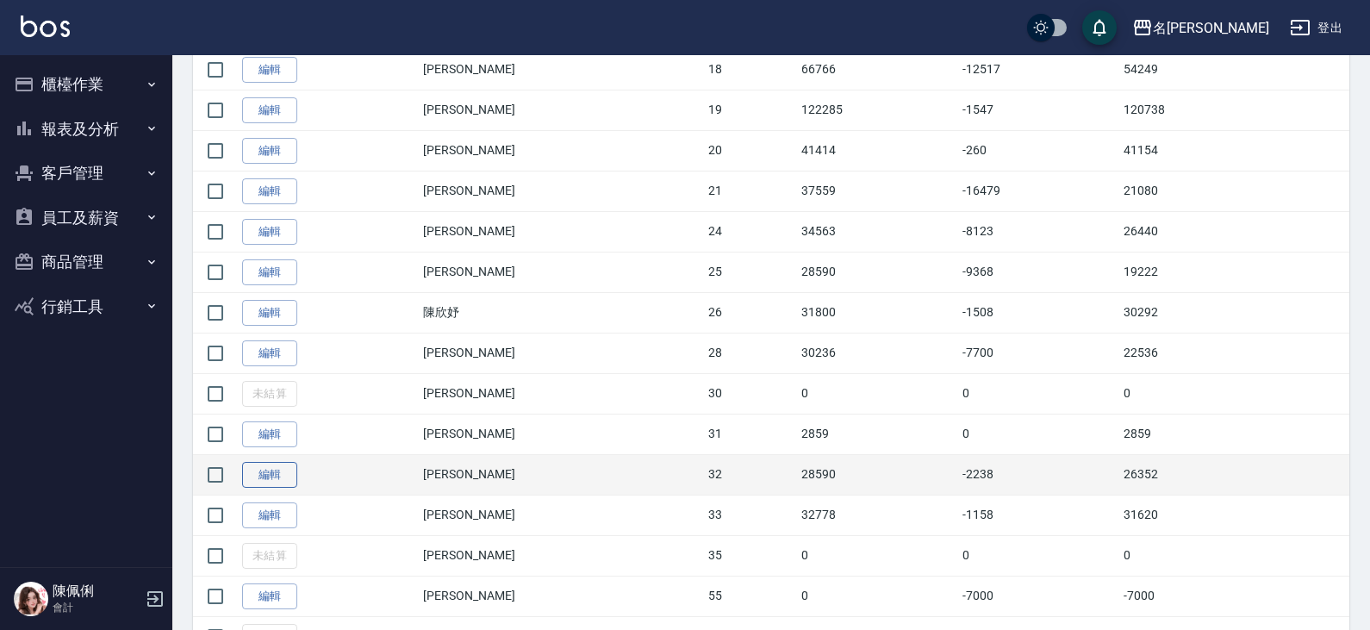
click at [270, 475] on link "編輯" at bounding box center [269, 475] width 55 height 27
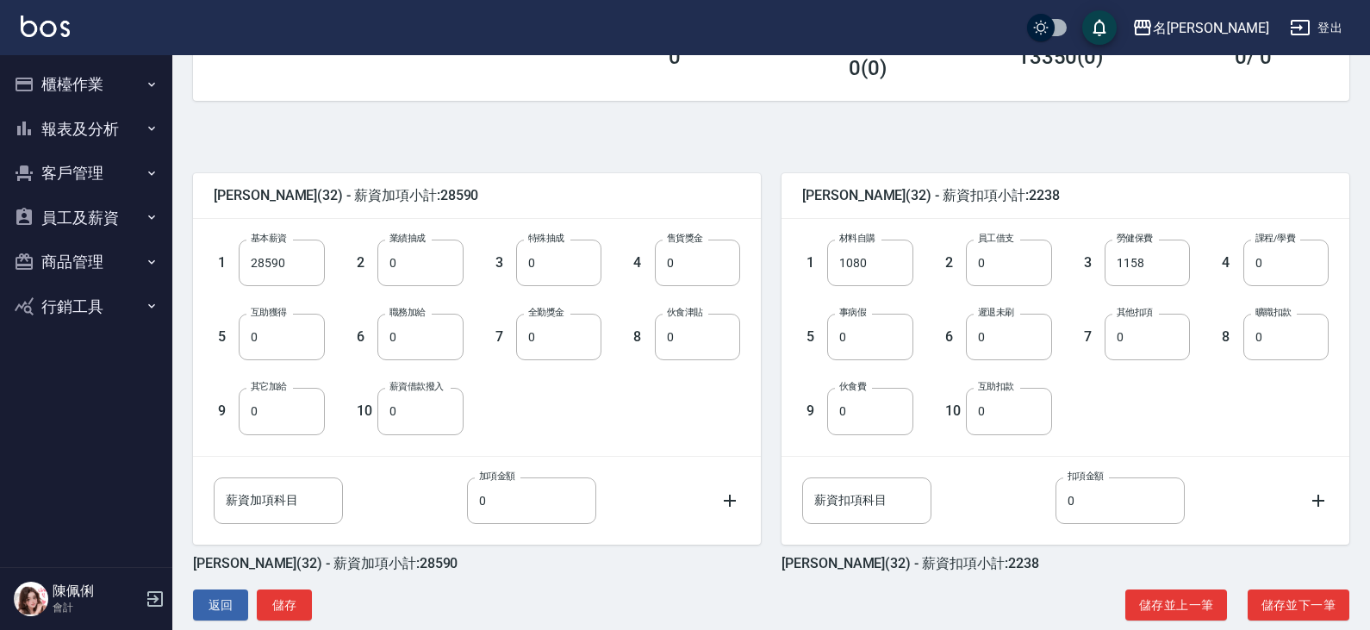
scroll to position [341, 0]
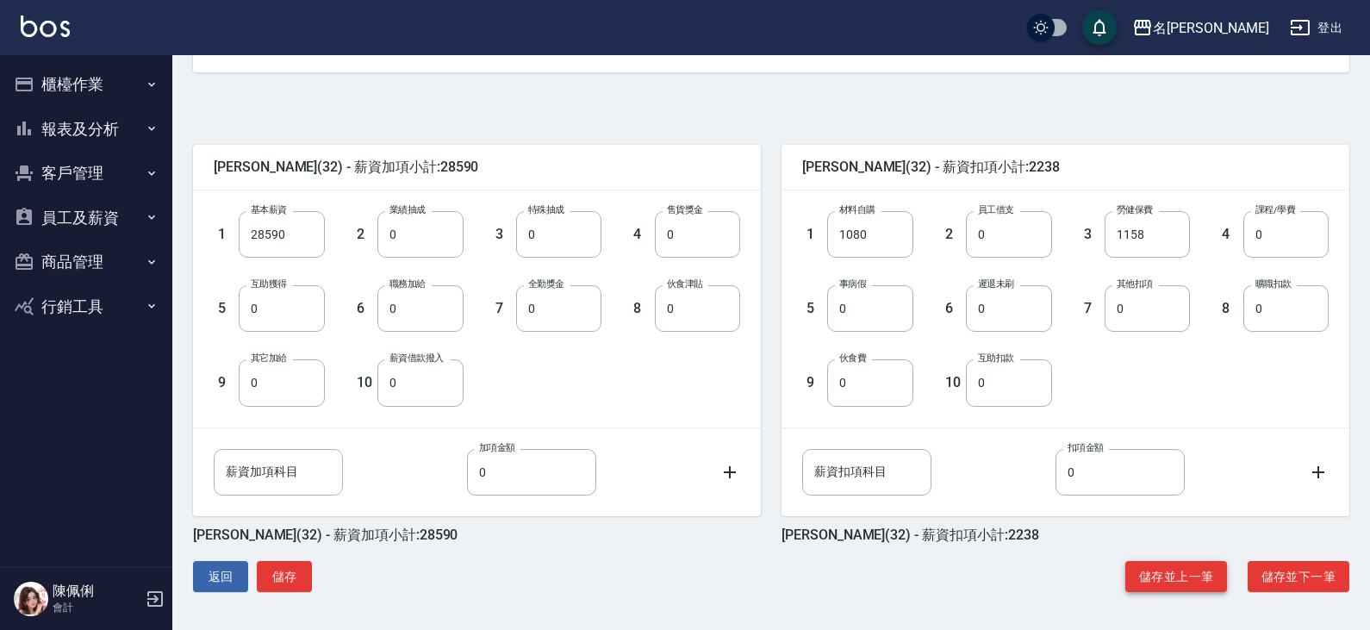
click at [1188, 571] on button "儲存並上一筆" at bounding box center [1176, 577] width 102 height 32
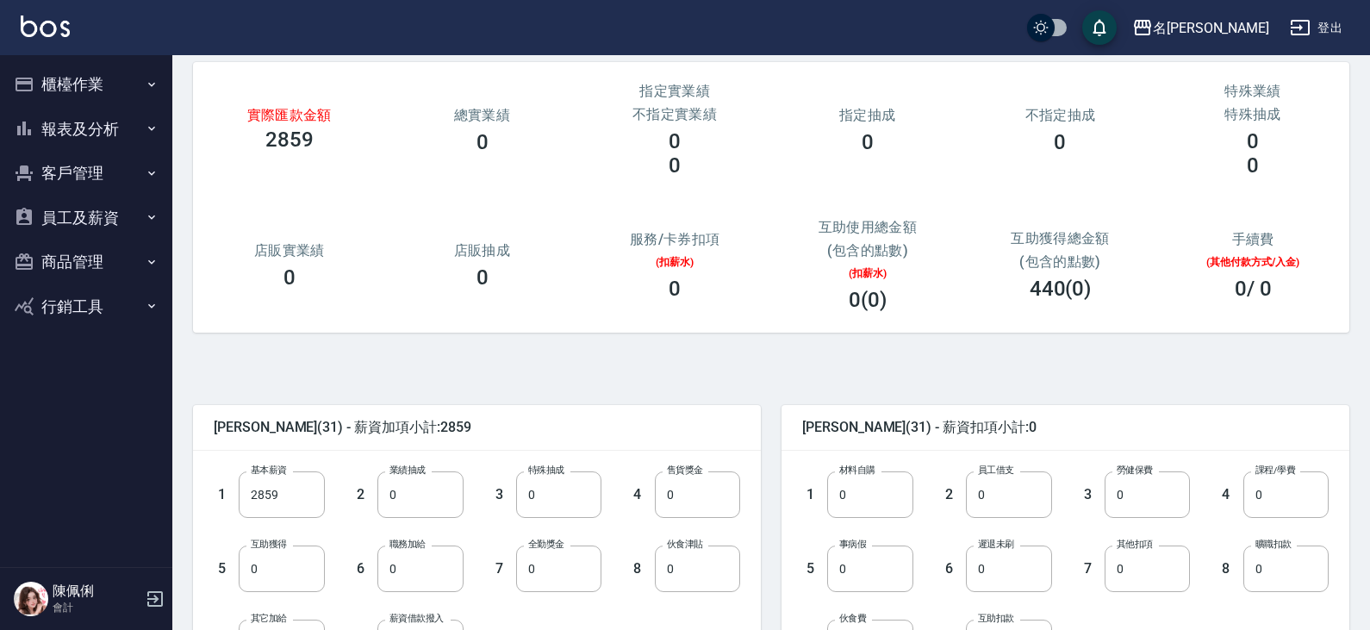
scroll to position [258, 0]
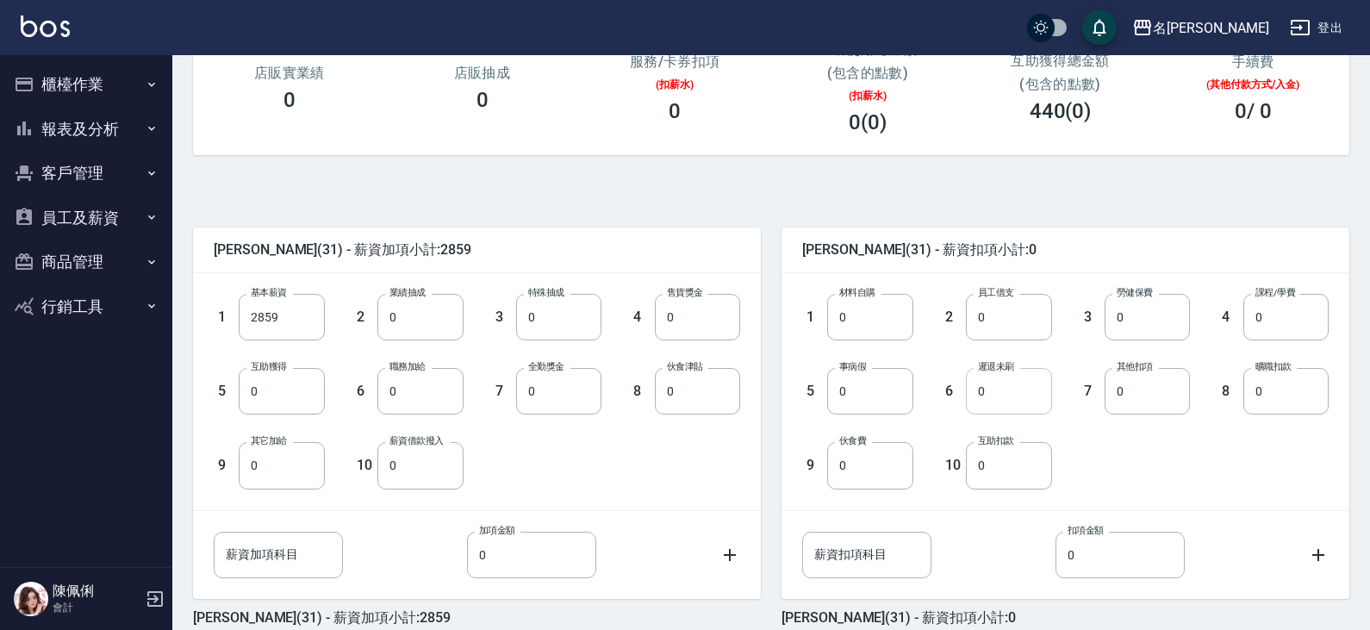
click at [996, 384] on input "0" at bounding box center [1008, 391] width 85 height 47
type input "10"
click at [799, 496] on div "1 材料自購 0 材料自購 2 員工借支 0 員工借支 3 勞健保費 0 勞健保費 4 課程/學費 0 課程/學費 5 事病假 0 事病假 6 遲退未刷 10…" at bounding box center [1065, 391] width 568 height 236
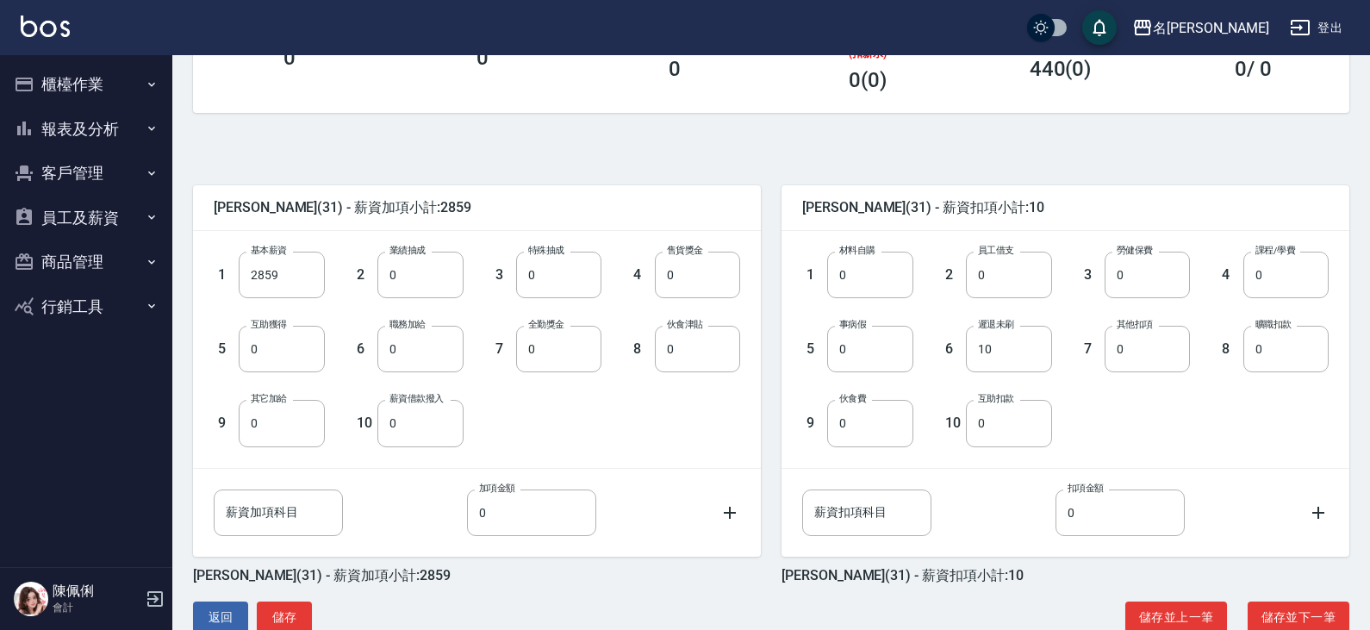
scroll to position [341, 0]
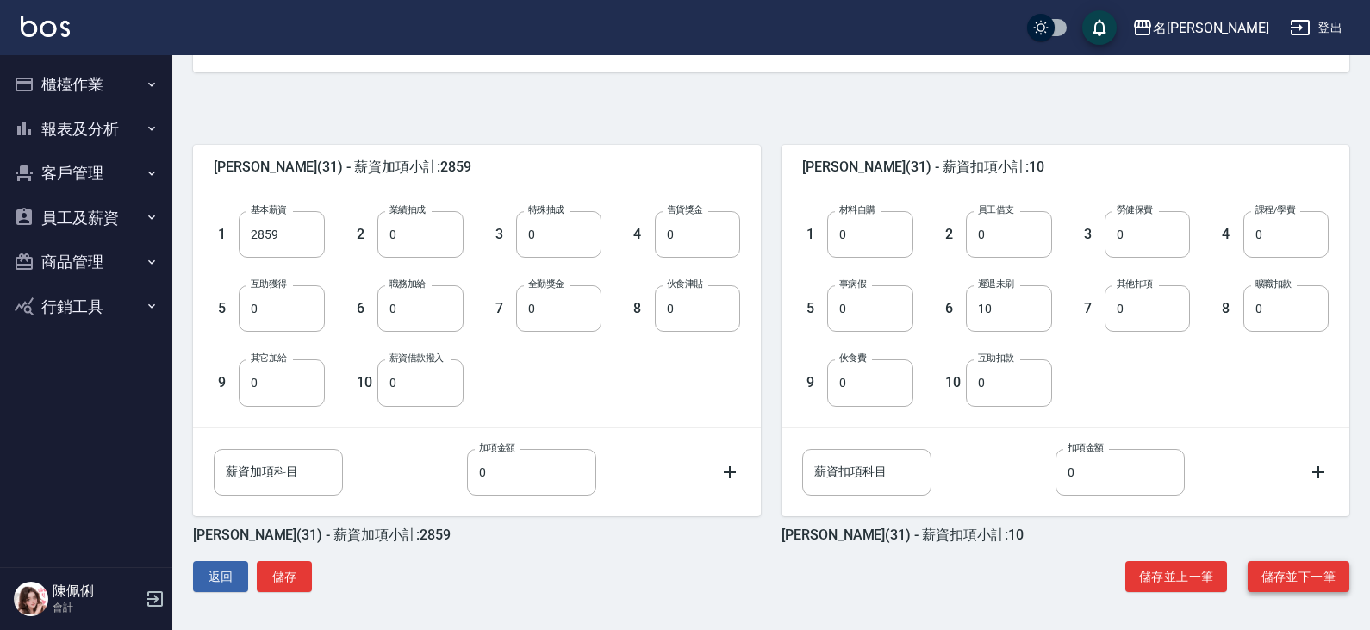
click at [1294, 584] on button "儲存並下一筆" at bounding box center [1298, 577] width 102 height 32
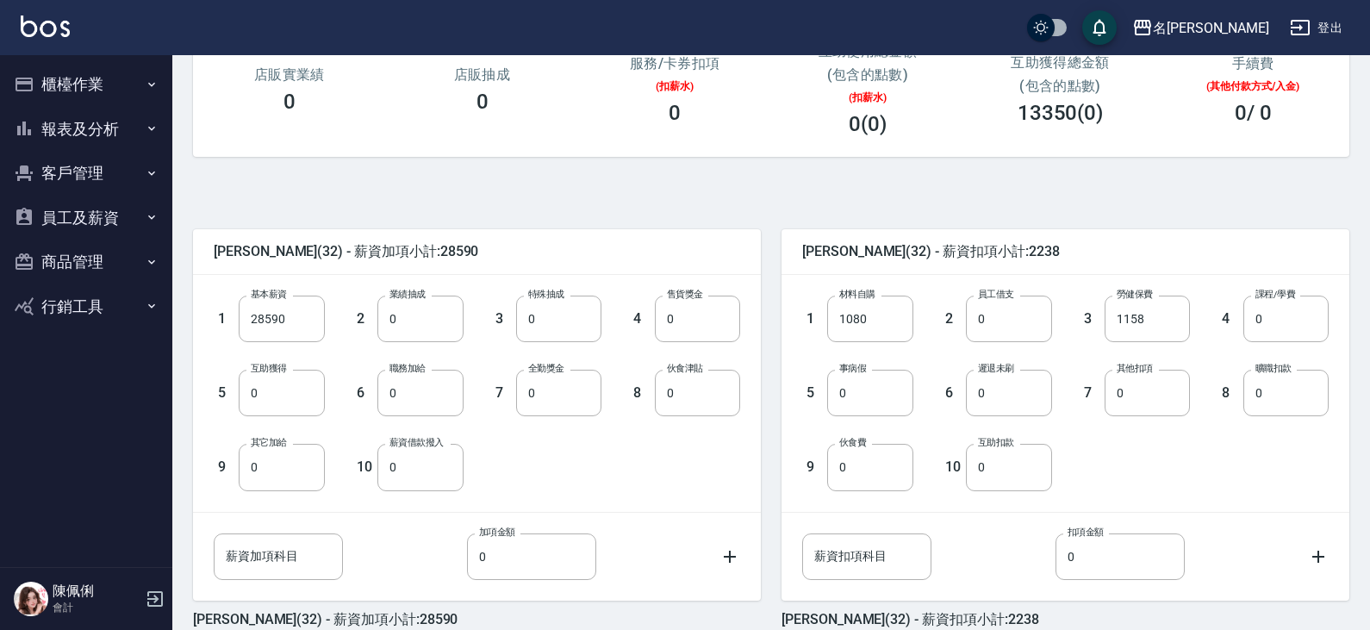
scroll to position [258, 0]
click at [985, 382] on input "0" at bounding box center [1008, 391] width 85 height 47
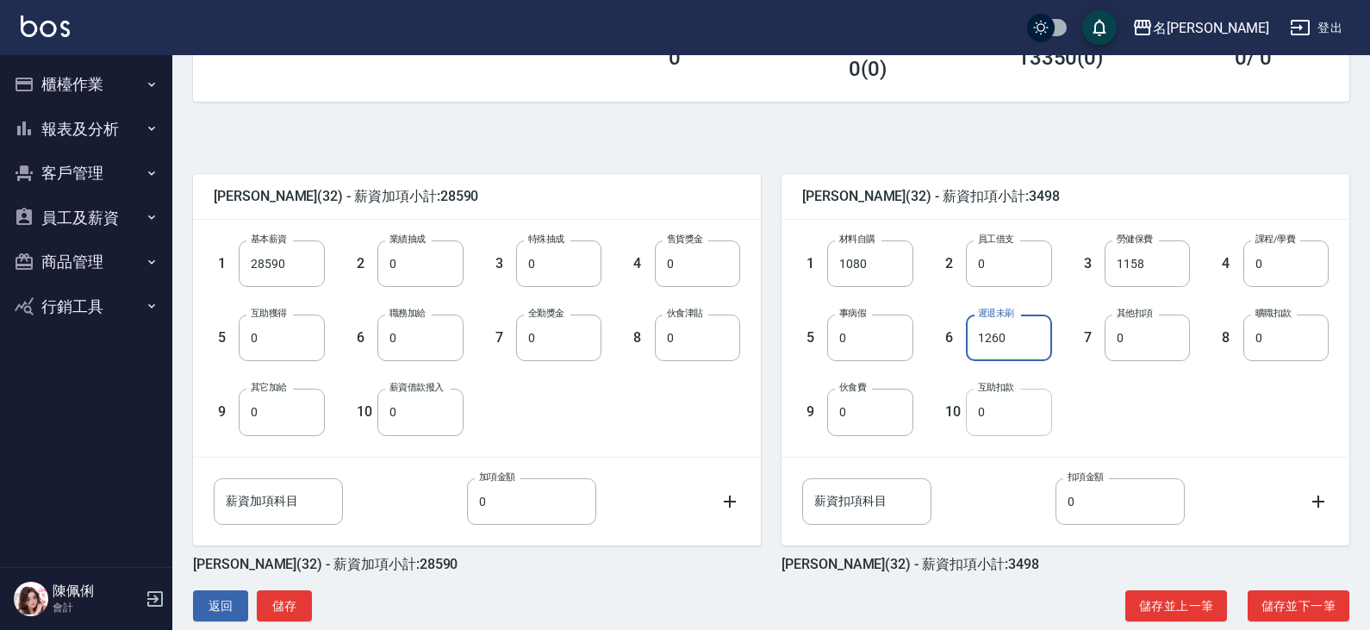
scroll to position [341, 0]
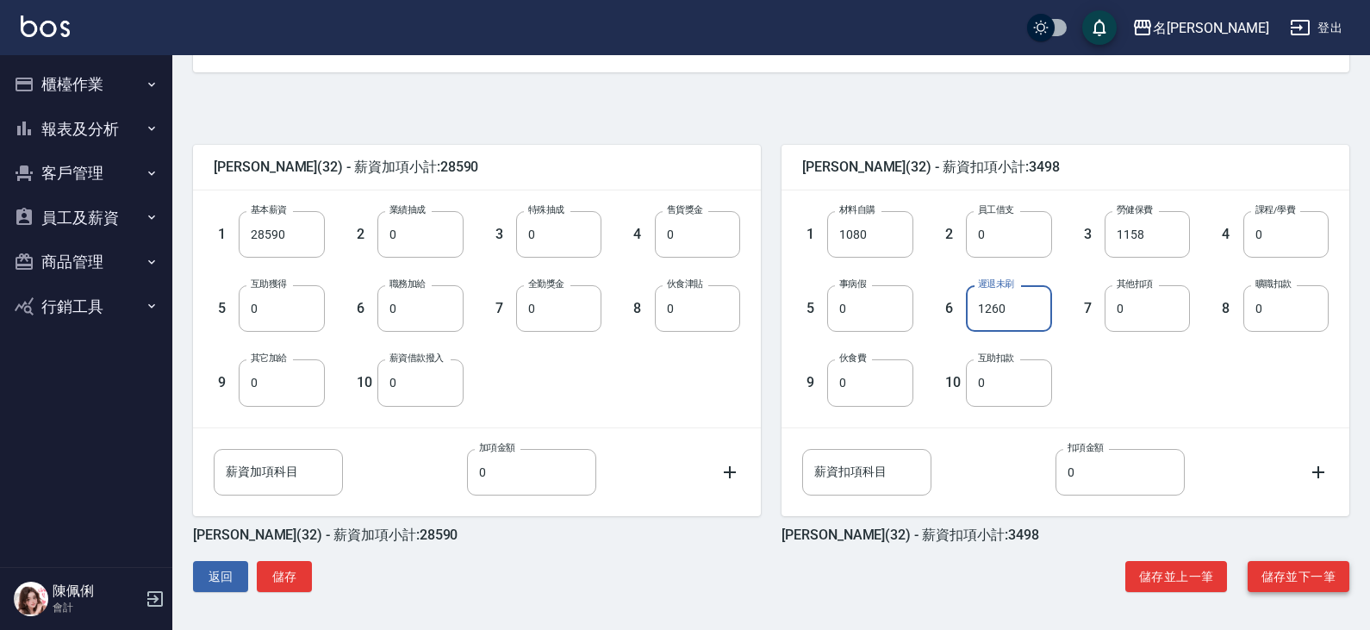
type input "1260"
click at [1309, 583] on button "儲存並下一筆" at bounding box center [1298, 577] width 102 height 32
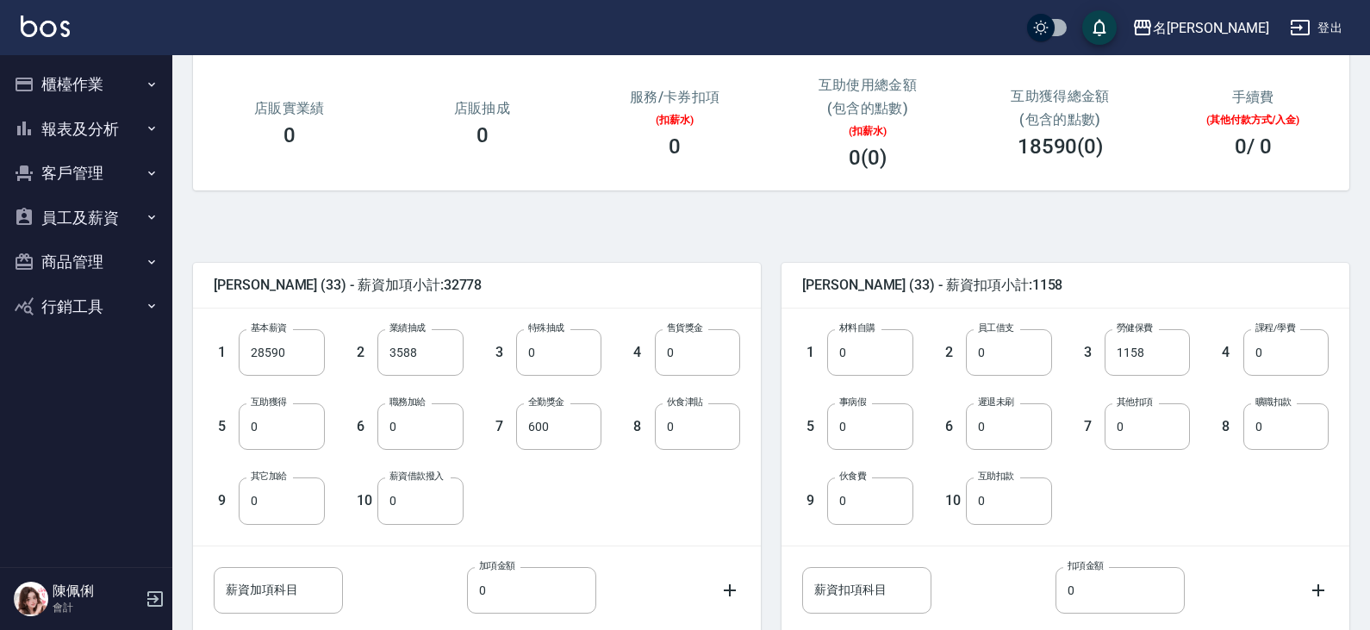
scroll to position [258, 0]
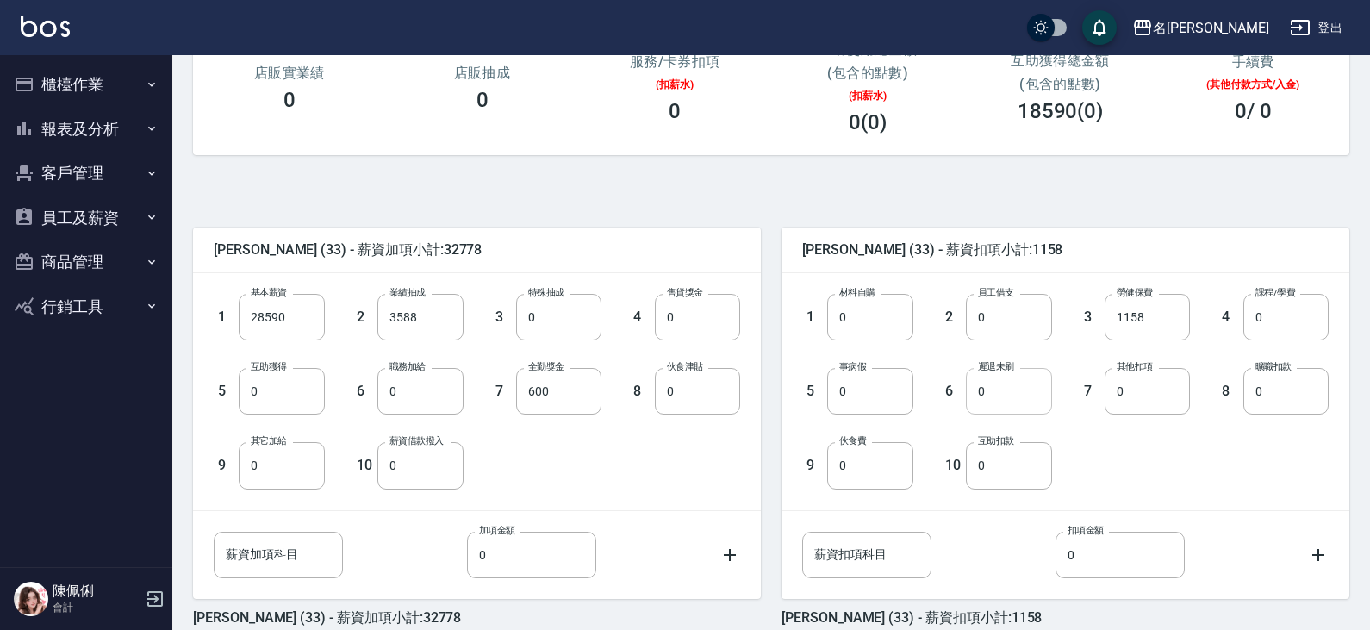
click at [1017, 382] on input "0" at bounding box center [1008, 391] width 85 height 47
type input "10"
click at [1197, 464] on div "1 材料自購 0 材料自購 2 員工借支 0 員工借支 3 勞健保費 1158 勞健保費 4 課程/學費 0 課程/學費 5 事病假 0 事病假 6 遲退未刷…" at bounding box center [1051, 377] width 554 height 222
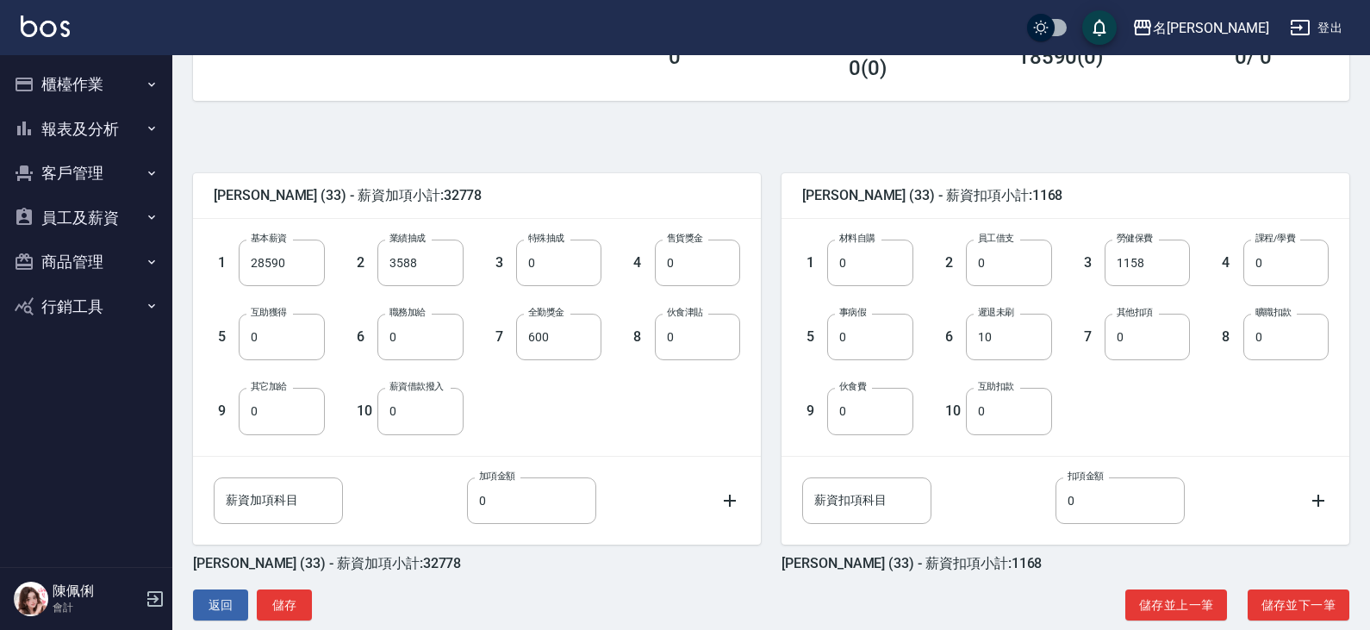
scroll to position [341, 0]
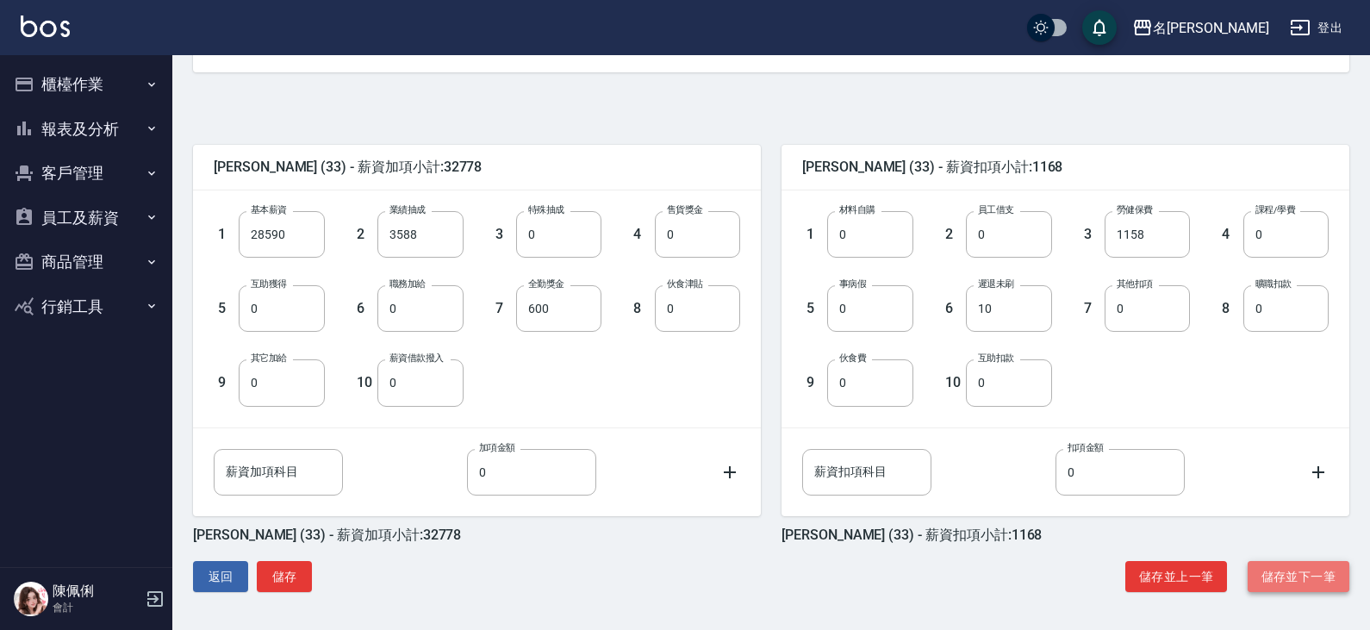
click at [1275, 572] on button "儲存並下一筆" at bounding box center [1298, 577] width 102 height 32
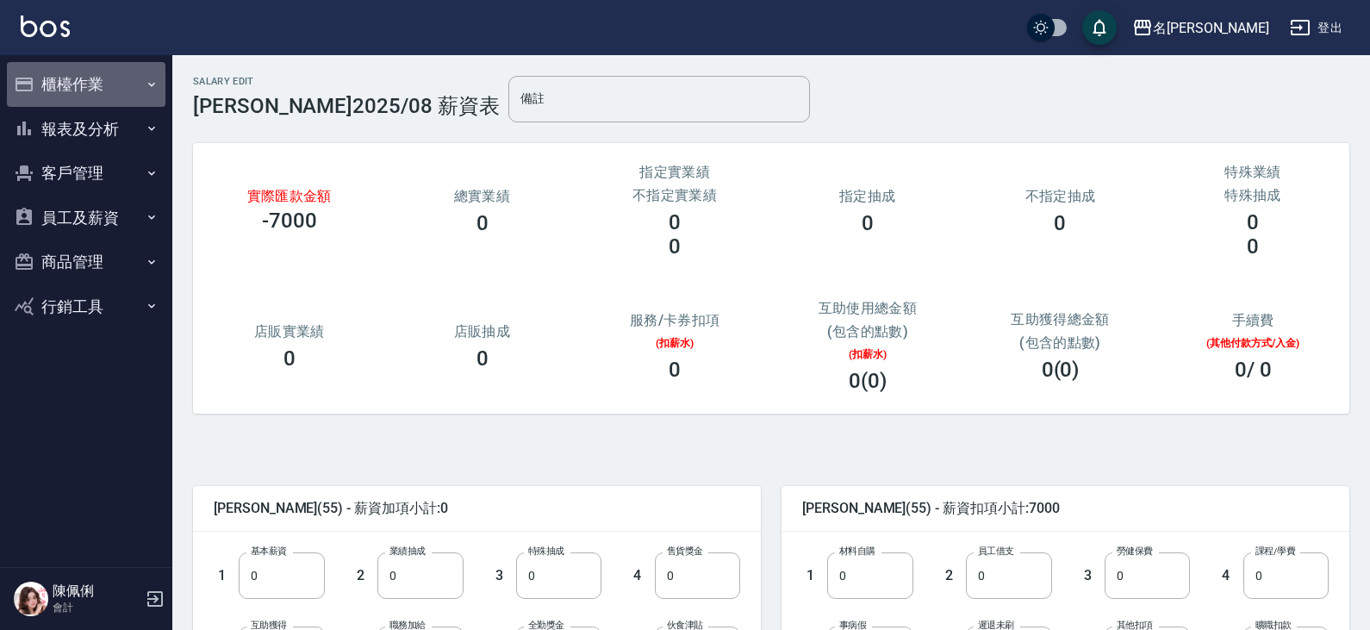
click at [86, 92] on button "櫃檯作業" at bounding box center [86, 84] width 159 height 45
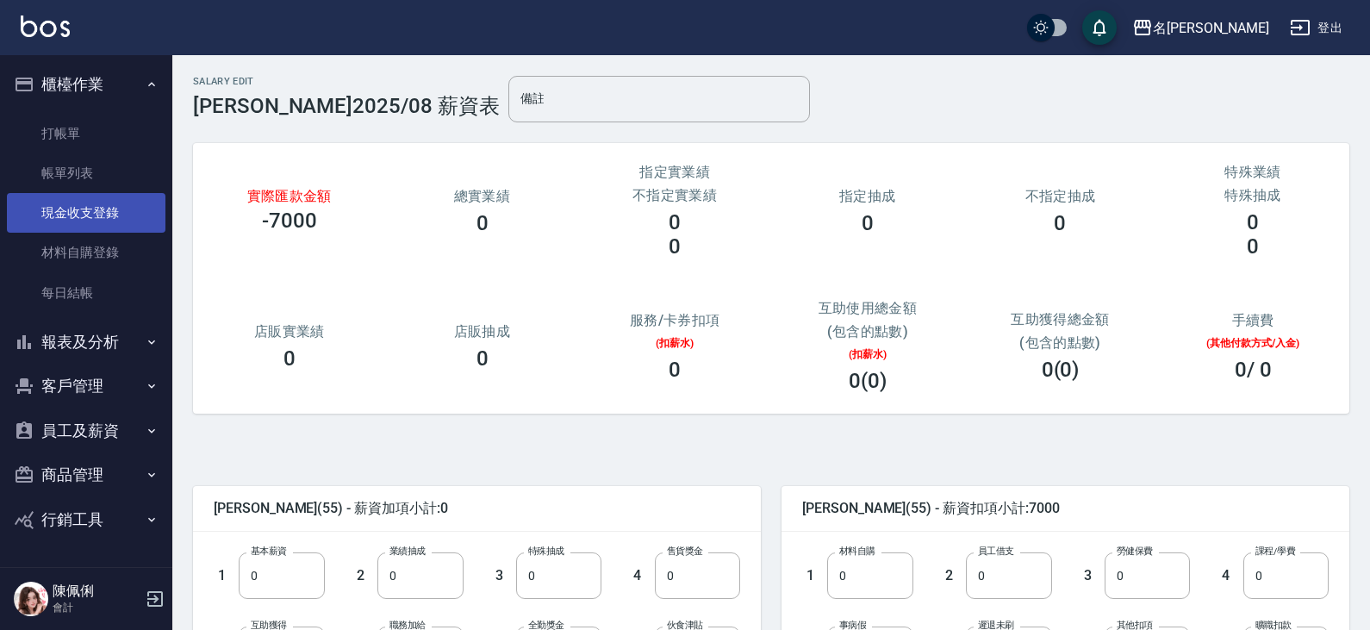
click at [97, 206] on link "現金收支登錄" at bounding box center [86, 213] width 159 height 40
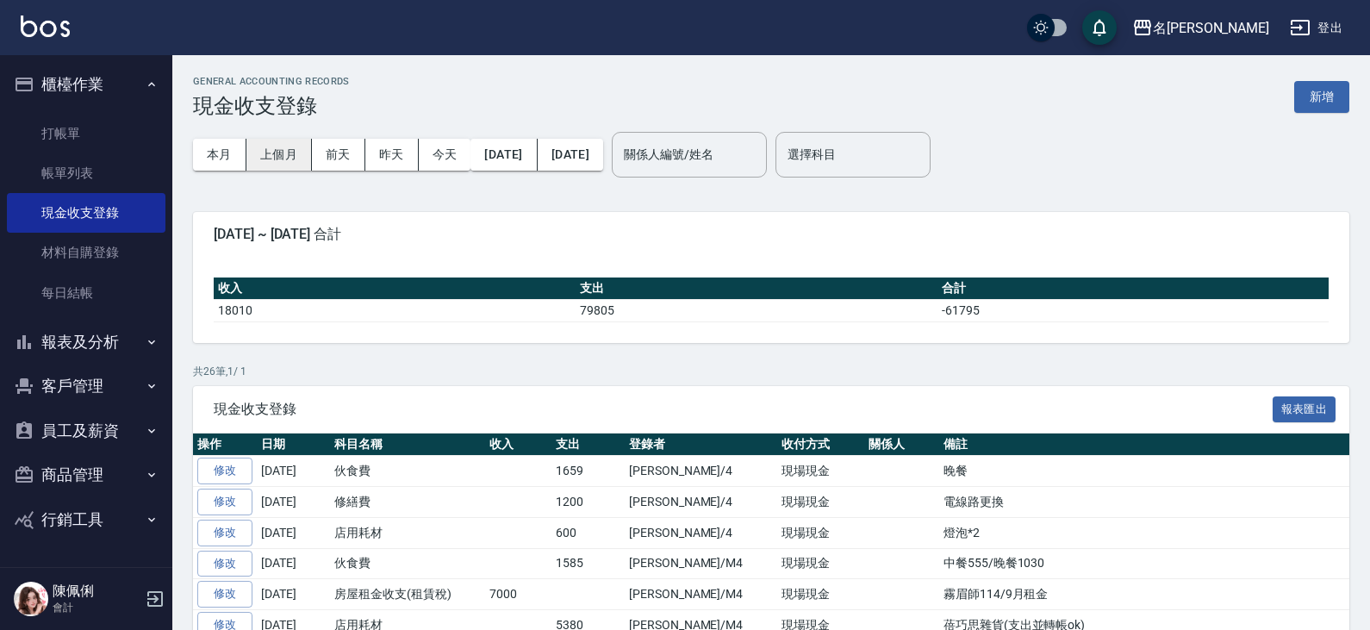
click at [295, 152] on button "上個月" at bounding box center [278, 155] width 65 height 32
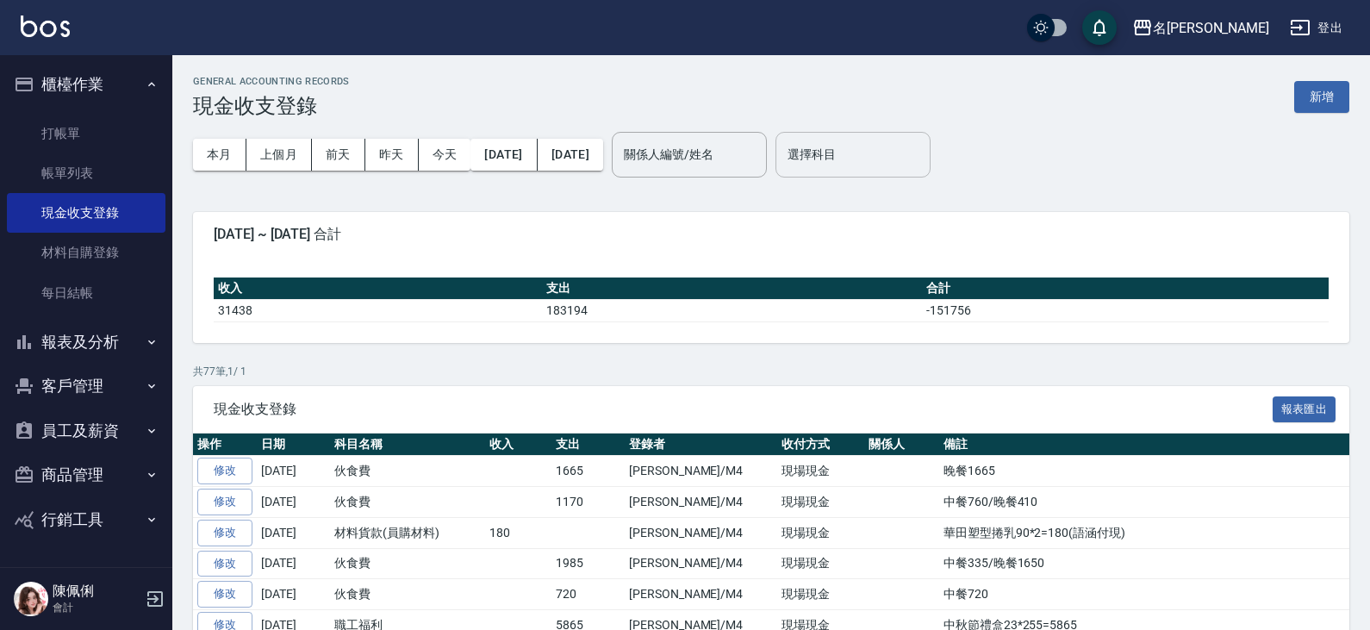
click at [894, 152] on input "選擇科目" at bounding box center [853, 155] width 140 height 30
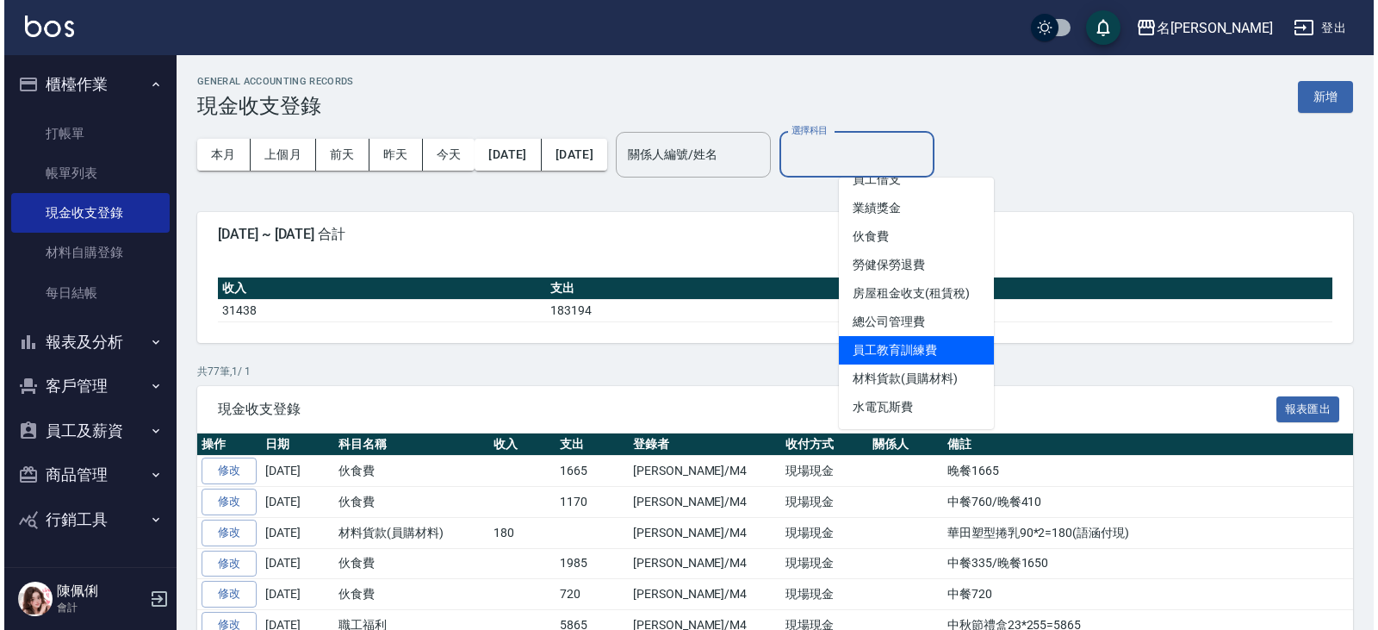
scroll to position [172, 0]
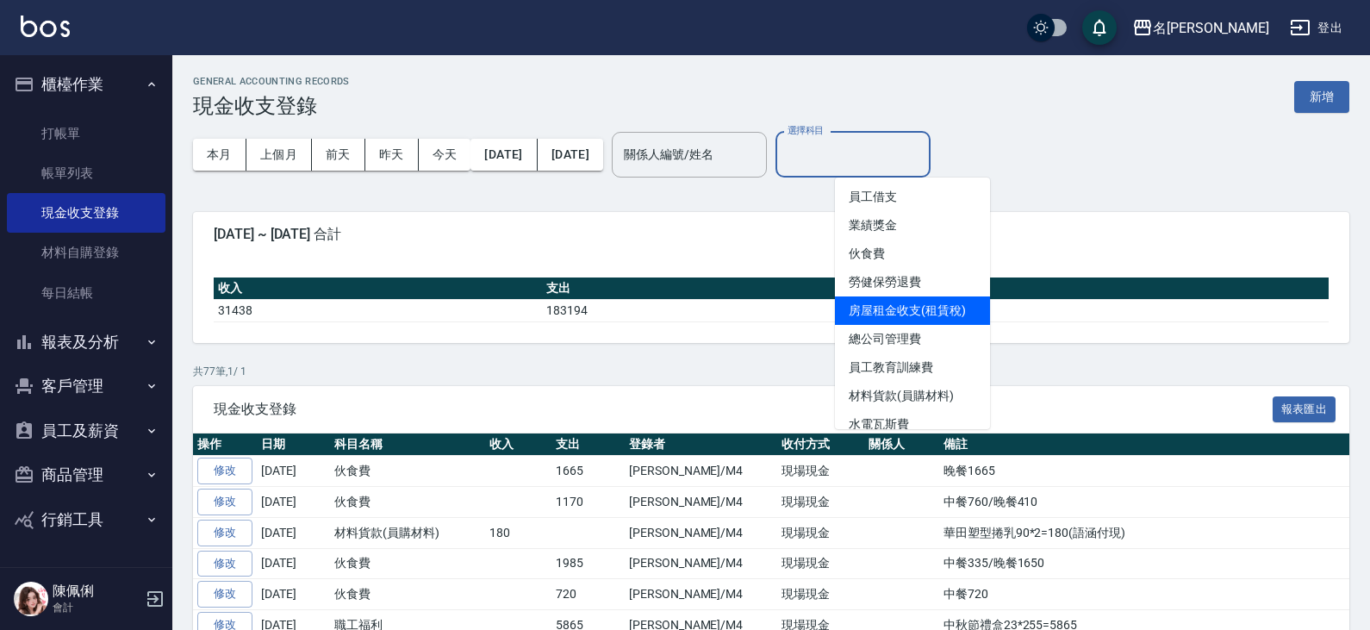
click at [935, 314] on li "房屋租金收支(租賃稅)" at bounding box center [912, 310] width 155 height 28
type input "房屋租金收支(租賃稅)"
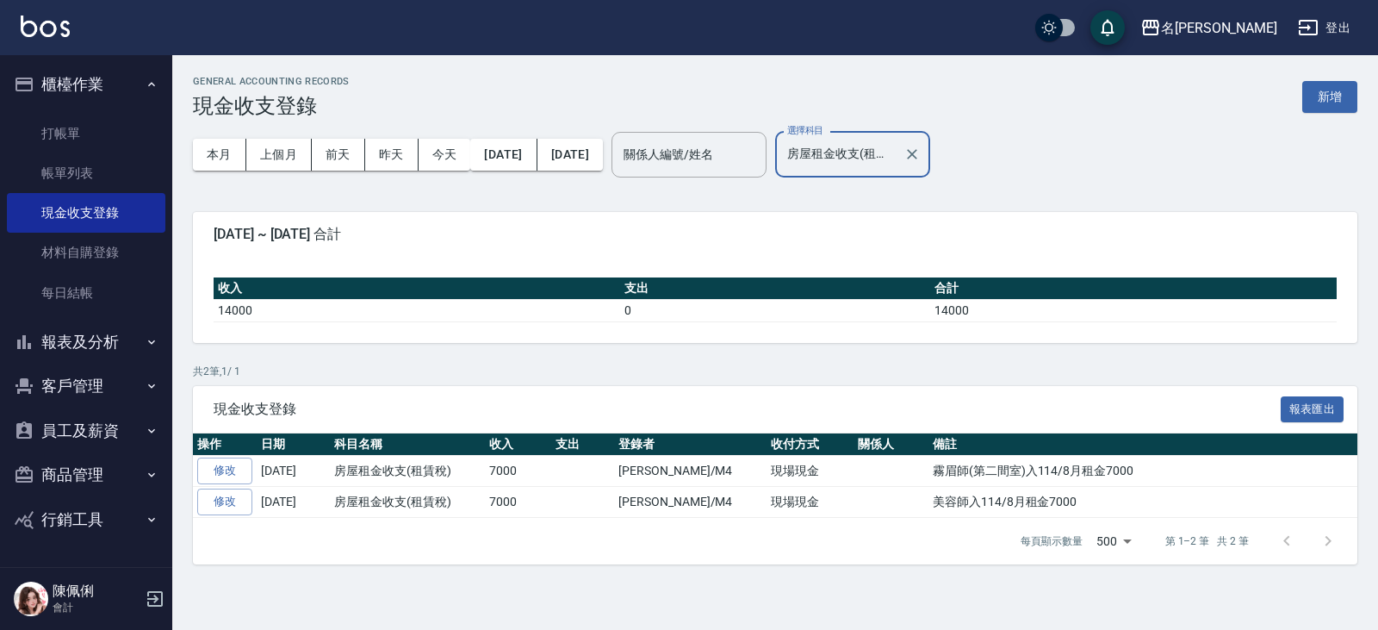
click at [75, 432] on button "員工及薪資" at bounding box center [86, 430] width 159 height 45
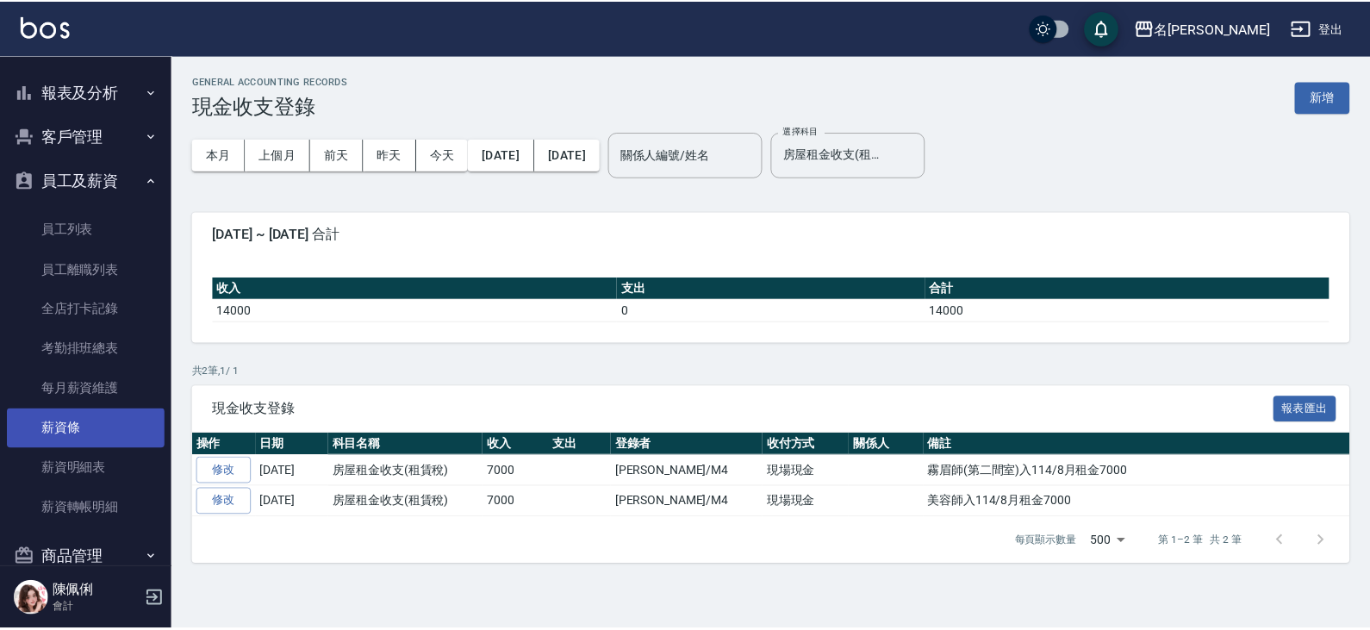
scroll to position [258, 0]
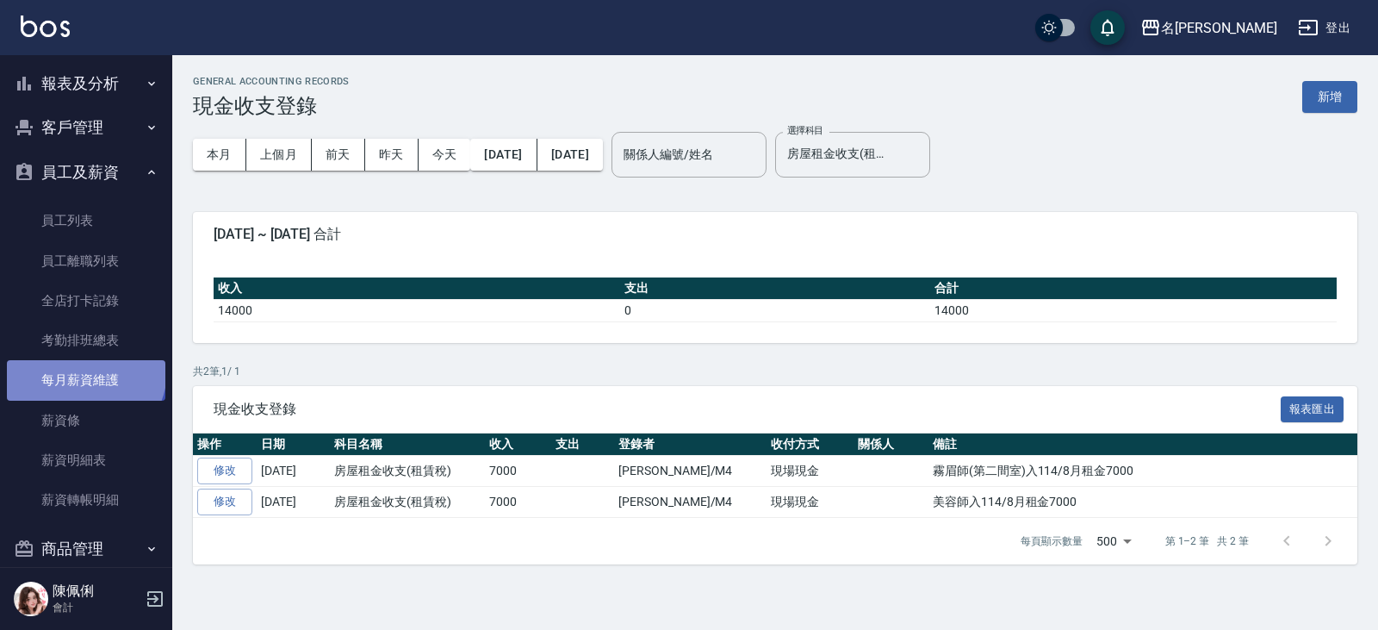
click at [84, 370] on link "每月薪資維護" at bounding box center [86, 380] width 159 height 40
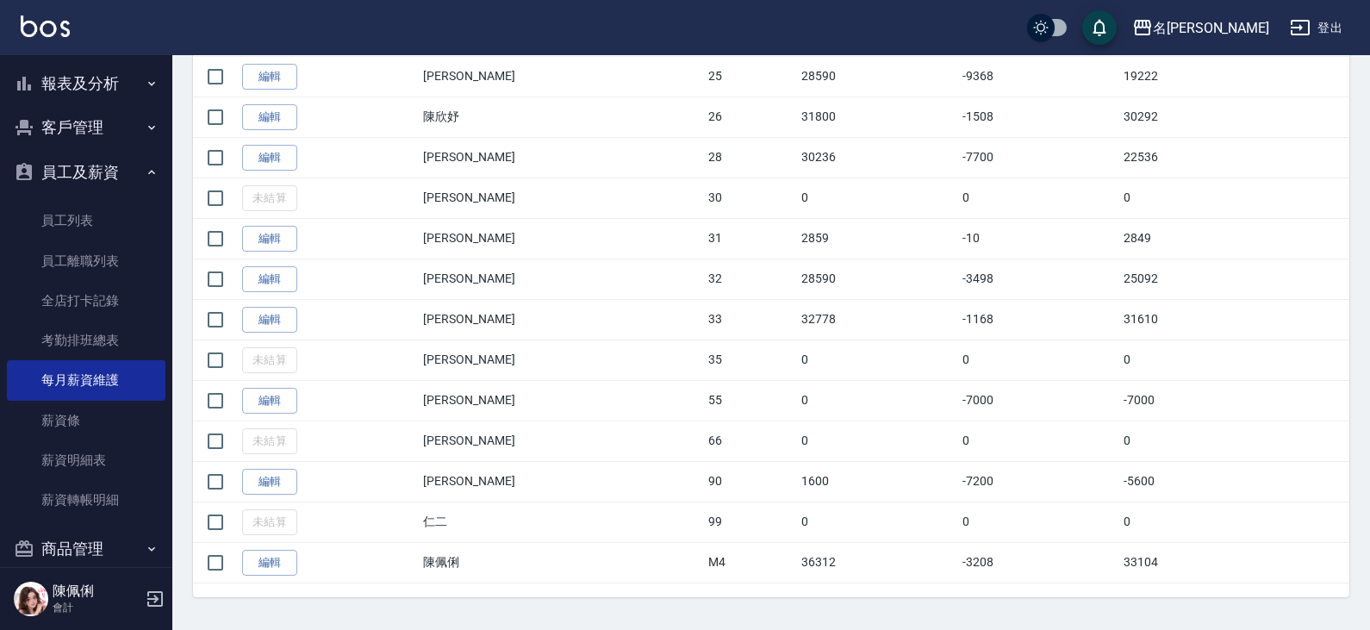
scroll to position [1324, 0]
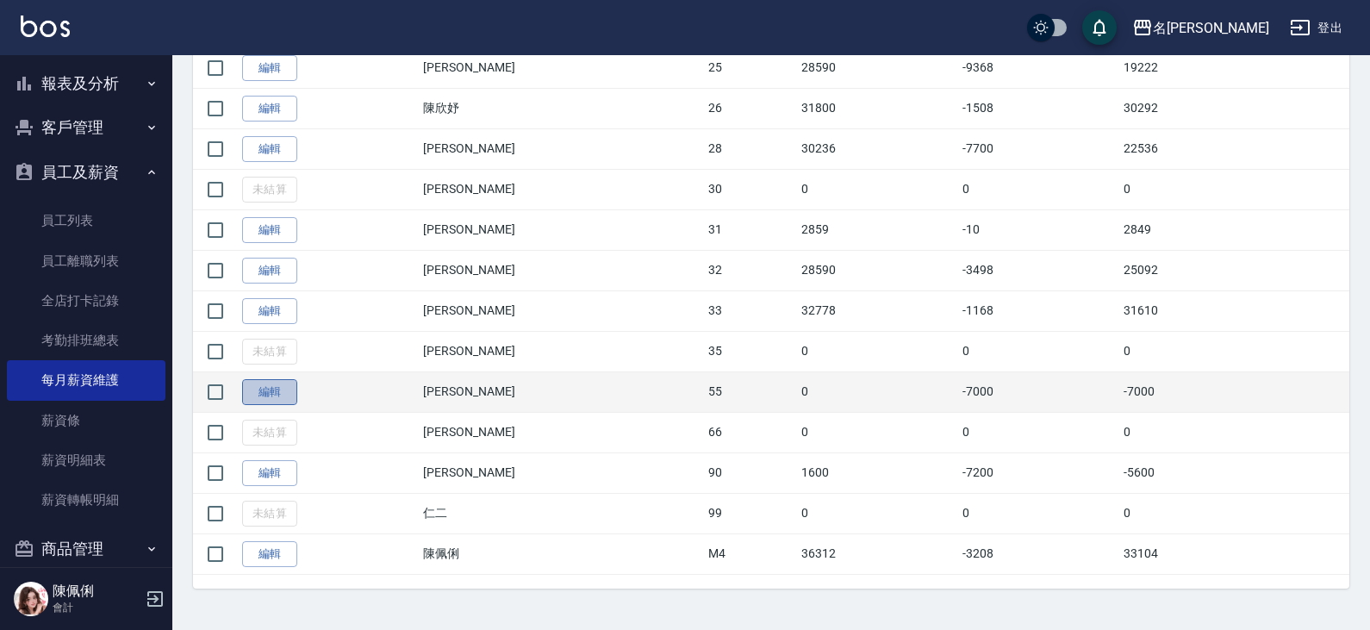
click at [270, 385] on link "編輯" at bounding box center [269, 392] width 55 height 27
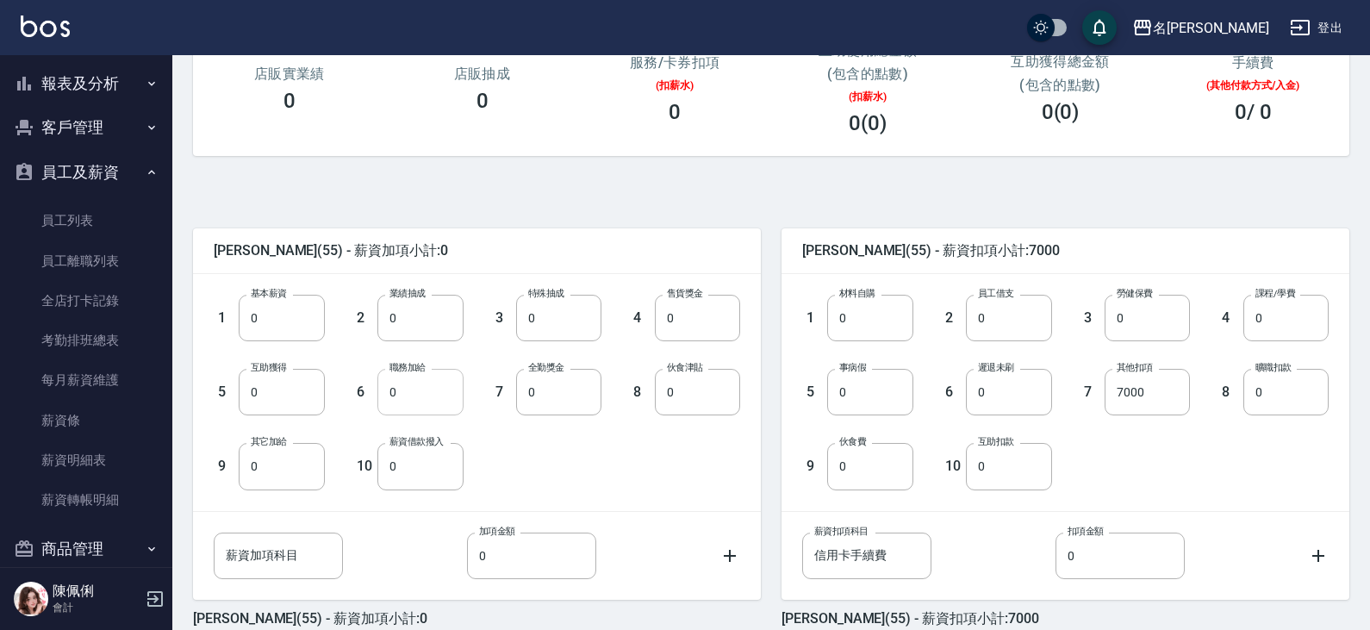
scroll to position [288, 0]
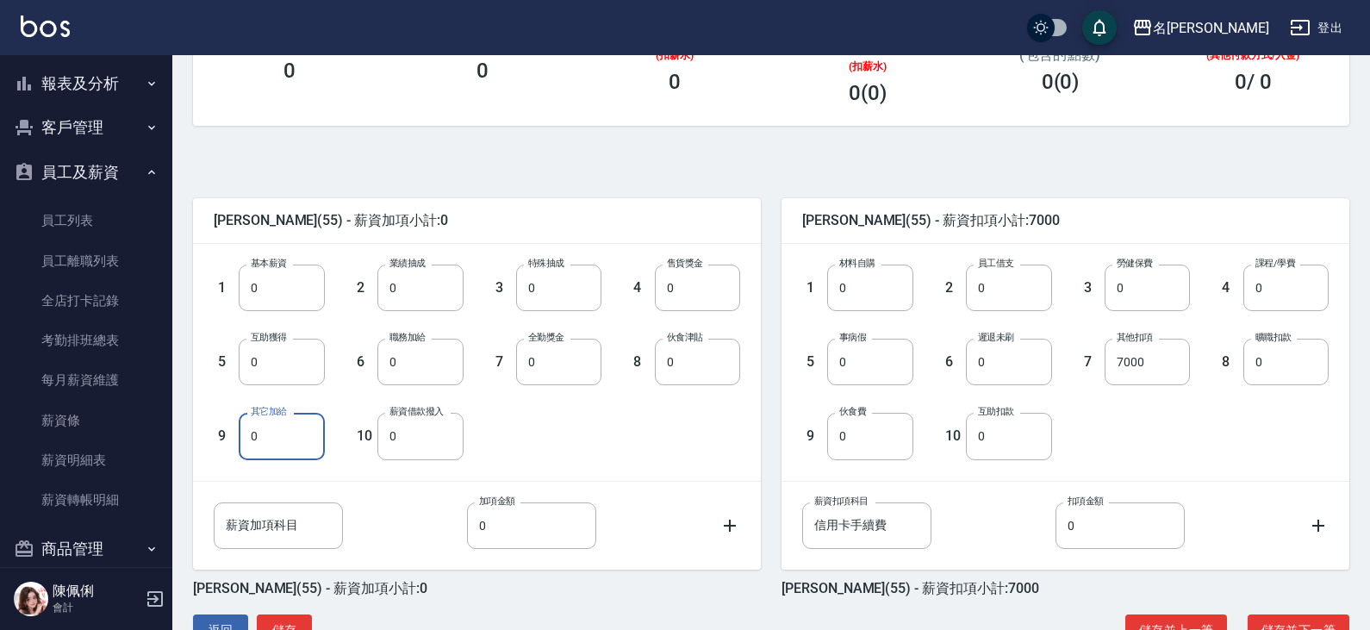
click at [278, 423] on input "0" at bounding box center [281, 436] width 85 height 47
click at [259, 519] on input "薪資加項科目" at bounding box center [278, 525] width 129 height 47
type input "8月租金"
click at [511, 521] on input "0" at bounding box center [531, 525] width 129 height 47
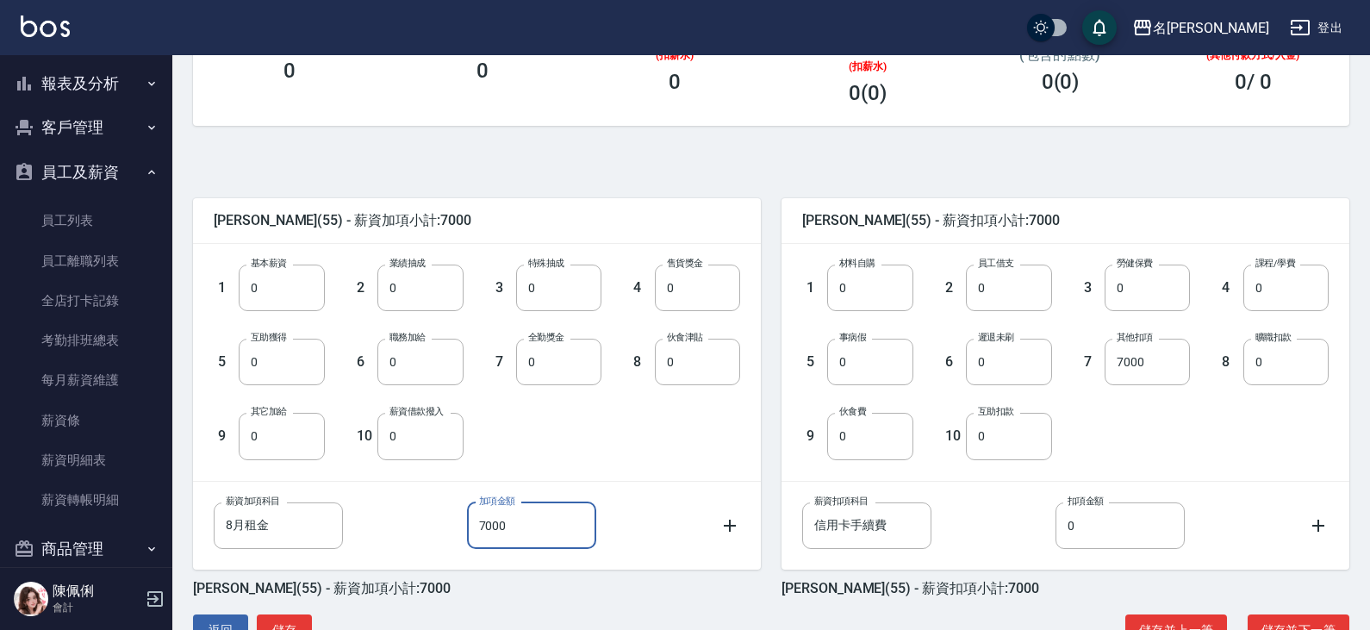
click at [703, 442] on div "1 基本薪資 0 基本薪資 2 業績抽成 0 業績抽成 3 特殊抽成 0 特殊抽成 4 售貨獎金 0 售貨獎金 5 互助獲得 0 互助獲得 6 職務加給 0 …" at bounding box center [463, 348] width 554 height 222
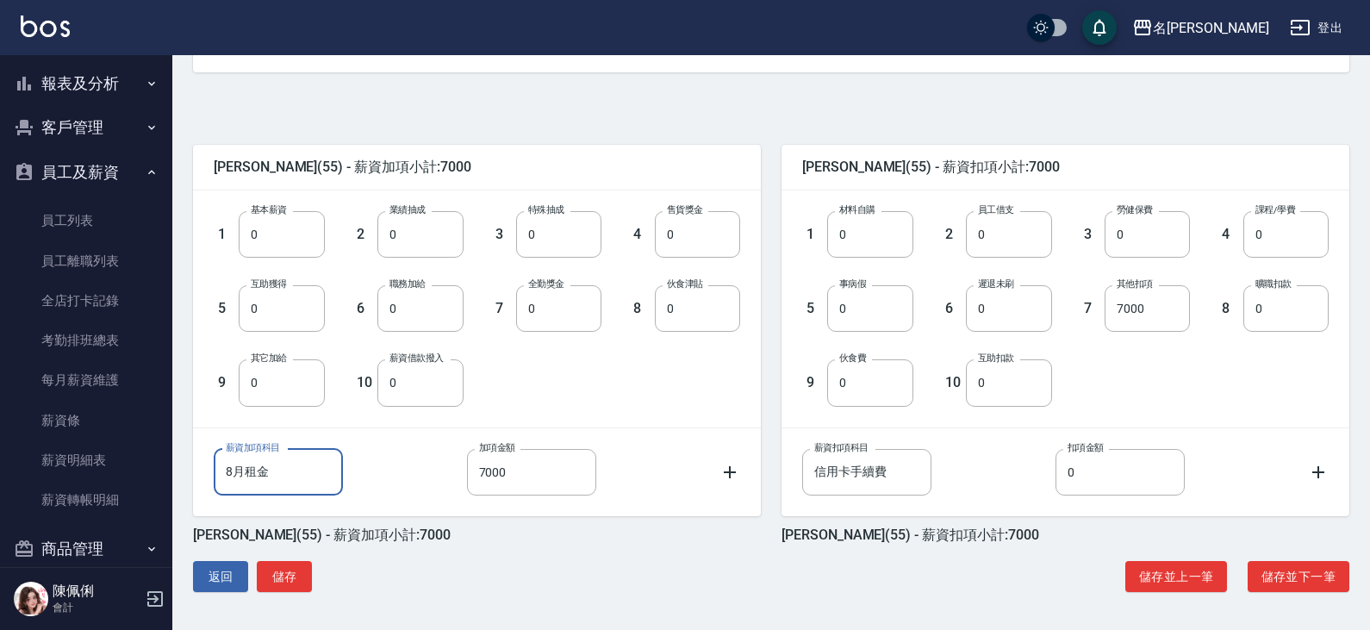
click at [289, 471] on input "8月租金" at bounding box center [278, 472] width 129 height 47
click at [260, 460] on input "8月租金" at bounding box center [278, 472] width 129 height 47
click at [523, 469] on input "7000" at bounding box center [531, 472] width 129 height 47
type input "0"
click at [295, 472] on input "8月租金" at bounding box center [278, 472] width 129 height 47
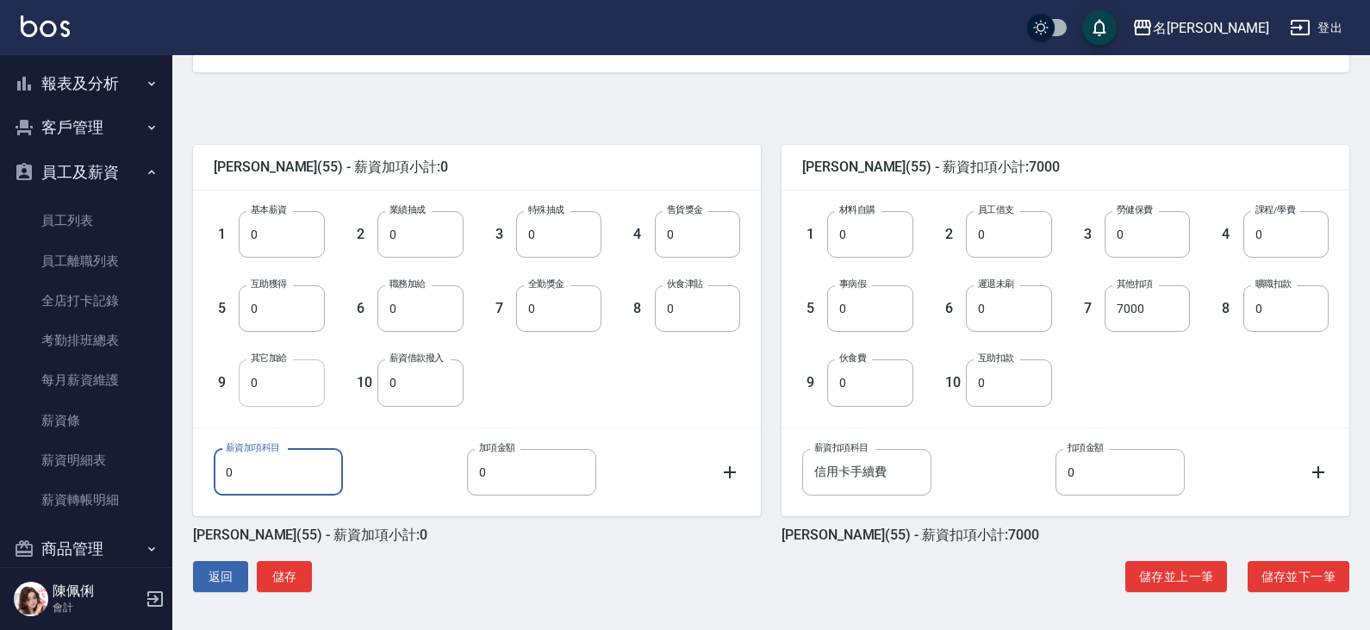
type input "0"
click at [282, 370] on input "0" at bounding box center [281, 382] width 85 height 47
type input "7000"
click at [1276, 577] on button "儲存並下一筆" at bounding box center [1298, 577] width 102 height 32
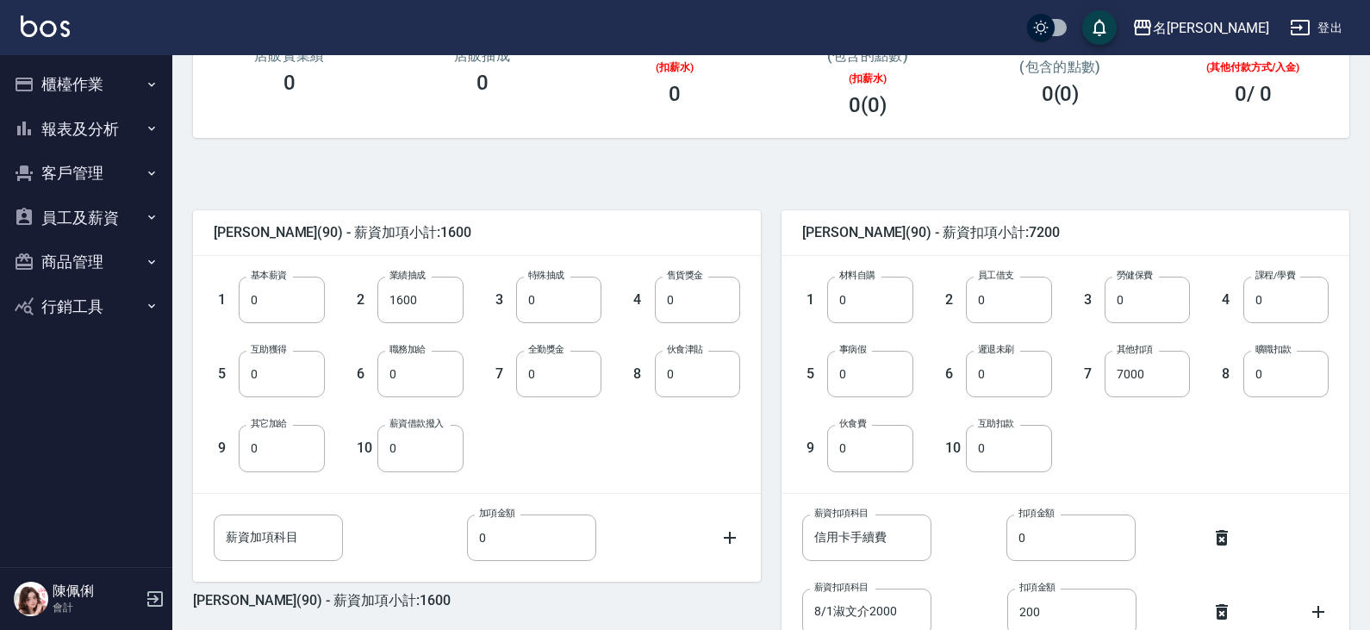
scroll to position [345, 0]
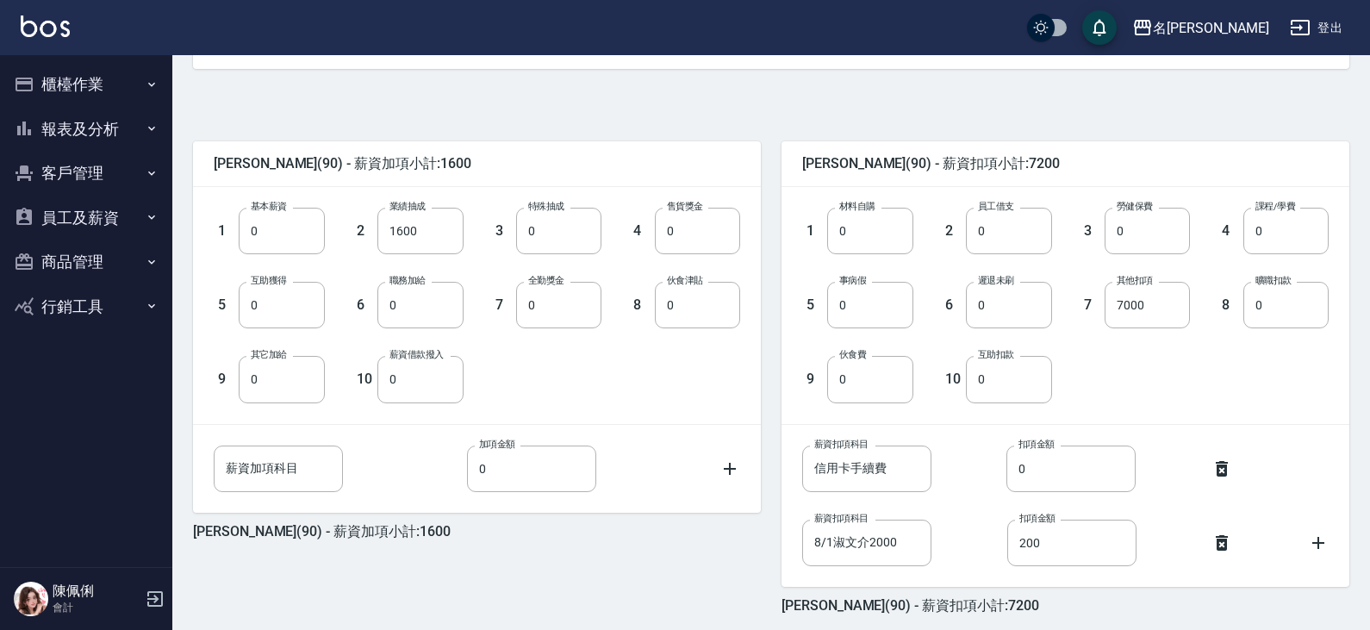
click at [82, 217] on button "員工及薪資" at bounding box center [86, 218] width 159 height 45
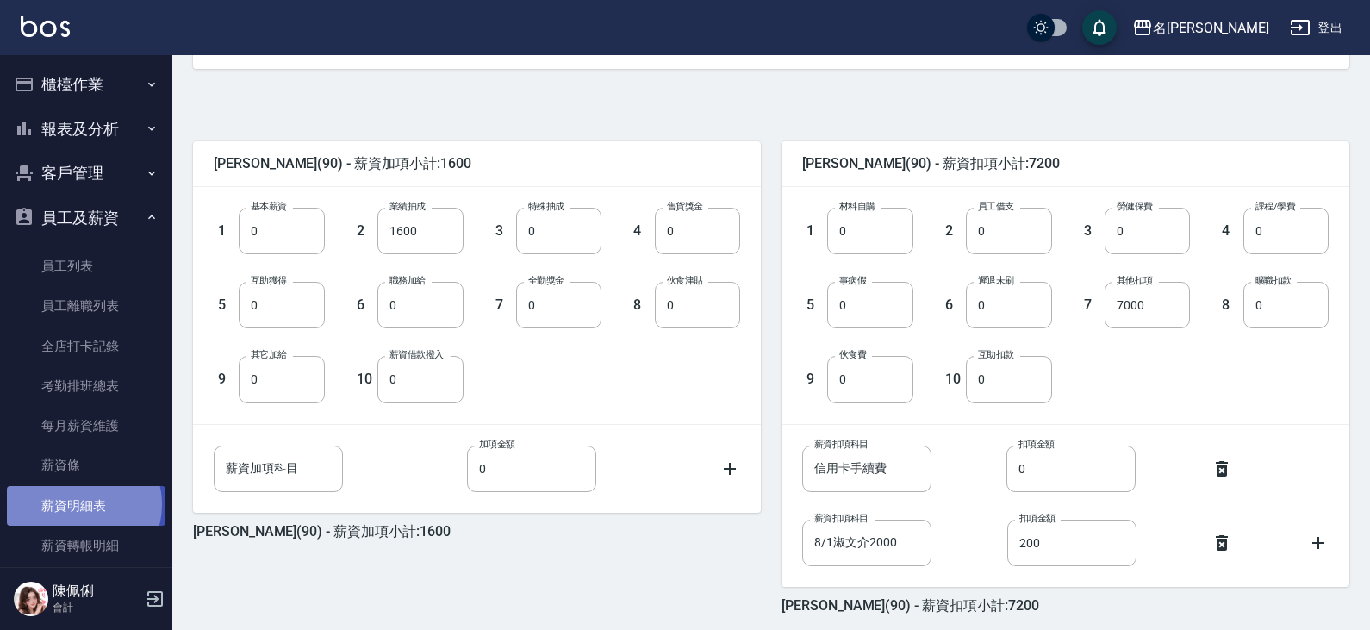
click at [83, 504] on link "薪資明細表" at bounding box center [86, 506] width 159 height 40
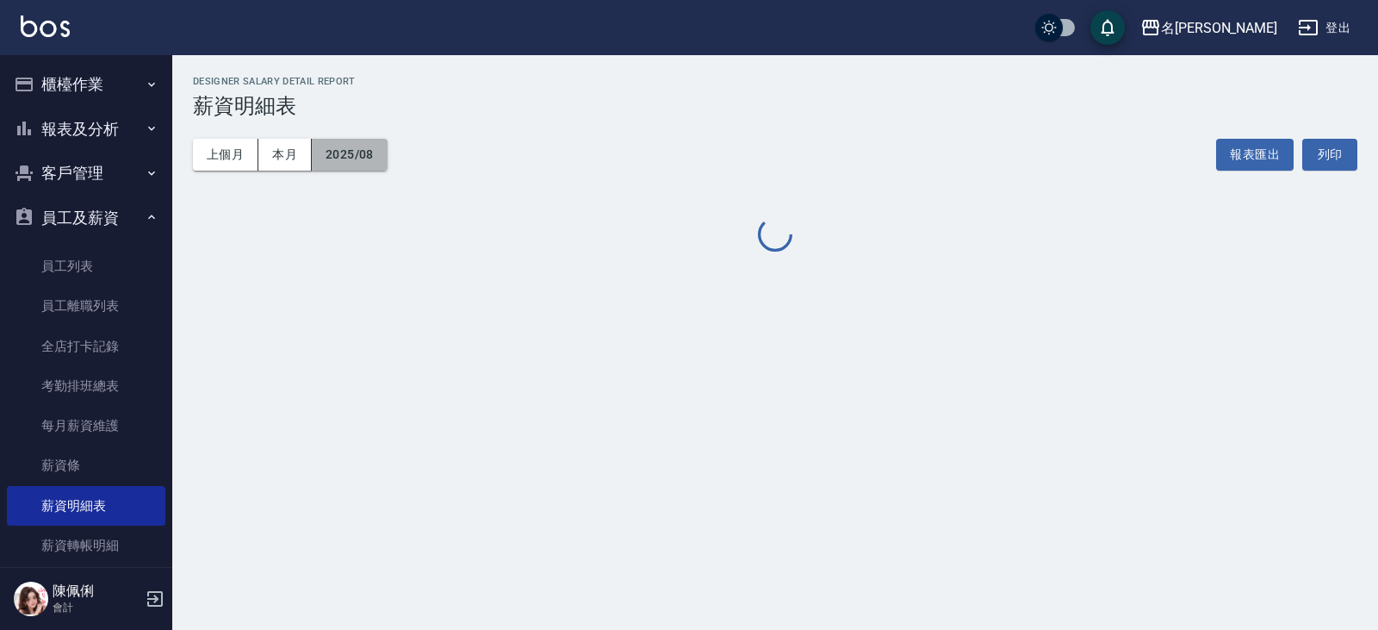
click at [347, 149] on button "2025/08" at bounding box center [350, 155] width 76 height 32
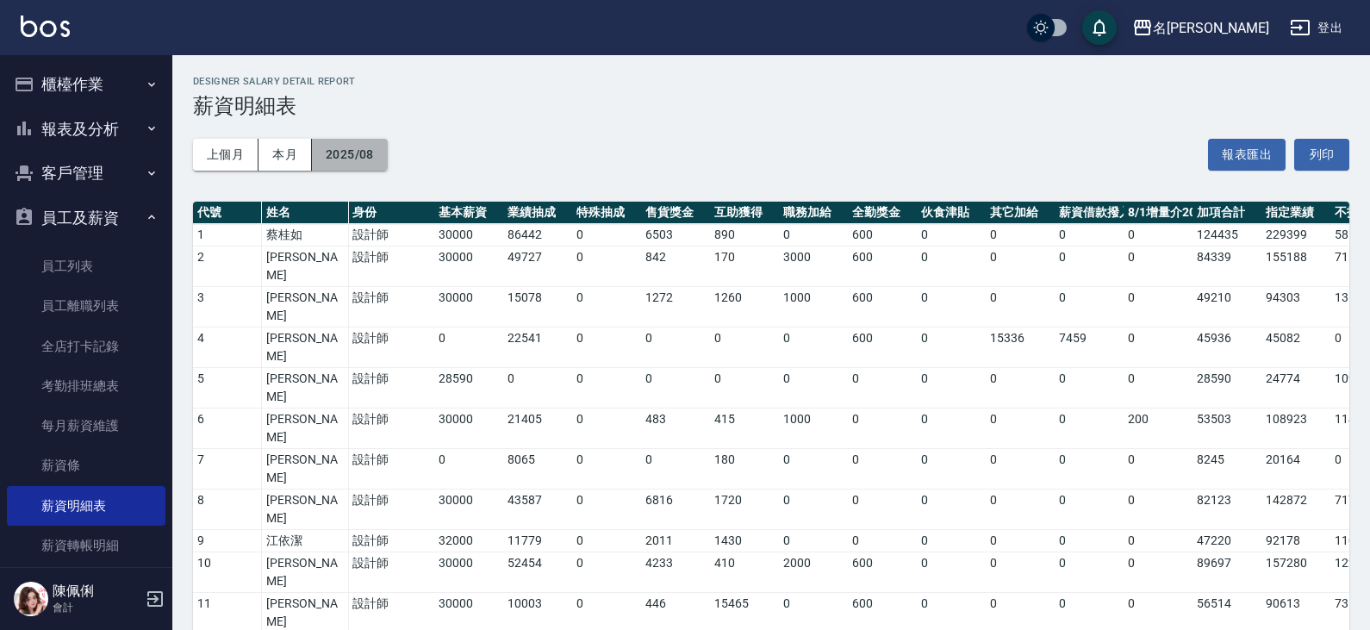
click at [355, 144] on button "2025/08" at bounding box center [350, 155] width 76 height 32
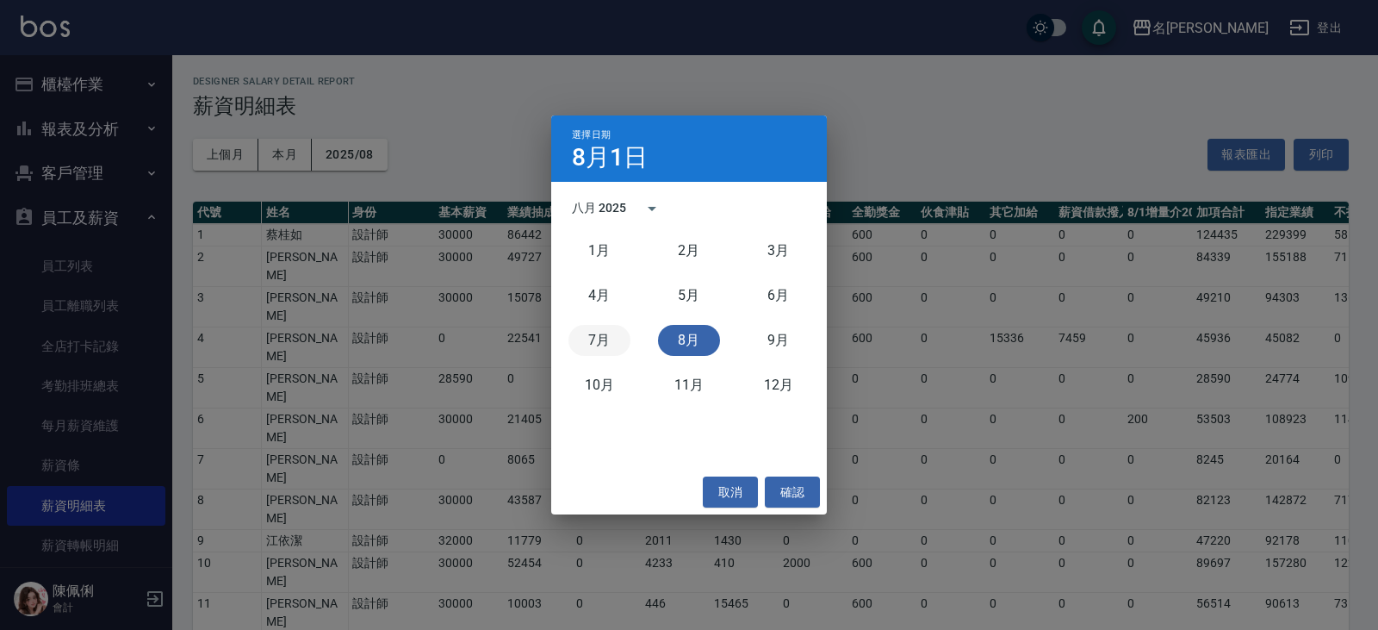
click at [591, 343] on button "7月" at bounding box center [600, 340] width 62 height 31
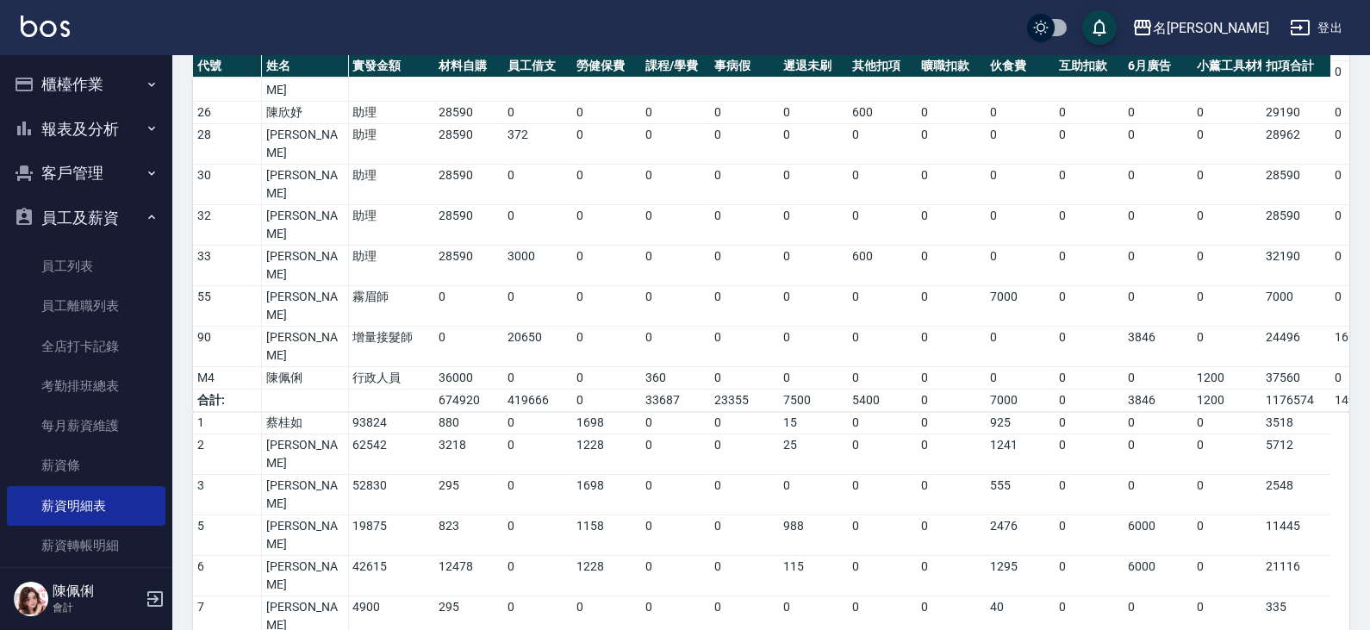
scroll to position [860, 0]
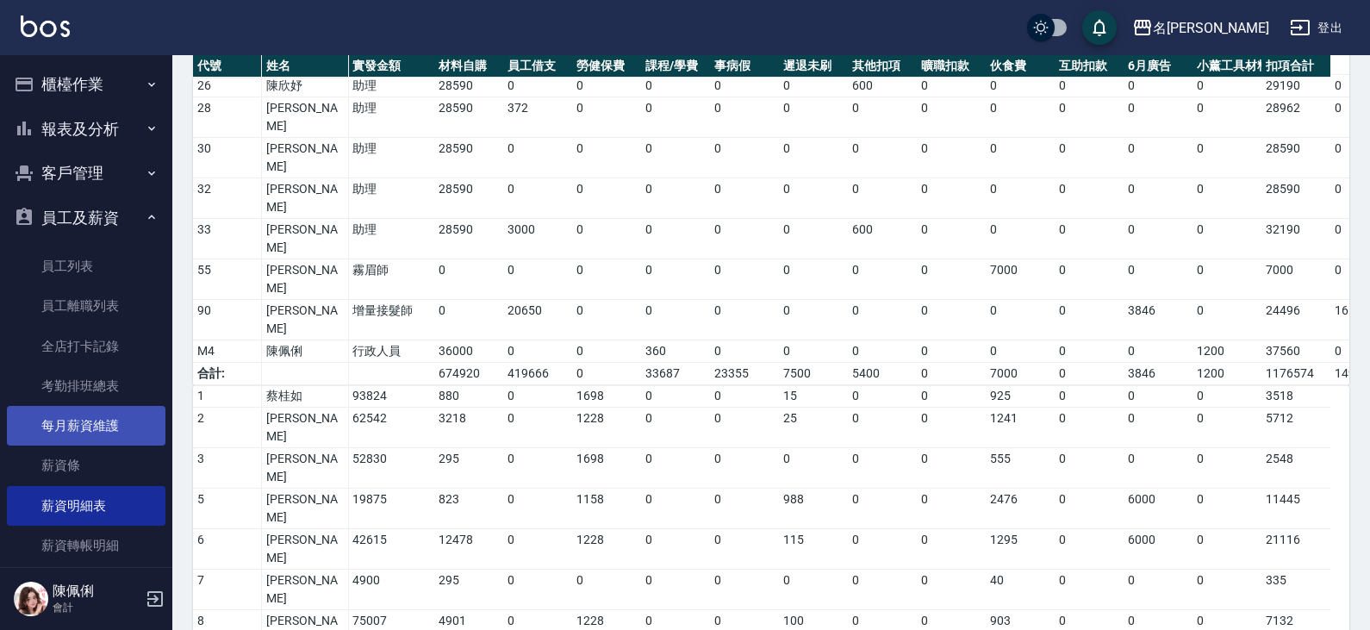
click at [113, 423] on link "每月薪資維護" at bounding box center [86, 426] width 159 height 40
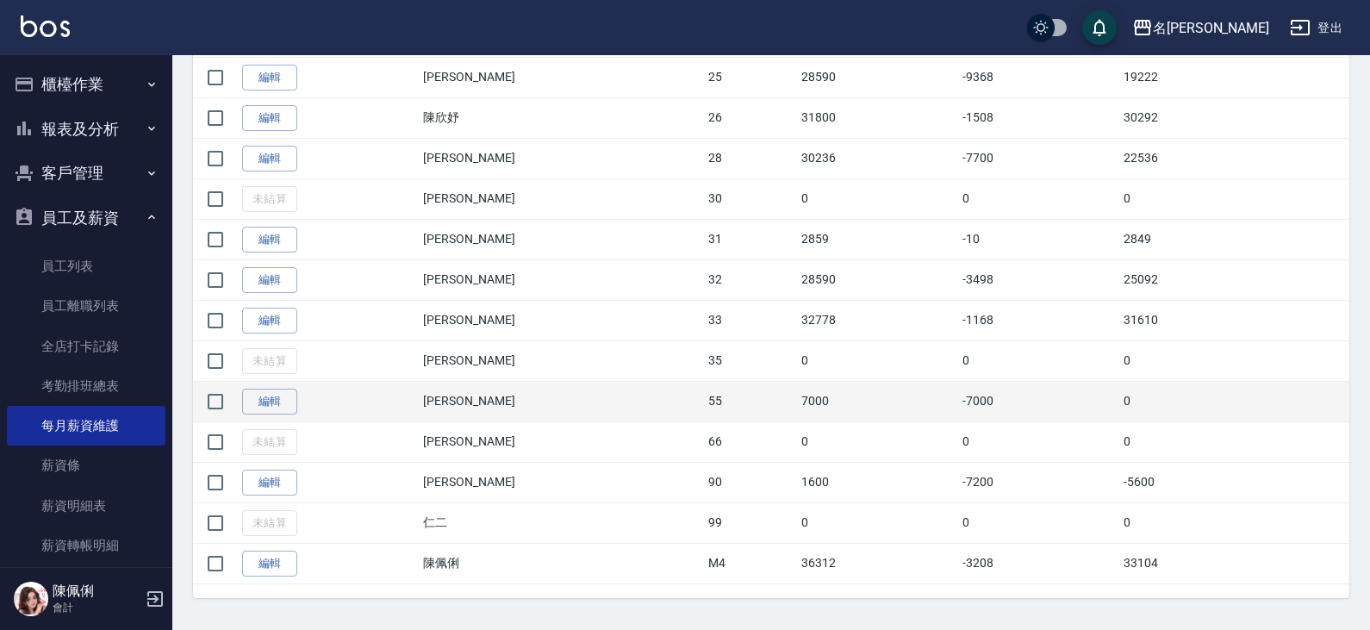
scroll to position [1324, 0]
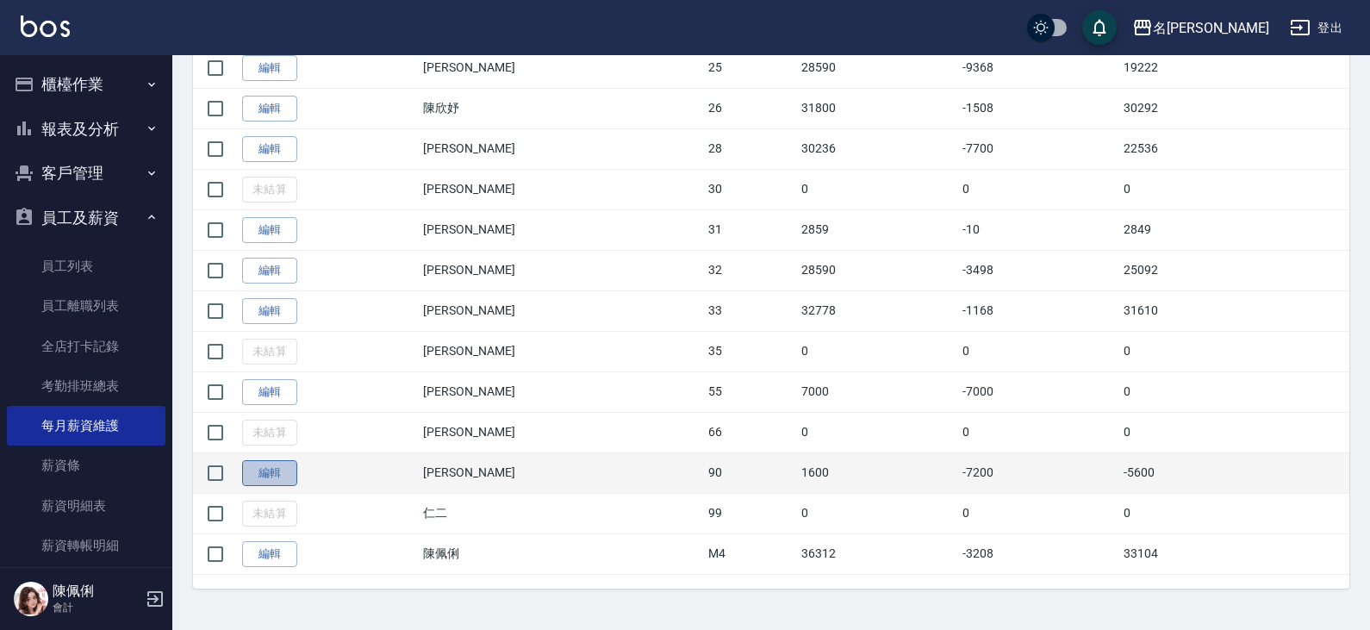
click at [275, 472] on link "編輯" at bounding box center [269, 473] width 55 height 27
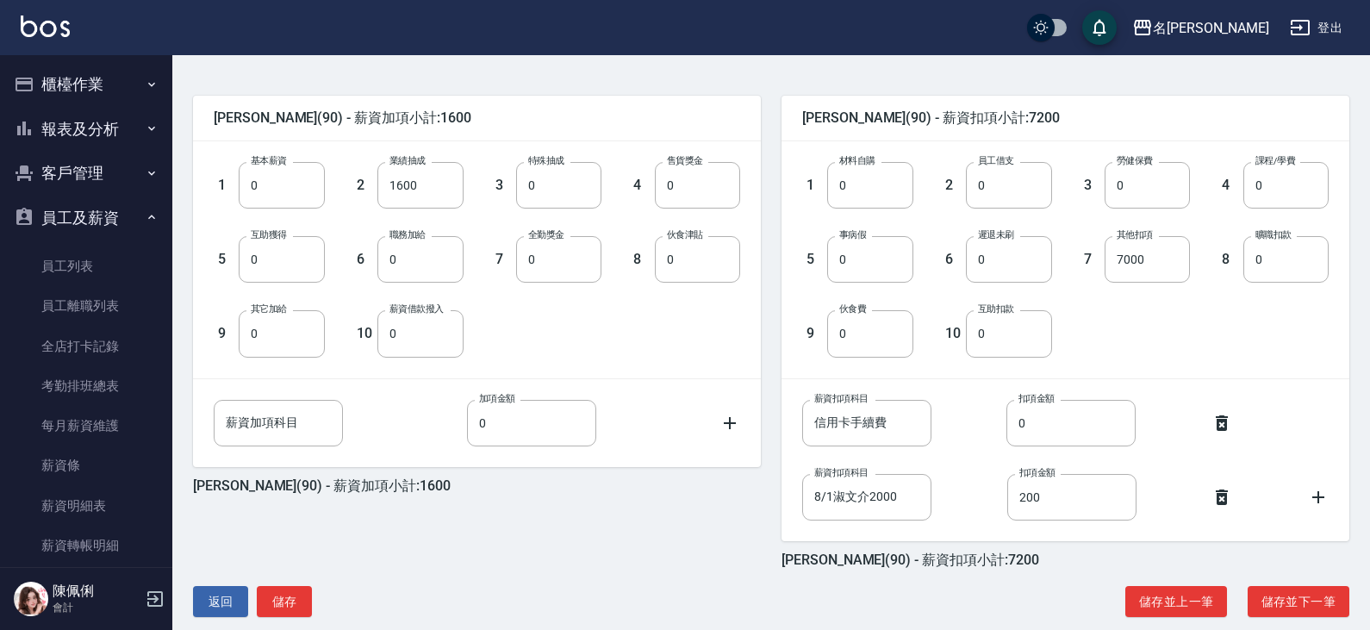
scroll to position [415, 0]
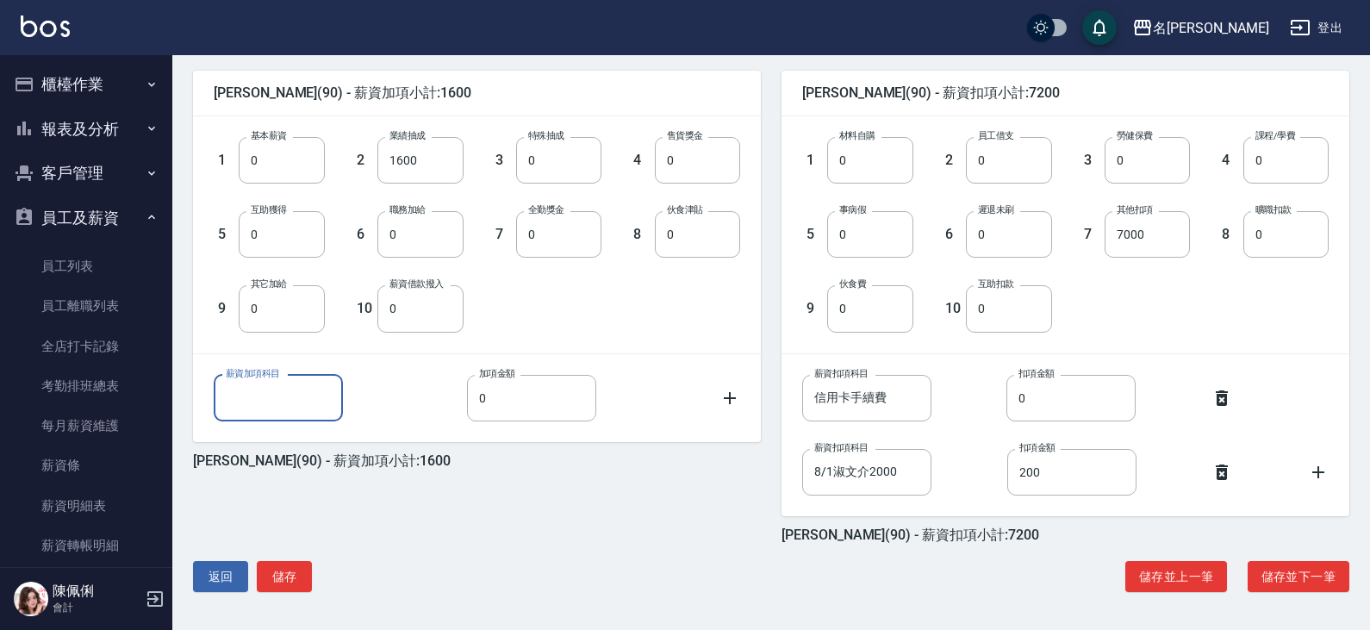
click at [293, 413] on input "薪資加項科目" at bounding box center [278, 398] width 129 height 47
type input "個"
type input "上個月薪"
click at [488, 397] on input "0" at bounding box center [531, 398] width 129 height 47
type input "17376"
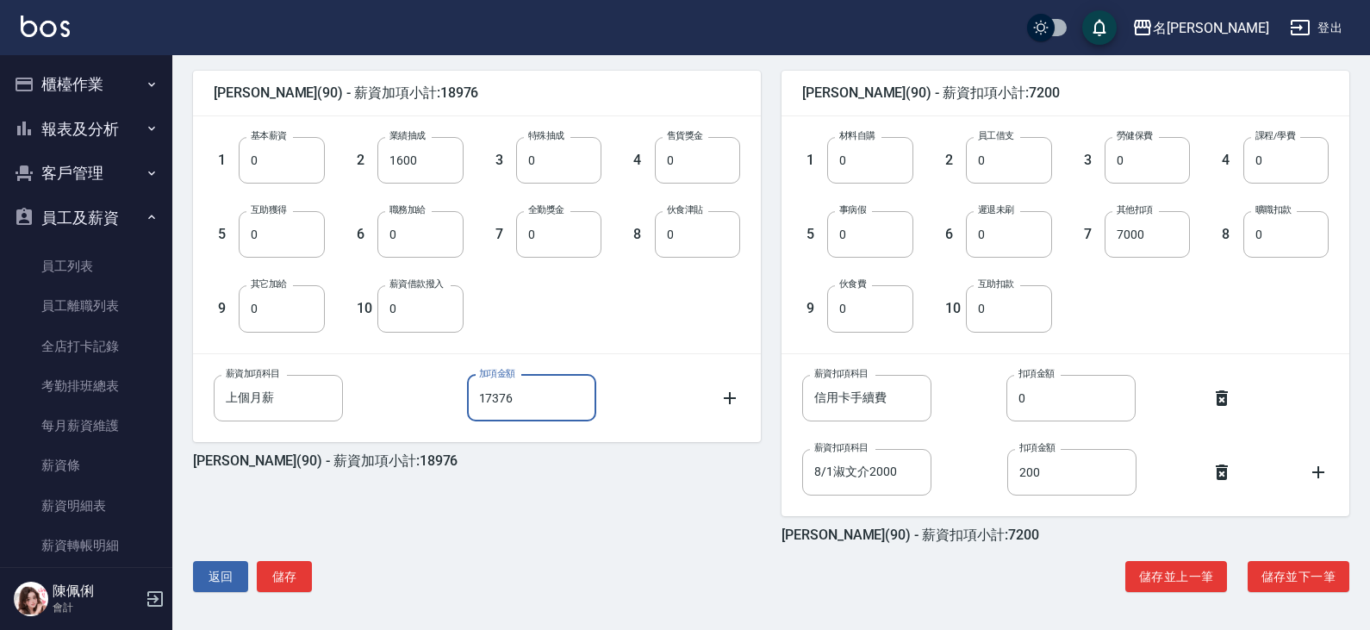
click at [617, 318] on div "1 基本薪資 0 基本薪資 2 業績抽成 1600 業績抽成 3 特殊抽成 0 特殊抽成 4 售貨獎金 0 售貨獎金 5 互助獲得 0 互助獲得 6 職務加給…" at bounding box center [463, 220] width 554 height 222
click at [1214, 395] on icon at bounding box center [1221, 398] width 21 height 21
type input "8/1淑文介2000"
type input "200"
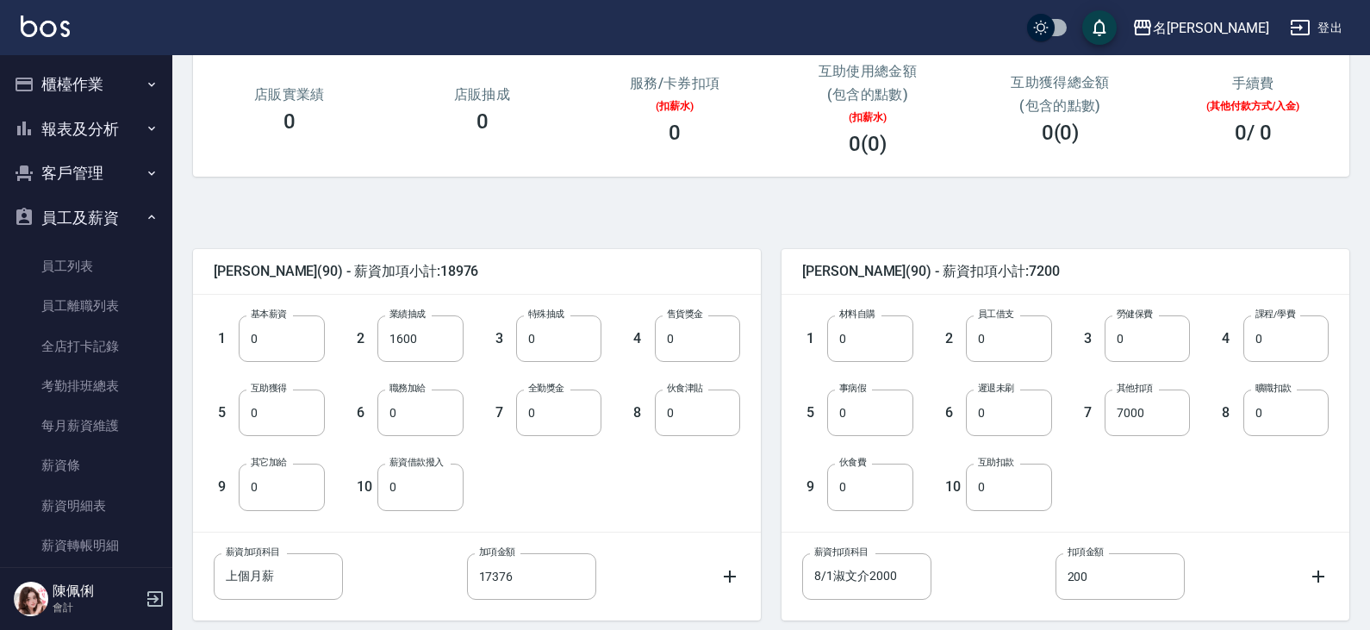
scroll to position [341, 0]
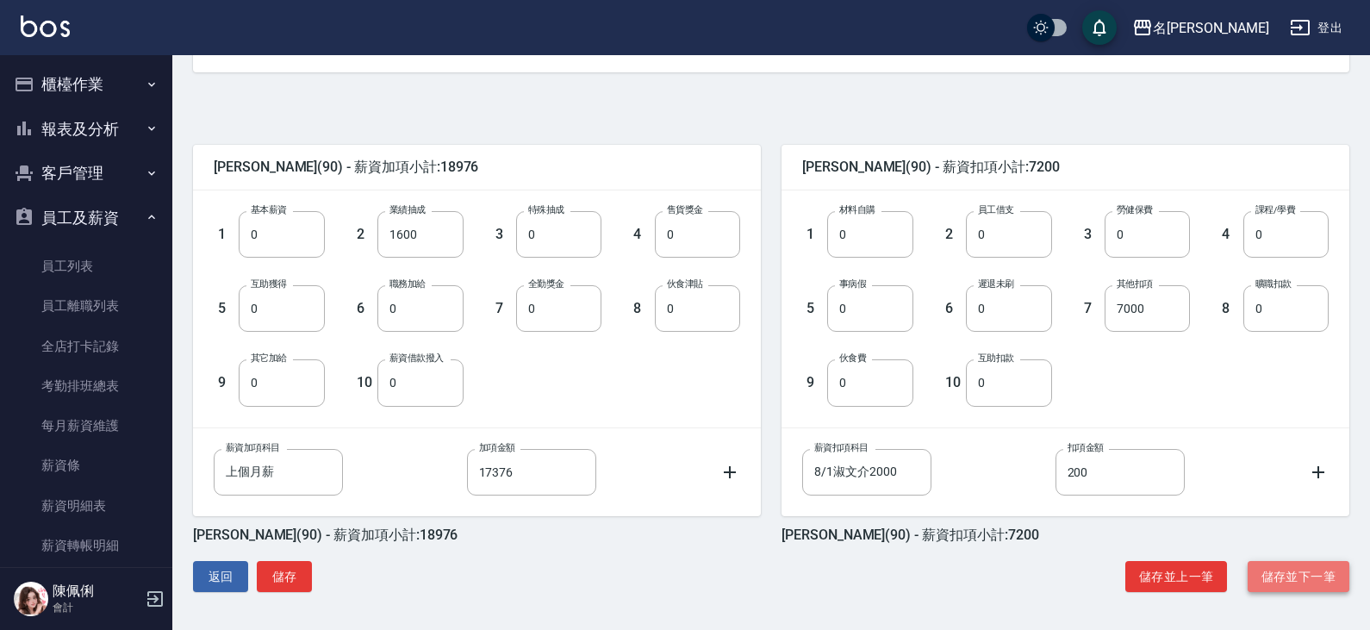
click at [1299, 582] on button "儲存並下一筆" at bounding box center [1298, 577] width 102 height 32
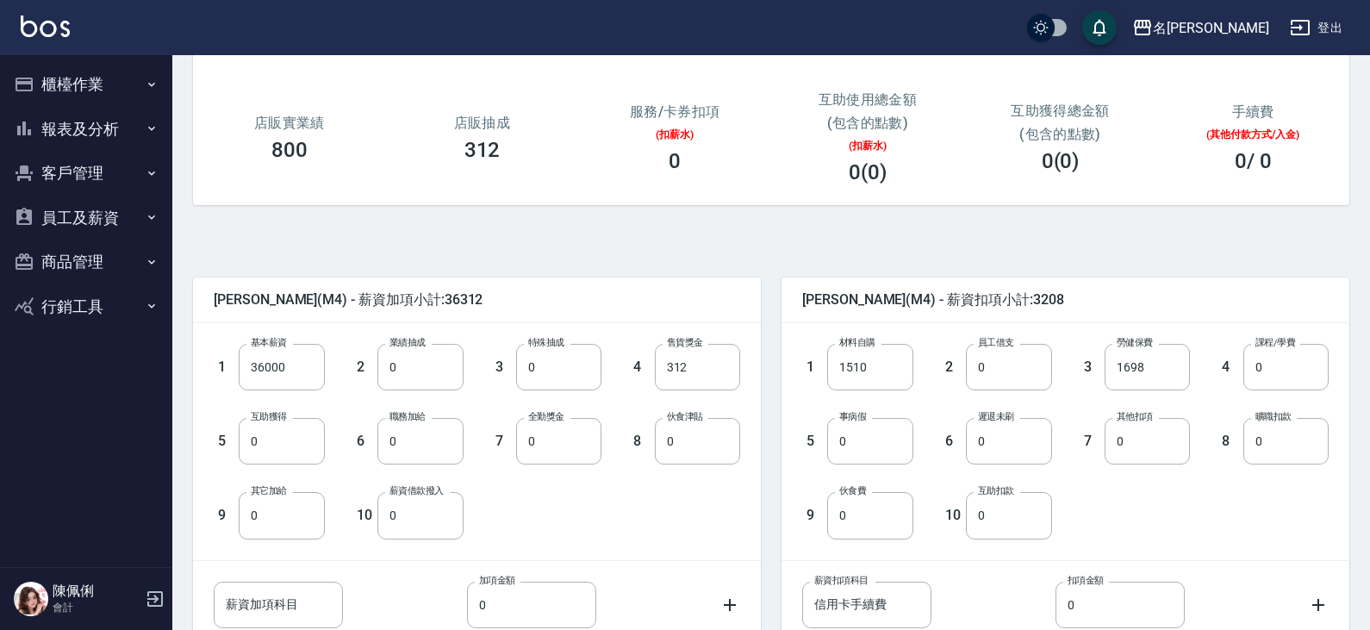
scroll to position [341, 0]
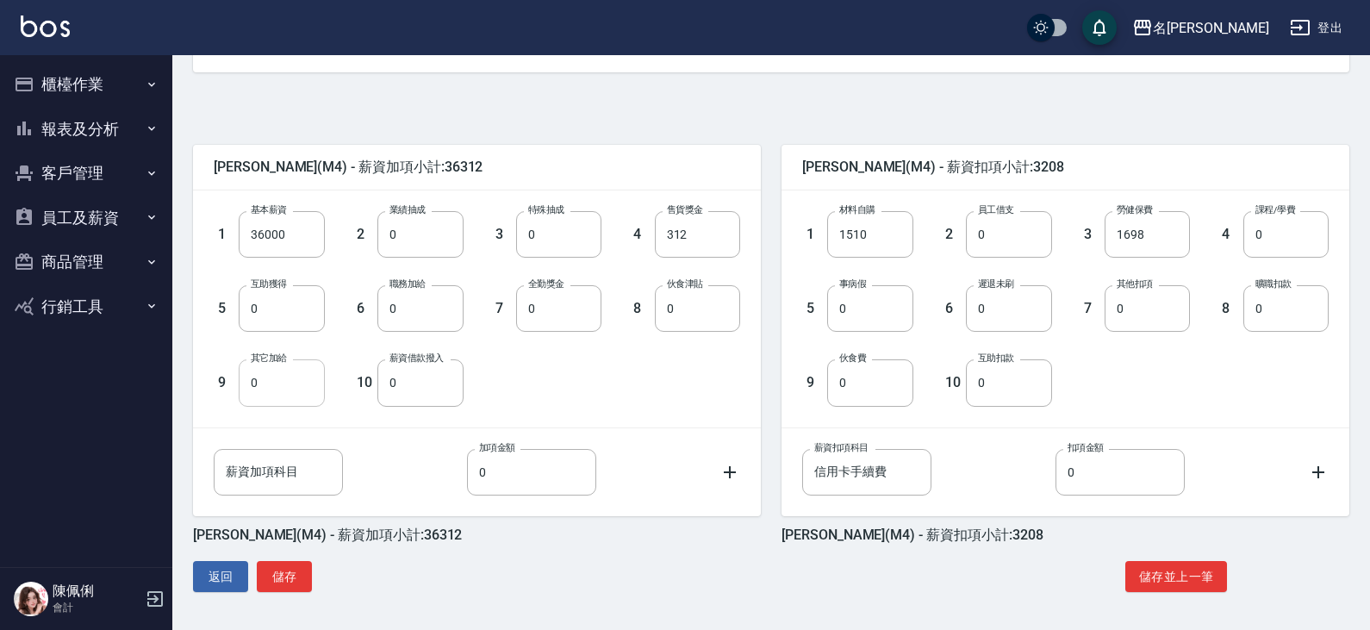
click at [289, 372] on input "0" at bounding box center [281, 382] width 85 height 47
click at [299, 482] on input "薪資加項科目" at bounding box center [278, 472] width 129 height 47
type input "加班"
click at [503, 478] on input "0" at bounding box center [531, 472] width 129 height 47
type input "1200"
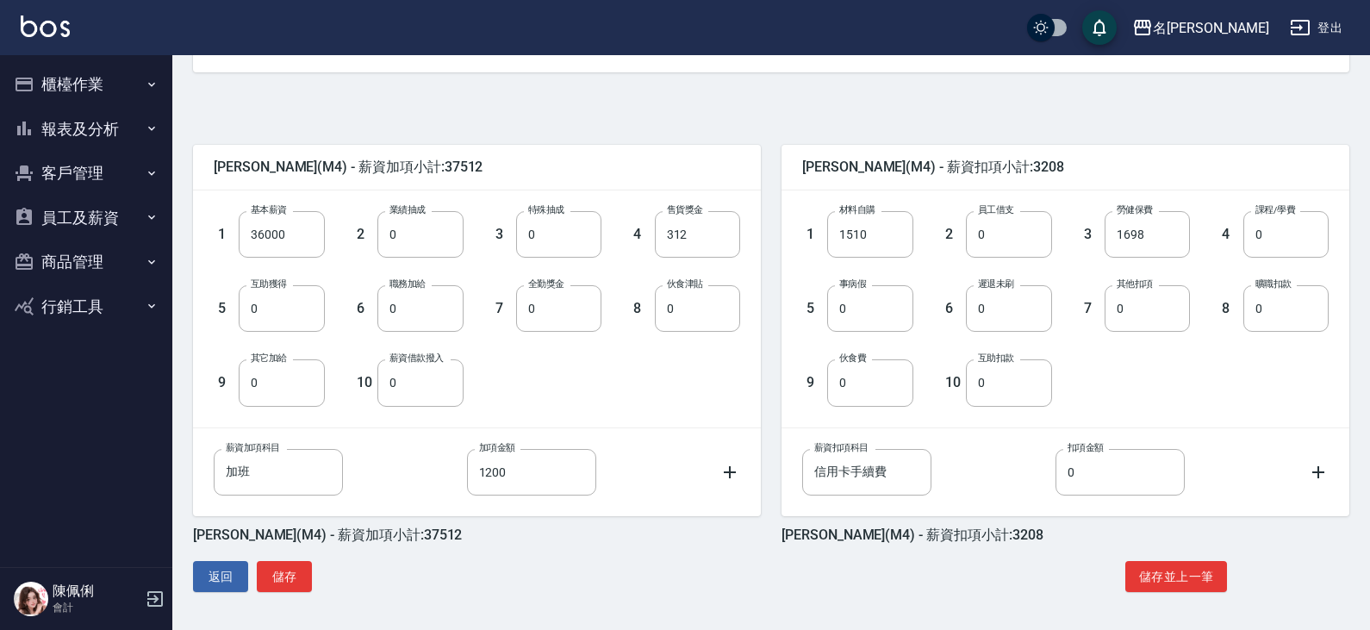
click at [550, 390] on div "1 基本薪資 36000 基本薪資 2 業績抽成 0 業績抽成 3 特殊抽成 0 特殊抽成 4 售貨獎金 312 售貨獎金 5 互助獲得 0 互助獲得 6 職…" at bounding box center [463, 294] width 554 height 222
click at [1162, 579] on button "儲存並上一筆" at bounding box center [1176, 577] width 102 height 32
click at [120, 218] on button "員工及薪資" at bounding box center [86, 218] width 159 height 45
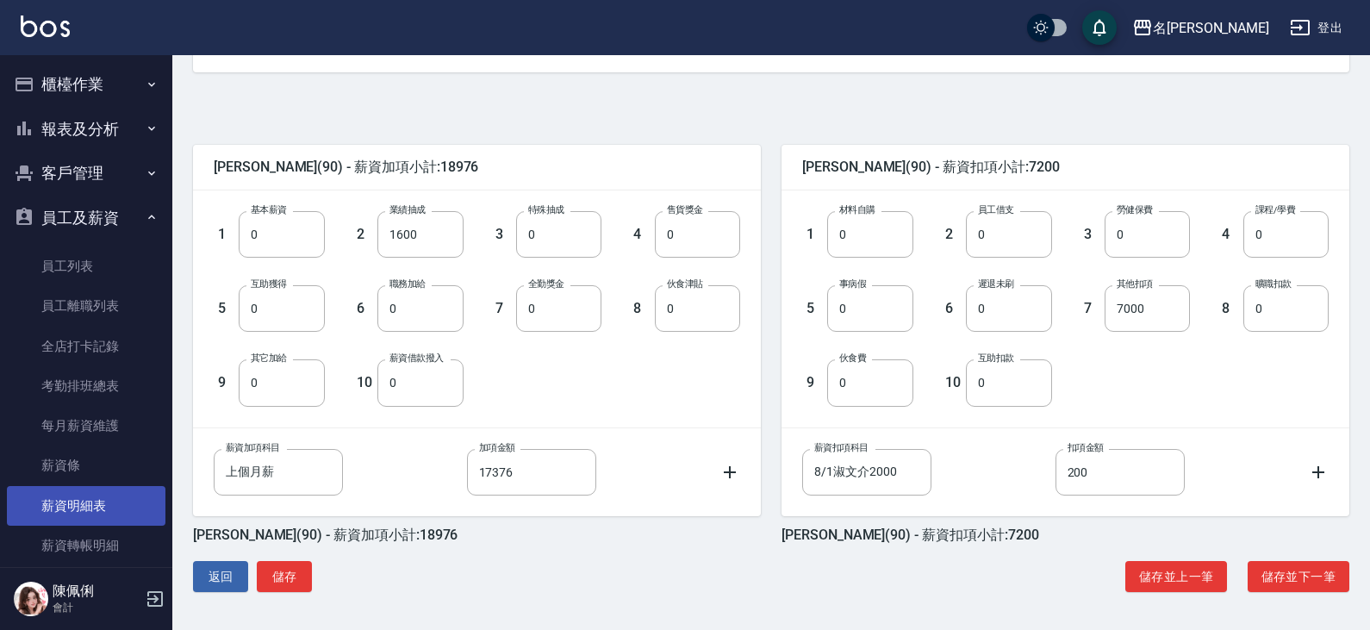
click at [109, 518] on link "薪資明細表" at bounding box center [86, 506] width 159 height 40
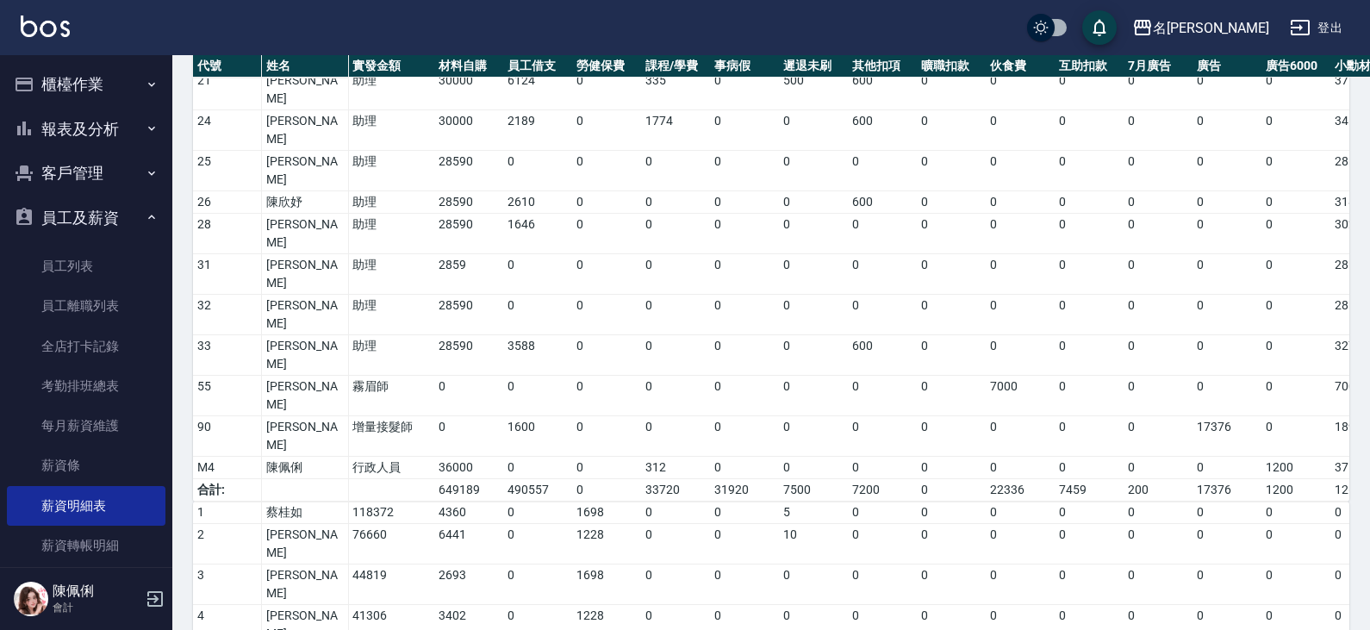
scroll to position [775, 0]
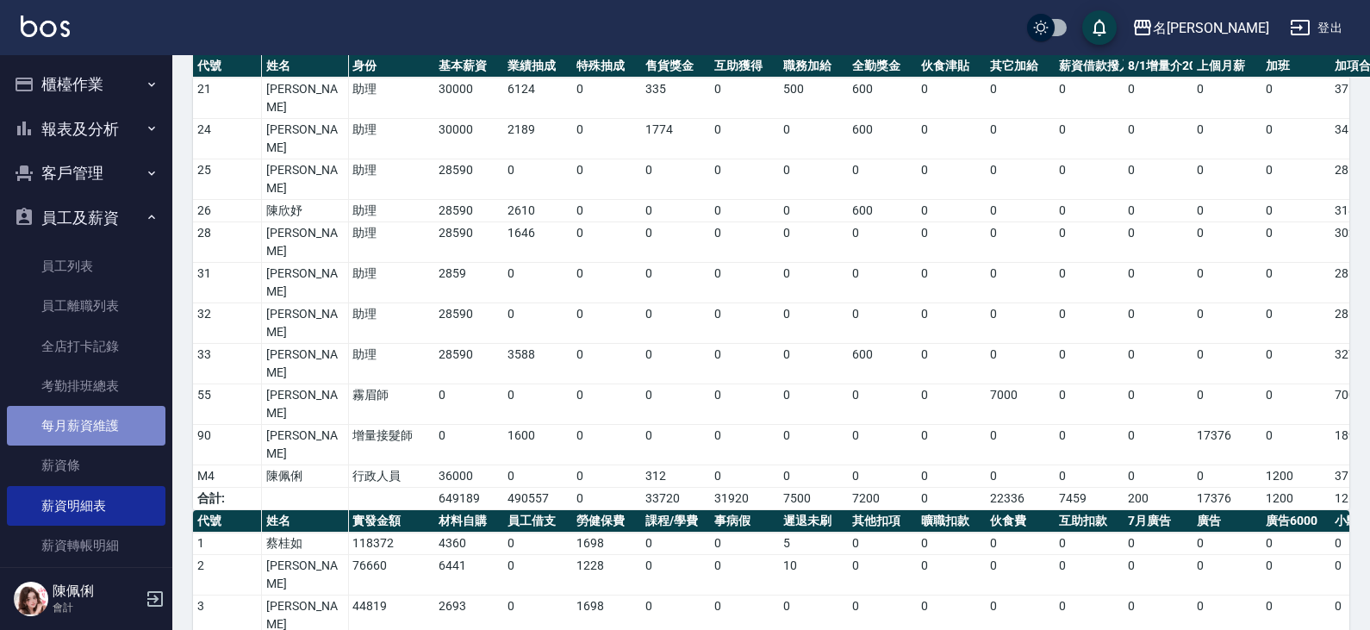
click at [91, 435] on link "每月薪資維護" at bounding box center [86, 426] width 159 height 40
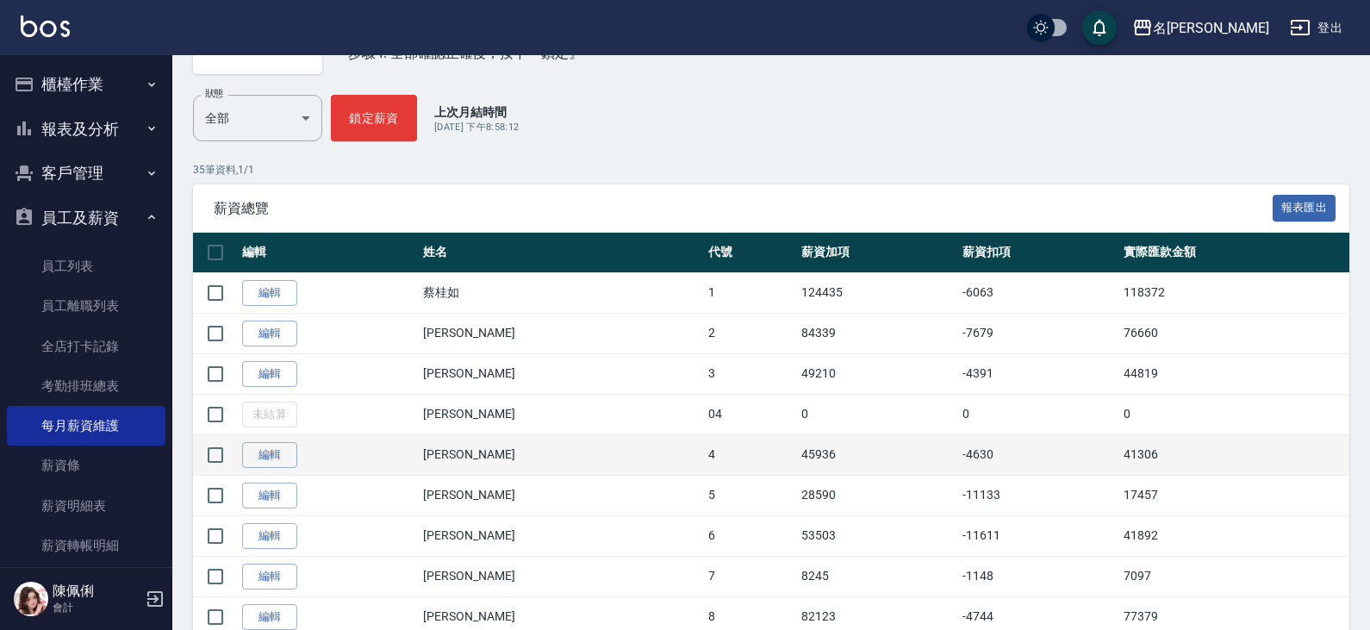
scroll to position [258, 0]
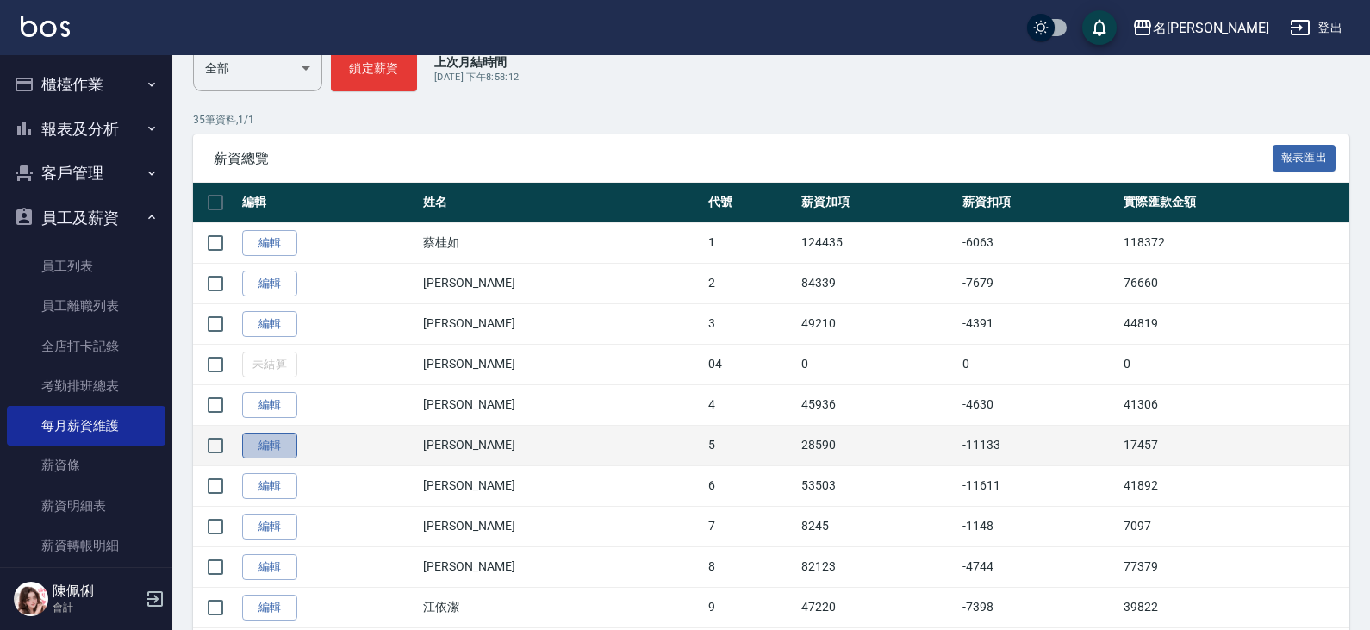
click at [282, 444] on link "編輯" at bounding box center [269, 445] width 55 height 27
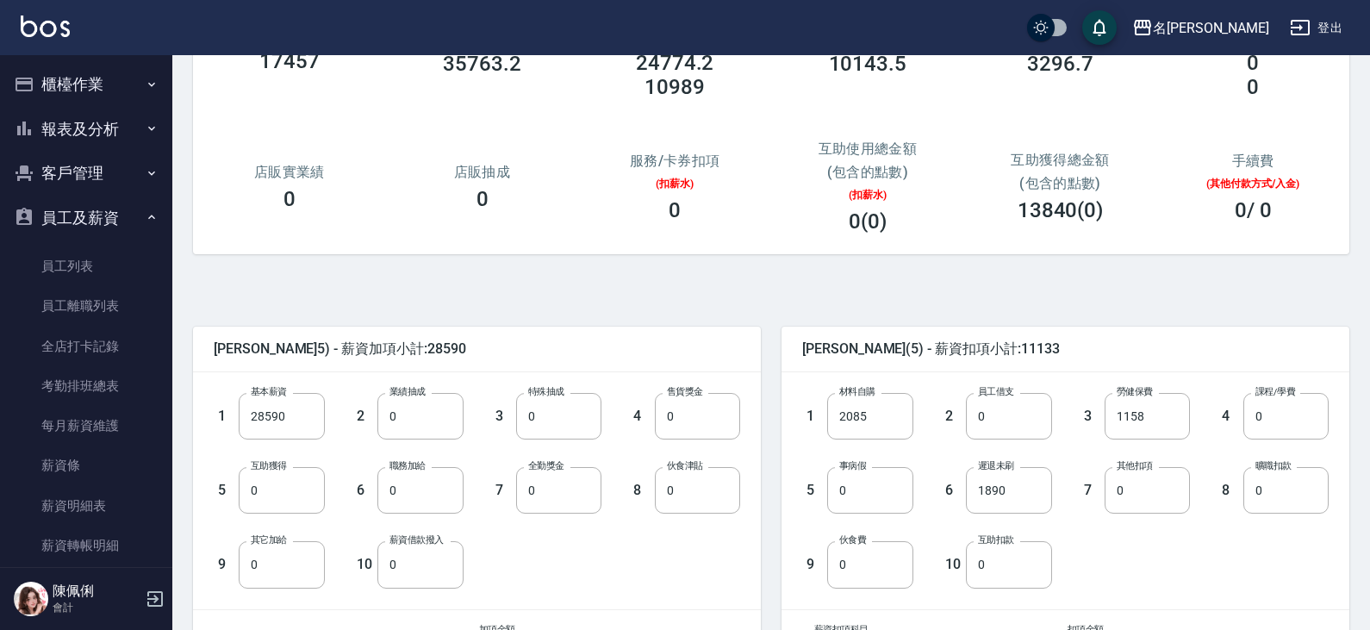
scroll to position [258, 0]
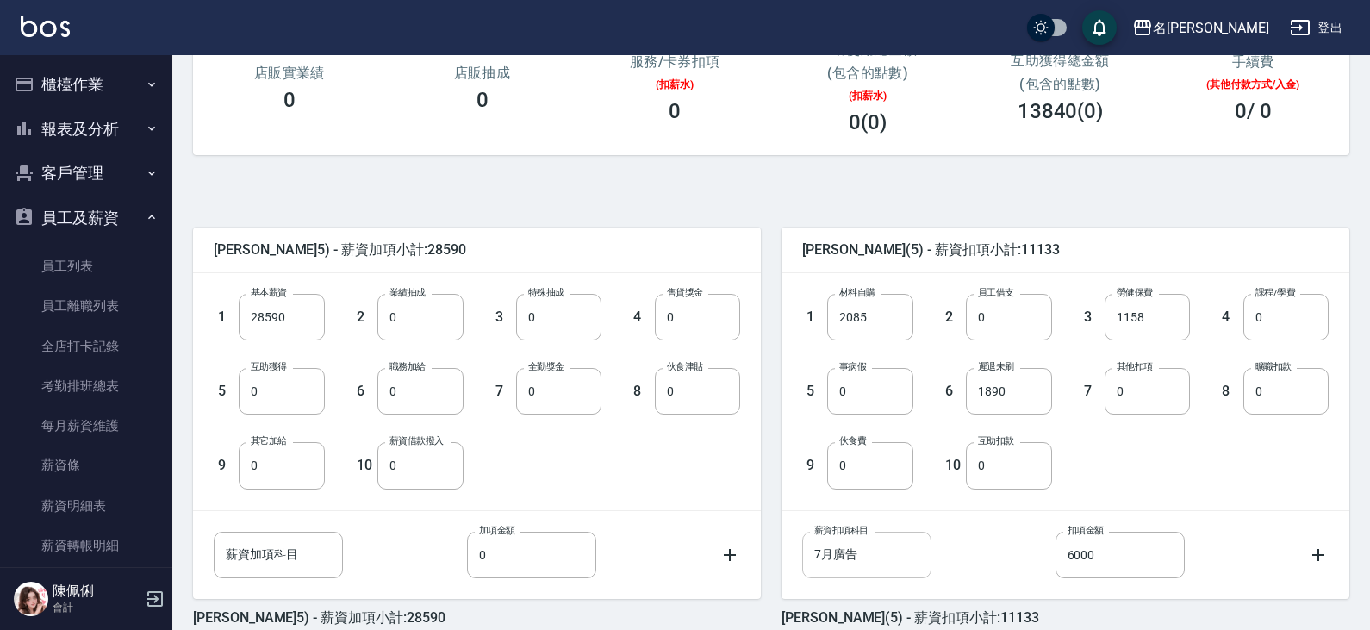
click at [835, 553] on input "7月廣告" at bounding box center [866, 554] width 129 height 47
click at [832, 556] on input "7月廣告" at bounding box center [866, 554] width 129 height 47
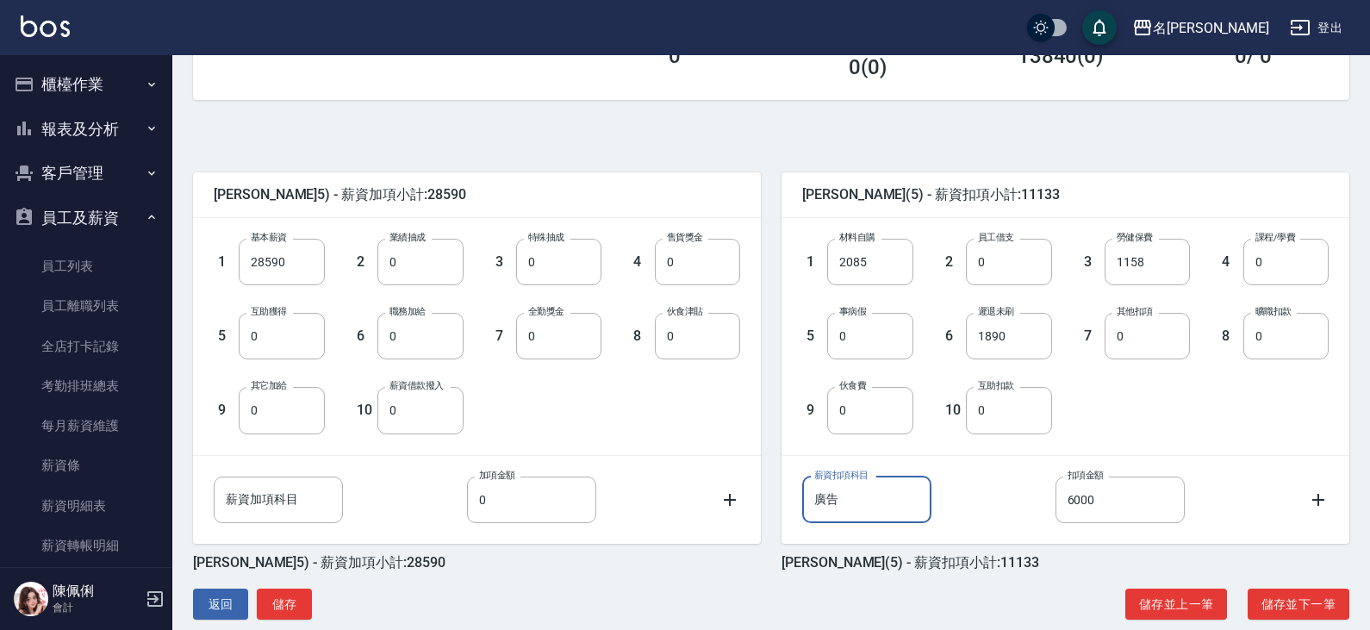
scroll to position [341, 0]
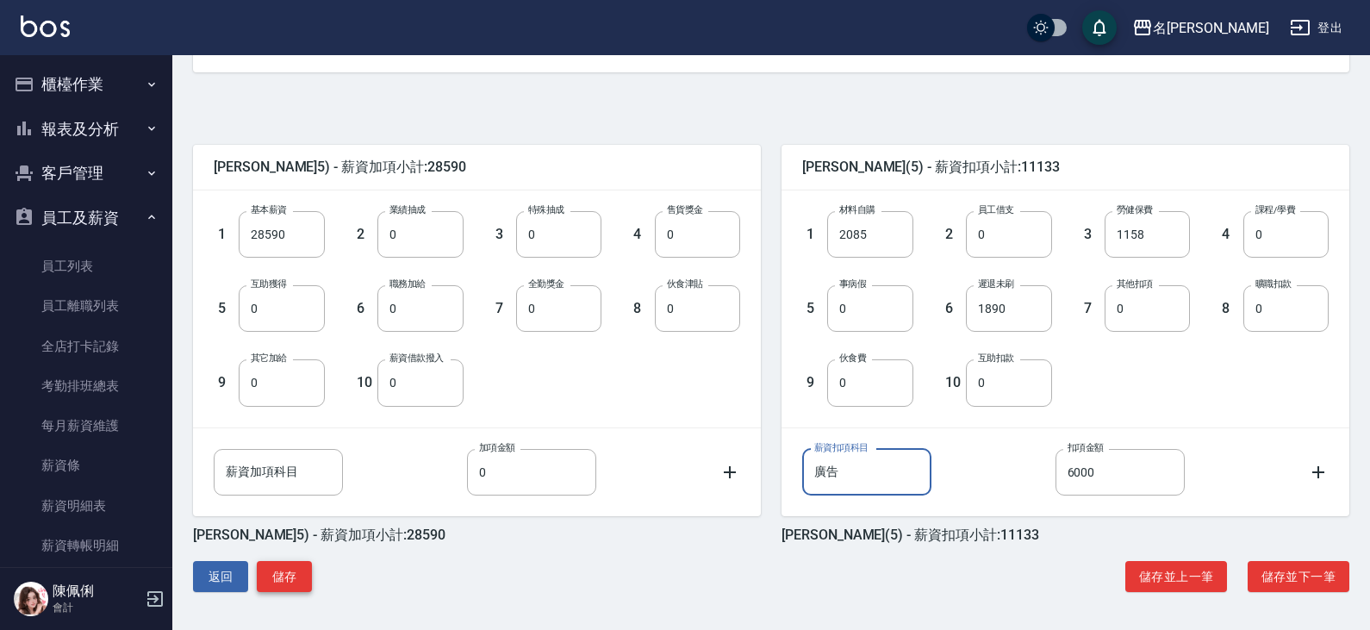
type input "廣告"
click at [294, 575] on button "儲存" at bounding box center [284, 577] width 55 height 32
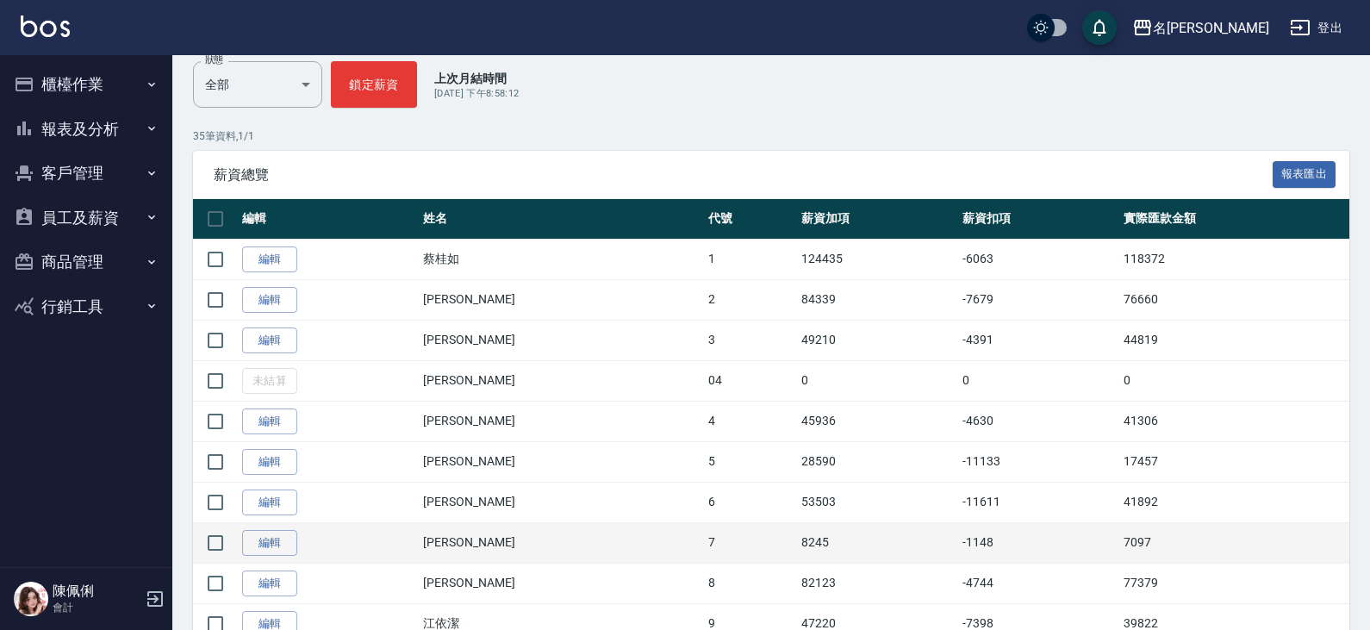
scroll to position [345, 0]
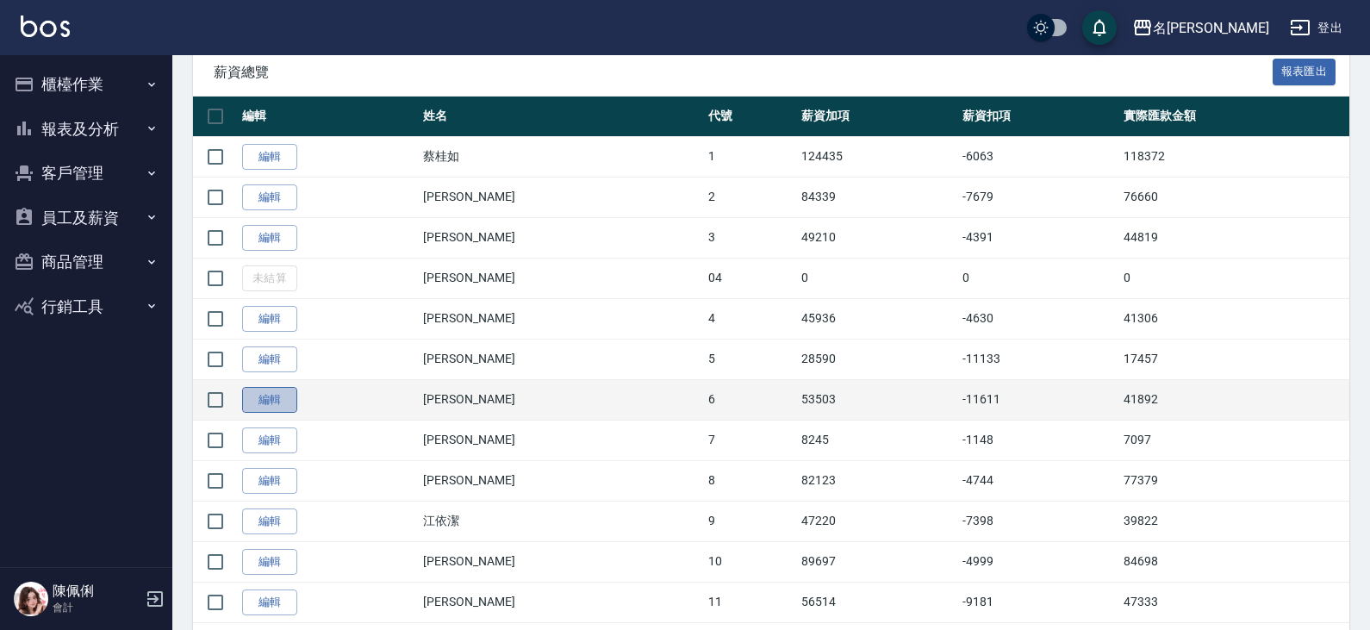
click at [285, 399] on link "編輯" at bounding box center [269, 400] width 55 height 27
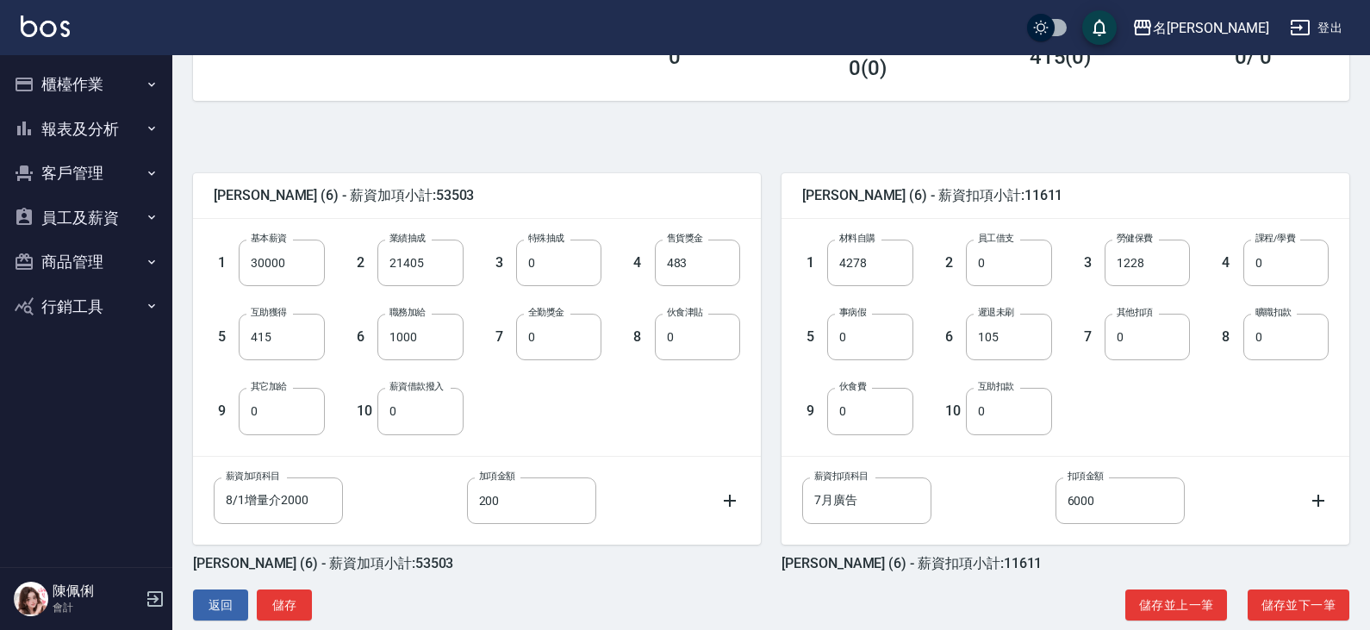
scroll to position [341, 0]
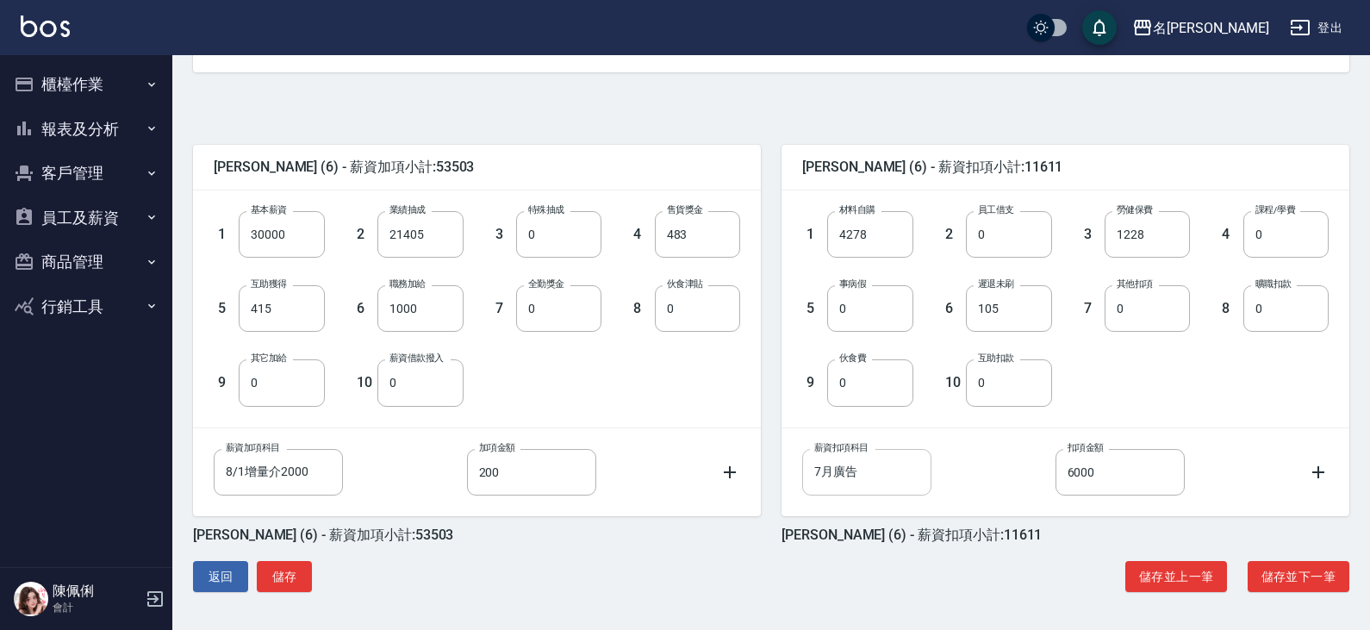
click at [828, 474] on input "7月廣告" at bounding box center [866, 472] width 129 height 47
click at [833, 474] on input "7月廣告" at bounding box center [866, 472] width 129 height 47
type input "廣告"
click at [283, 569] on button "儲存" at bounding box center [284, 577] width 55 height 32
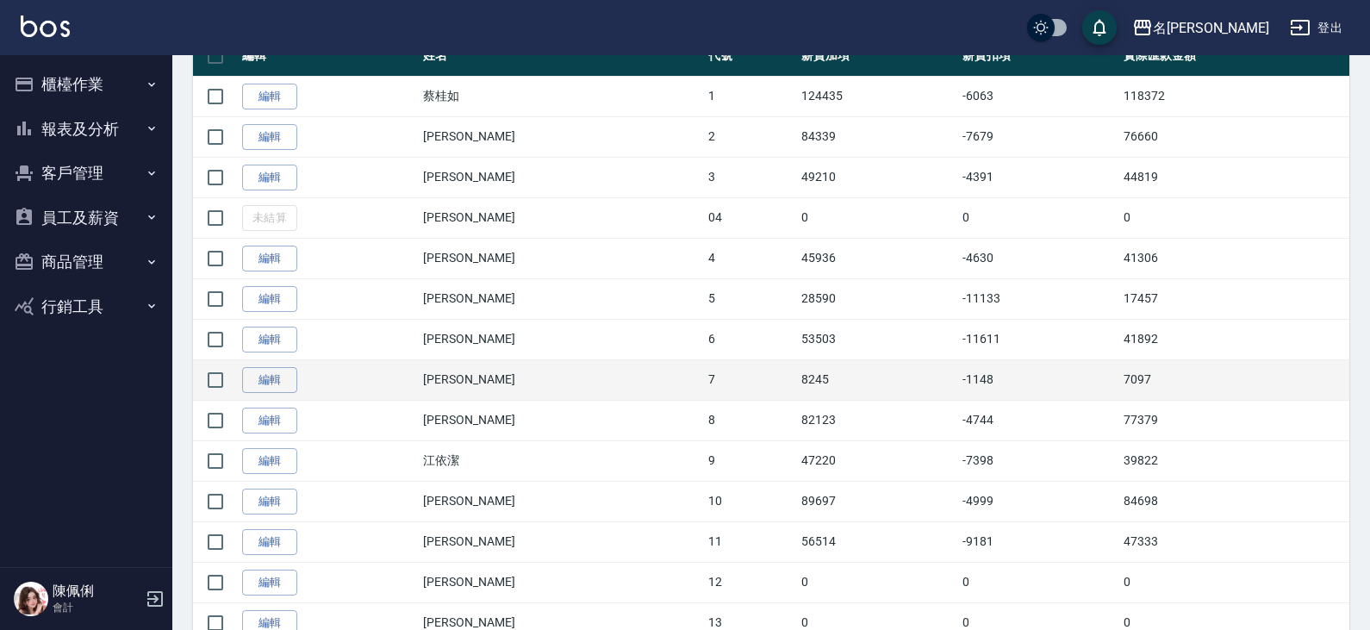
scroll to position [431, 0]
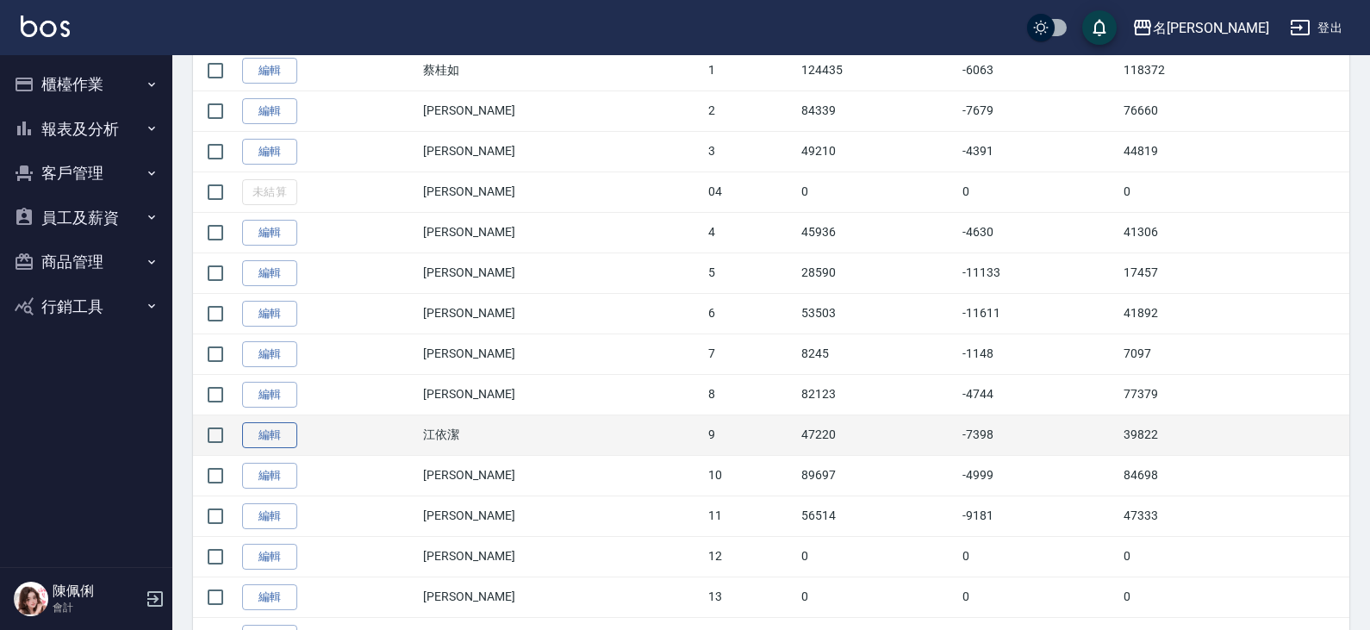
click at [295, 442] on link "編輯" at bounding box center [269, 435] width 55 height 27
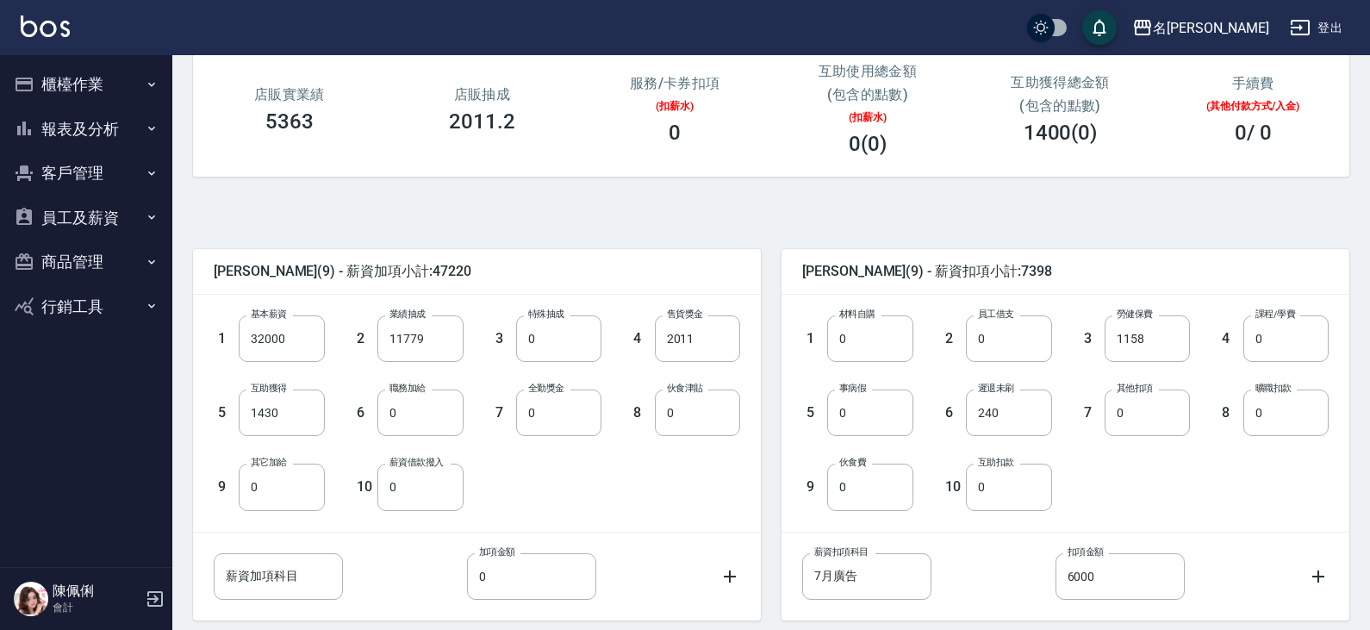
scroll to position [258, 0]
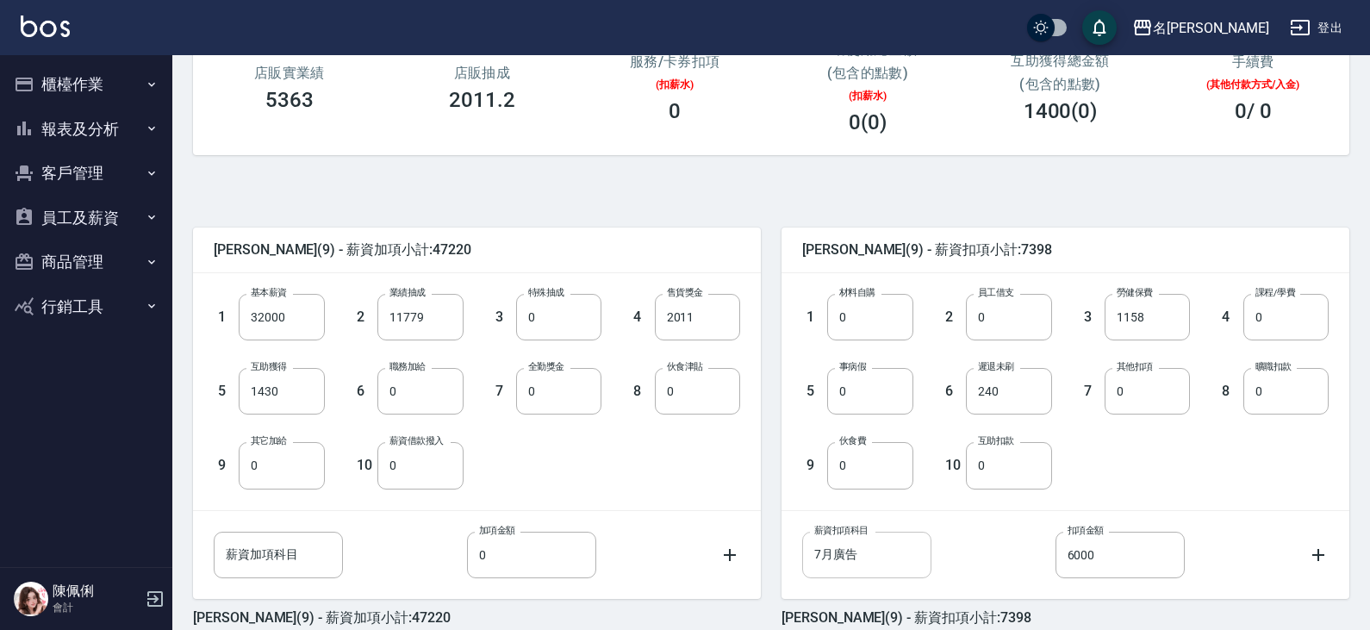
click at [835, 552] on input "7月廣告" at bounding box center [866, 554] width 129 height 47
click at [833, 557] on input "7月廣告" at bounding box center [866, 554] width 129 height 47
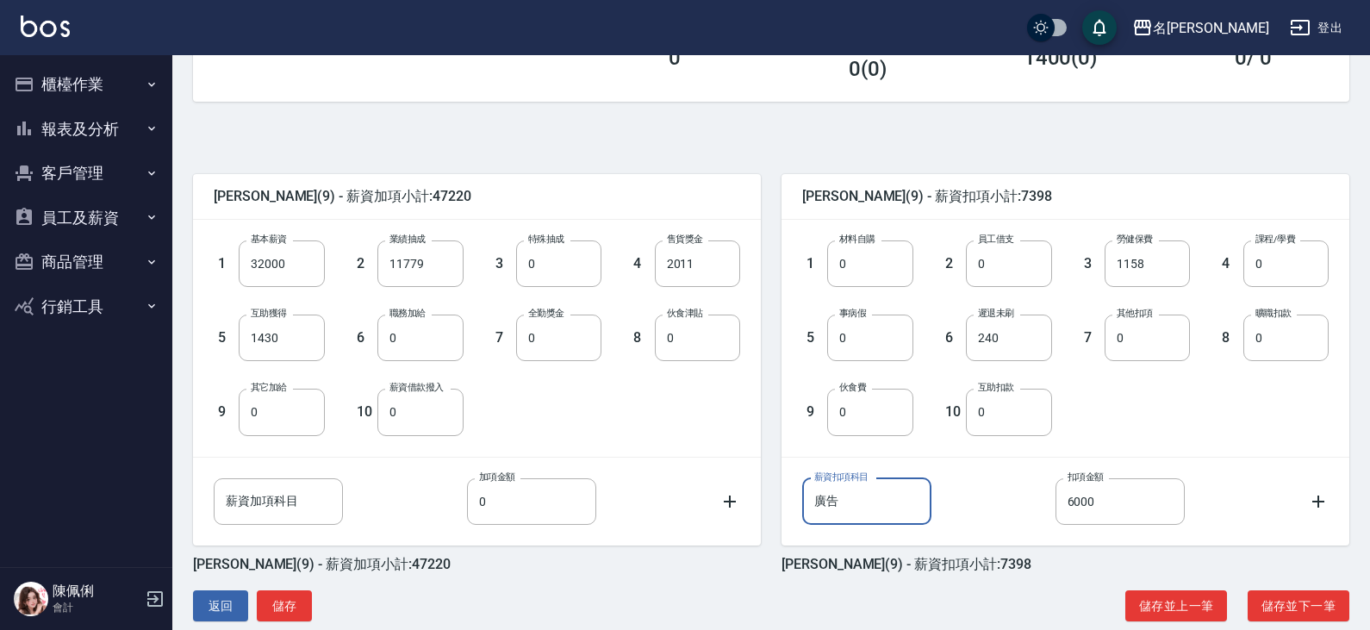
scroll to position [341, 0]
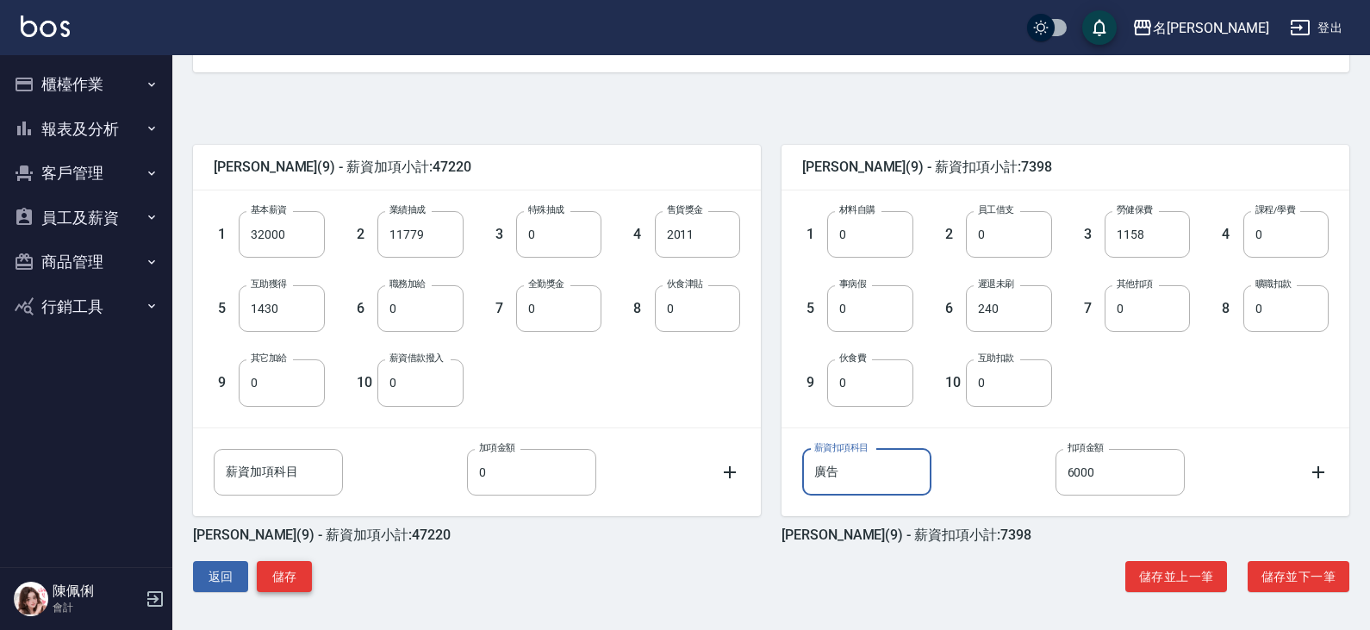
type input "廣告"
click at [281, 575] on button "儲存" at bounding box center [284, 577] width 55 height 32
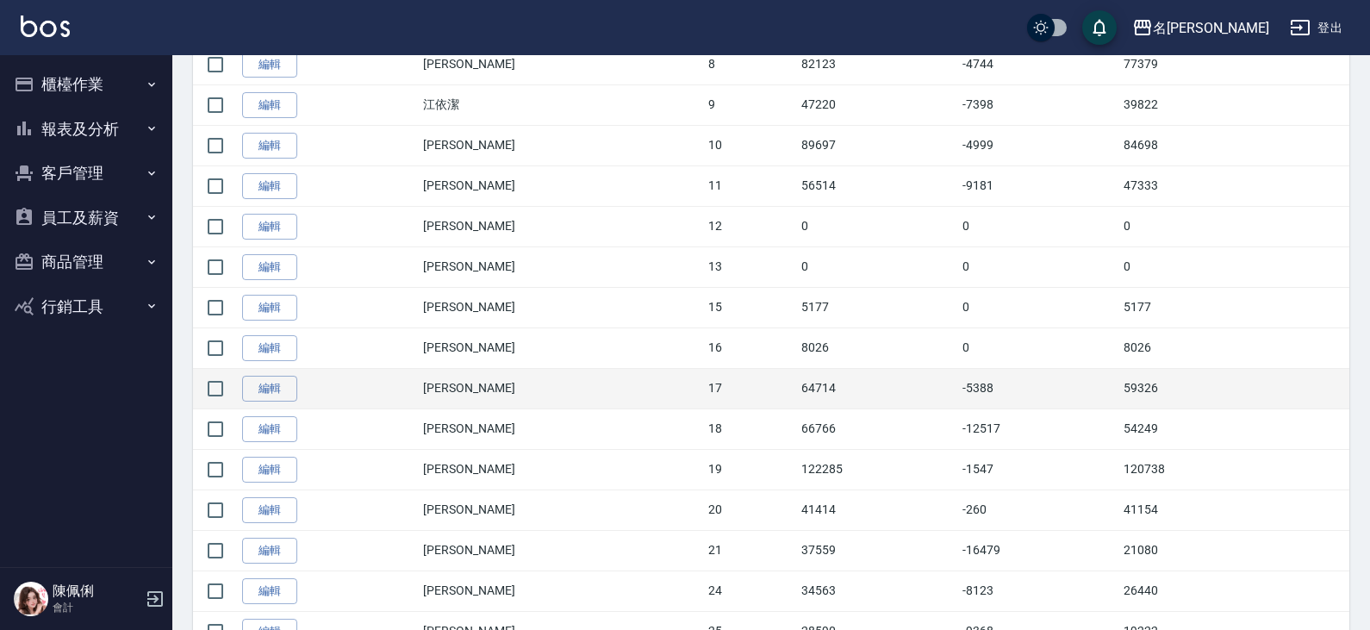
scroll to position [775, 0]
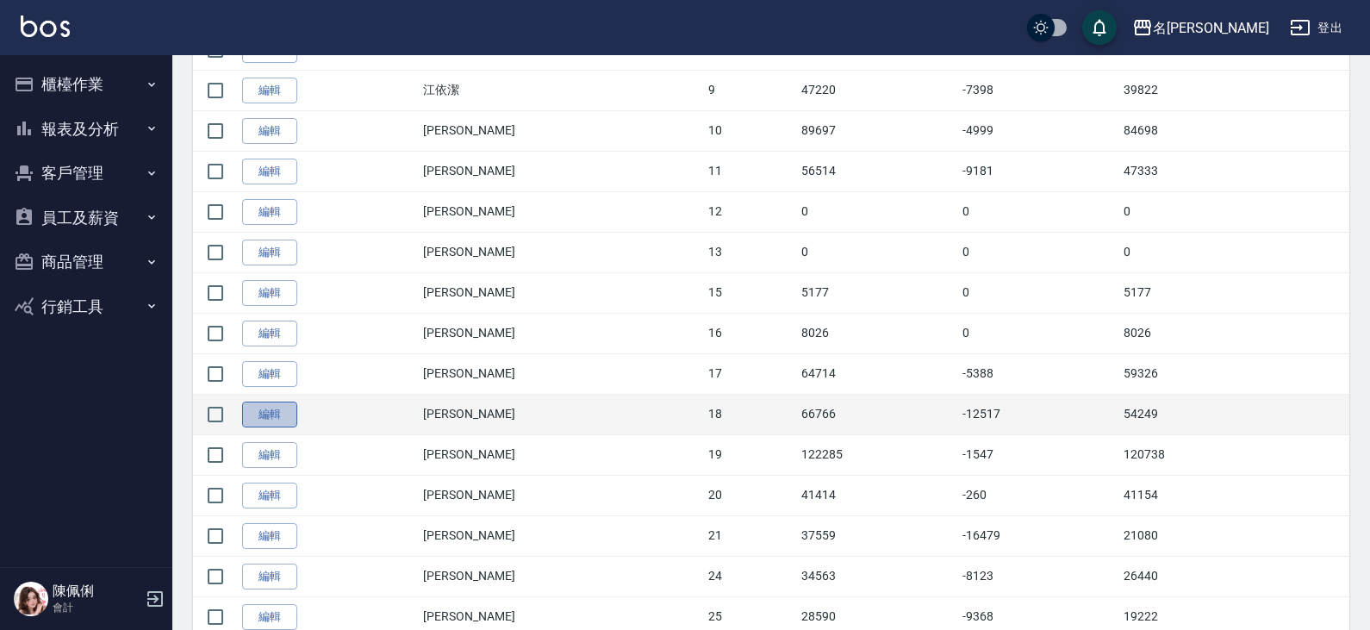
click at [273, 412] on link "編輯" at bounding box center [269, 414] width 55 height 27
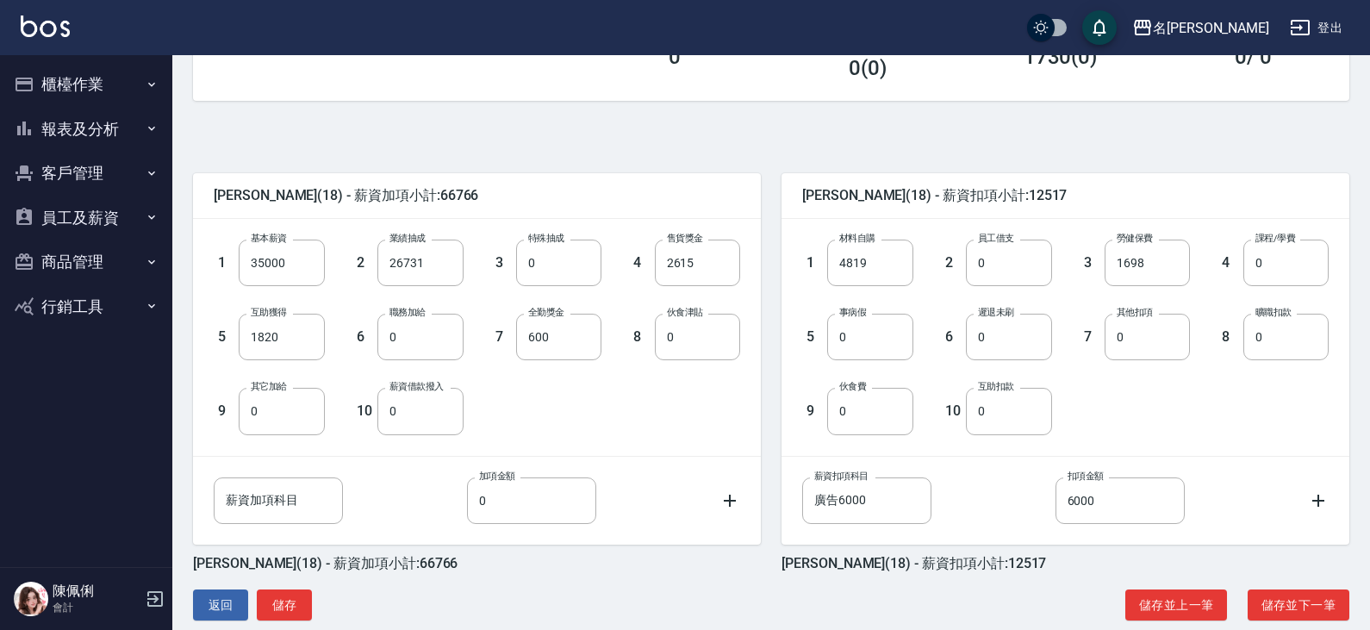
scroll to position [341, 0]
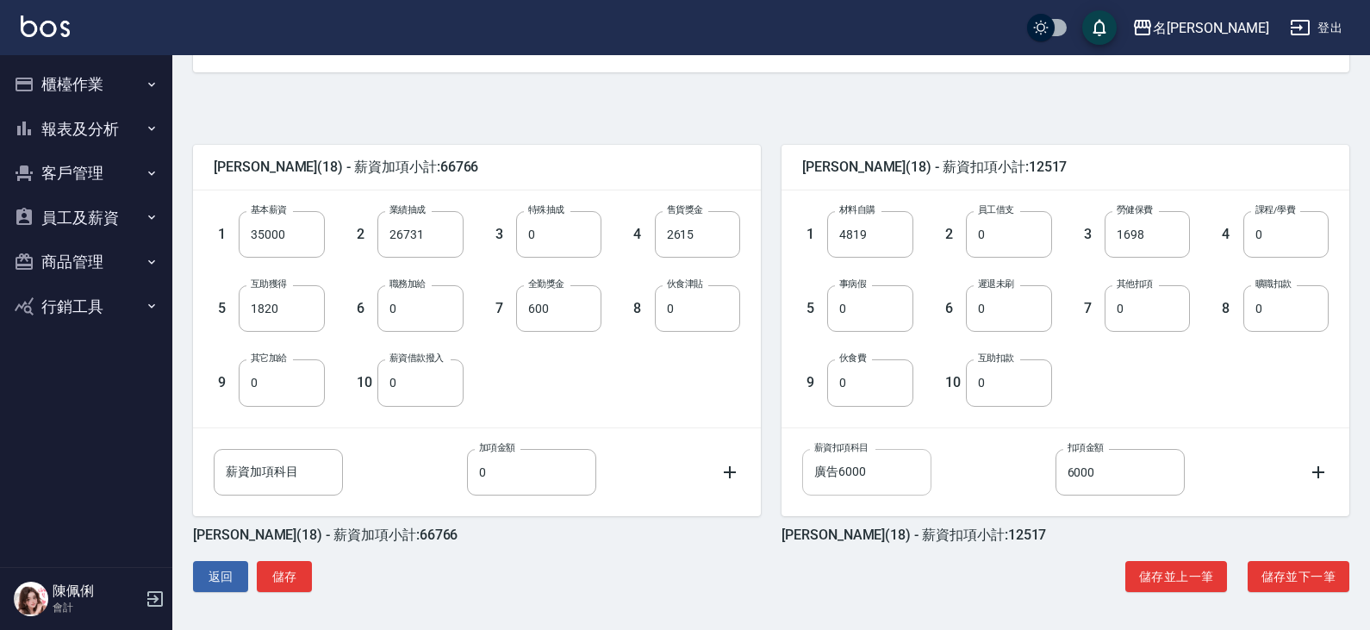
click at [879, 483] on input "廣告6000" at bounding box center [866, 472] width 129 height 47
click at [878, 475] on input "廣告6000" at bounding box center [866, 472] width 129 height 47
type input "廣告"
click at [288, 577] on button "儲存" at bounding box center [284, 577] width 55 height 32
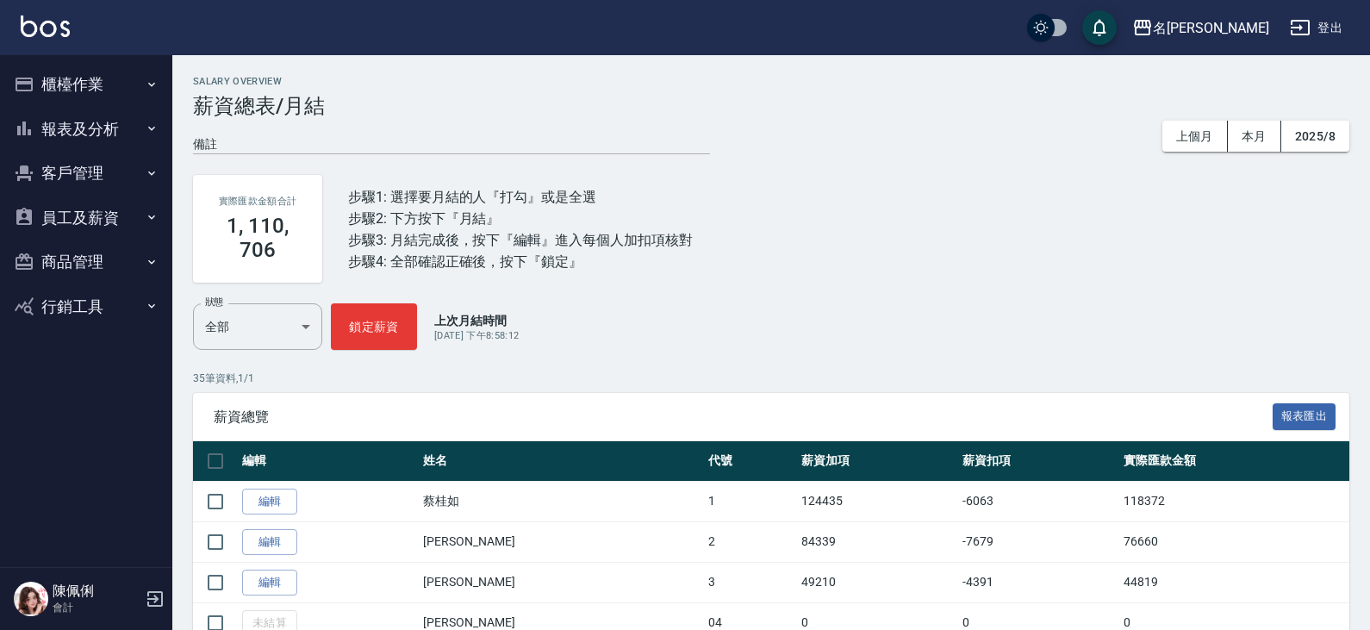
click at [120, 208] on button "員工及薪資" at bounding box center [86, 218] width 159 height 45
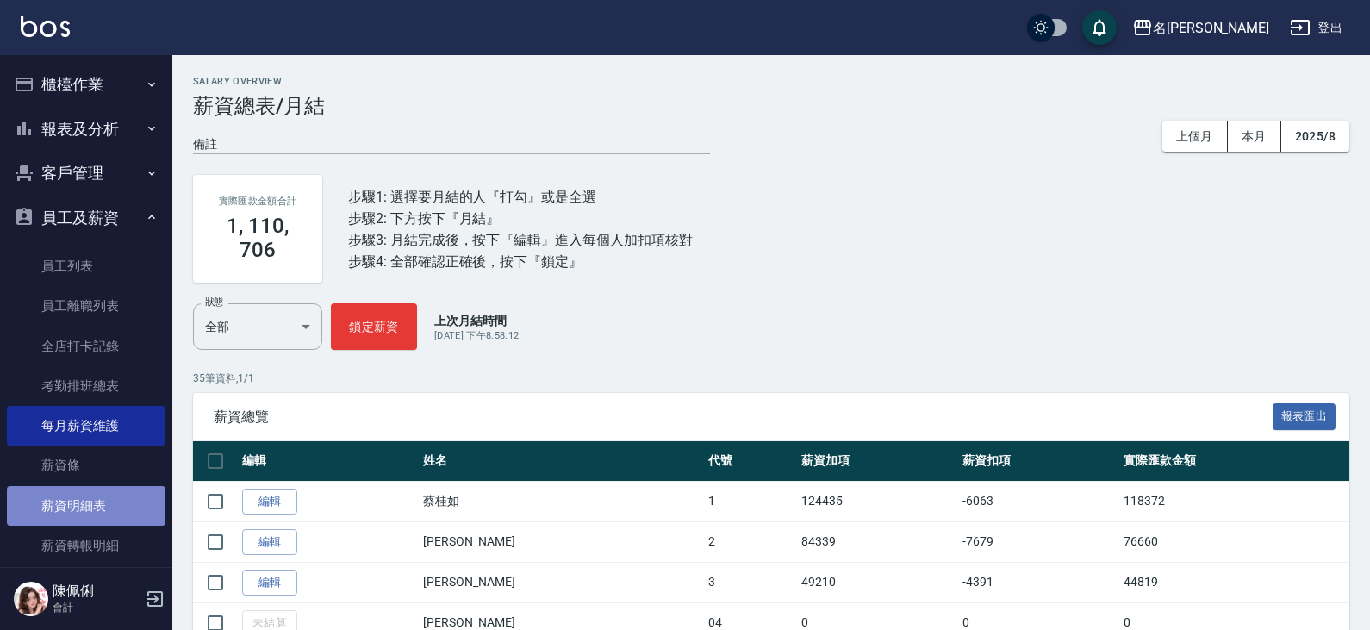
click at [100, 501] on link "薪資明細表" at bounding box center [86, 506] width 159 height 40
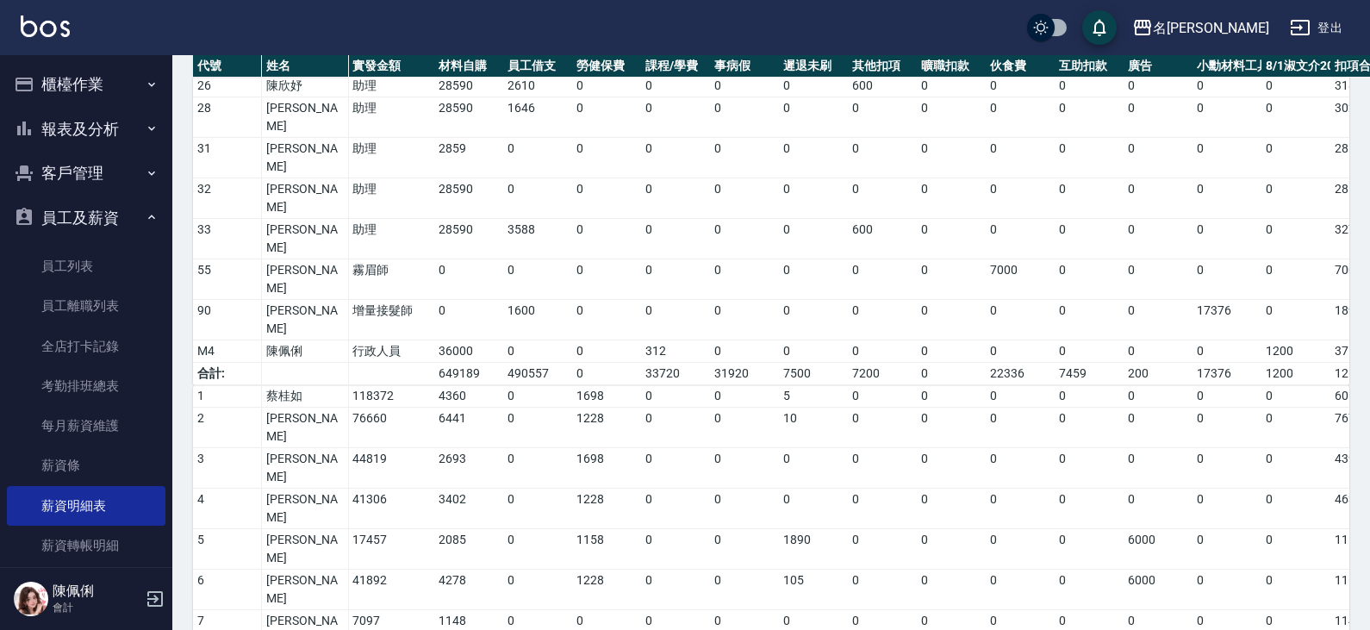
scroll to position [917, 0]
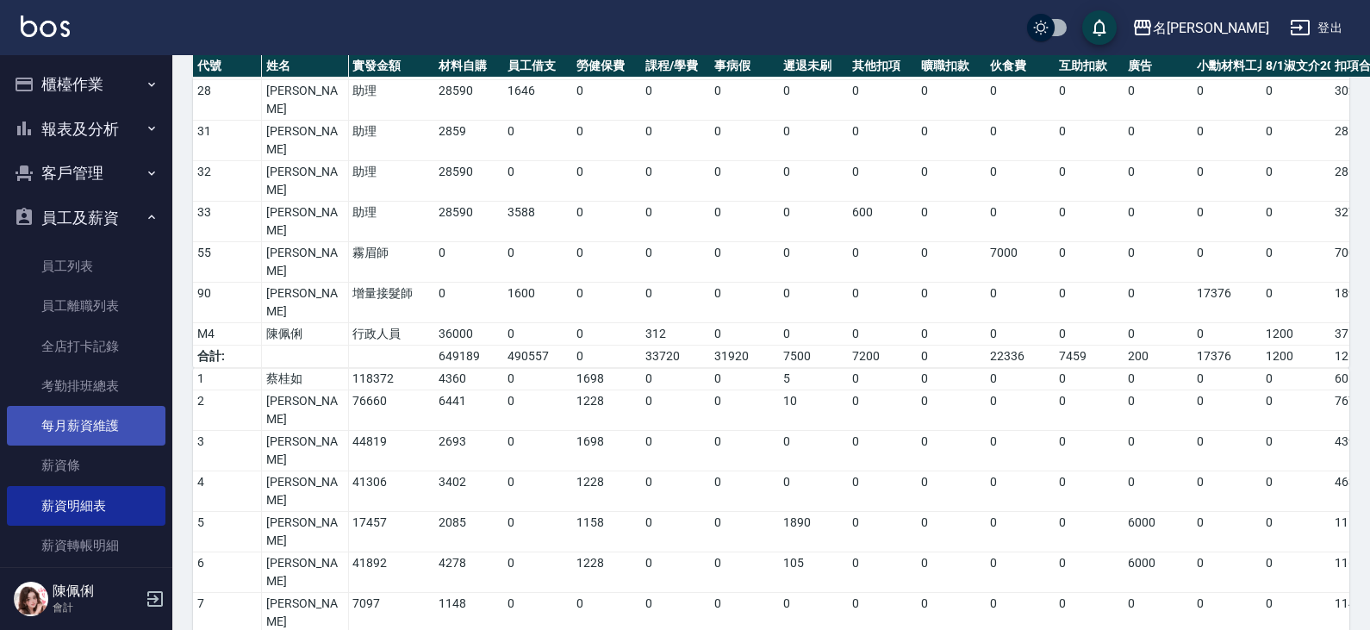
click link "每月薪資維護"
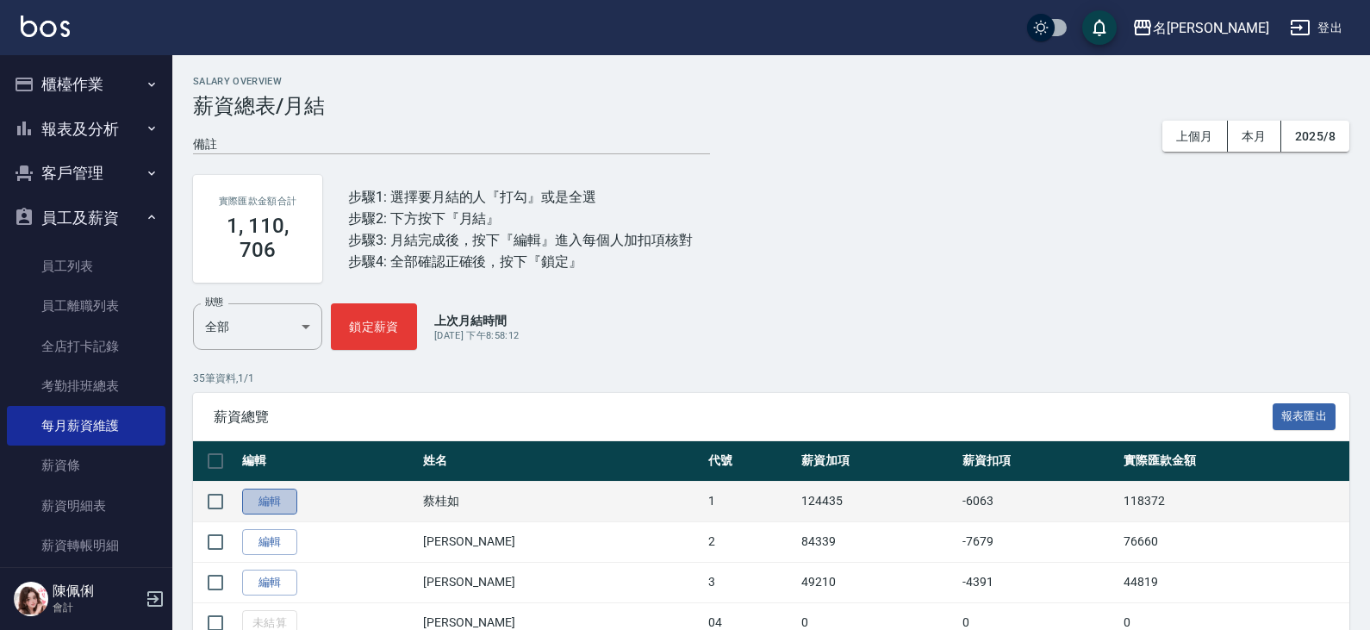
click link "編輯"
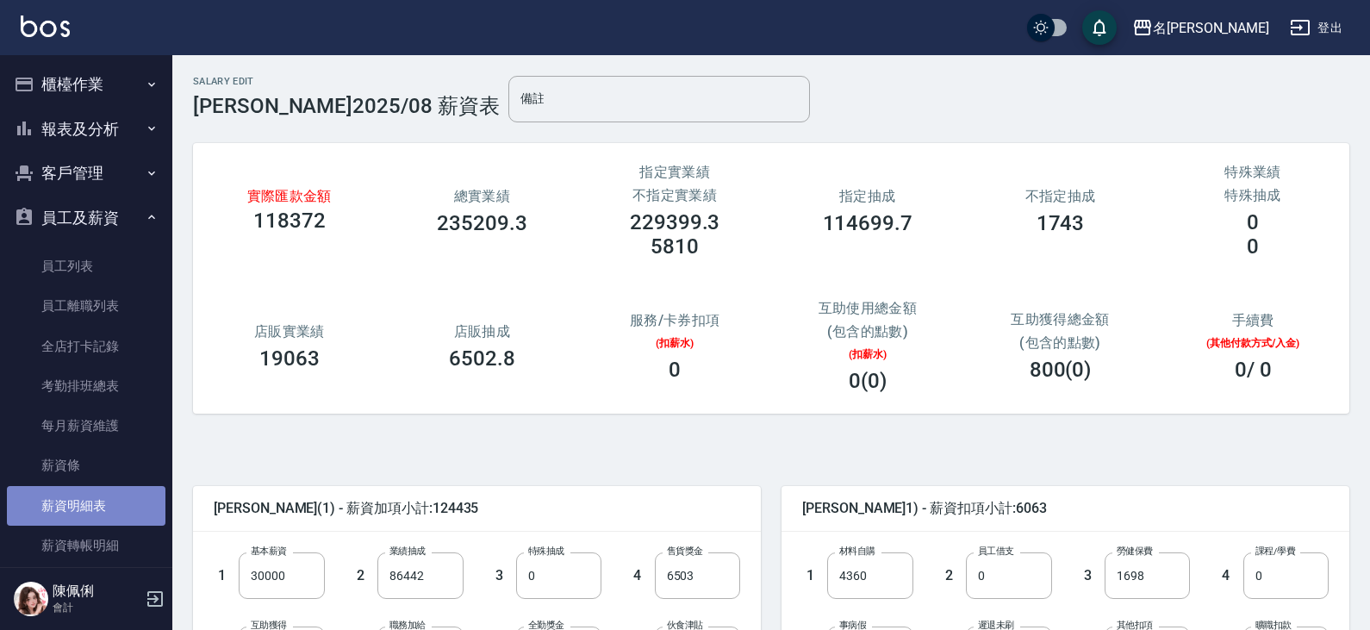
click link "薪資明細表"
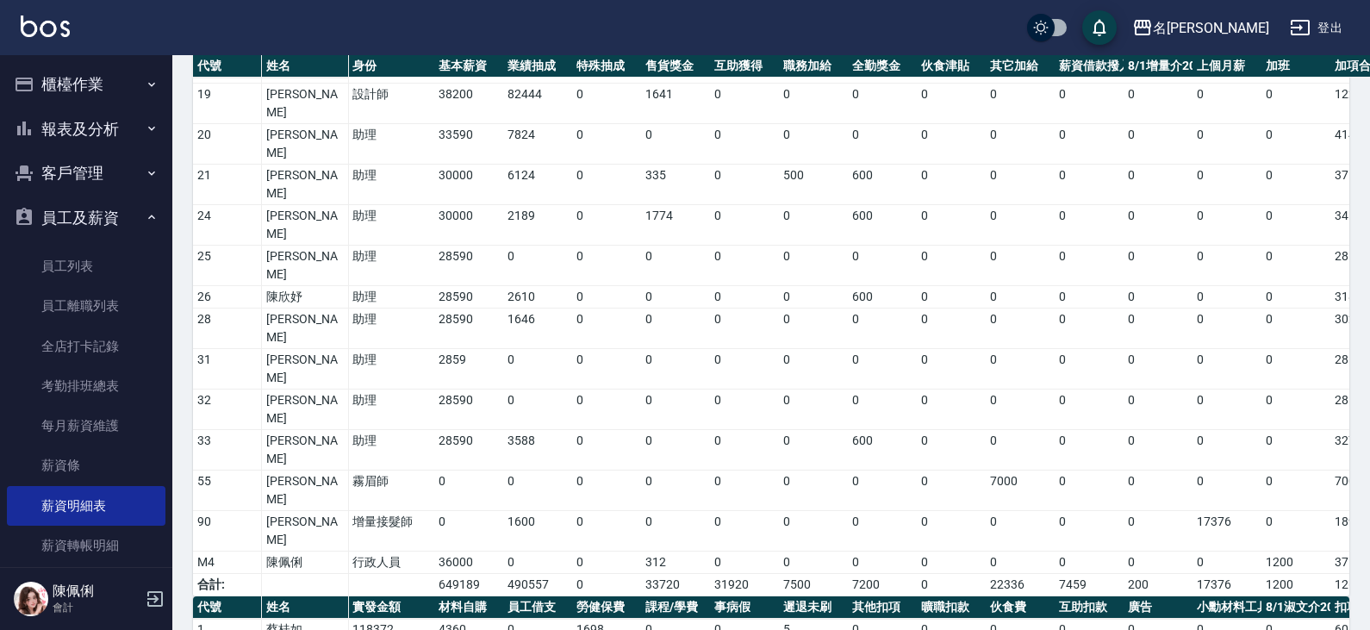
scroll to position [775, 0]
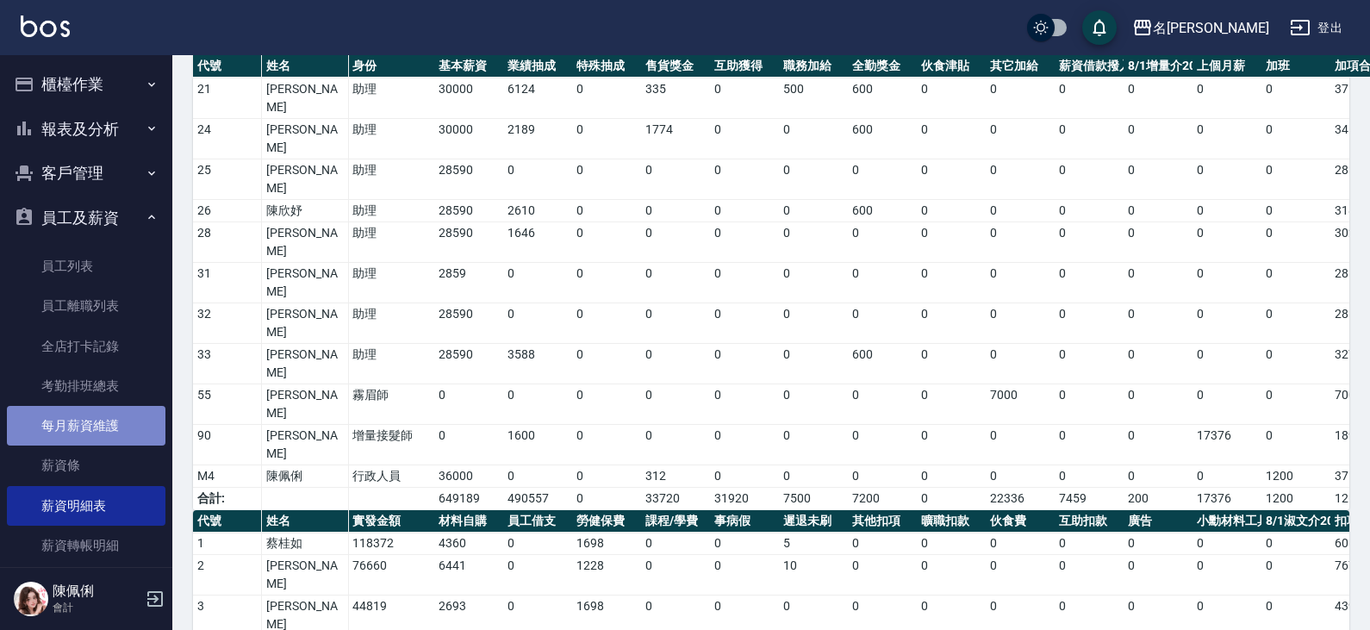
click link "每月薪資維護"
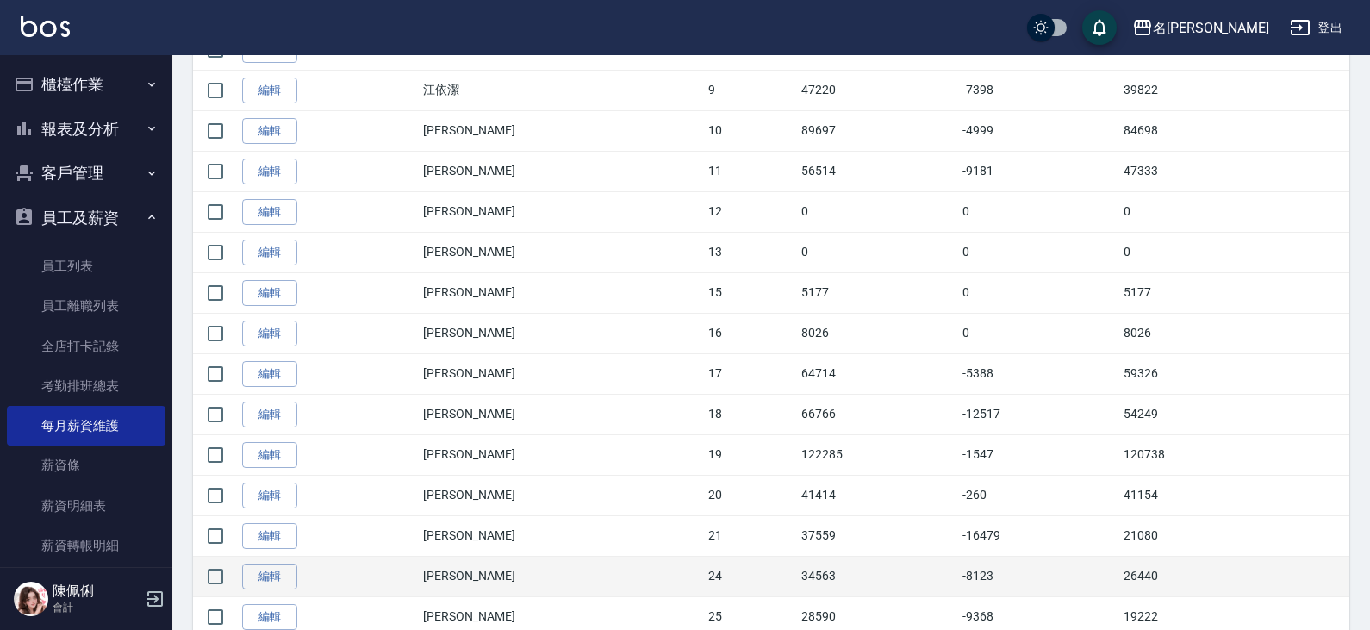
scroll to position [948, 0]
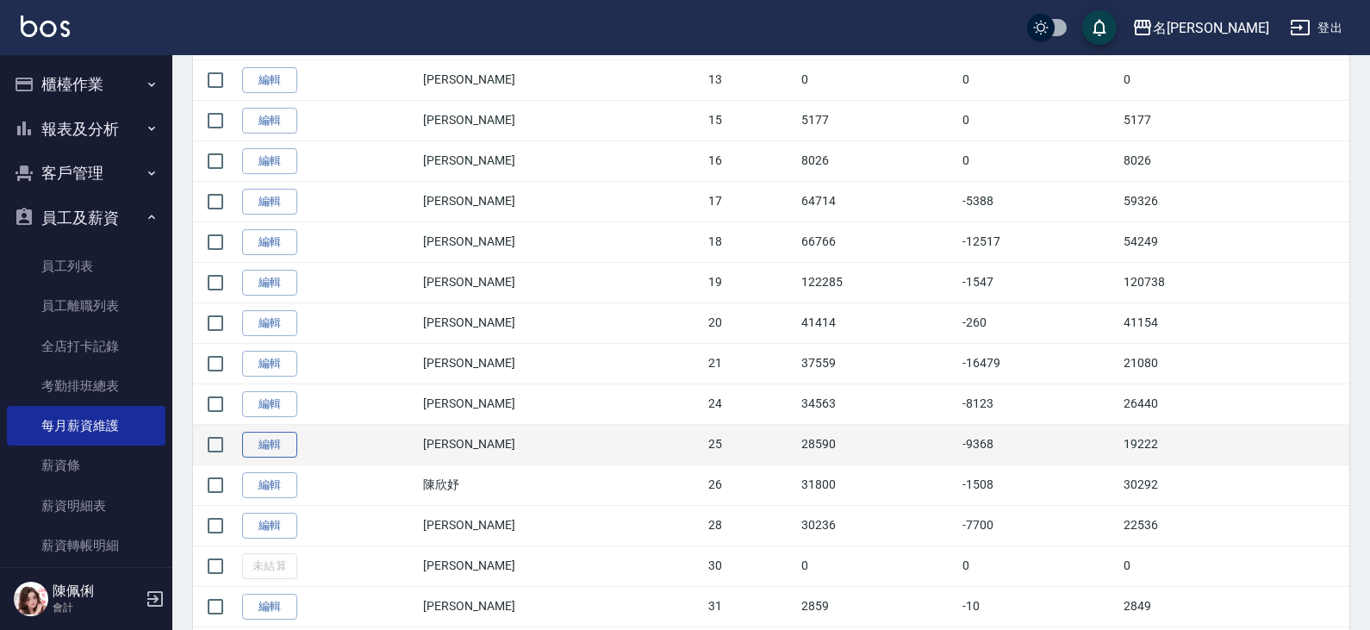
click link "編輯"
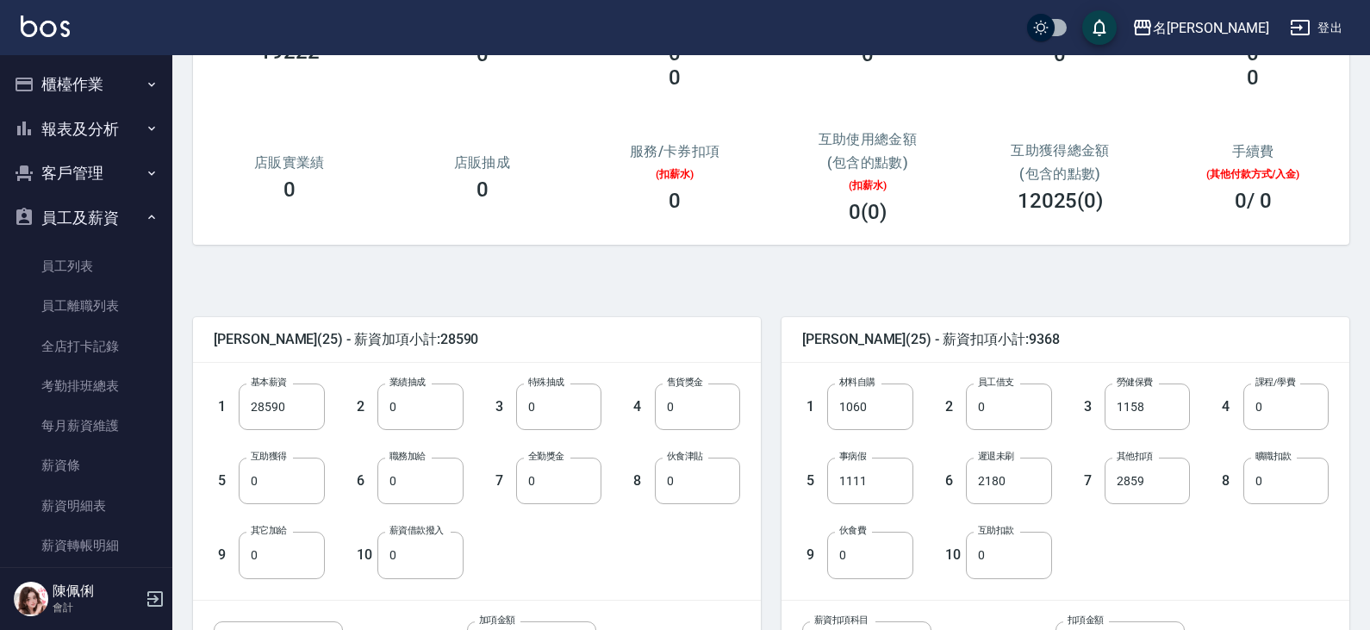
scroll to position [172, 0]
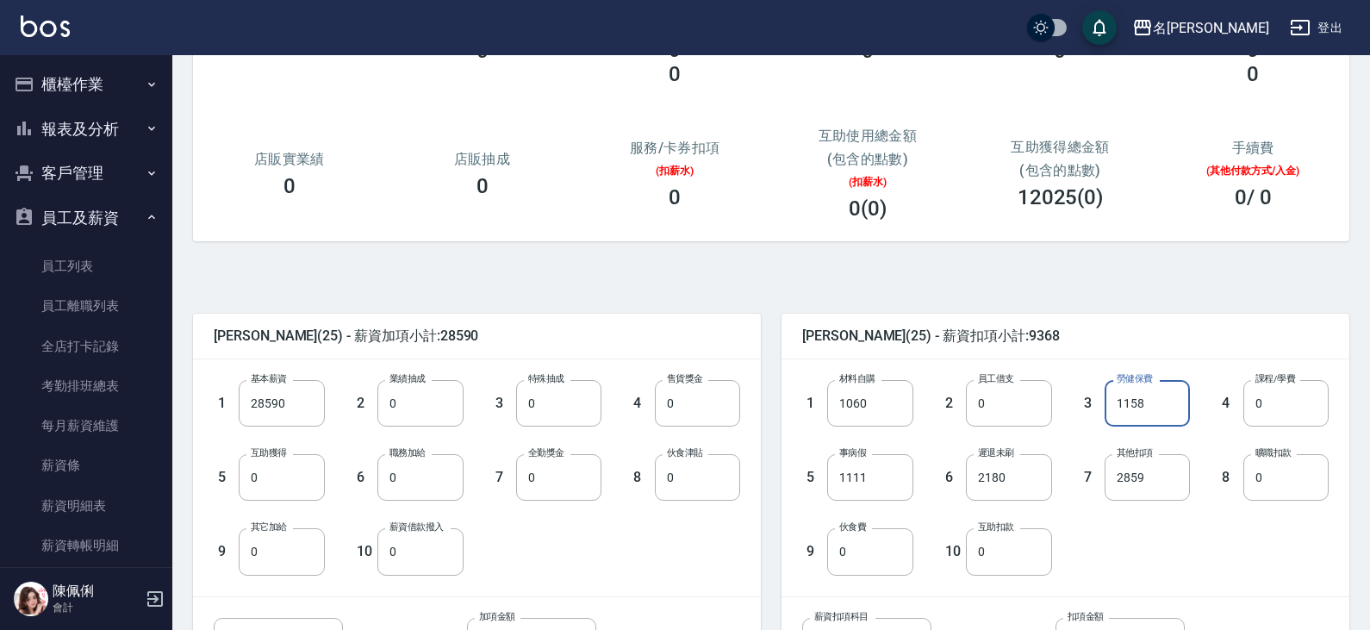
click input "1158"
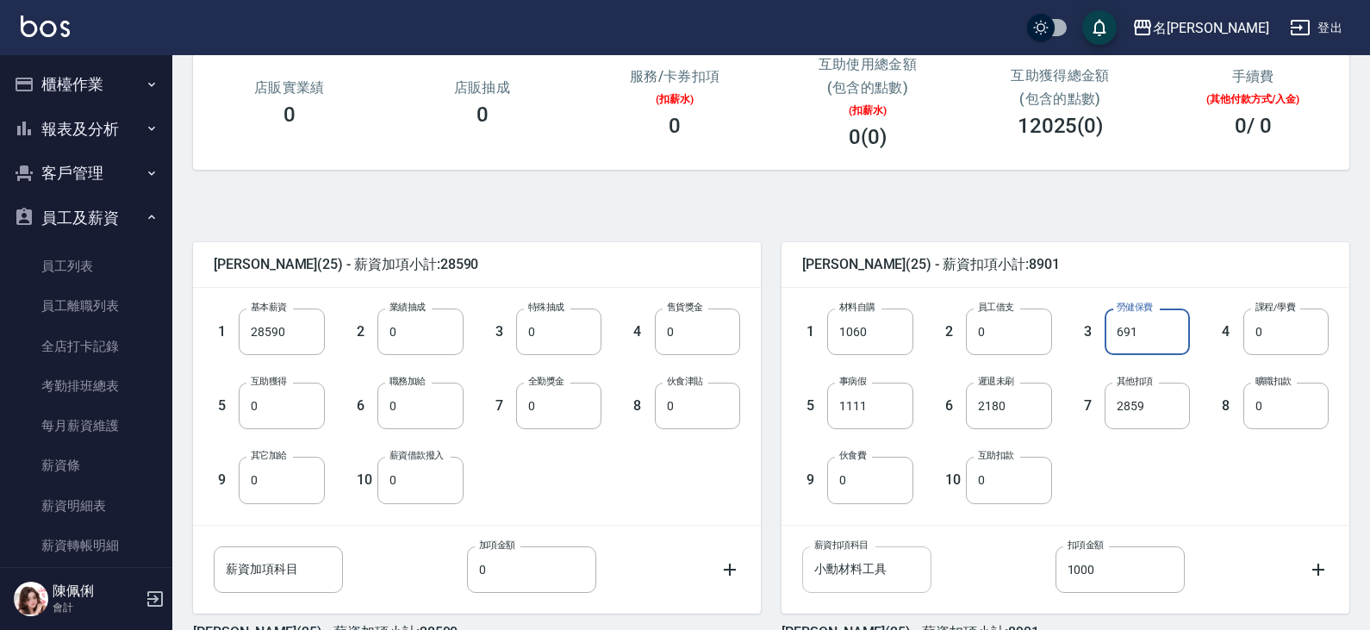
scroll to position [341, 0]
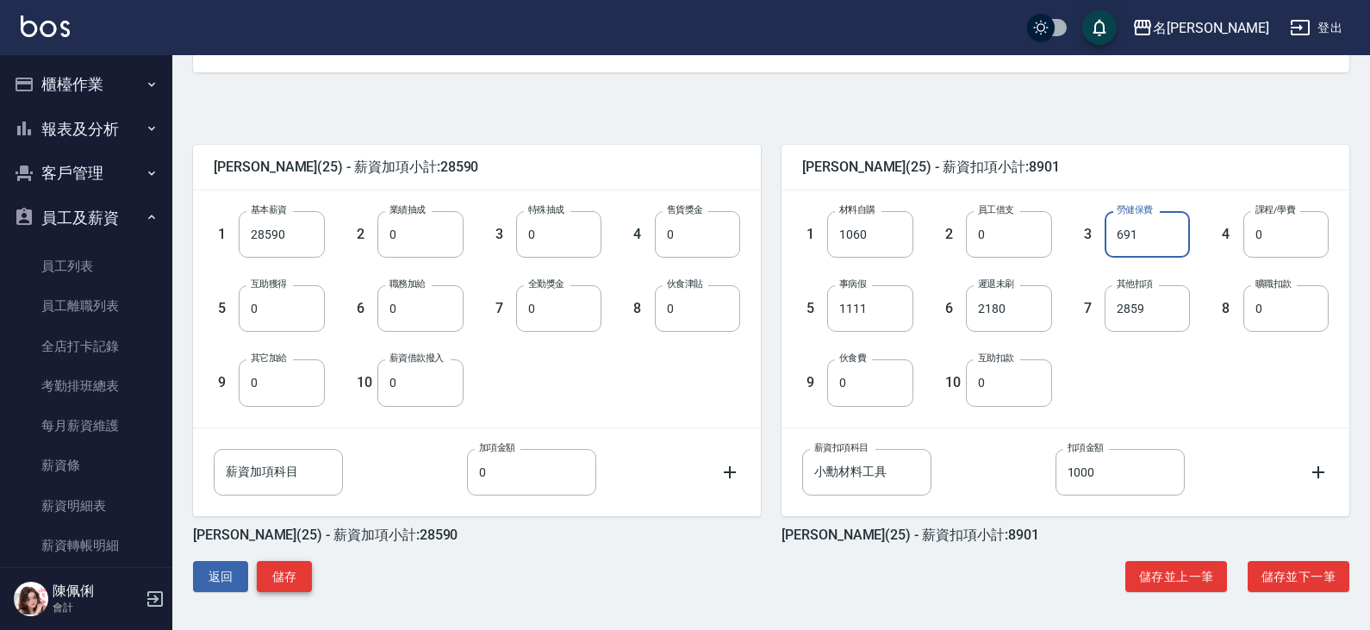
type input "691"
click button "儲存"
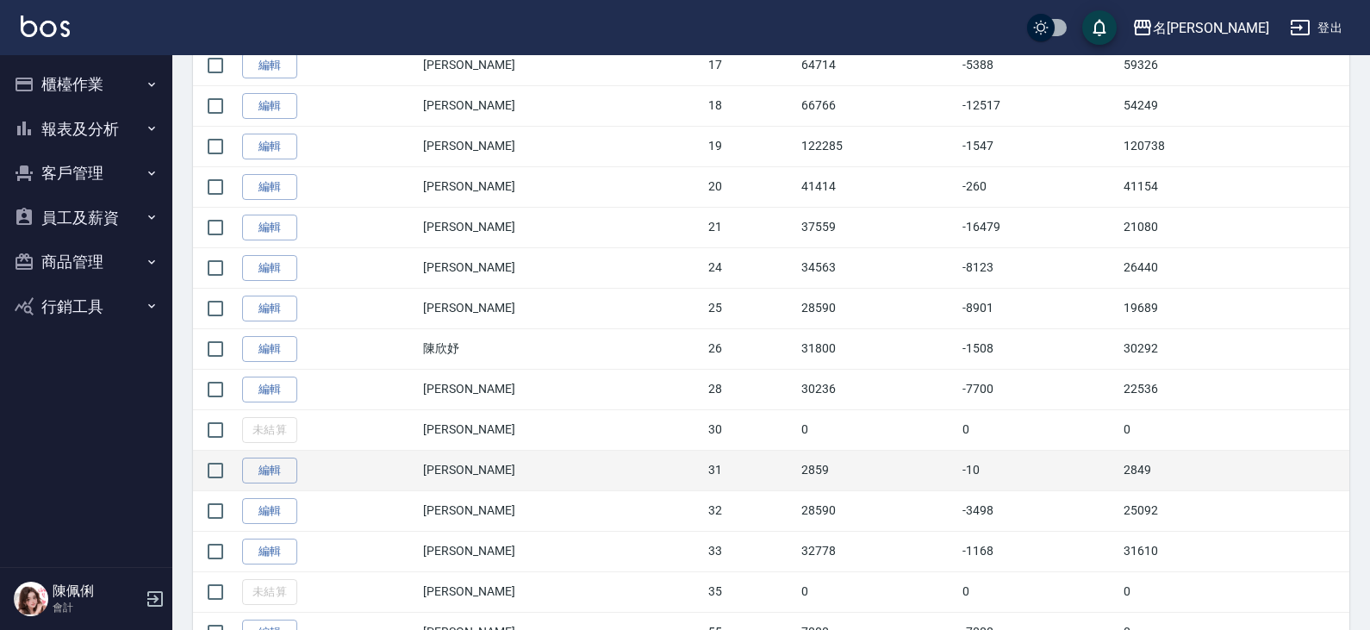
scroll to position [1120, 0]
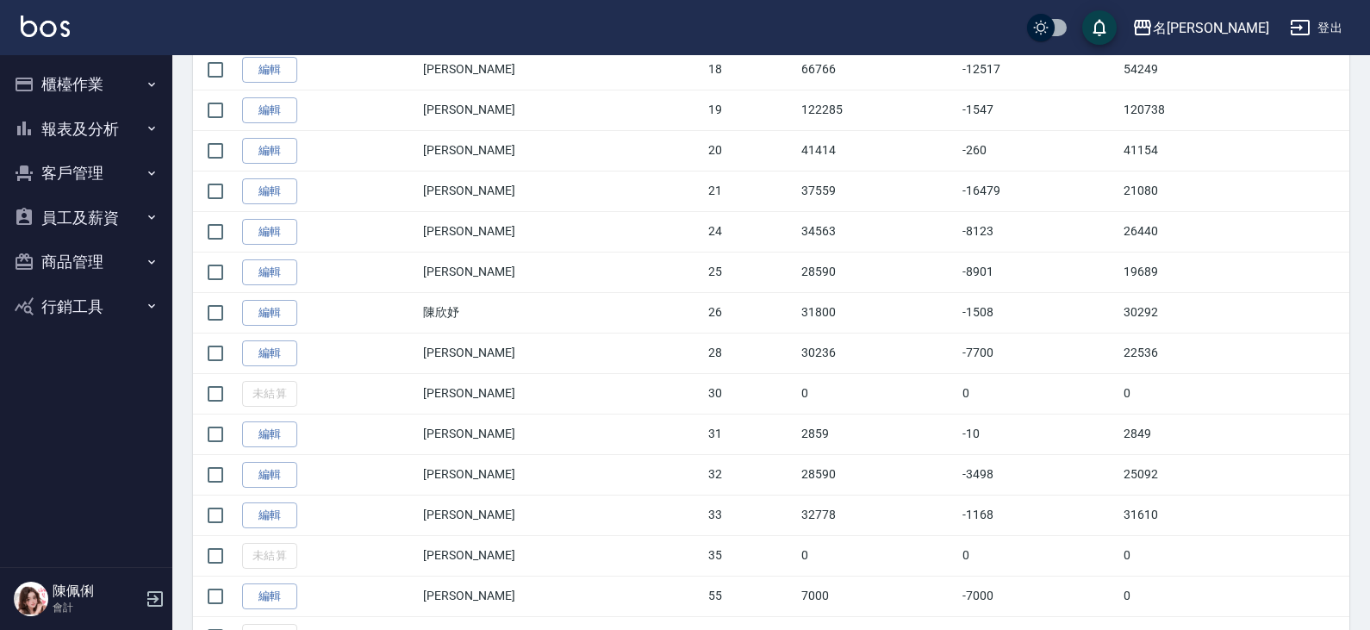
click at [103, 212] on button "員工及薪資" at bounding box center [86, 218] width 159 height 45
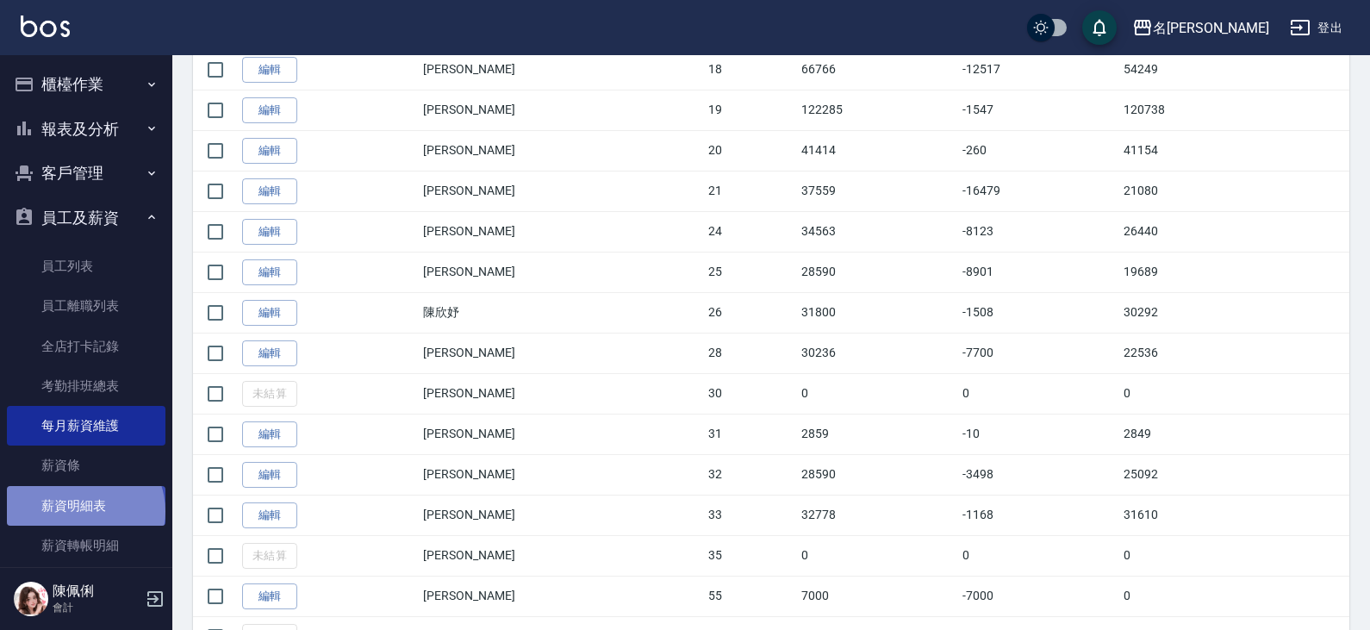
click at [84, 511] on link "薪資明細表" at bounding box center [86, 506] width 159 height 40
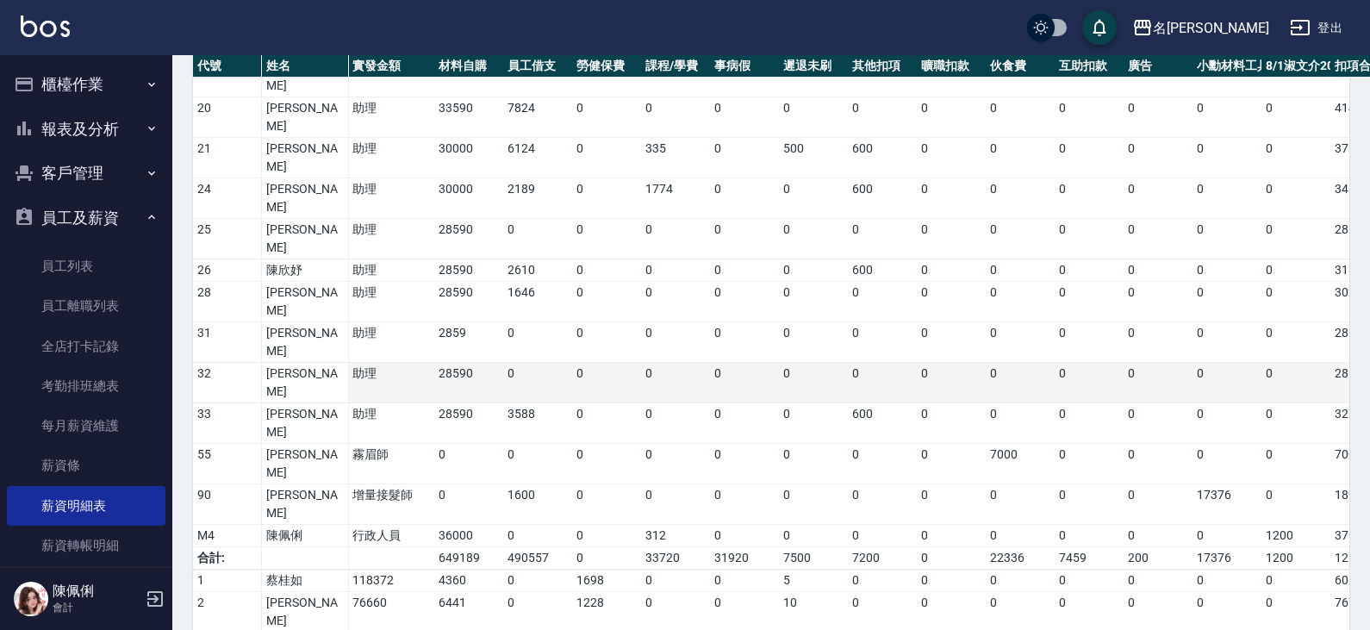
scroll to position [861, 0]
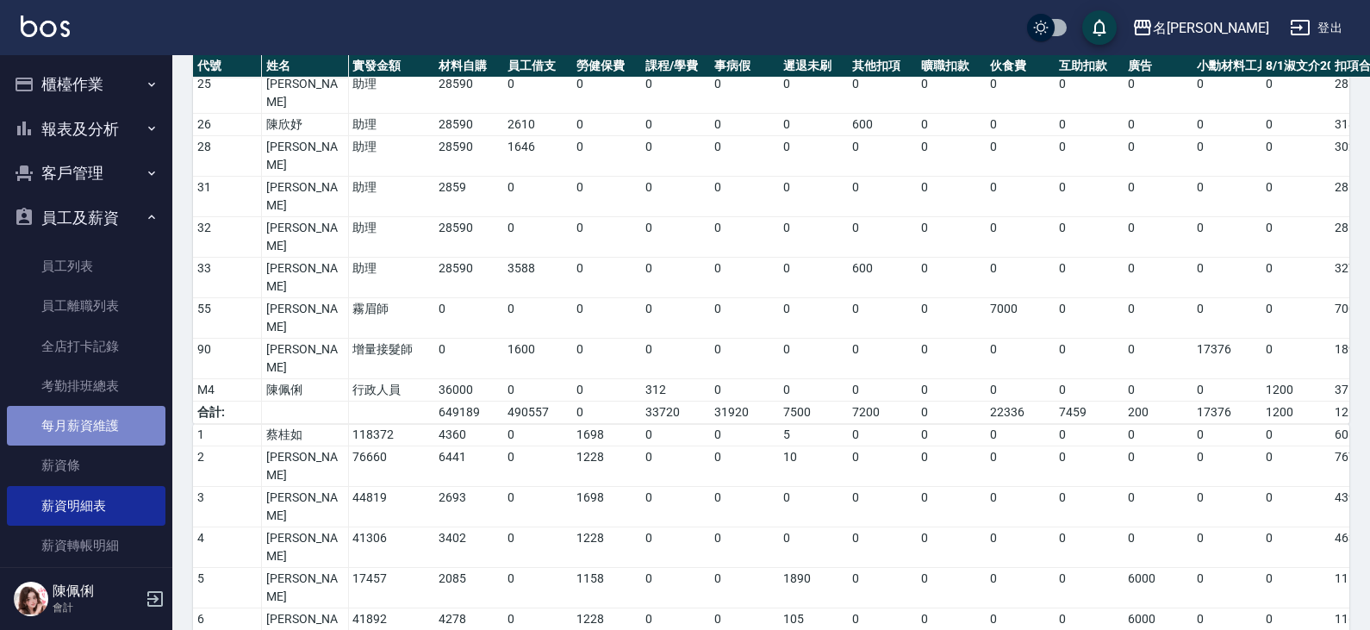
click at [105, 423] on link "每月薪資維護" at bounding box center [86, 426] width 159 height 40
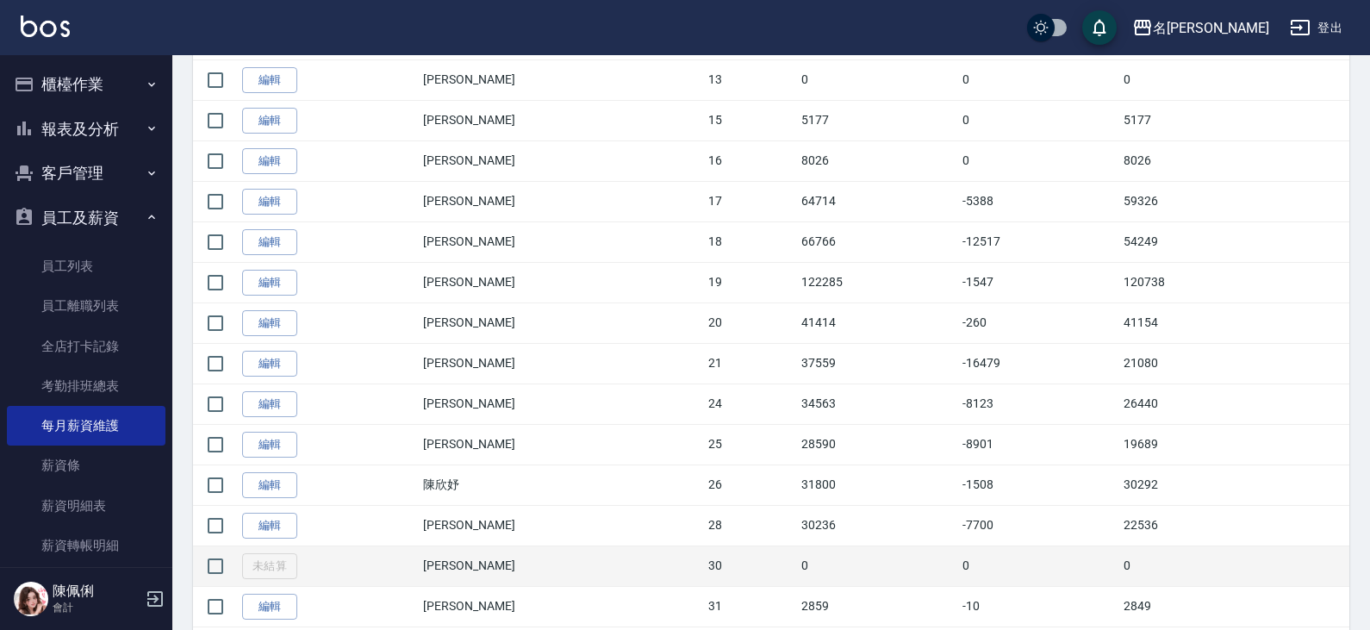
scroll to position [1120, 0]
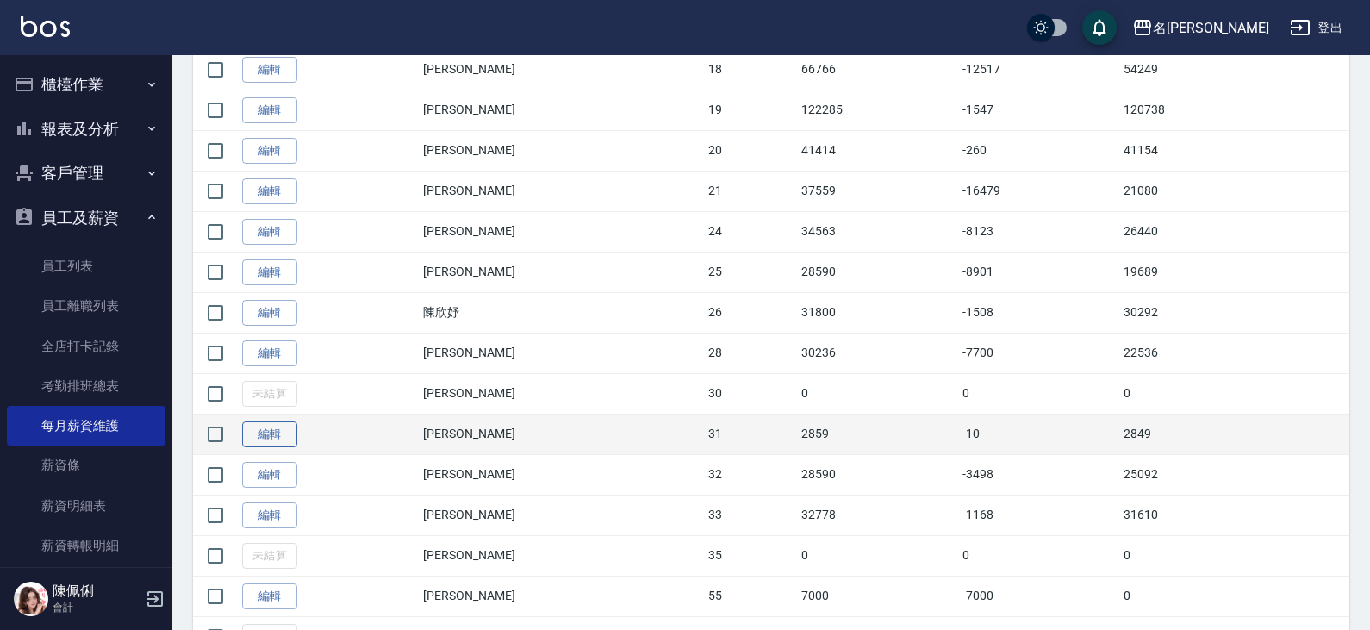
click at [275, 437] on link "編輯" at bounding box center [269, 434] width 55 height 27
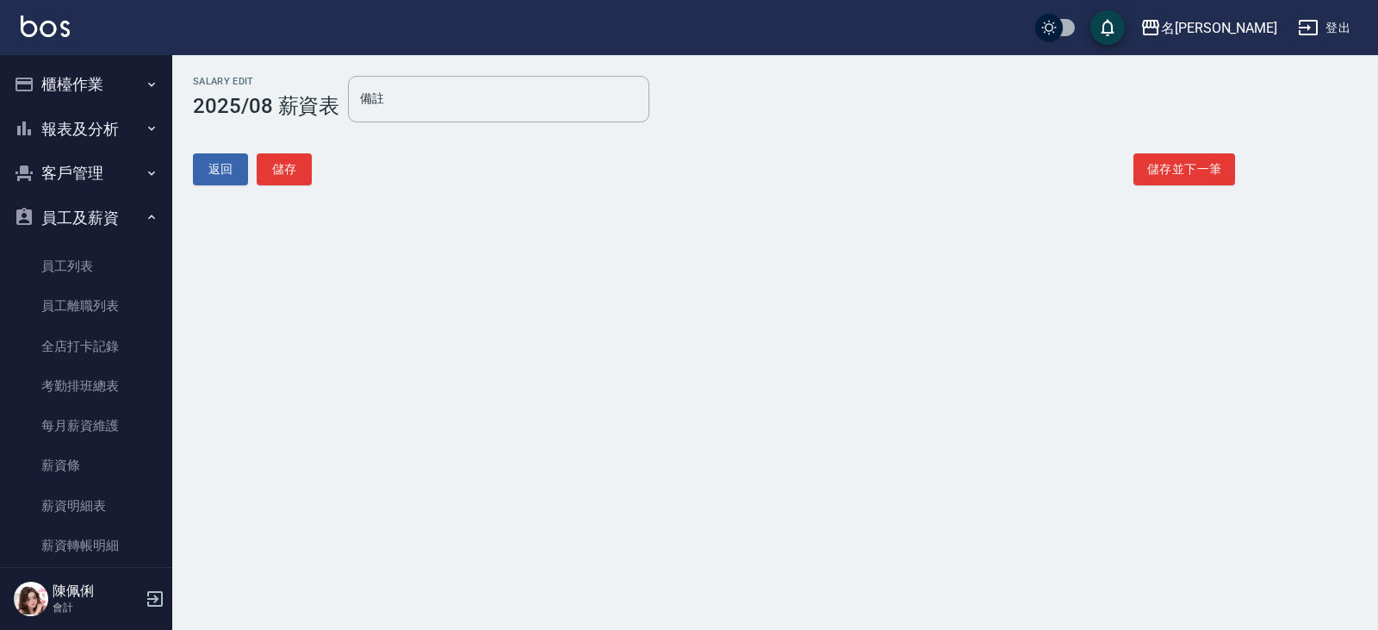
type input "8/11-13上班3天,之後連絡不到且曠職8/14-8/18"
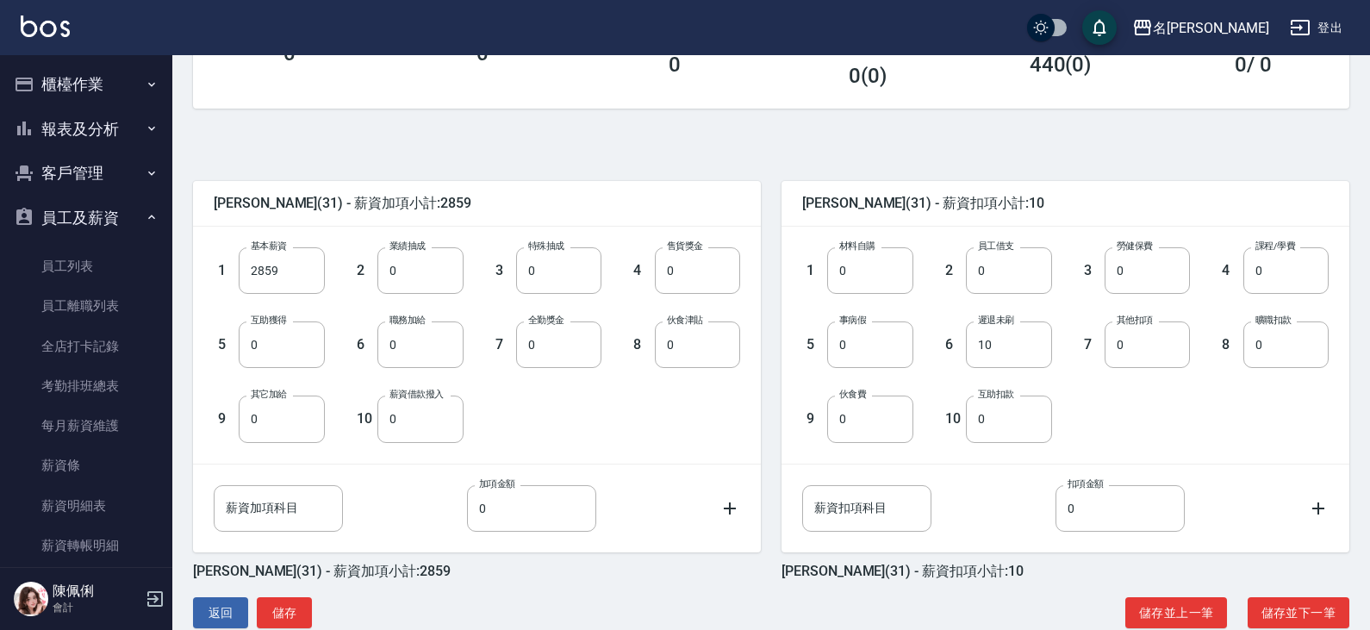
scroll to position [341, 0]
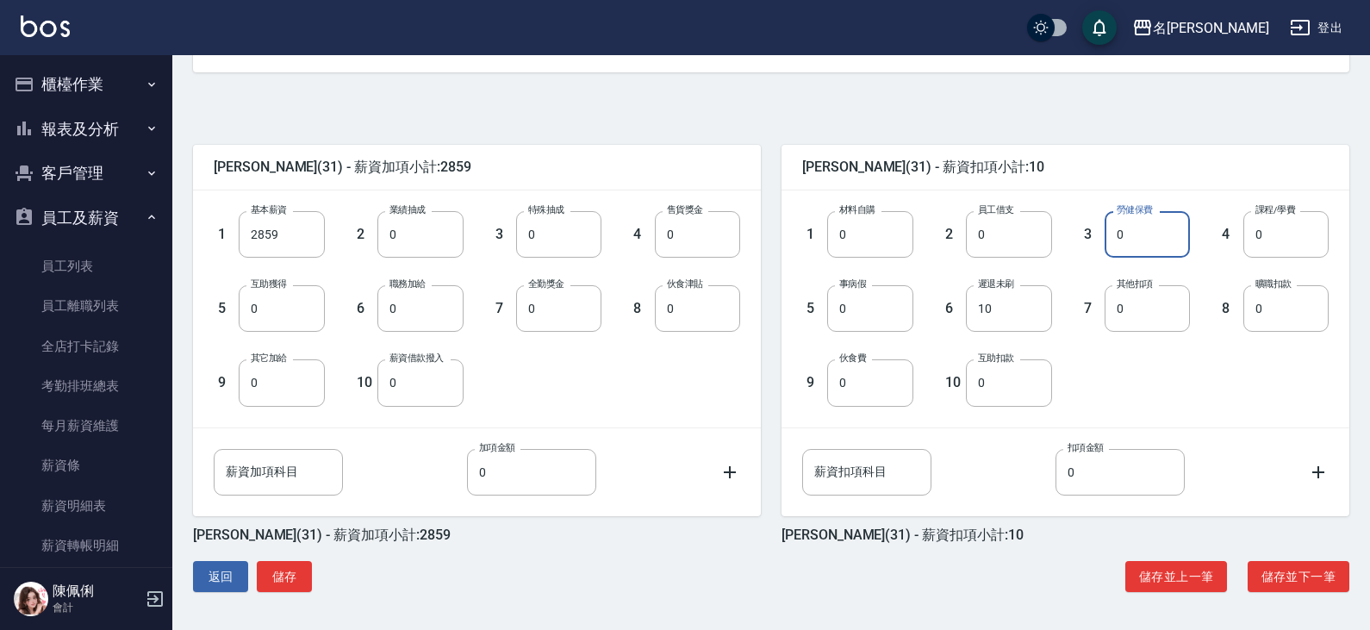
click at [1134, 241] on input "0" at bounding box center [1146, 234] width 85 height 47
type input "191"
click at [265, 581] on button "儲存" at bounding box center [284, 577] width 55 height 32
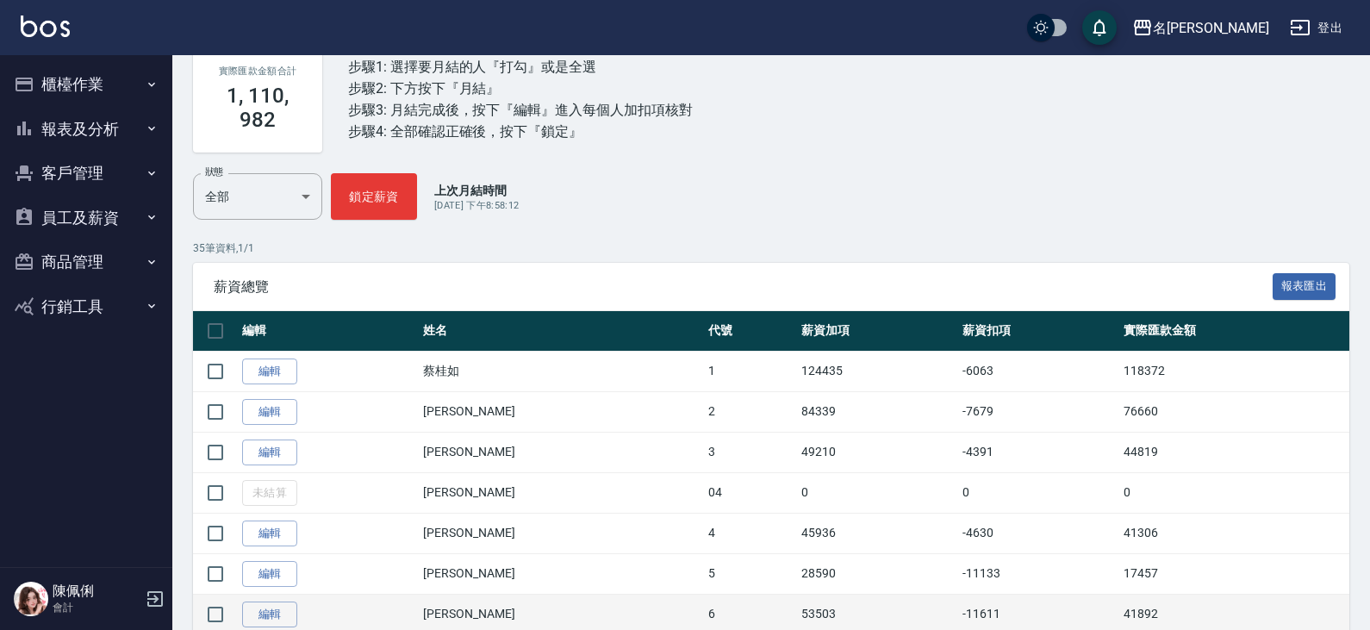
scroll to position [172, 0]
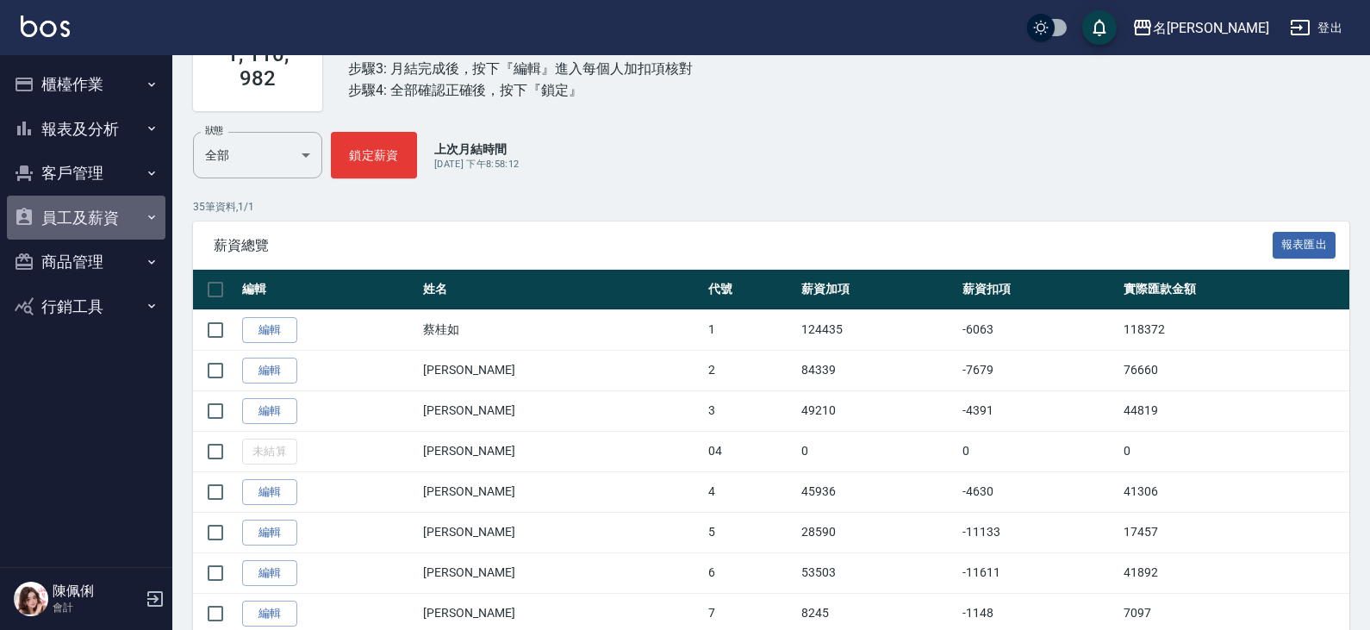
click at [85, 222] on button "員工及薪資" at bounding box center [86, 218] width 159 height 45
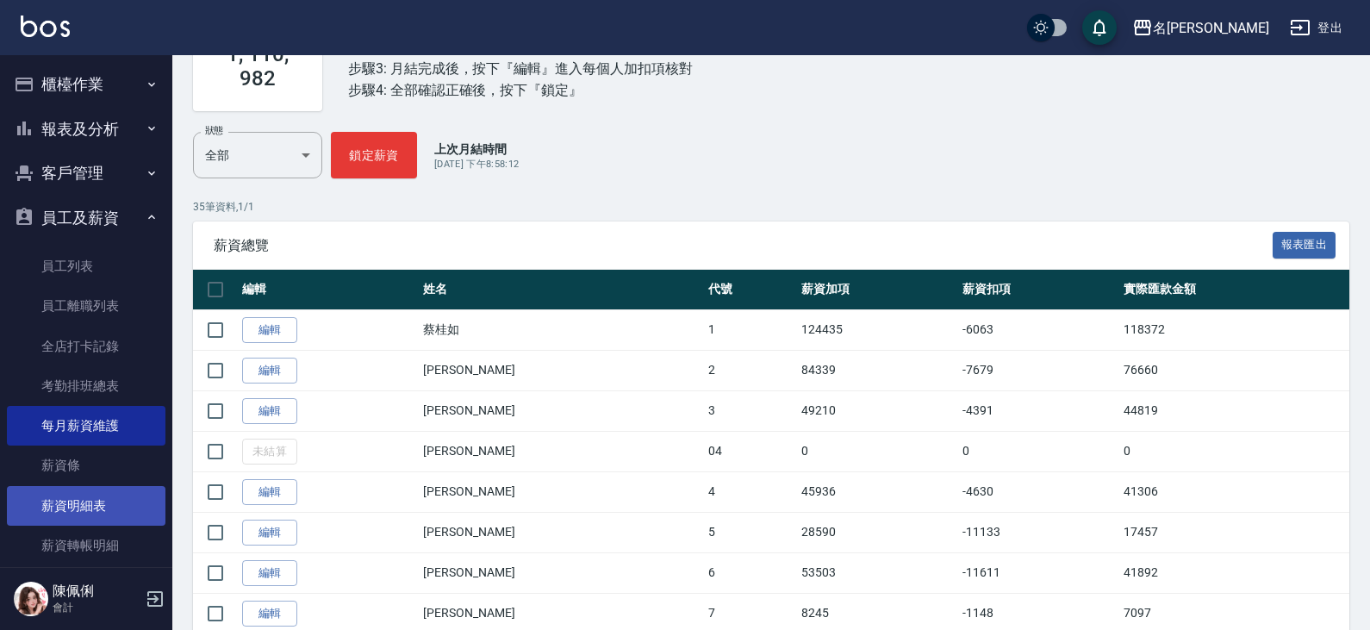
click at [91, 503] on link "薪資明細表" at bounding box center [86, 506] width 159 height 40
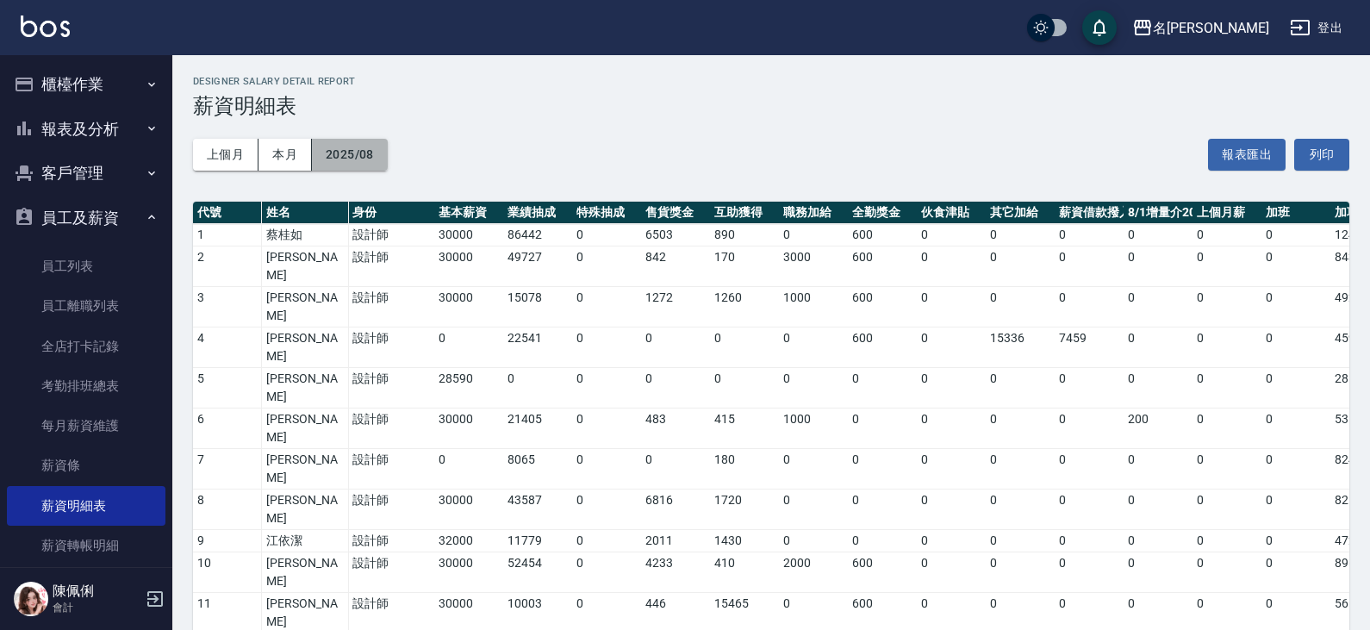
click at [365, 144] on button "2025/08" at bounding box center [350, 155] width 76 height 32
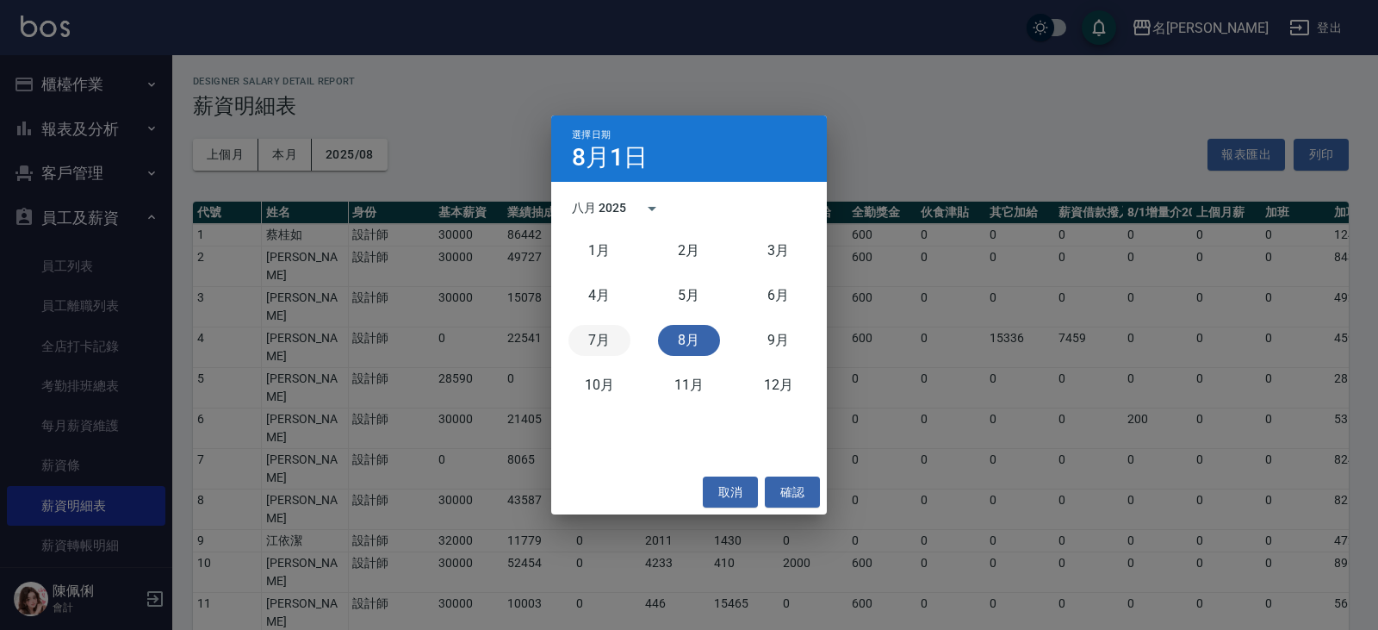
click at [604, 344] on button "7月" at bounding box center [600, 340] width 62 height 31
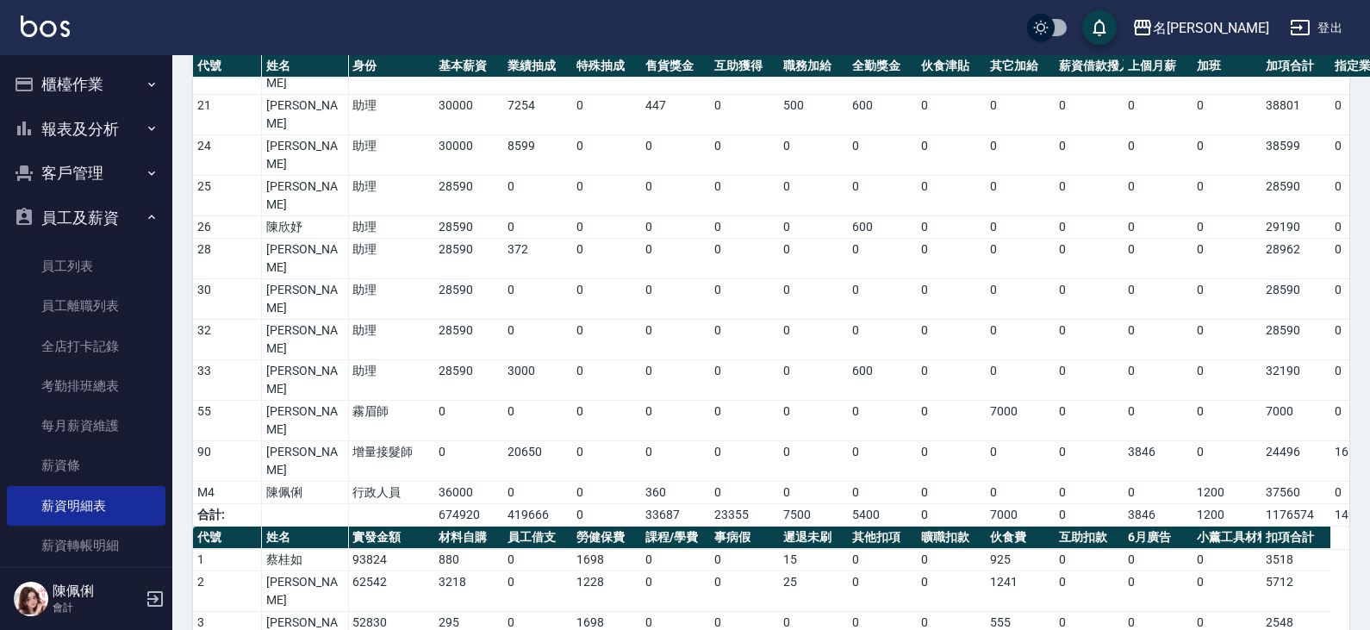
scroll to position [860, 0]
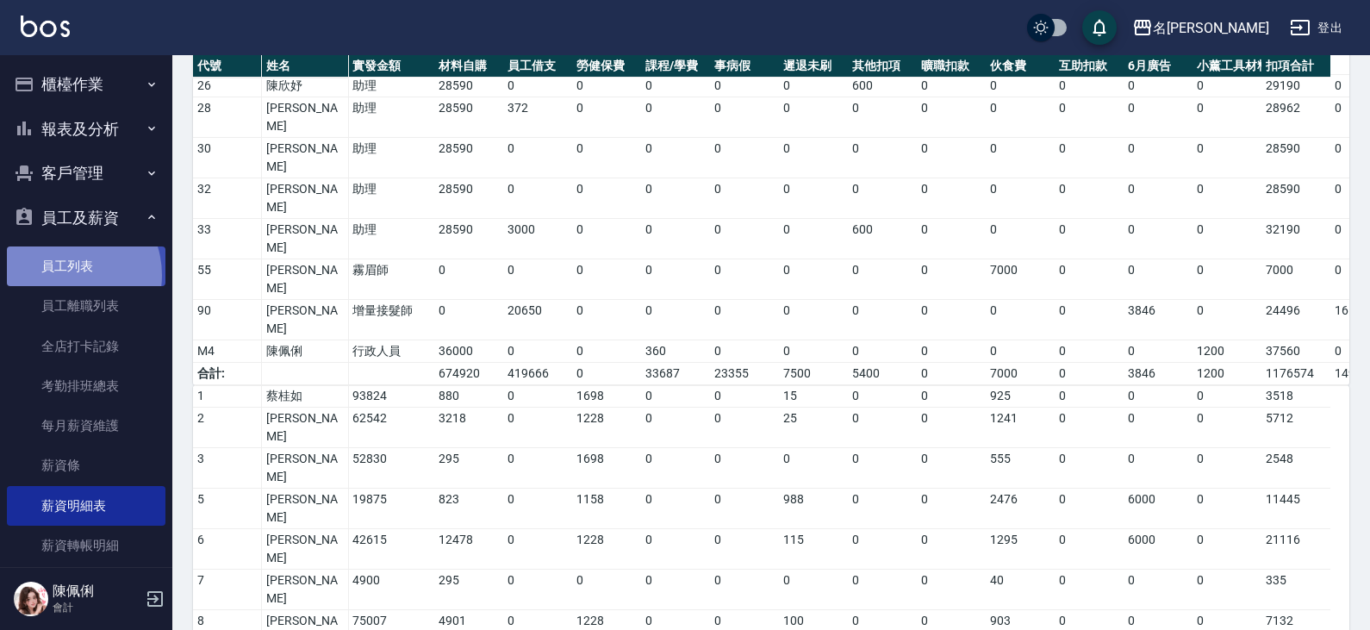
click at [65, 275] on link "員工列表" at bounding box center [86, 266] width 159 height 40
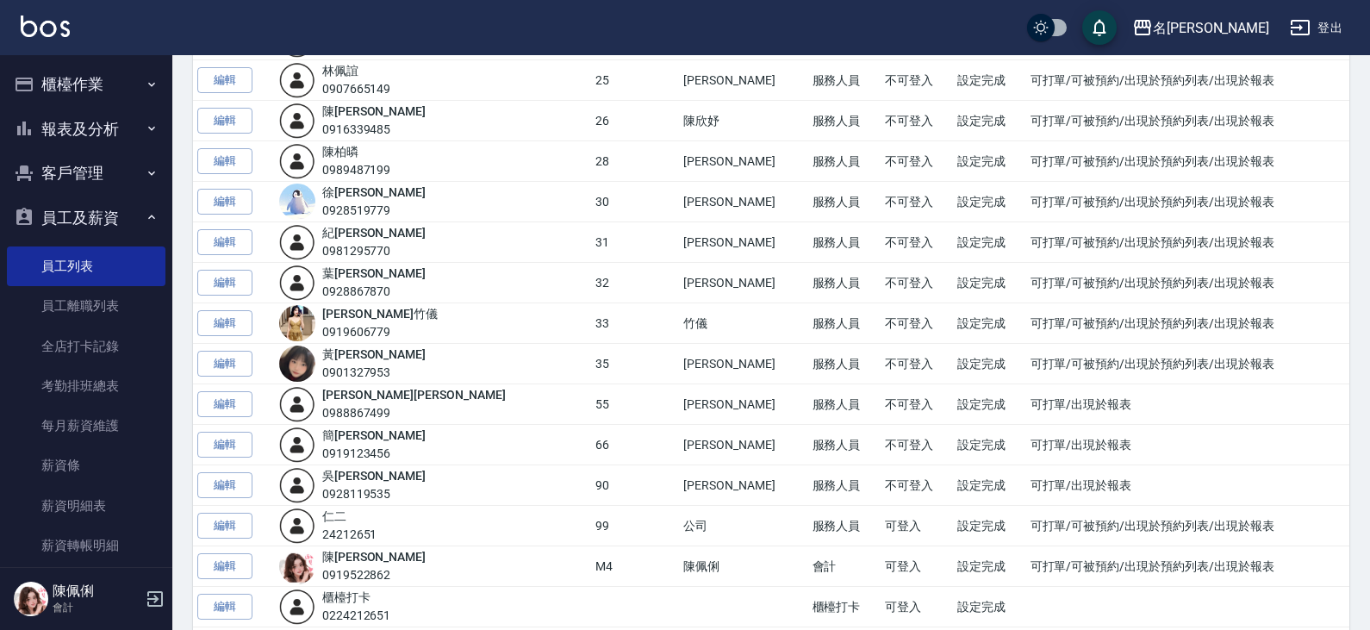
scroll to position [1117, 0]
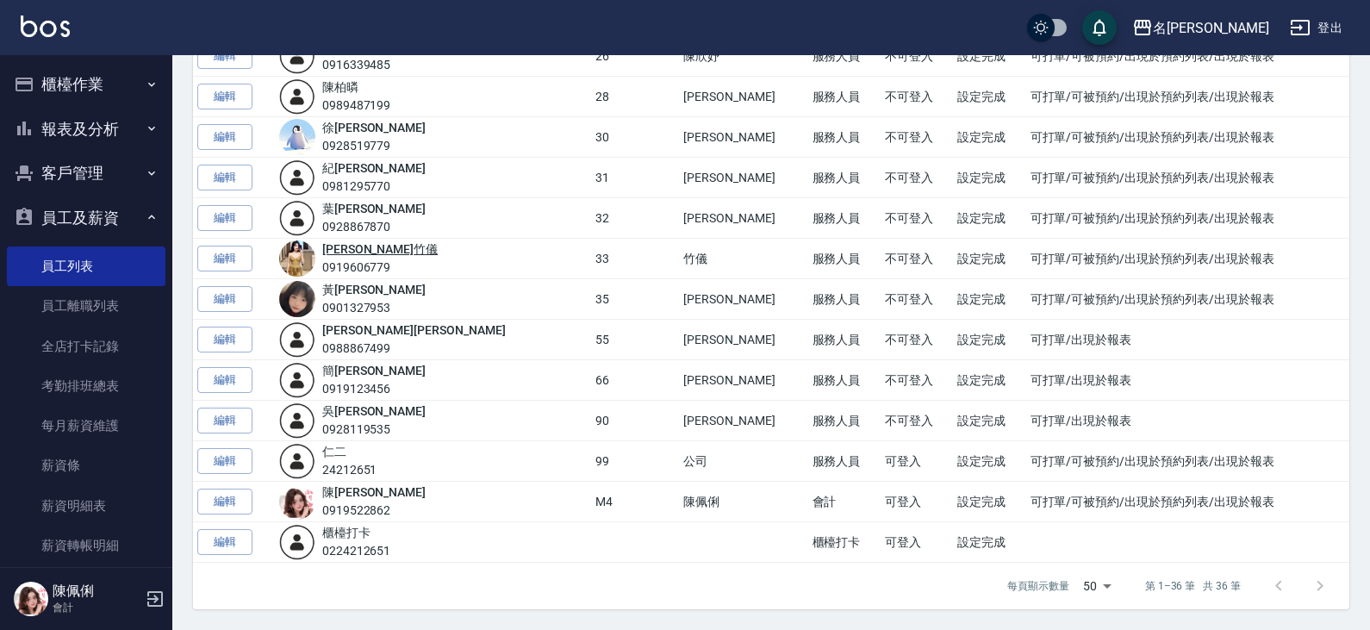
click at [373, 250] on link "阮氏 竹儀" at bounding box center [379, 249] width 115 height 14
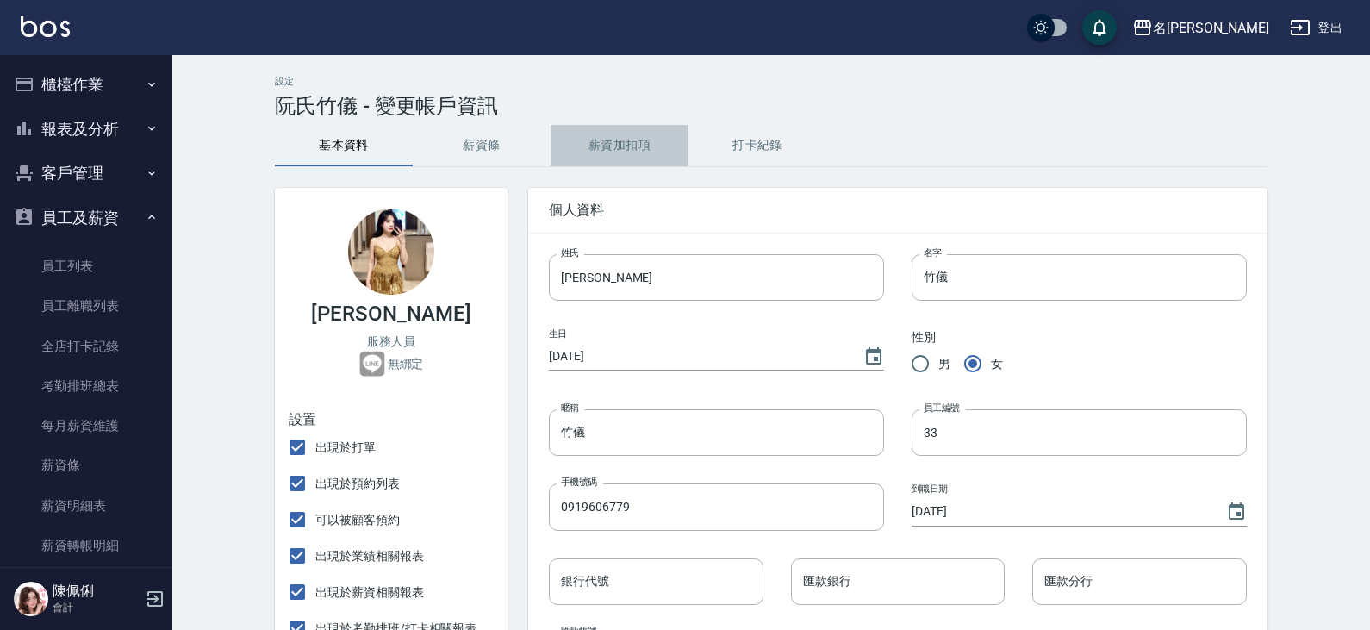
click at [643, 137] on button "薪資加扣項" at bounding box center [619, 145] width 138 height 41
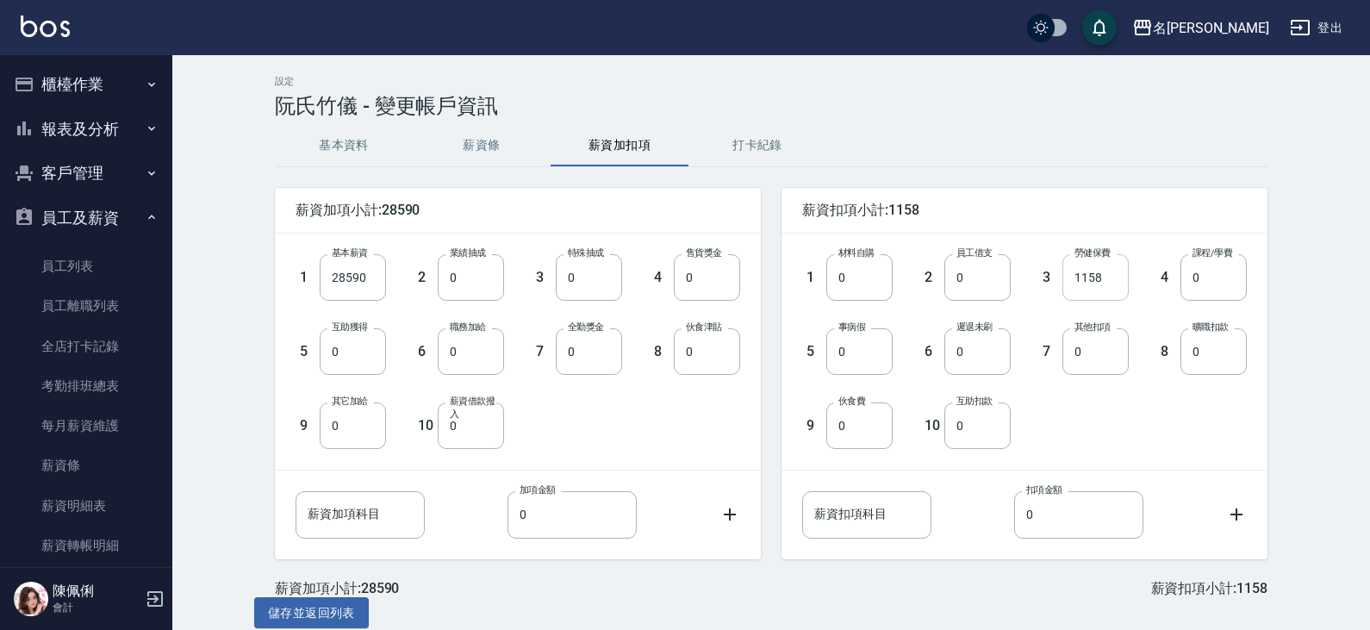
click at [1116, 276] on input "1158" at bounding box center [1095, 277] width 66 height 47
drag, startPoint x: 1098, startPoint y: 280, endPoint x: 1048, endPoint y: 270, distance: 51.0
click at [1048, 270] on div "3 勞健保費 1158 勞健保費" at bounding box center [1069, 264] width 118 height 74
type input "1101"
click at [324, 618] on button "儲存並返回列表" at bounding box center [311, 613] width 115 height 32
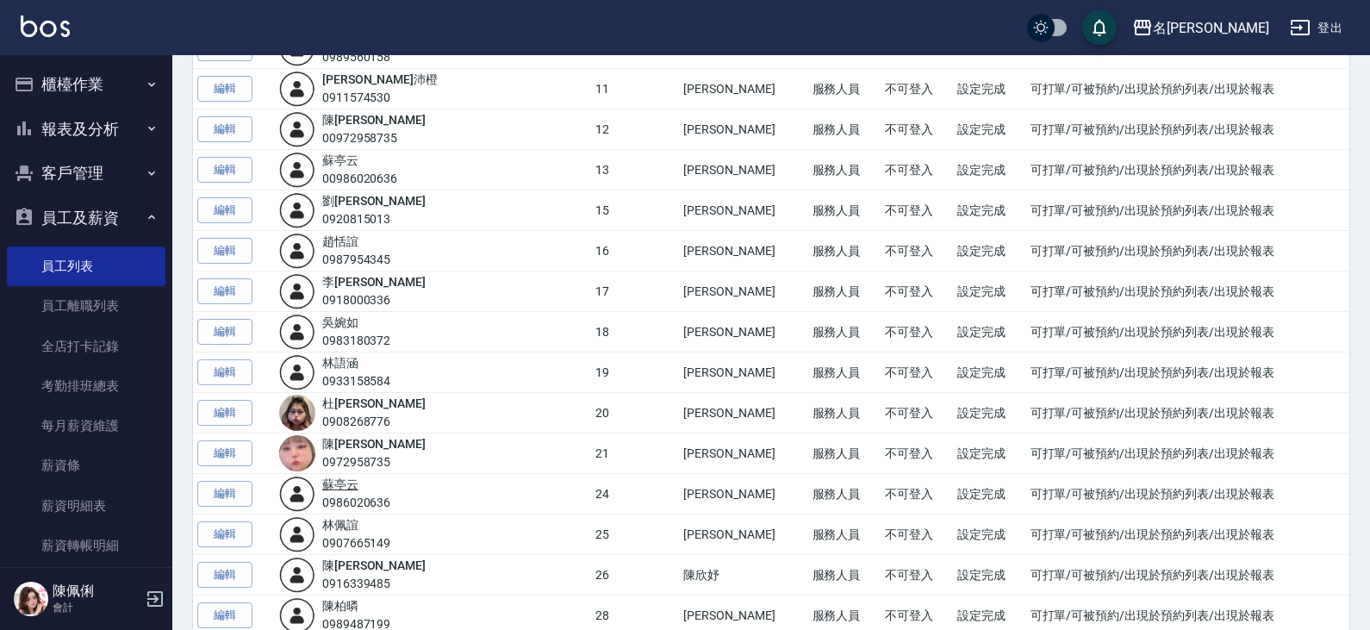
scroll to position [603, 0]
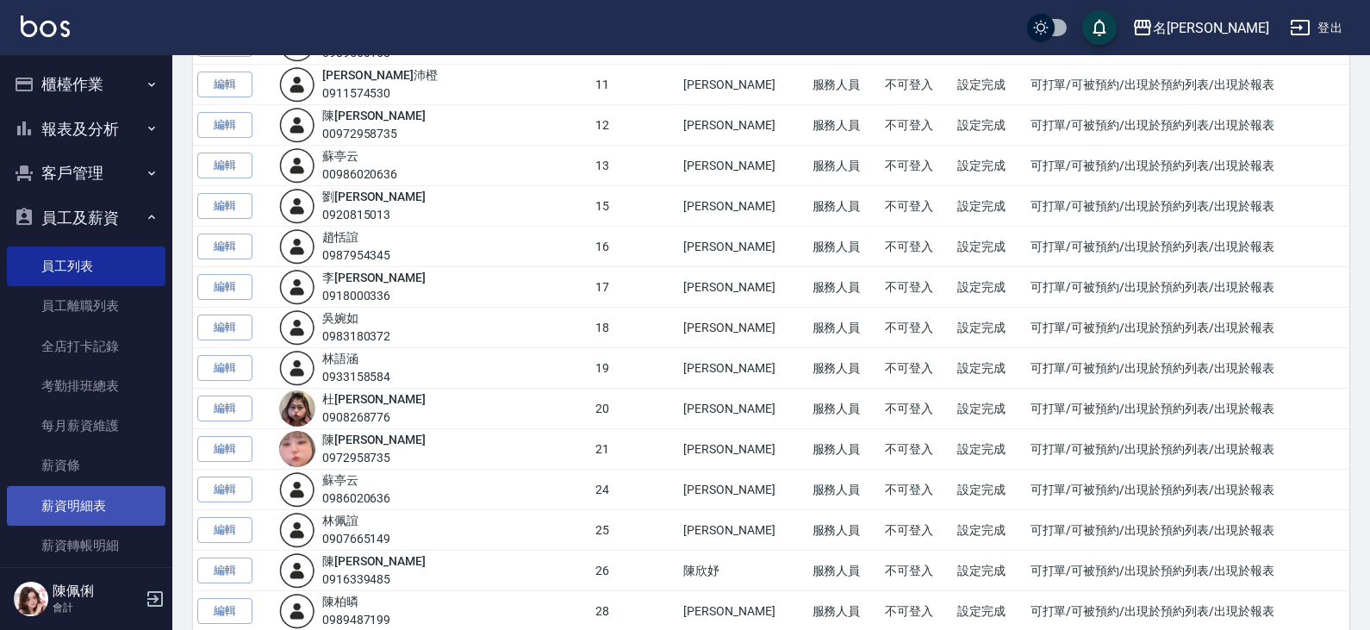
click at [88, 509] on link "薪資明細表" at bounding box center [86, 506] width 159 height 40
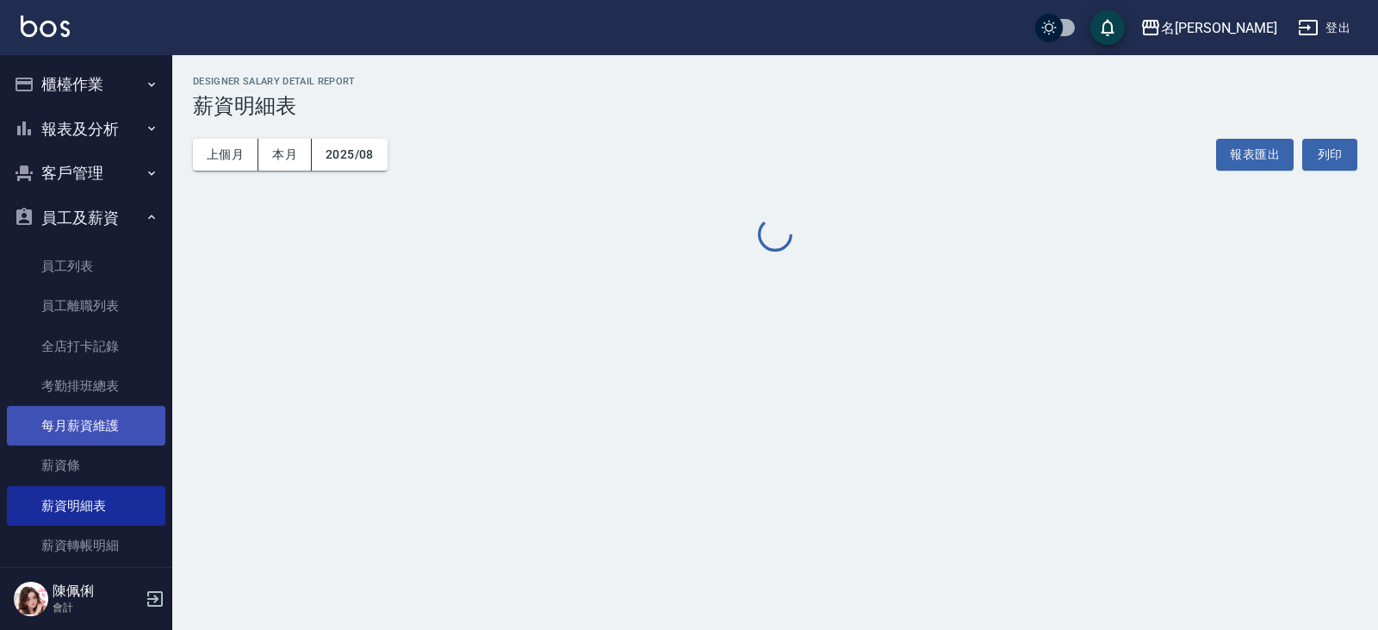
click at [88, 418] on link "每月薪資維護" at bounding box center [86, 426] width 159 height 40
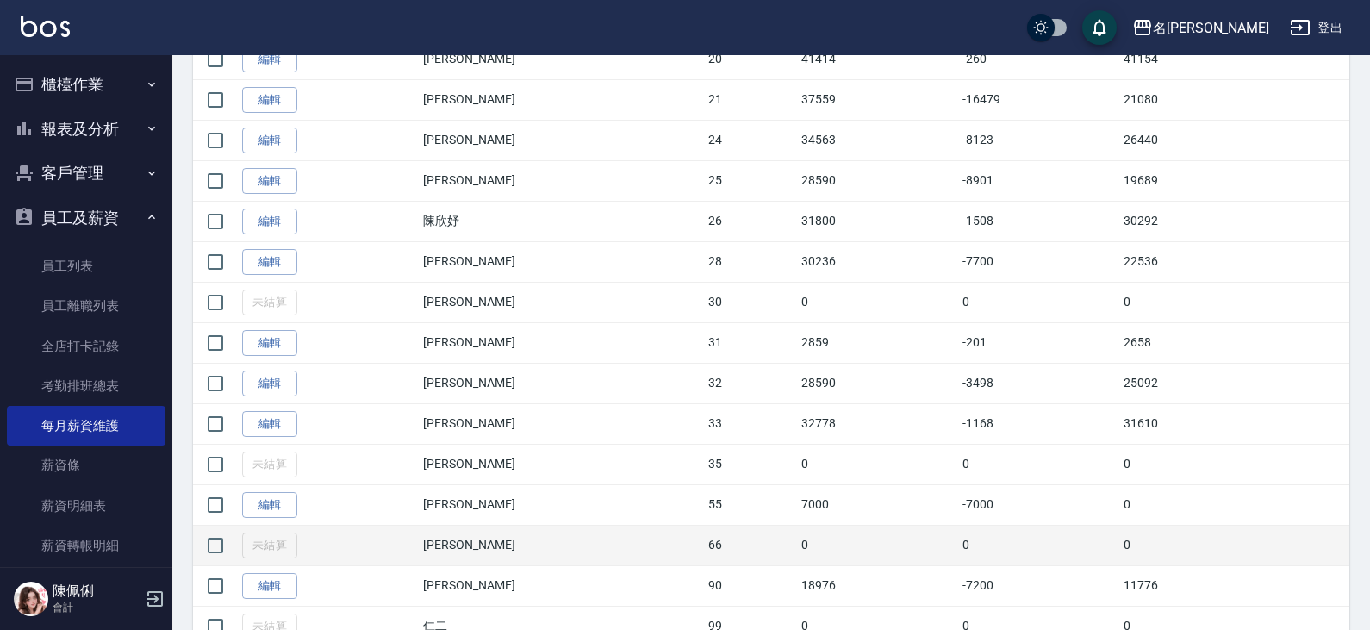
scroll to position [1324, 0]
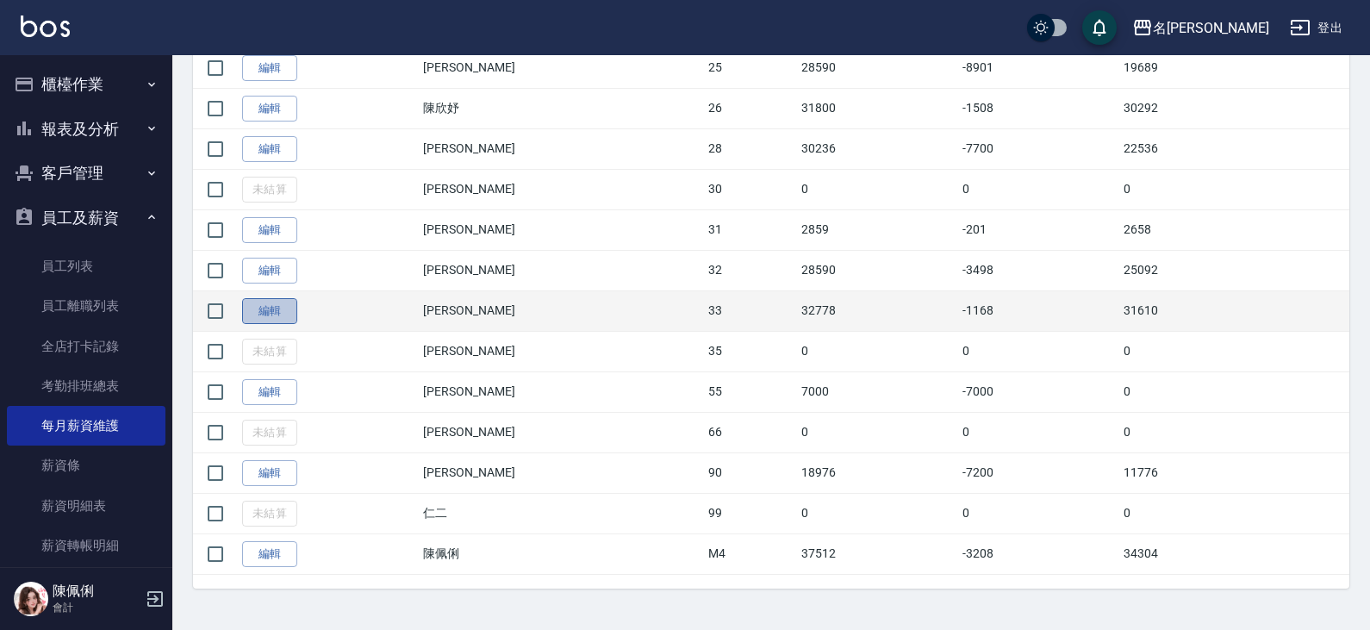
click at [256, 314] on link "編輯" at bounding box center [269, 311] width 55 height 27
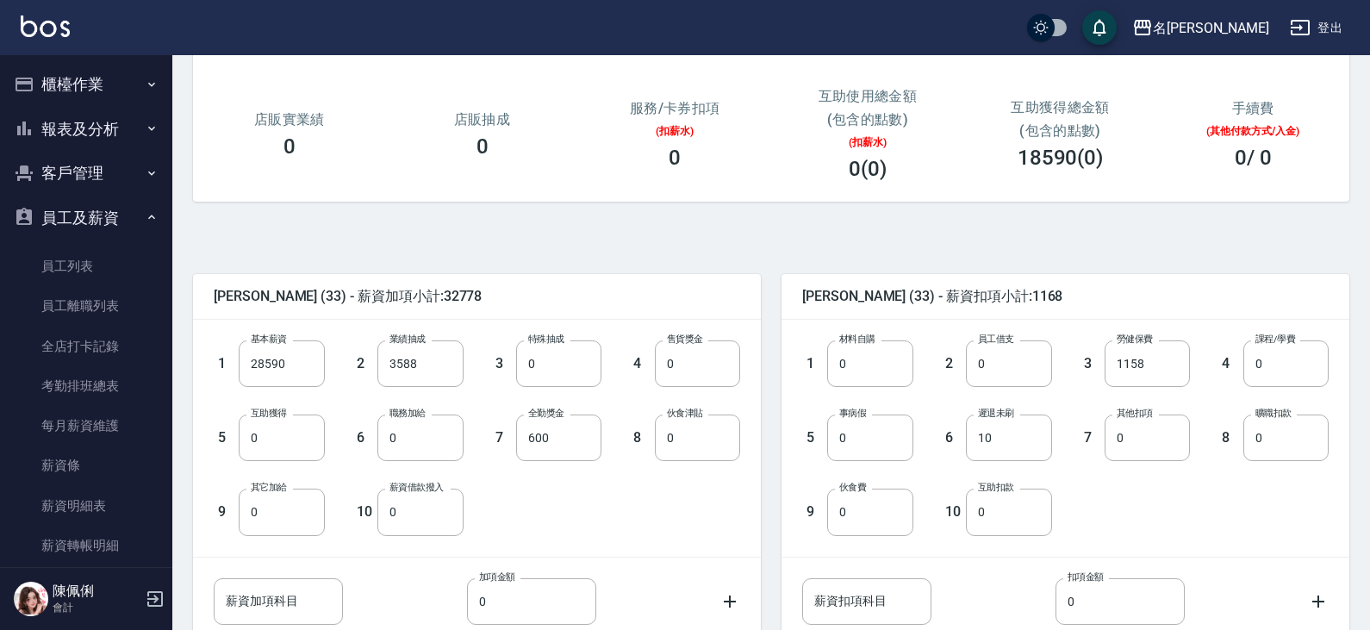
scroll to position [258, 0]
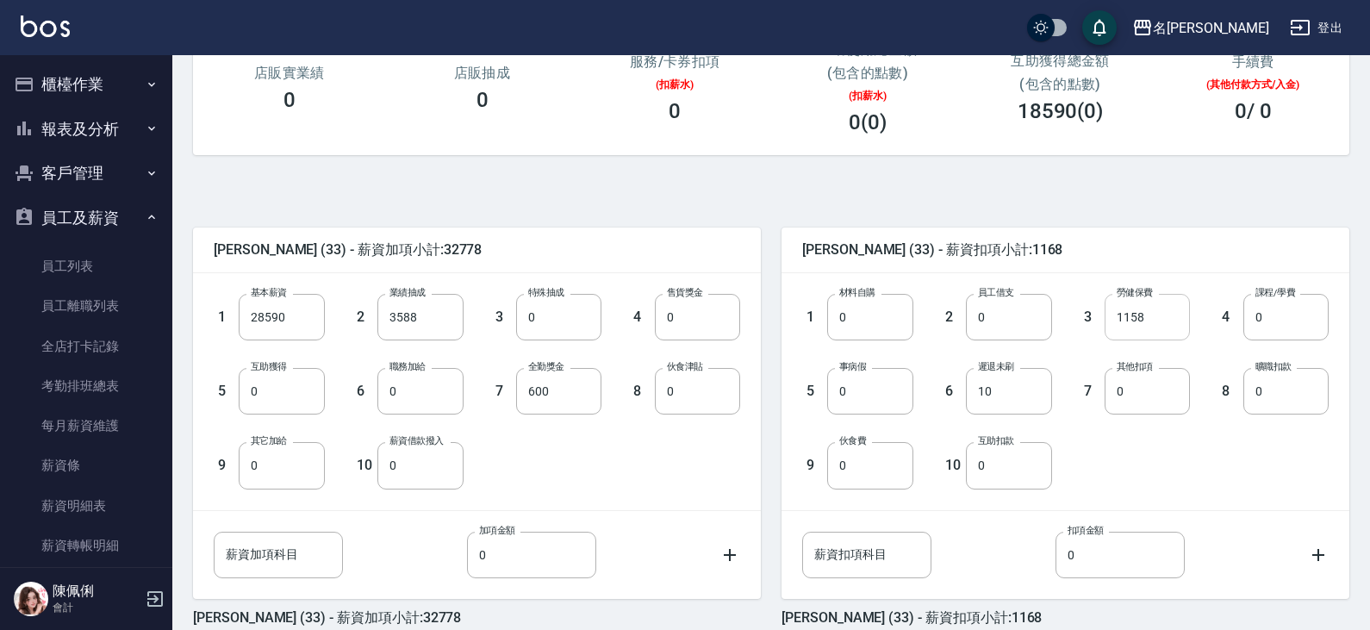
click at [1152, 322] on input "1158" at bounding box center [1146, 317] width 85 height 47
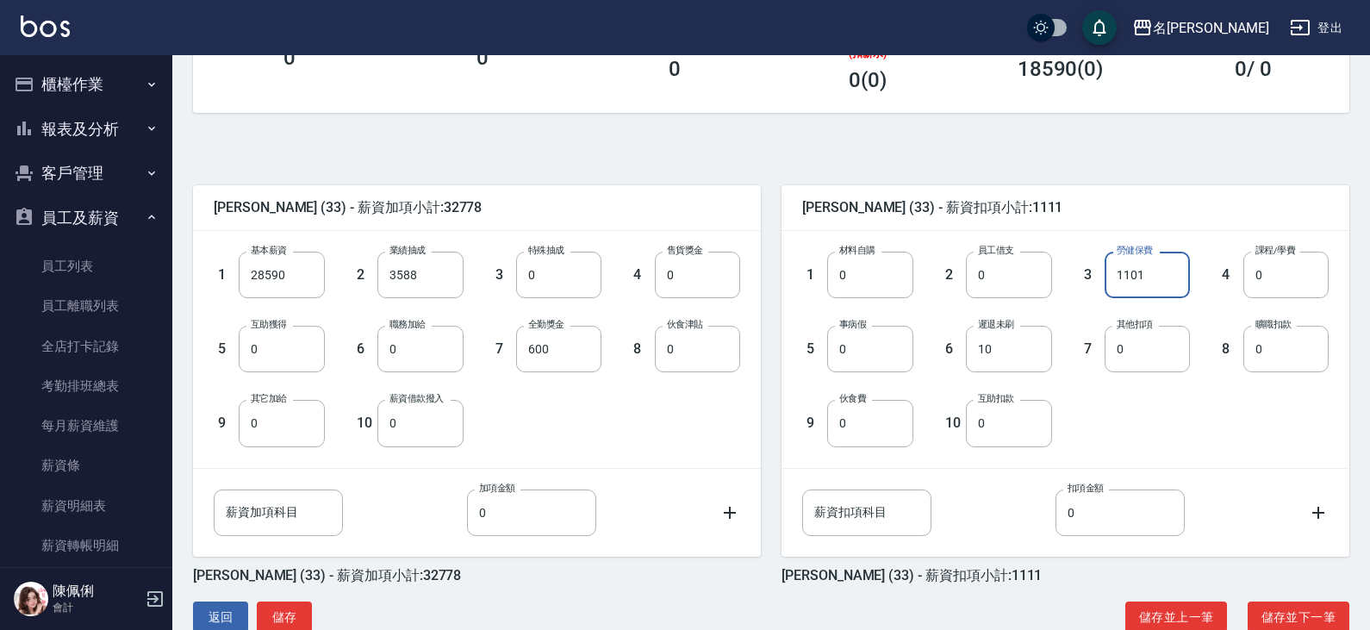
scroll to position [341, 0]
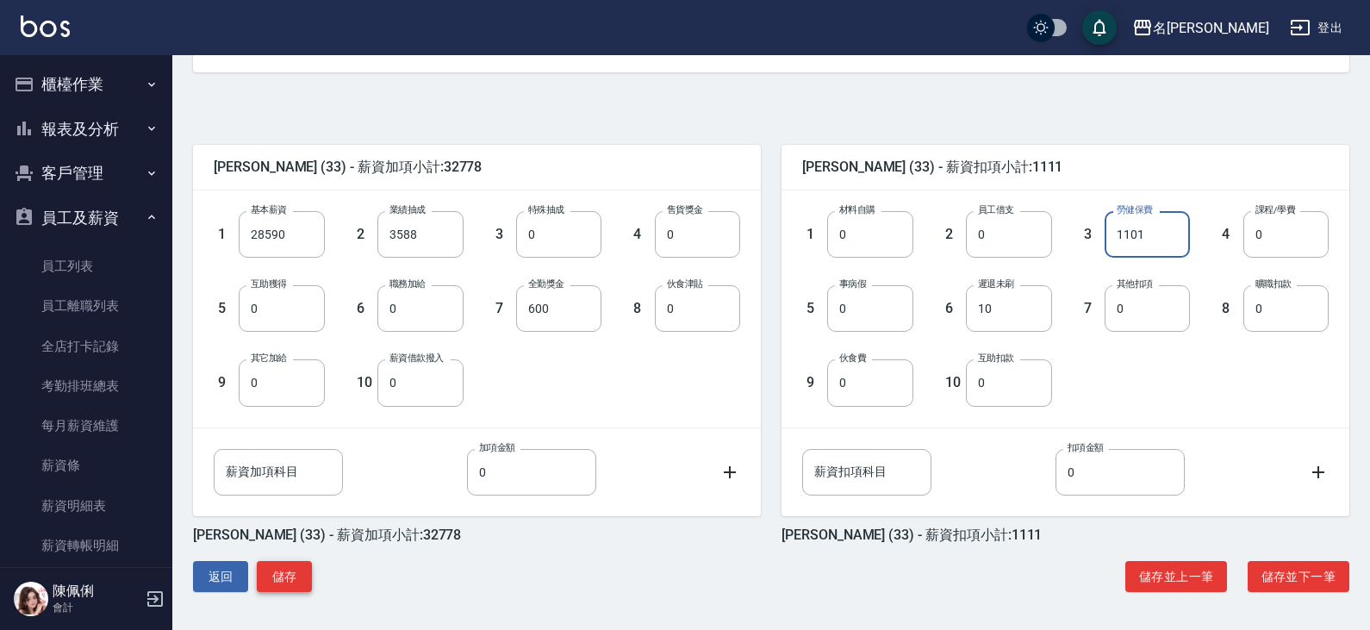
type input "1101"
click at [289, 581] on button "儲存" at bounding box center [284, 577] width 55 height 32
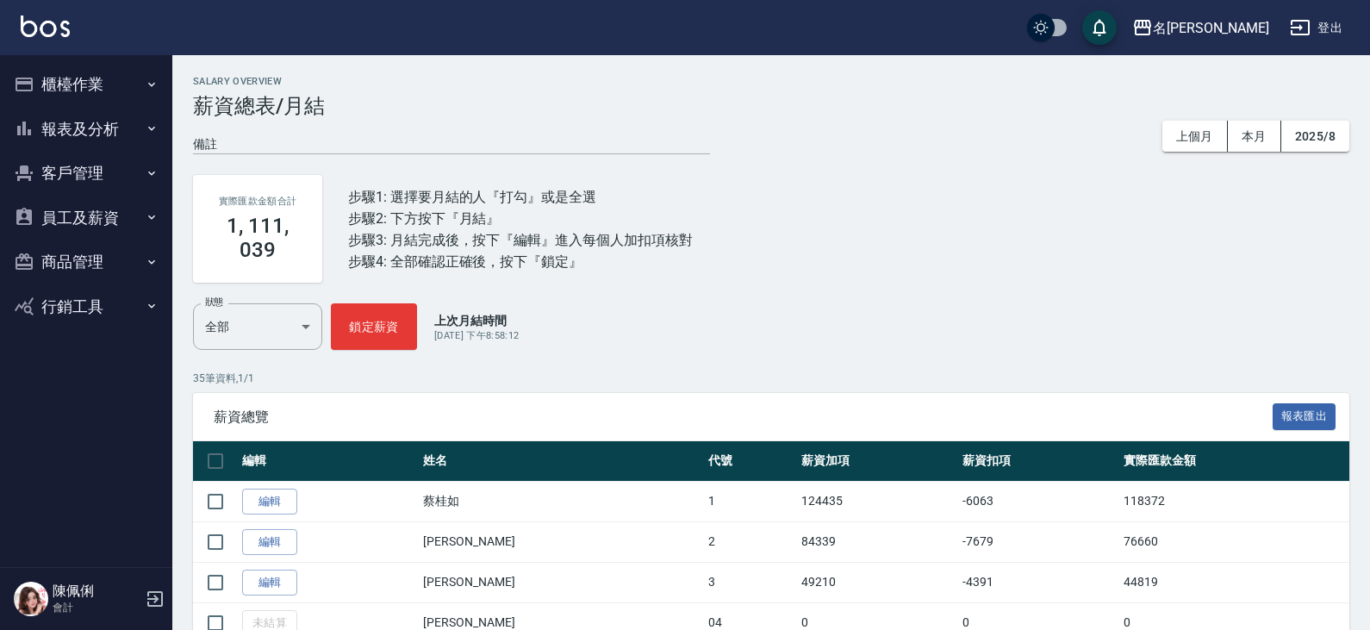
drag, startPoint x: 103, startPoint y: 206, endPoint x: 103, endPoint y: 242, distance: 36.2
click at [103, 207] on button "員工及薪資" at bounding box center [86, 218] width 159 height 45
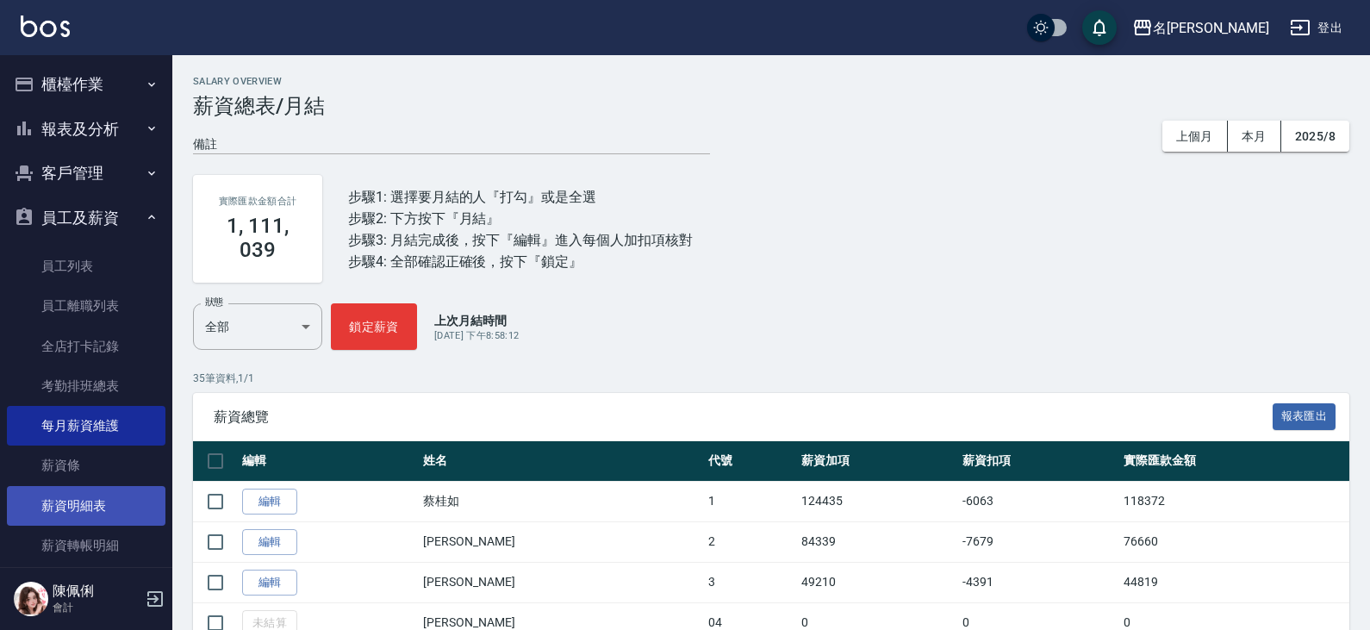
click at [82, 513] on link "薪資明細表" at bounding box center [86, 506] width 159 height 40
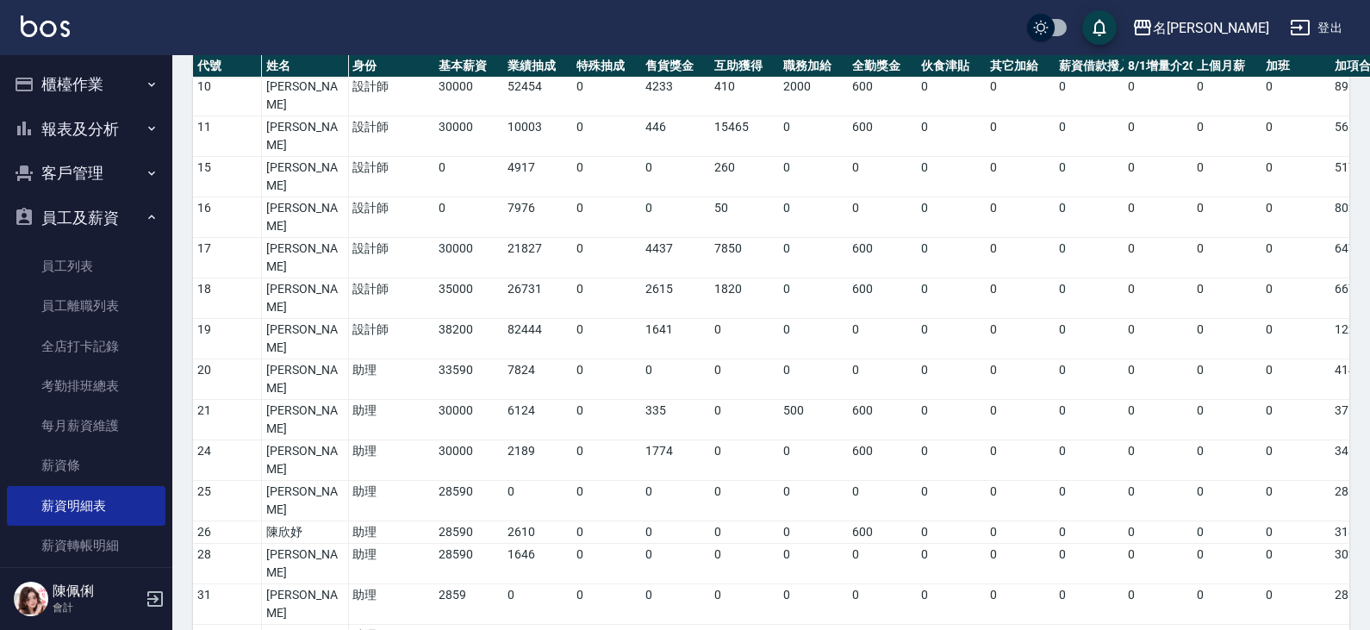
scroll to position [517, 0]
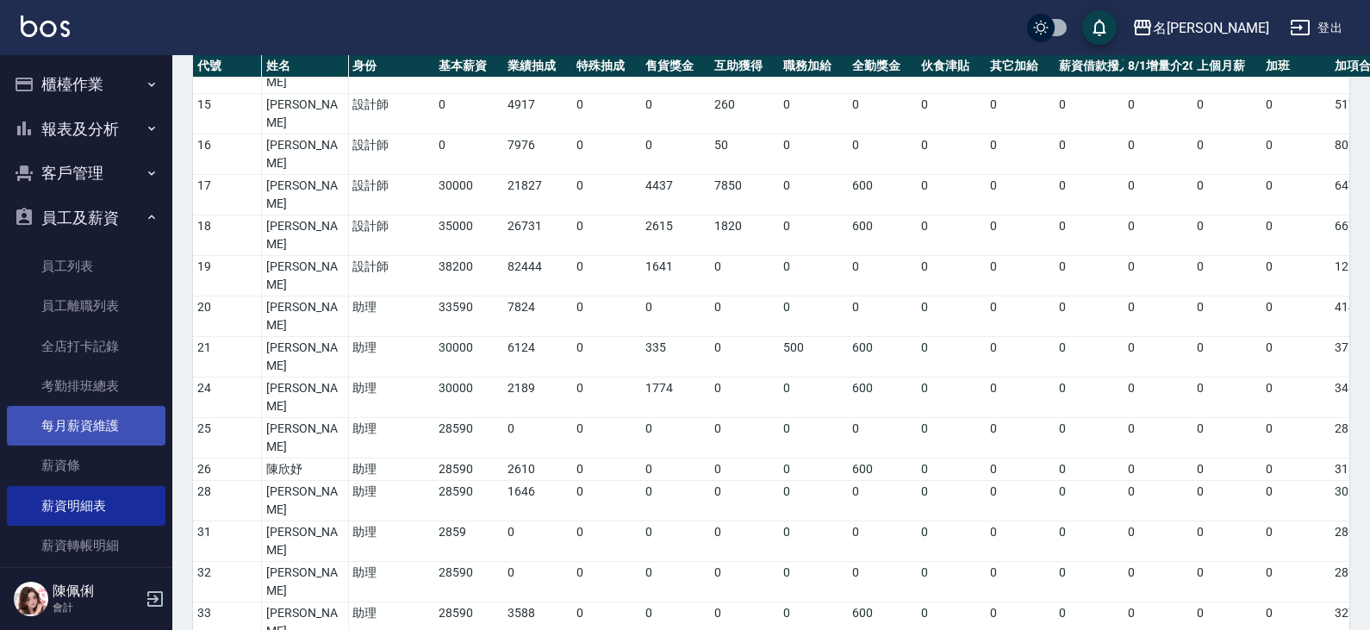
click at [98, 423] on link "每月薪資維護" at bounding box center [86, 426] width 159 height 40
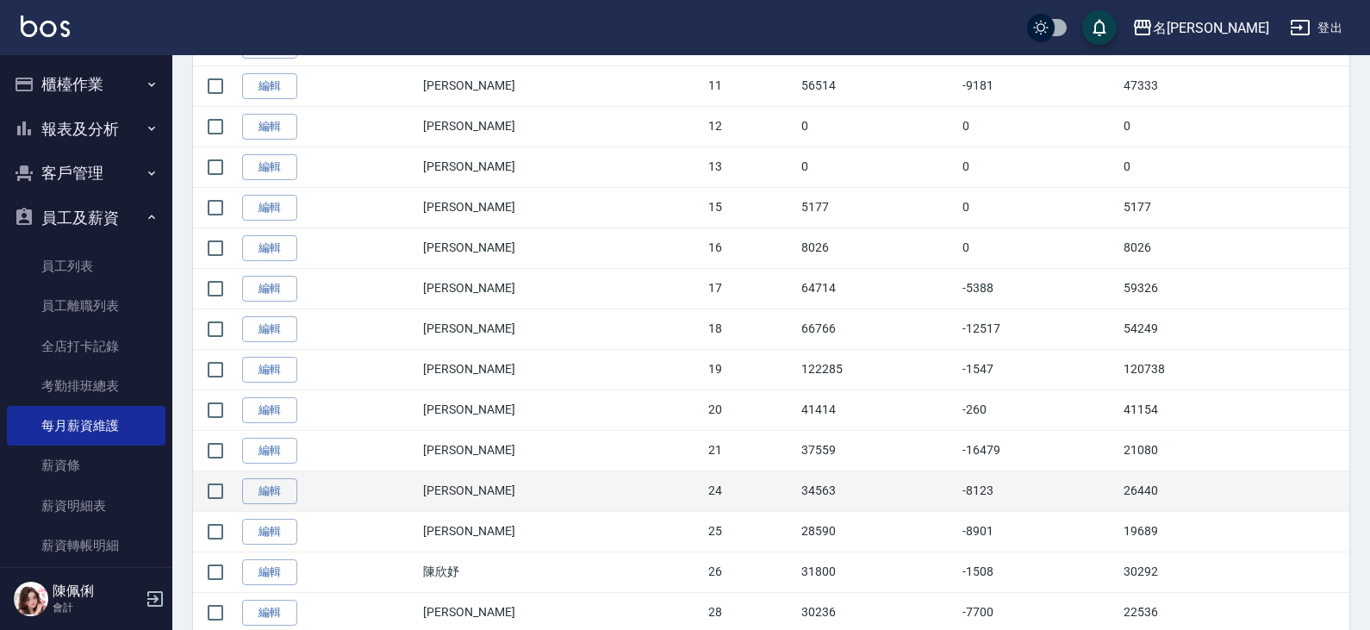
scroll to position [861, 0]
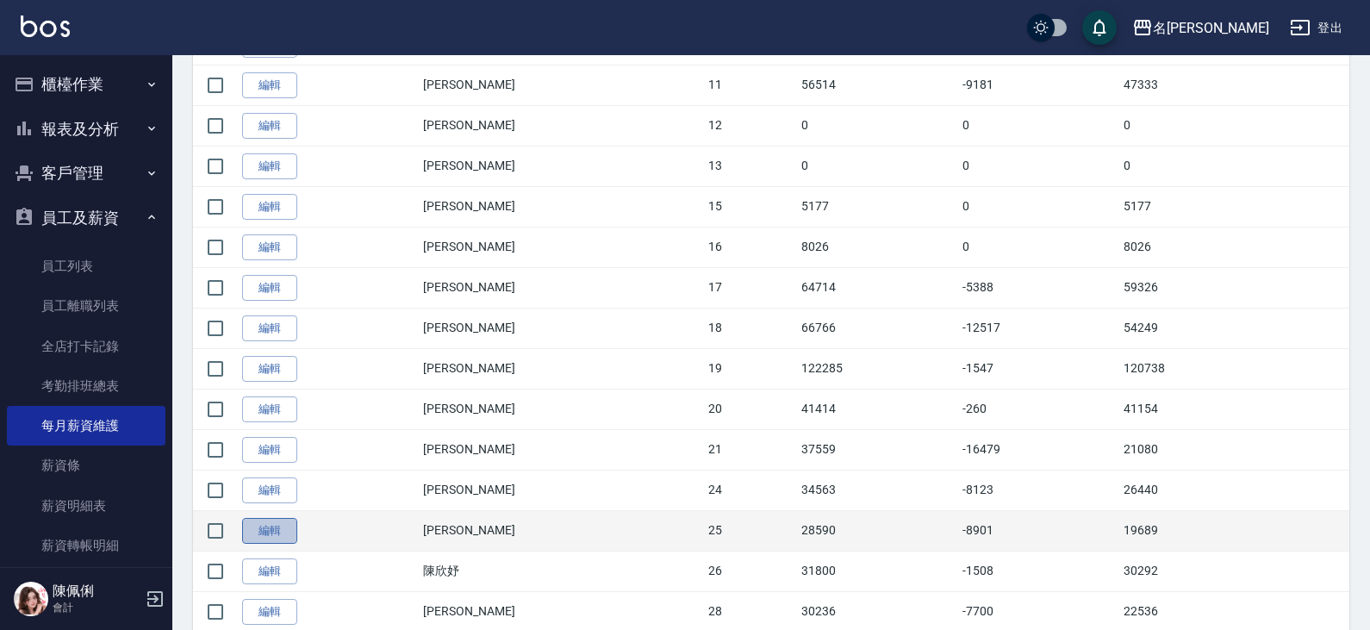
click at [263, 528] on link "編輯" at bounding box center [269, 531] width 55 height 27
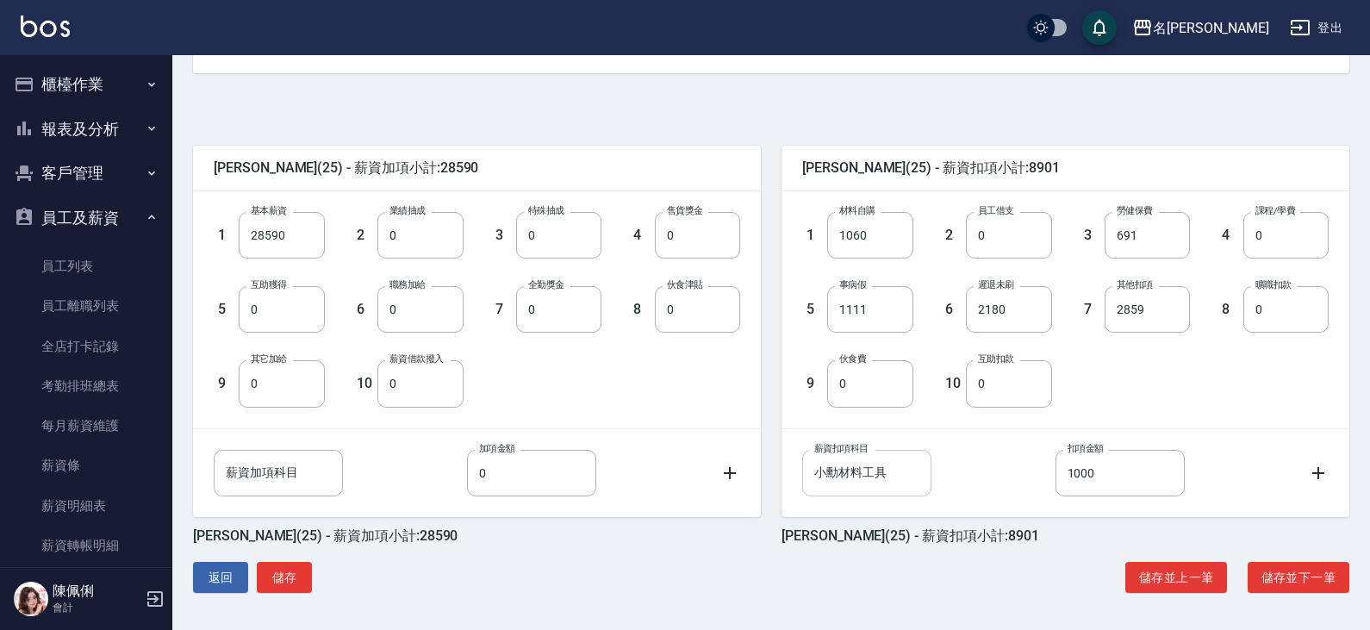
scroll to position [341, 0]
click at [293, 242] on input "28590" at bounding box center [281, 234] width 85 height 47
click at [1147, 312] on input "2859" at bounding box center [1146, 308] width 85 height 47
click at [297, 233] on input "25731" at bounding box center [281, 234] width 85 height 47
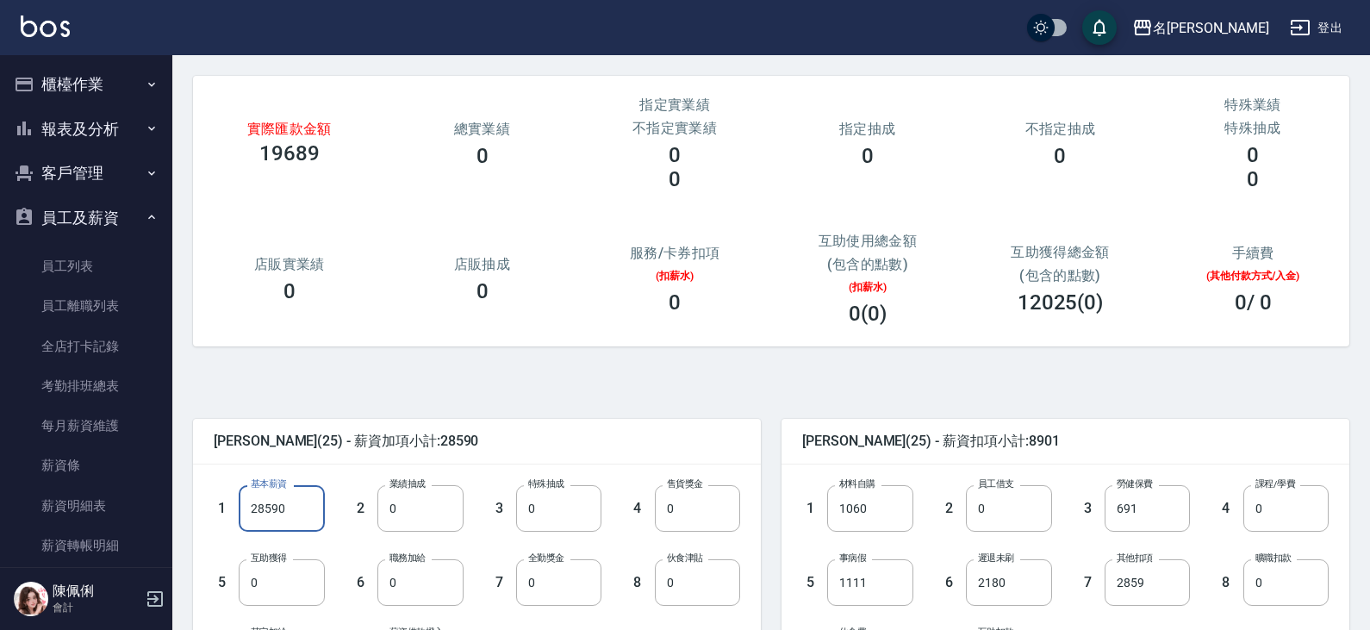
scroll to position [172, 0]
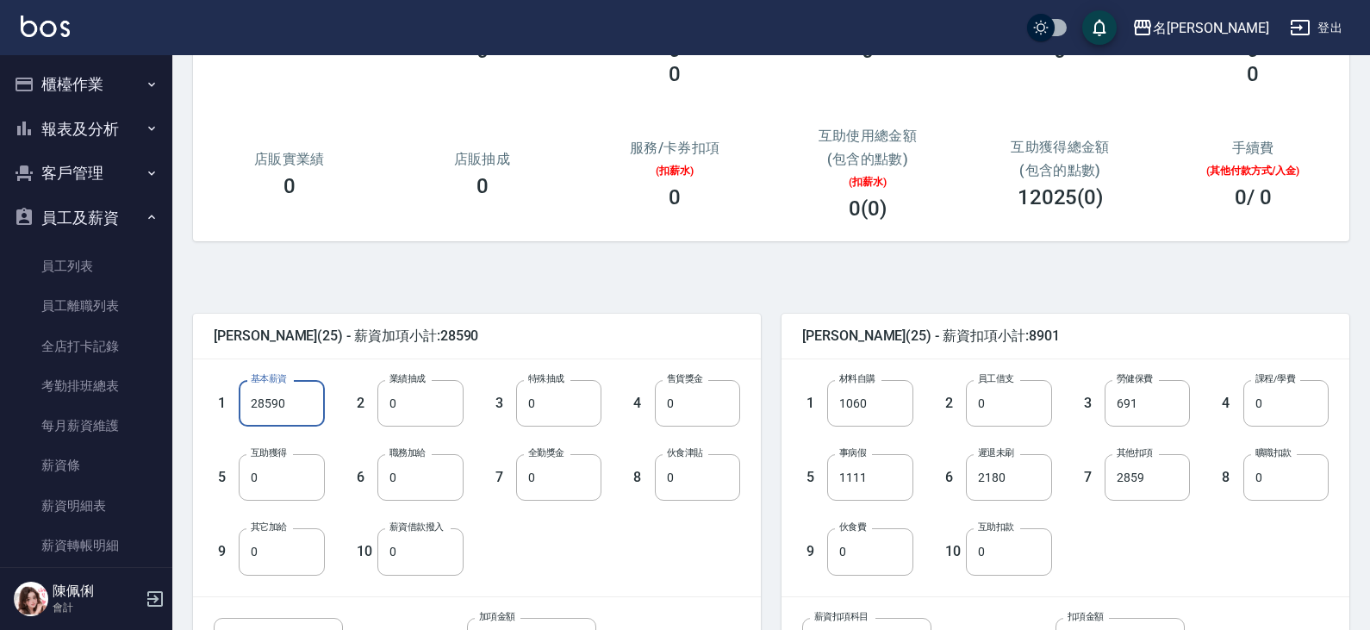
drag, startPoint x: 288, startPoint y: 400, endPoint x: 301, endPoint y: 368, distance: 34.7
click at [196, 400] on div "1 基本薪資 28590 基本薪資" at bounding box center [255, 389] width 139 height 74
type input "28590"
click at [698, 348] on div "林佩誼 (25) - 薪資加項小計:28590" at bounding box center [477, 336] width 568 height 45
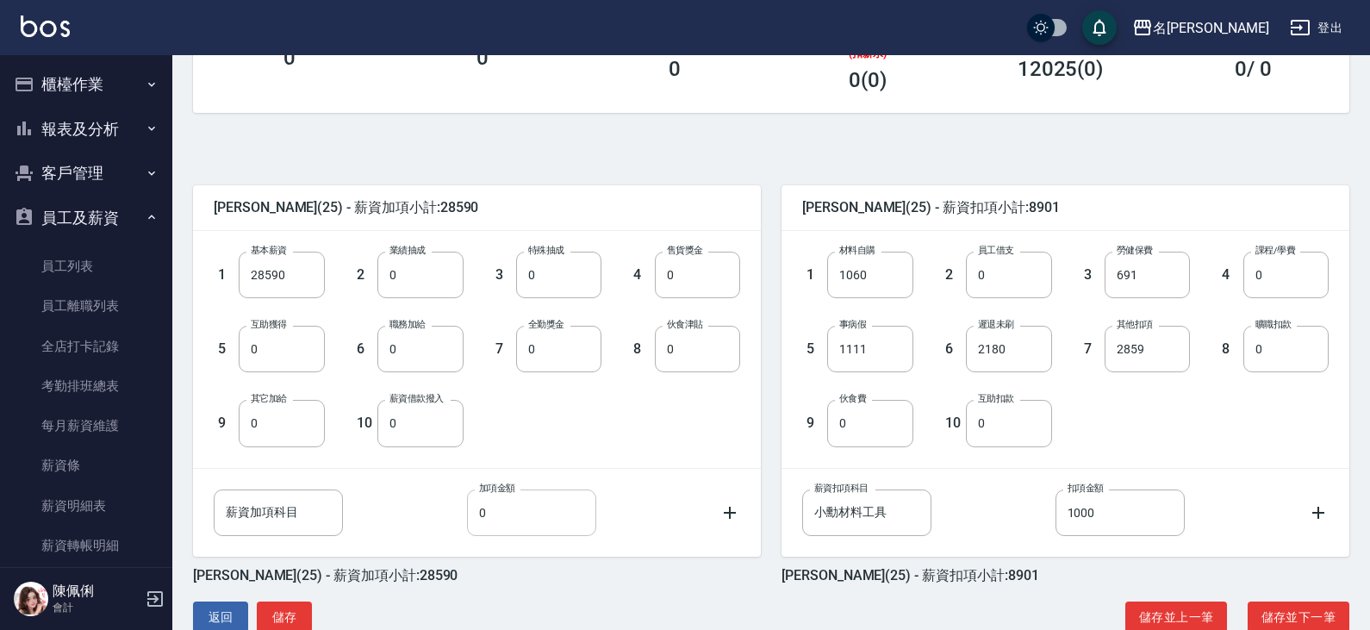
scroll to position [341, 0]
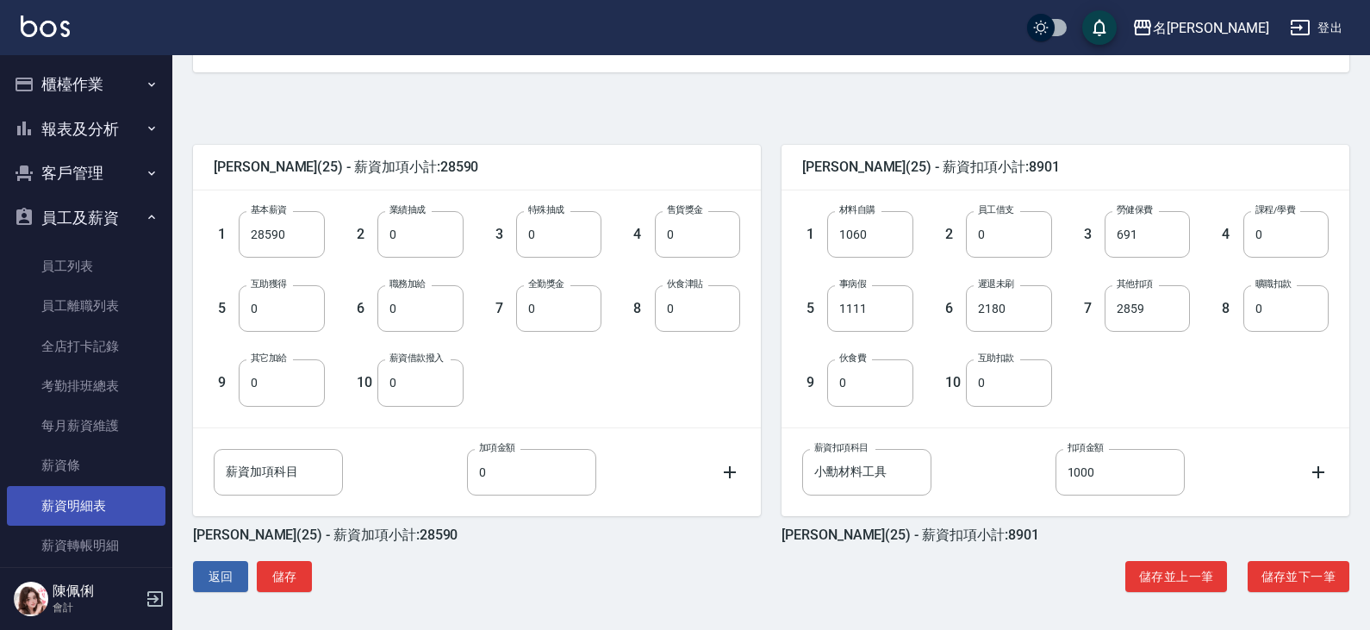
click at [80, 497] on link "薪資明細表" at bounding box center [86, 506] width 159 height 40
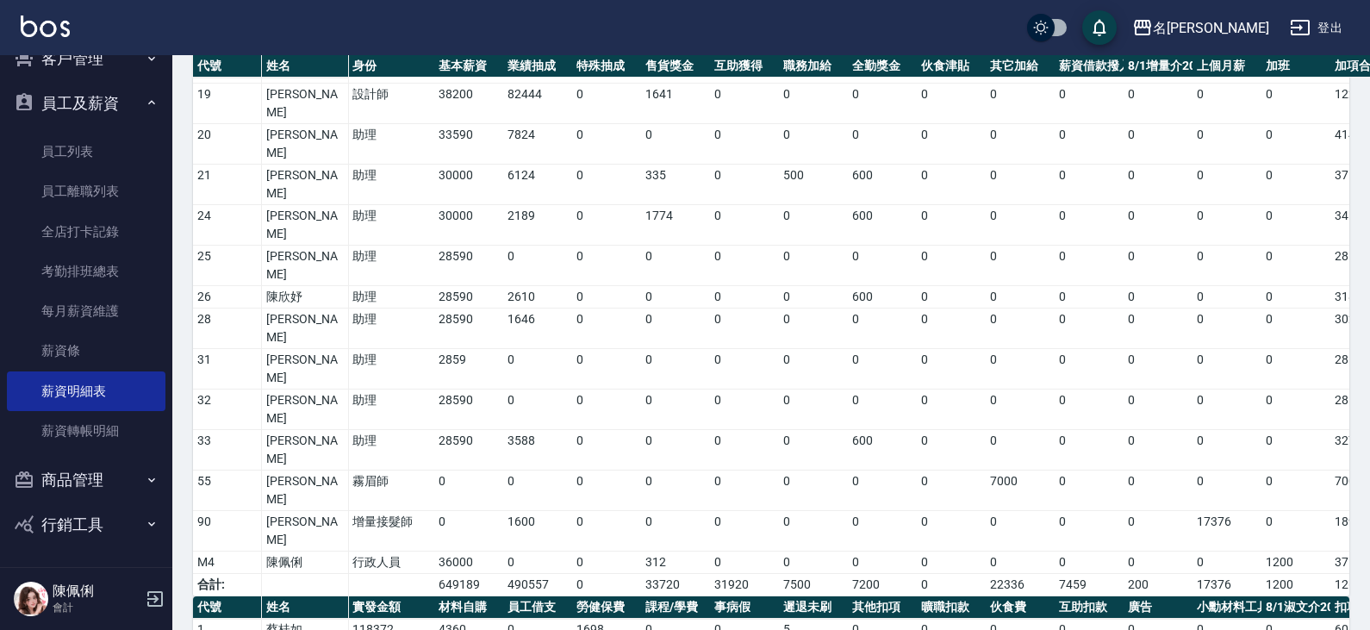
scroll to position [917, 0]
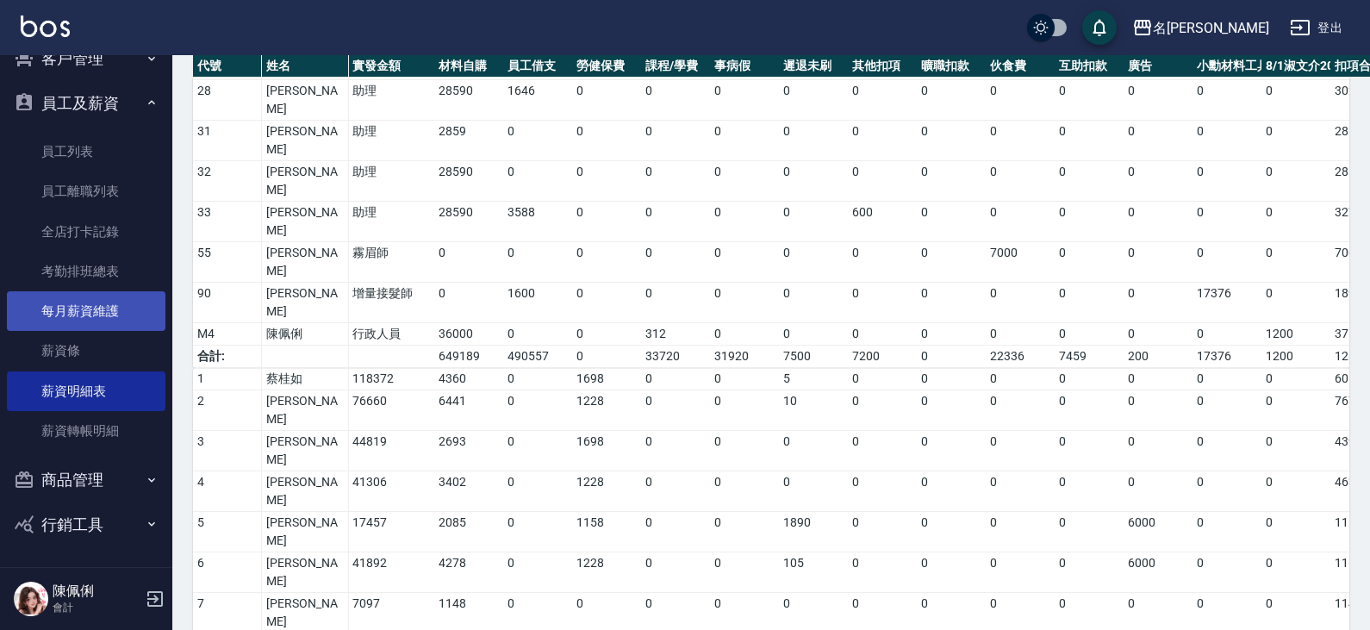
click at [90, 308] on link "每月薪資維護" at bounding box center [86, 311] width 159 height 40
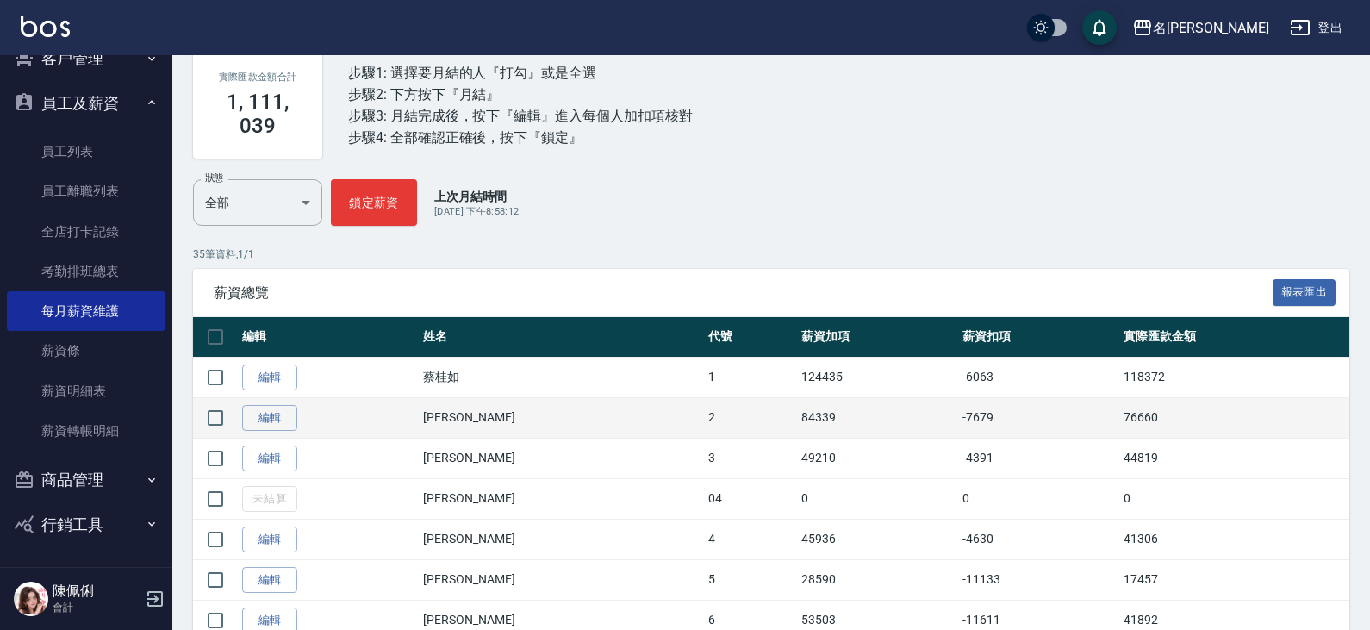
scroll to position [172, 0]
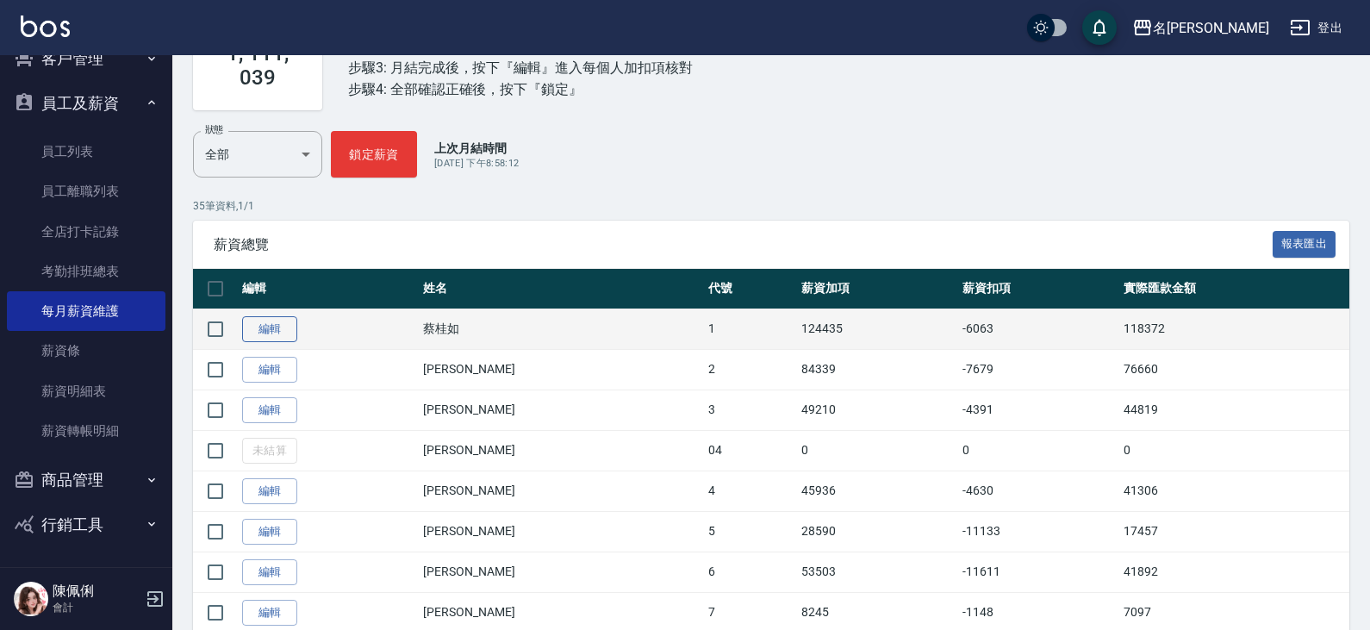
click at [279, 329] on link "編輯" at bounding box center [269, 329] width 55 height 27
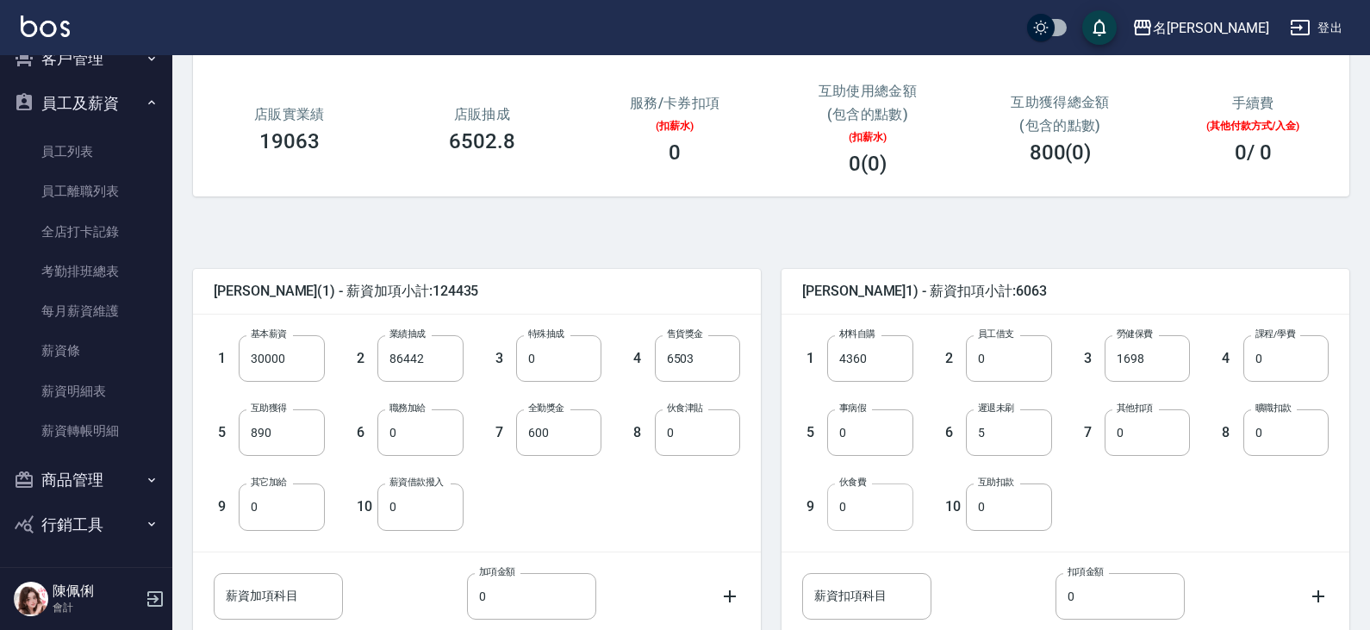
scroll to position [258, 0]
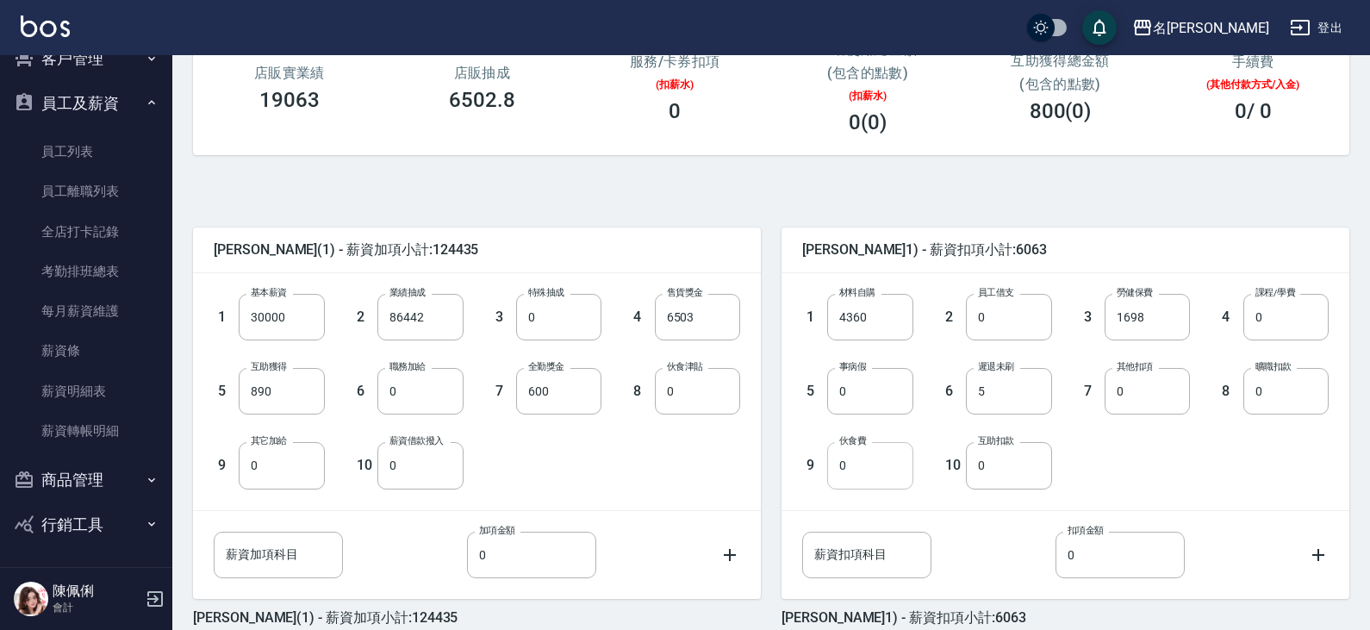
click at [856, 464] on input "0" at bounding box center [869, 465] width 85 height 47
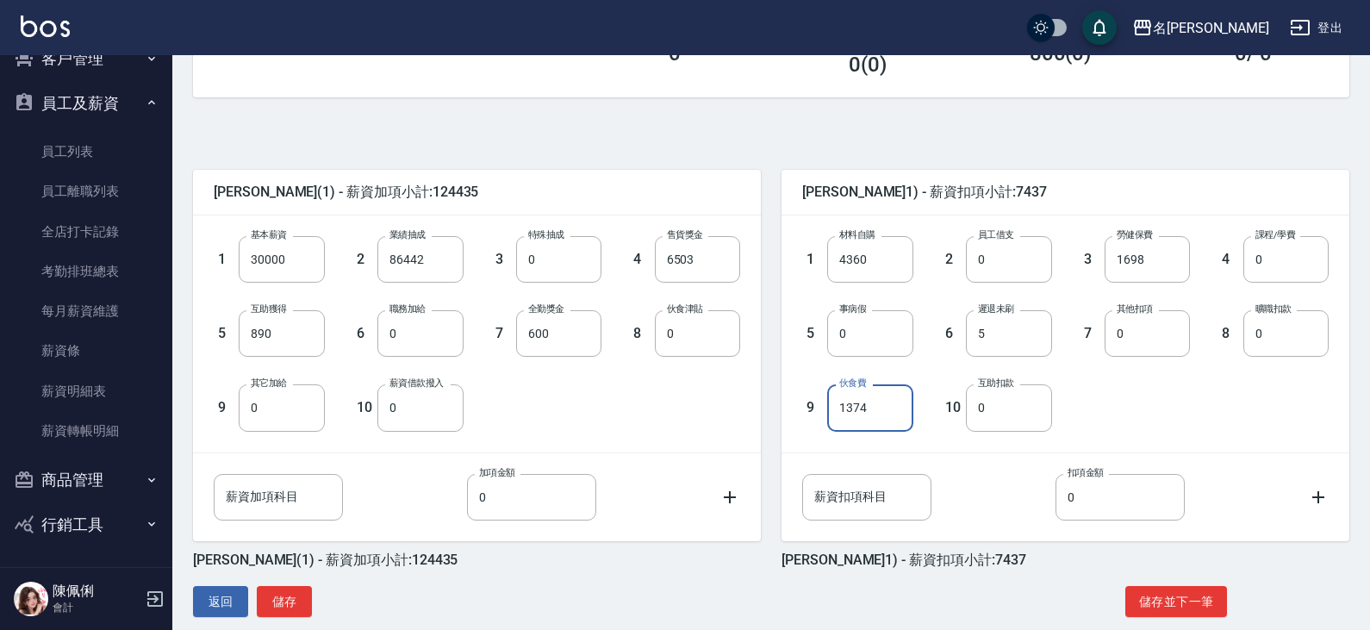
scroll to position [341, 0]
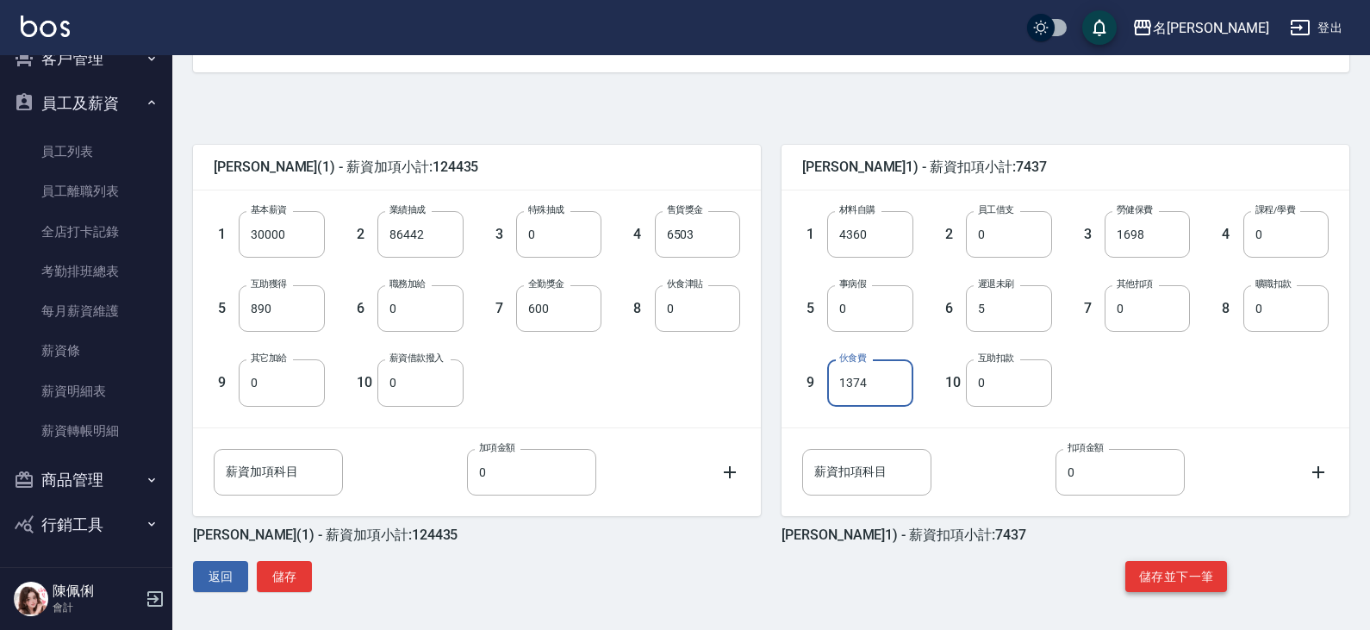
type input "1374"
click at [1159, 581] on button "儲存並下一筆" at bounding box center [1176, 577] width 102 height 32
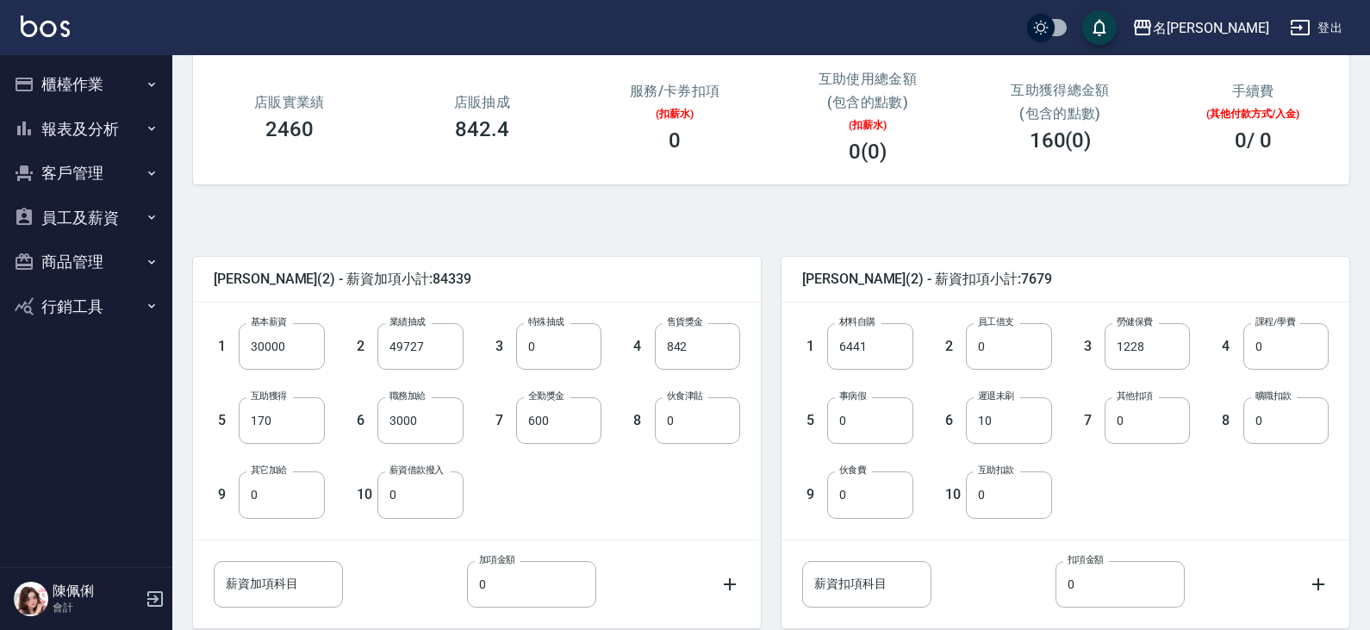
scroll to position [258, 0]
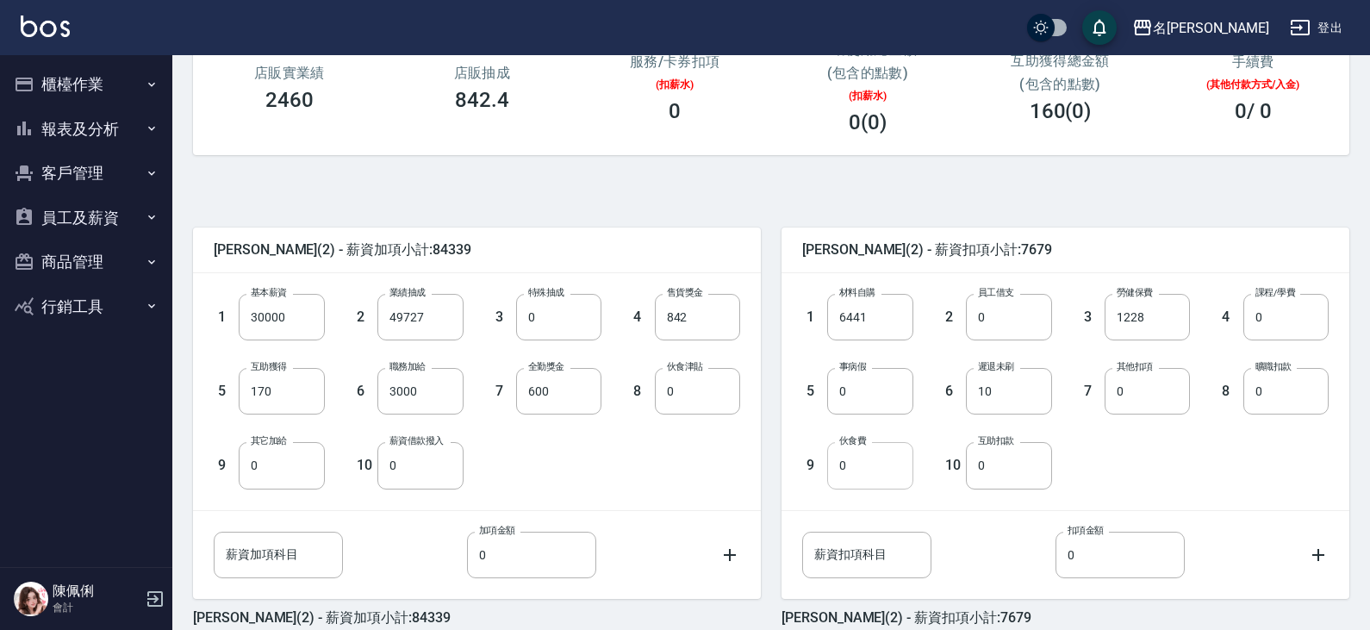
click at [870, 458] on input "0" at bounding box center [869, 465] width 85 height 47
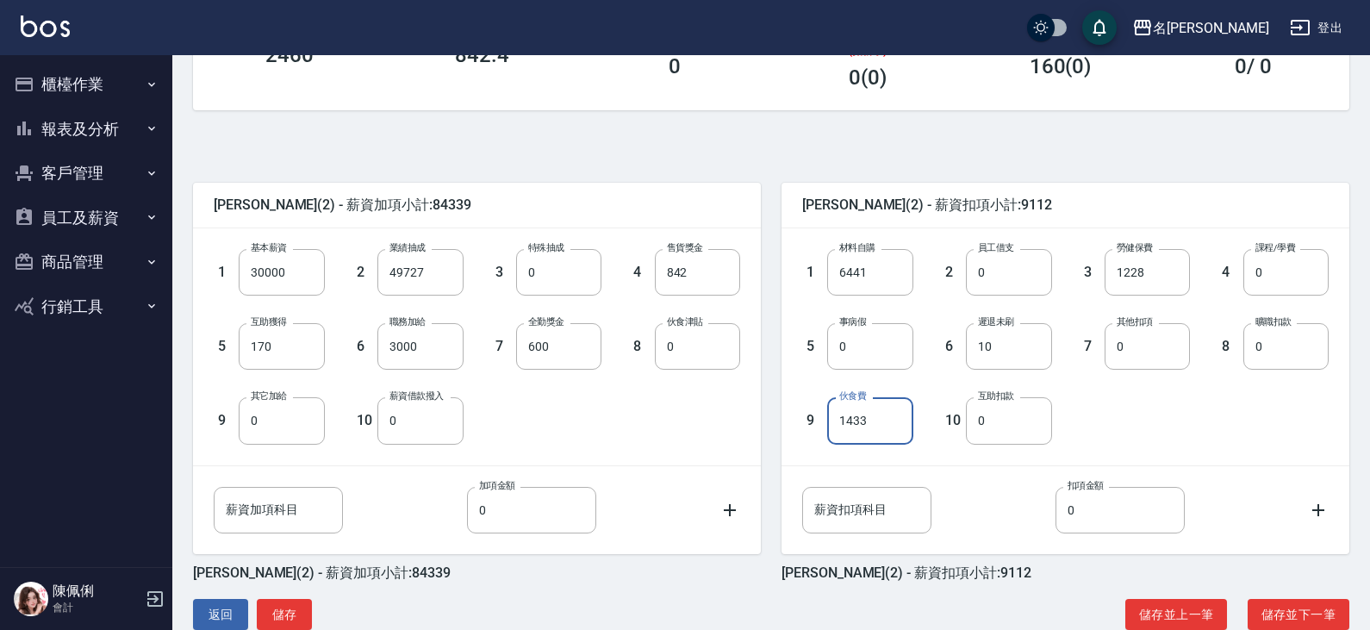
scroll to position [341, 0]
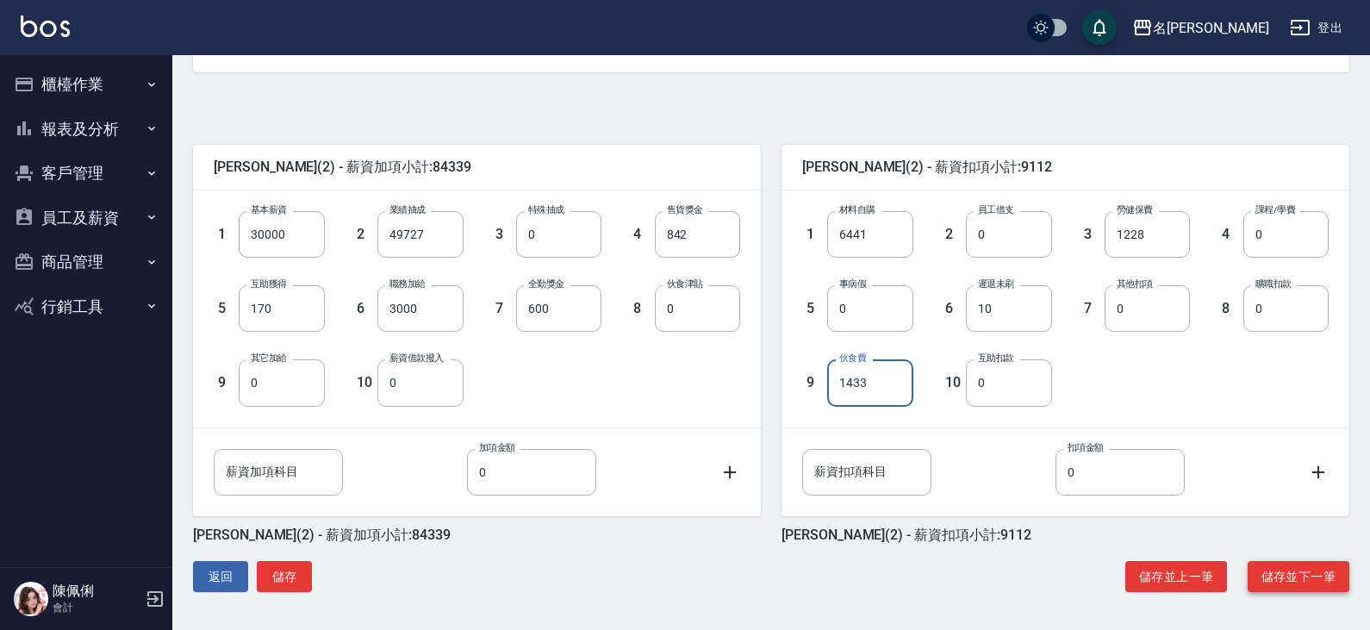
type input "1433"
click at [1291, 566] on button "儲存並下一筆" at bounding box center [1298, 577] width 102 height 32
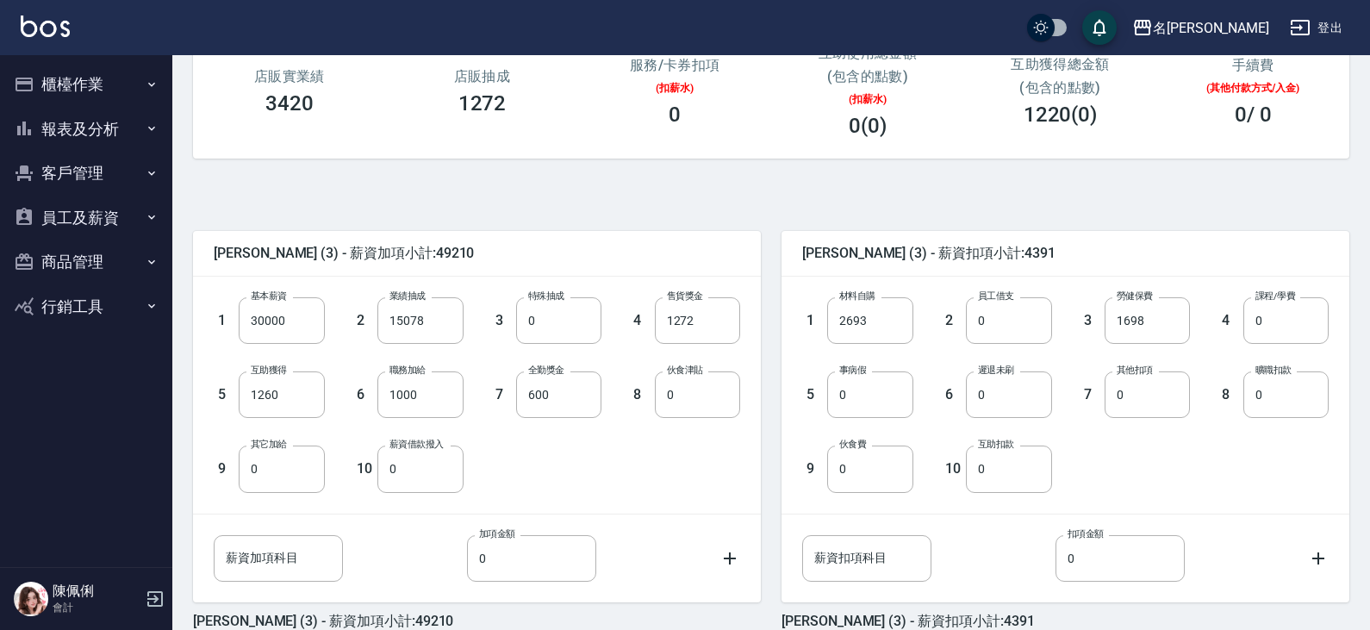
scroll to position [258, 0]
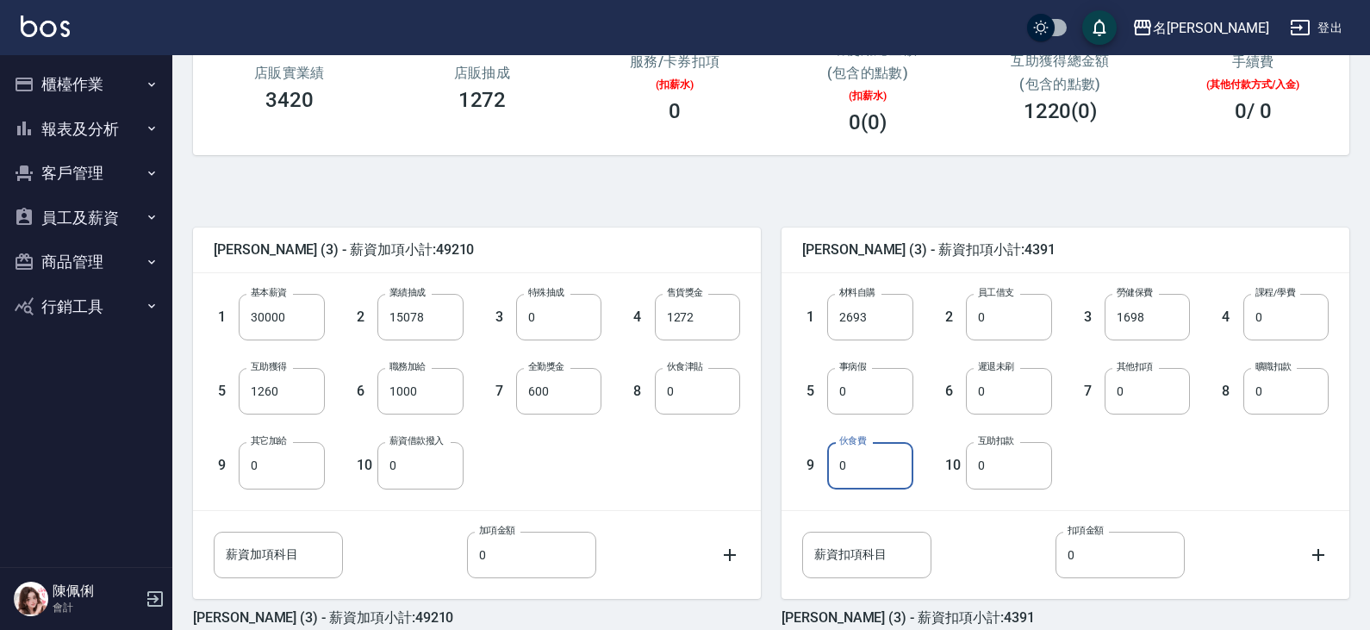
click at [880, 475] on input "0" at bounding box center [869, 465] width 85 height 47
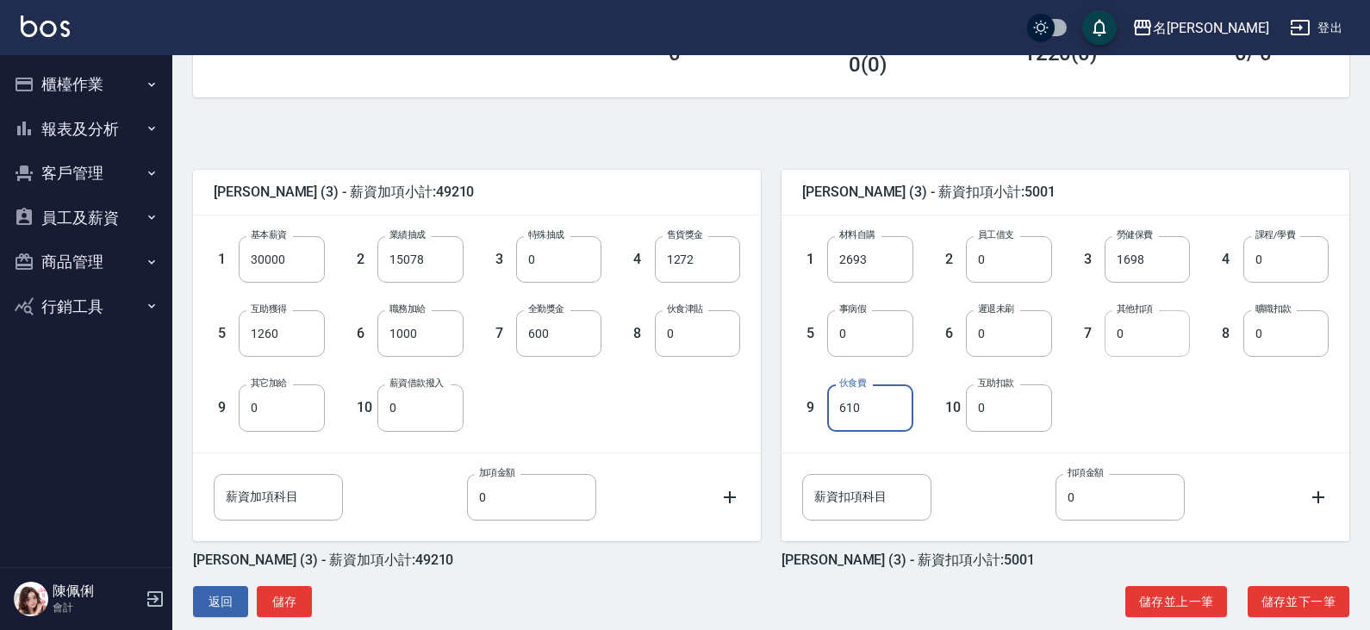
scroll to position [341, 0]
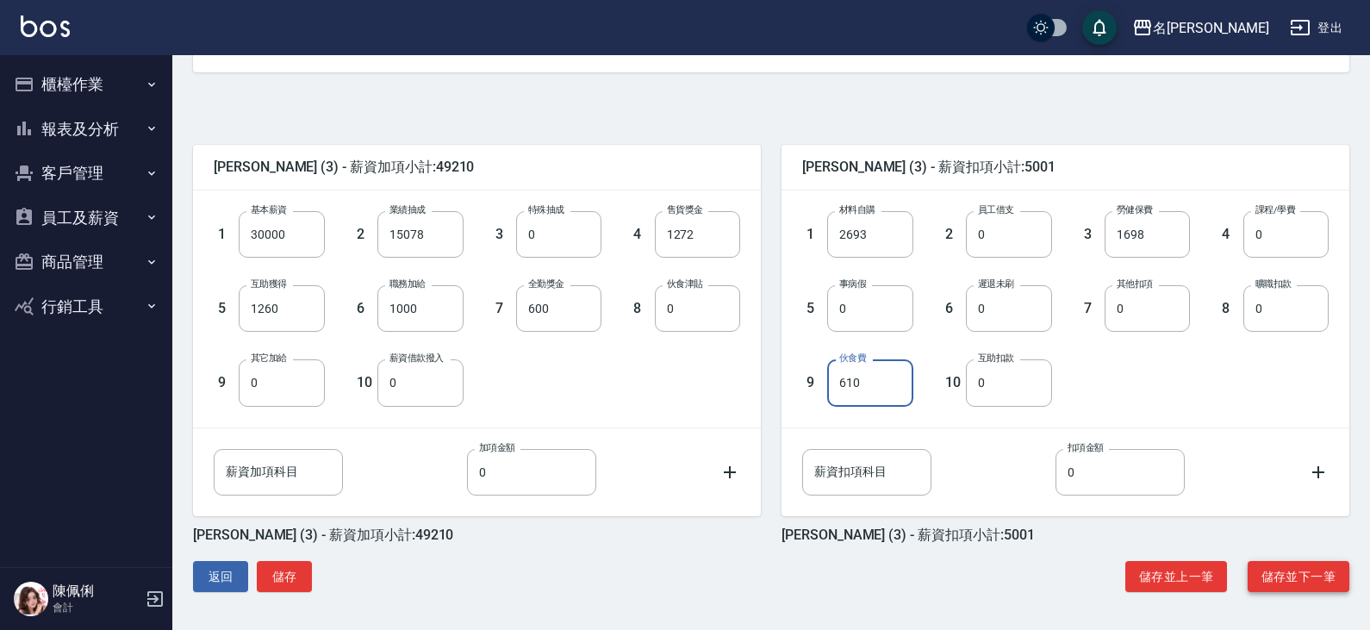
type input "610"
click at [1273, 571] on button "儲存並下一筆" at bounding box center [1298, 577] width 102 height 32
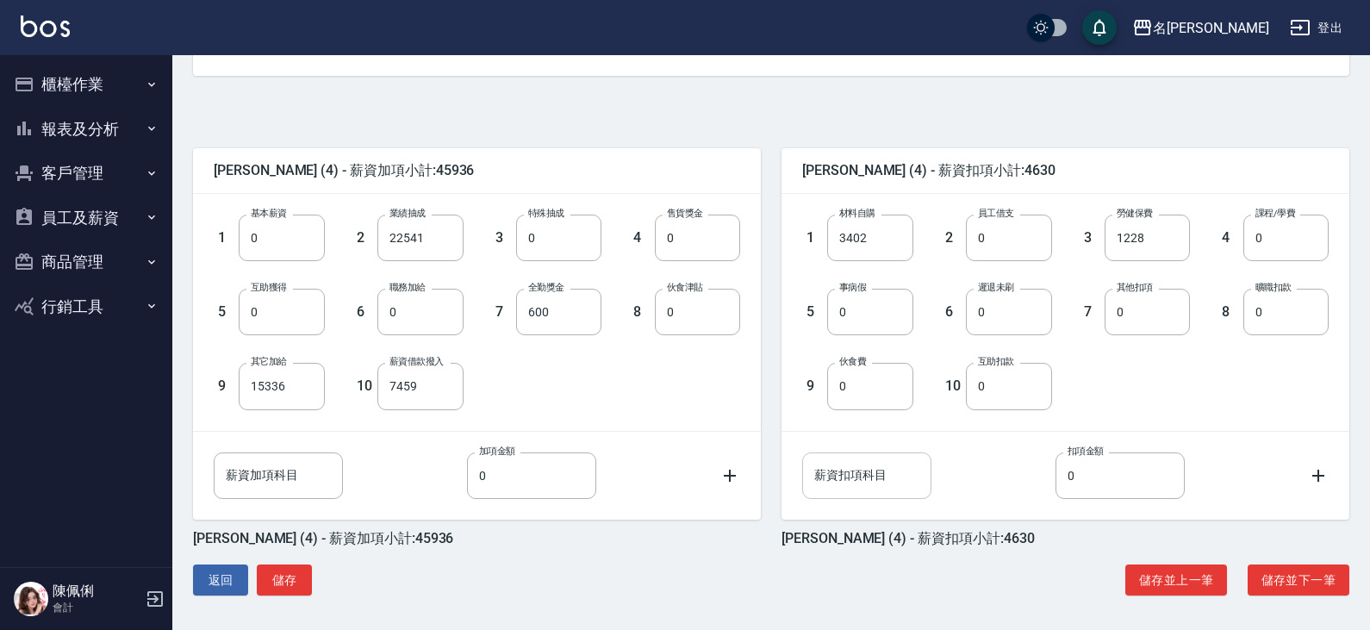
scroll to position [341, 0]
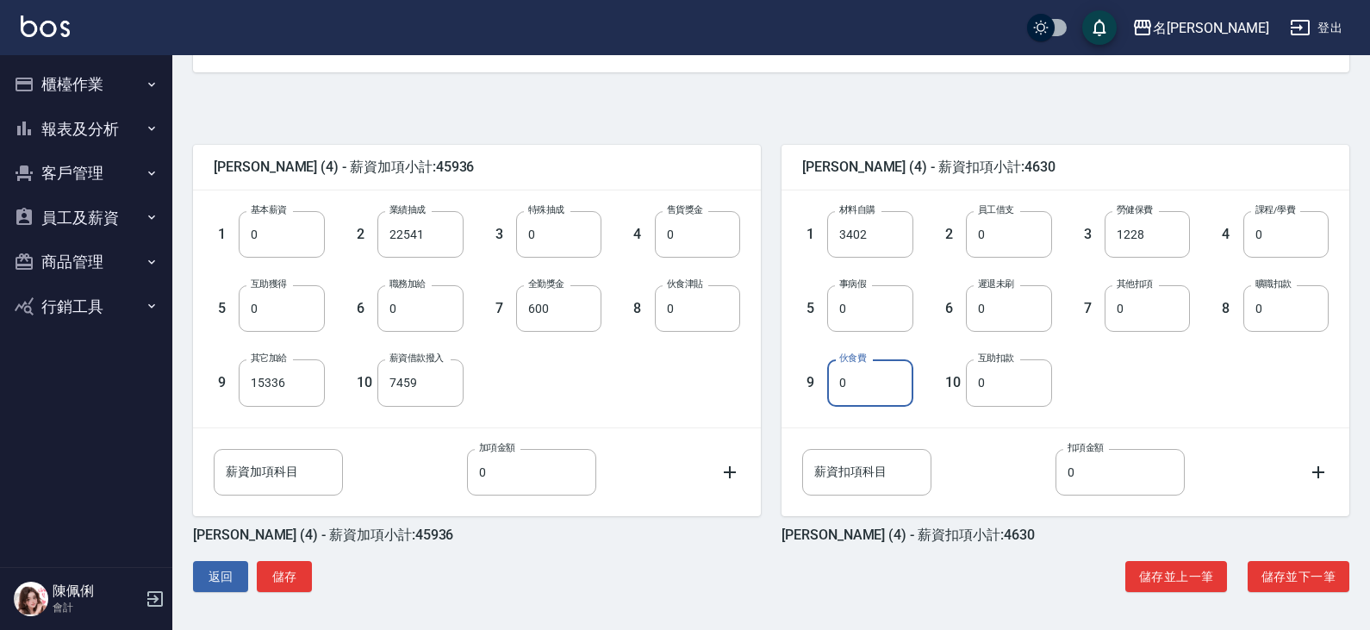
click at [872, 367] on input "0" at bounding box center [869, 382] width 85 height 47
type input "2790"
click at [1285, 571] on button "儲存並下一筆" at bounding box center [1298, 577] width 102 height 32
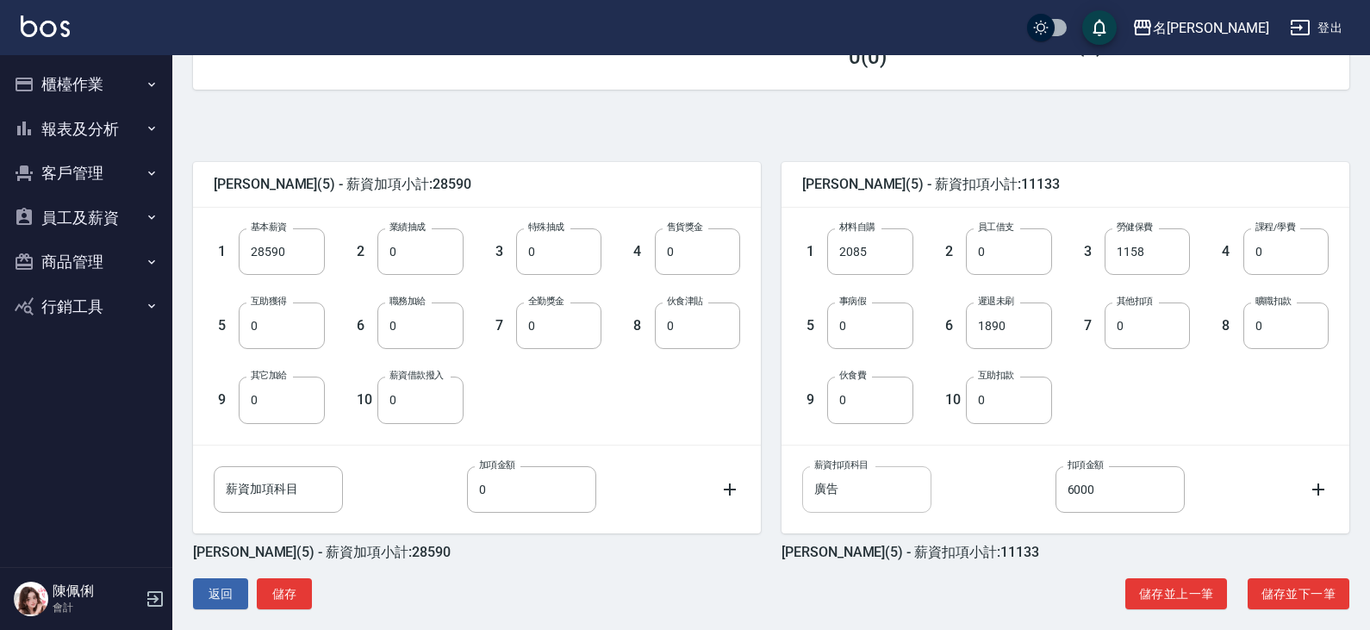
scroll to position [341, 0]
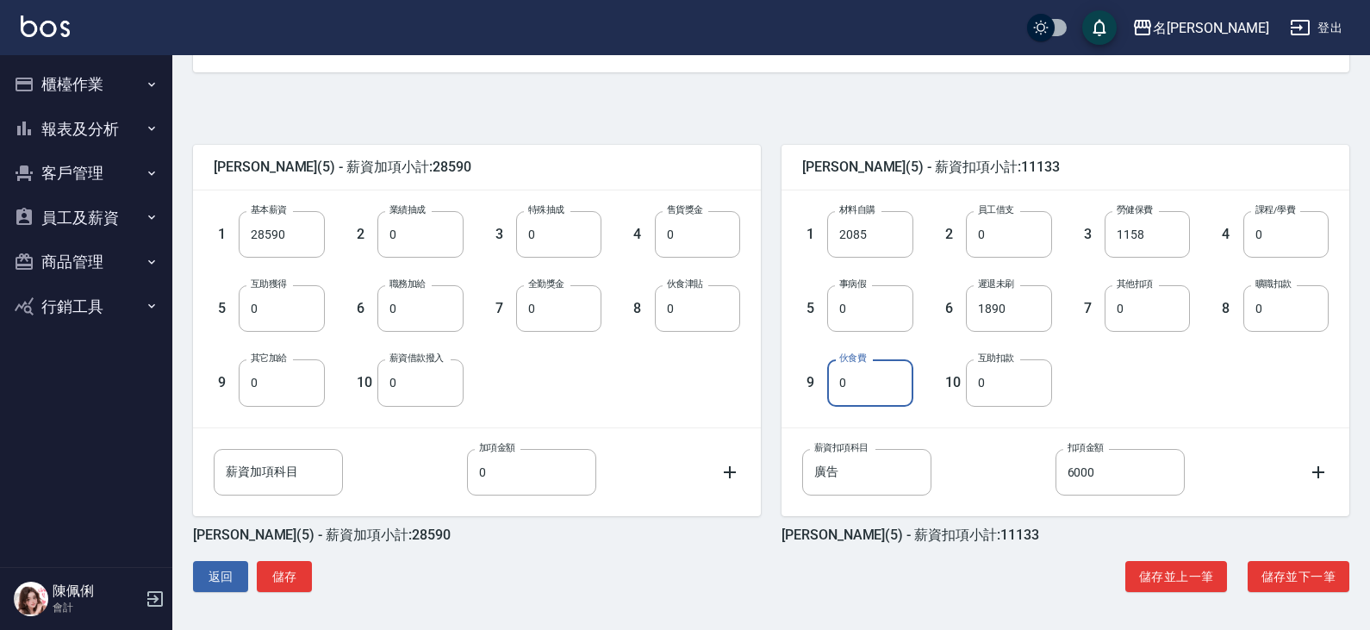
click at [859, 388] on input "0" at bounding box center [869, 382] width 85 height 47
type input "2228"
click at [1301, 569] on button "儲存並下一筆" at bounding box center [1298, 577] width 102 height 32
click at [879, 388] on input "0" at bounding box center [869, 382] width 85 height 47
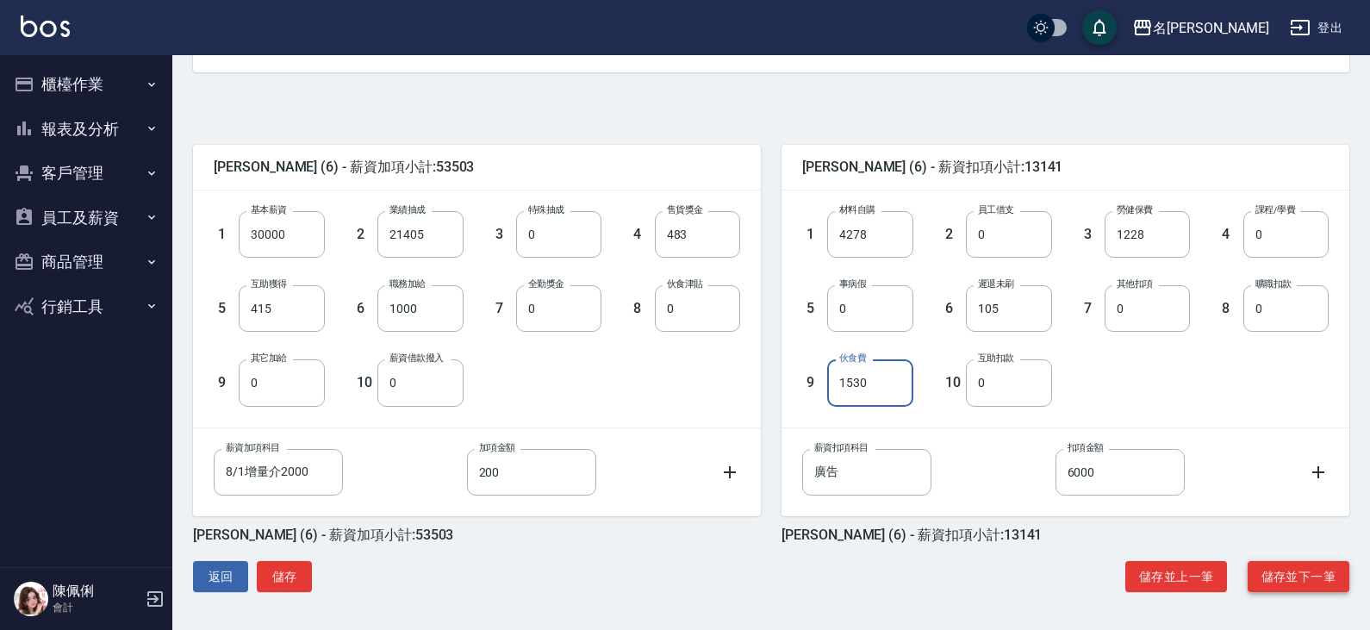
type input "1530"
click at [1292, 587] on button "儲存並下一筆" at bounding box center [1298, 577] width 102 height 32
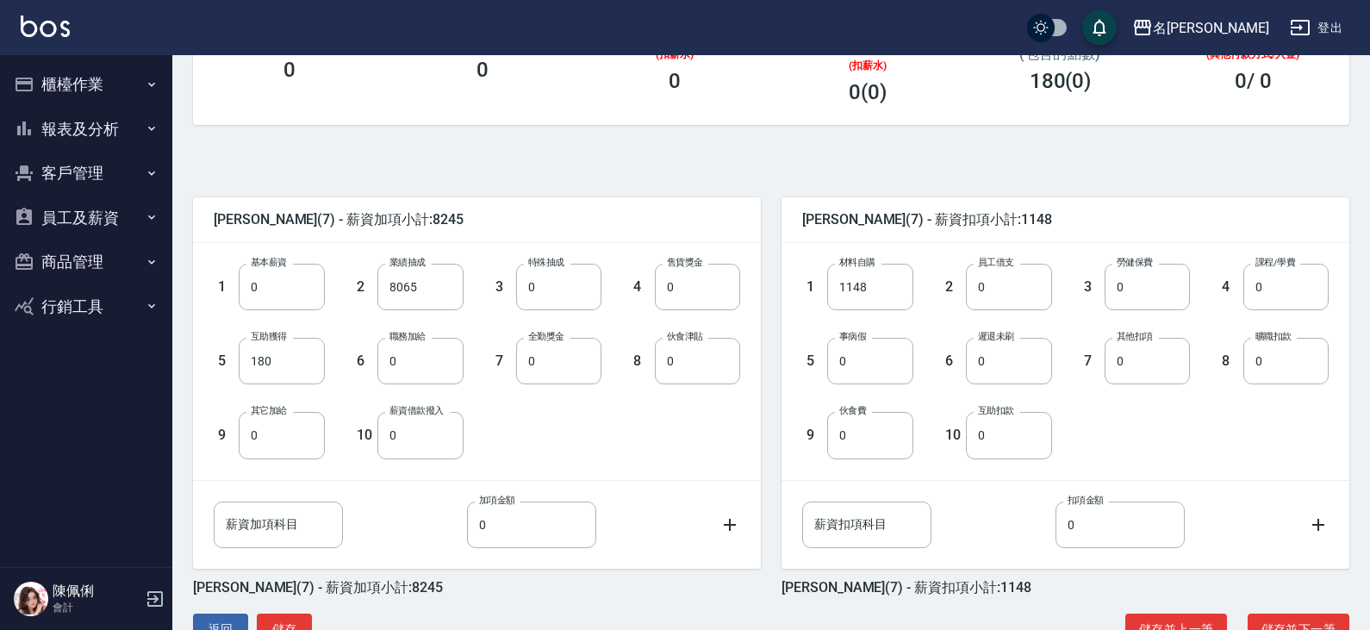
scroll to position [341, 0]
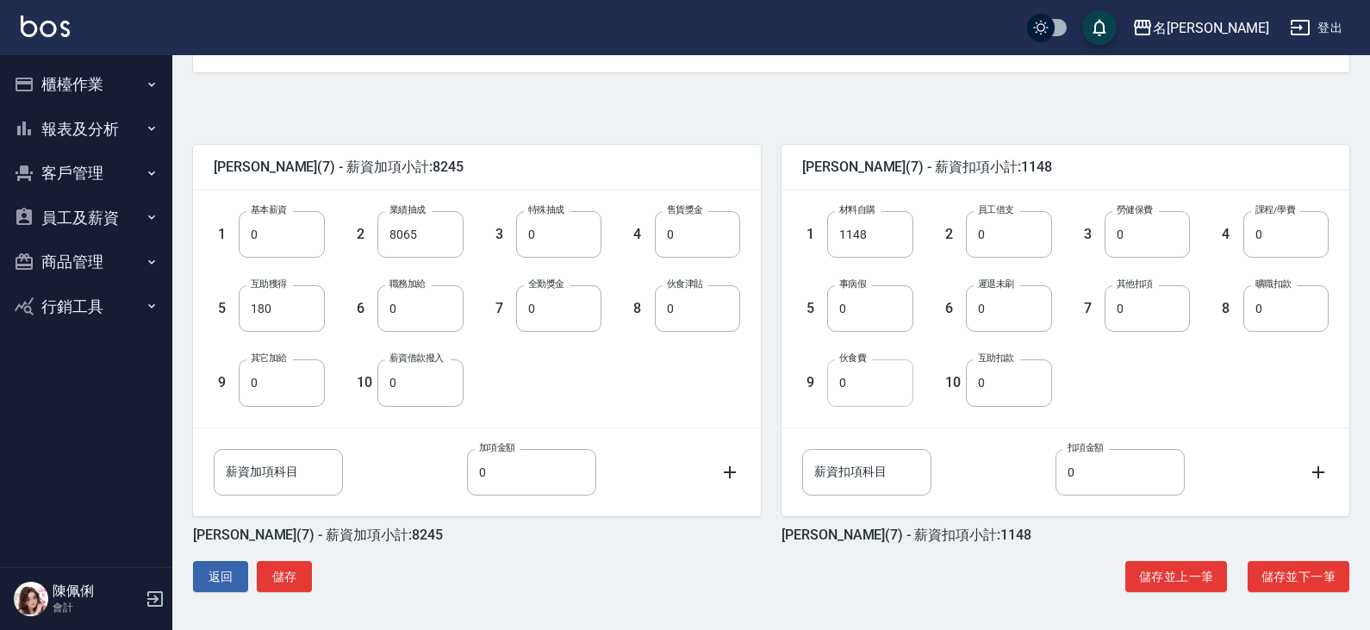
click at [861, 381] on input "0" at bounding box center [869, 382] width 85 height 47
click at [1302, 567] on button "儲存並下一筆" at bounding box center [1298, 577] width 102 height 32
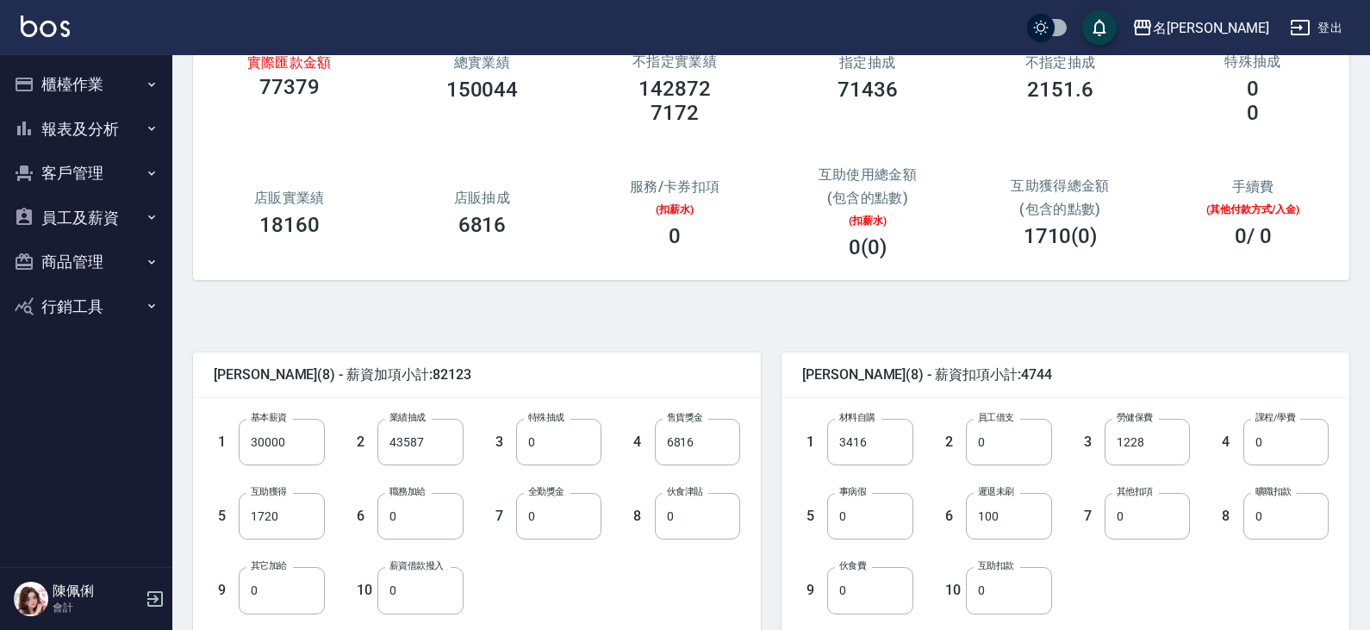
scroll to position [172, 0]
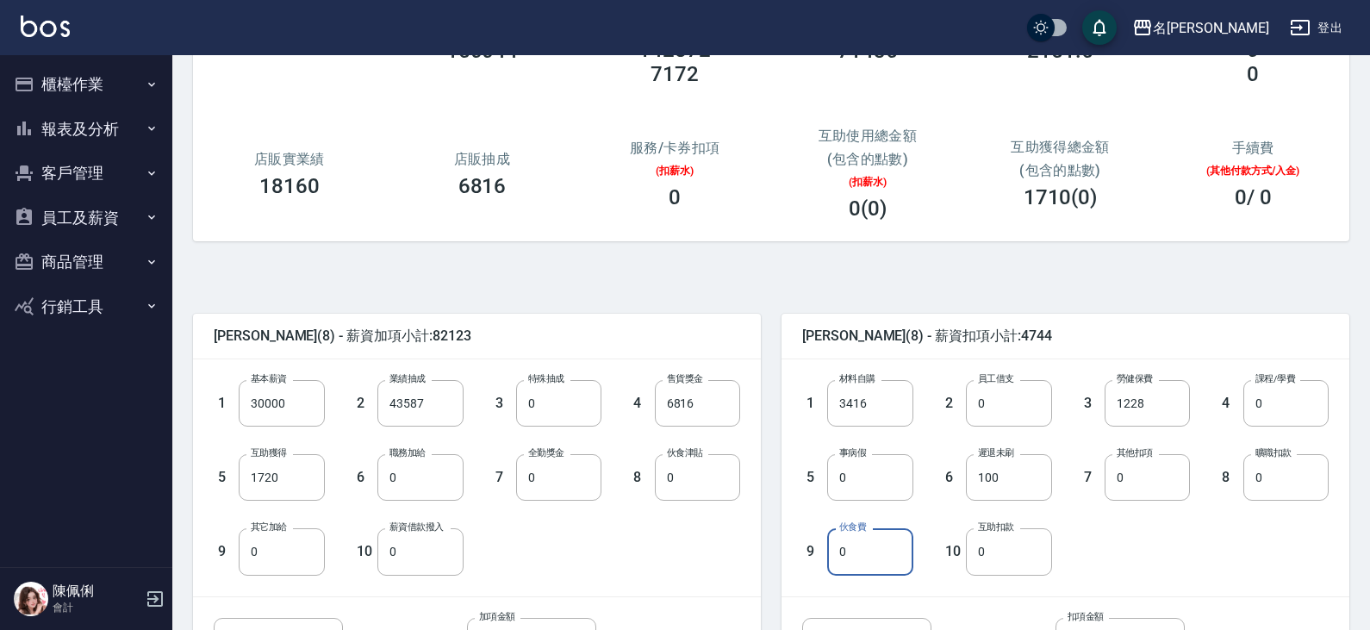
click at [865, 547] on input "0" at bounding box center [869, 551] width 85 height 47
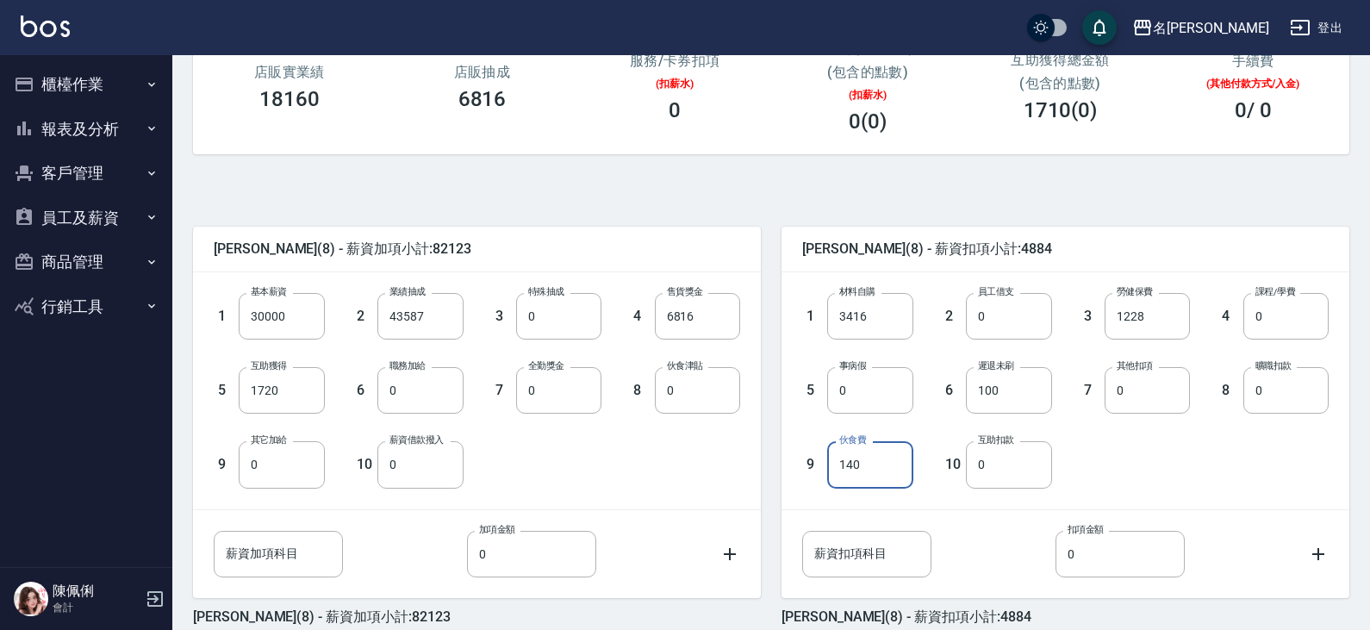
scroll to position [341, 0]
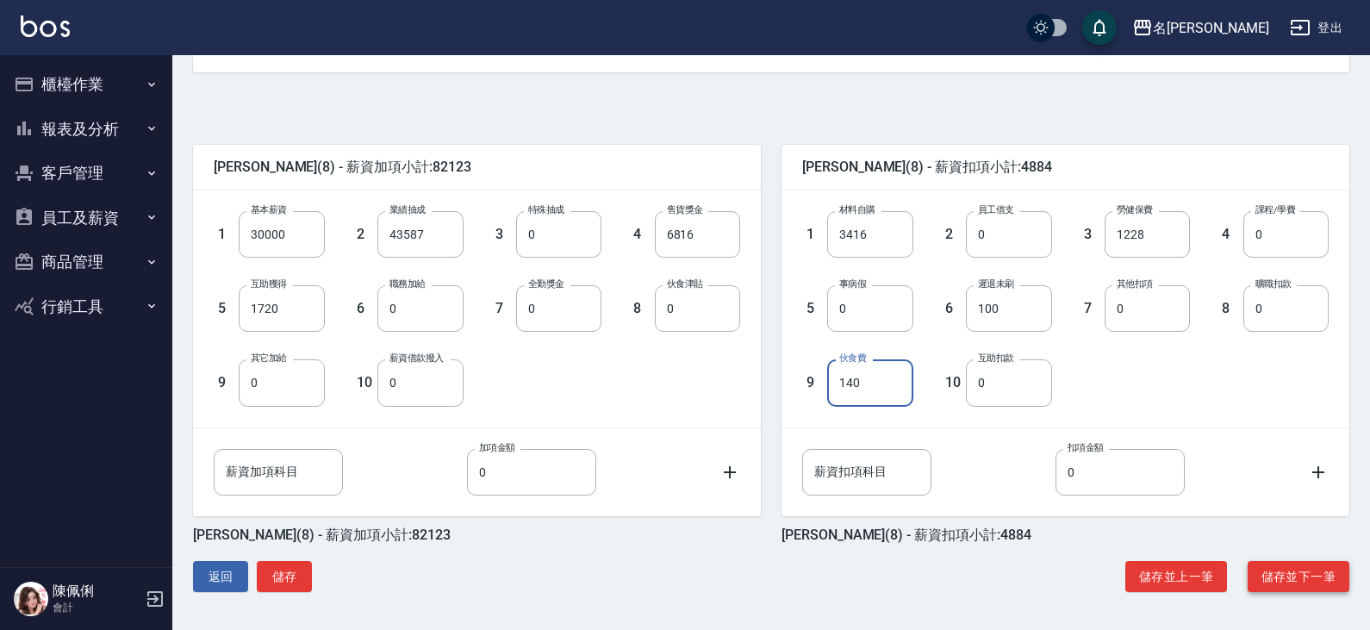
type input "140"
click at [1306, 566] on button "儲存並下一筆" at bounding box center [1298, 577] width 102 height 32
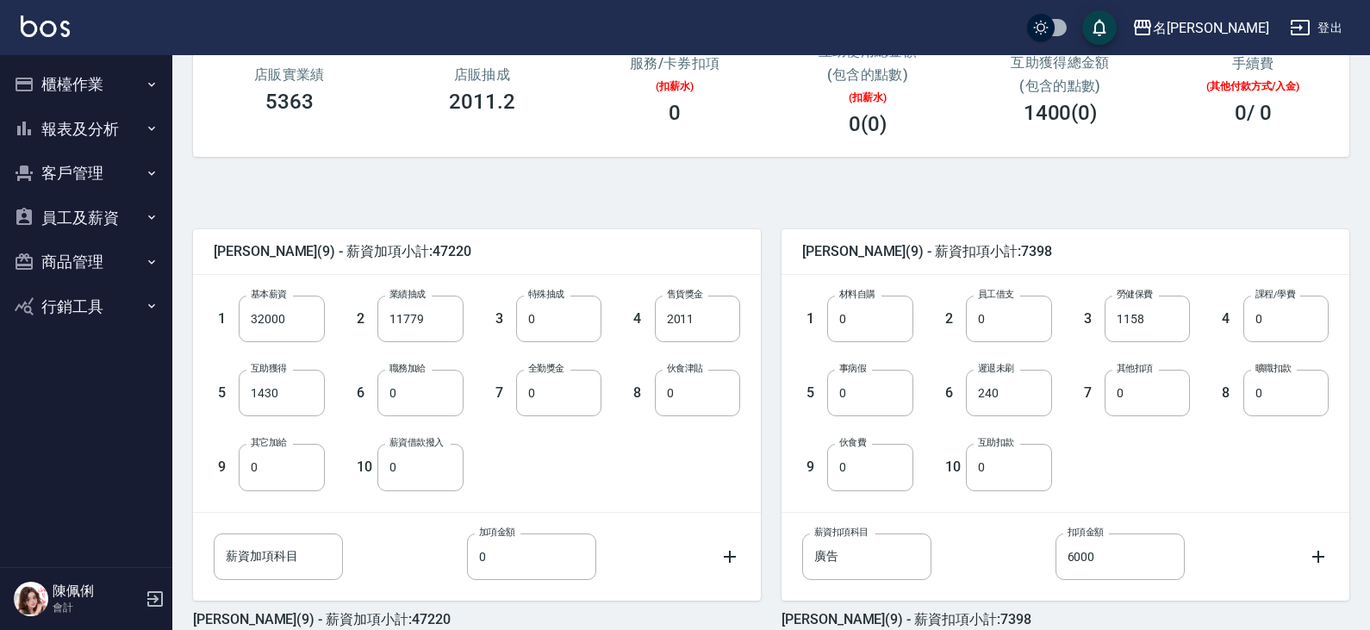
scroll to position [258, 0]
click at [844, 451] on input "0" at bounding box center [869, 465] width 85 height 47
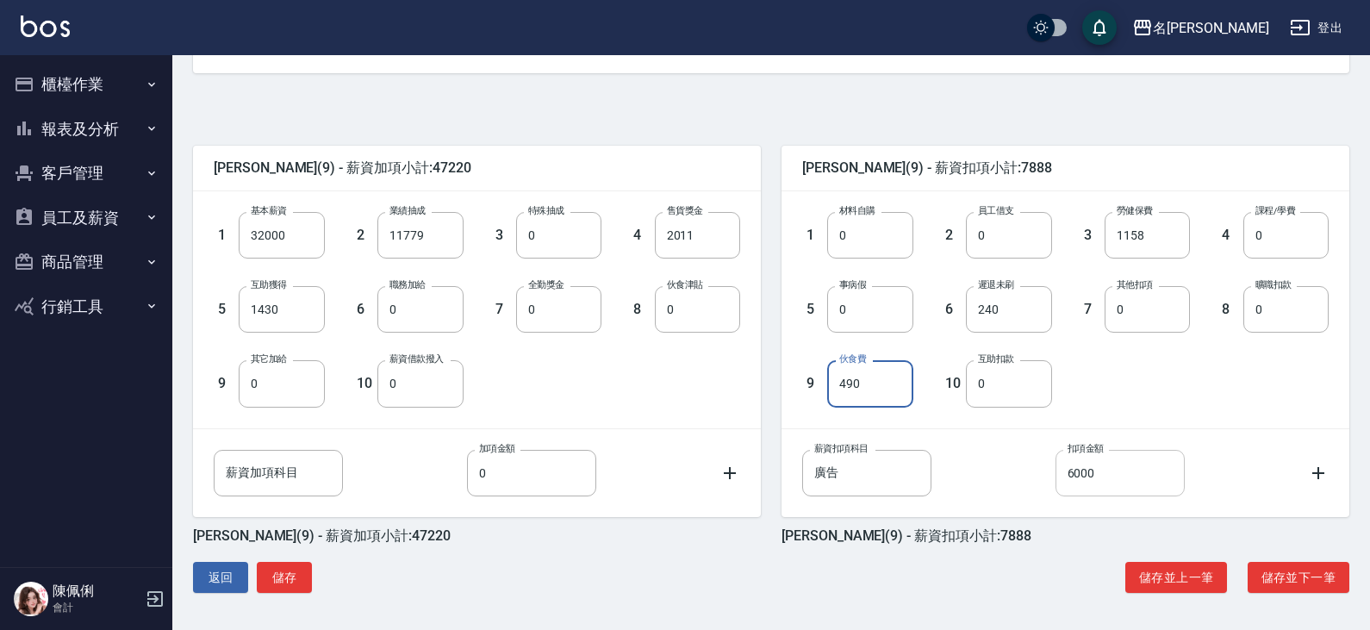
scroll to position [341, 0]
type input "490"
click at [1280, 573] on button "儲存並下一筆" at bounding box center [1298, 577] width 102 height 32
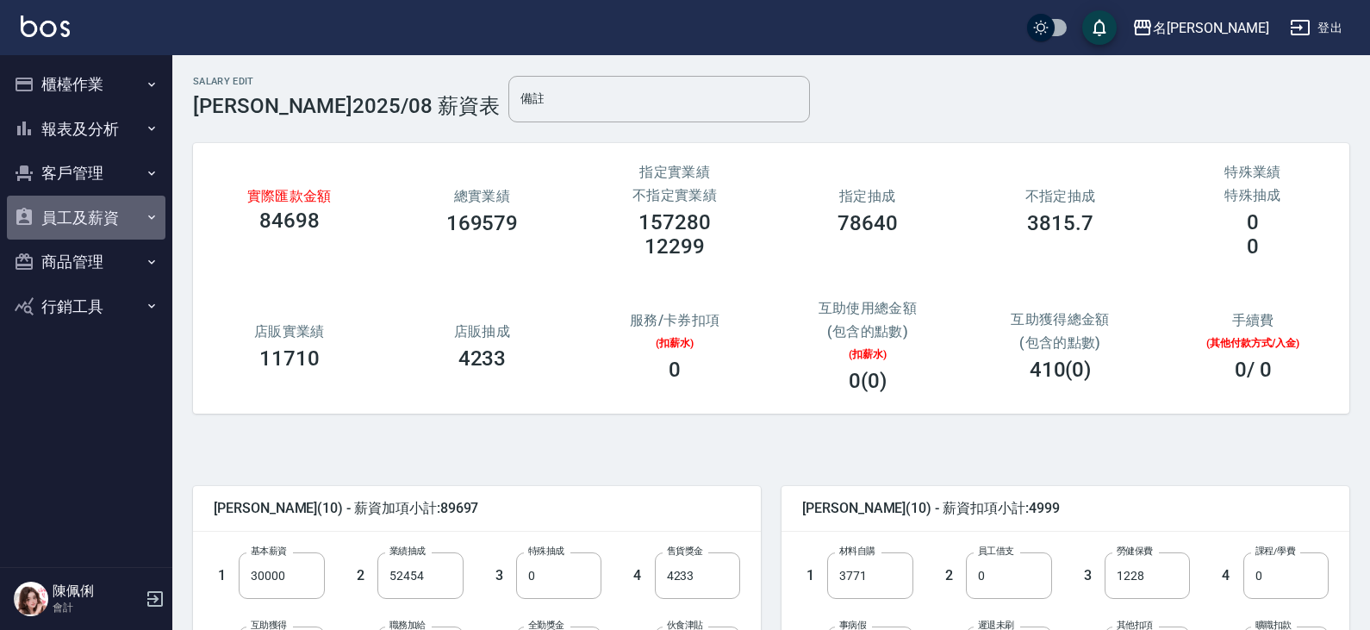
click at [93, 223] on button "員工及薪資" at bounding box center [86, 218] width 159 height 45
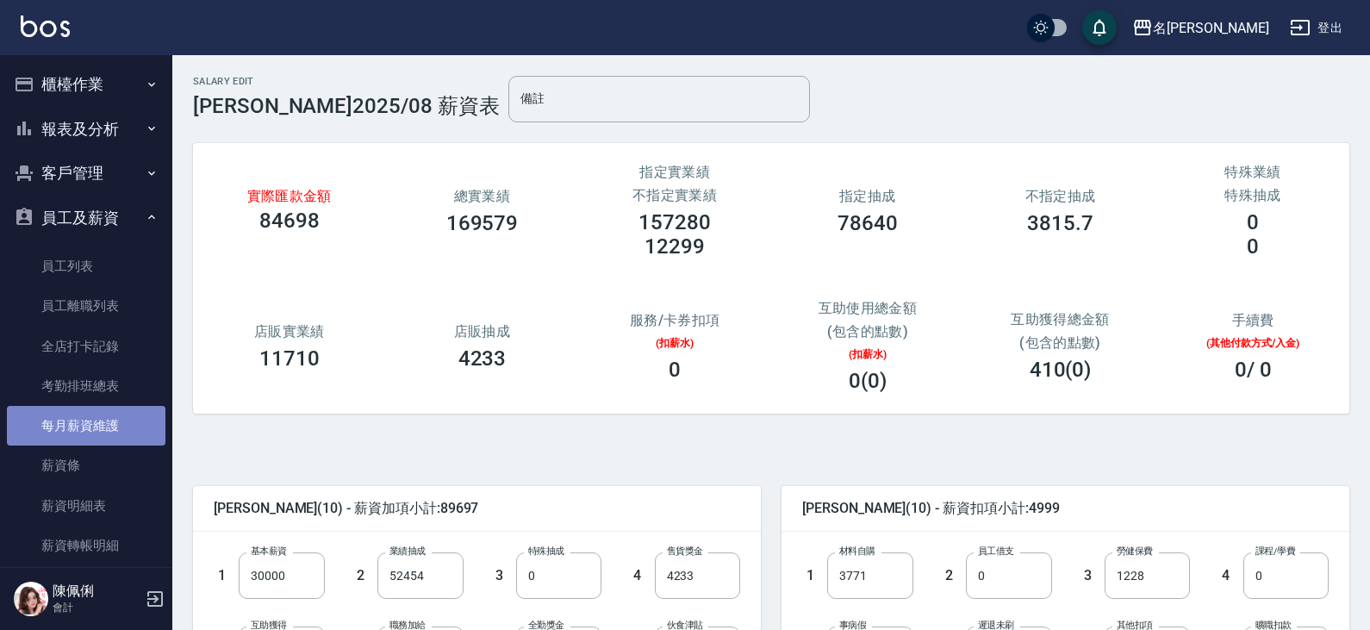
click at [103, 429] on link "每月薪資維護" at bounding box center [86, 426] width 159 height 40
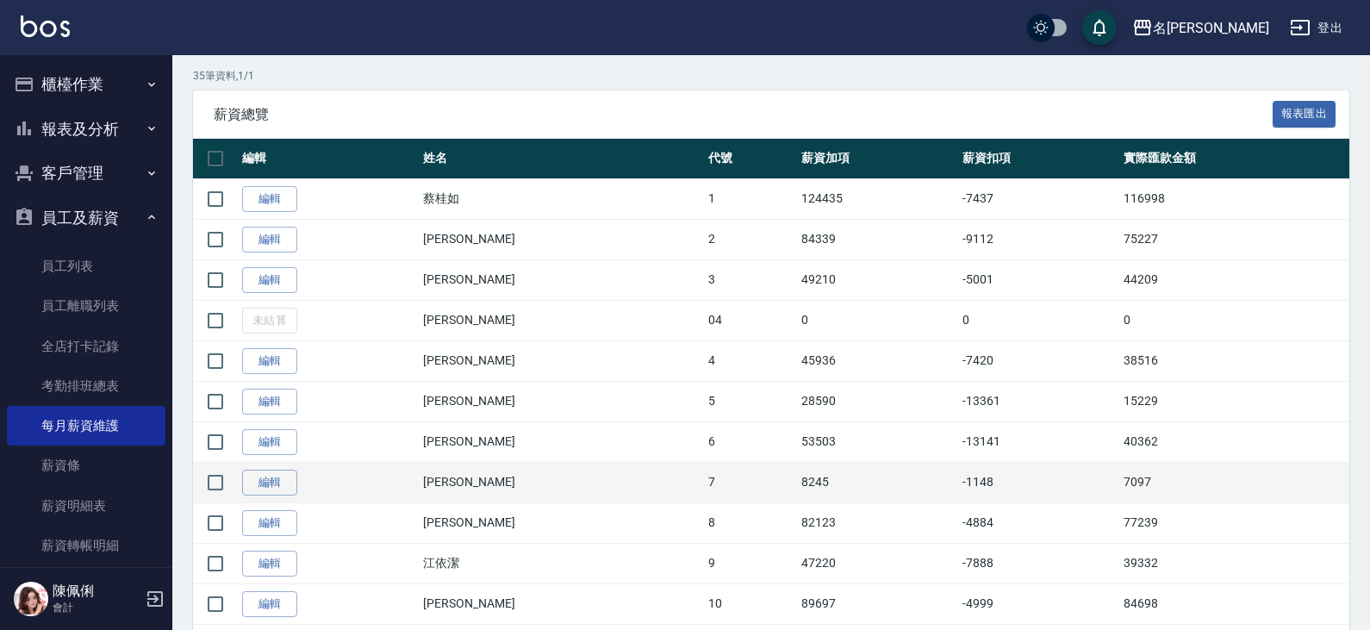
scroll to position [345, 0]
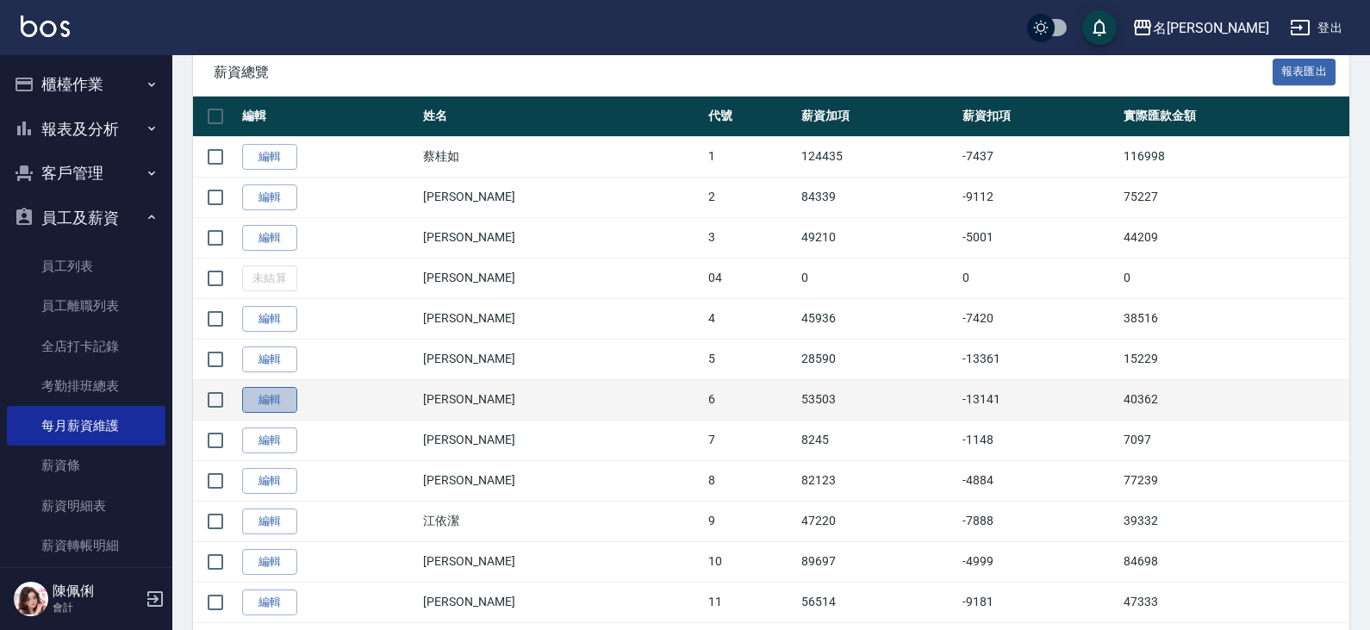
click at [265, 400] on link "編輯" at bounding box center [269, 400] width 55 height 27
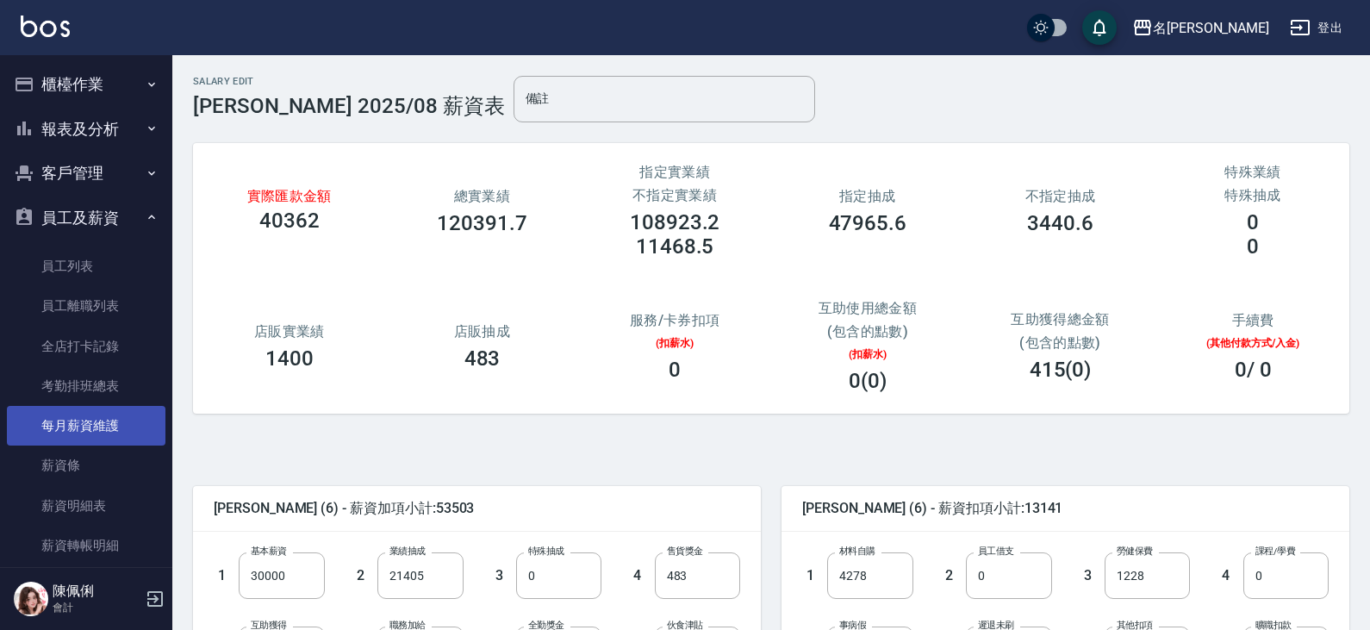
click at [89, 425] on link "每月薪資維護" at bounding box center [86, 426] width 159 height 40
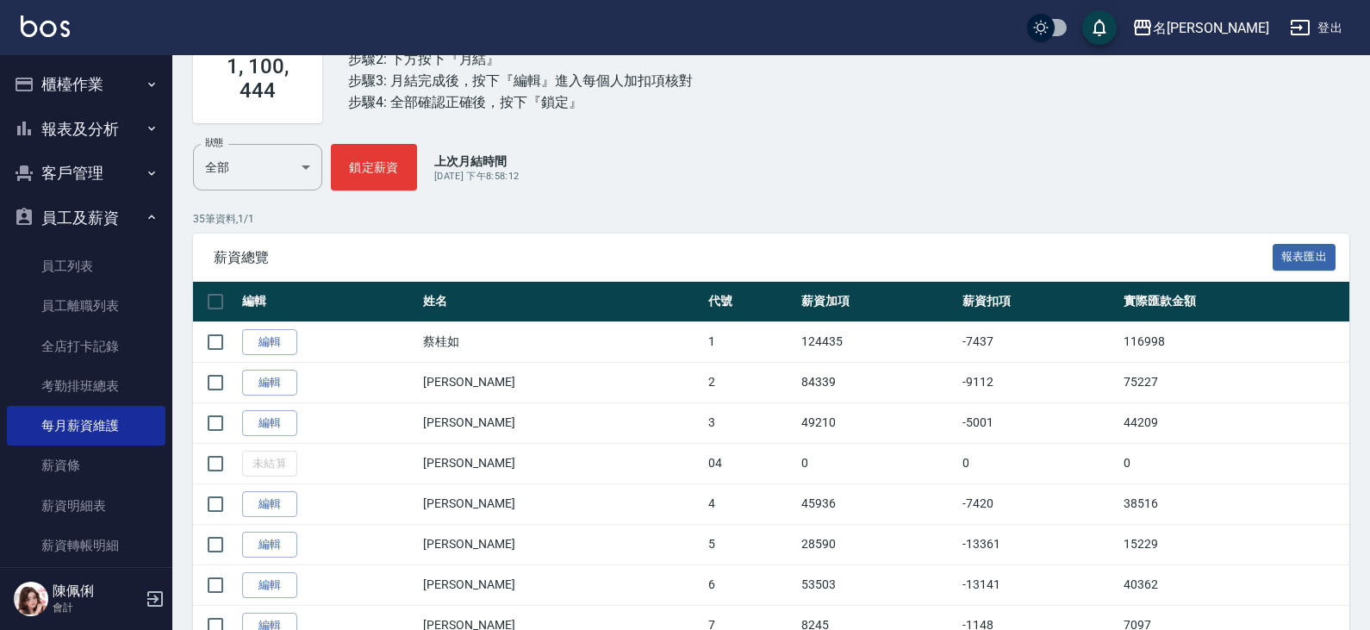
scroll to position [172, 0]
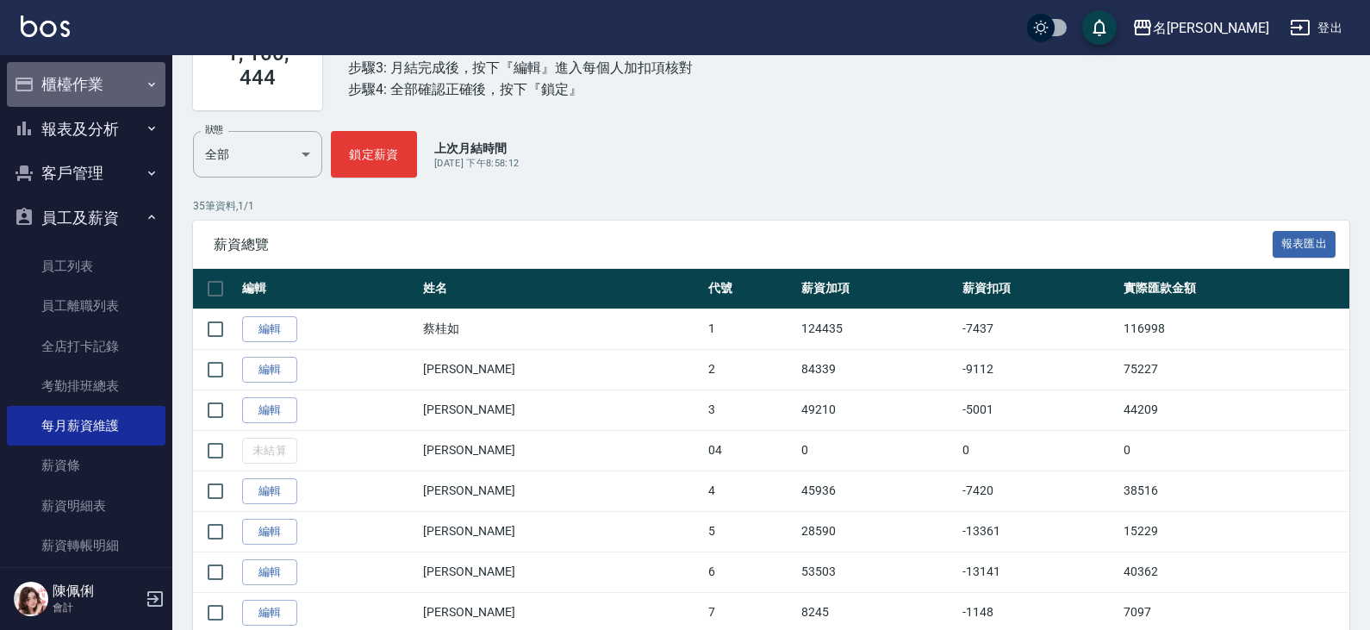
click at [106, 84] on button "櫃檯作業" at bounding box center [86, 84] width 159 height 45
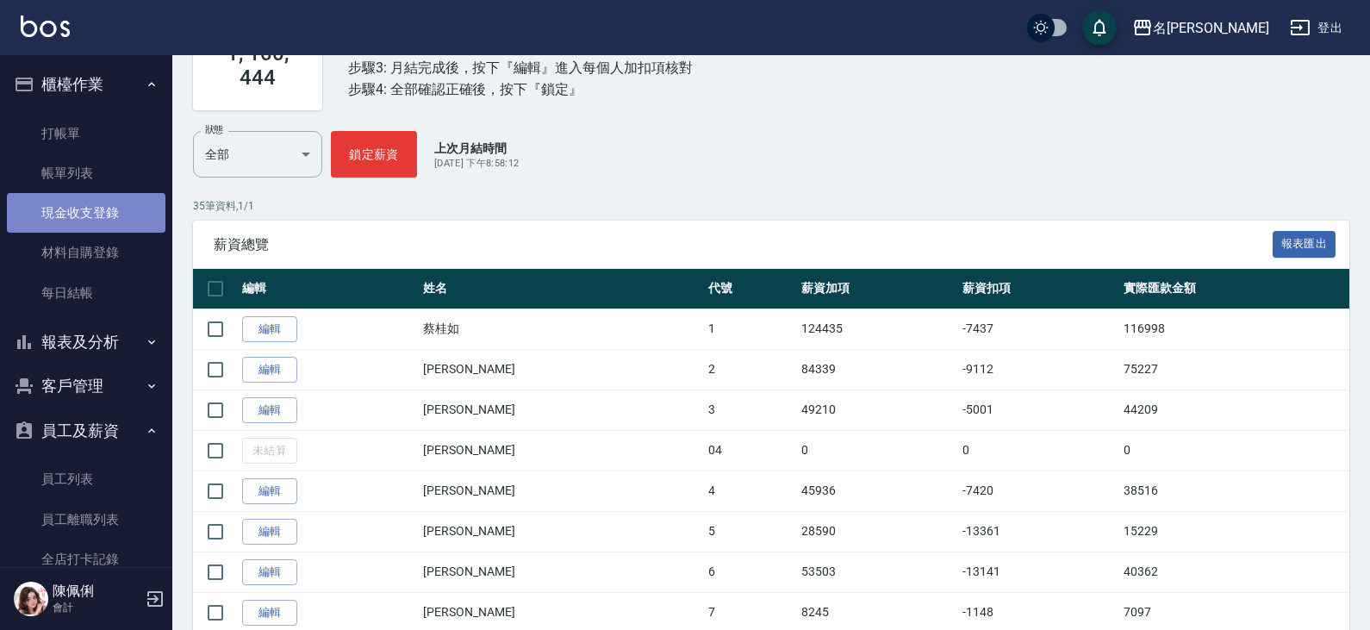
click at [93, 226] on link "現金收支登錄" at bounding box center [86, 213] width 159 height 40
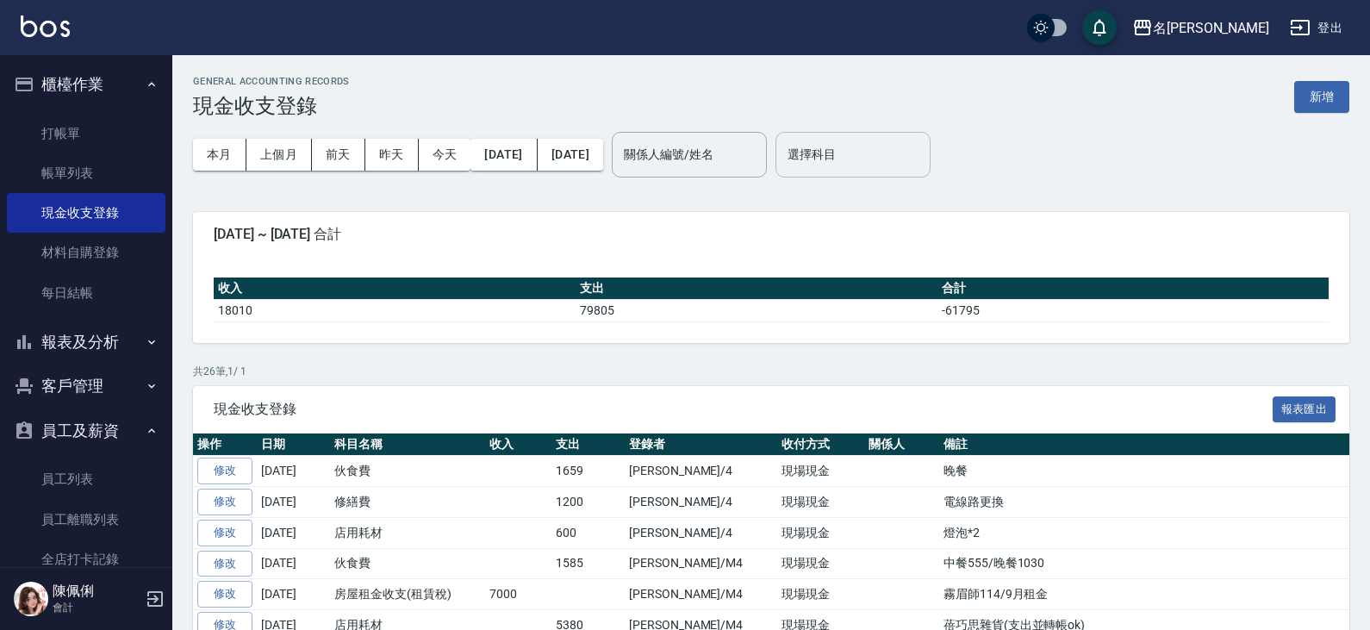
click at [902, 157] on input "選擇科目" at bounding box center [853, 155] width 140 height 30
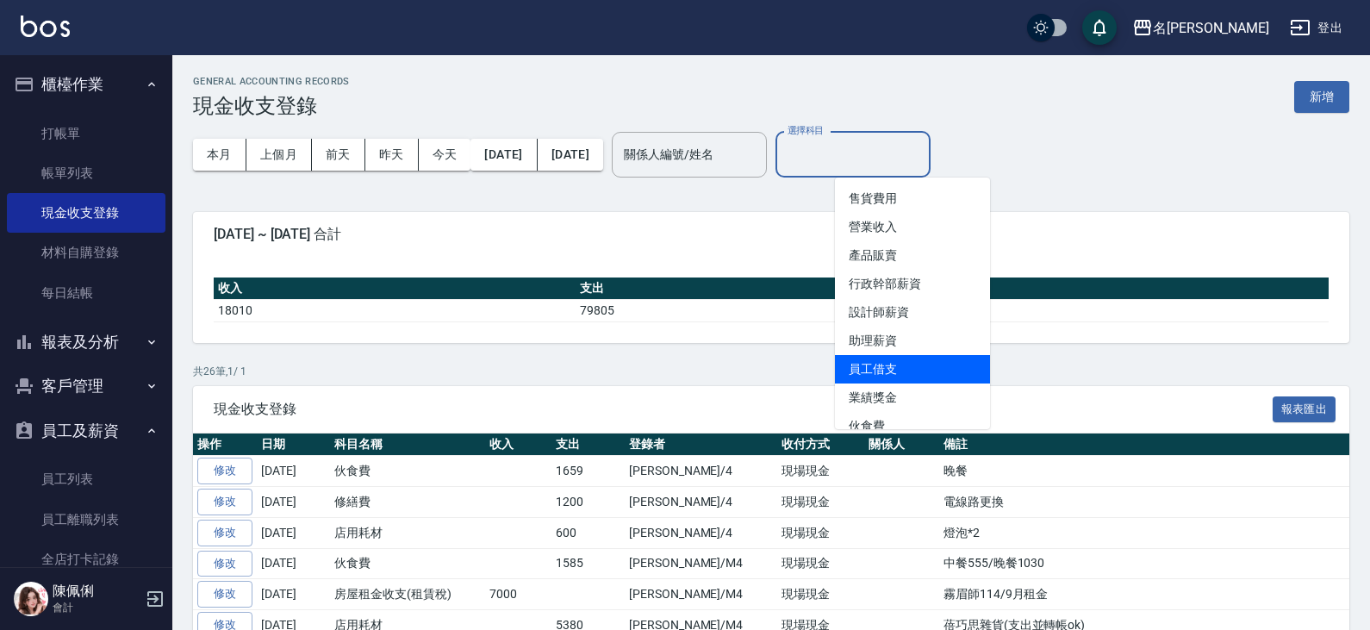
click at [873, 364] on li "員工借支" at bounding box center [912, 369] width 155 height 28
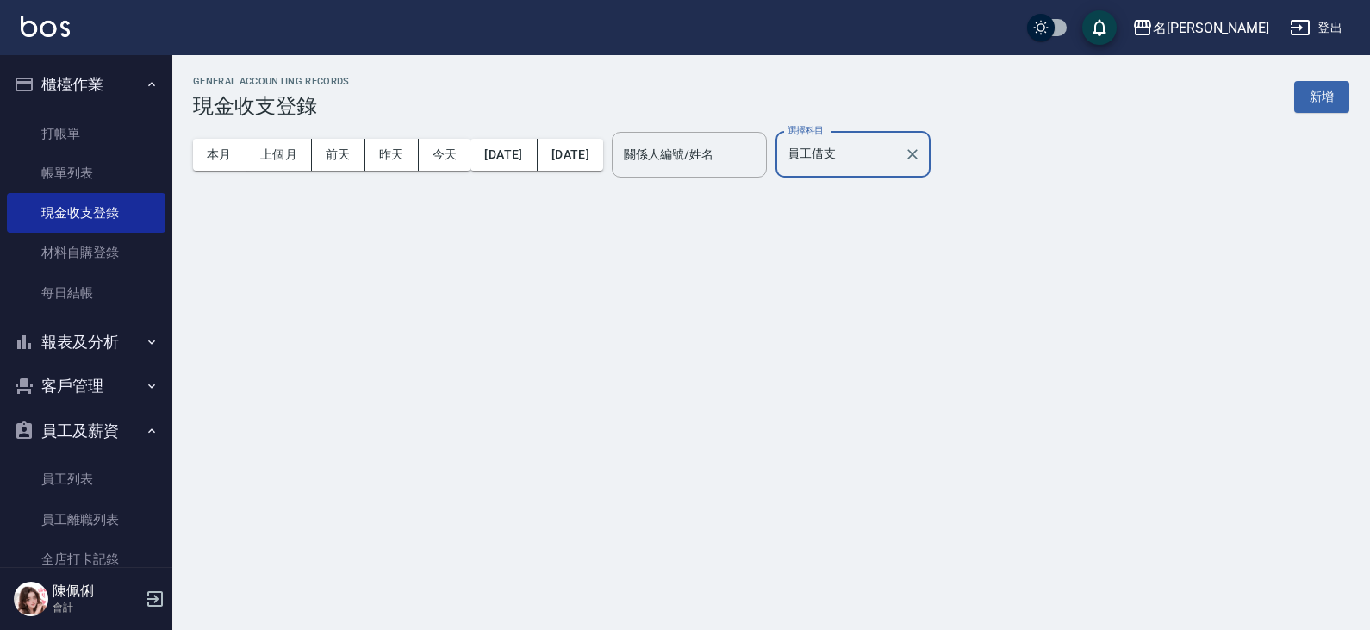
type input "員工借支"
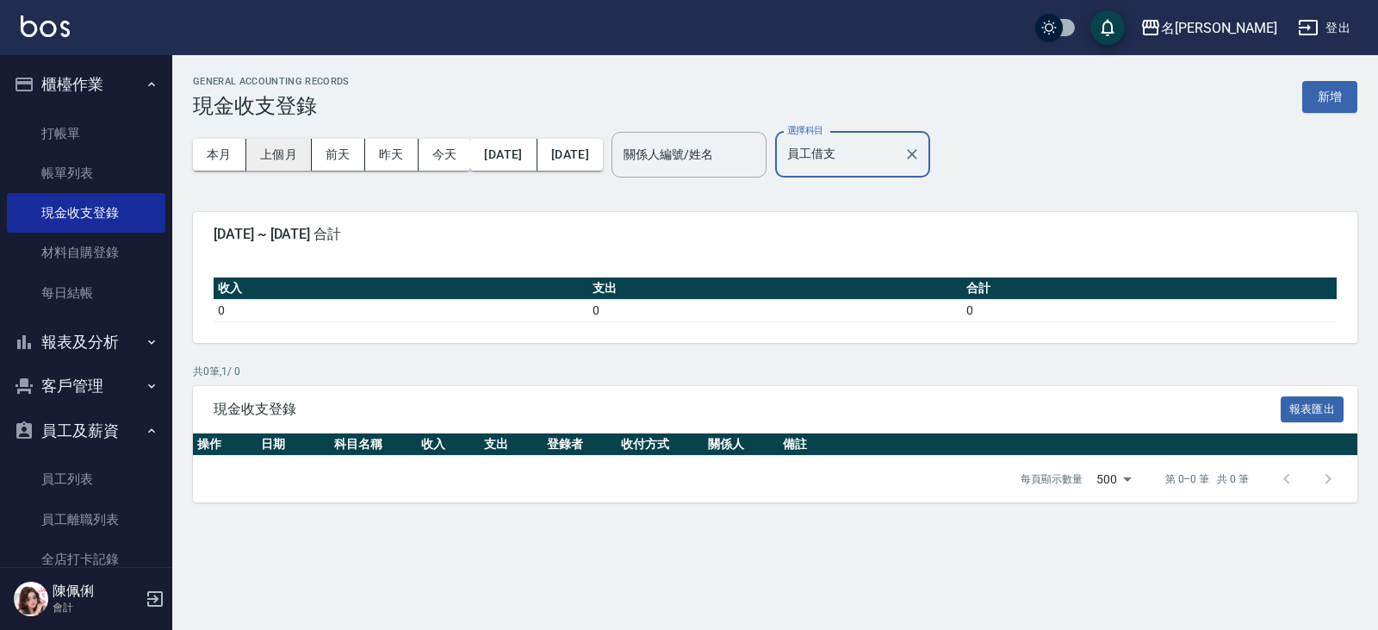
click at [291, 159] on button "上個月" at bounding box center [278, 155] width 65 height 32
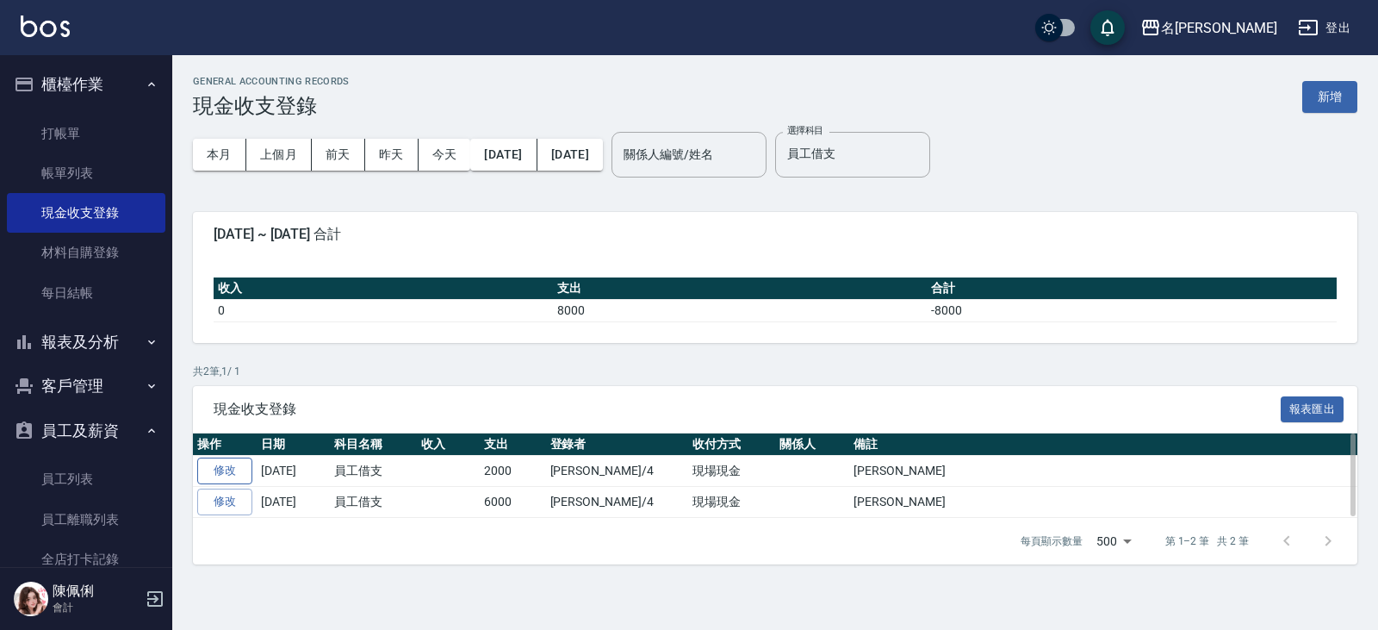
click at [242, 464] on link "修改" at bounding box center [224, 470] width 55 height 27
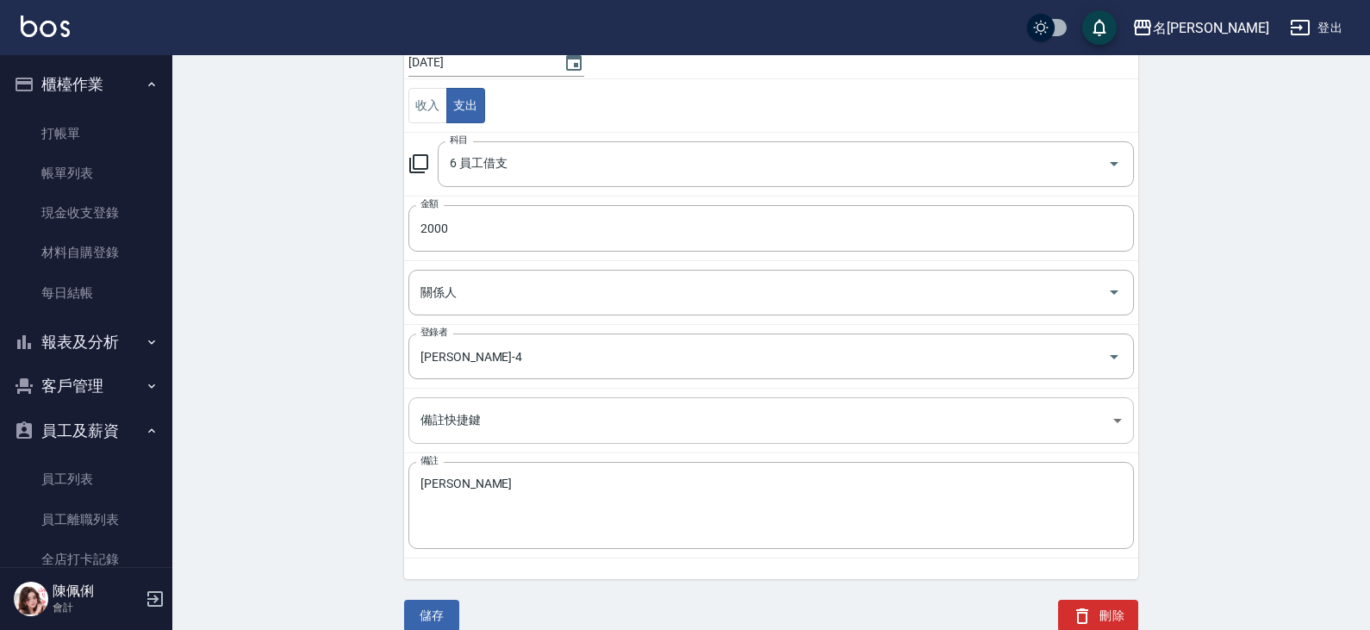
scroll to position [86, 0]
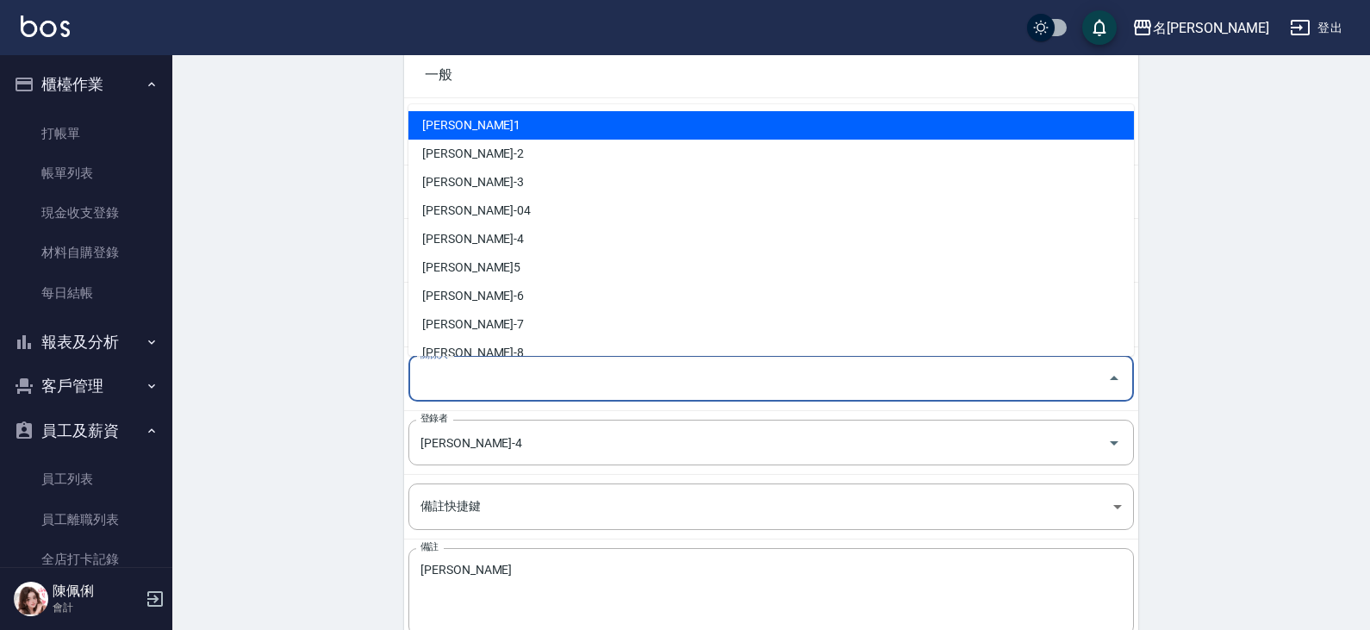
click at [559, 382] on input "關係人" at bounding box center [758, 379] width 684 height 30
click at [308, 351] on div "ACCOUNTING RECORD DETAIL 收支紀錄詳細 一般 開單日期 [DATE] 收入 支出 科目 6 員工借支 科目 金額 2000 金額 關係…" at bounding box center [770, 354] width 1197 height 728
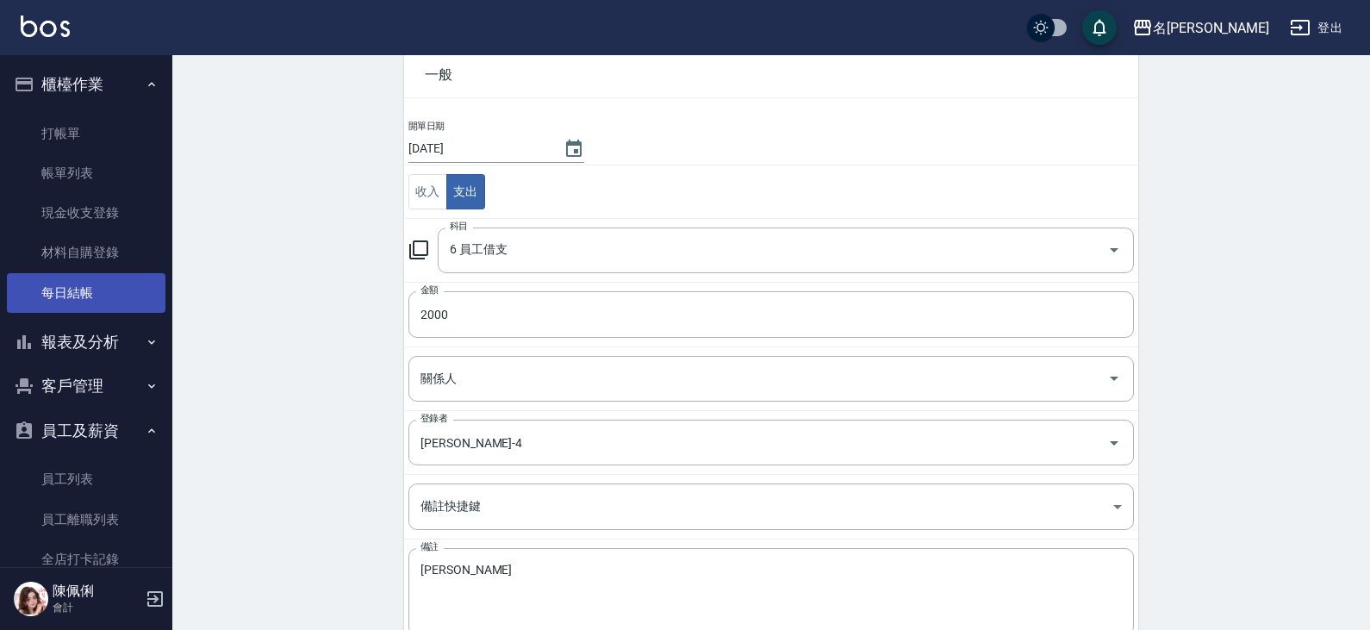
click at [77, 294] on link "每日結帳" at bounding box center [86, 293] width 159 height 40
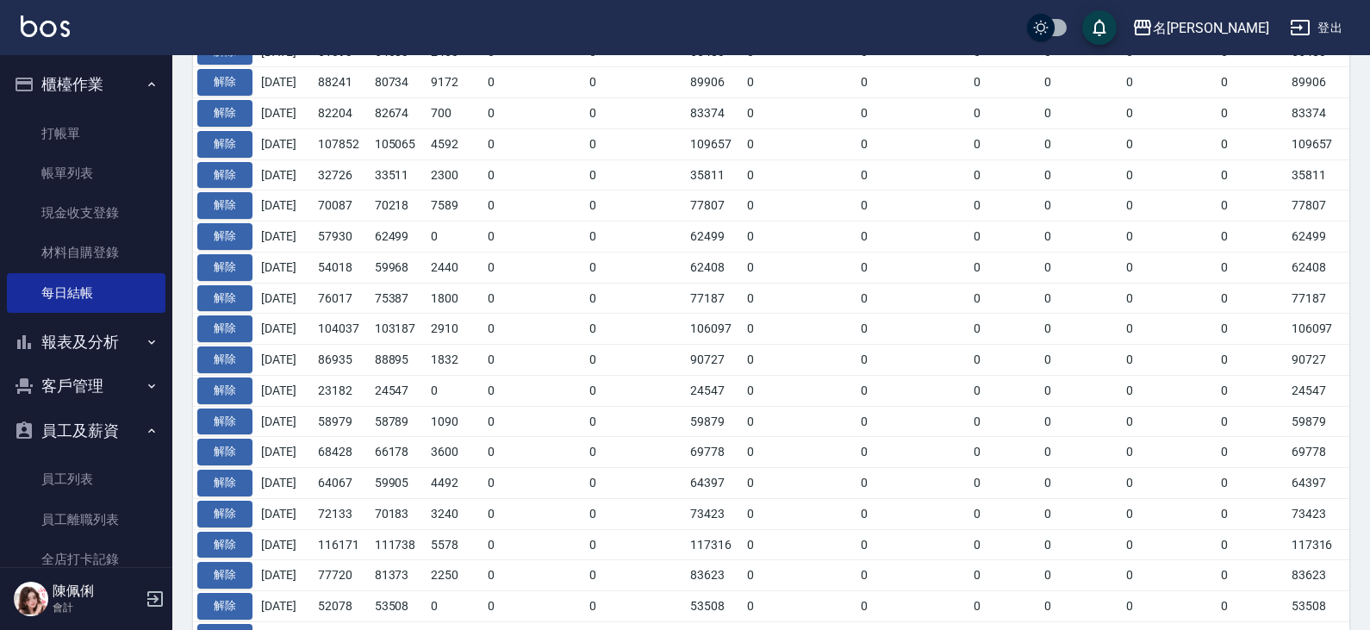
scroll to position [689, 0]
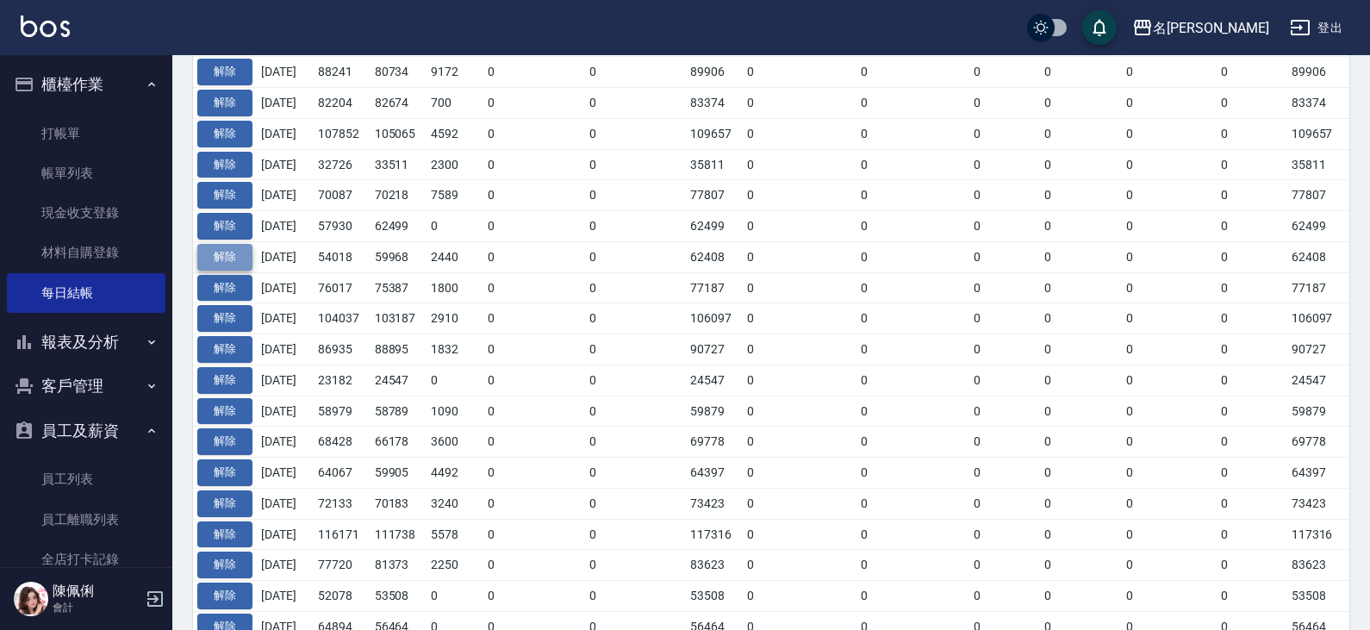
click at [233, 258] on button "解除" at bounding box center [224, 257] width 55 height 27
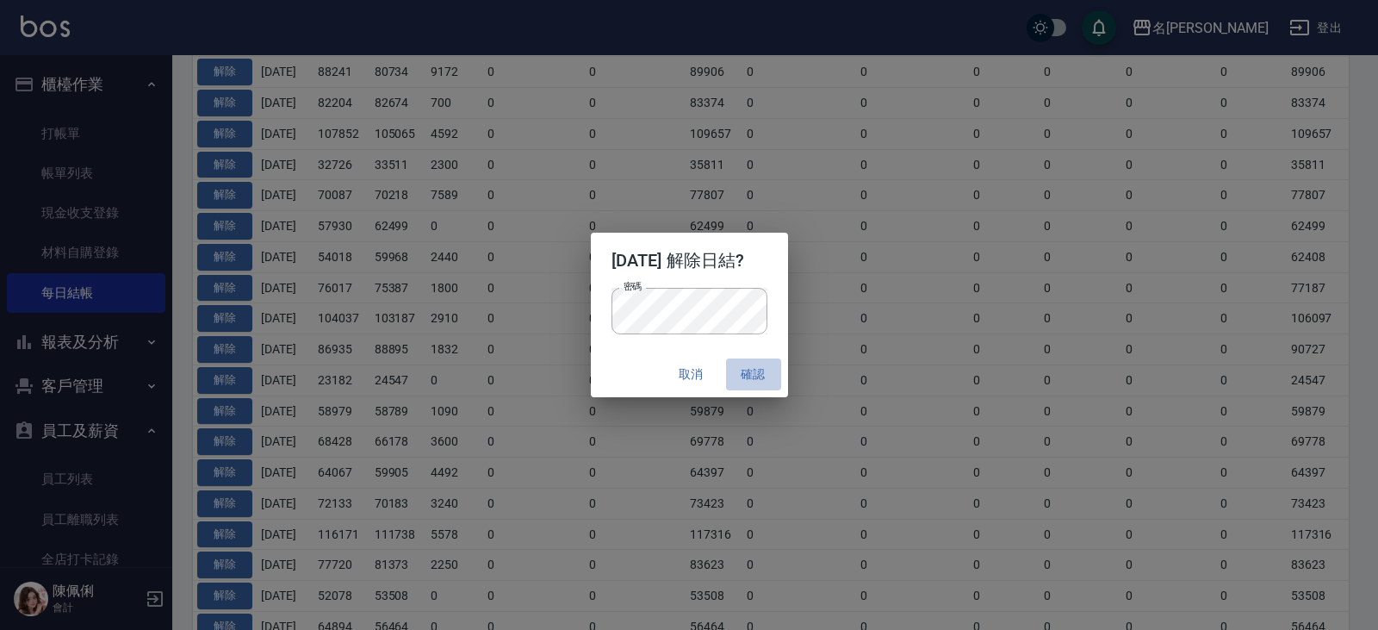
click at [761, 376] on button "確認" at bounding box center [753, 374] width 55 height 32
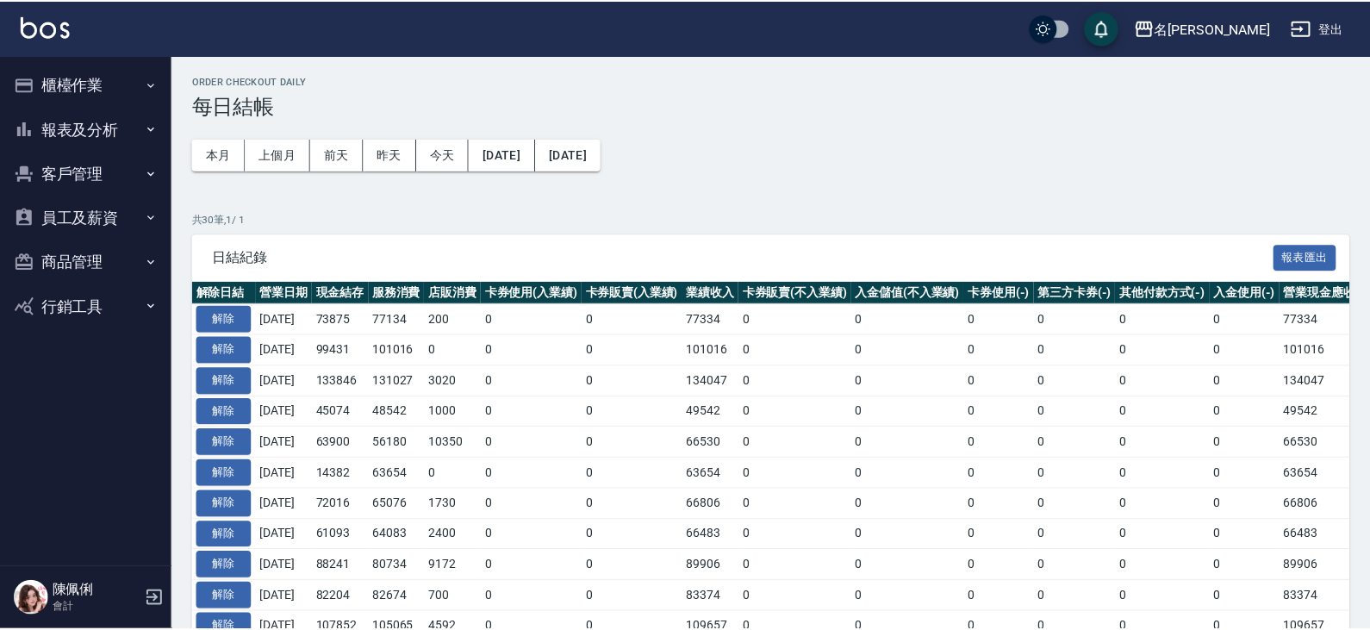
scroll to position [724, 0]
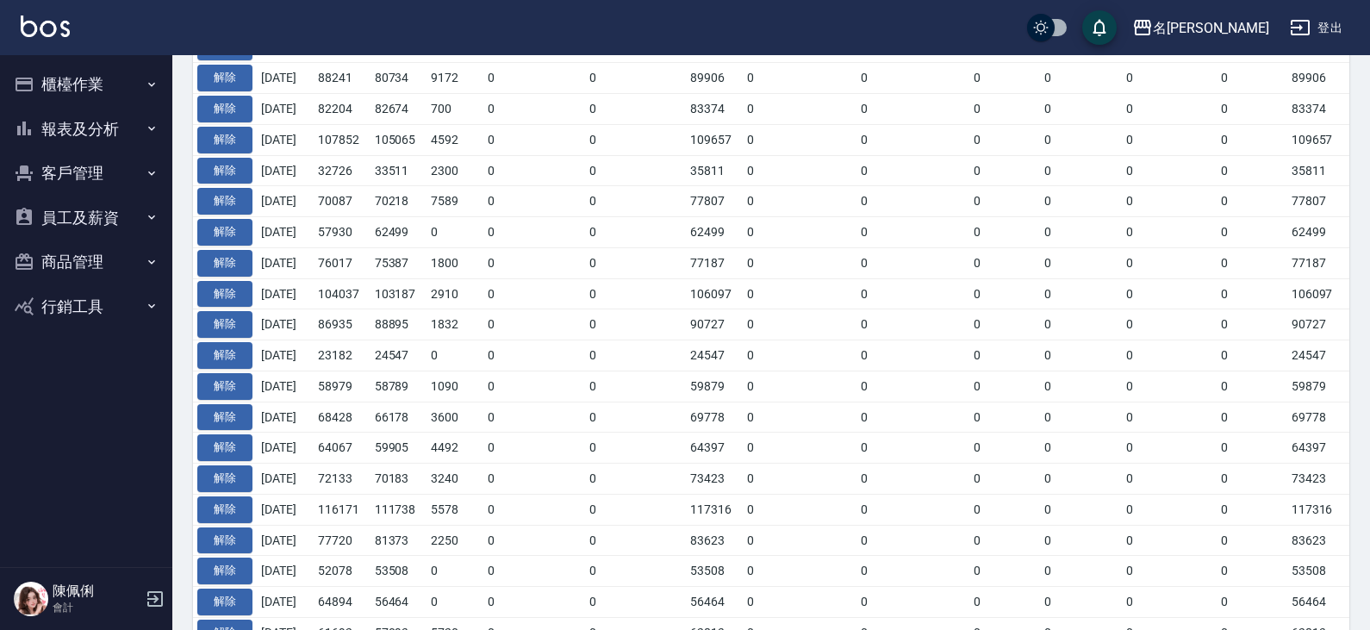
click at [122, 224] on button "員工及薪資" at bounding box center [86, 218] width 159 height 45
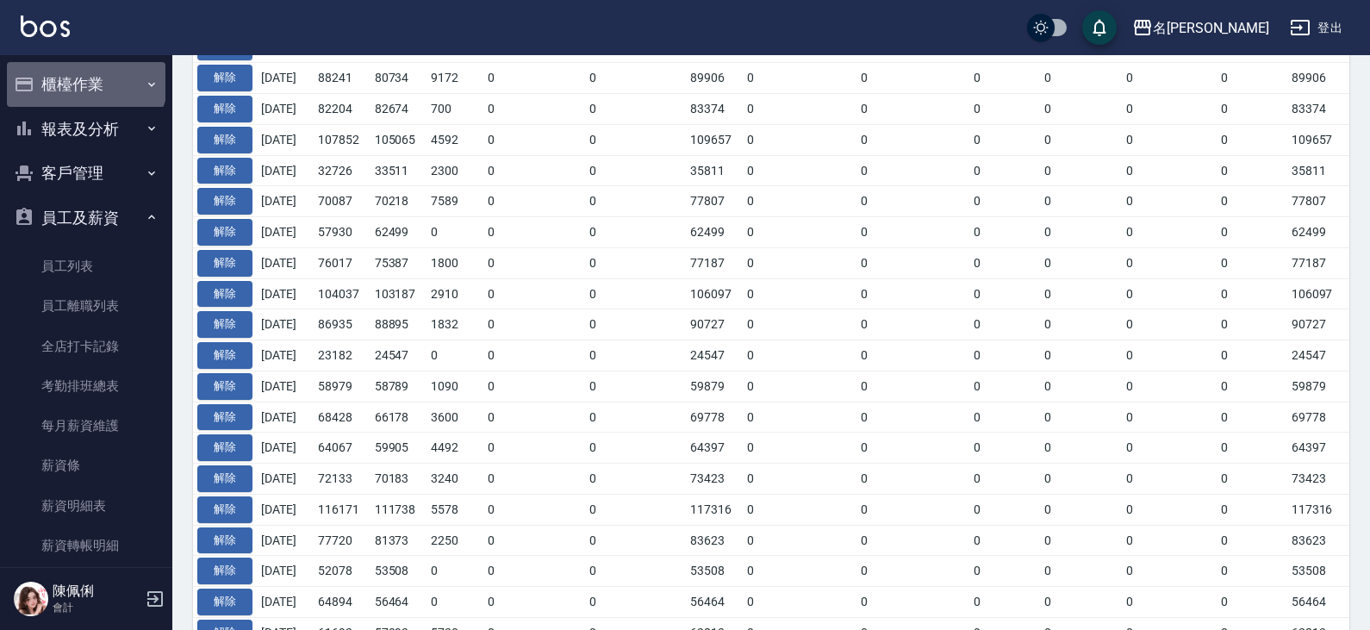
drag, startPoint x: 84, startPoint y: 77, endPoint x: 92, endPoint y: 136, distance: 59.9
click at [84, 77] on button "櫃檯作業" at bounding box center [86, 84] width 159 height 45
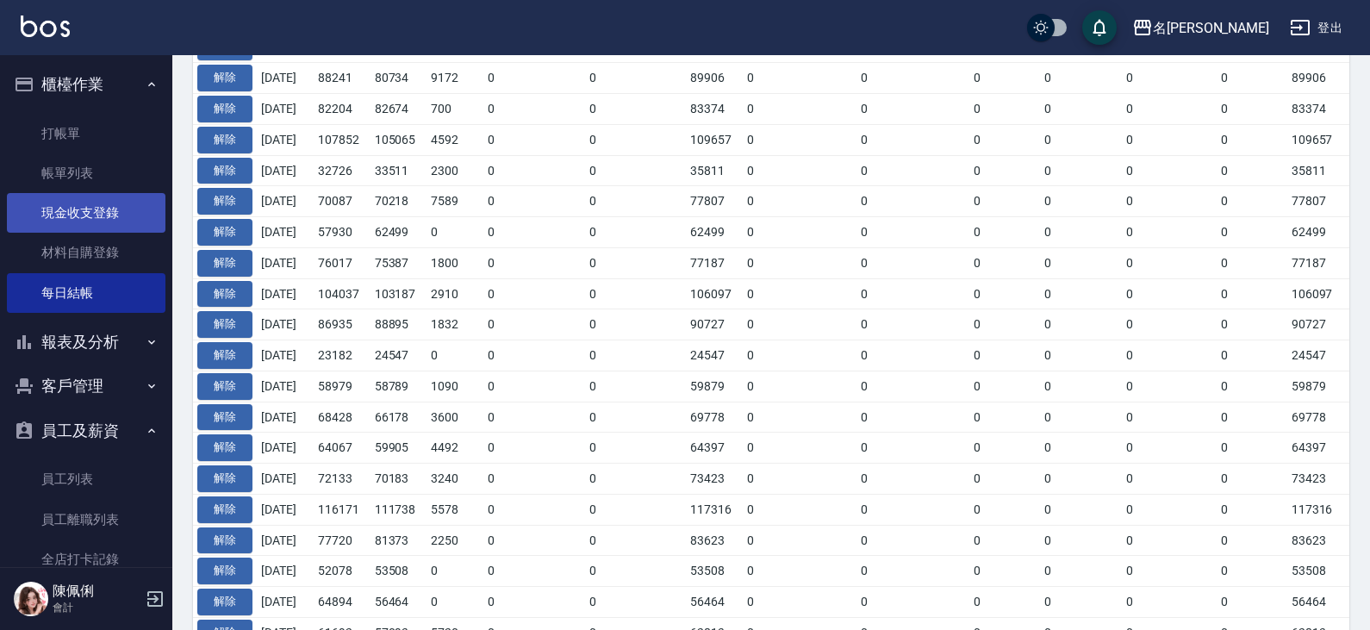
click at [99, 222] on link "現金收支登錄" at bounding box center [86, 213] width 159 height 40
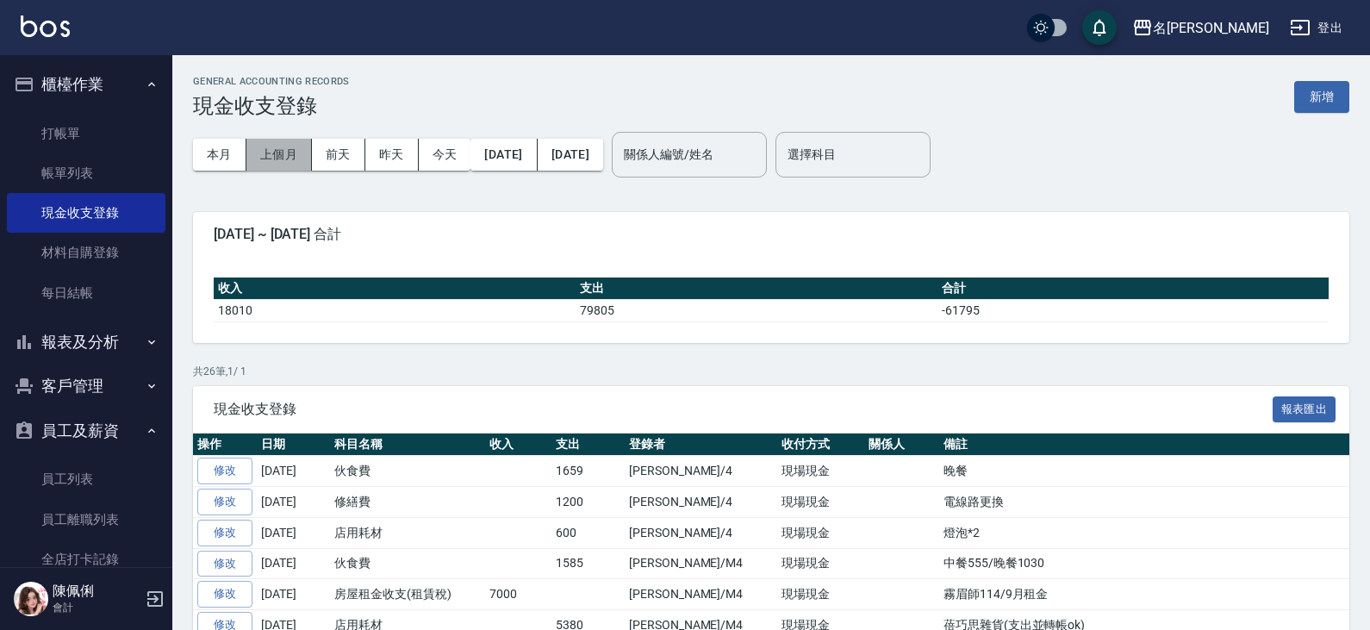
click at [285, 154] on button "上個月" at bounding box center [278, 155] width 65 height 32
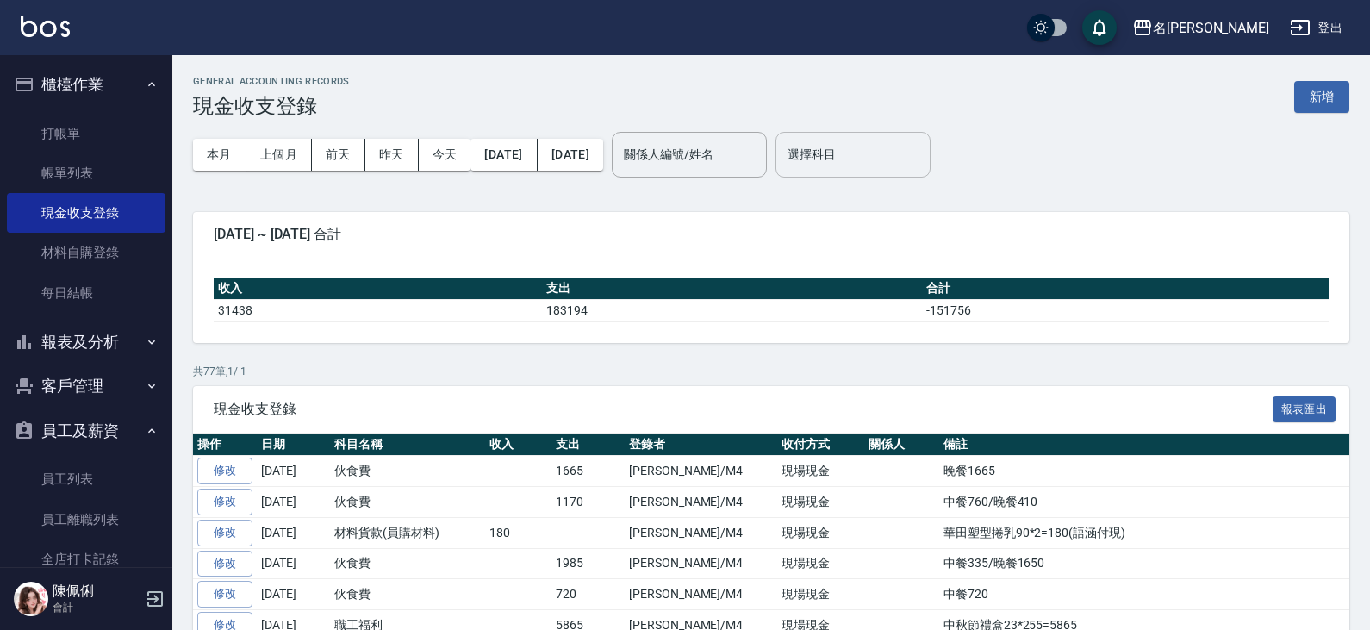
click at [912, 165] on input "選擇科目" at bounding box center [853, 155] width 140 height 30
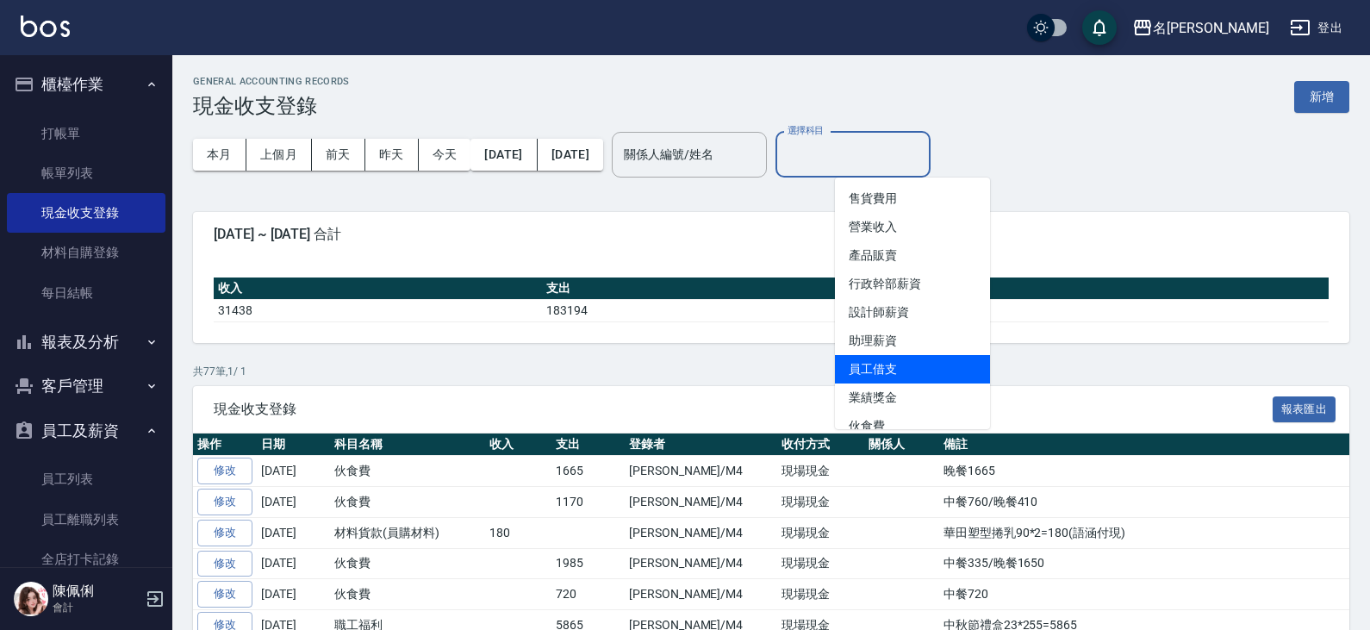
click at [883, 363] on li "員工借支" at bounding box center [912, 369] width 155 height 28
type input "員工借支"
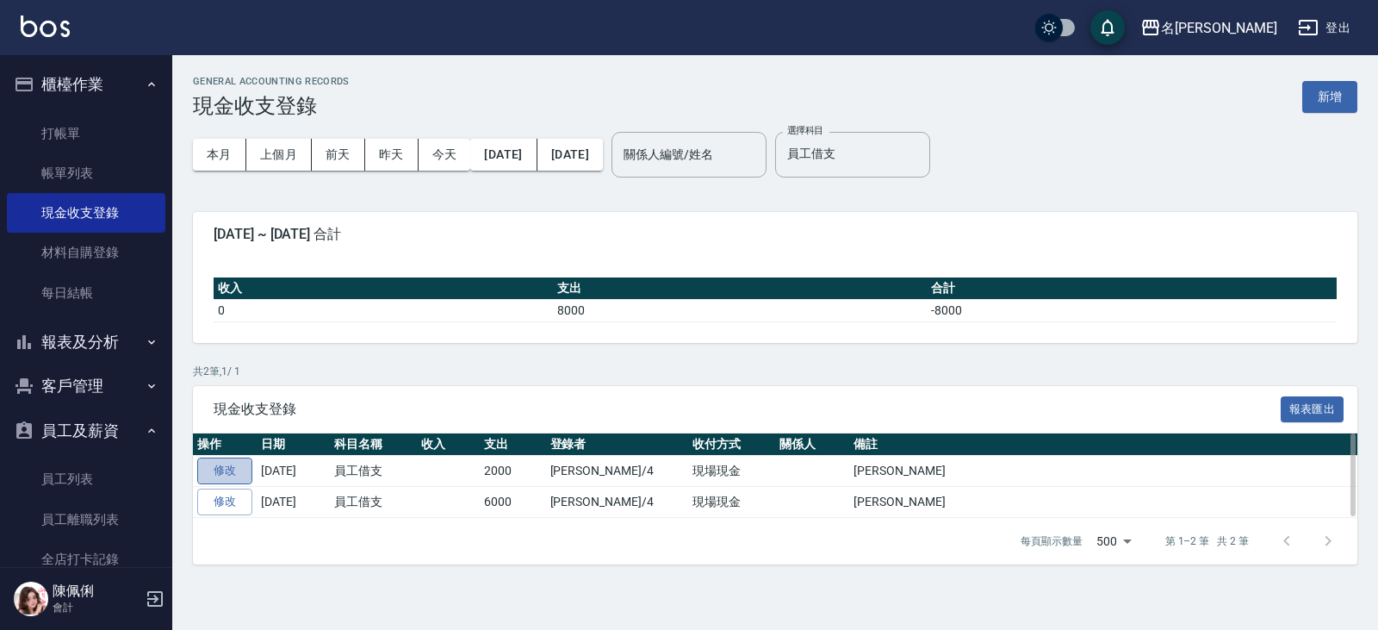
click at [214, 463] on link "修改" at bounding box center [224, 470] width 55 height 27
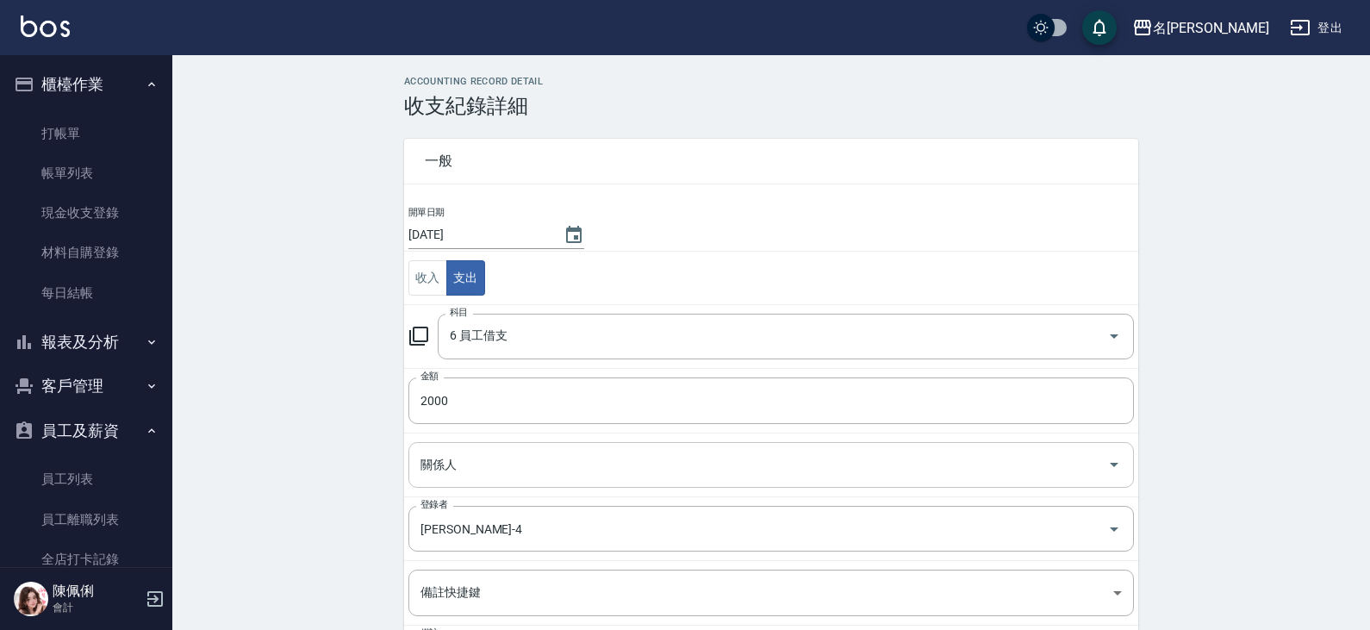
scroll to position [86, 0]
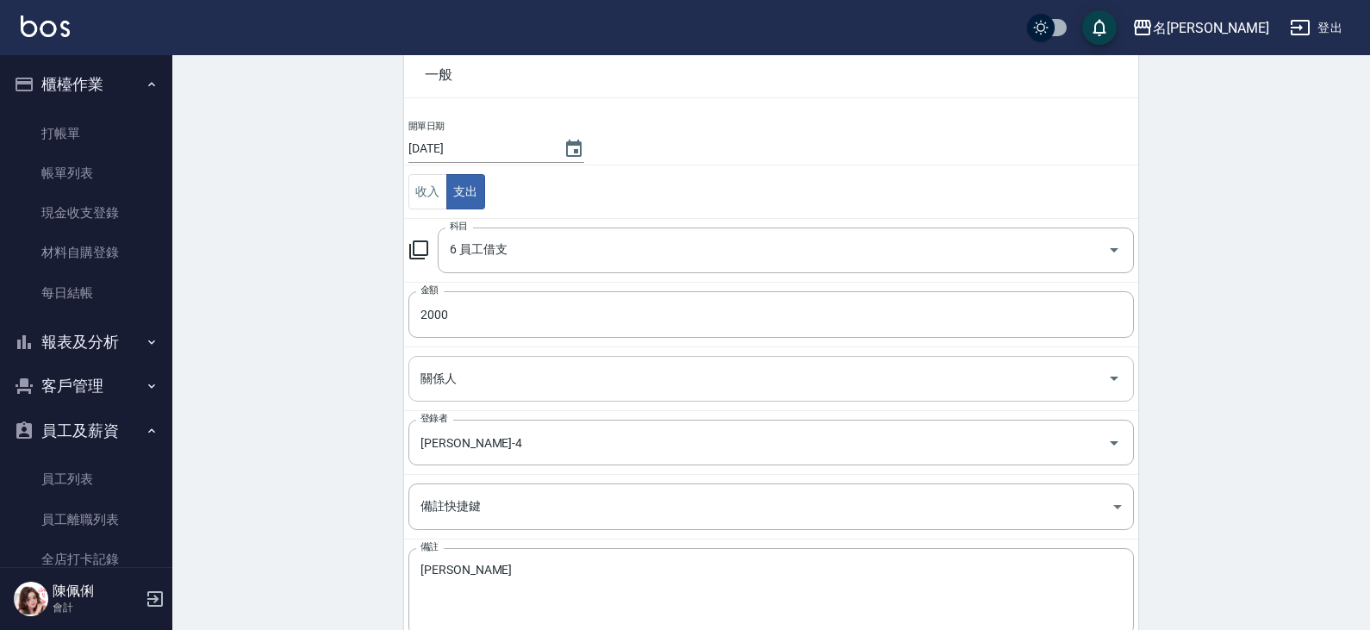
click at [540, 393] on input "關係人" at bounding box center [758, 379] width 684 height 30
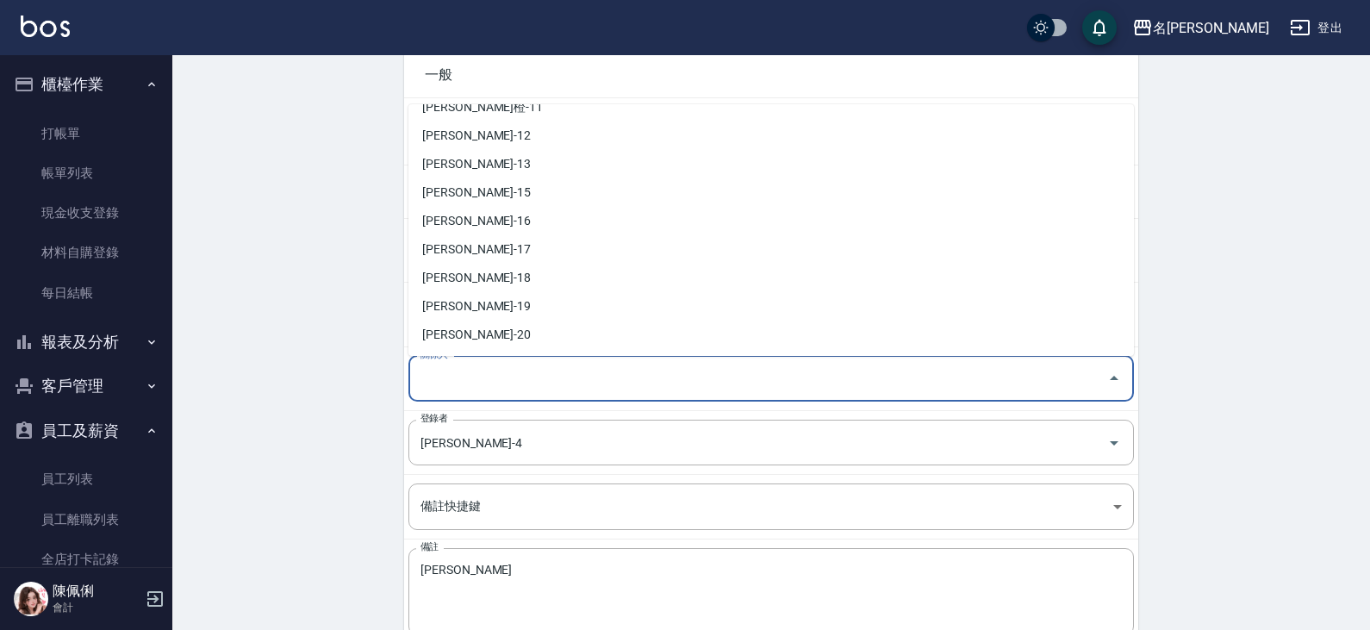
scroll to position [431, 0]
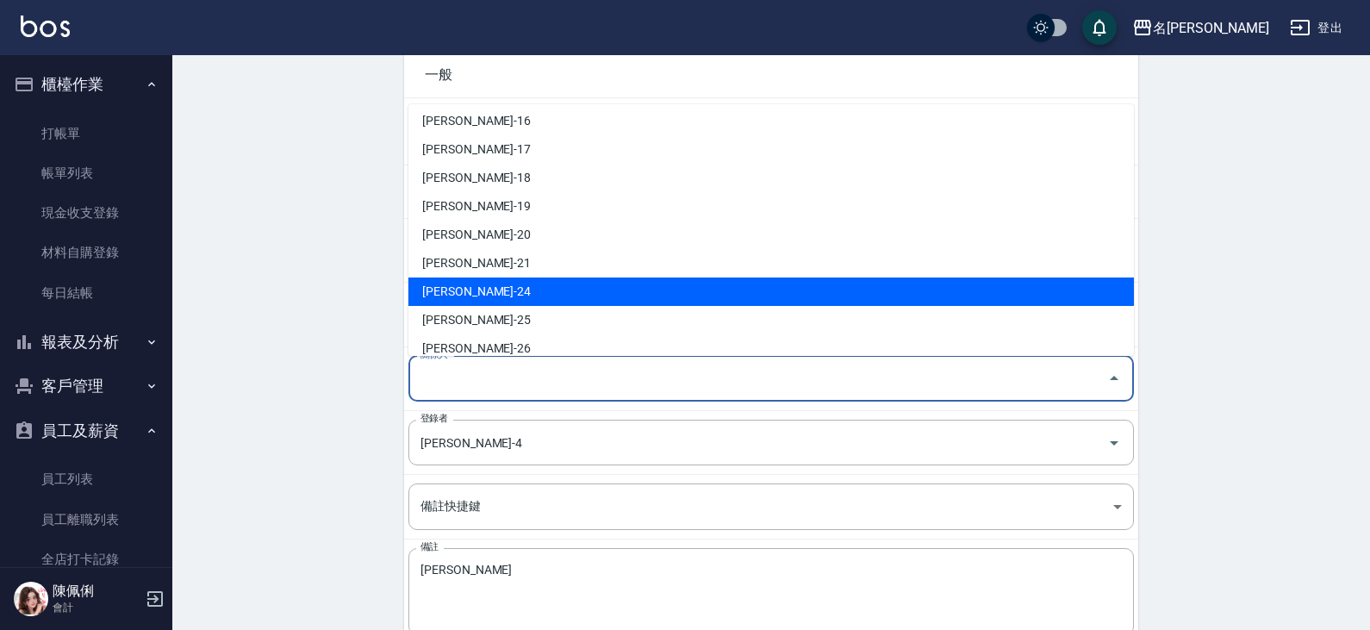
click at [526, 300] on li "蘇亭云-24" at bounding box center [770, 291] width 725 height 28
type input "蘇亭云-24"
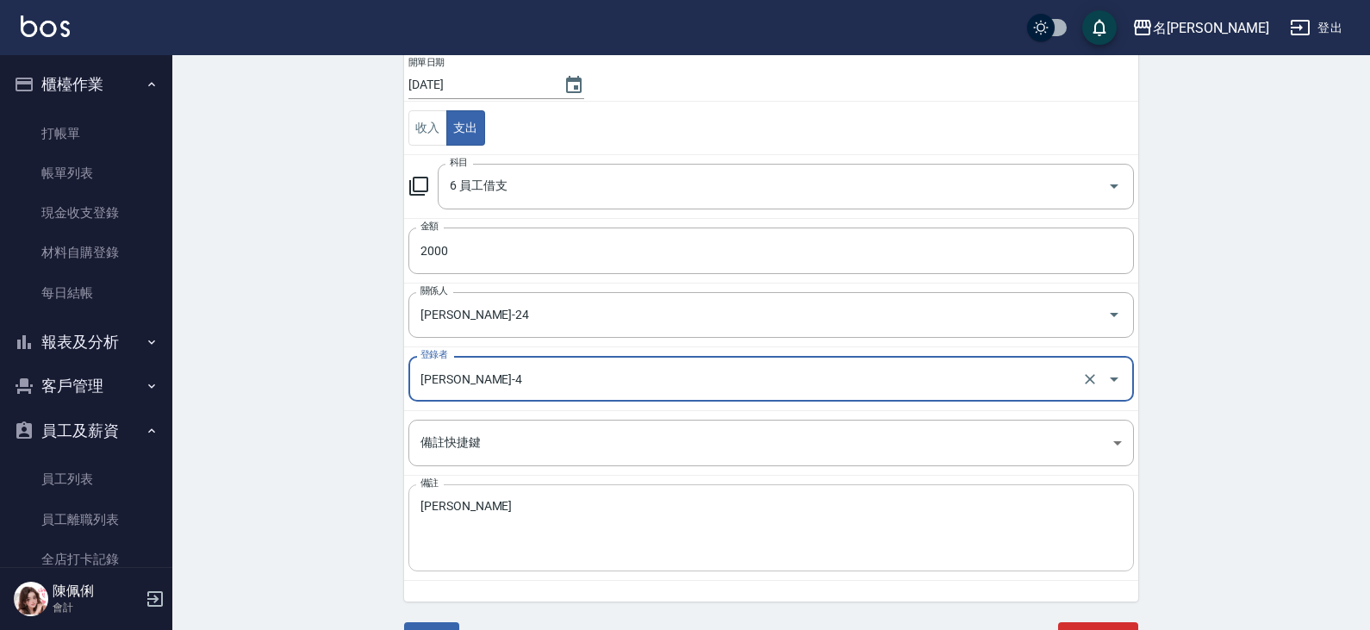
scroll to position [174, 0]
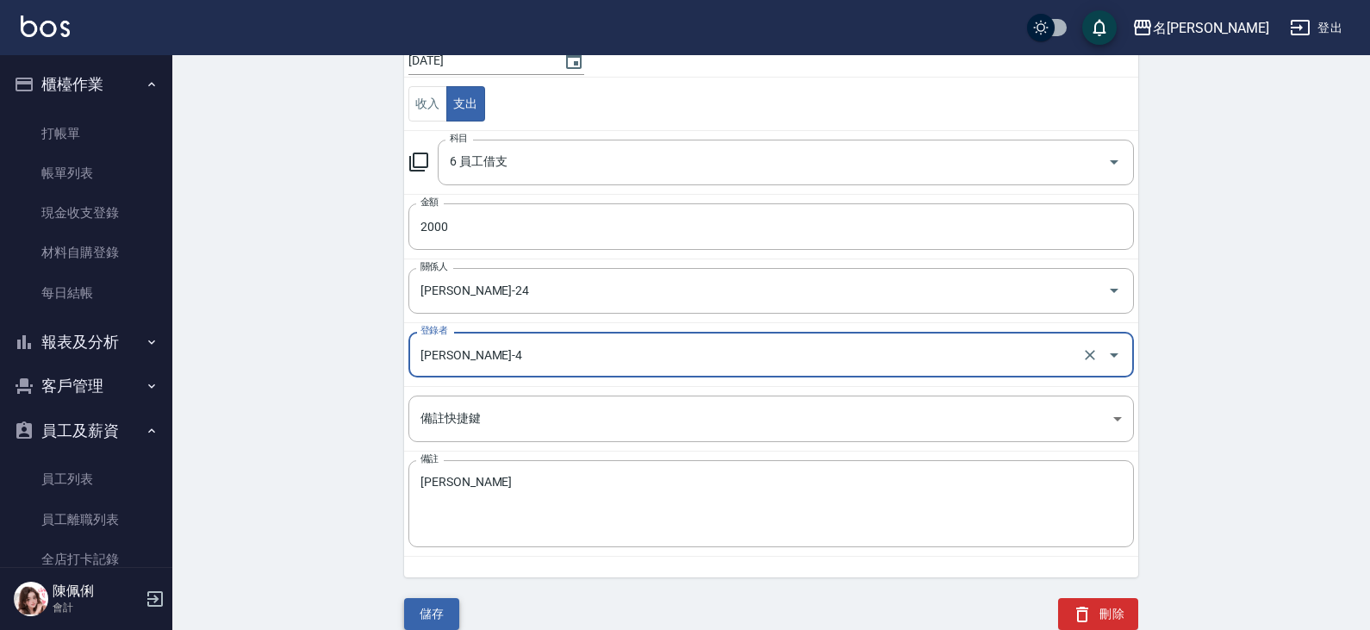
click at [436, 613] on button "儲存" at bounding box center [431, 614] width 55 height 32
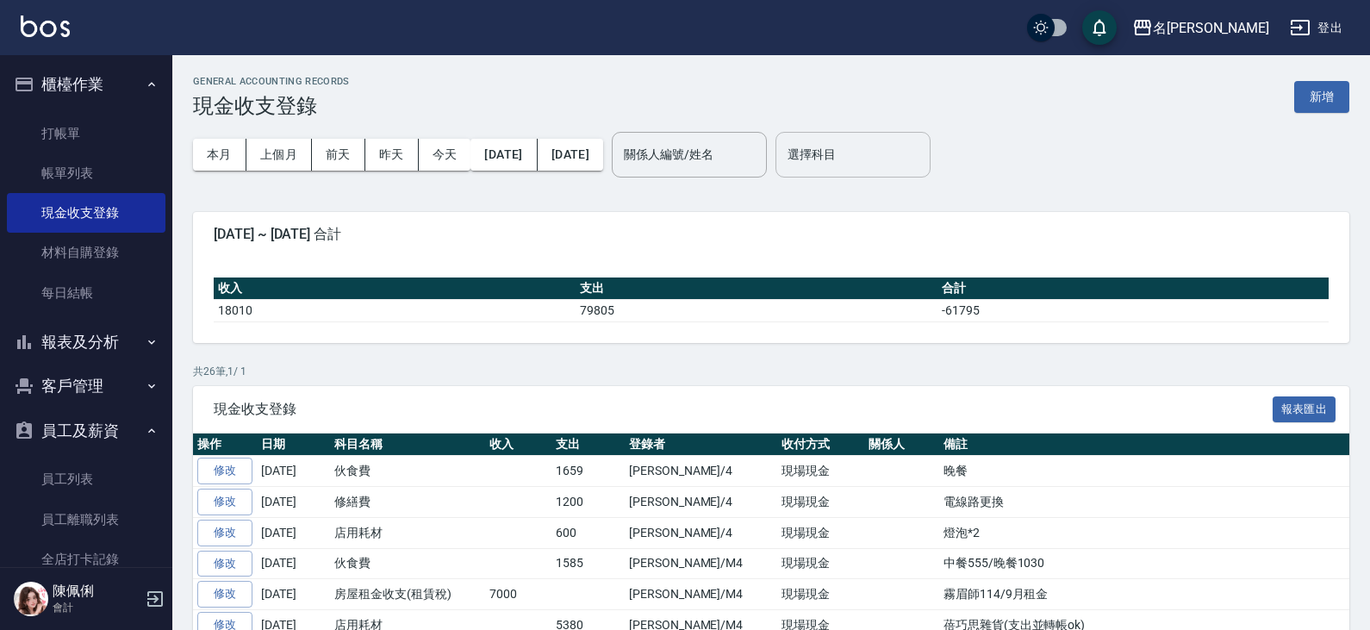
click at [886, 159] on input "選擇科目" at bounding box center [853, 155] width 140 height 30
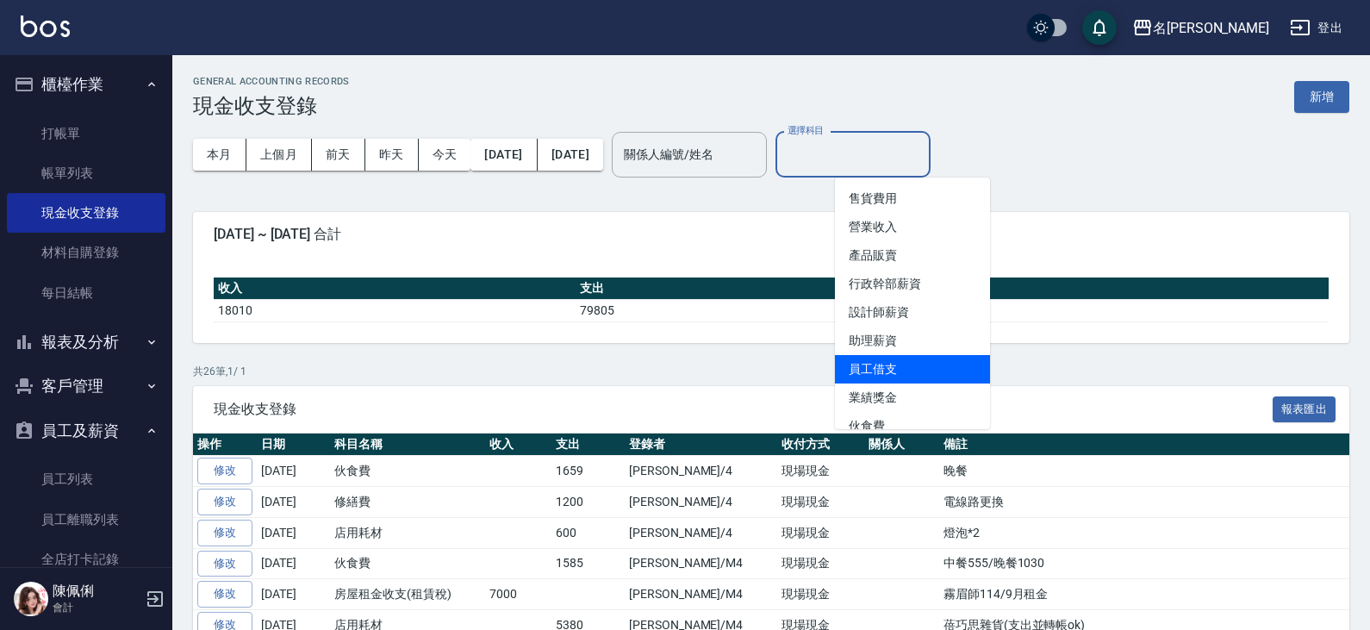
click at [917, 370] on li "員工借支" at bounding box center [912, 369] width 155 height 28
type input "員工借支"
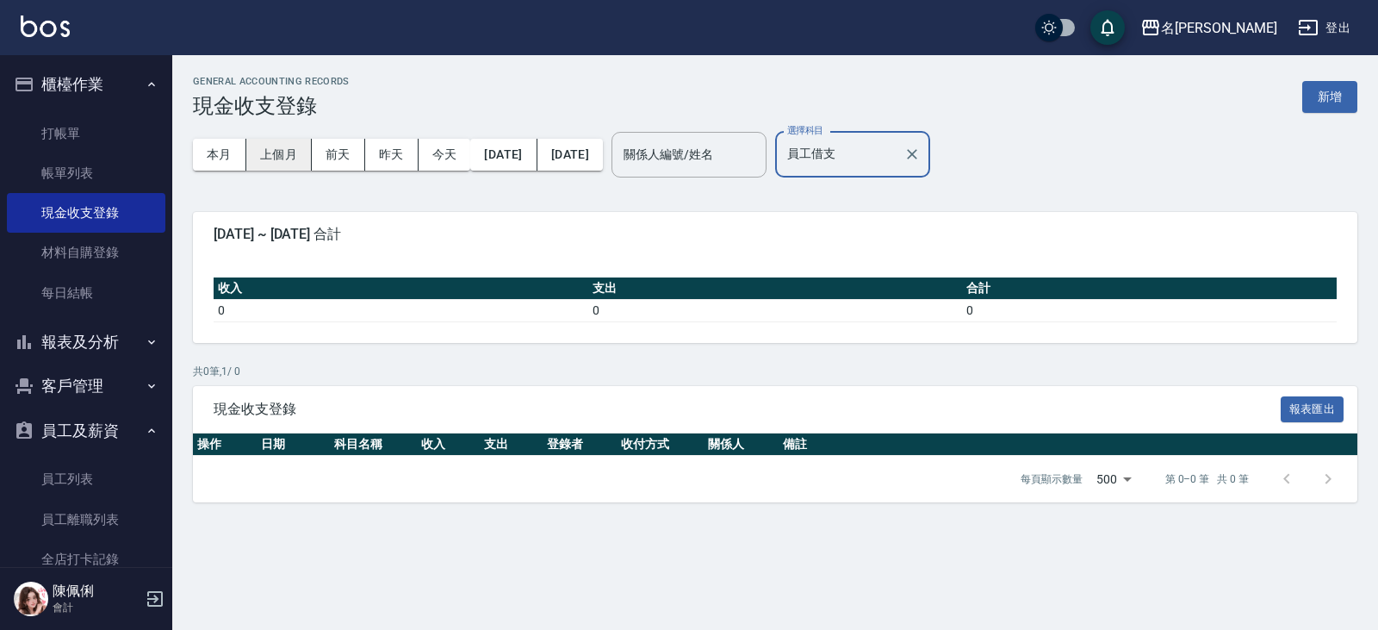
click at [300, 157] on button "上個月" at bounding box center [278, 155] width 65 height 32
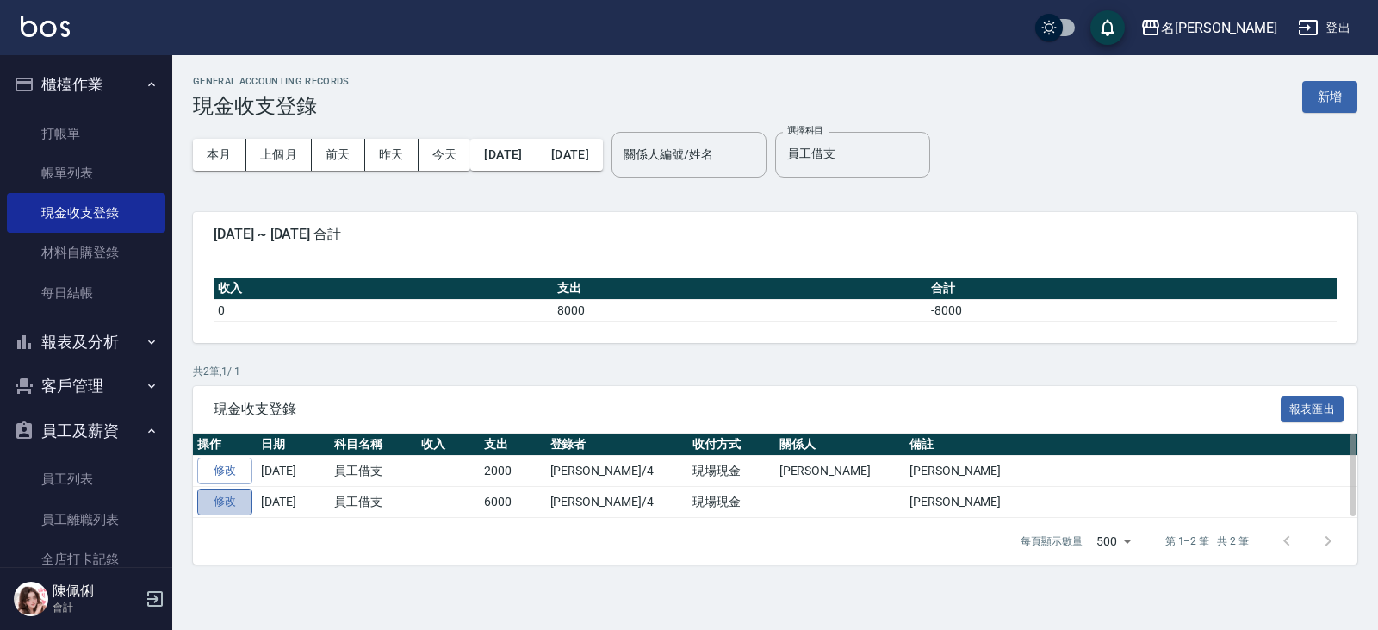
click at [227, 501] on link "修改" at bounding box center [224, 501] width 55 height 27
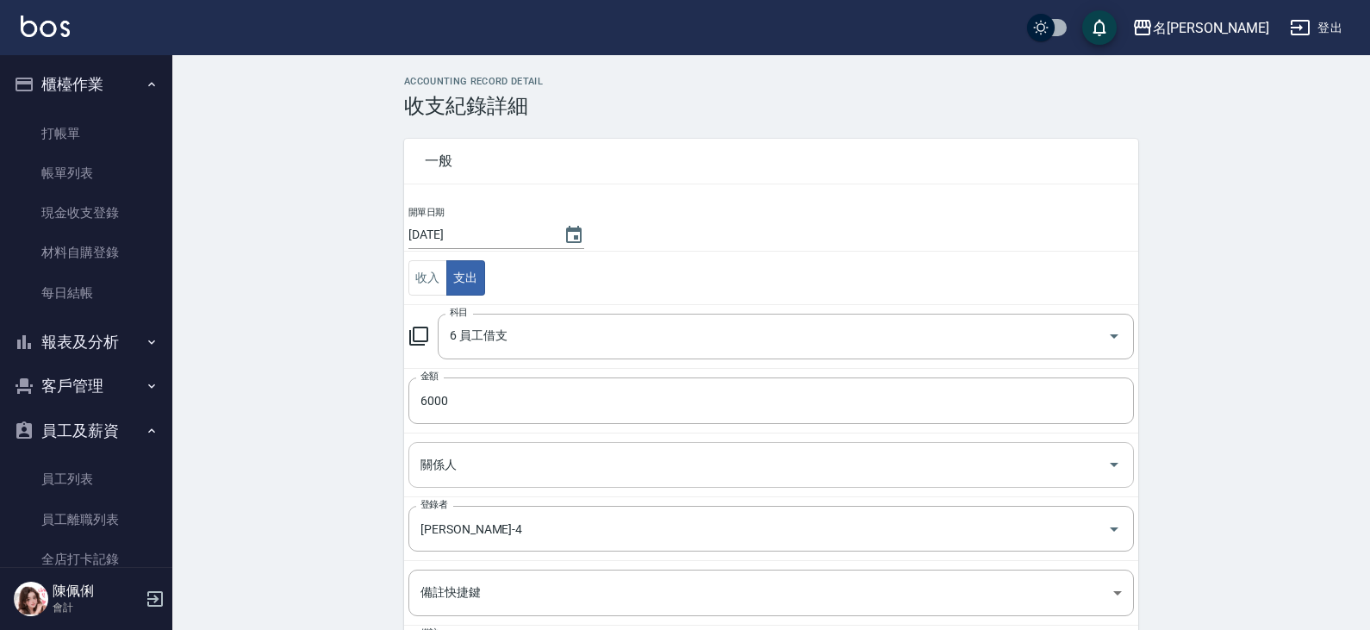
scroll to position [86, 0]
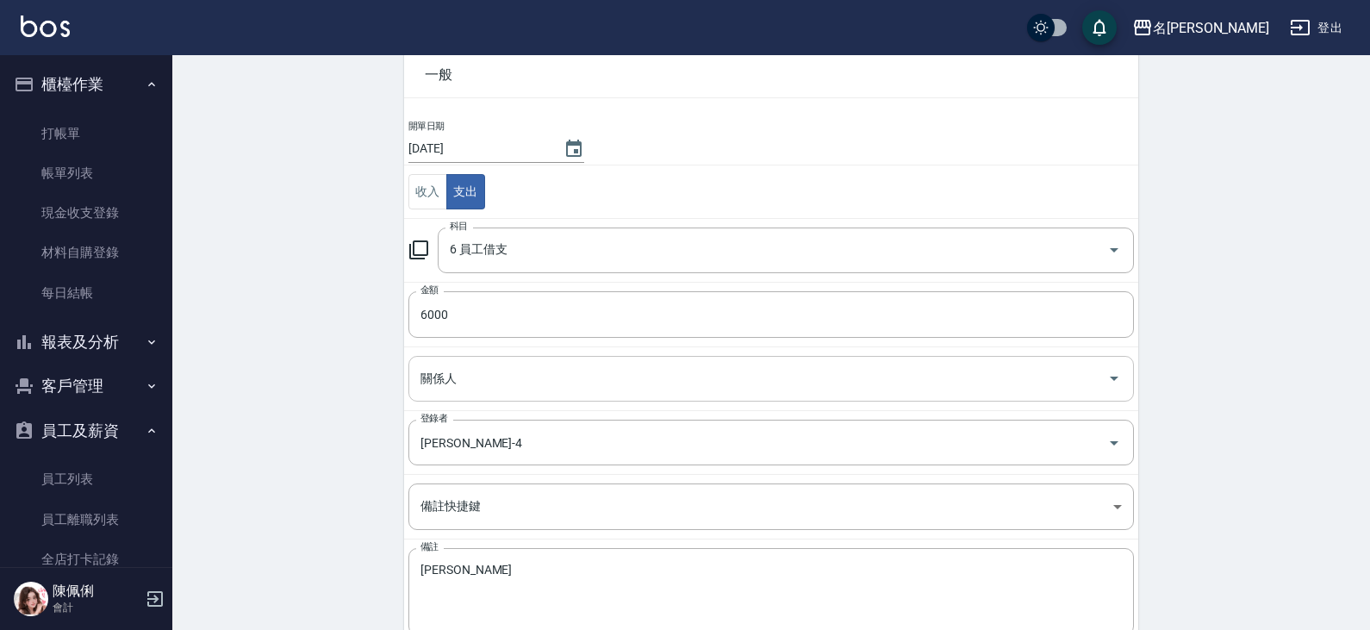
click at [669, 372] on input "關係人" at bounding box center [758, 379] width 684 height 30
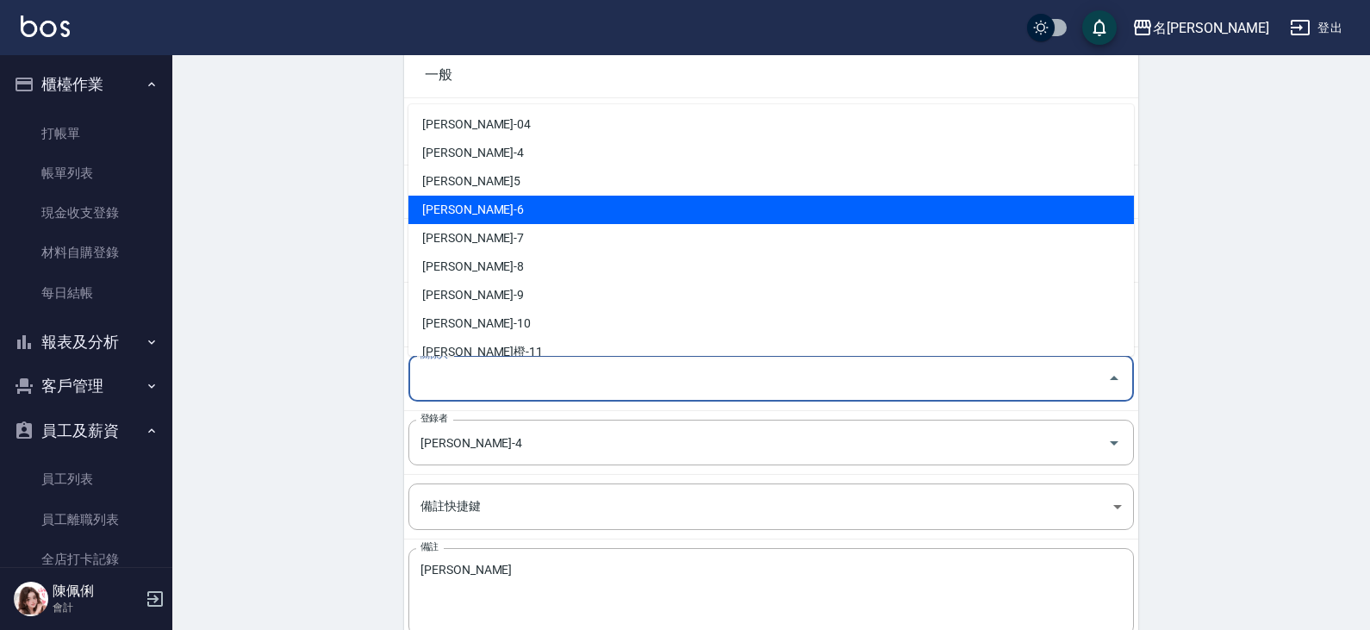
click at [512, 218] on li "吳淑文-6" at bounding box center [770, 210] width 725 height 28
type input "吳淑文-6"
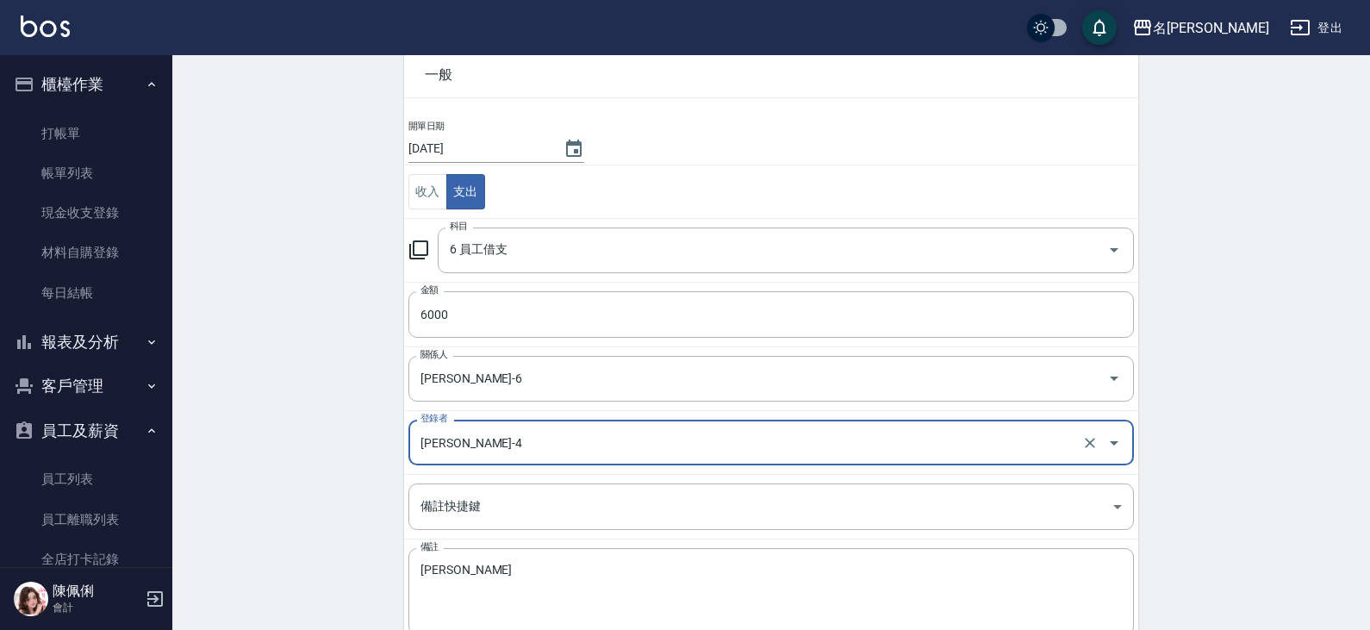
click at [332, 392] on div "ACCOUNTING RECORD DETAIL 收支紀錄詳細 一般 開單日期 2025/08/25 收入 支出 科目 6 員工借支 科目 金額 6000 金…" at bounding box center [770, 354] width 1197 height 728
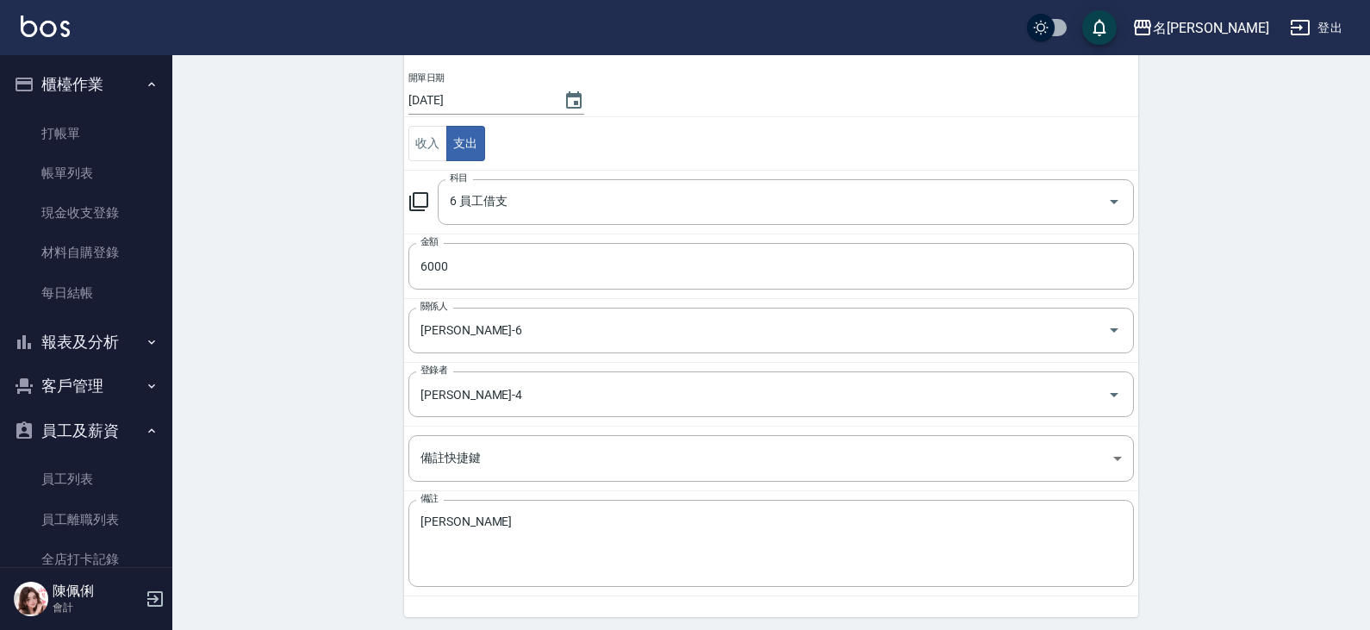
scroll to position [174, 0]
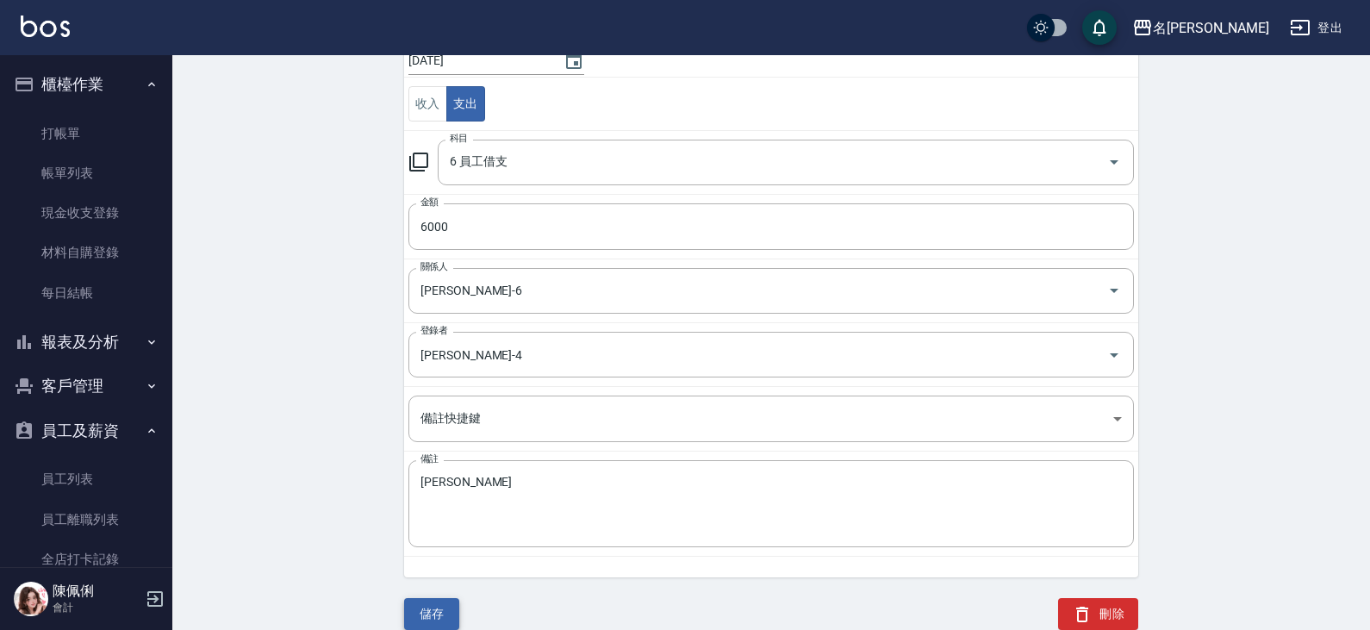
click at [438, 612] on button "儲存" at bounding box center [431, 614] width 55 height 32
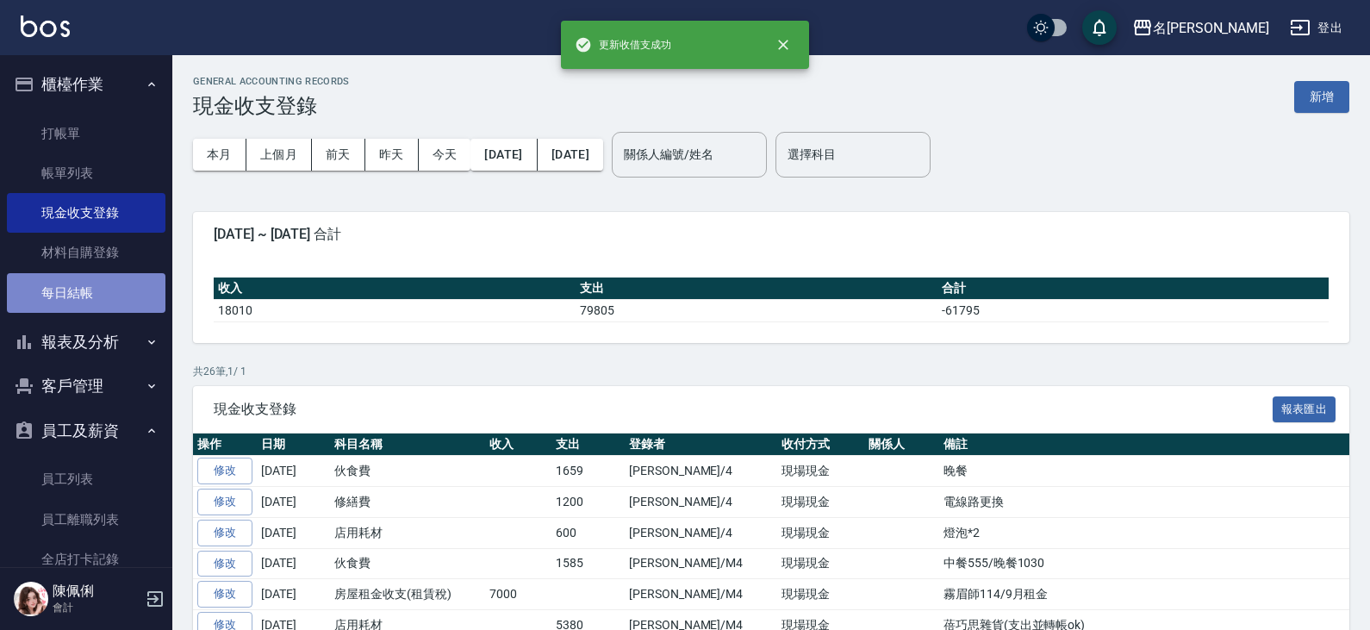
click at [109, 299] on link "每日結帳" at bounding box center [86, 293] width 159 height 40
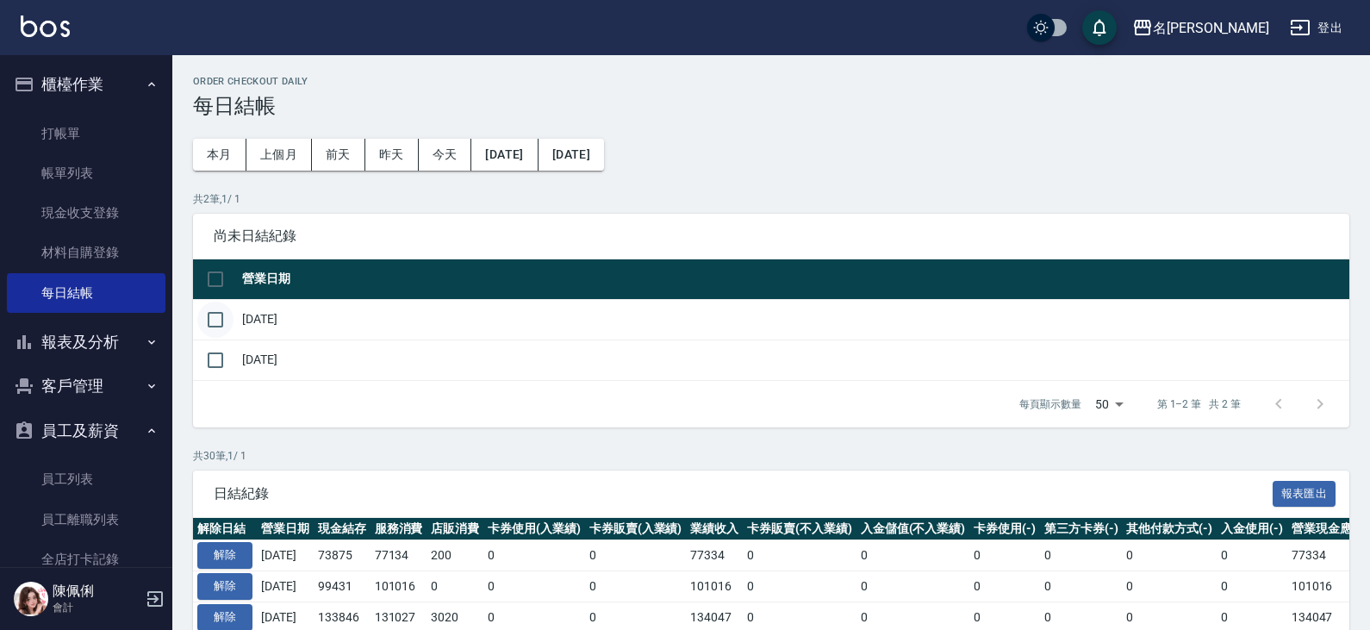
click at [215, 315] on input "checkbox" at bounding box center [215, 319] width 36 height 36
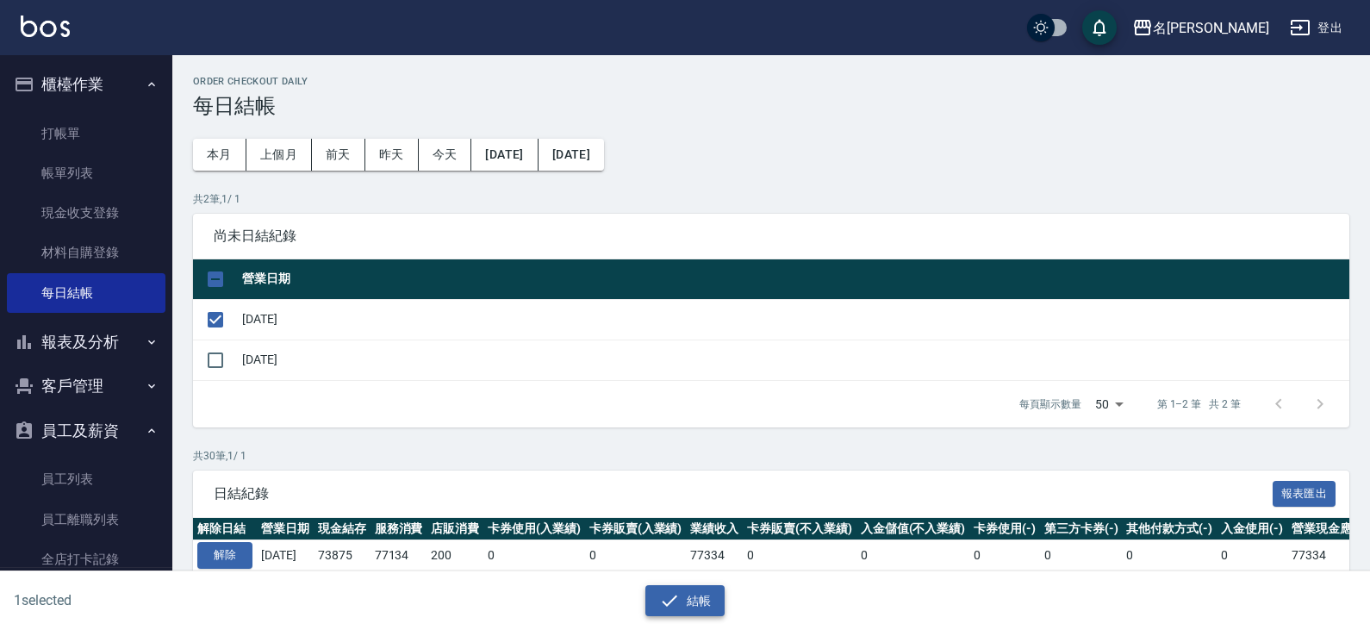
click at [682, 598] on button "結帳" at bounding box center [685, 601] width 80 height 32
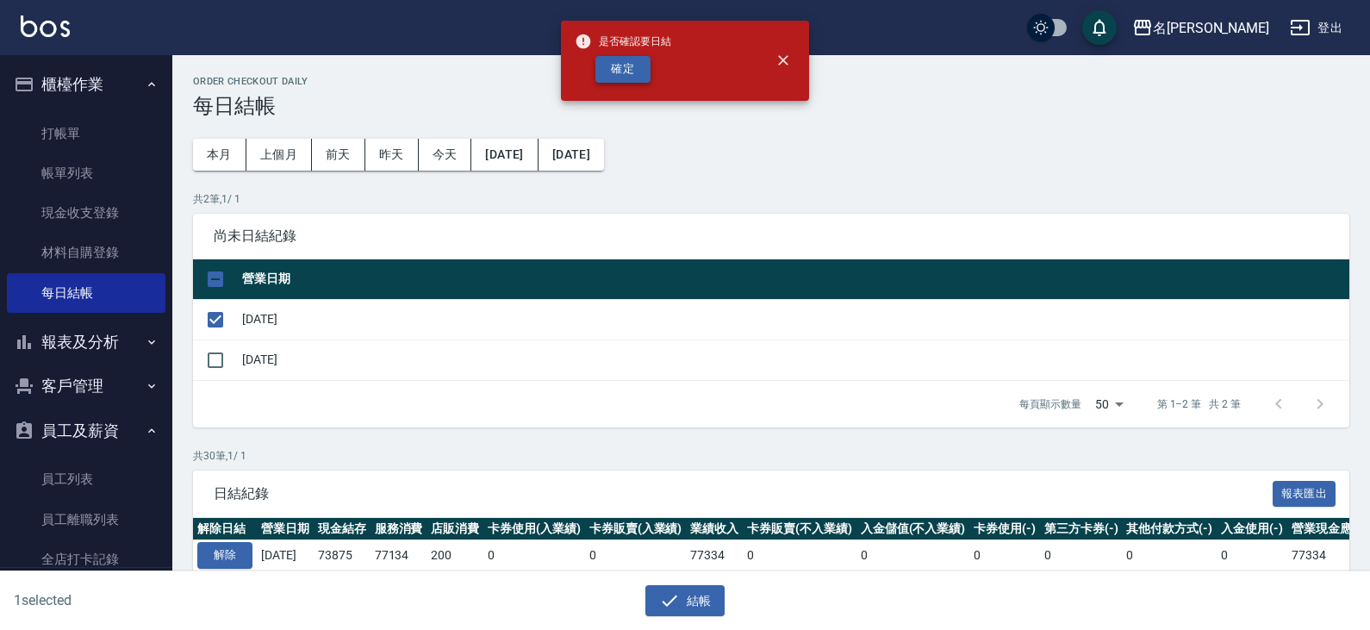
click at [625, 69] on button "確定" at bounding box center [622, 69] width 55 height 27
checkbox input "false"
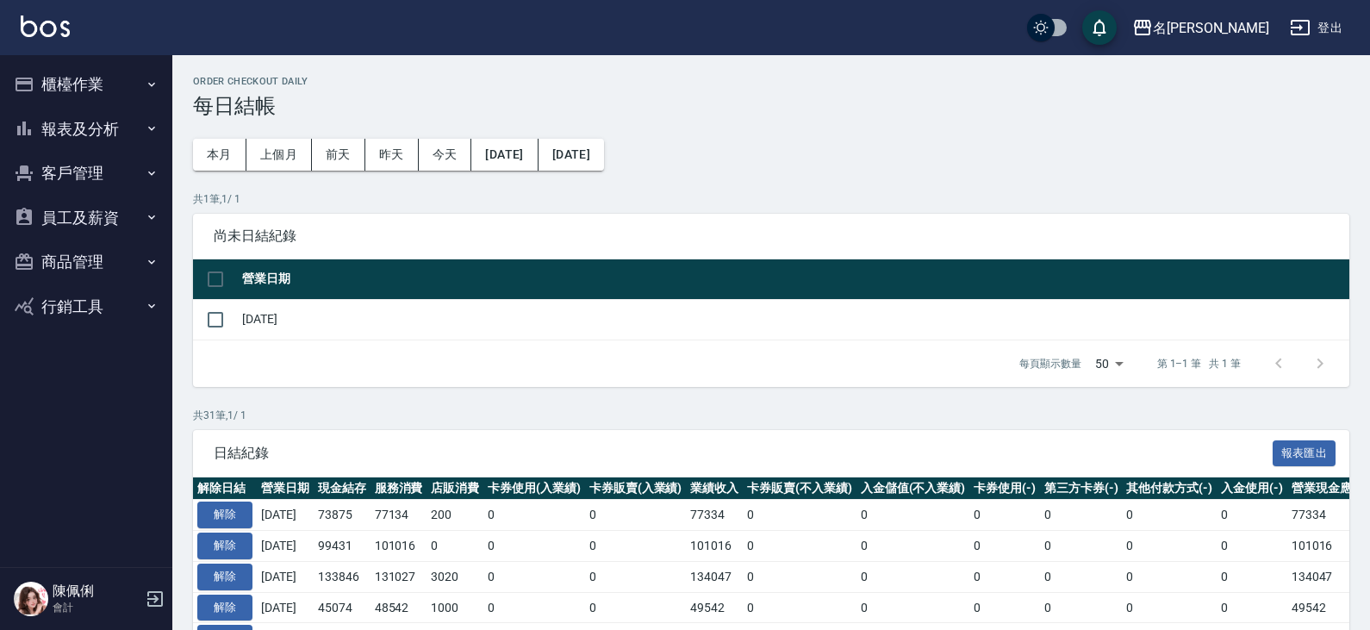
click at [95, 127] on button "報表及分析" at bounding box center [86, 129] width 159 height 45
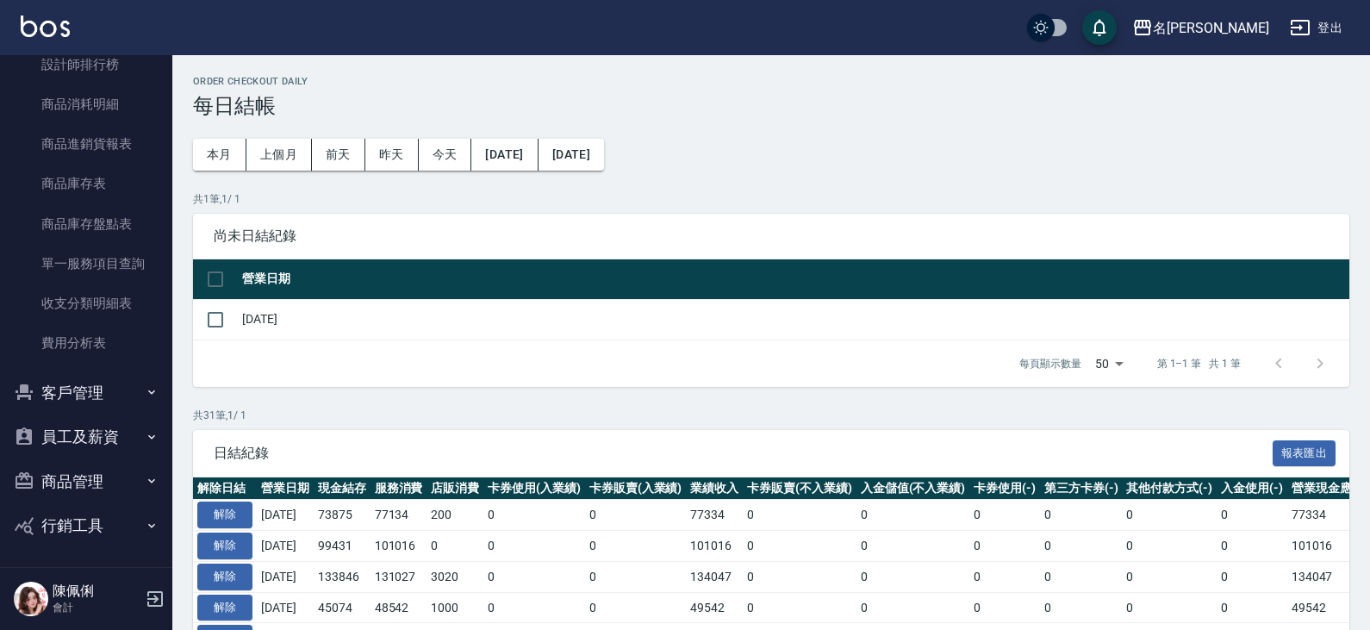
scroll to position [513, 0]
click at [81, 343] on link "費用分析表" at bounding box center [86, 341] width 159 height 40
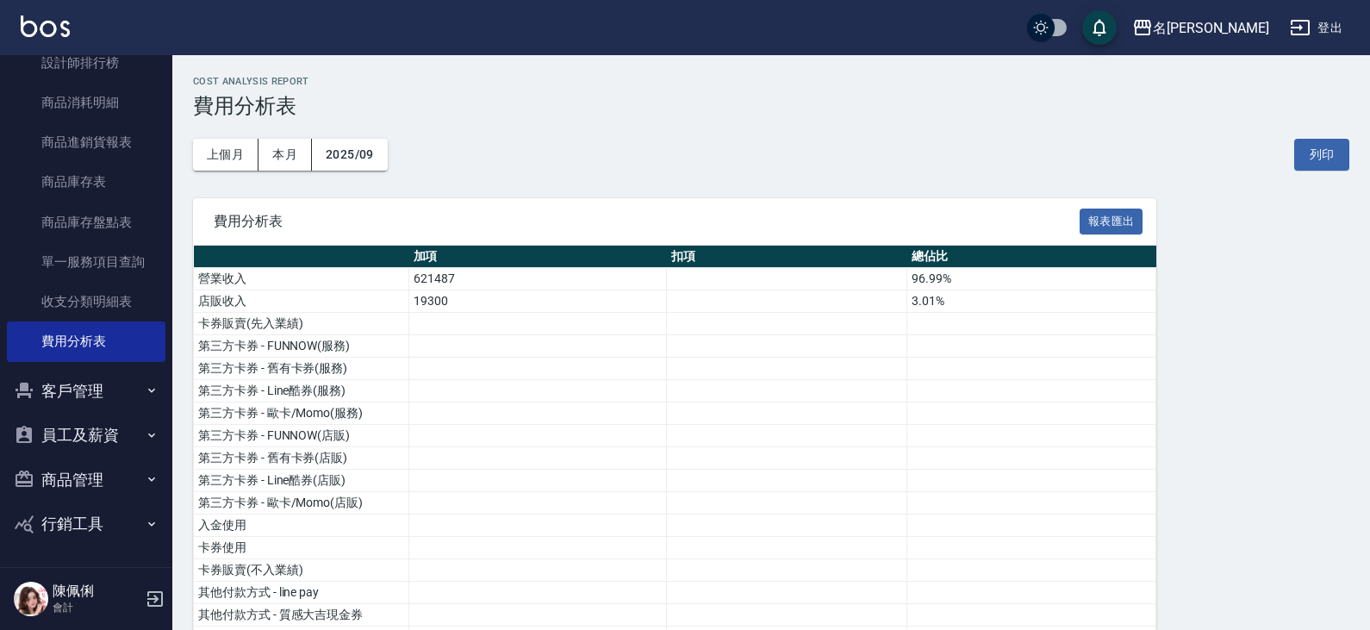
click at [103, 441] on button "員工及薪資" at bounding box center [86, 435] width 159 height 45
click at [369, 154] on button "2025/09" at bounding box center [350, 155] width 76 height 32
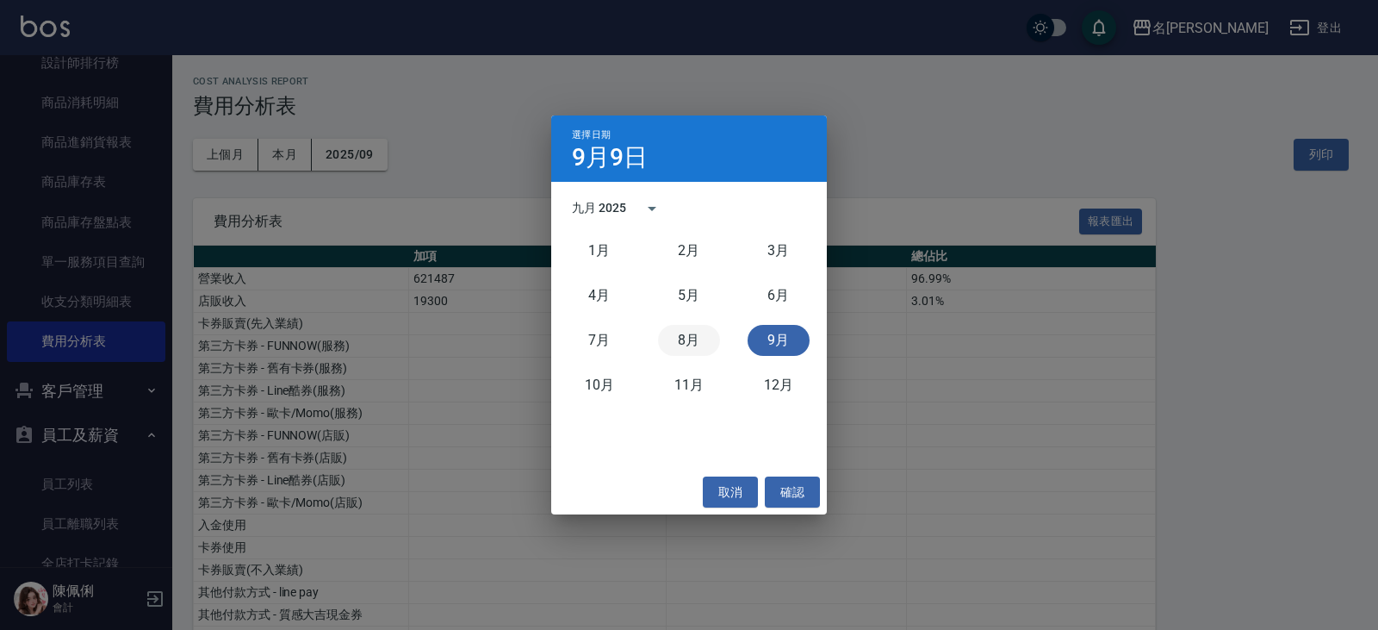
click at [674, 343] on button "8月" at bounding box center [689, 340] width 62 height 31
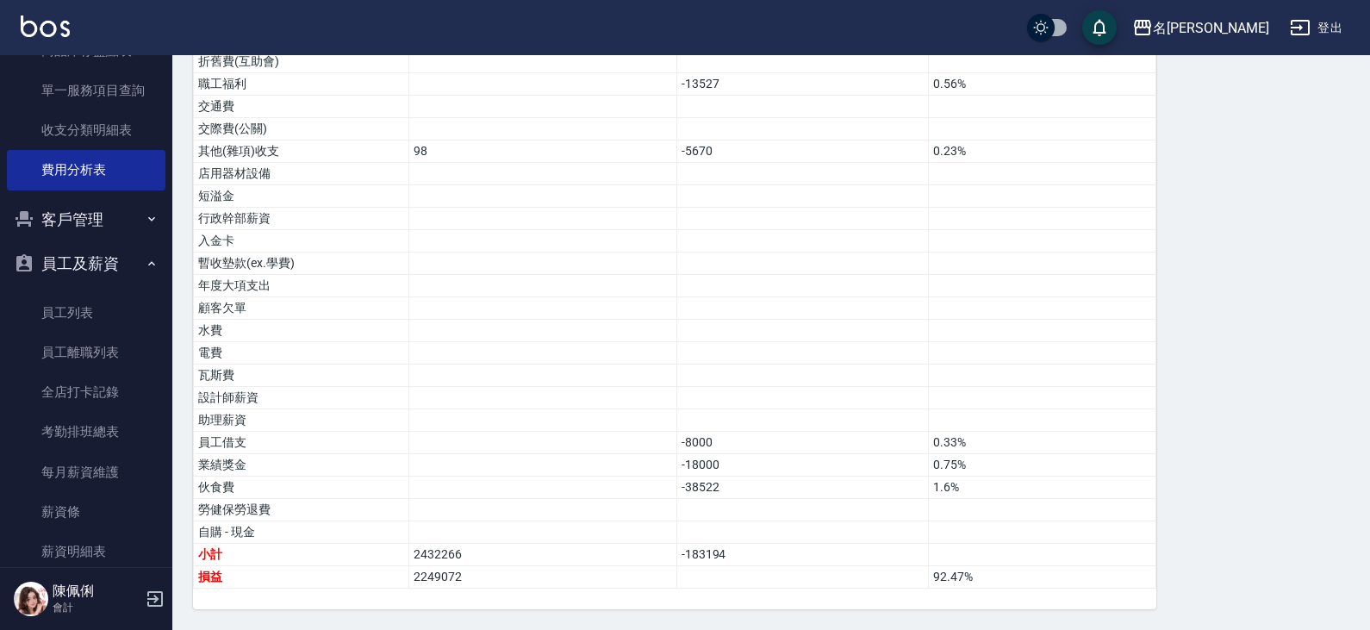
scroll to position [686, 0]
click at [102, 473] on link "每月薪資維護" at bounding box center [86, 471] width 159 height 40
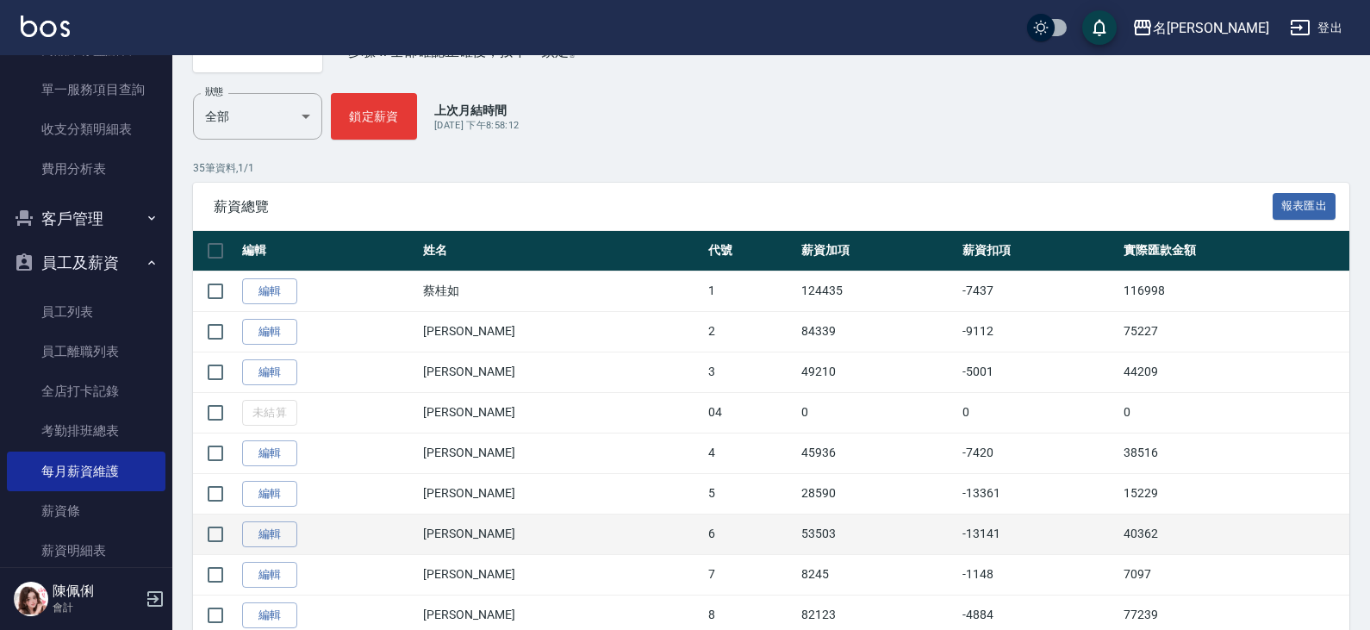
scroll to position [258, 0]
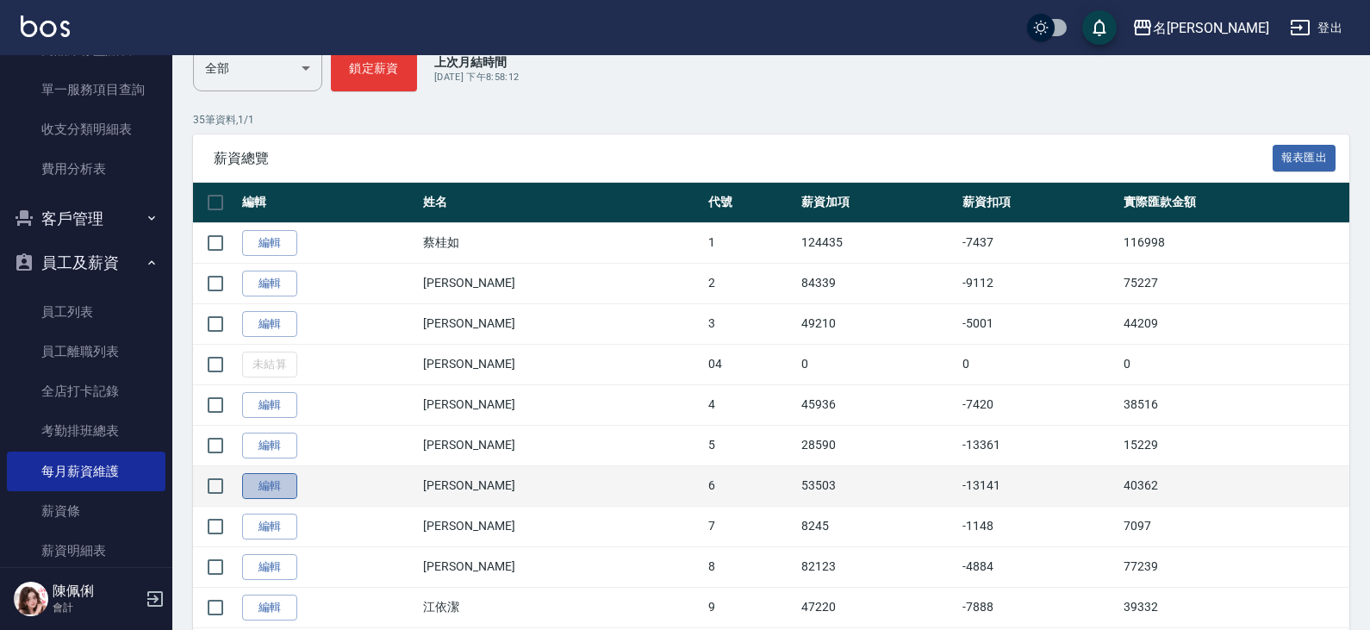
click at [288, 482] on link "編輯" at bounding box center [269, 486] width 55 height 27
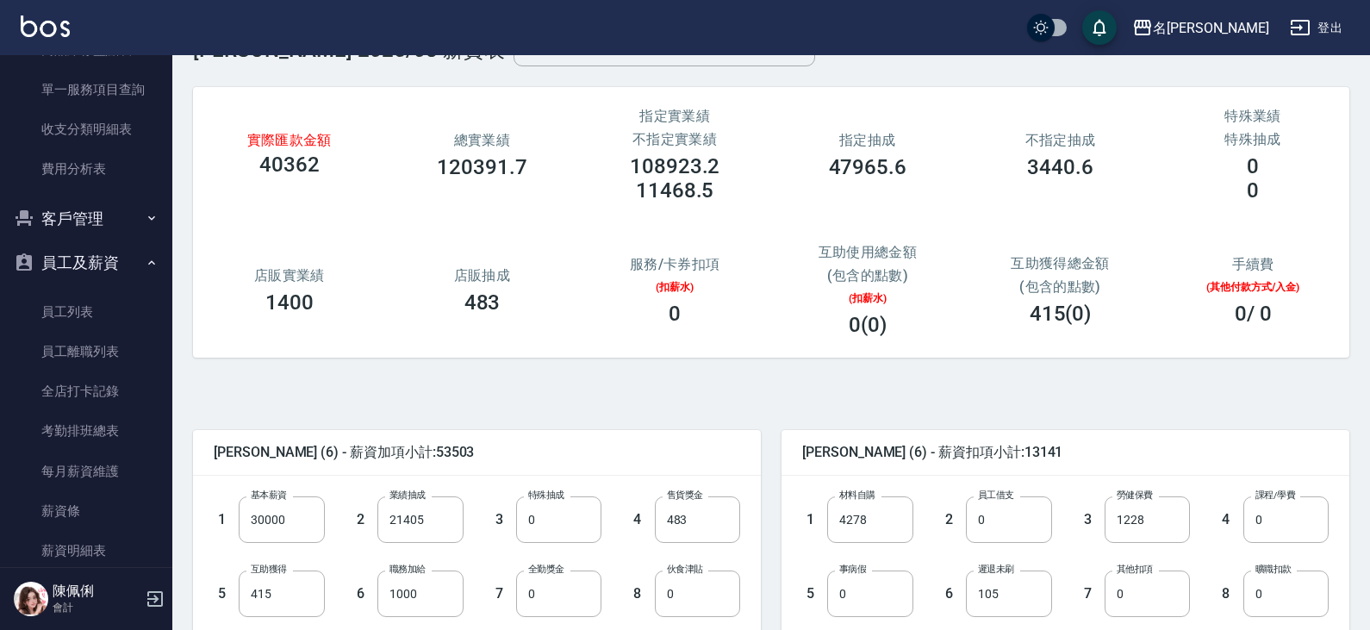
scroll to position [172, 0]
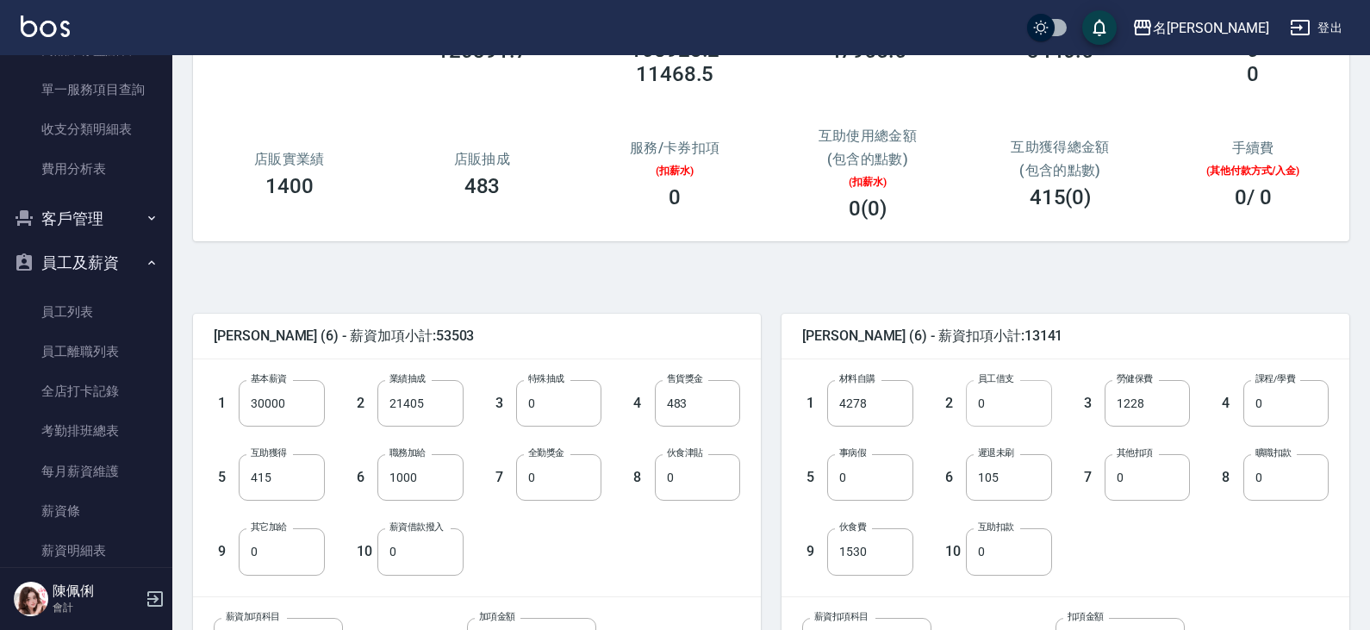
click at [991, 412] on input "0" at bounding box center [1008, 403] width 85 height 47
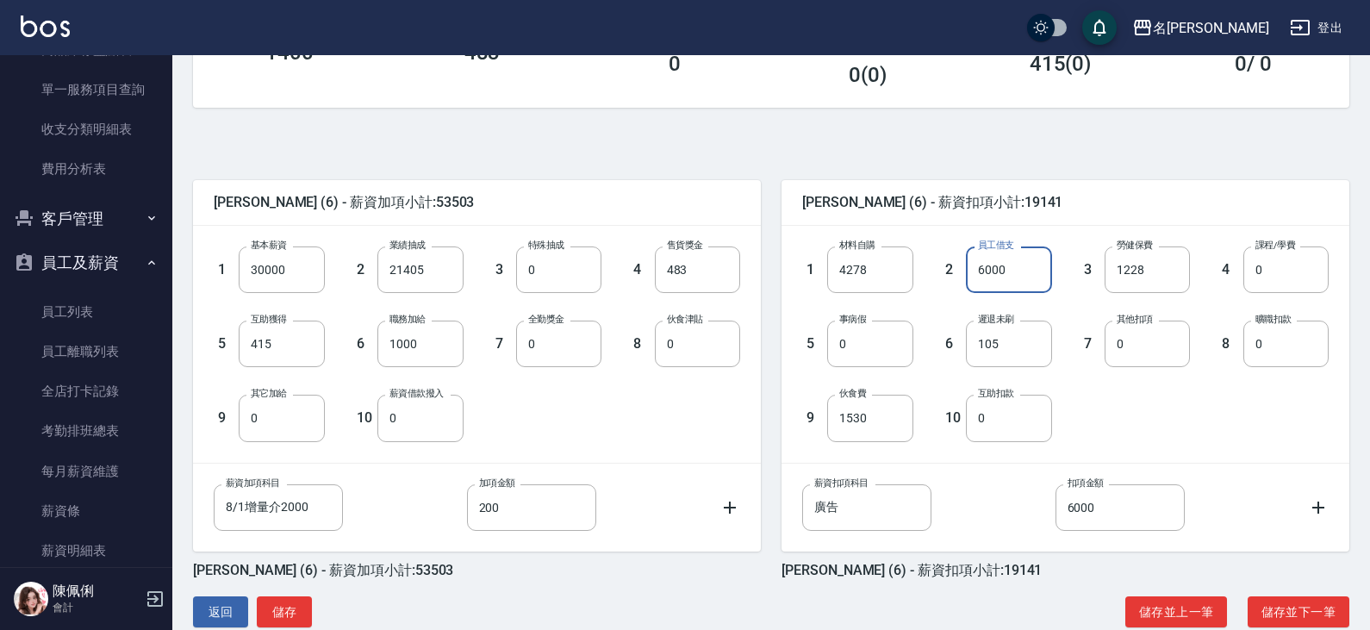
scroll to position [341, 0]
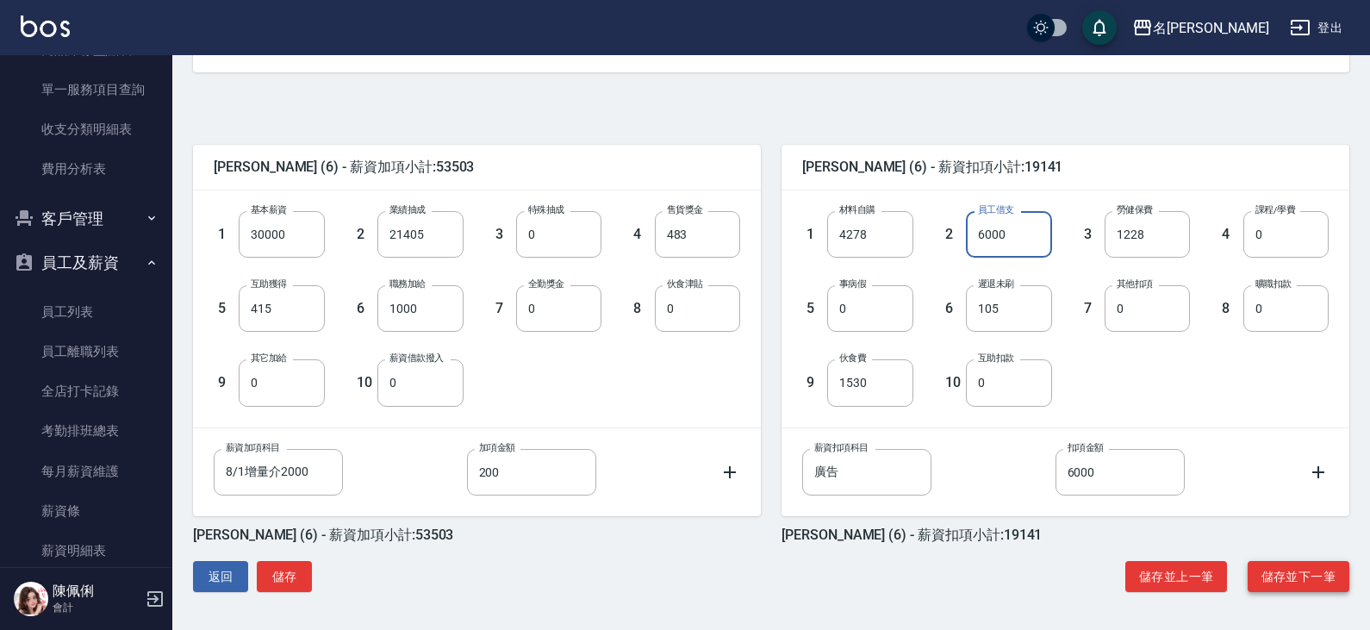
type input "6000"
click at [1276, 566] on button "儲存並下一筆" at bounding box center [1298, 577] width 102 height 32
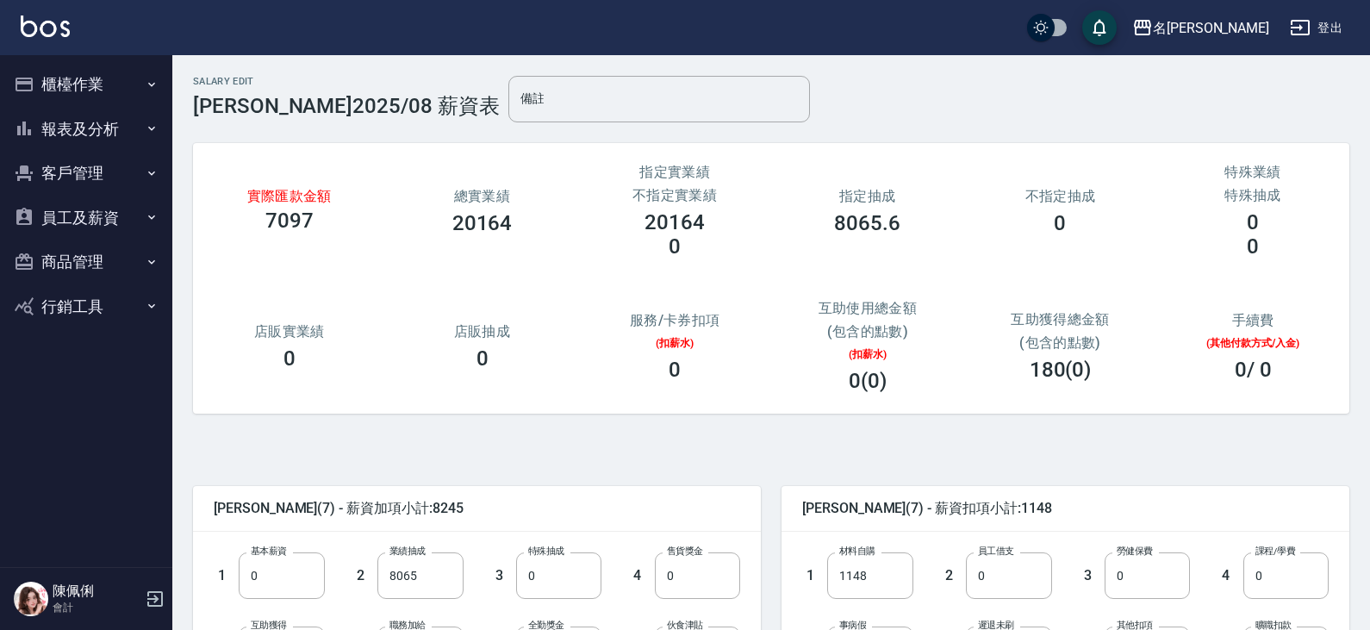
click at [87, 226] on button "員工及薪資" at bounding box center [86, 218] width 159 height 45
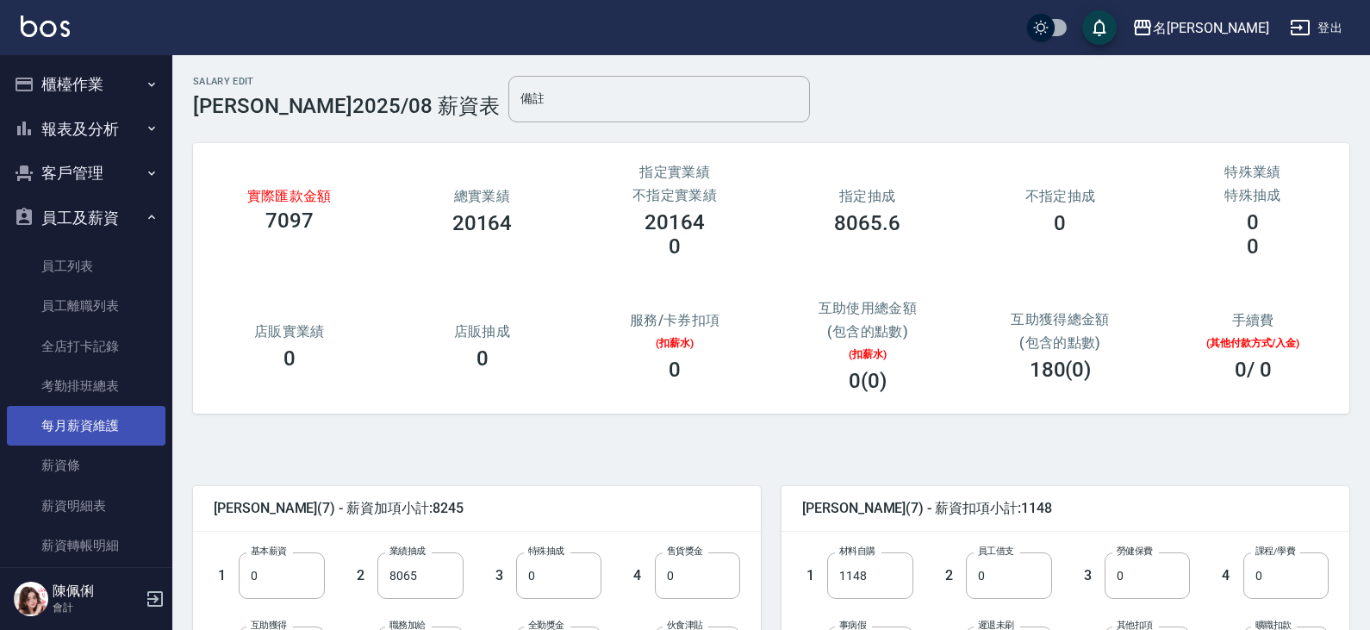
click at [105, 437] on link "每月薪資維護" at bounding box center [86, 426] width 159 height 40
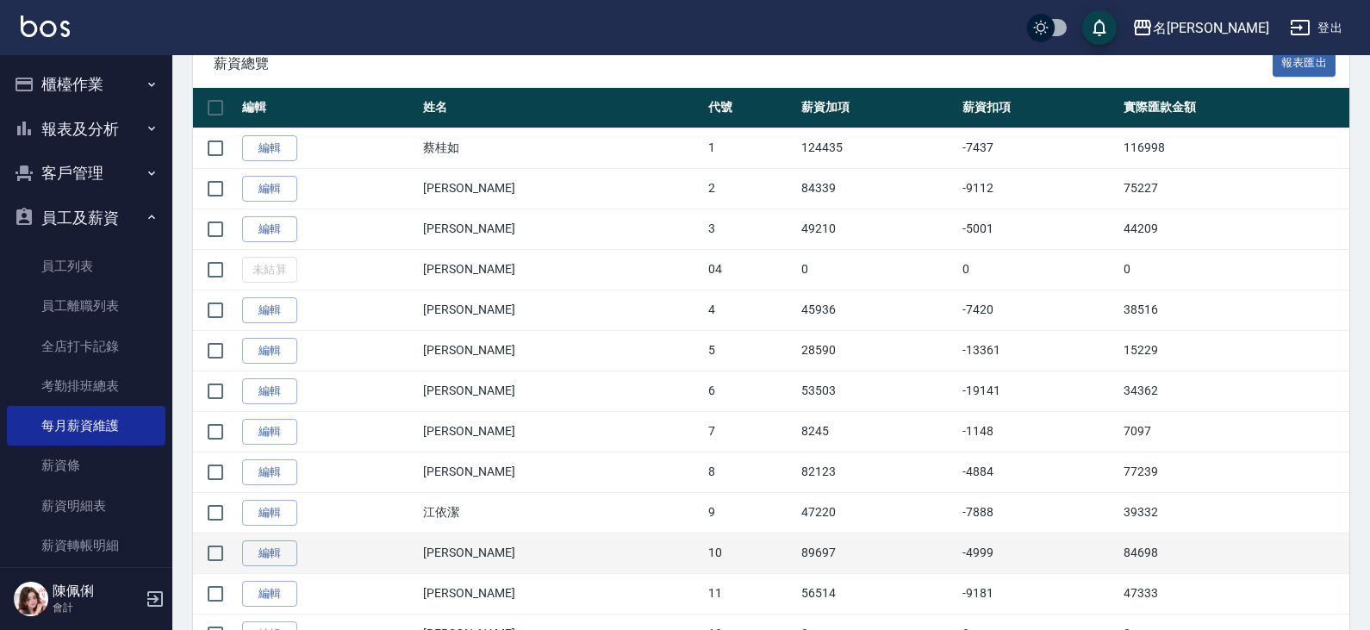
scroll to position [431, 0]
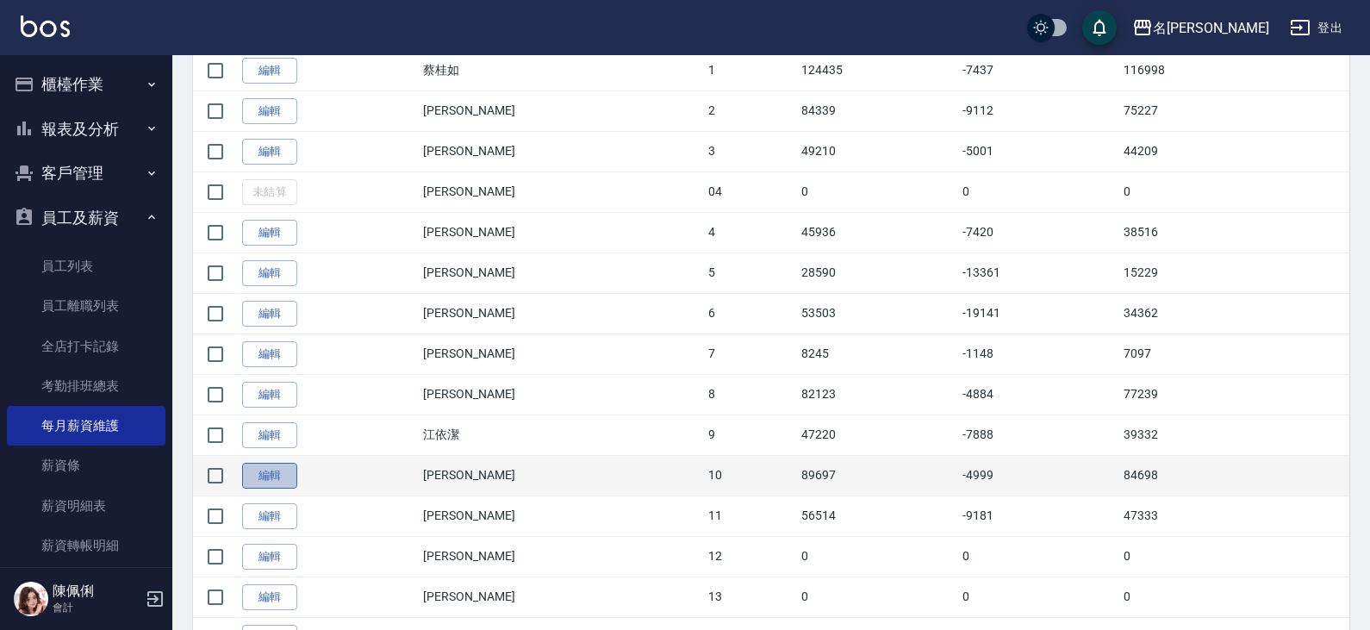
click at [288, 475] on link "編輯" at bounding box center [269, 476] width 55 height 27
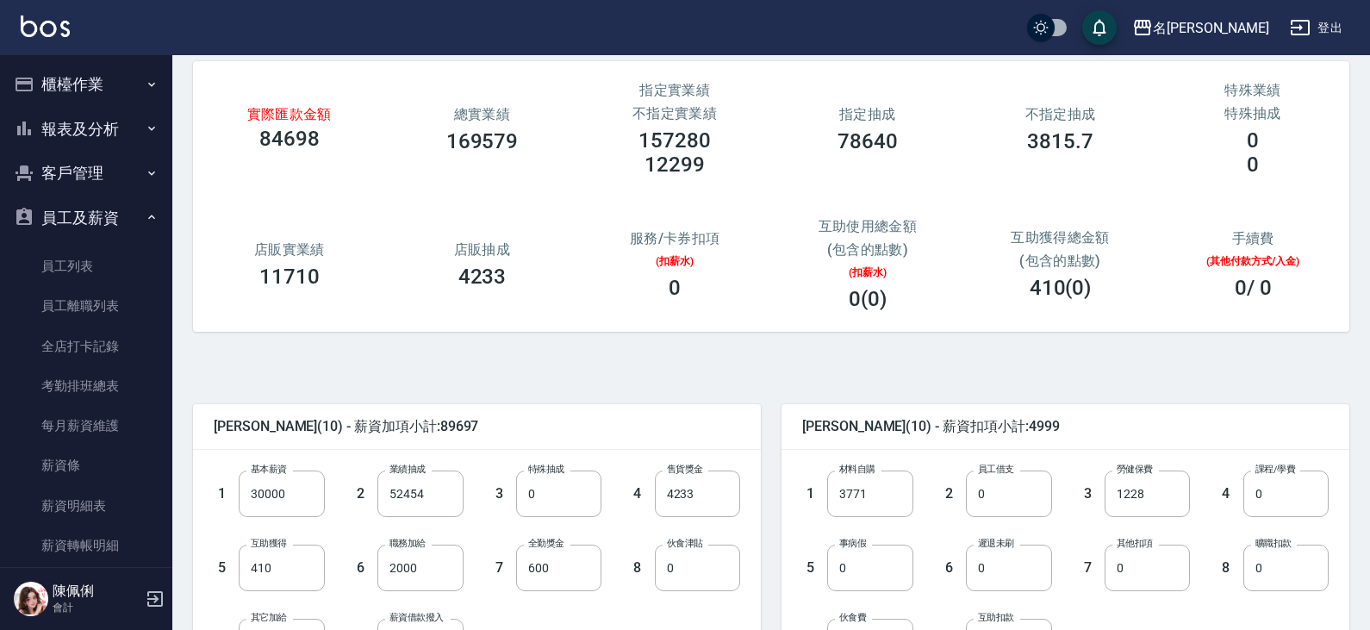
scroll to position [172, 0]
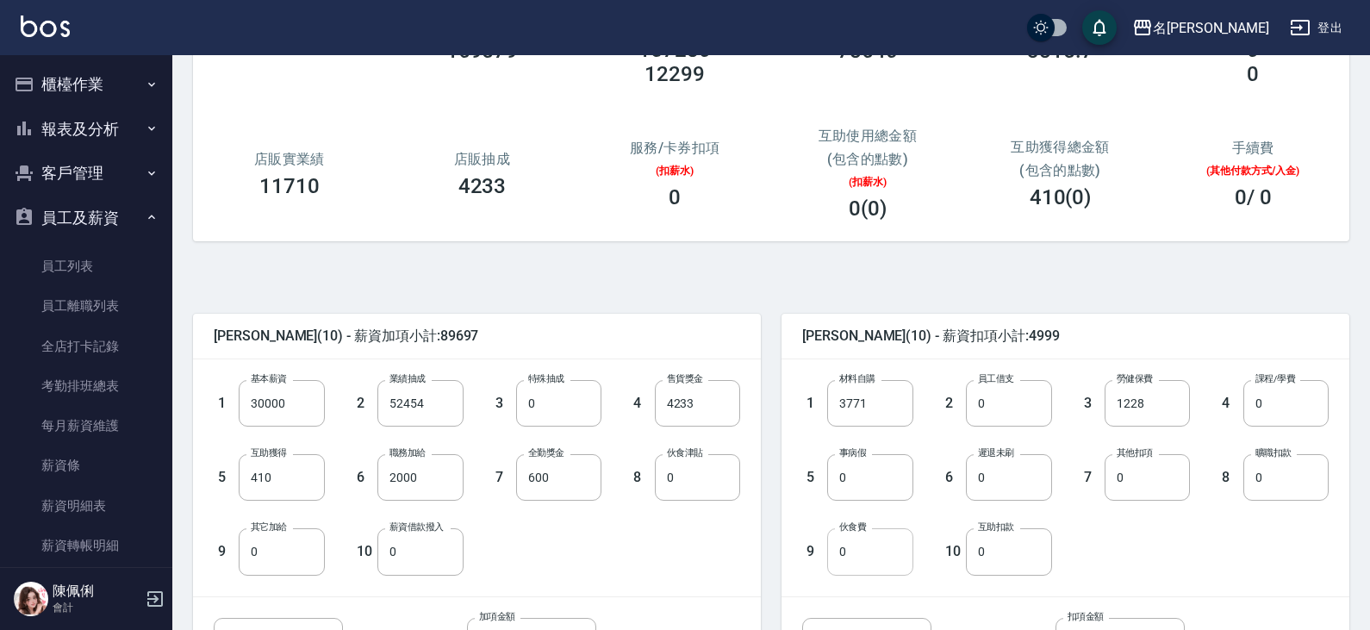
click at [873, 551] on input "0" at bounding box center [869, 551] width 85 height 47
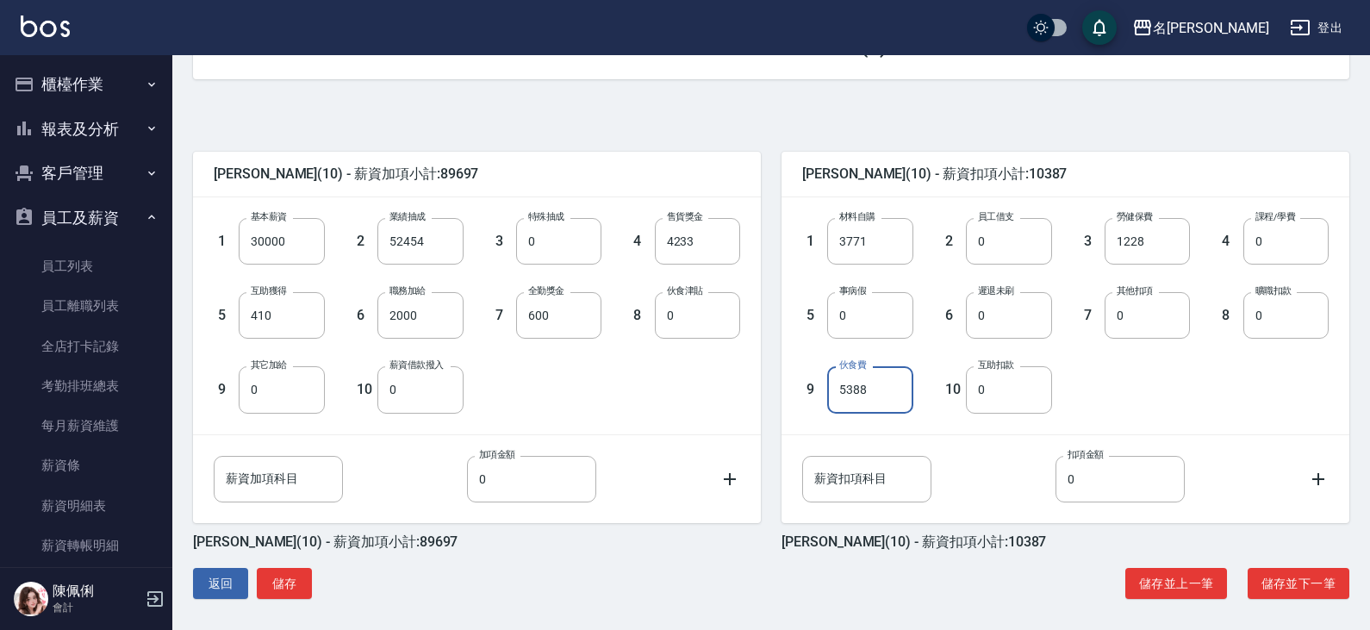
scroll to position [341, 0]
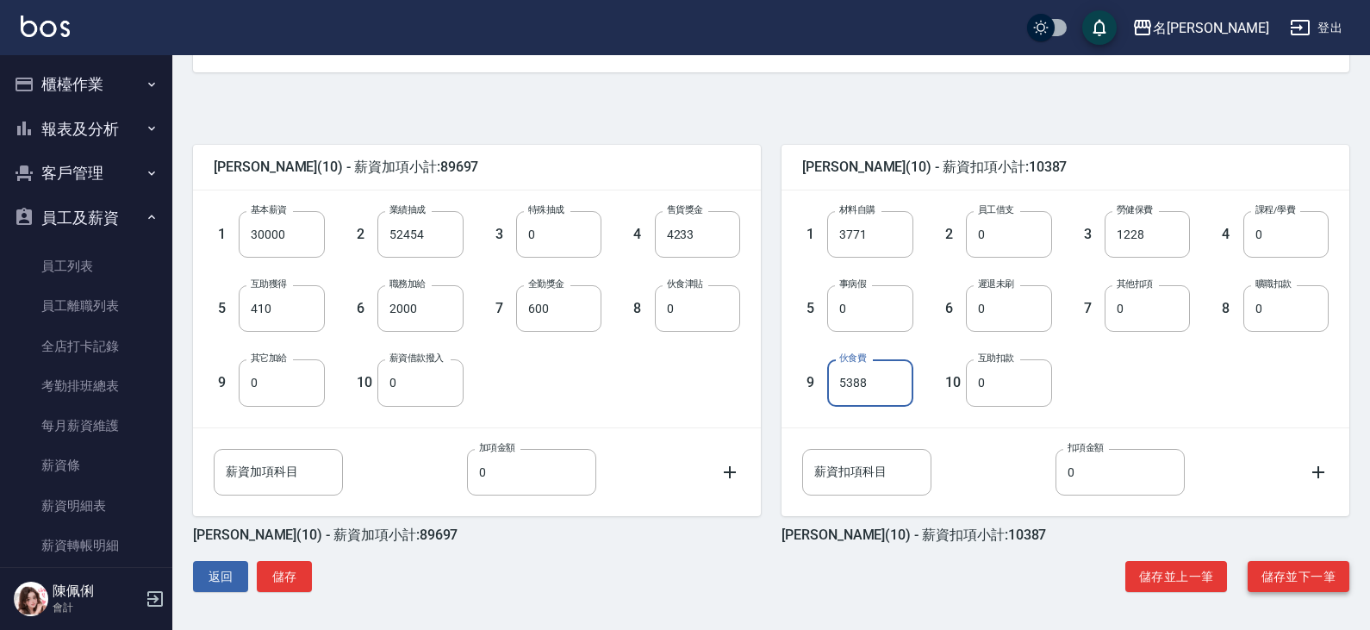
type input "5388"
click at [1286, 576] on button "儲存並下一筆" at bounding box center [1298, 577] width 102 height 32
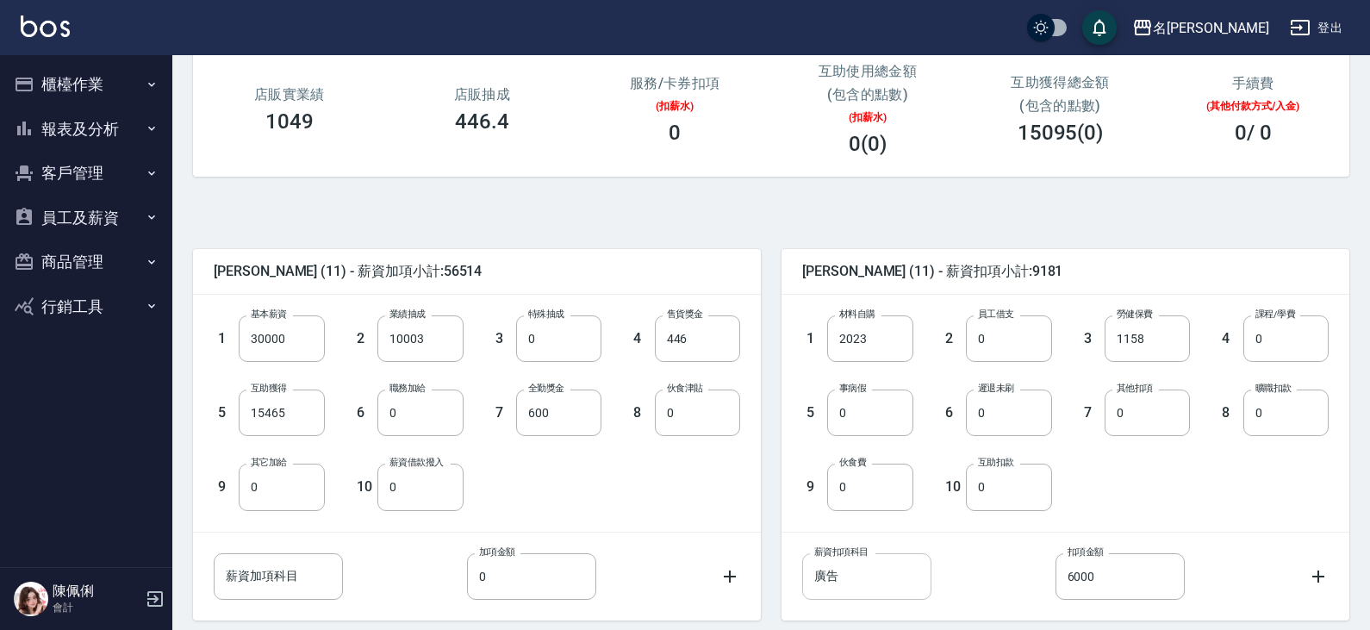
scroll to position [258, 0]
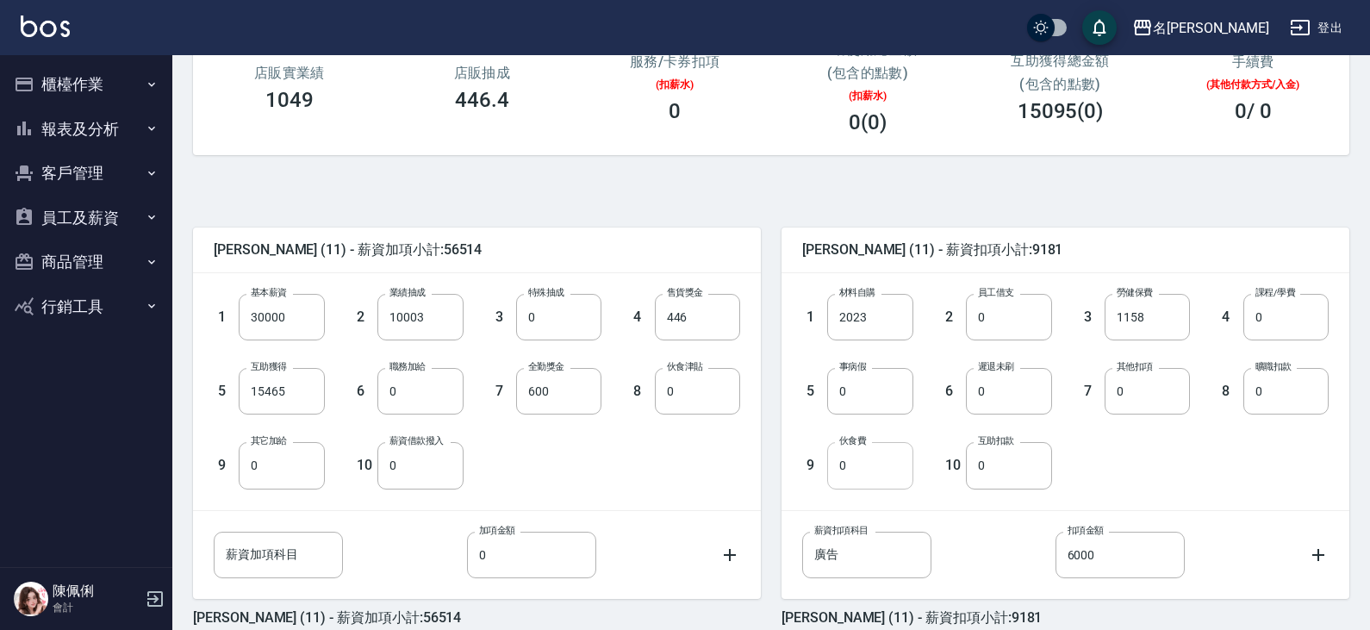
click at [872, 458] on input "0" at bounding box center [869, 465] width 85 height 47
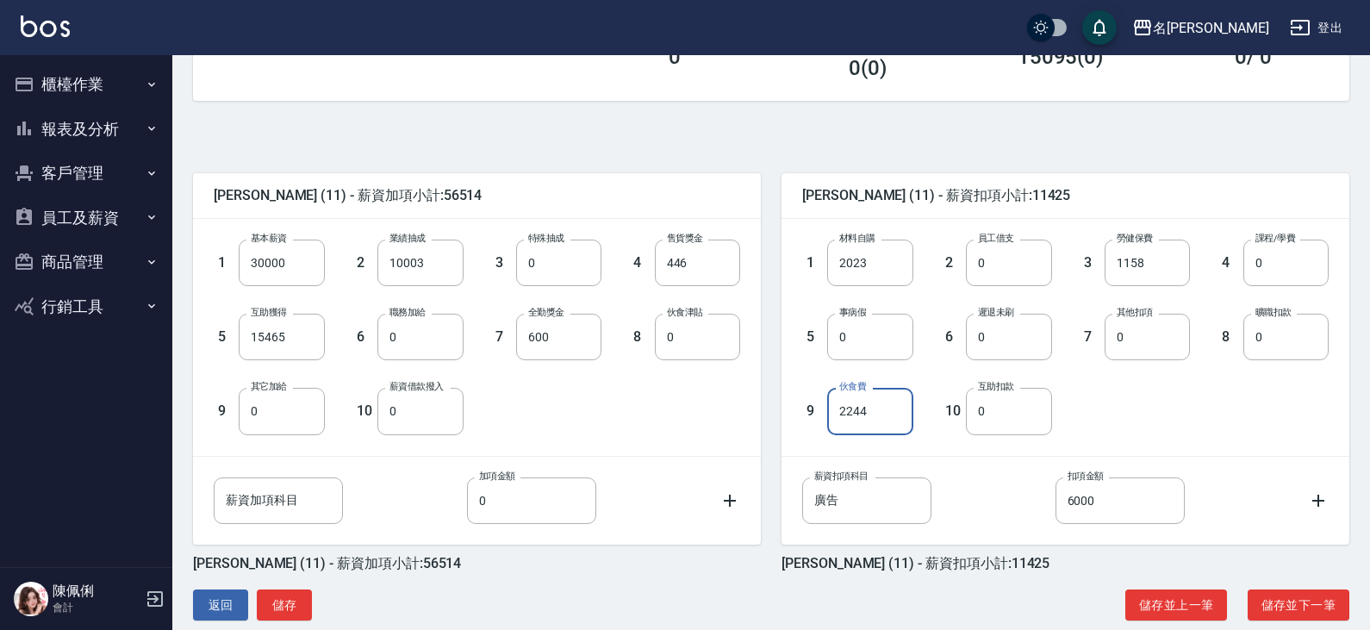
scroll to position [341, 0]
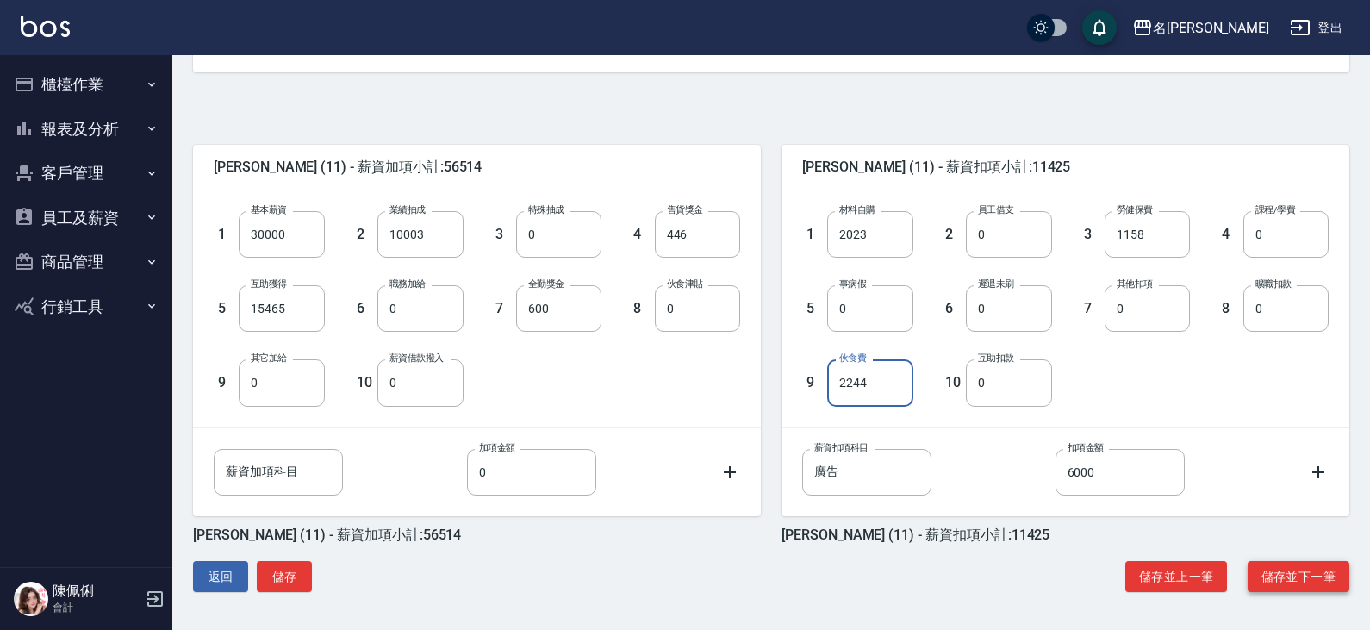
type input "2244"
click at [1313, 577] on button "儲存並下一筆" at bounding box center [1298, 577] width 102 height 32
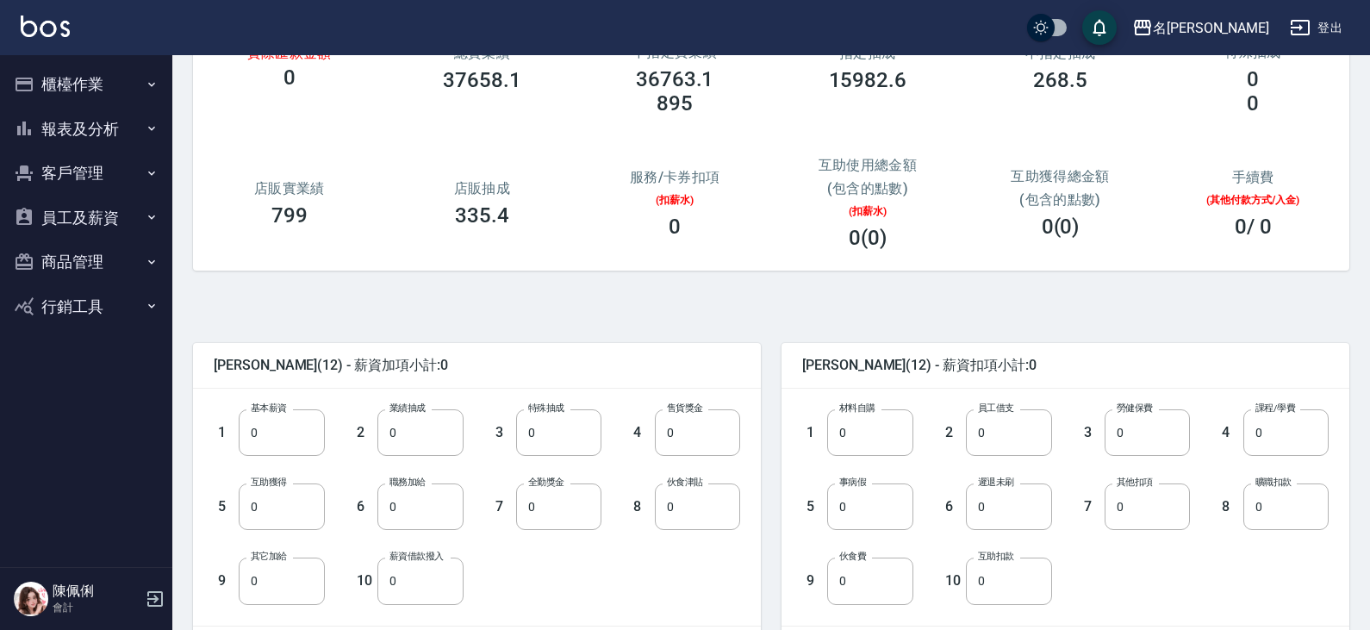
scroll to position [172, 0]
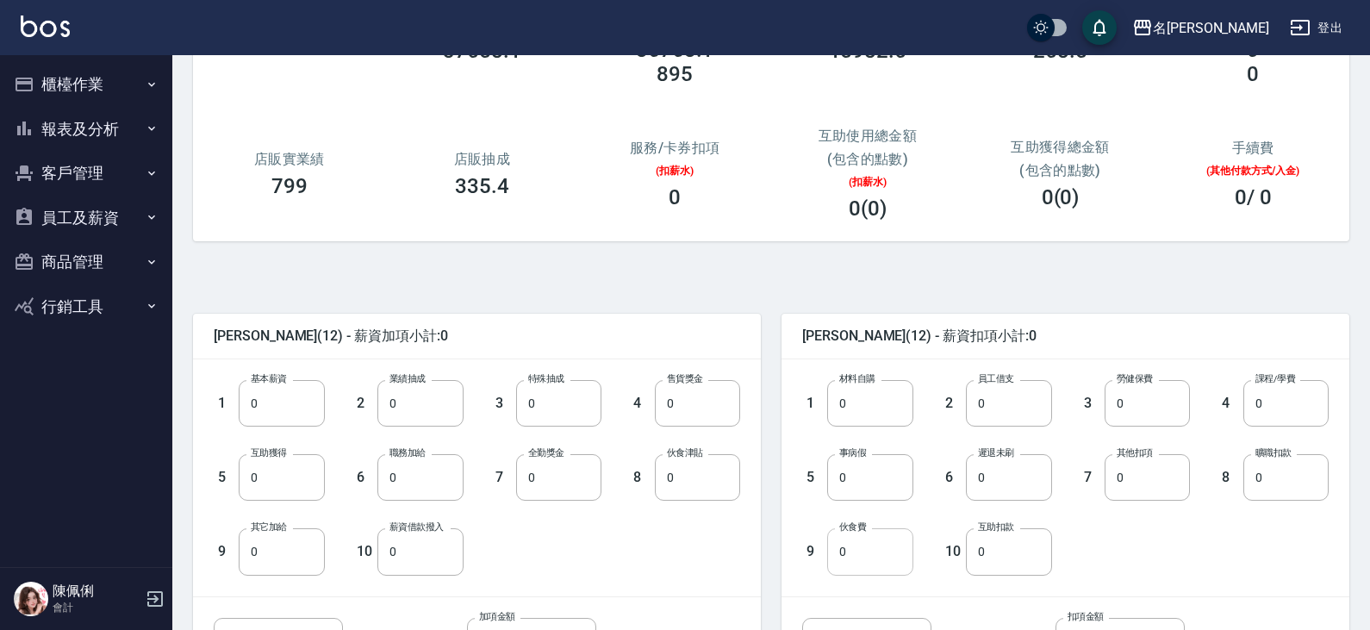
click at [863, 546] on input "0" at bounding box center [869, 551] width 85 height 47
type input "0"
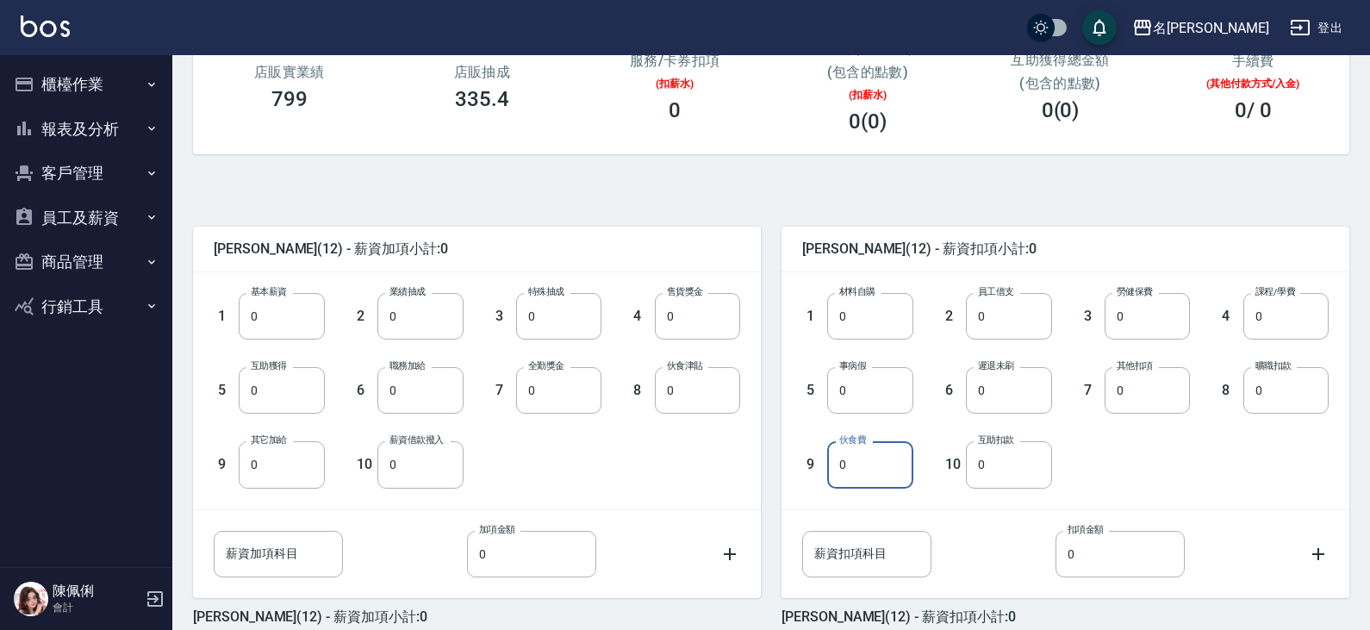
scroll to position [341, 0]
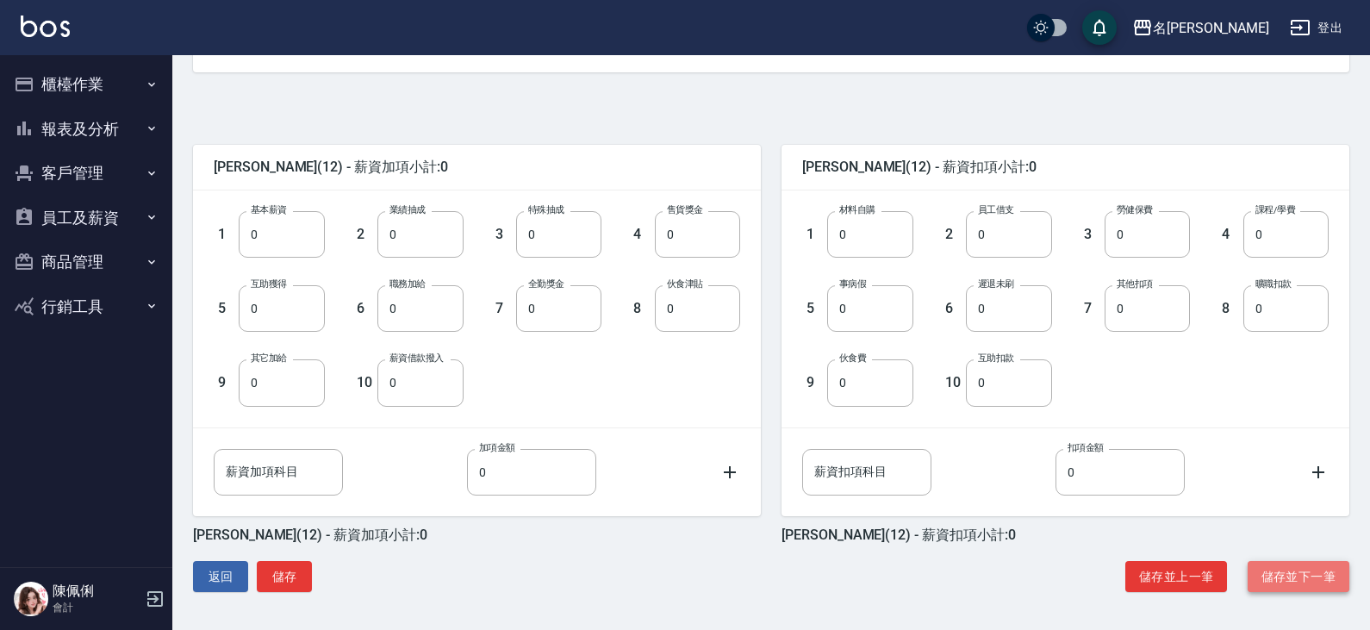
click at [1276, 582] on button "儲存並下一筆" at bounding box center [1298, 577] width 102 height 32
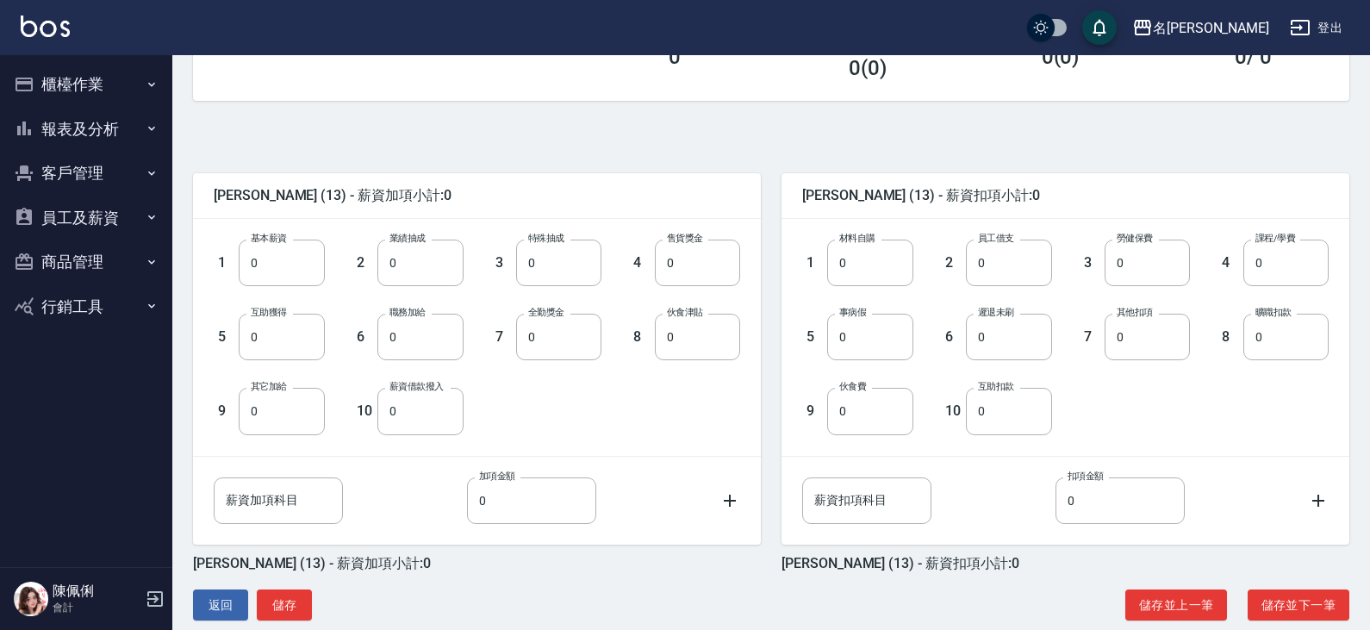
scroll to position [341, 0]
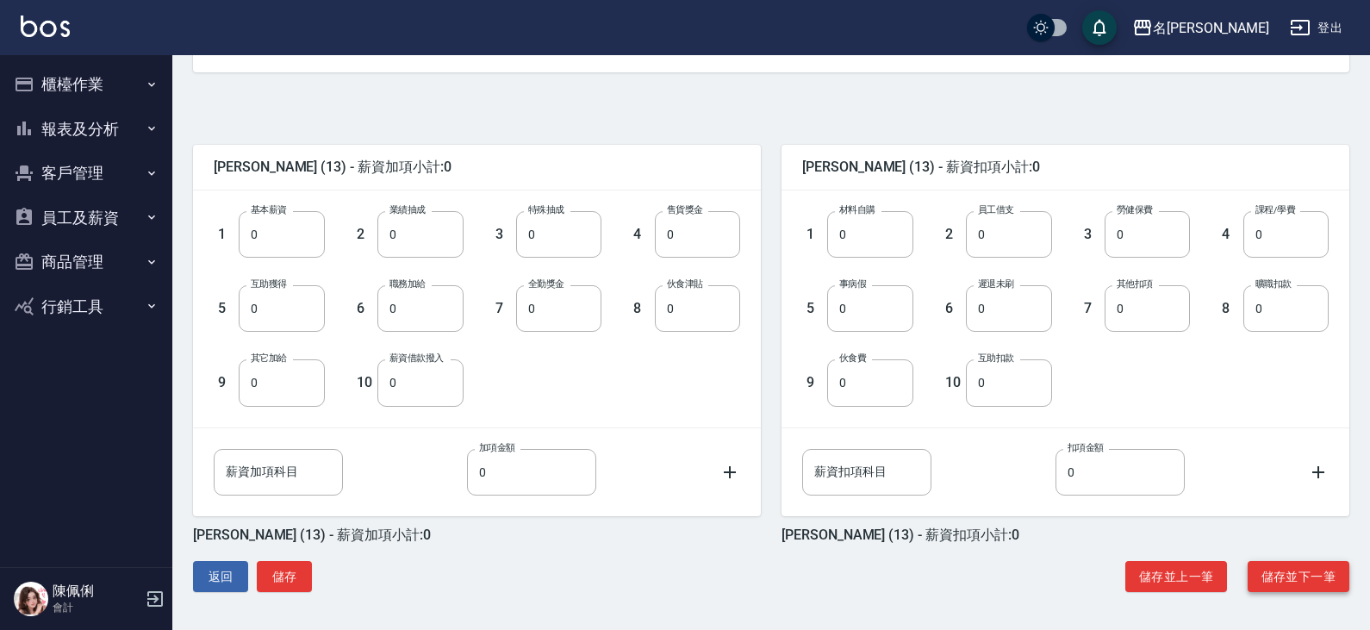
click at [1307, 578] on button "儲存並下一筆" at bounding box center [1298, 577] width 102 height 32
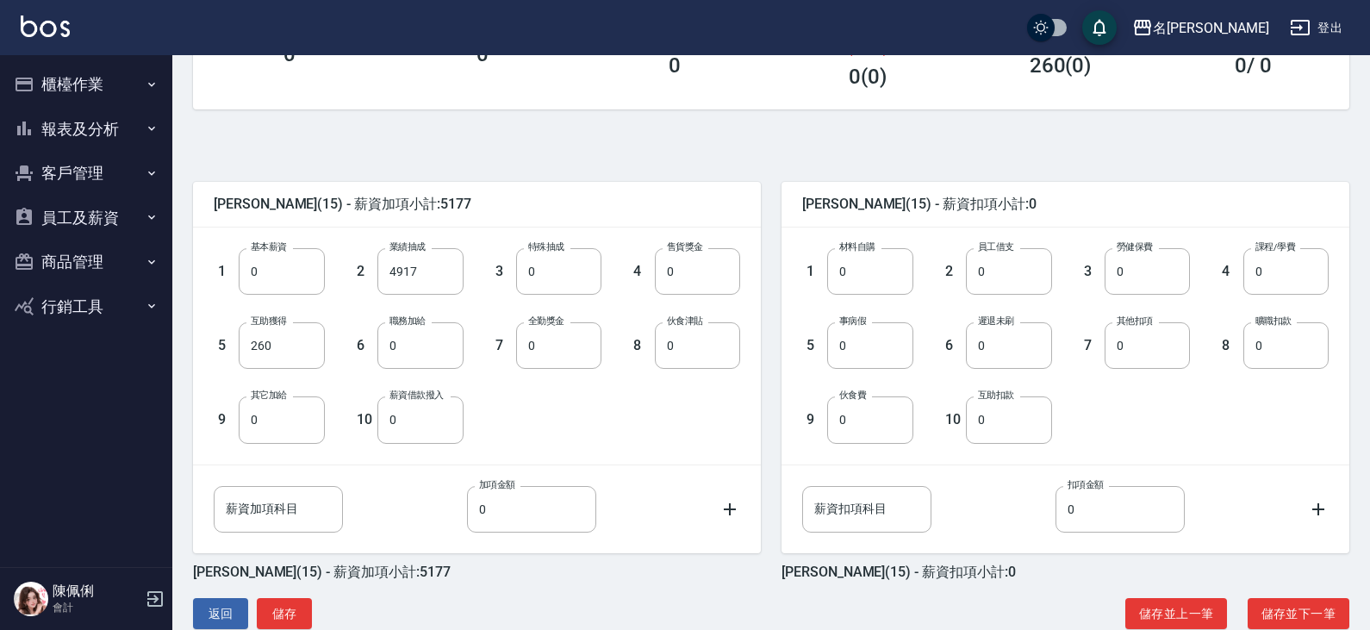
scroll to position [341, 0]
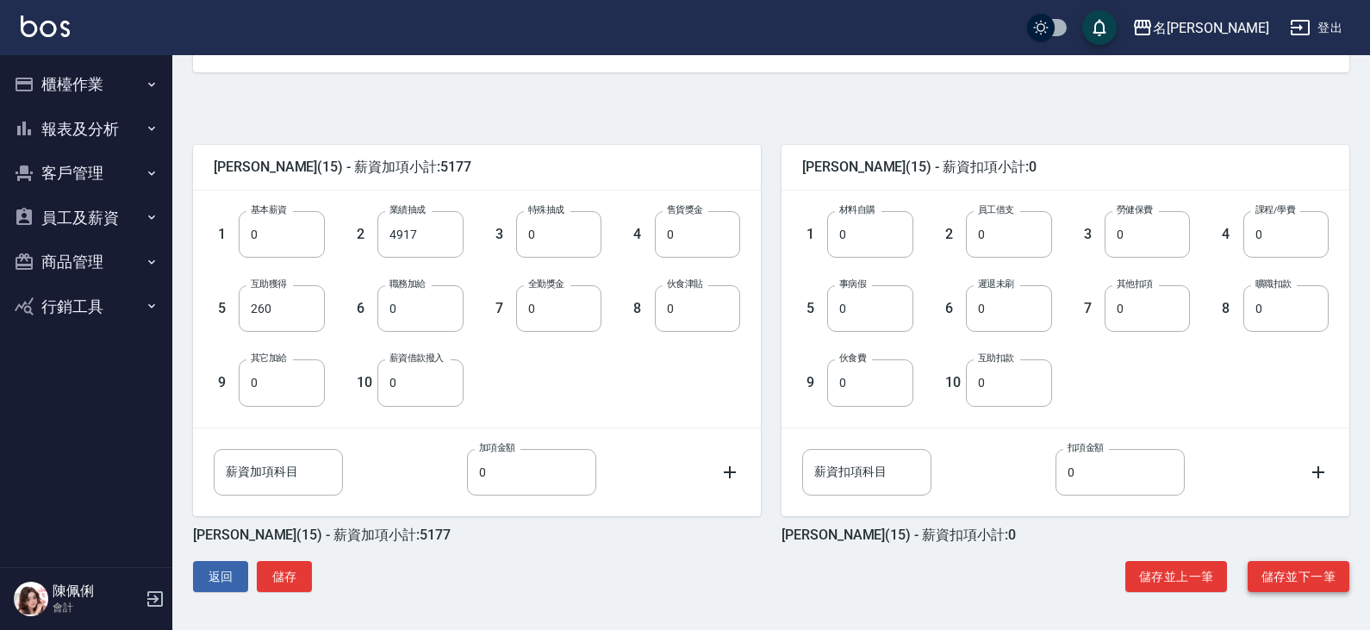
click at [1315, 570] on button "儲存並下一筆" at bounding box center [1298, 577] width 102 height 32
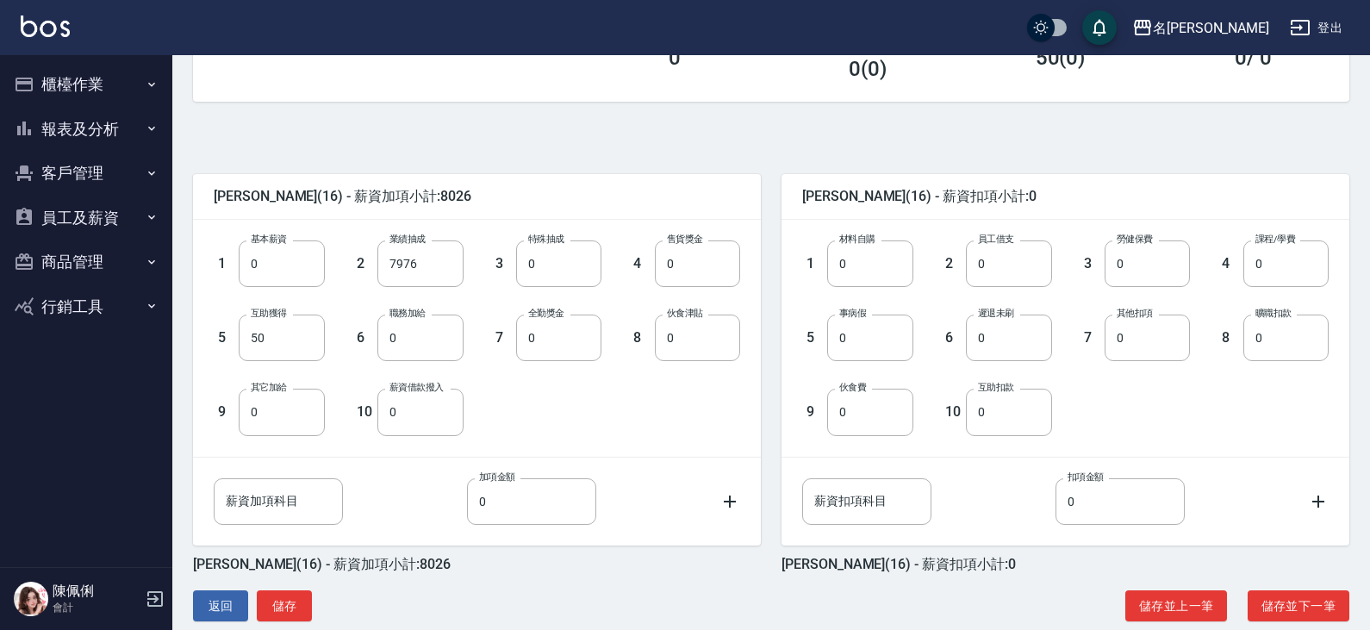
scroll to position [341, 0]
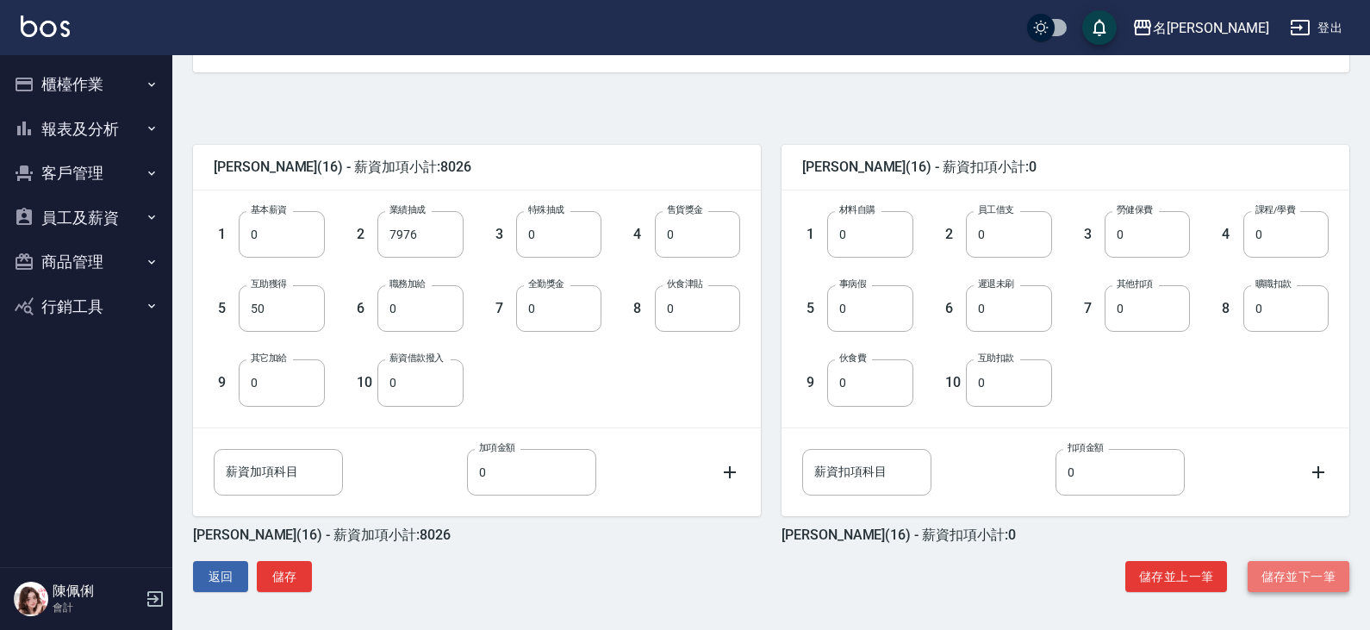
click at [1320, 566] on button "儲存並下一筆" at bounding box center [1298, 577] width 102 height 32
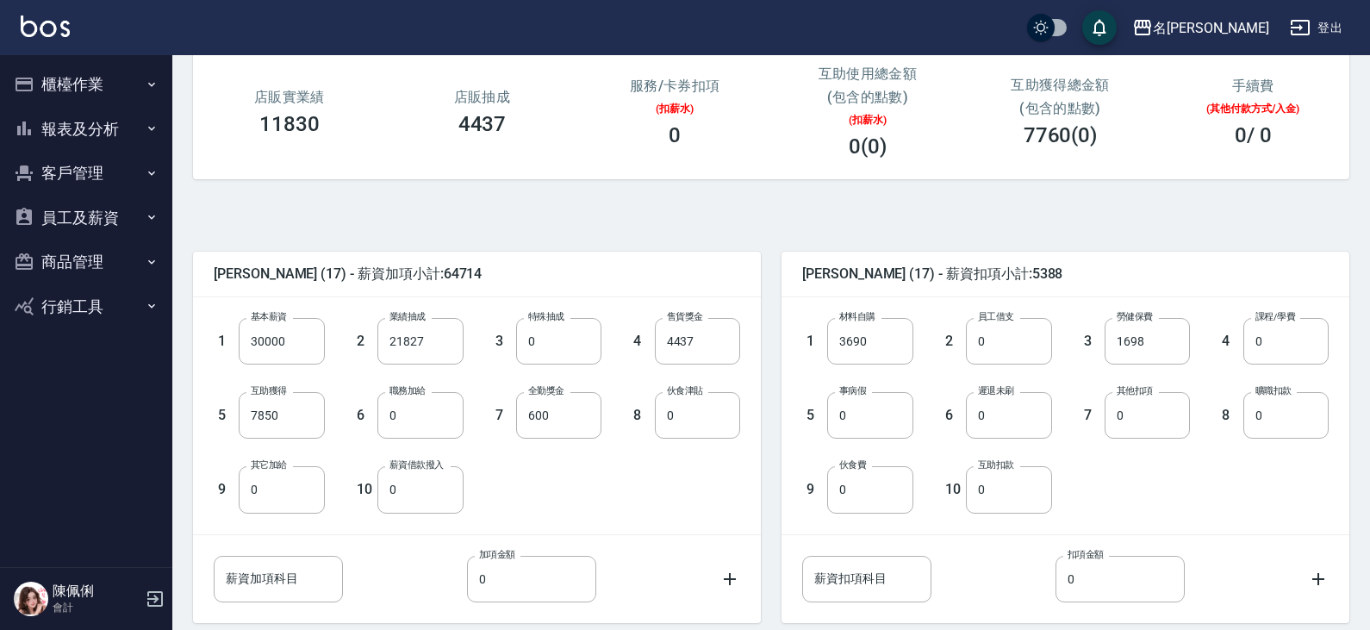
scroll to position [258, 0]
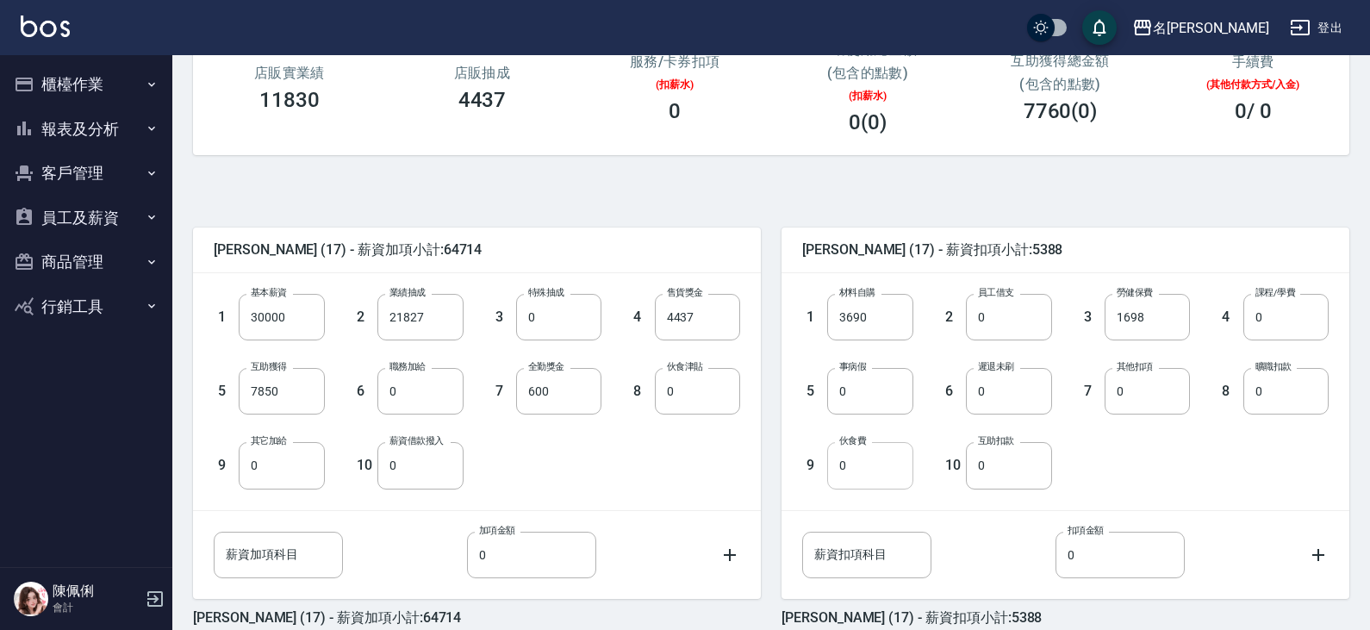
click at [867, 473] on input "0" at bounding box center [869, 465] width 85 height 47
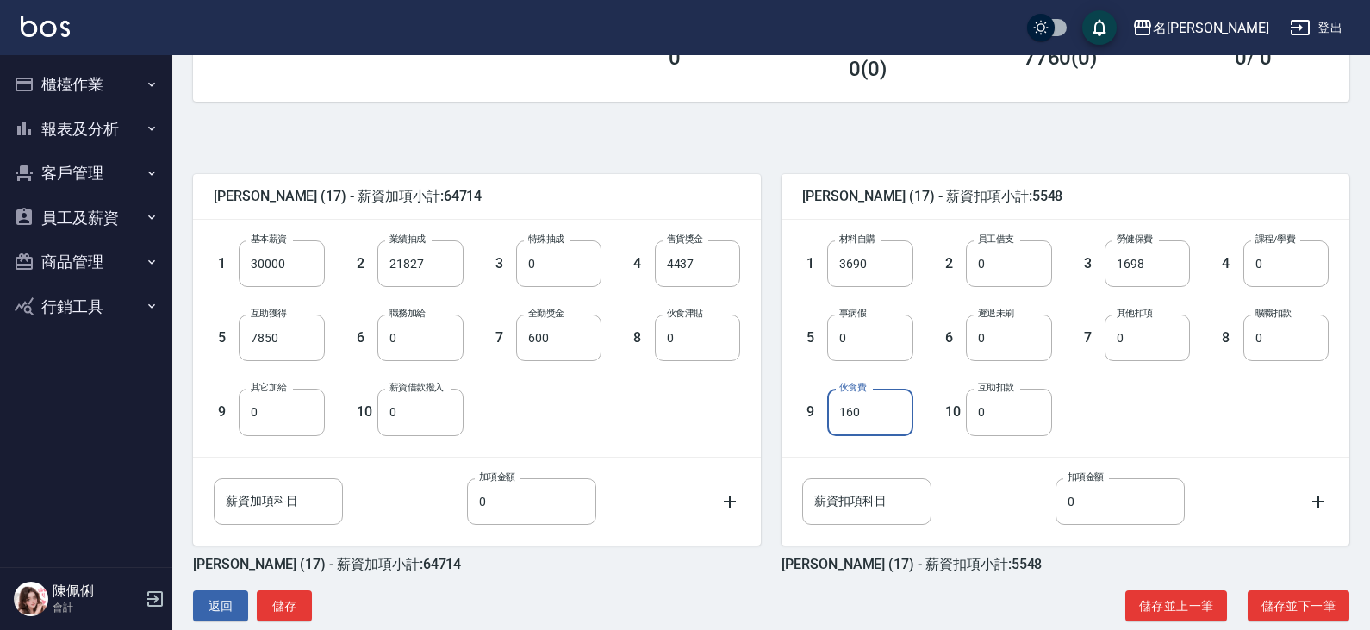
scroll to position [341, 0]
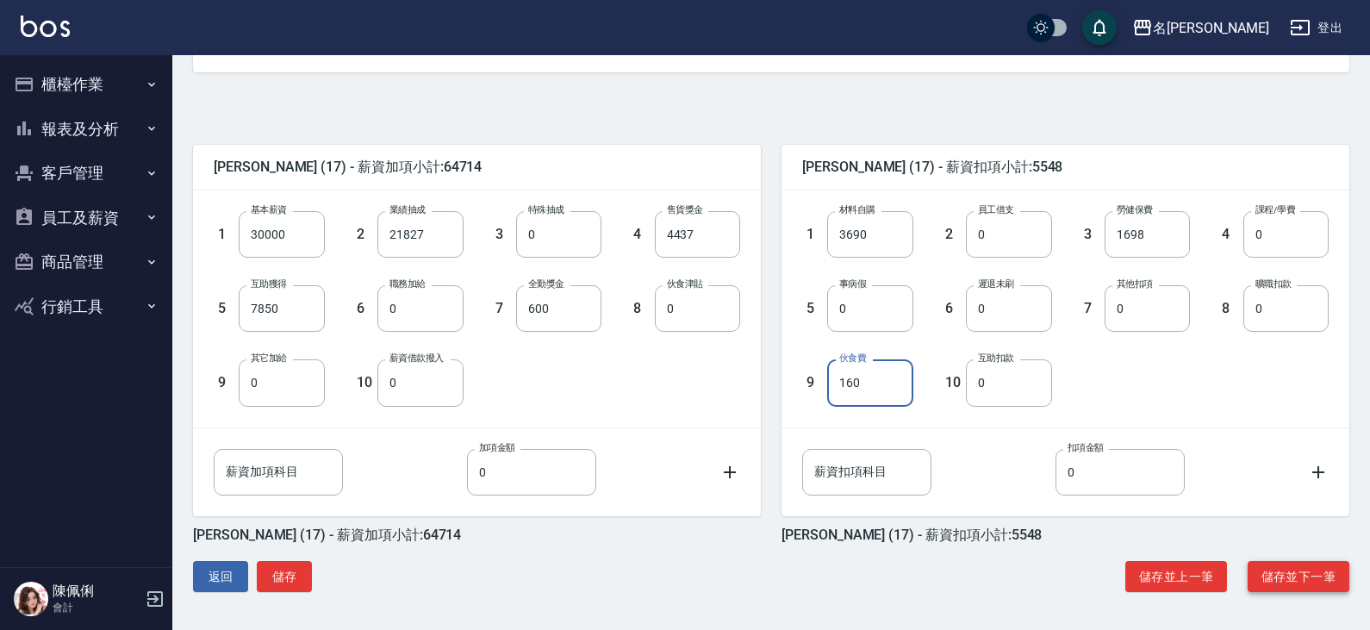
type input "160"
click at [1310, 566] on button "儲存並下一筆" at bounding box center [1298, 577] width 102 height 32
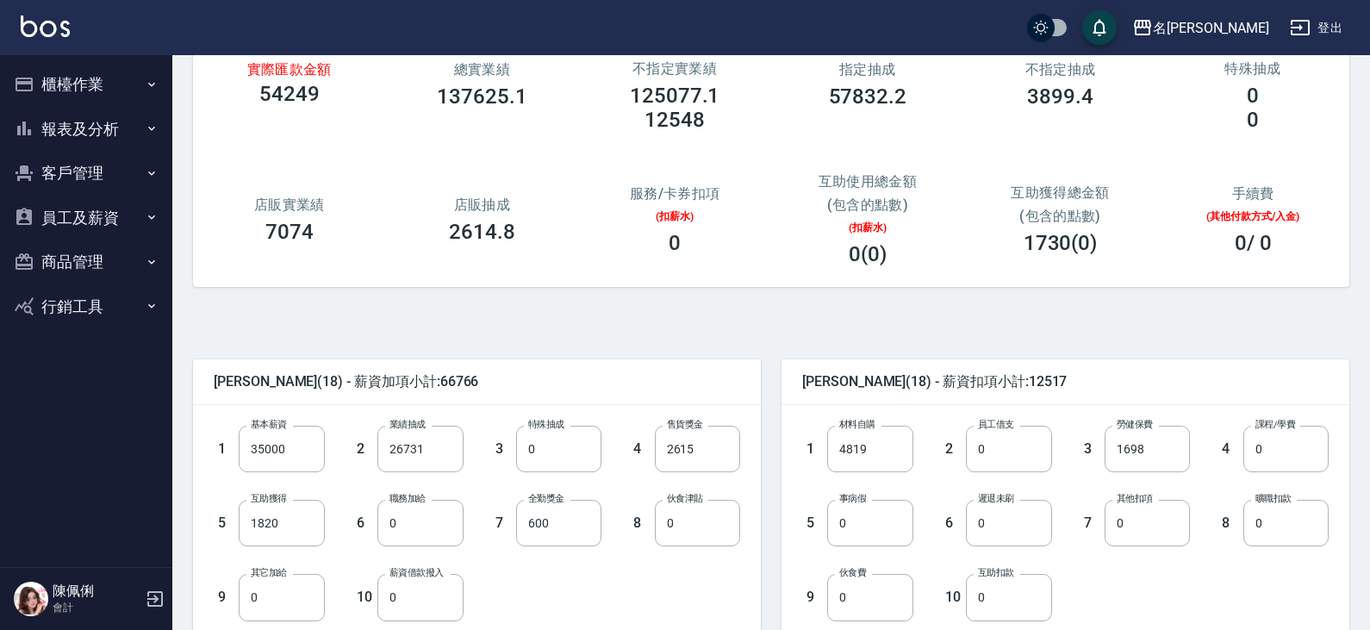
scroll to position [341, 0]
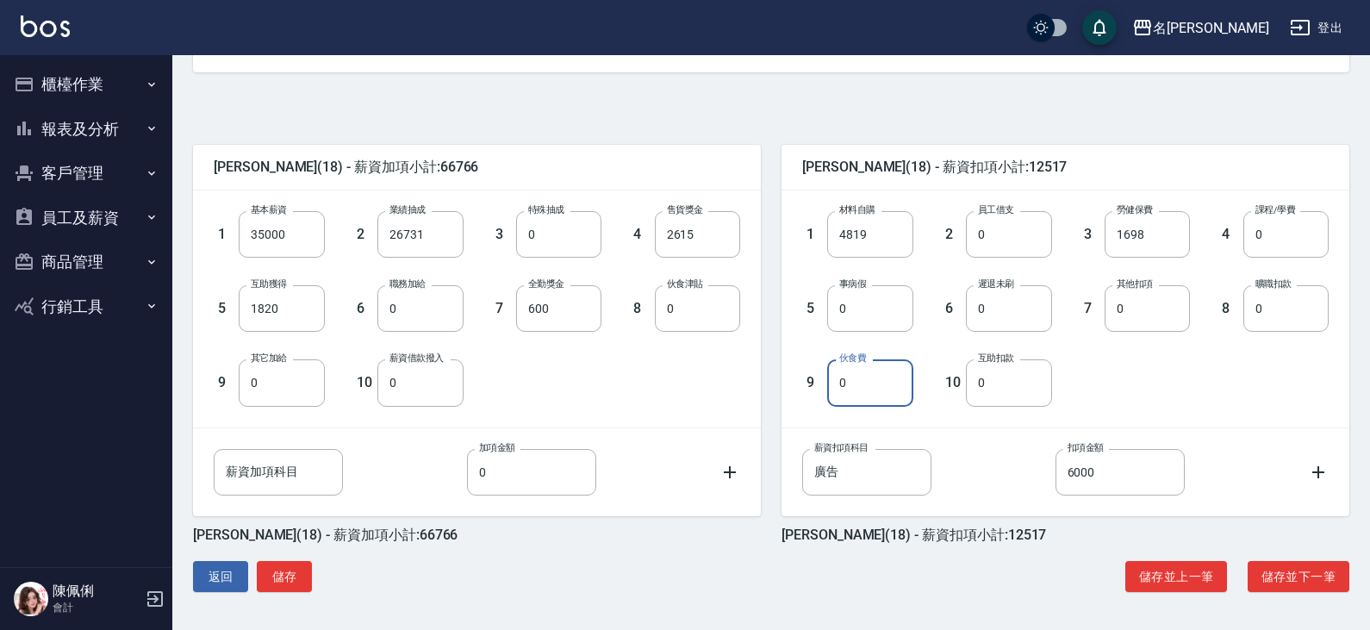
click at [883, 382] on input "0" at bounding box center [869, 382] width 85 height 47
type input "915"
click at [1178, 371] on div "1 材料自購 4819 材料自購 2 員工借支 0 員工借支 3 勞健保費 1698 勞健保費 4 課程/學費 0 課程/學費 5 事病假 0 事病假 6 遲…" at bounding box center [1051, 294] width 554 height 222
click at [1313, 577] on button "儲存並下一筆" at bounding box center [1298, 577] width 102 height 32
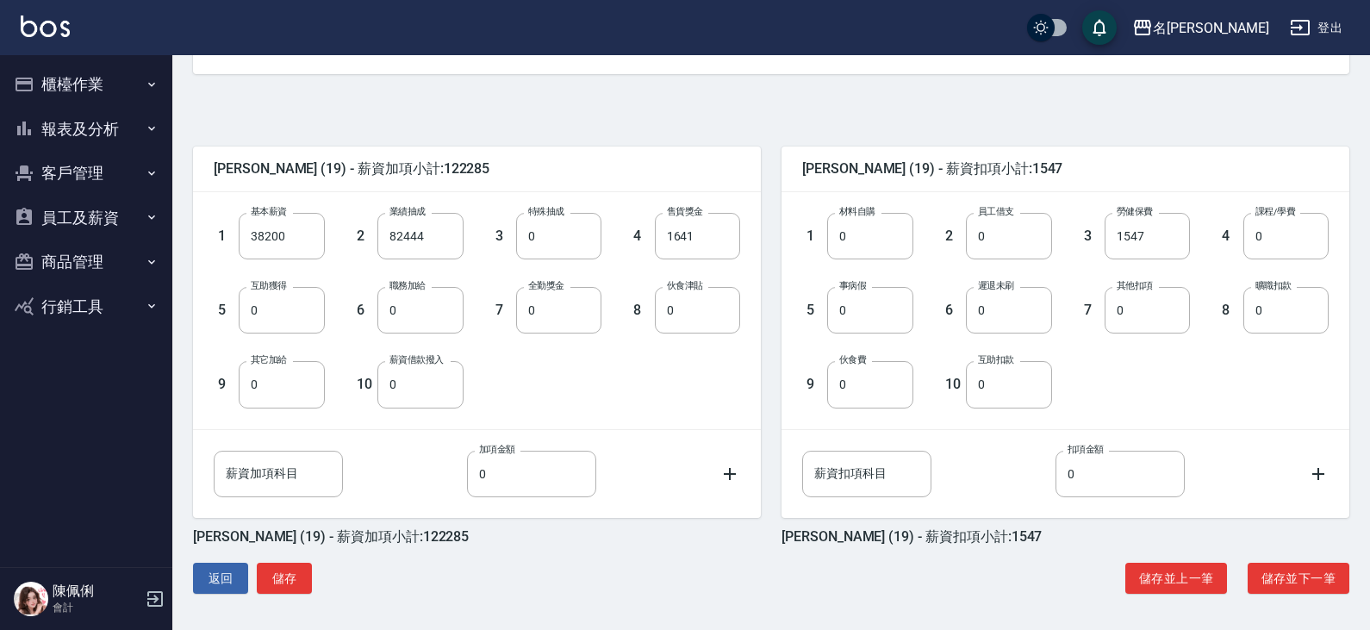
scroll to position [341, 0]
click at [1306, 572] on button "儲存並下一筆" at bounding box center [1298, 577] width 102 height 32
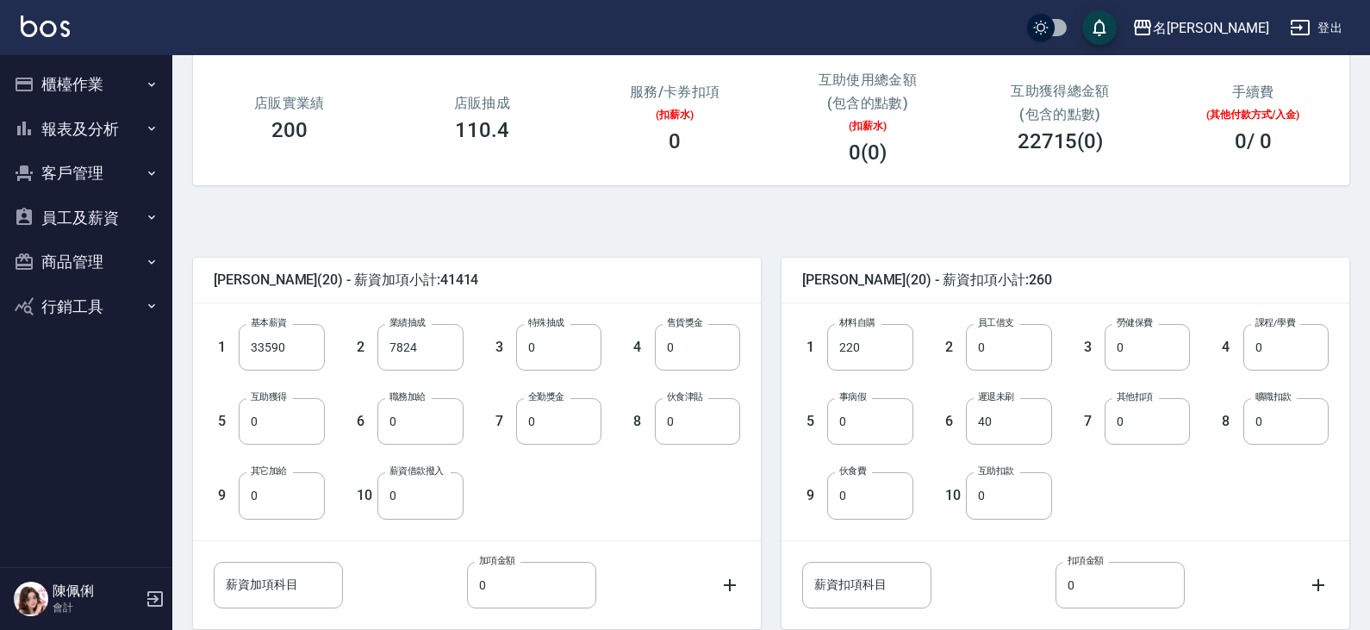
scroll to position [258, 0]
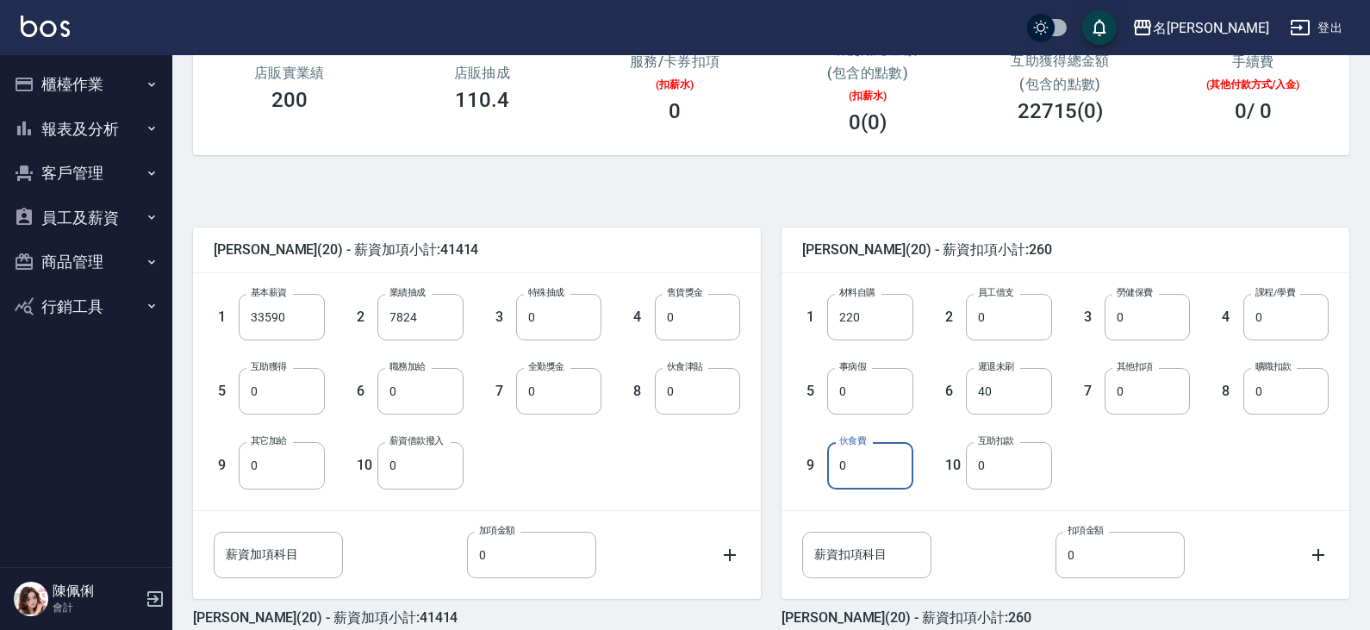
click at [878, 460] on input "0" at bounding box center [869, 465] width 85 height 47
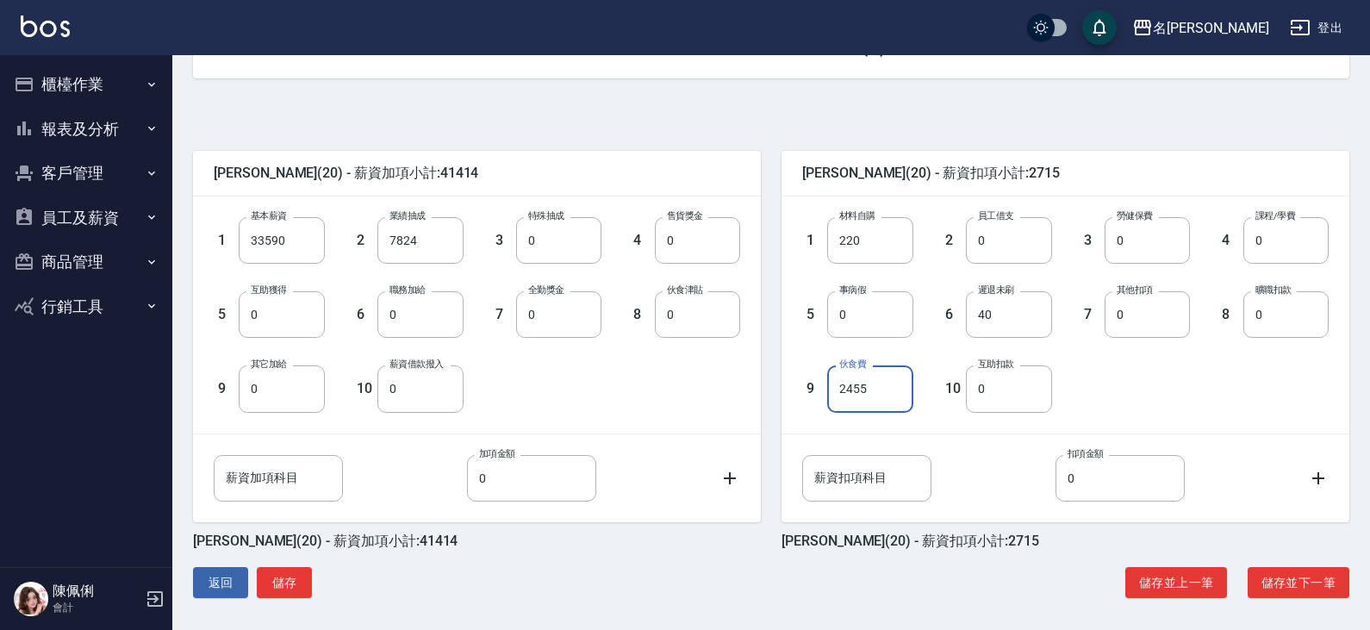
scroll to position [341, 0]
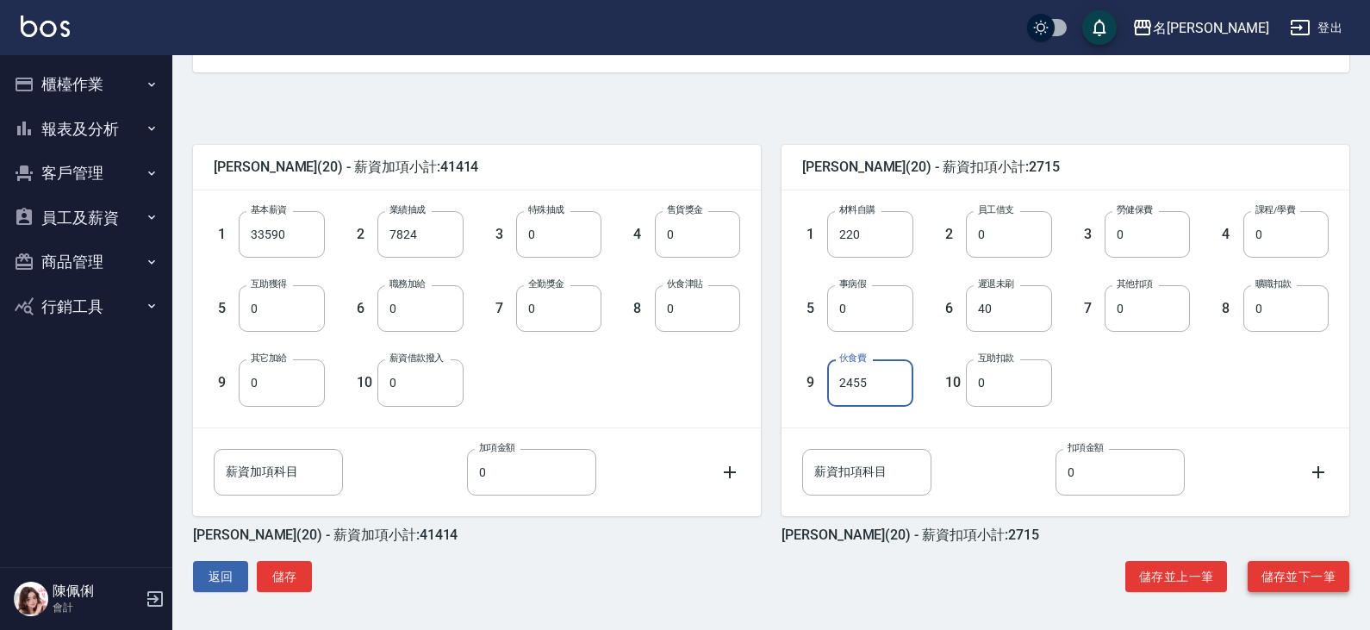
type input "2455"
click at [1288, 568] on button "儲存並下一筆" at bounding box center [1298, 577] width 102 height 32
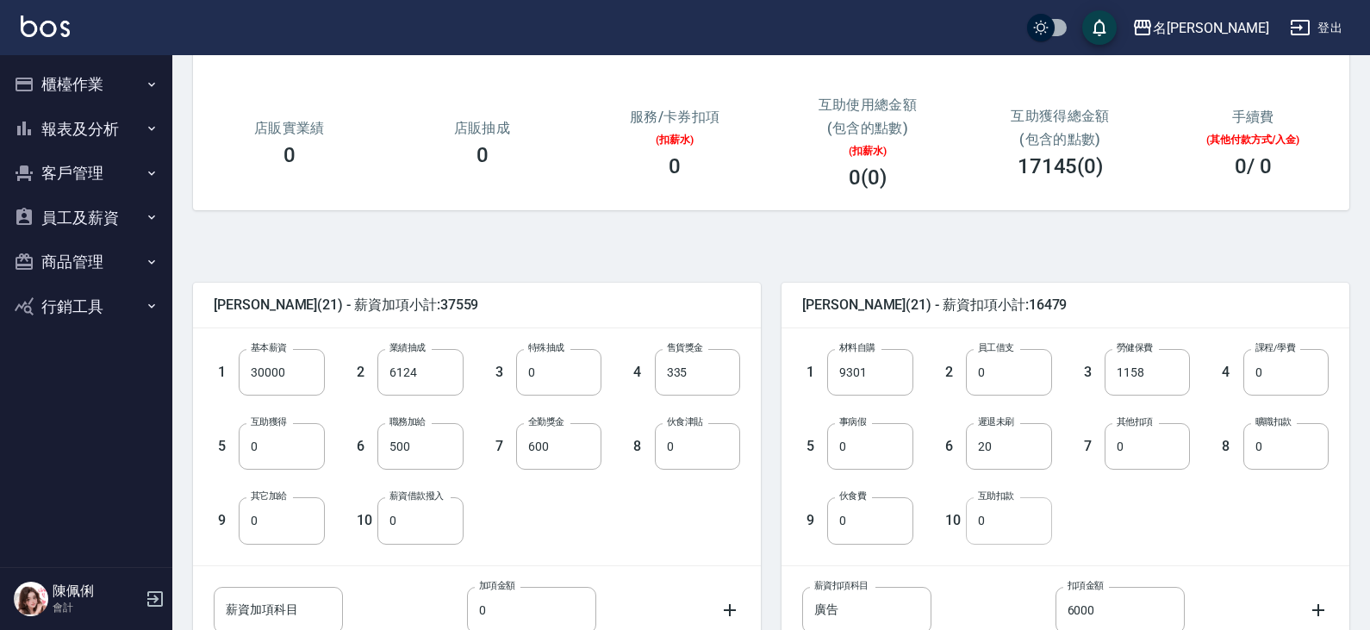
scroll to position [258, 0]
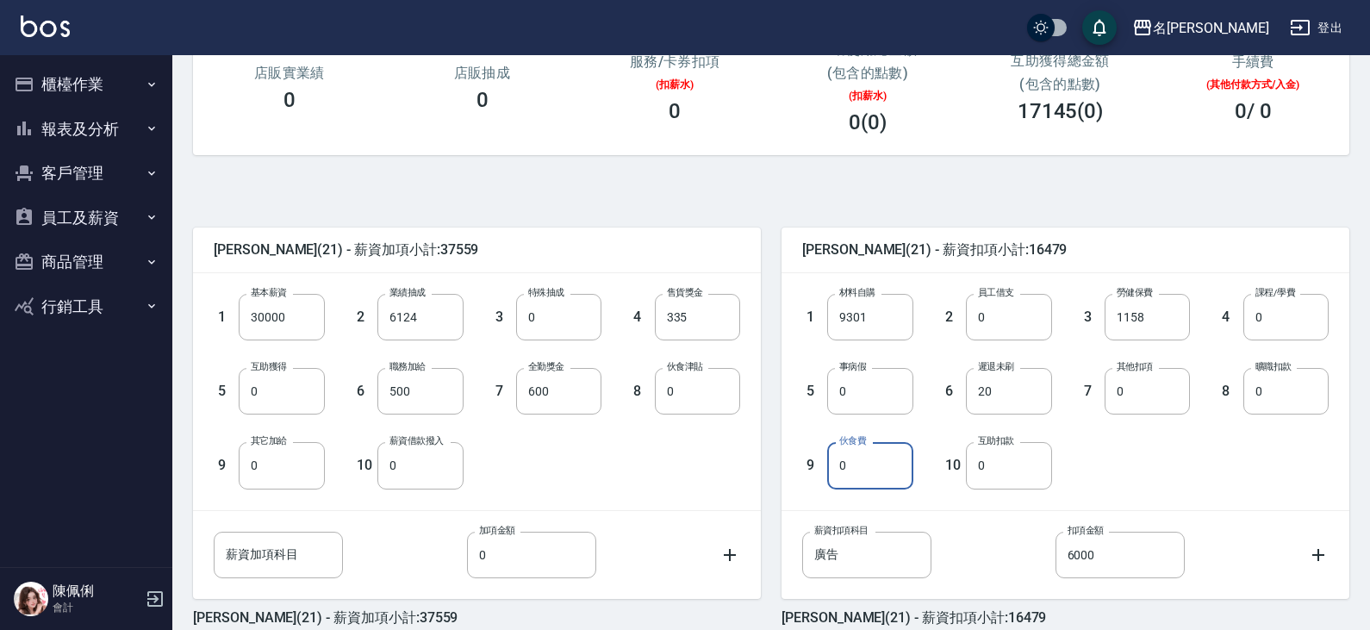
click at [866, 466] on input "0" at bounding box center [869, 465] width 85 height 47
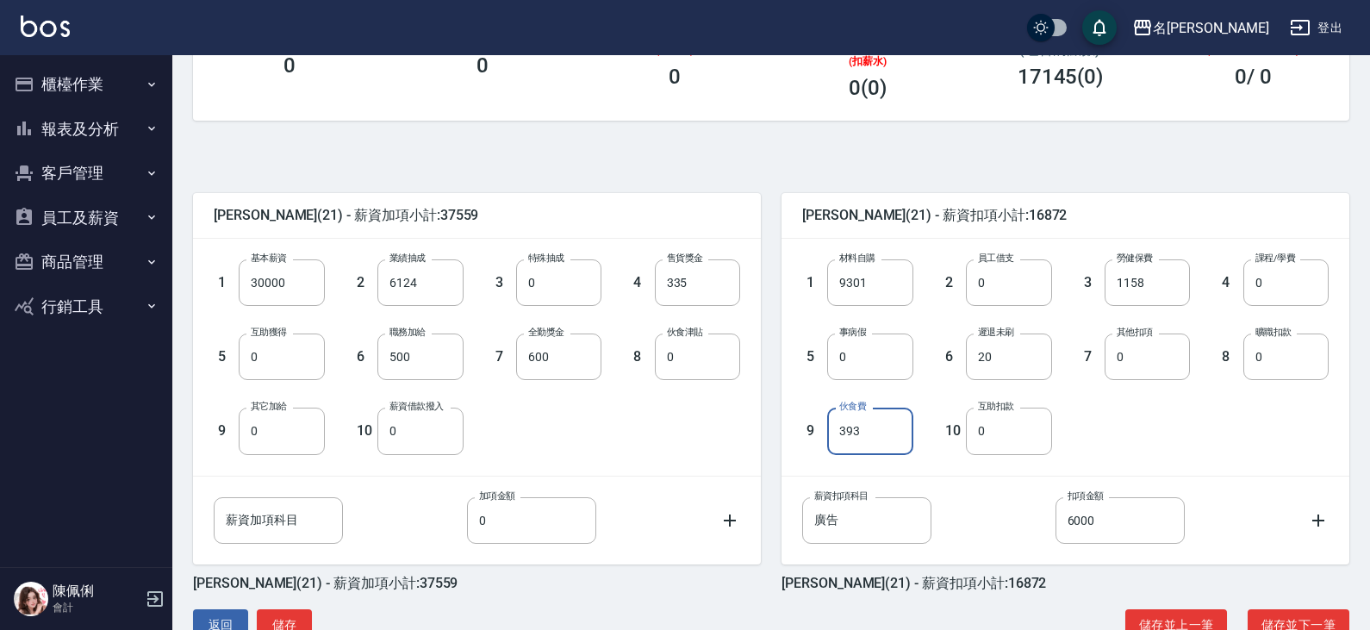
scroll to position [341, 0]
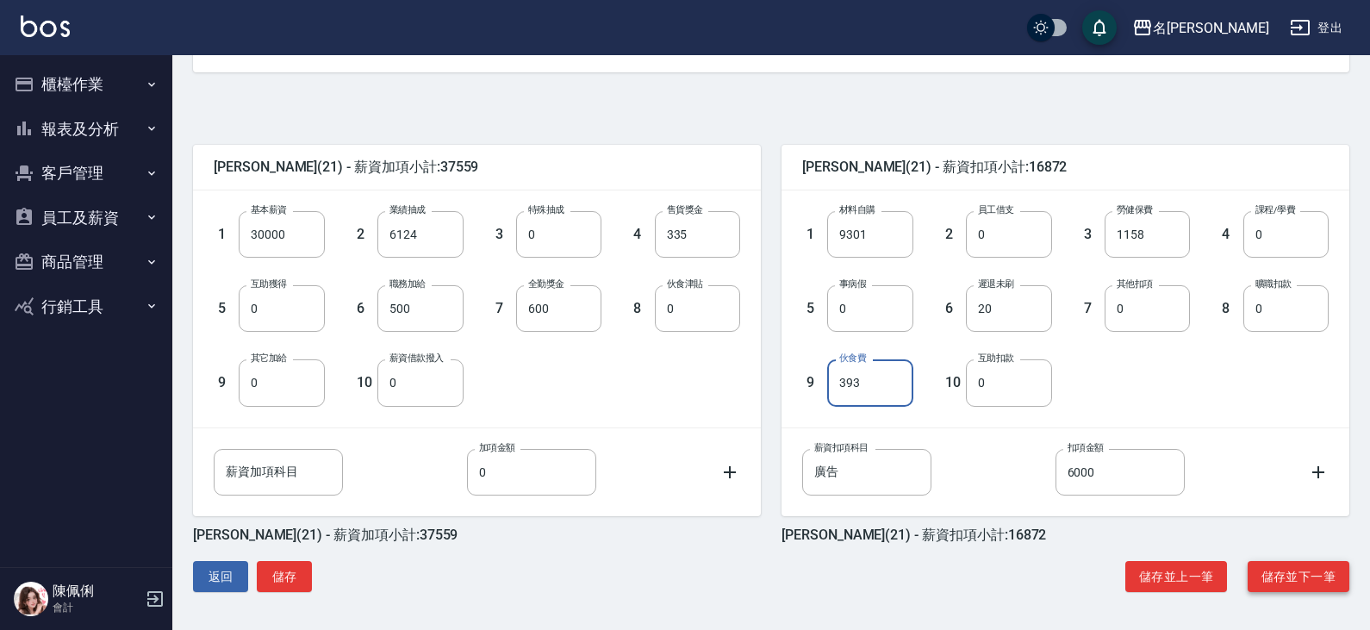
type input "393"
click at [1286, 574] on button "儲存並下一筆" at bounding box center [1298, 577] width 102 height 32
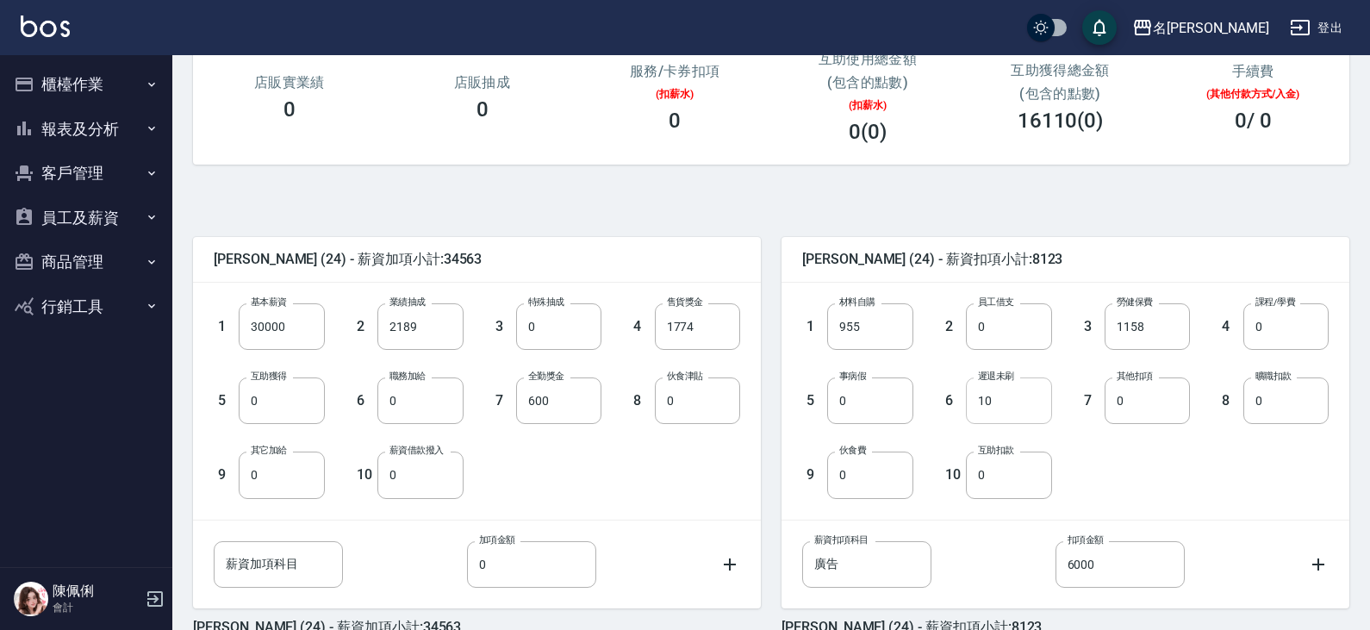
scroll to position [258, 0]
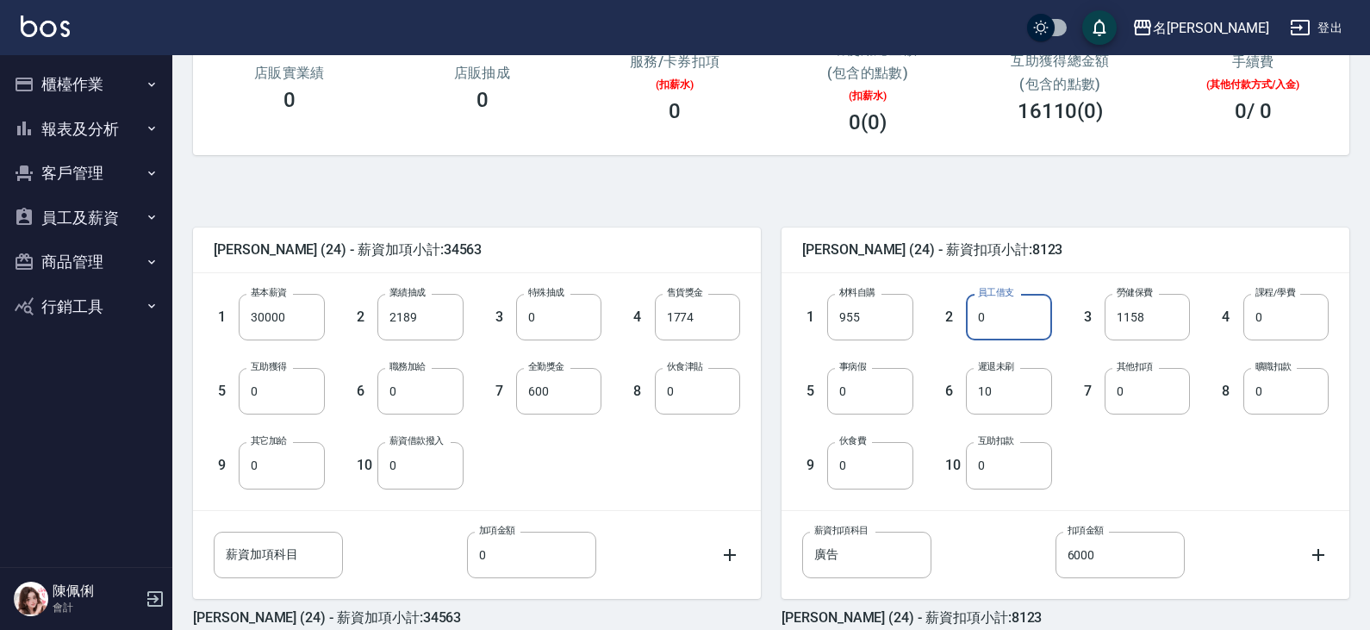
click at [1023, 316] on input "0" at bounding box center [1008, 317] width 85 height 47
type input "2000"
click at [867, 457] on input "0" at bounding box center [869, 465] width 85 height 47
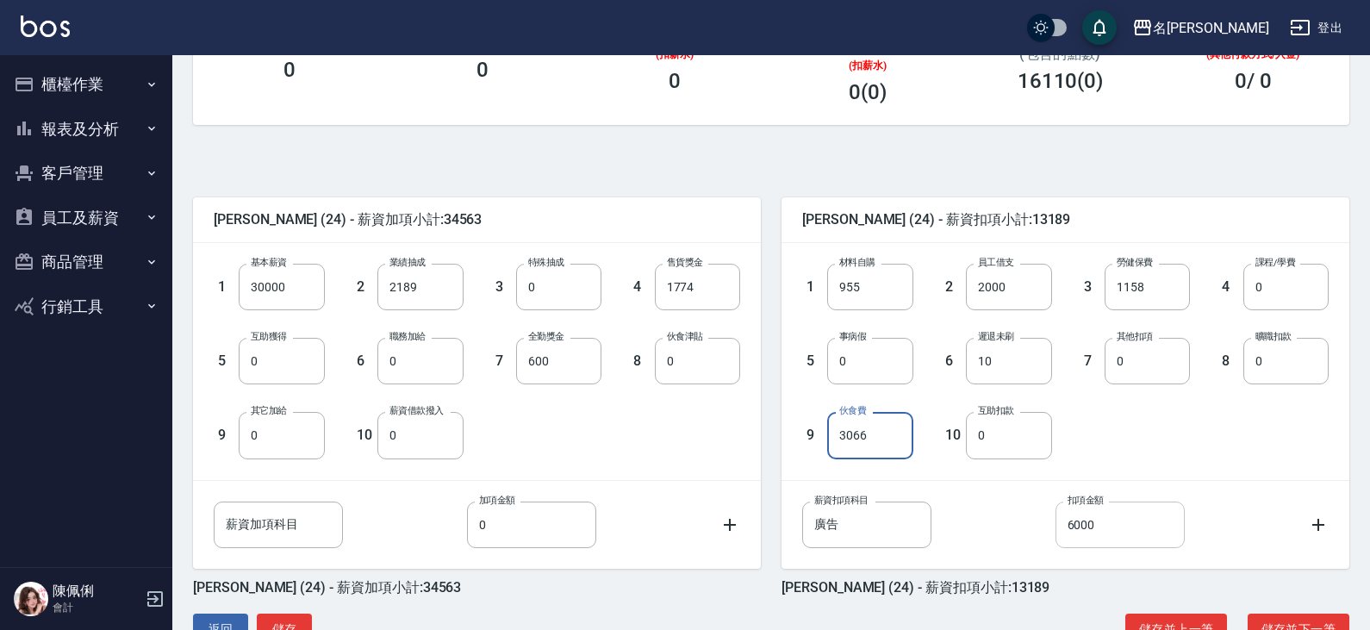
scroll to position [341, 0]
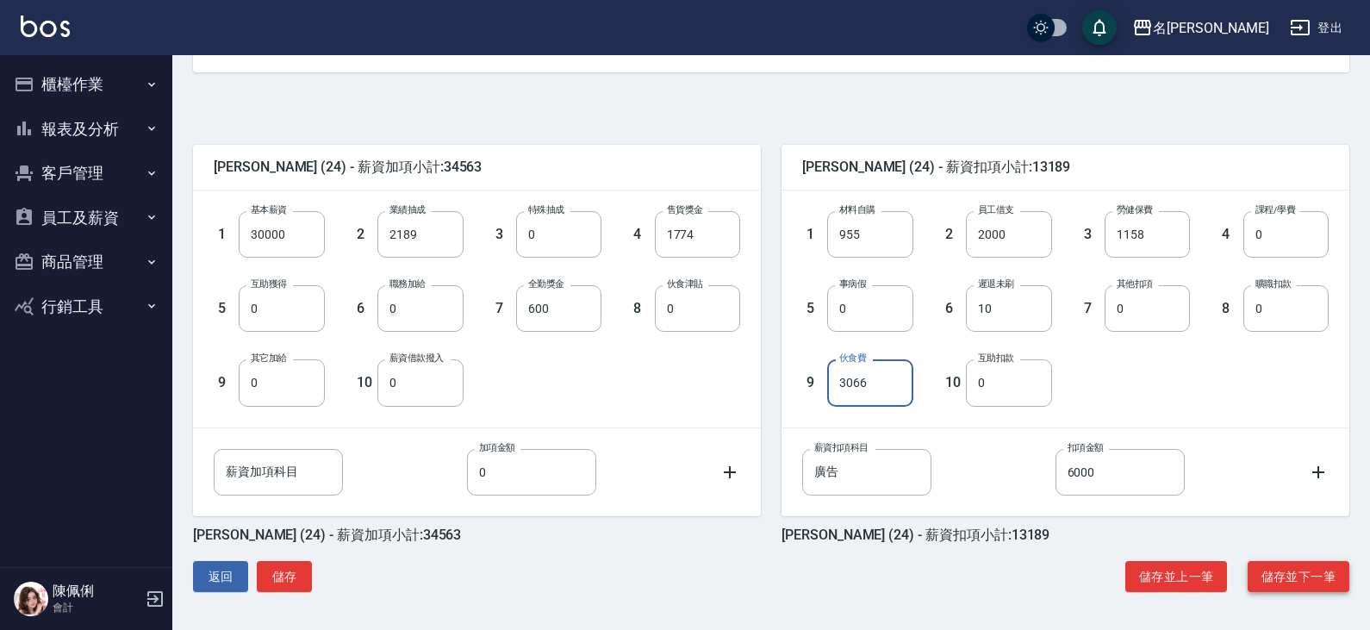
type input "3066"
click at [1283, 569] on button "儲存並下一筆" at bounding box center [1298, 577] width 102 height 32
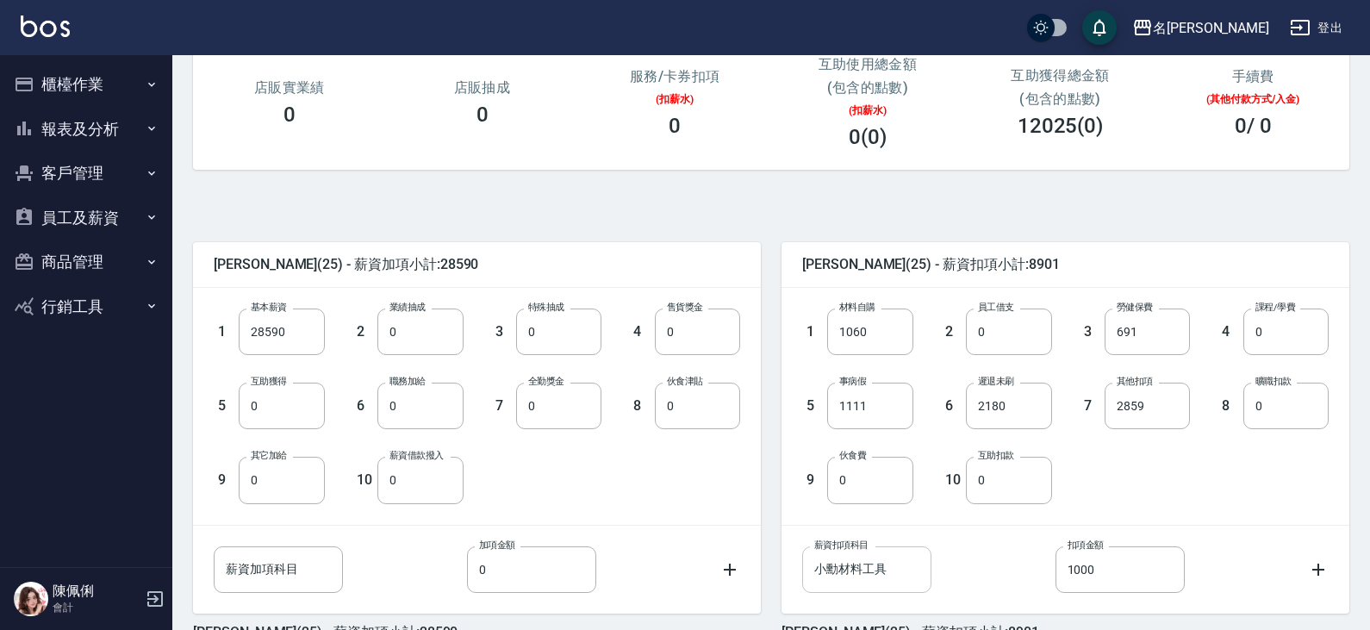
scroll to position [258, 0]
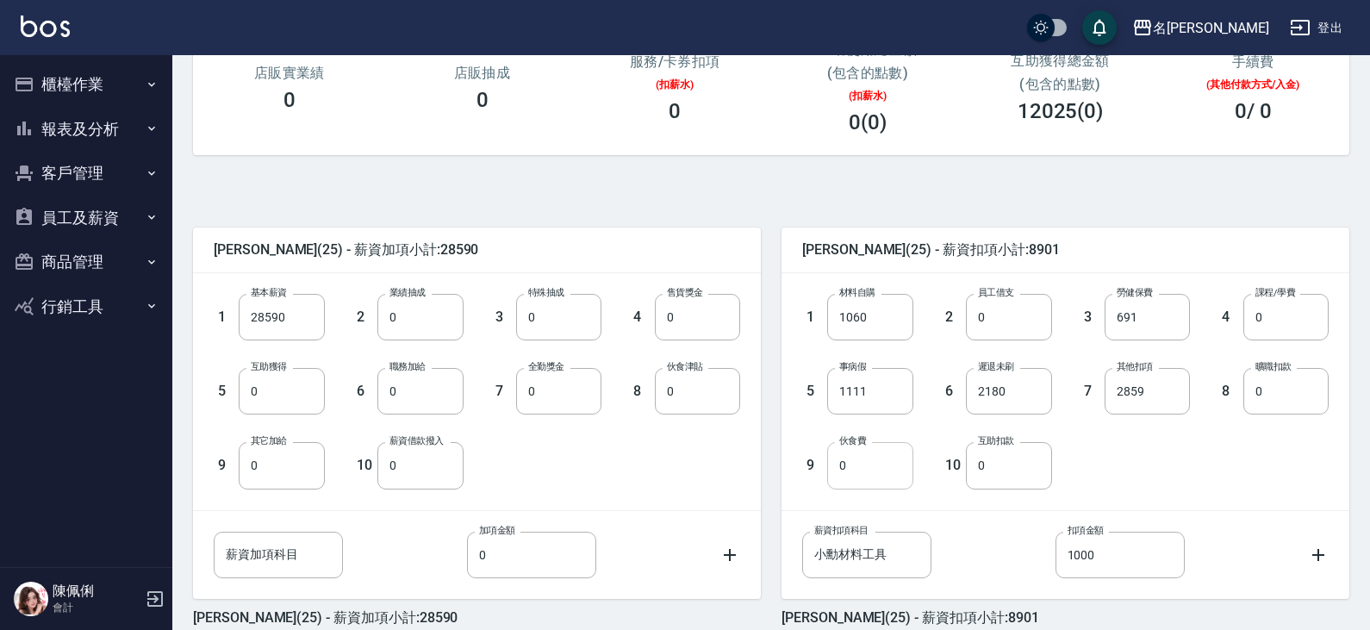
click at [871, 466] on input "0" at bounding box center [869, 465] width 85 height 47
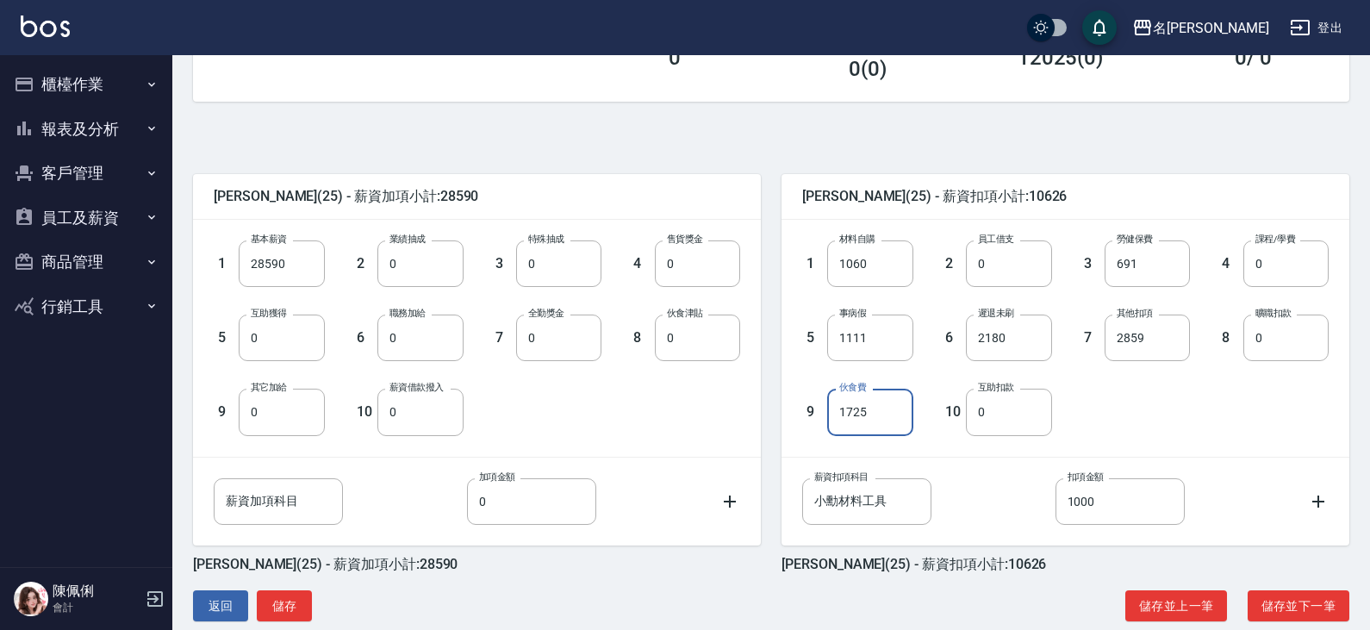
scroll to position [341, 0]
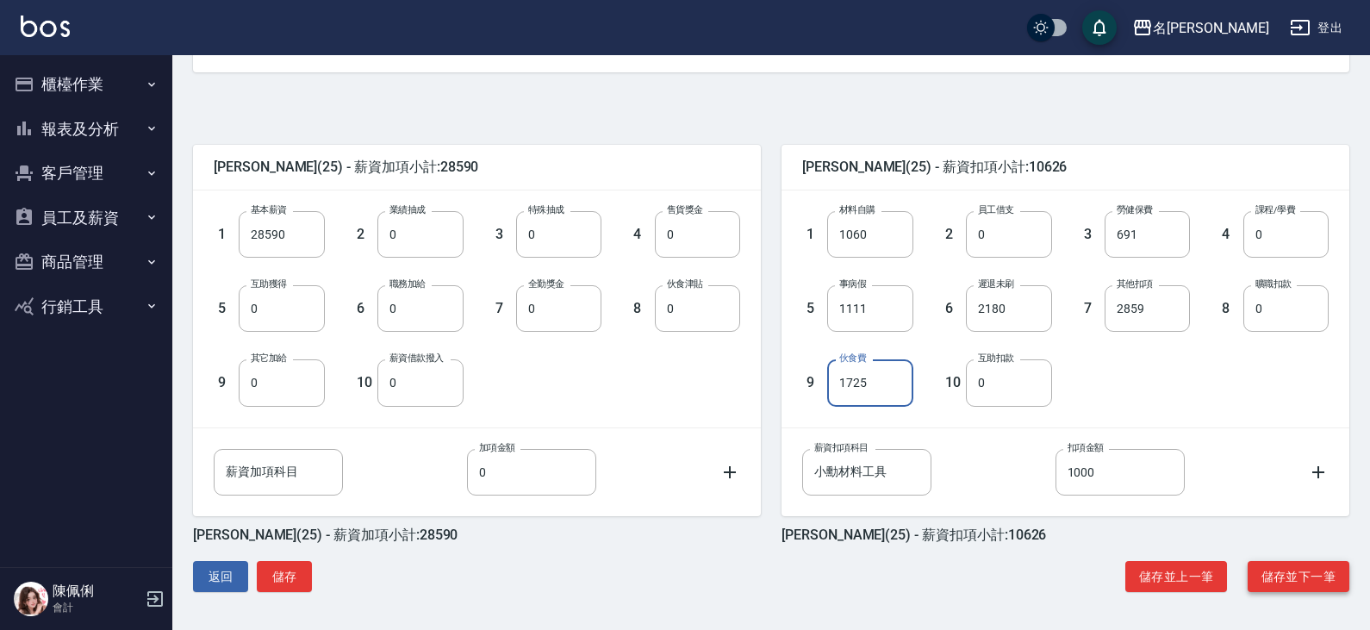
type input "1725"
click at [1284, 566] on button "儲存並下一筆" at bounding box center [1298, 577] width 102 height 32
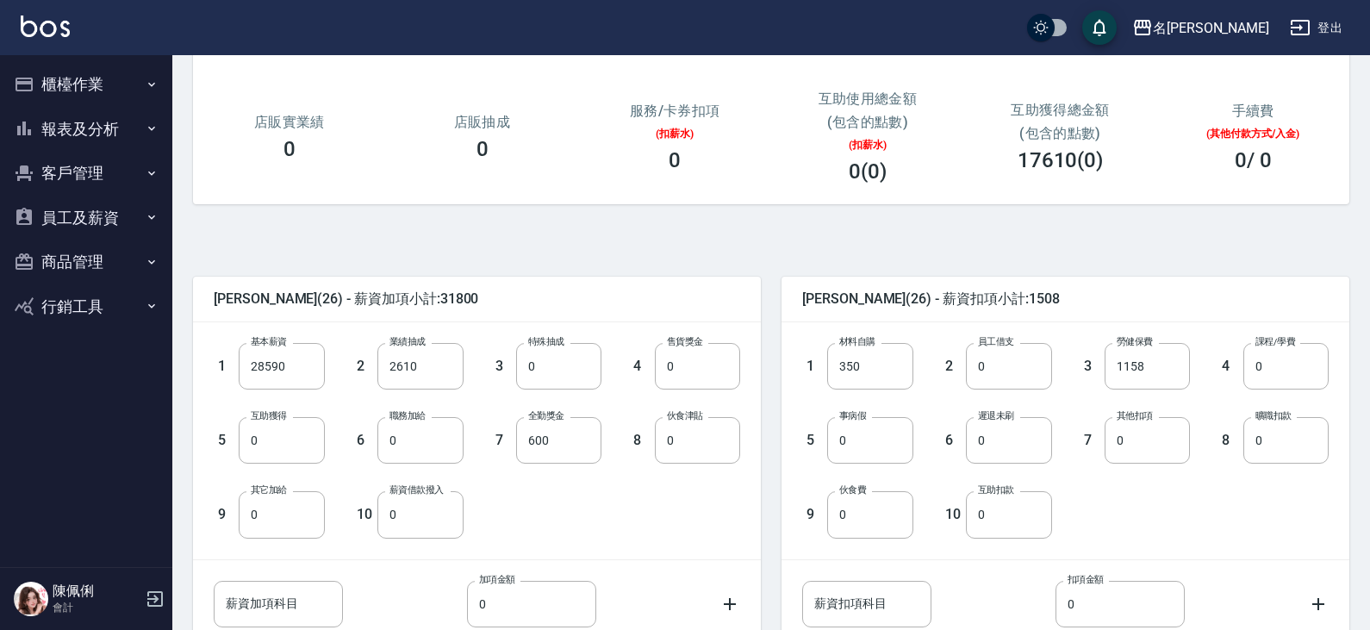
scroll to position [258, 0]
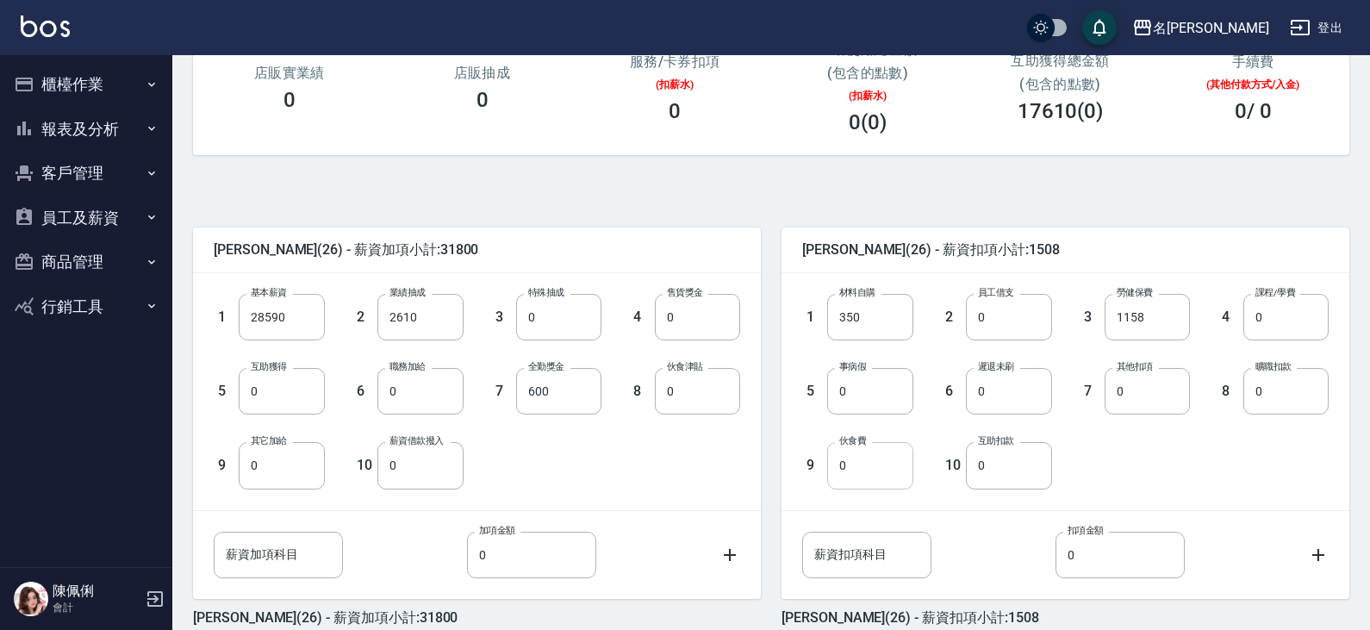
click at [889, 464] on input "0" at bounding box center [869, 465] width 85 height 47
type input "2281"
click at [1105, 457] on div "1 材料自購 350 材料自購 2 員工借支 0 員工借支 3 勞健保費 1158 勞健保費 4 課程/學費 0 課程/學費 5 事病假 0 事病假 6 遲退…" at bounding box center [1051, 377] width 554 height 222
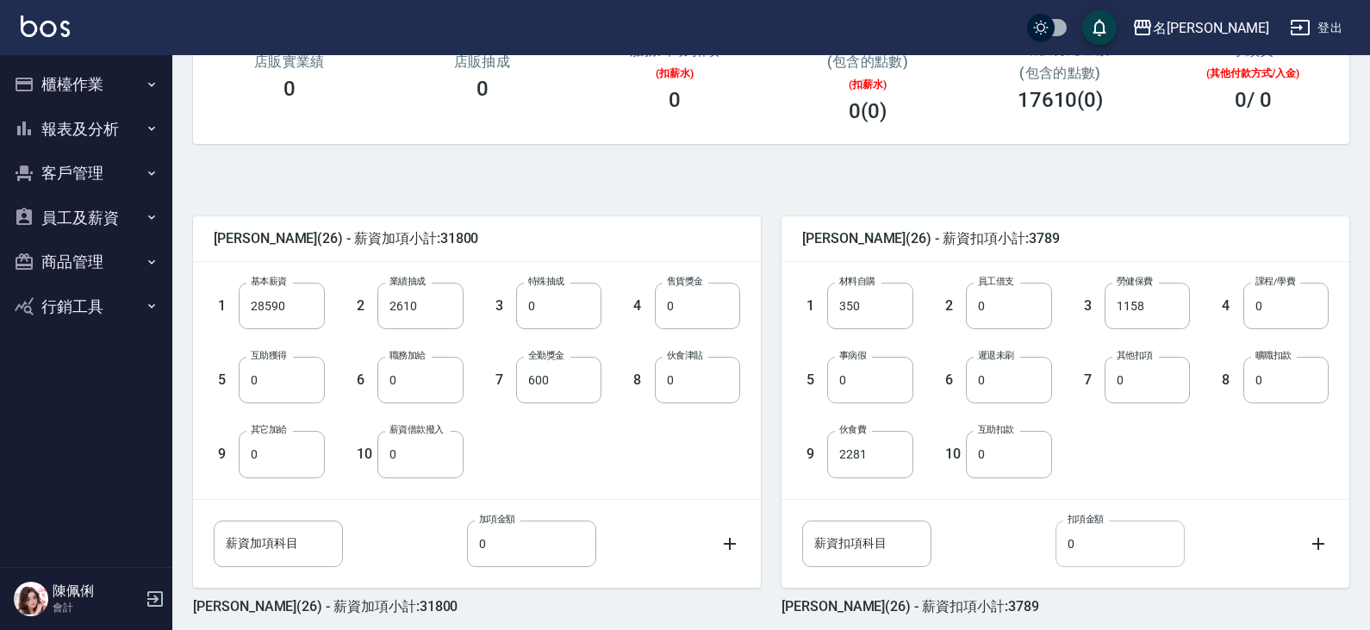
scroll to position [341, 0]
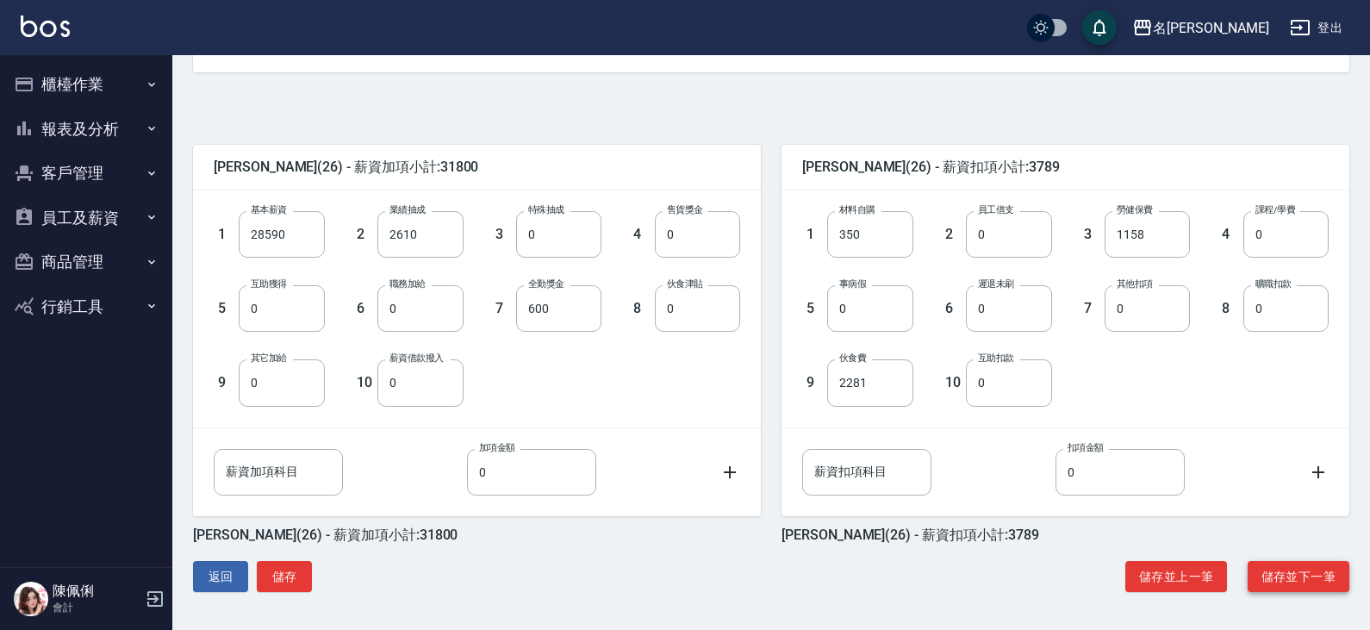
click at [1319, 568] on button "儲存並下一筆" at bounding box center [1298, 577] width 102 height 32
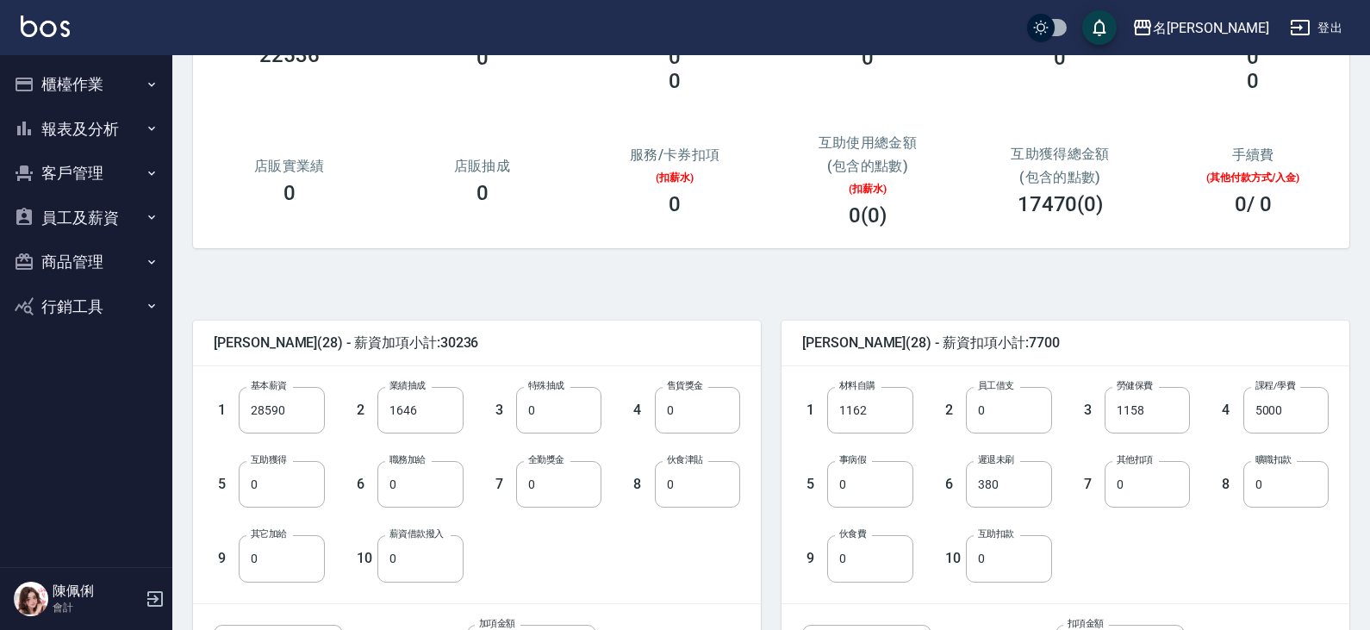
scroll to position [172, 0]
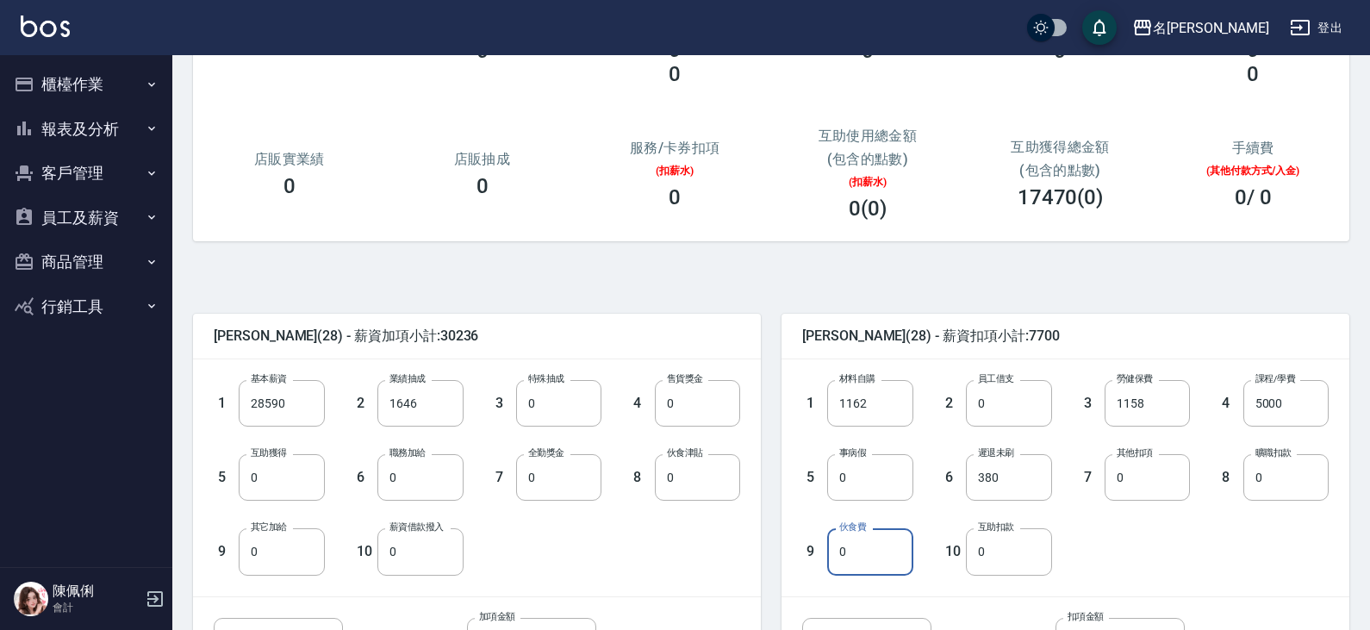
click at [869, 553] on input "0" at bounding box center [869, 551] width 85 height 47
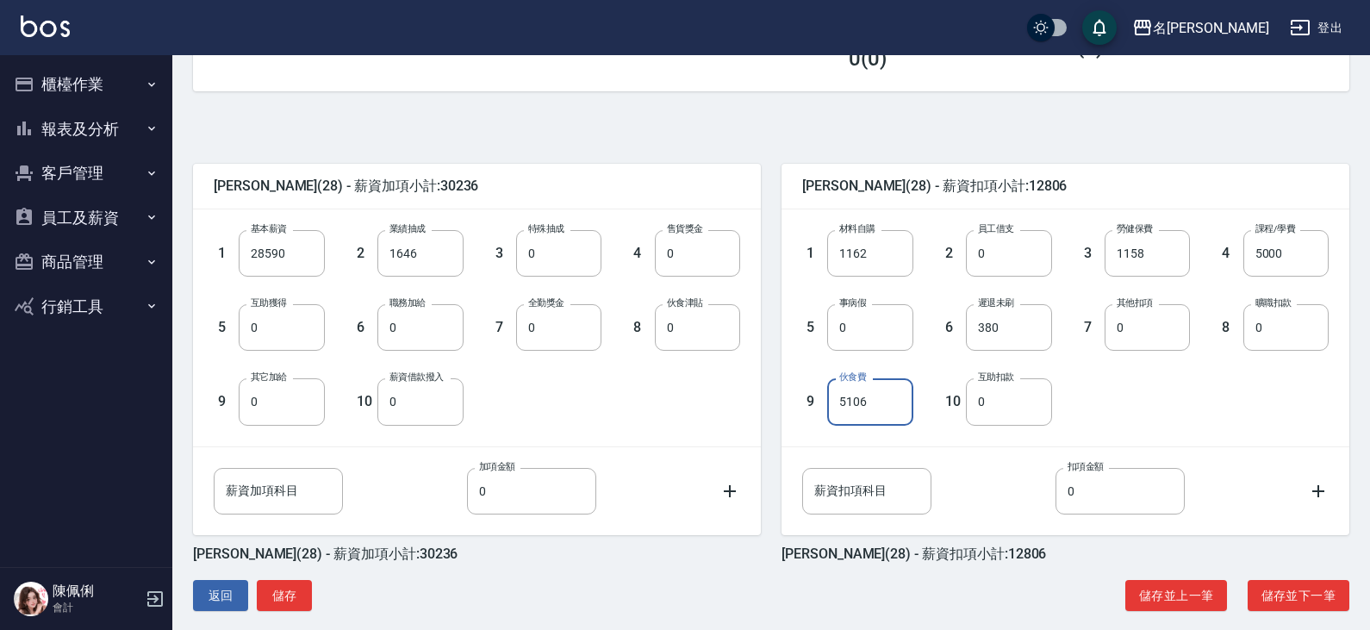
scroll to position [341, 0]
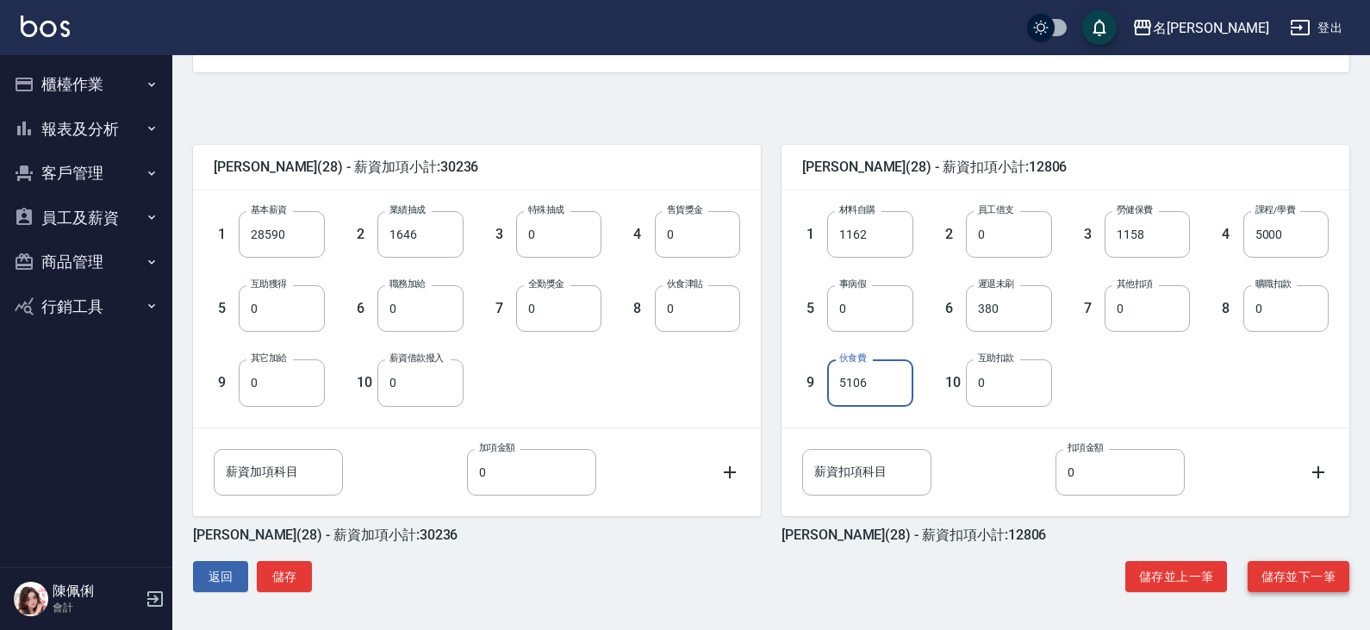
type input "5106"
click at [1280, 565] on button "儲存並下一筆" at bounding box center [1298, 577] width 102 height 32
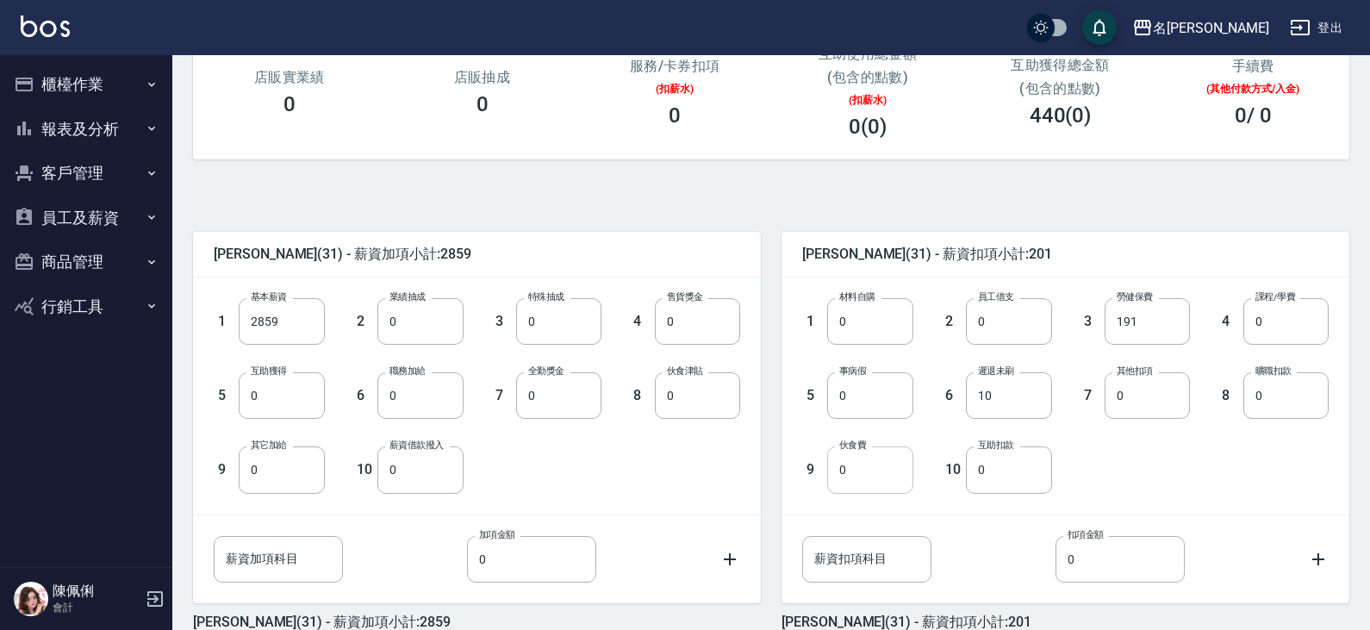
scroll to position [258, 0]
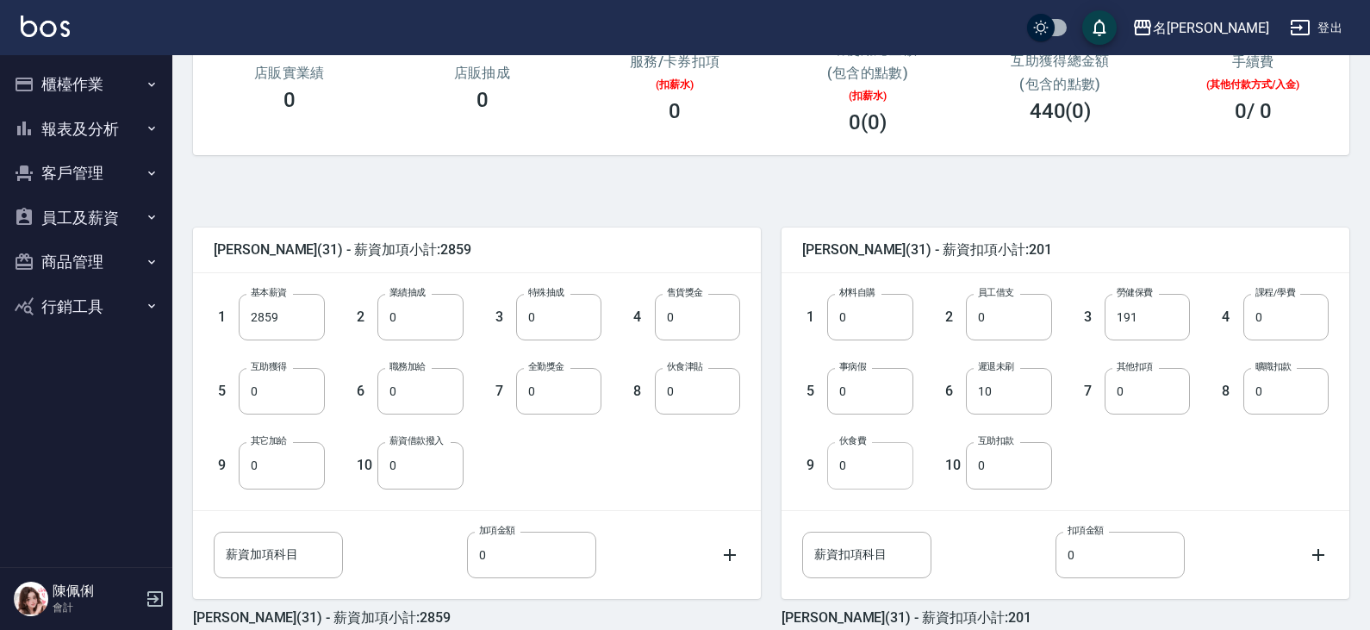
click at [881, 465] on input "0" at bounding box center [869, 465] width 85 height 47
type input "210"
click at [1117, 456] on div "1 材料自購 0 材料自購 2 員工借支 0 員工借支 3 勞健保費 191 勞健保費 4 課程/學費 0 課程/學費 5 事病假 0 事病假 6 遲退未刷 …" at bounding box center [1051, 377] width 554 height 222
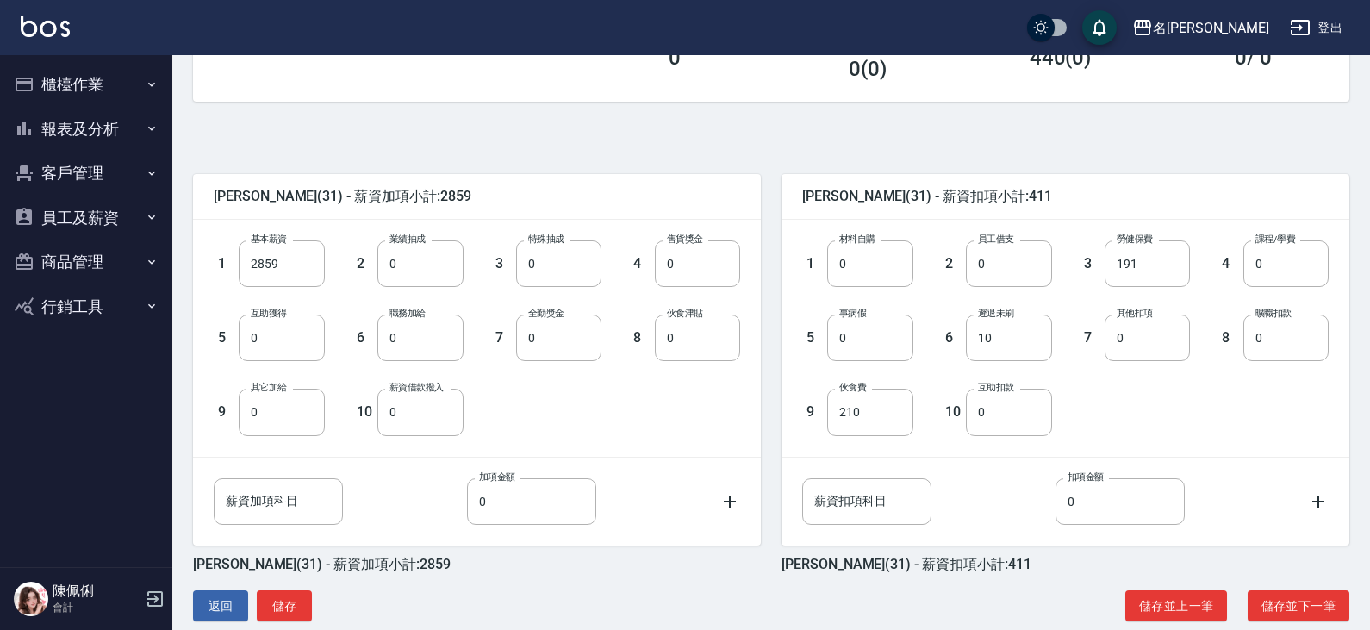
scroll to position [341, 0]
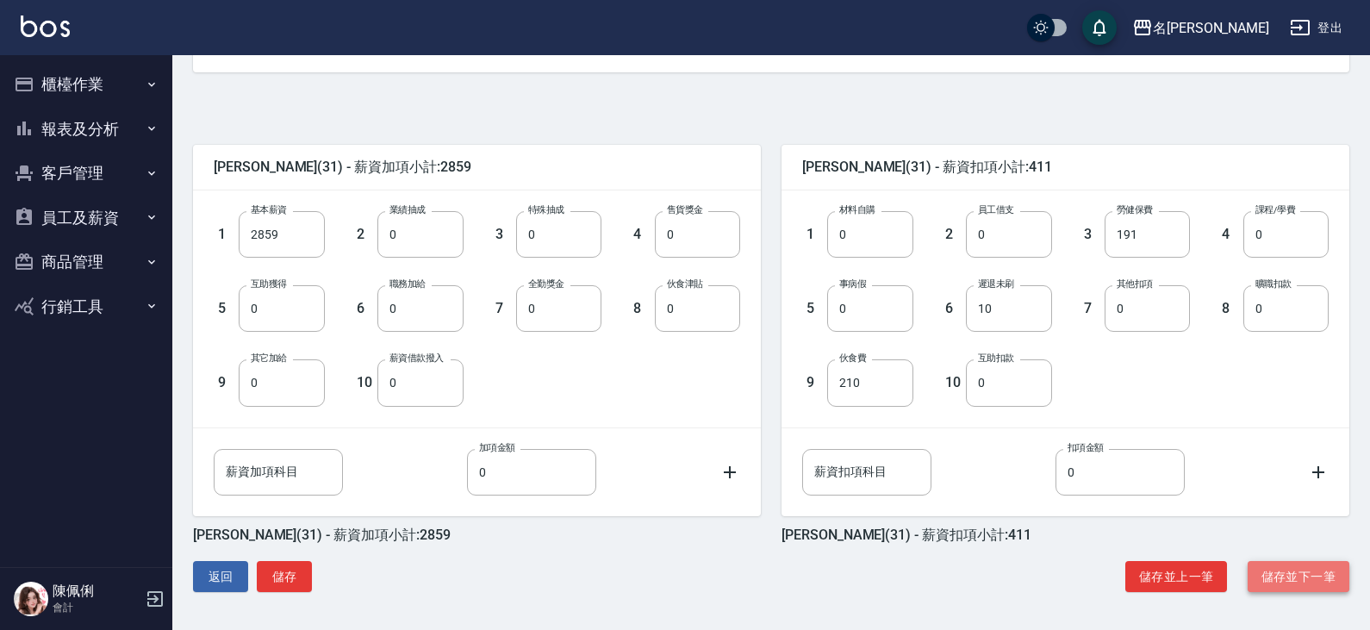
click at [1286, 584] on button "儲存並下一筆" at bounding box center [1298, 577] width 102 height 32
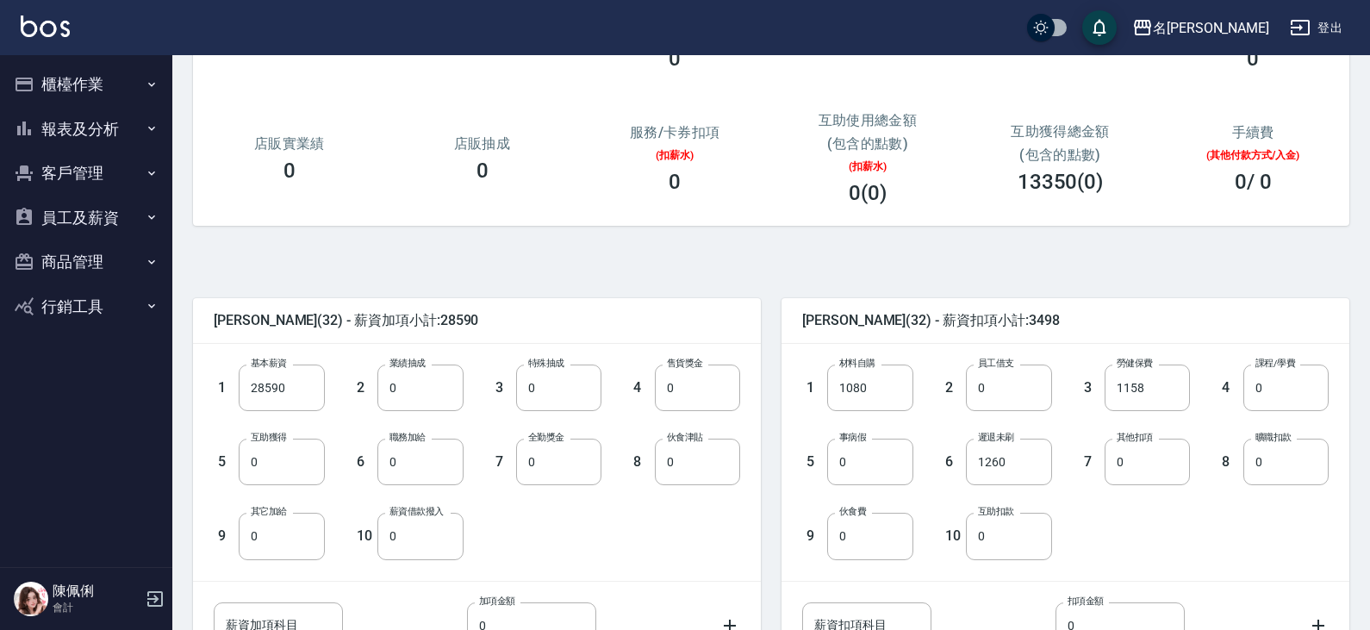
scroll to position [258, 0]
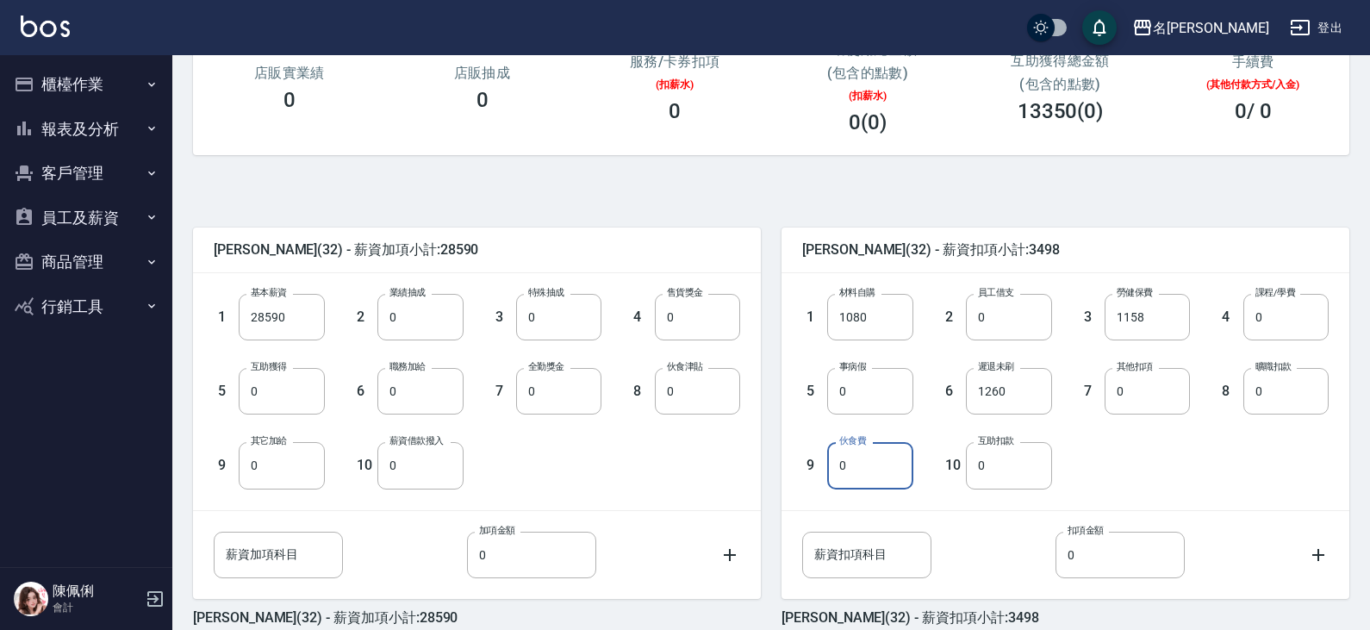
click at [894, 459] on input "0" at bounding box center [869, 465] width 85 height 47
type input "1114"
click at [1159, 438] on div "1 材料自購 1080 材料自購 2 員工借支 0 員工借支 3 勞健保費 1158 勞健保費 4 課程/學費 0 課程/學費 5 事病假 0 事病假 6 遲…" at bounding box center [1051, 377] width 554 height 222
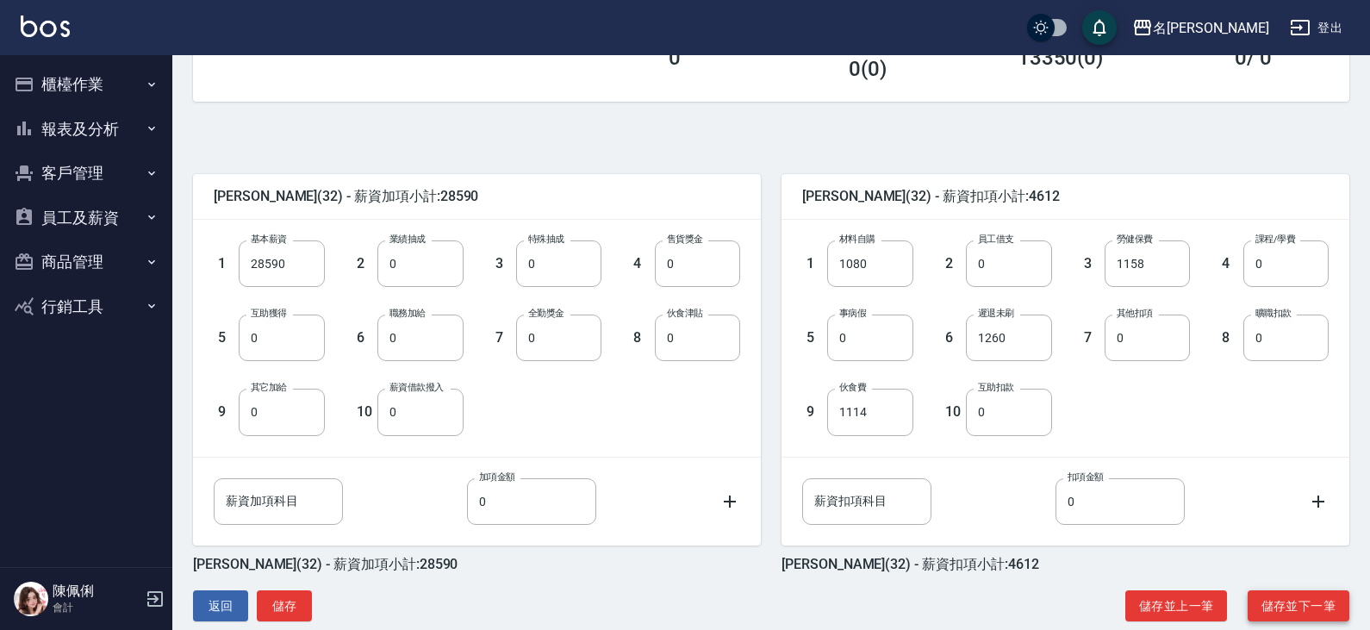
scroll to position [341, 0]
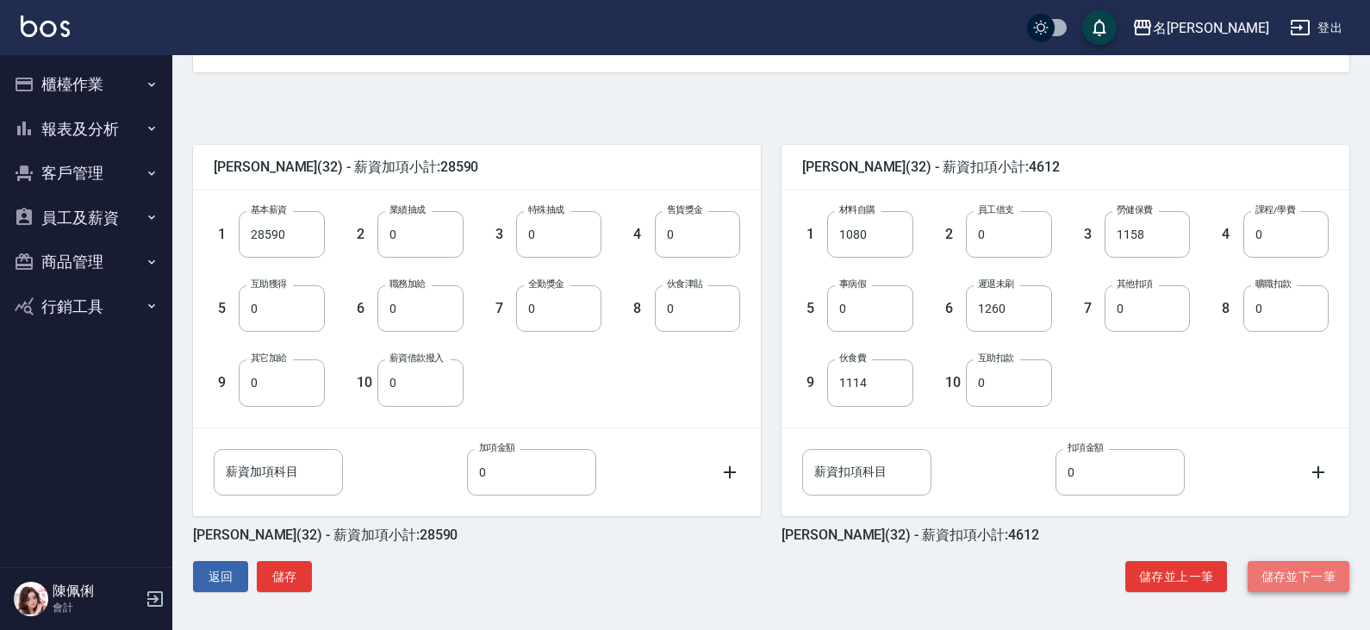
click at [1290, 566] on button "儲存並下一筆" at bounding box center [1298, 577] width 102 height 32
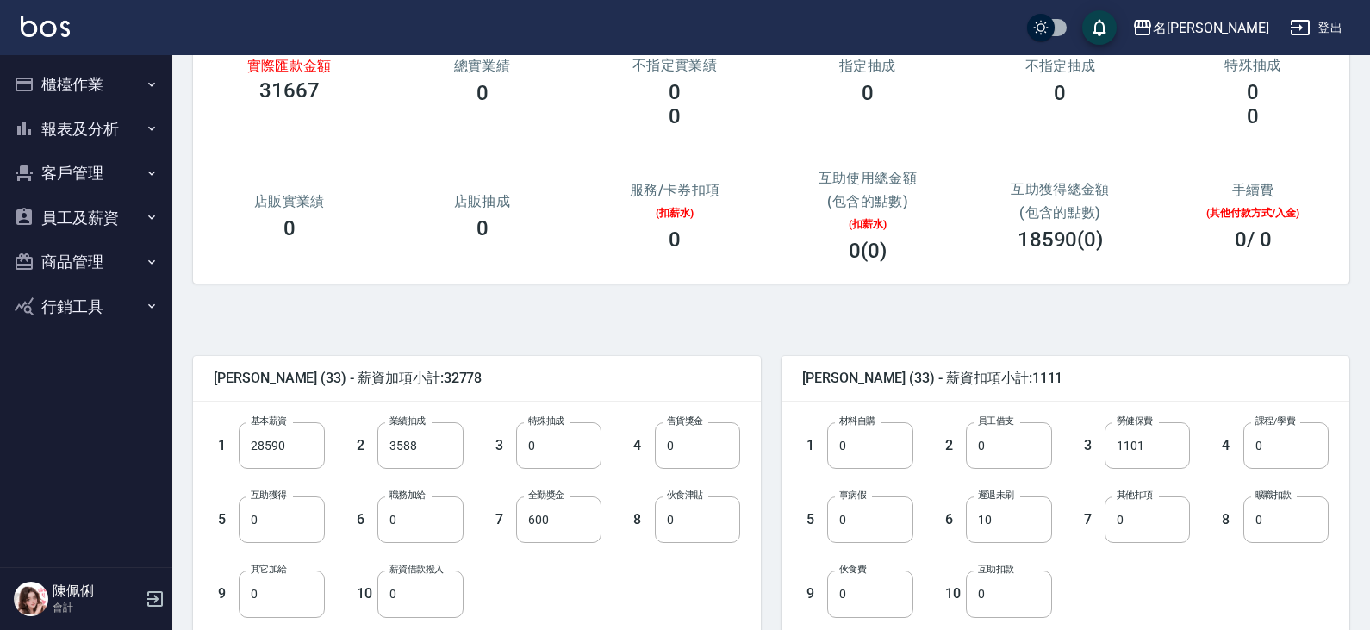
scroll to position [341, 0]
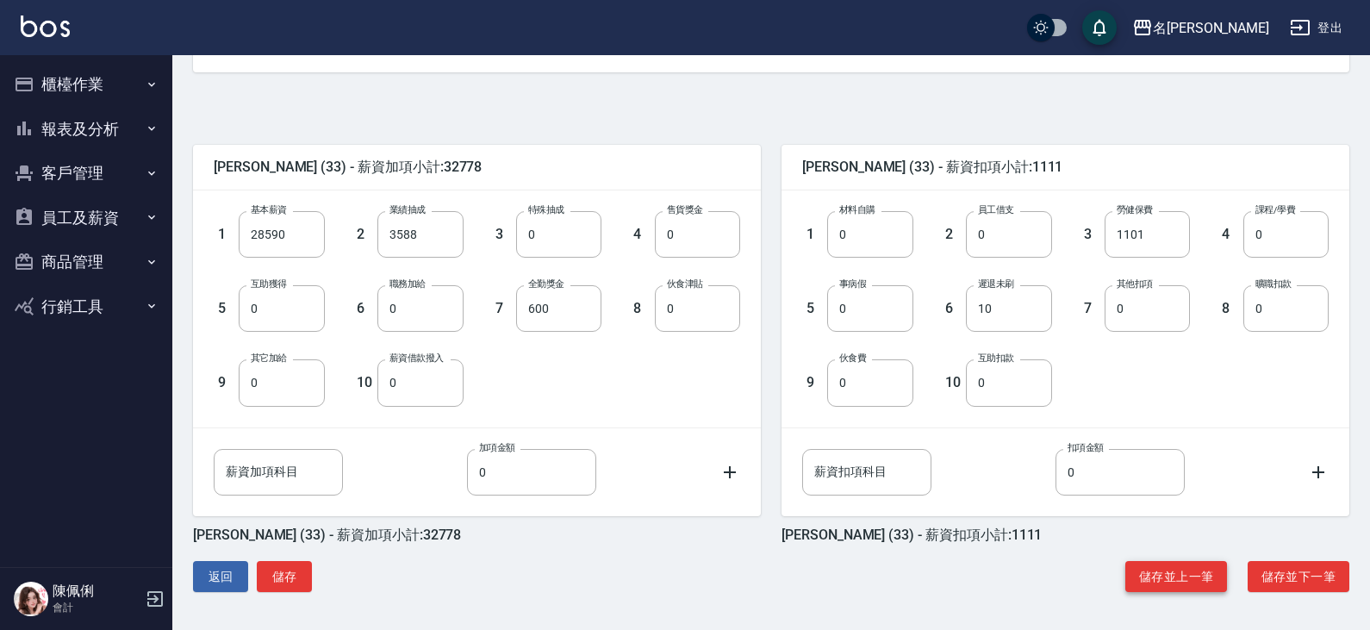
click at [1161, 576] on button "儲存並上一筆" at bounding box center [1176, 577] width 102 height 32
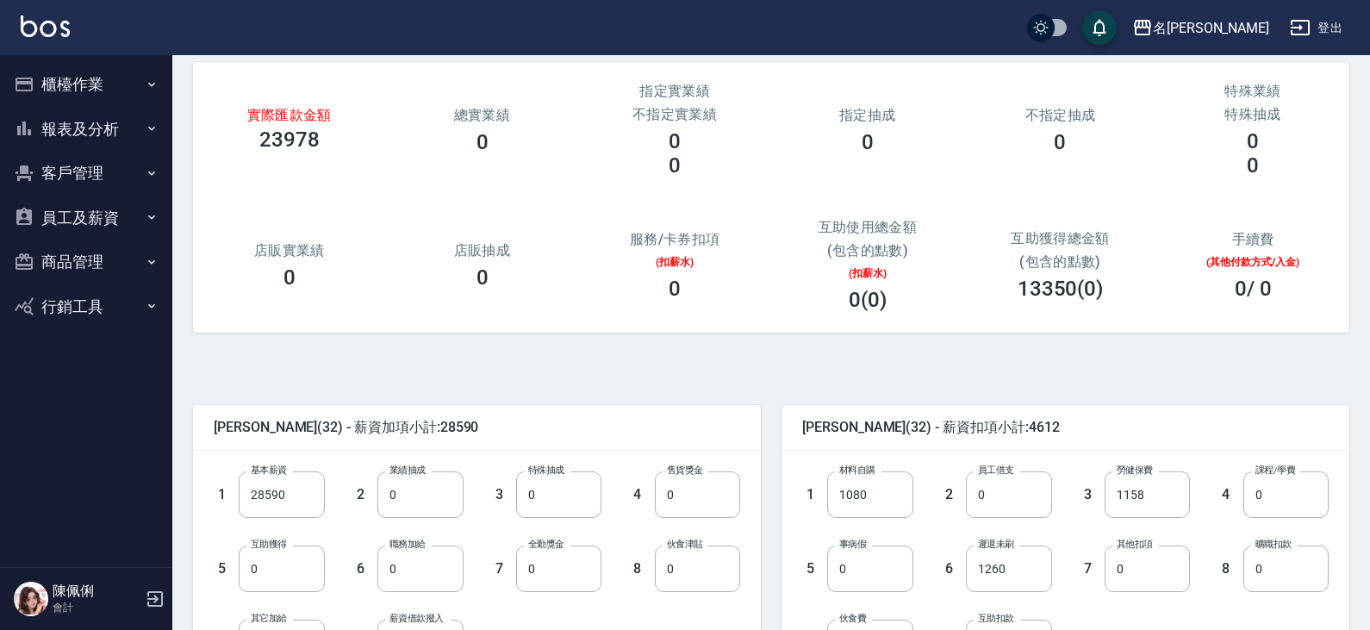
scroll to position [341, 0]
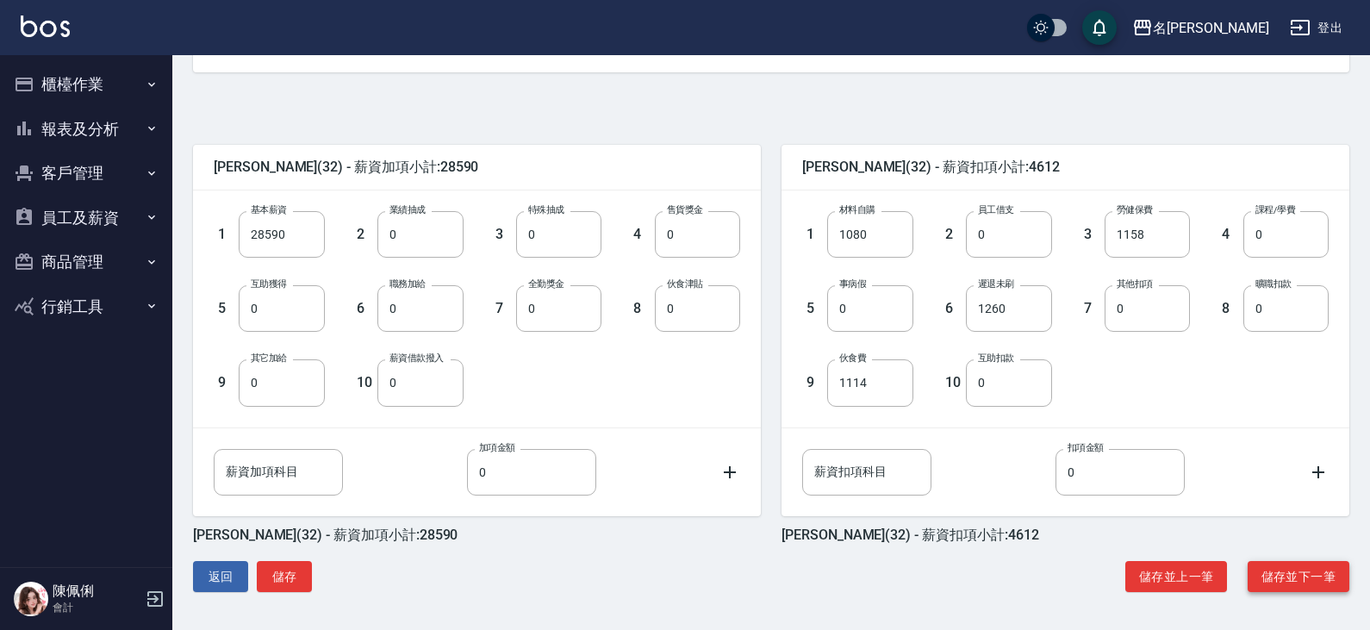
click at [1279, 575] on button "儲存並下一筆" at bounding box center [1298, 577] width 102 height 32
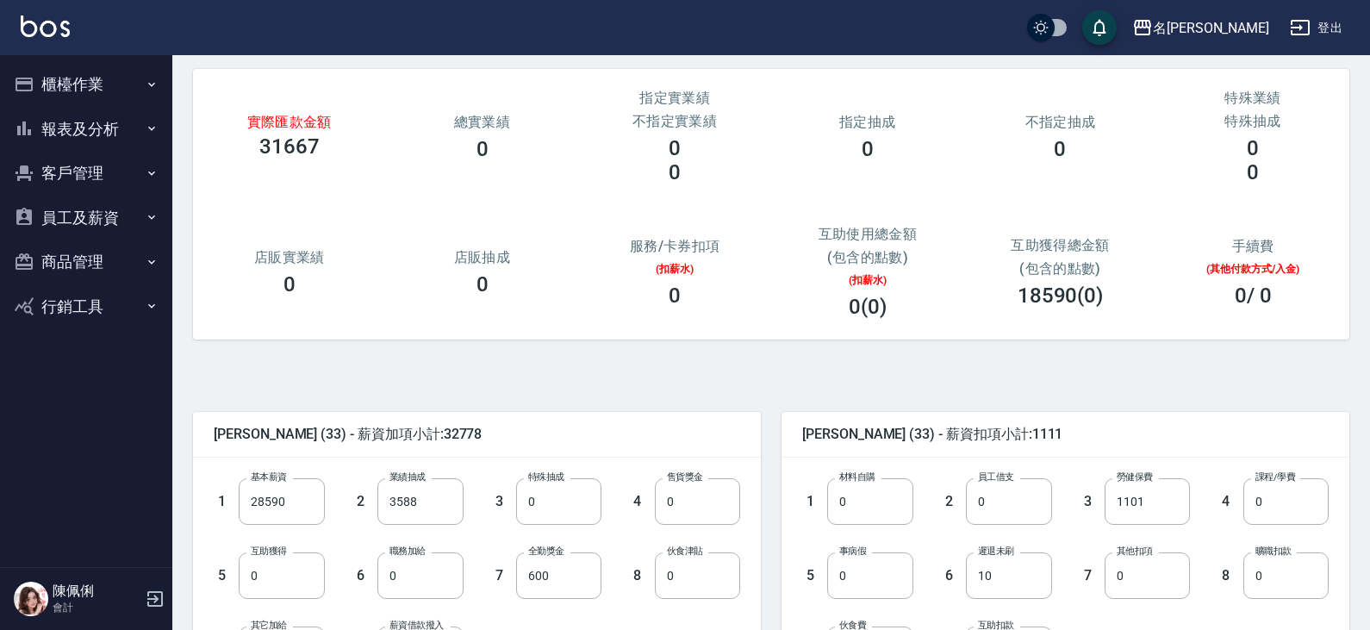
scroll to position [172, 0]
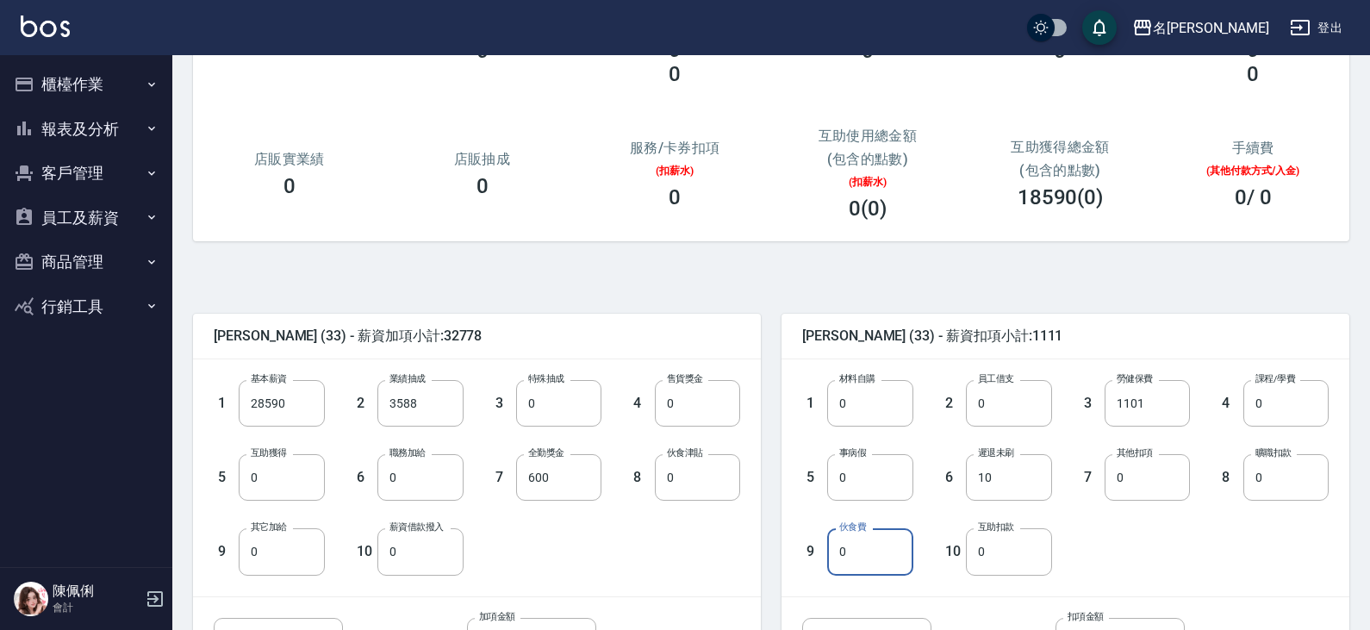
click at [867, 560] on input "0" at bounding box center [869, 551] width 85 height 47
drag, startPoint x: 878, startPoint y: 552, endPoint x: 810, endPoint y: 550, distance: 68.1
click at [810, 550] on div "9 伙食費 16250 伙食費" at bounding box center [843, 537] width 139 height 74
type input "1620"
click at [1112, 538] on div "1 材料自購 0 材料自購 2 員工借支 0 員工借支 3 勞健保費 1101 勞健保費 4 課程/學費 0 課程/學費 5 事病假 0 事病假 6 遲退未刷…" at bounding box center [1051, 463] width 554 height 222
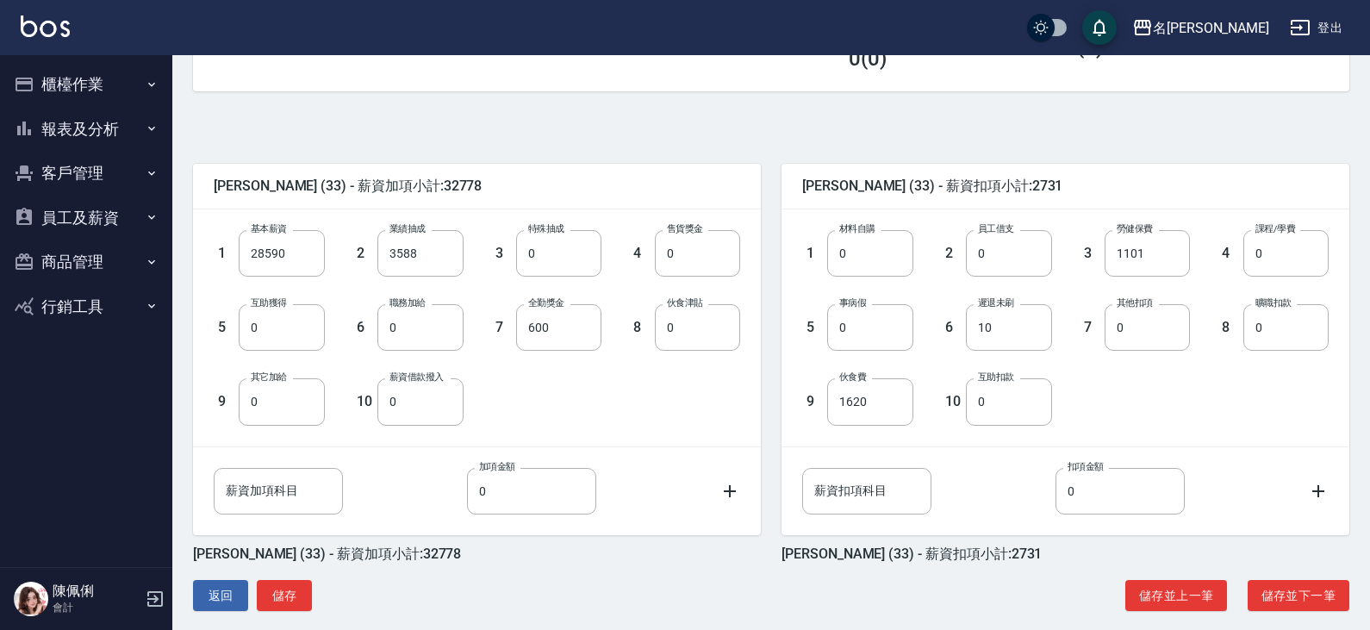
scroll to position [341, 0]
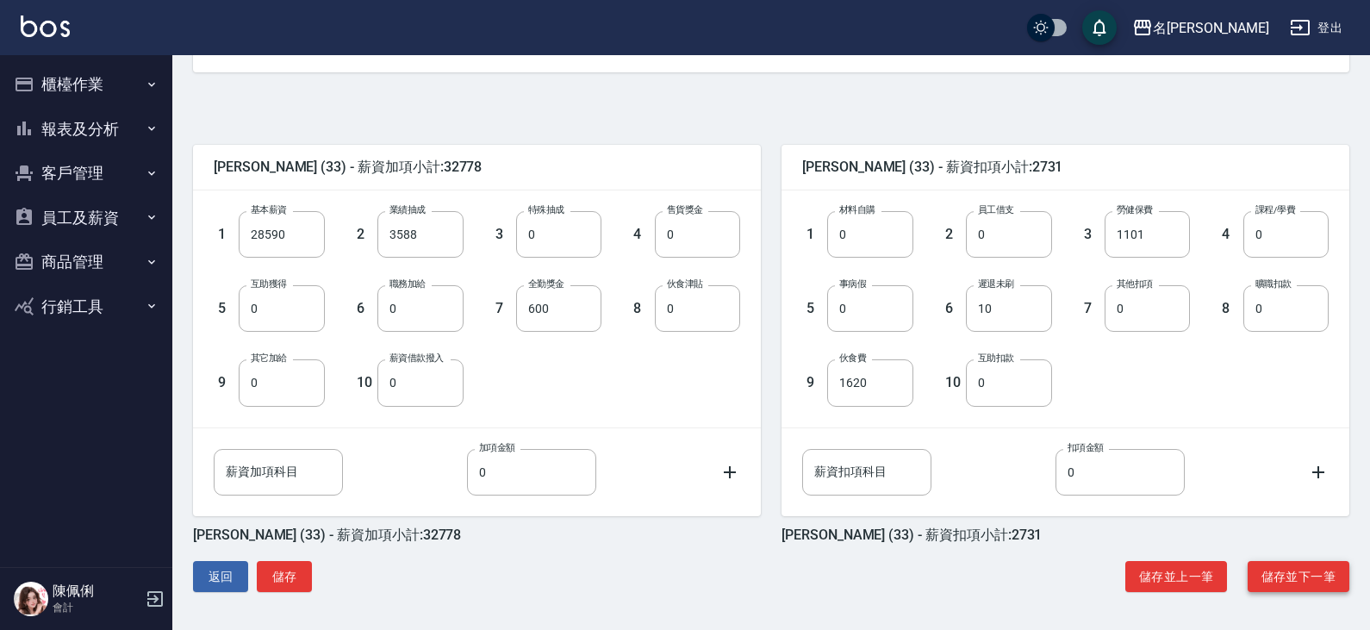
click at [1277, 581] on button "儲存並下一筆" at bounding box center [1298, 577] width 102 height 32
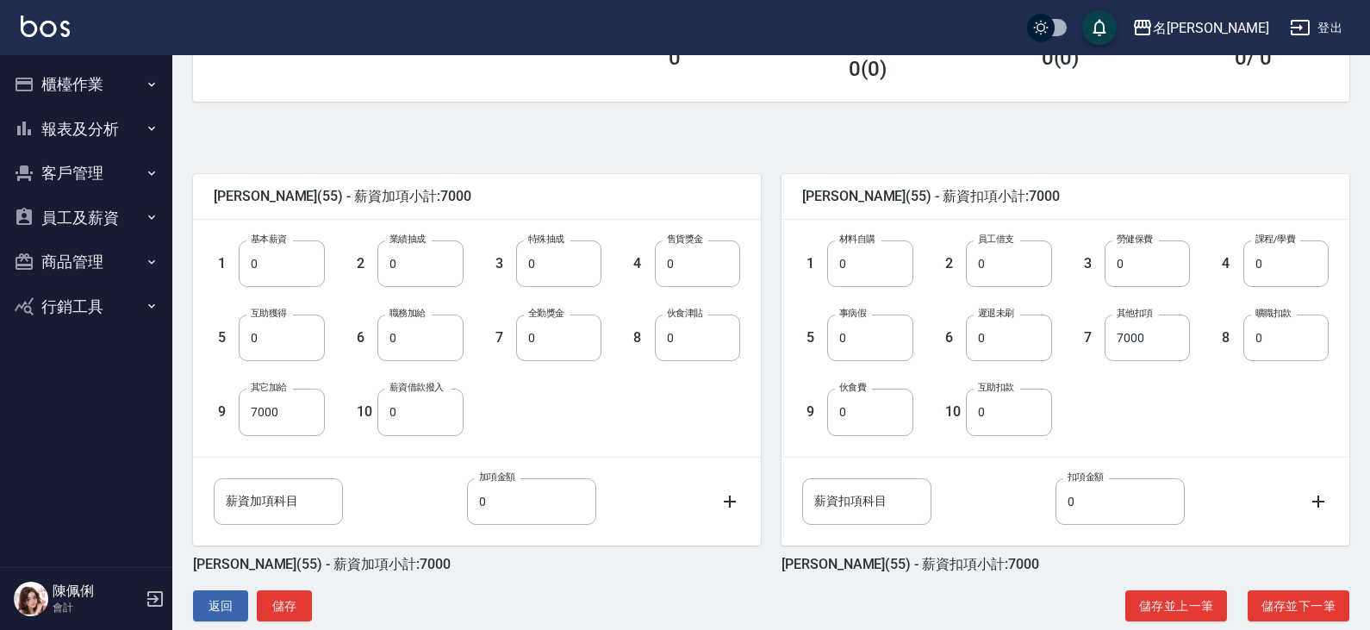
scroll to position [341, 0]
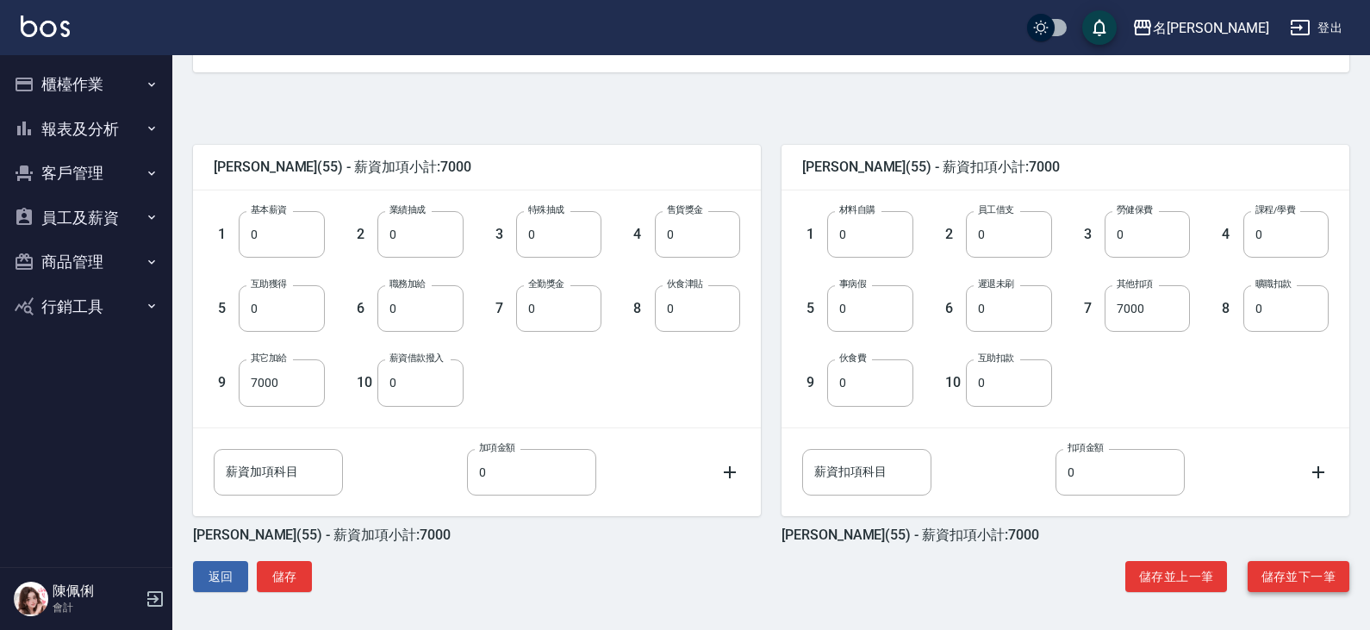
click at [1305, 577] on button "儲存並下一筆" at bounding box center [1298, 577] width 102 height 32
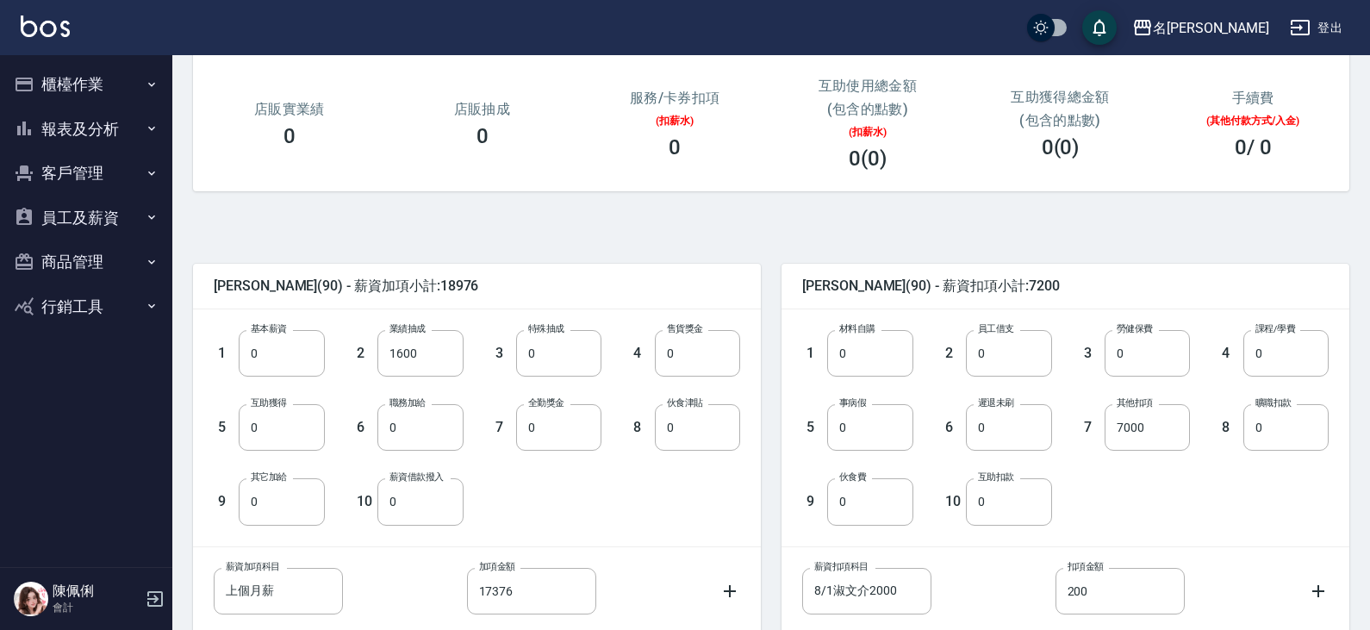
scroll to position [341, 0]
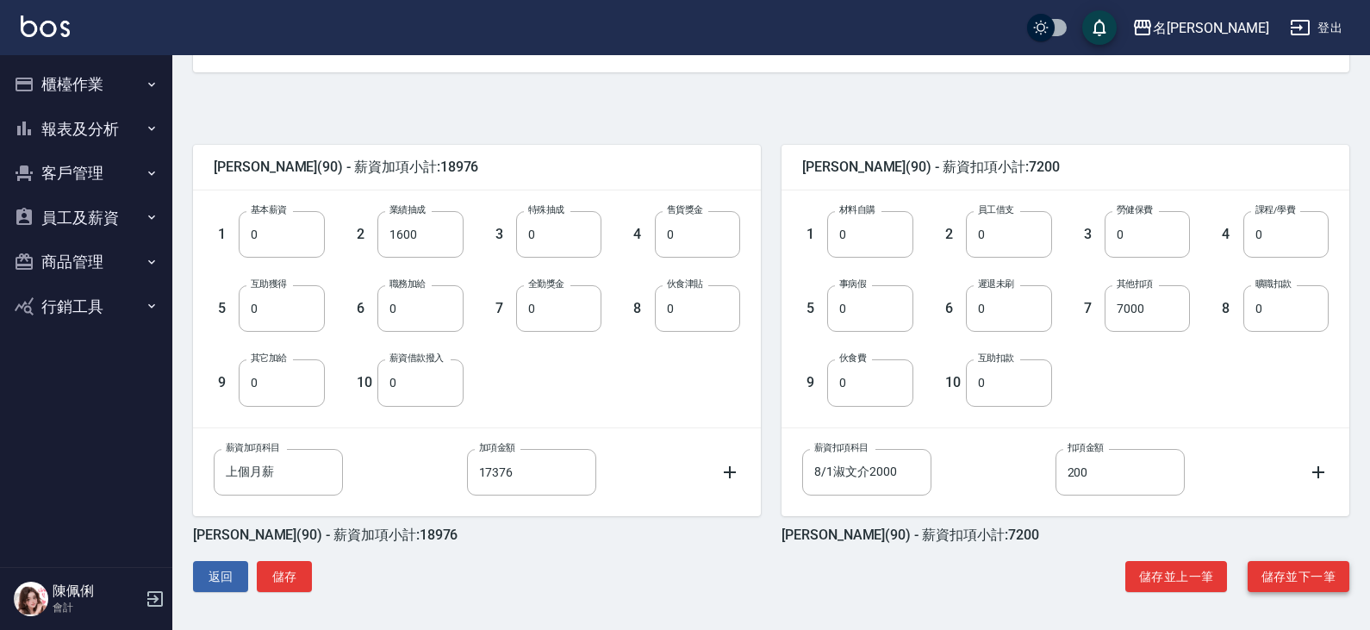
click at [1291, 589] on button "儲存並下一筆" at bounding box center [1298, 577] width 102 height 32
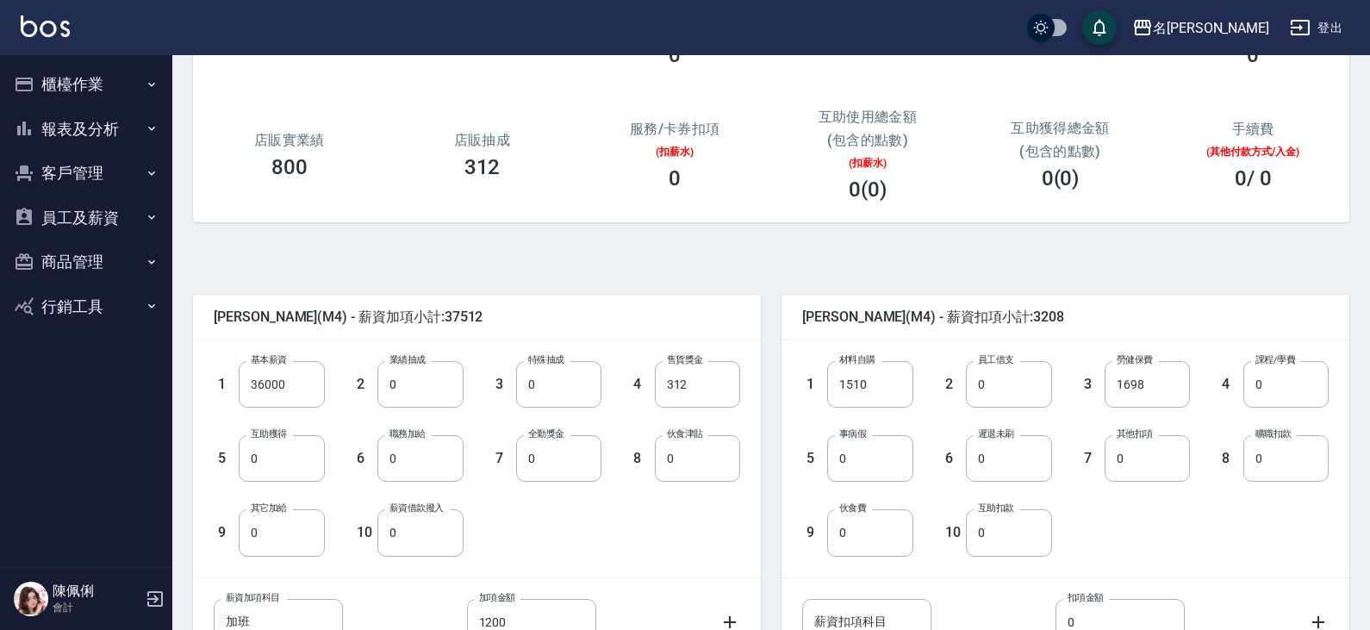
scroll to position [258, 0]
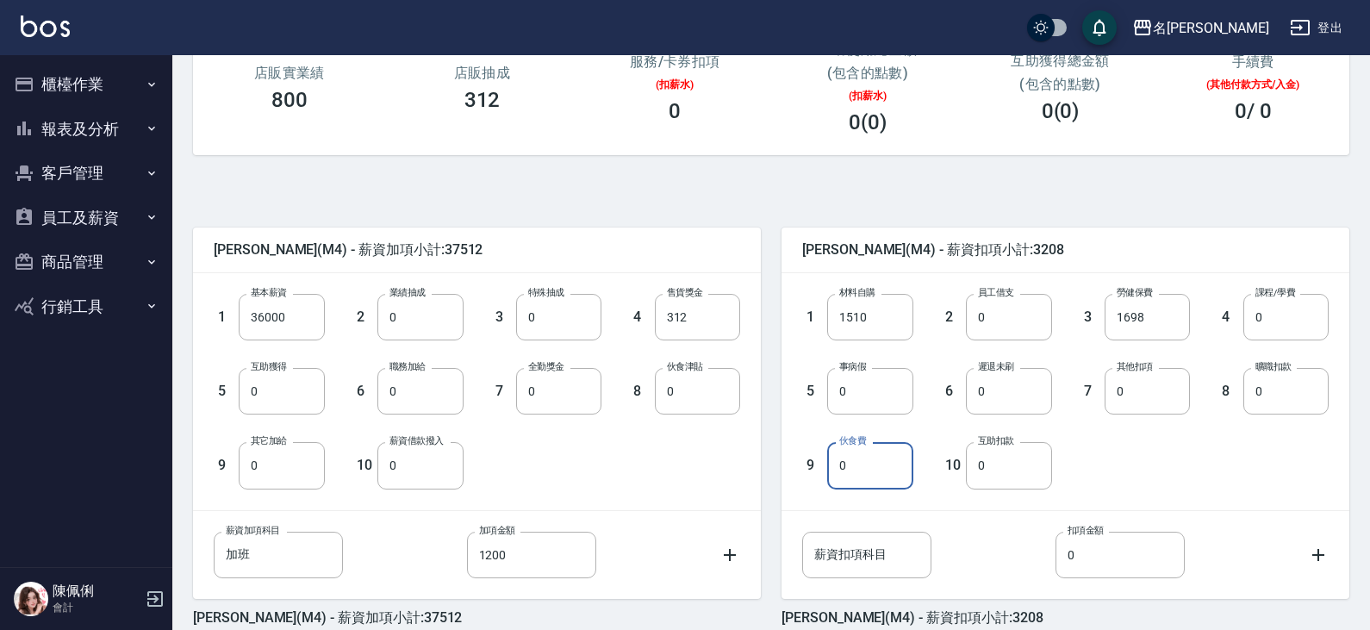
click at [881, 472] on input "0" at bounding box center [869, 465] width 85 height 47
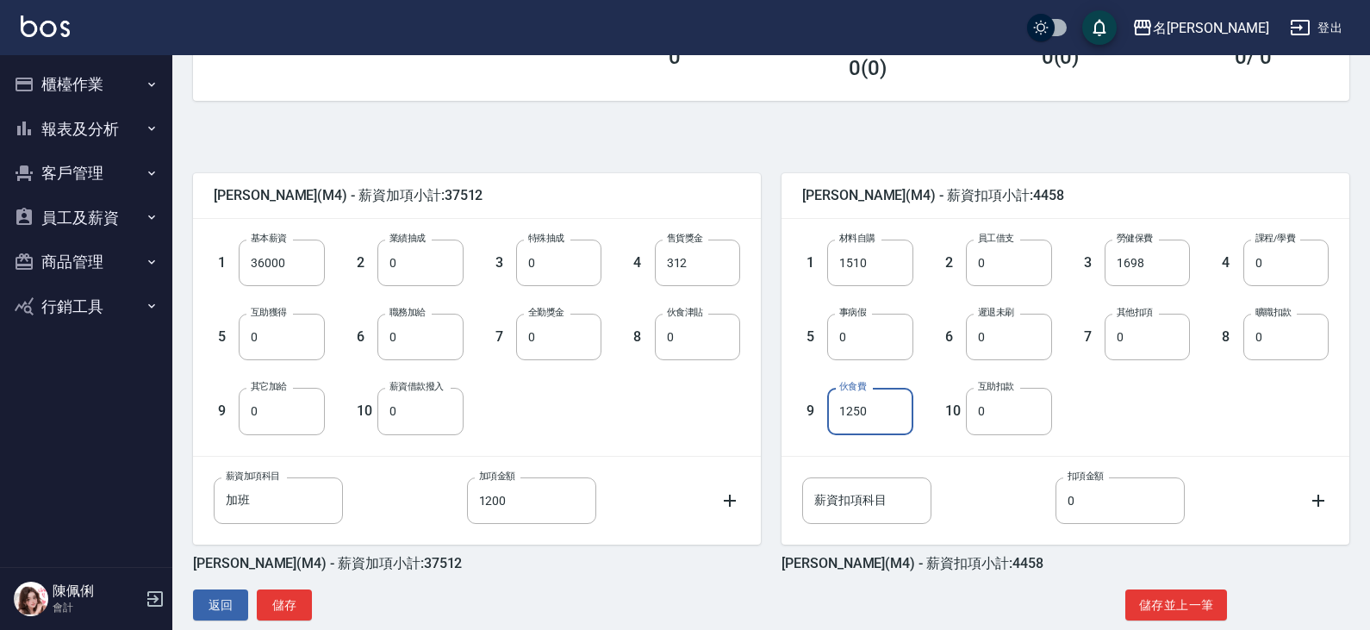
scroll to position [341, 0]
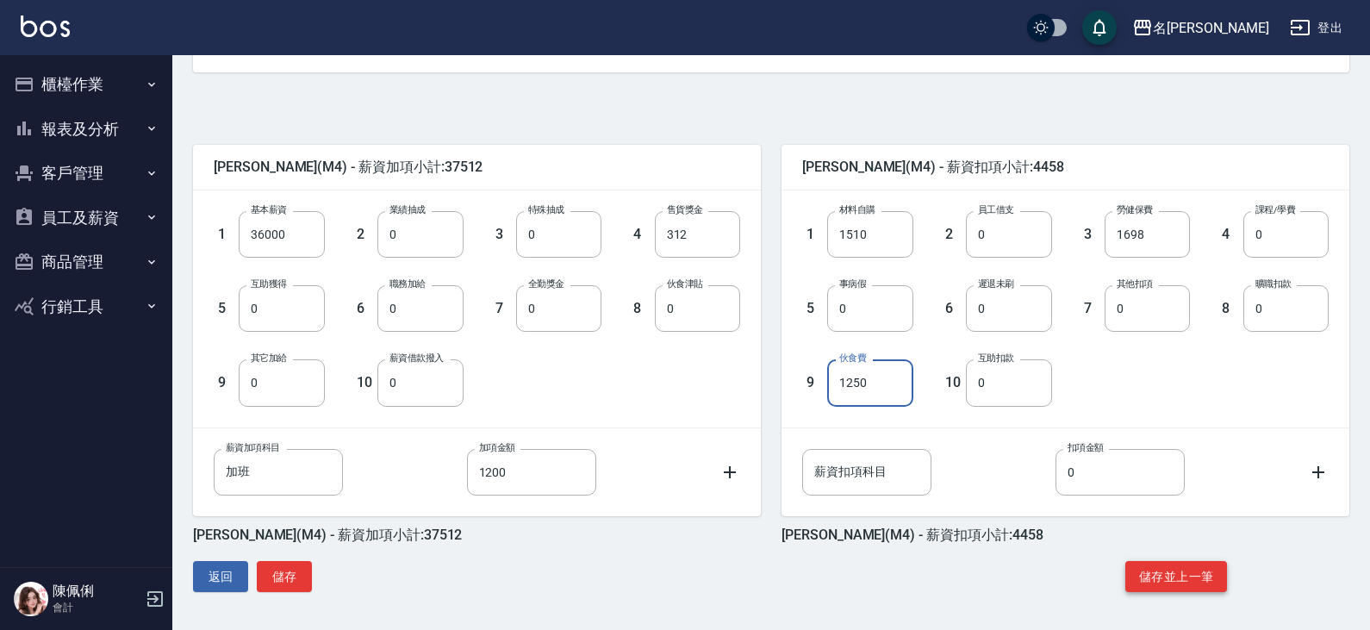
type input "1250"
click at [1188, 577] on button "儲存並上一筆" at bounding box center [1176, 577] width 102 height 32
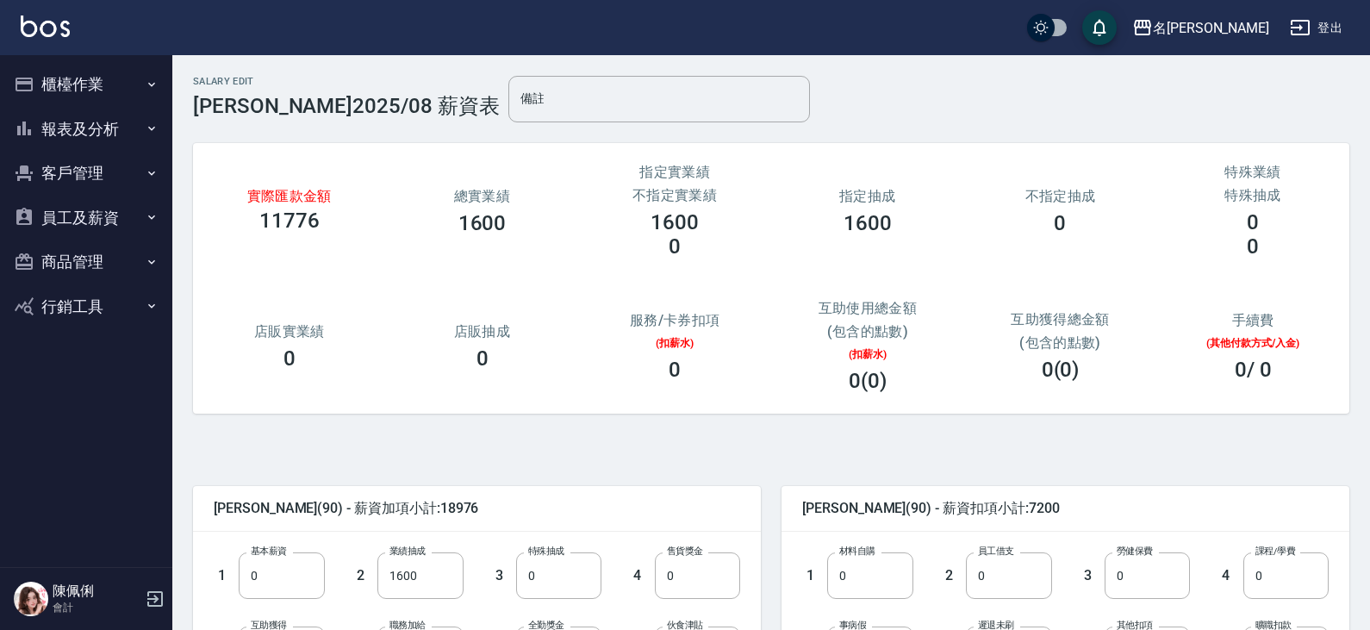
click at [97, 217] on button "員工及薪資" at bounding box center [86, 218] width 159 height 45
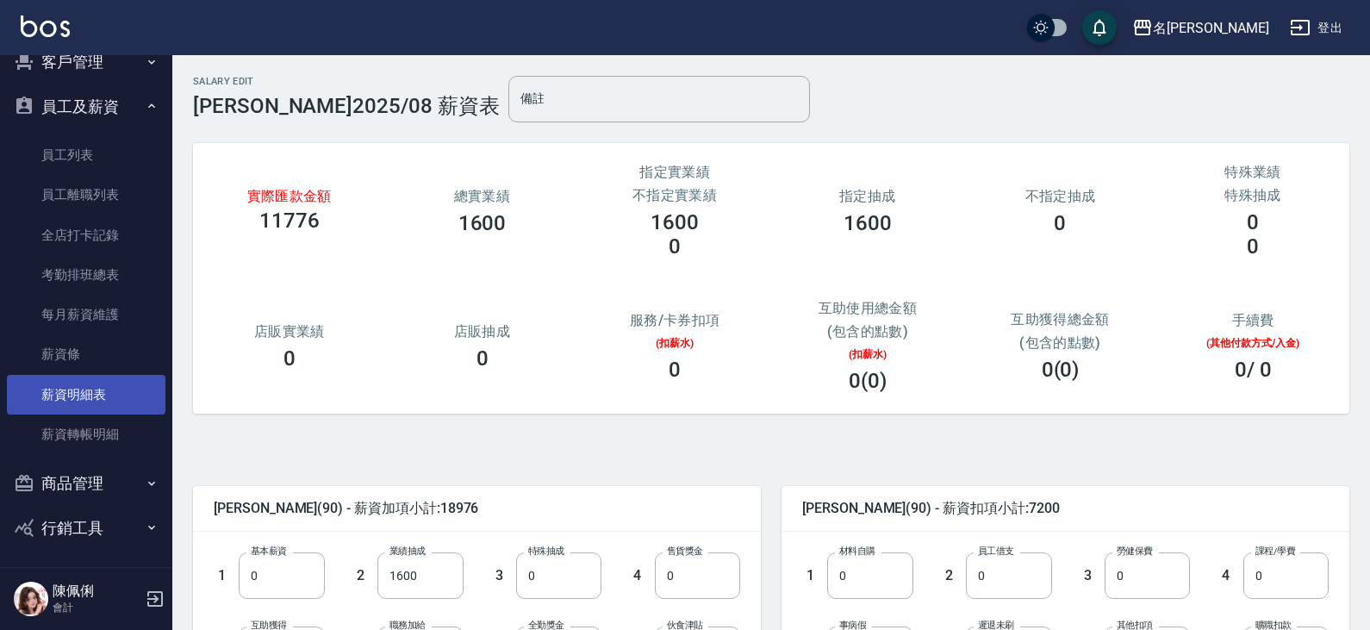
scroll to position [115, 0]
click at [110, 391] on link "薪資明細表" at bounding box center [86, 391] width 159 height 40
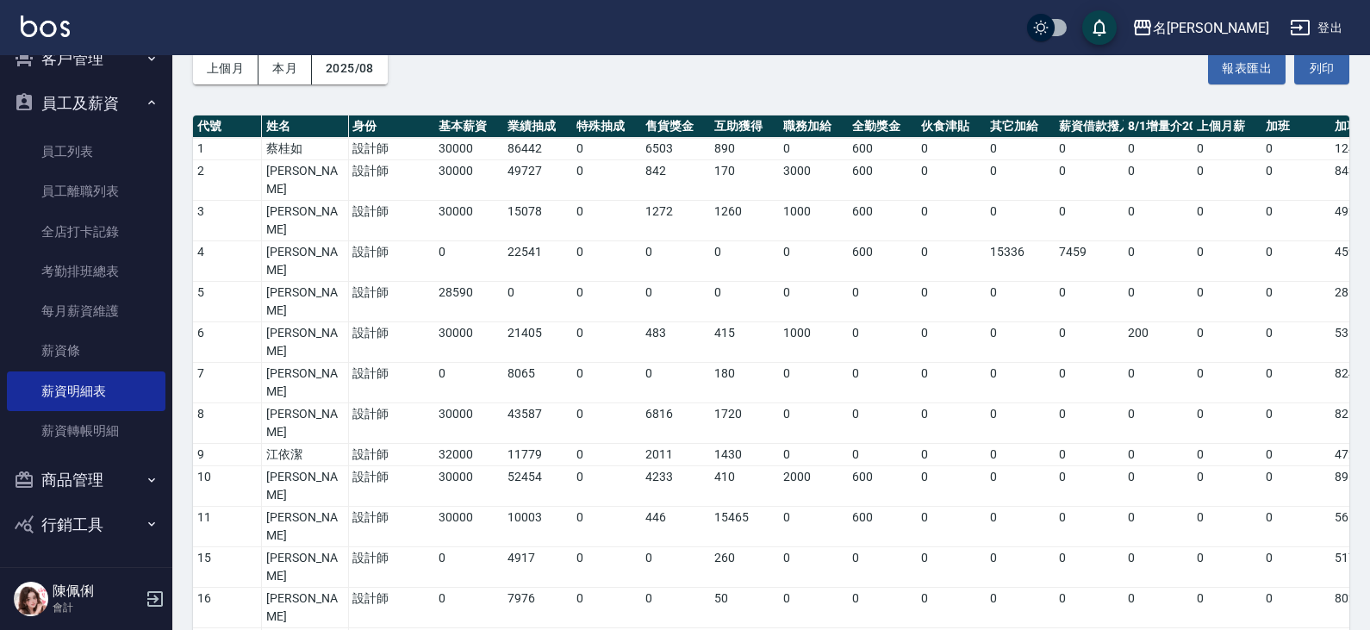
scroll to position [56, 0]
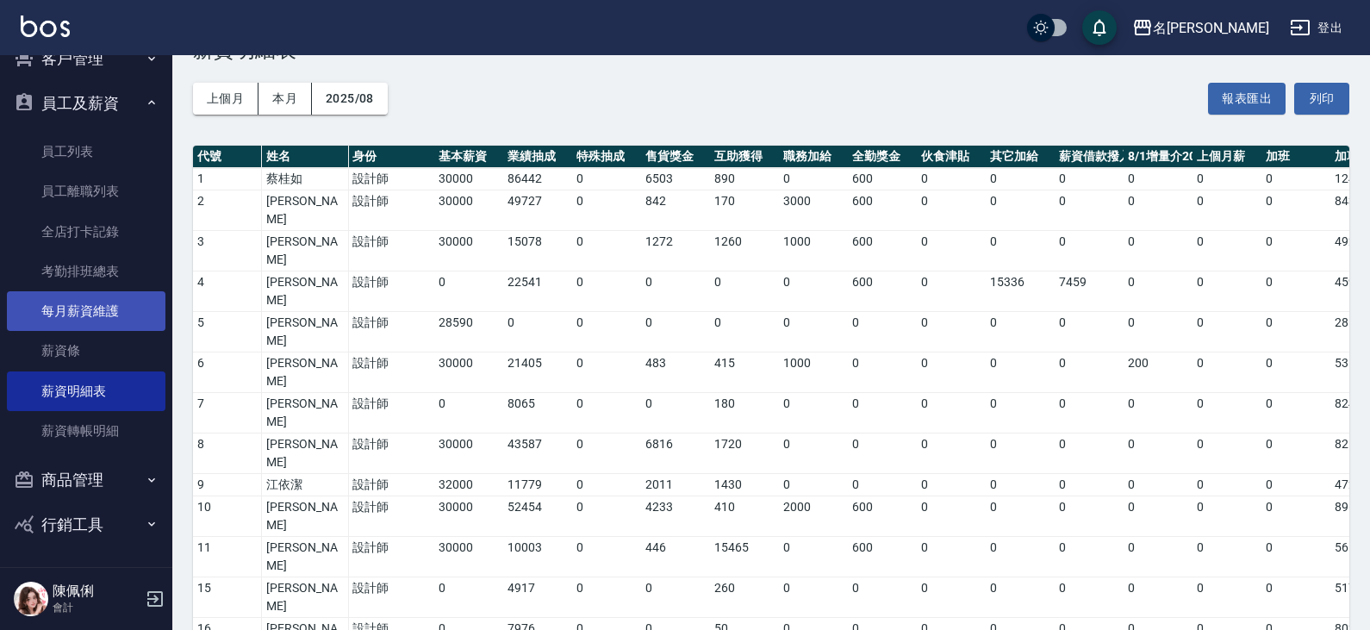
click at [109, 314] on link "每月薪資維護" at bounding box center [86, 311] width 159 height 40
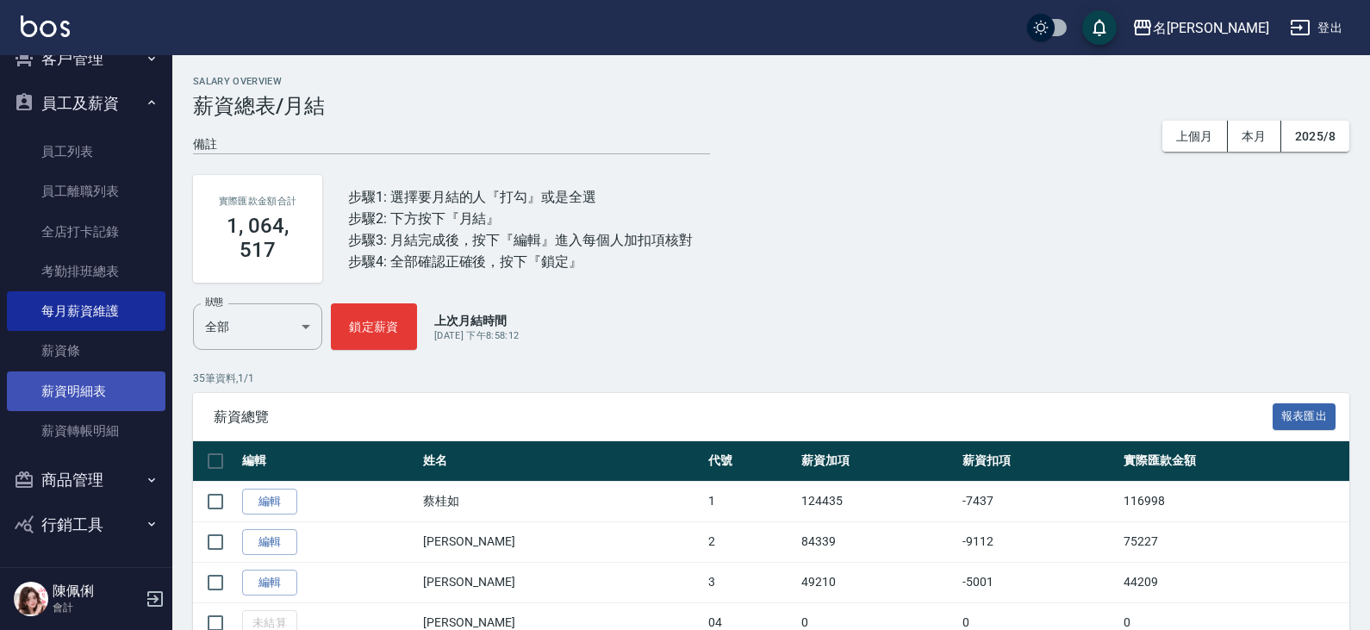
click at [97, 392] on link "薪資明細表" at bounding box center [86, 391] width 159 height 40
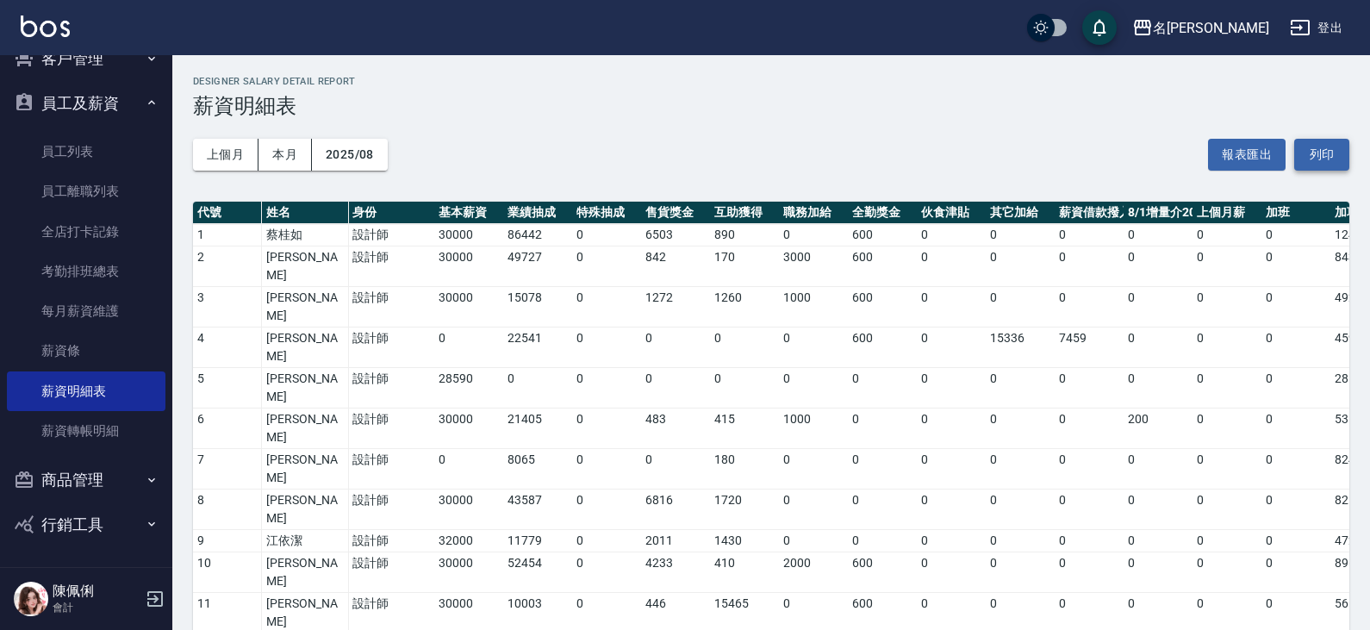
click at [1321, 165] on button "列印" at bounding box center [1321, 155] width 55 height 32
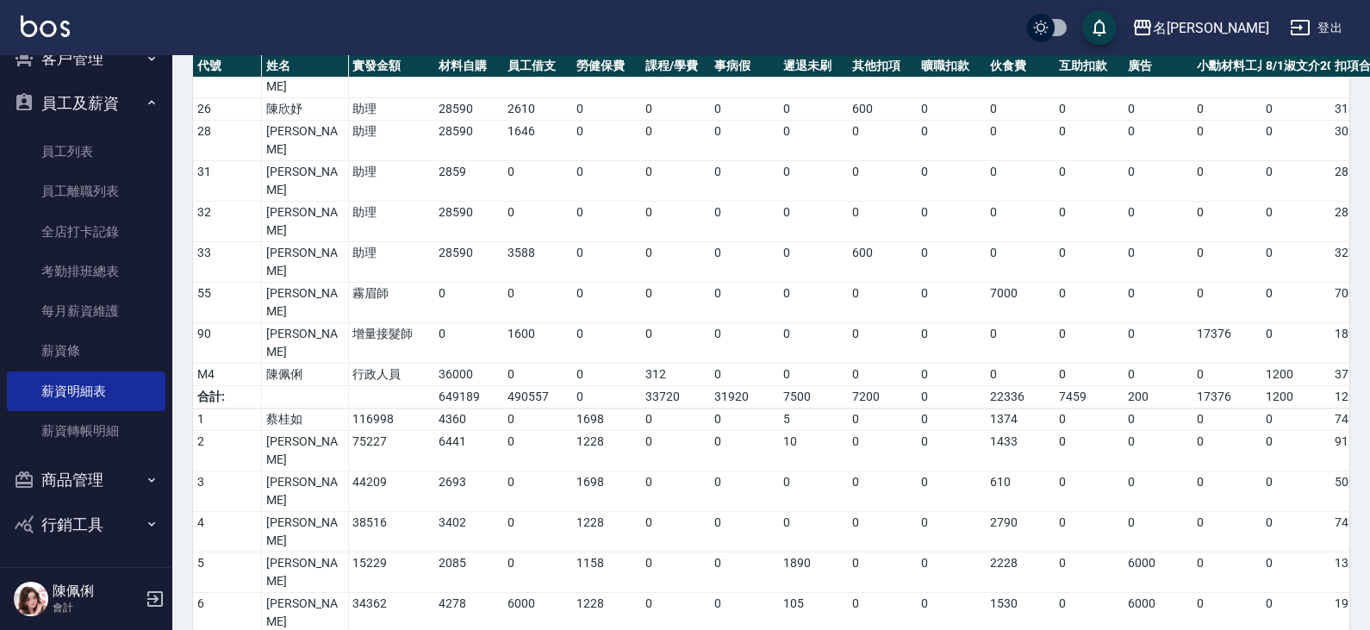
scroll to position [917, 0]
